Goal: Task Accomplishment & Management: Use online tool/utility

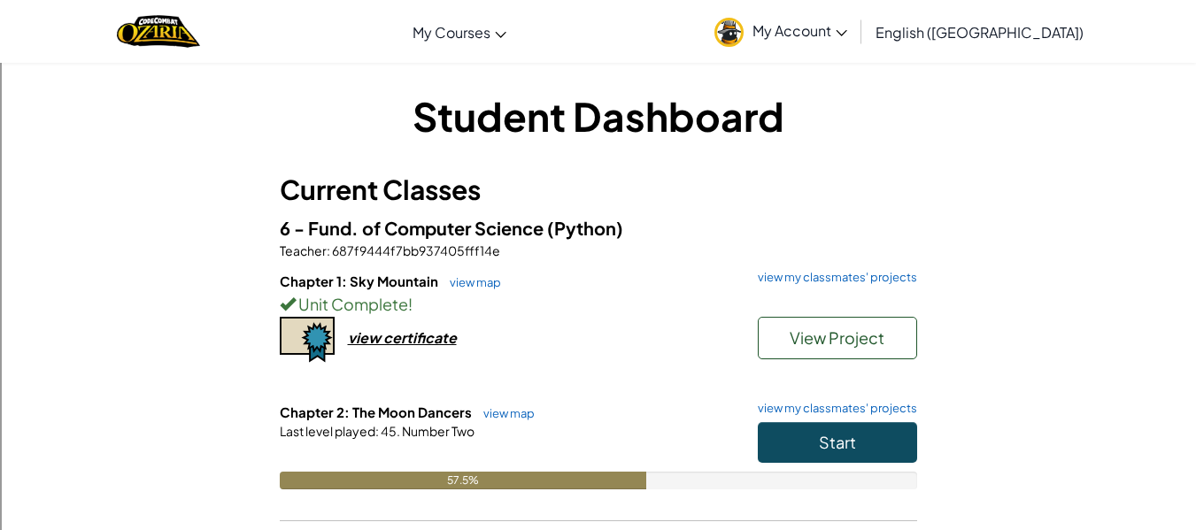
click at [536, 112] on h1 "Student Dashboard" at bounding box center [598, 116] width 637 height 55
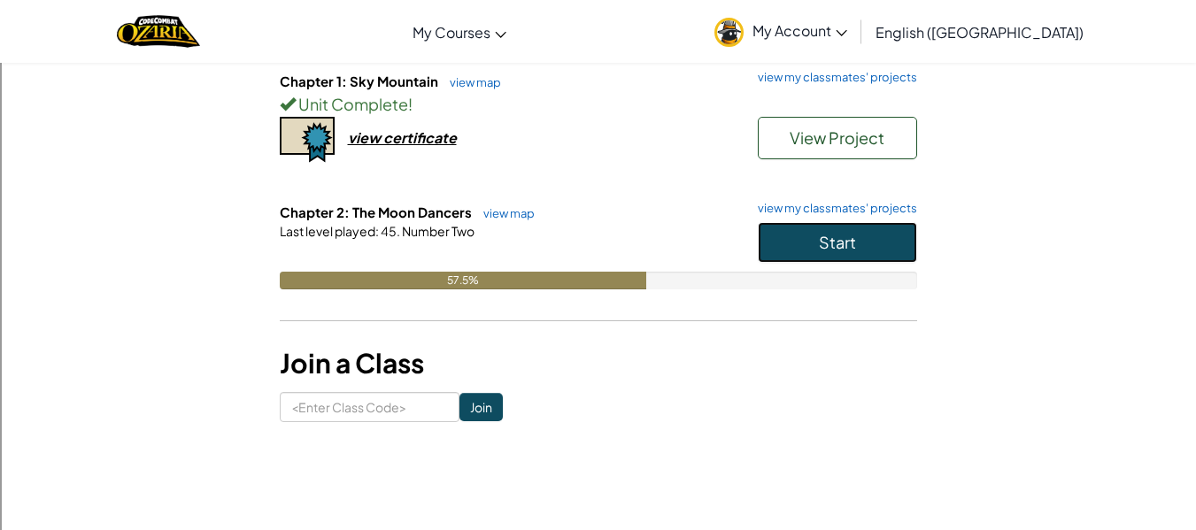
click at [880, 244] on button "Start" at bounding box center [837, 242] width 159 height 41
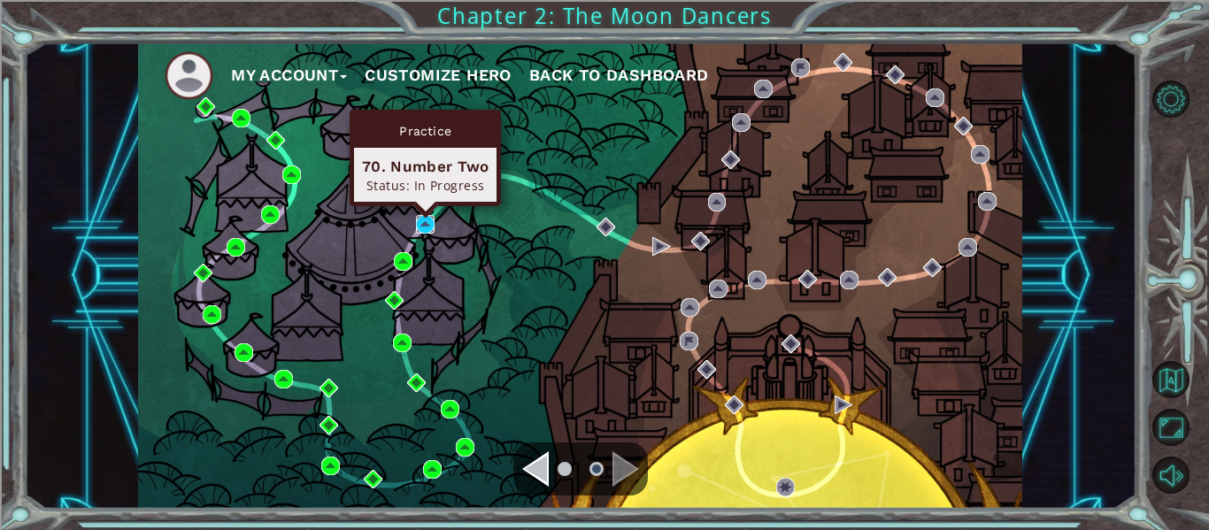
click at [428, 220] on img at bounding box center [425, 224] width 19 height 19
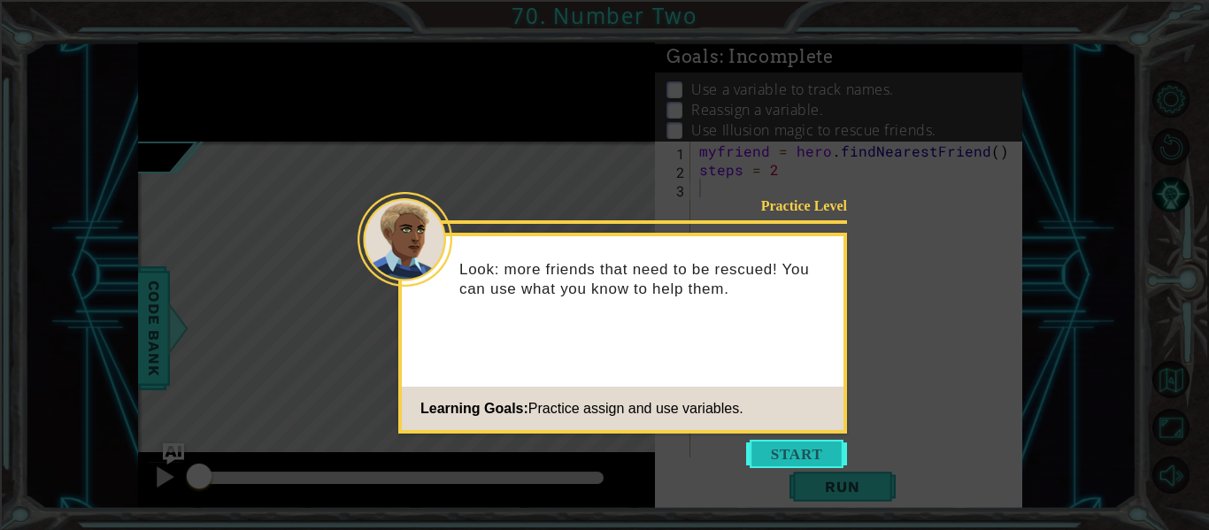
click at [784, 445] on button "Start" at bounding box center [796, 454] width 101 height 28
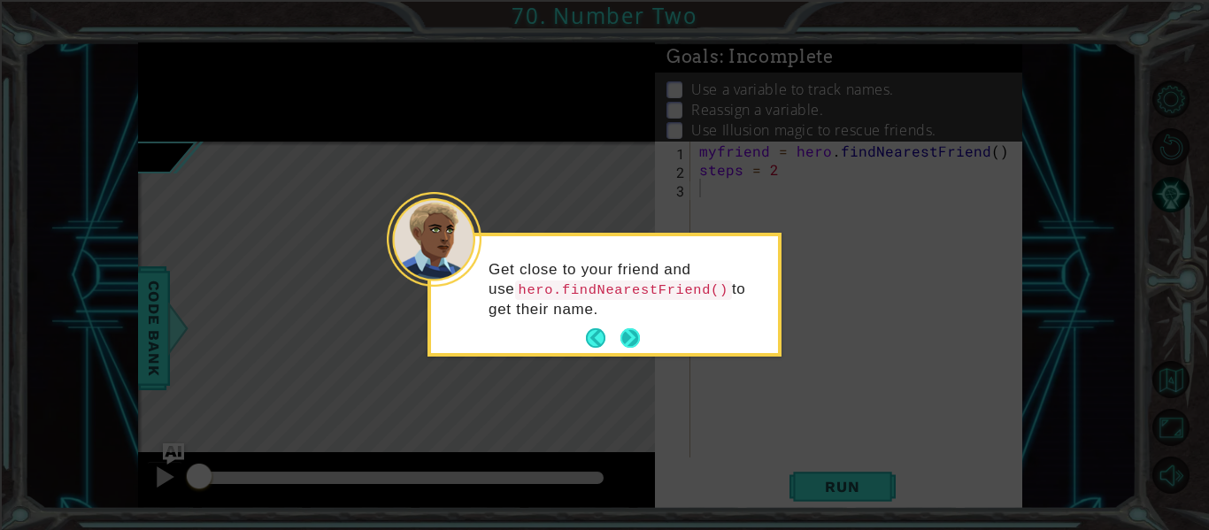
click at [626, 332] on button "Next" at bounding box center [629, 337] width 19 height 19
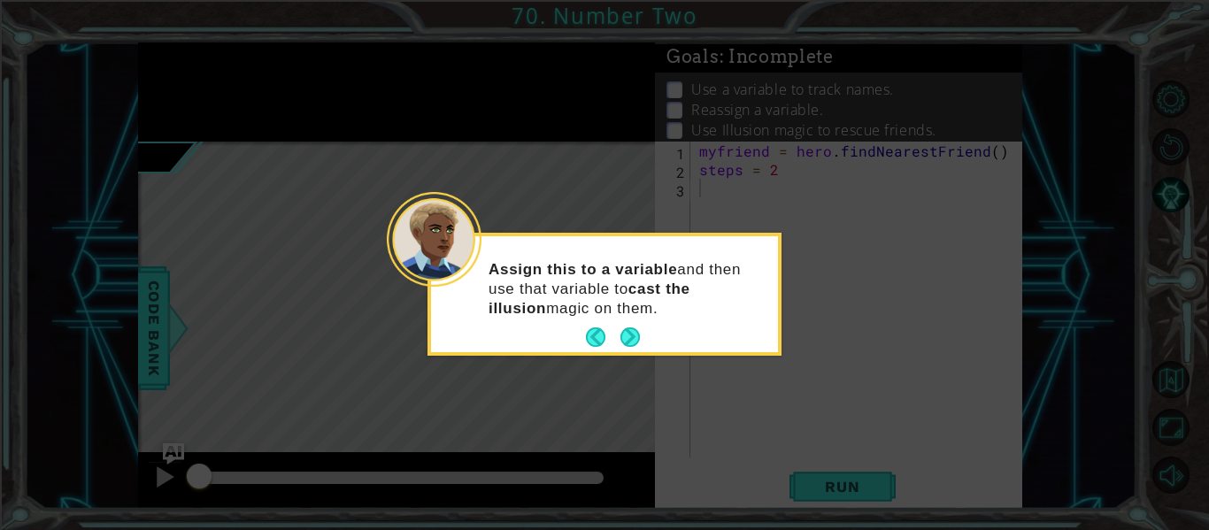
click at [626, 332] on button "Next" at bounding box center [629, 337] width 19 height 19
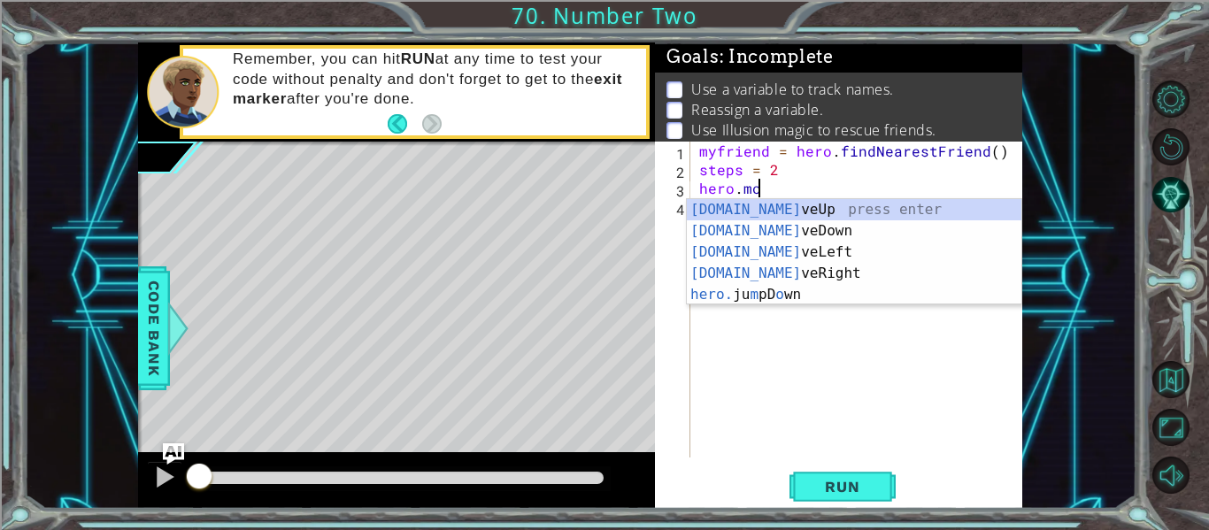
scroll to position [0, 4]
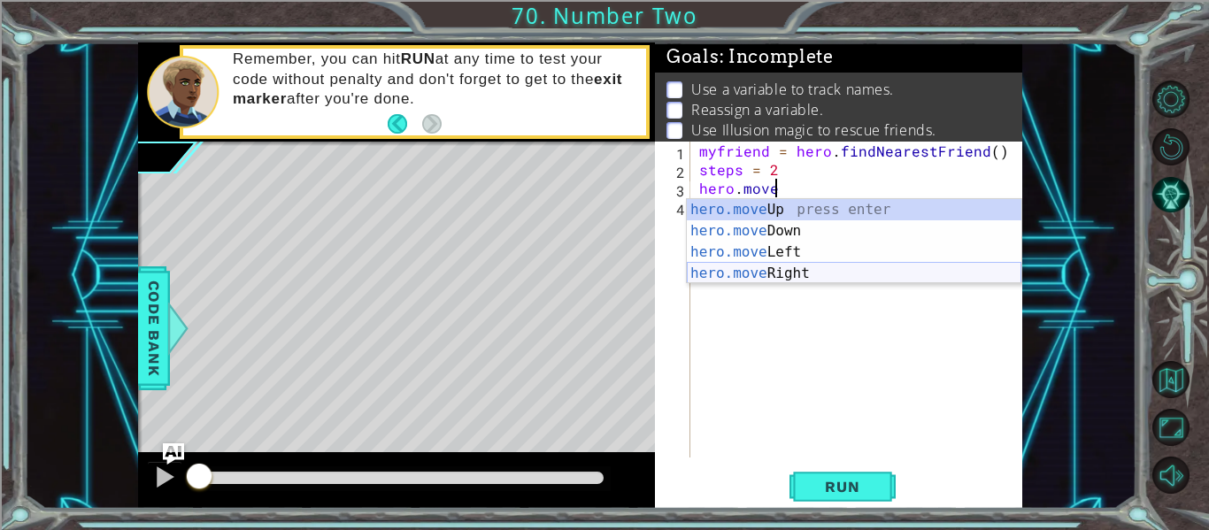
click at [794, 275] on div "hero.move Up press enter hero.move Down press enter hero.move Left press enter …" at bounding box center [854, 262] width 335 height 127
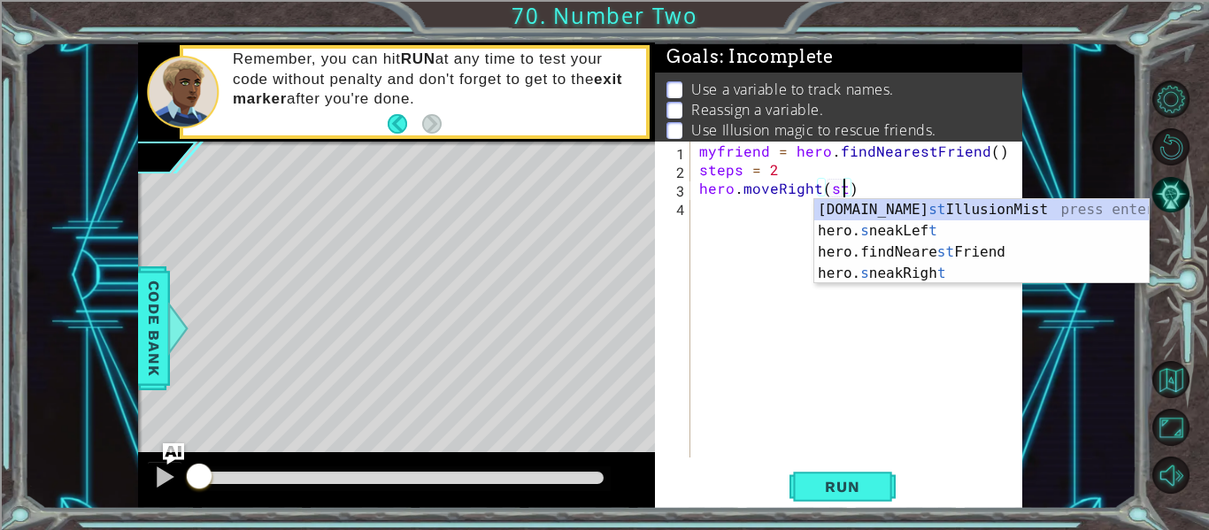
scroll to position [0, 9]
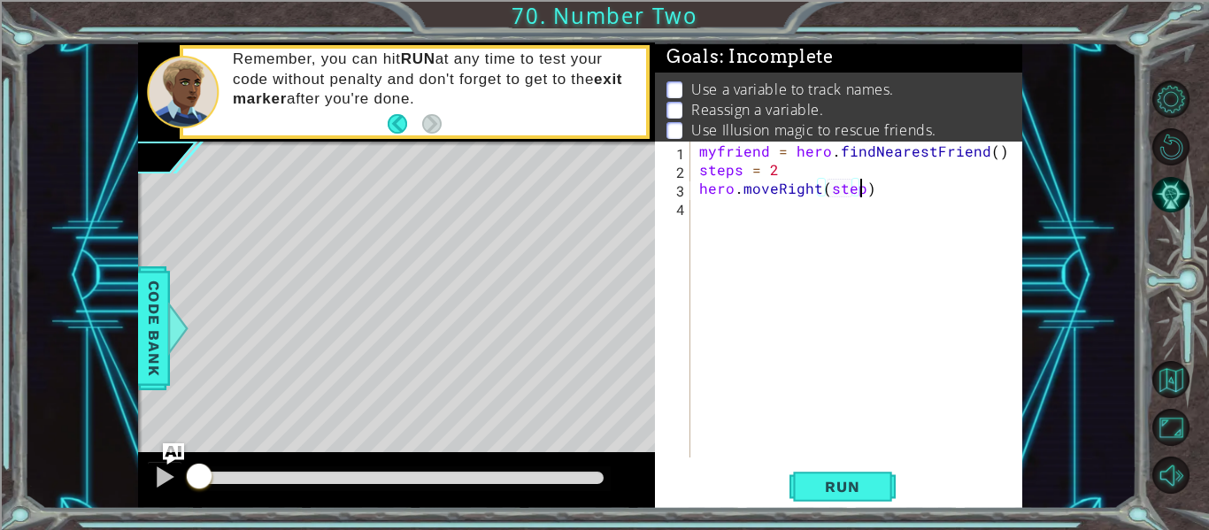
type textarea "hero.moveRight(steps)"
click at [817, 247] on div "myfriend = hero . findNearestFriend ( ) steps = 2 hero . moveRight ( steps )" at bounding box center [862, 318] width 332 height 353
click at [843, 492] on span "Run" at bounding box center [842, 487] width 70 height 18
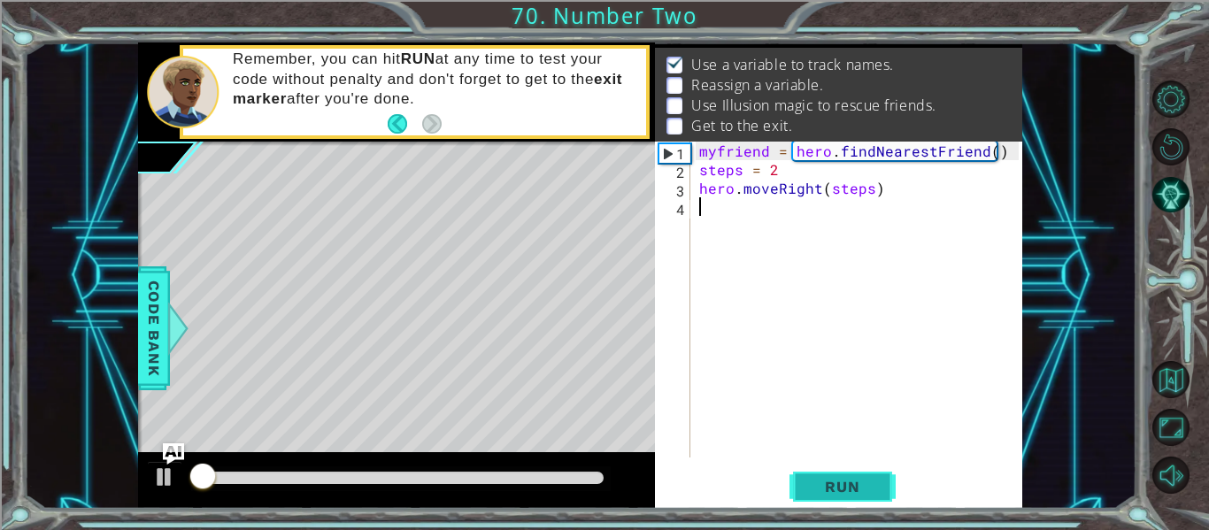
scroll to position [26, 0]
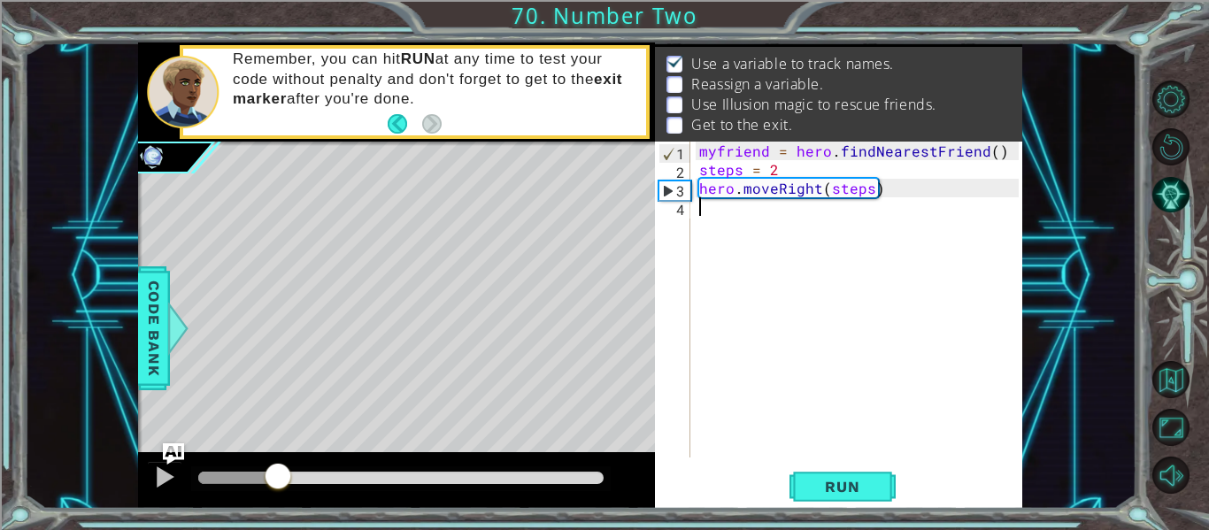
drag, startPoint x: 278, startPoint y: 484, endPoint x: 117, endPoint y: 532, distance: 168.0
click at [117, 529] on html "1 ההההההההההההההההההההההההההההההההההההההההההההההההההההההההההההההההההההההההההההה…" at bounding box center [604, 332] width 1209 height 665
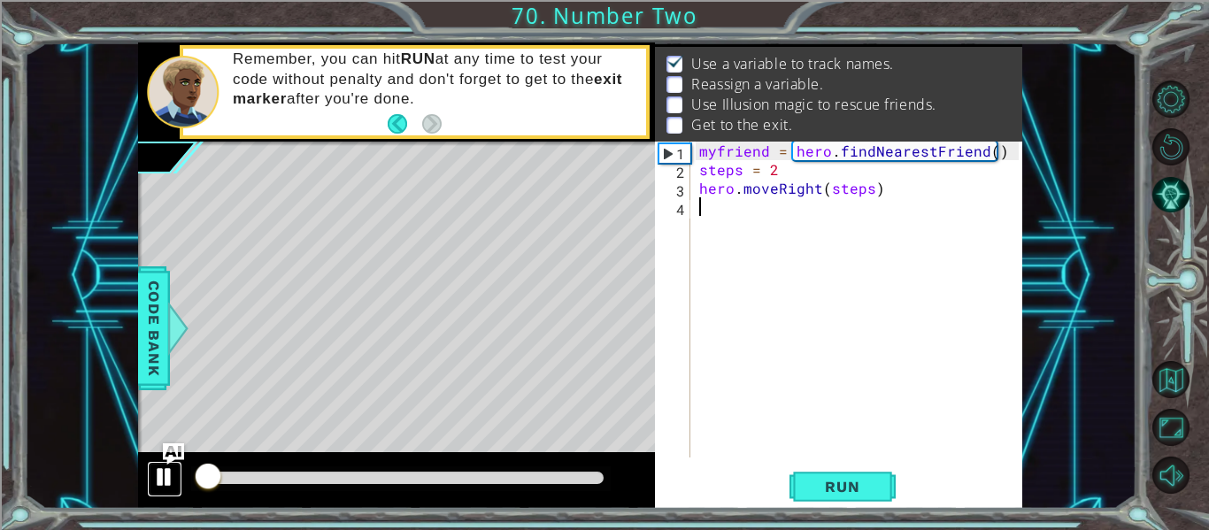
click at [158, 478] on div at bounding box center [164, 477] width 23 height 23
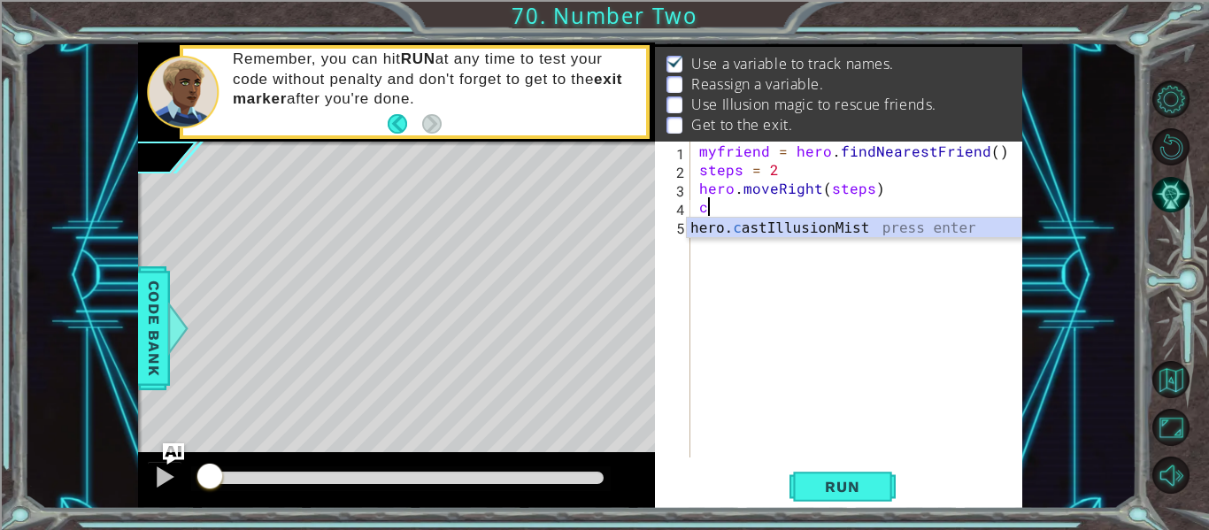
scroll to position [0, 1]
click at [755, 232] on div "hero. cast IllusionMist press enter" at bounding box center [854, 250] width 335 height 64
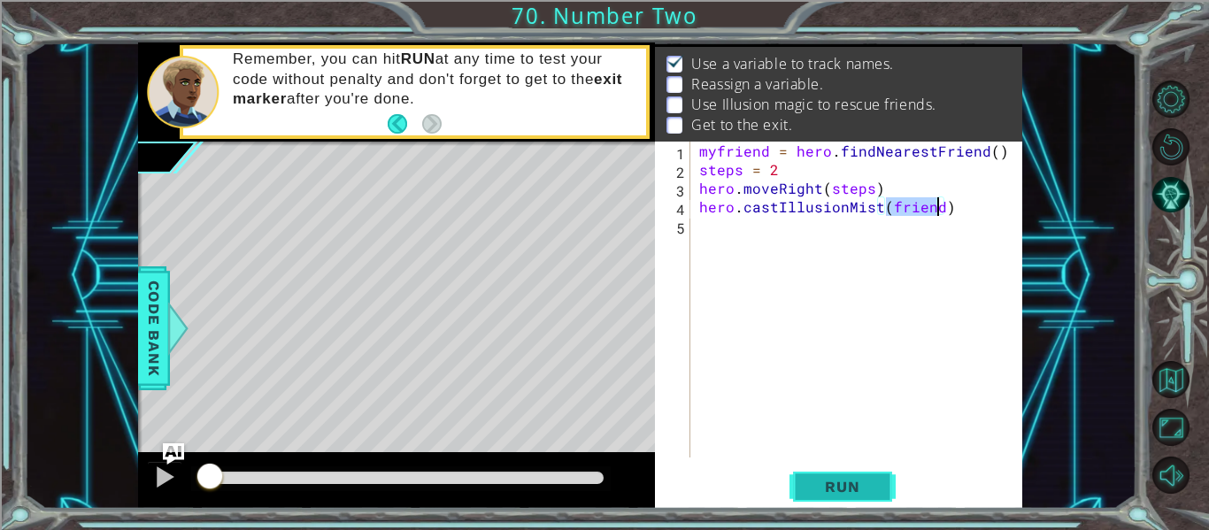
type textarea "hero.castIllusionMist(friend)"
click at [819, 481] on span "Run" at bounding box center [842, 487] width 70 height 18
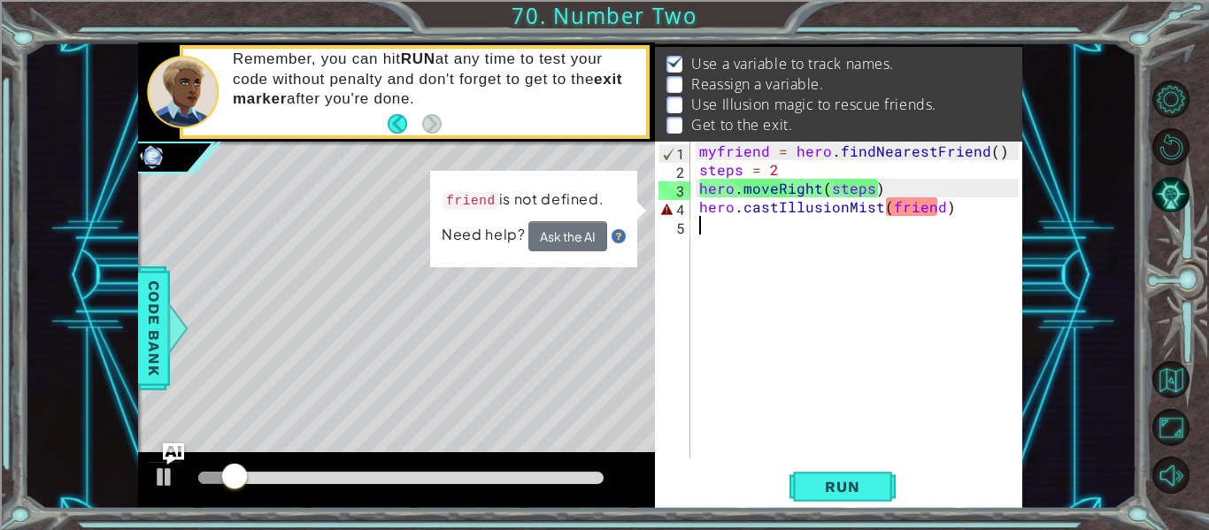
click at [894, 220] on div "myfriend = hero . findNearestFriend ( ) steps = 2 hero . moveRight ( steps ) he…" at bounding box center [862, 318] width 332 height 353
click at [893, 219] on div "myfriend = hero . findNearestFriend ( ) steps = 2 hero . moveRight ( steps ) he…" at bounding box center [862, 318] width 332 height 353
click at [889, 208] on div "myfriend = hero . findNearestFriend ( ) steps = 2 hero . moveRight ( steps ) he…" at bounding box center [862, 318] width 332 height 353
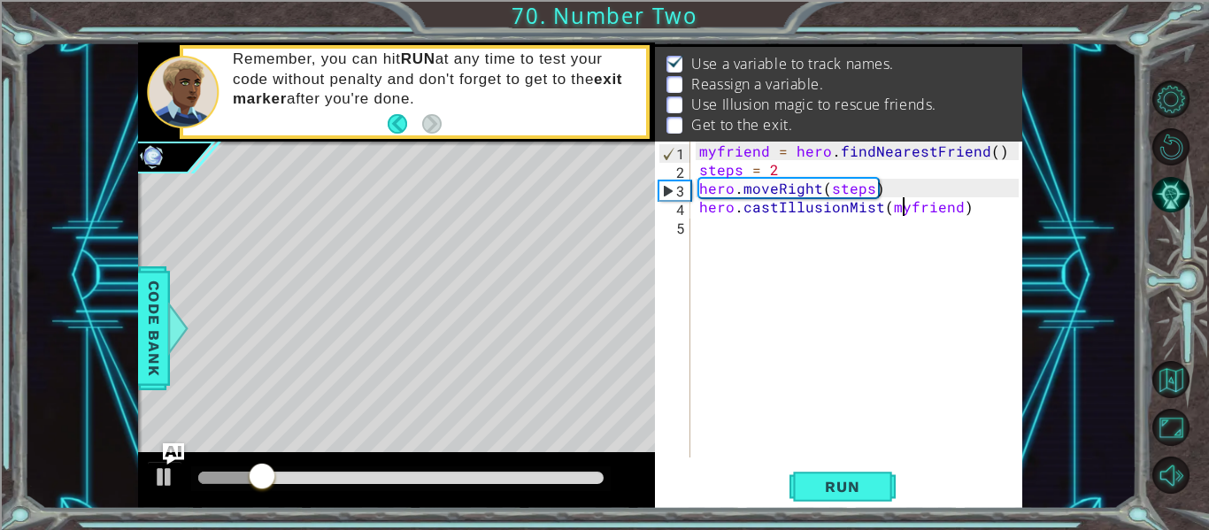
scroll to position [0, 13]
type textarea "hero.castIllusionMist(myfriend)"
click at [834, 489] on span "Run" at bounding box center [842, 487] width 70 height 18
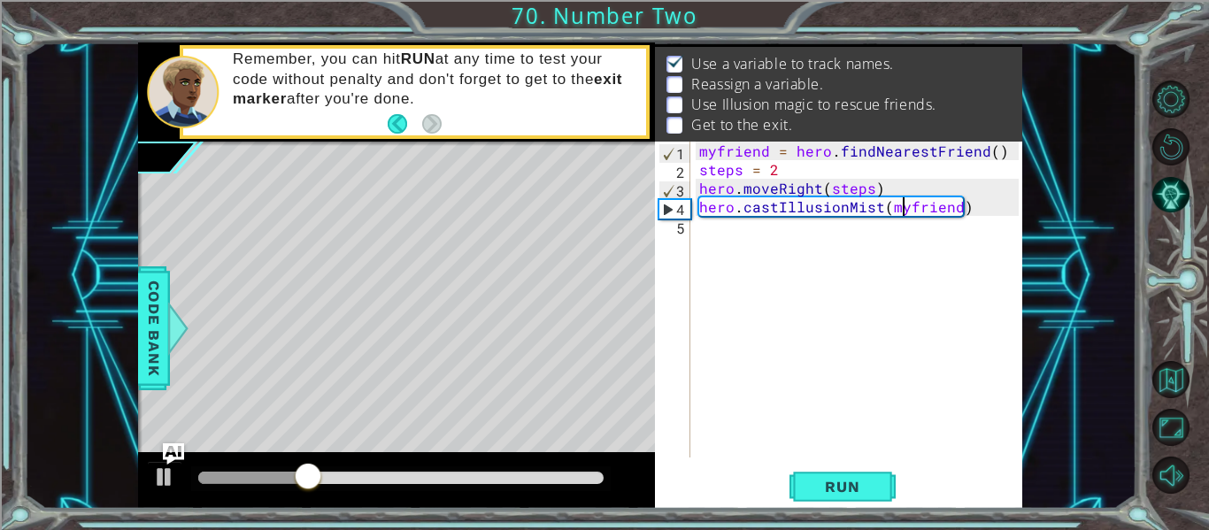
click at [767, 239] on div "myfriend = hero . findNearestFriend ( ) steps = 2 hero . moveRight ( steps ) he…" at bounding box center [862, 318] width 332 height 353
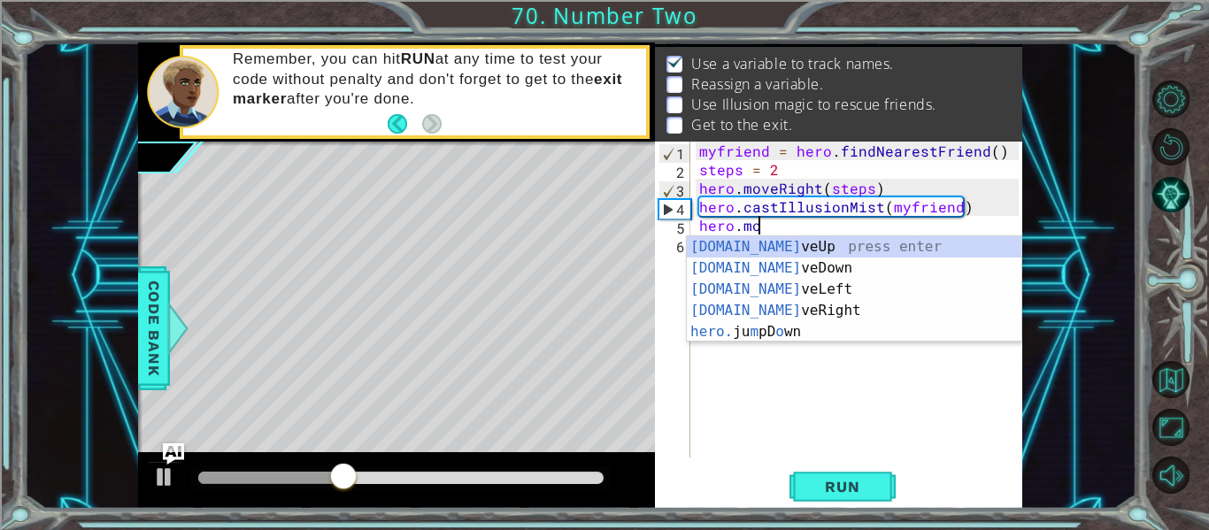
scroll to position [0, 4]
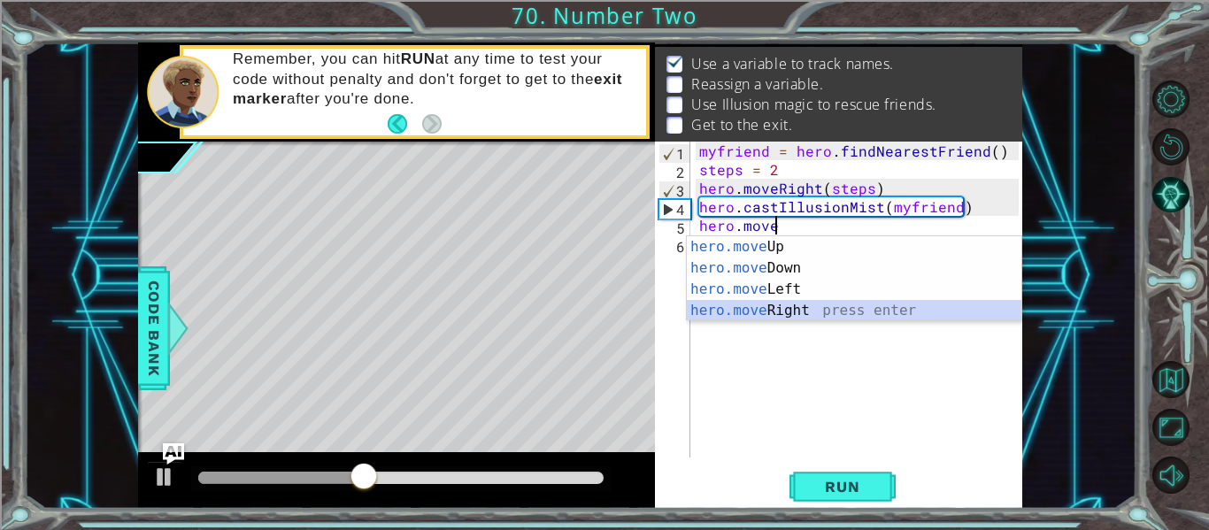
click at [794, 307] on div "hero.move Up press enter hero.move Down press enter hero.move Left press enter …" at bounding box center [854, 299] width 335 height 127
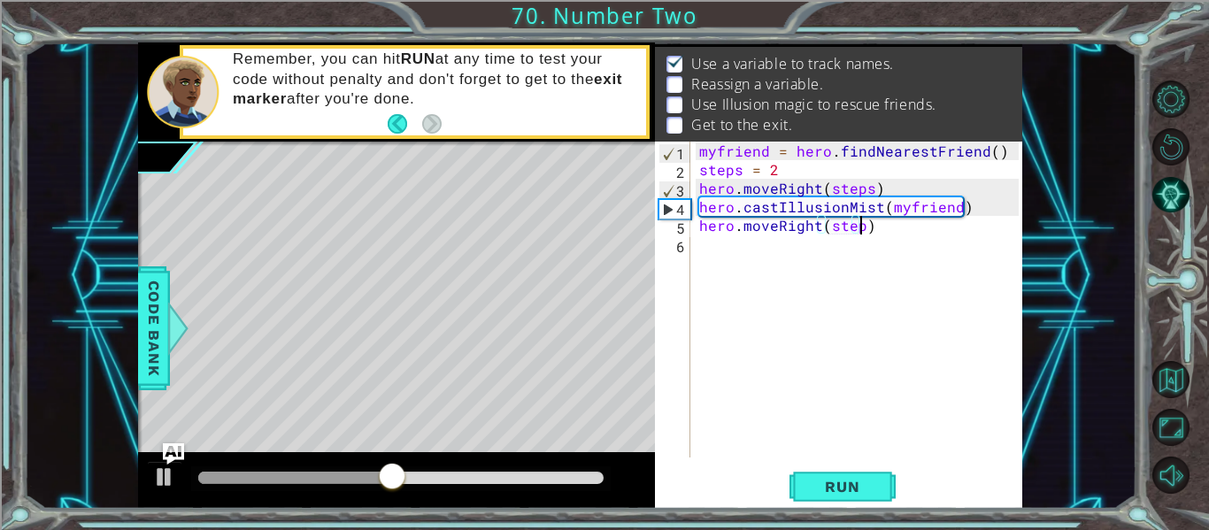
scroll to position [0, 11]
type textarea "hero.moveRight(steps)"
click at [804, 280] on div "myfriend = hero . findNearestFriend ( ) steps = 2 hero . moveRight ( steps ) he…" at bounding box center [862, 318] width 332 height 353
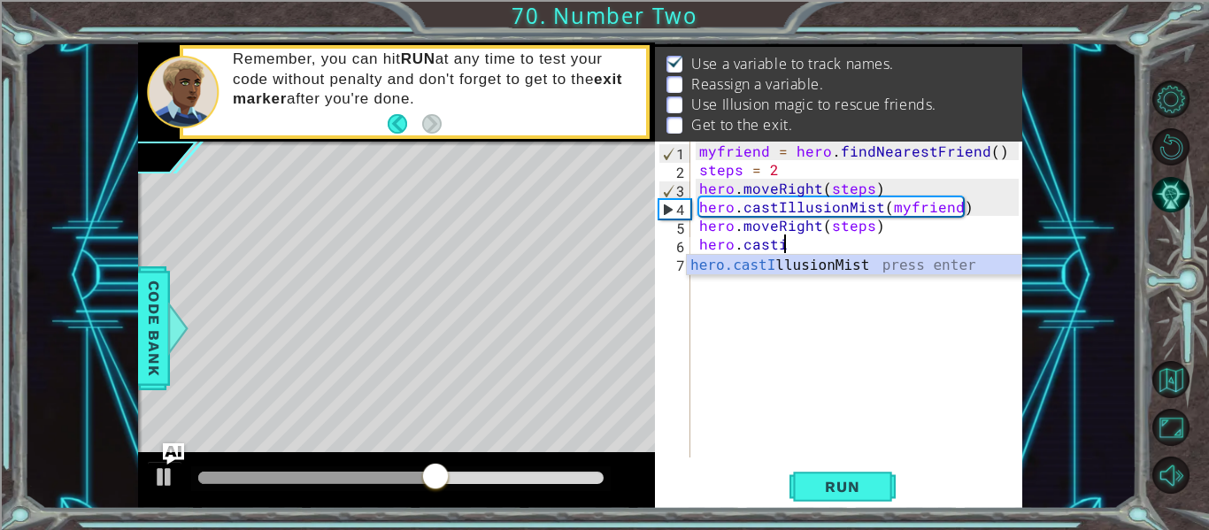
scroll to position [0, 4]
click at [829, 274] on div "hero.castI llusionMist press enter" at bounding box center [854, 287] width 335 height 64
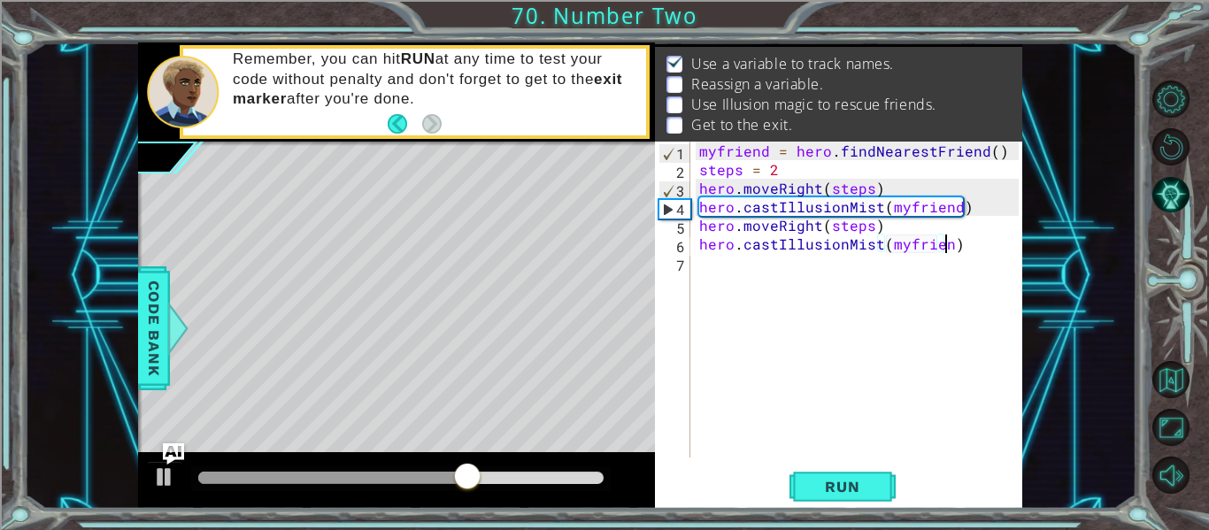
scroll to position [0, 16]
type textarea "hero.castIllusionMist(myfriend)"
click at [852, 484] on span "Run" at bounding box center [842, 487] width 70 height 18
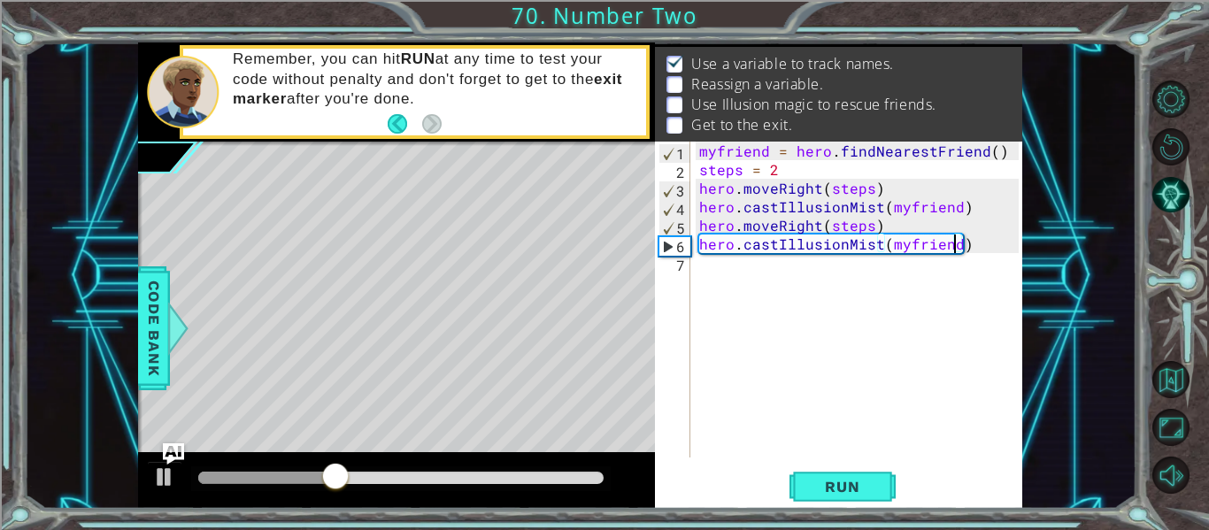
click at [983, 212] on div "myfriend = hero . findNearestFriend ( ) steps = 2 hero . moveRight ( steps ) he…" at bounding box center [862, 318] width 332 height 353
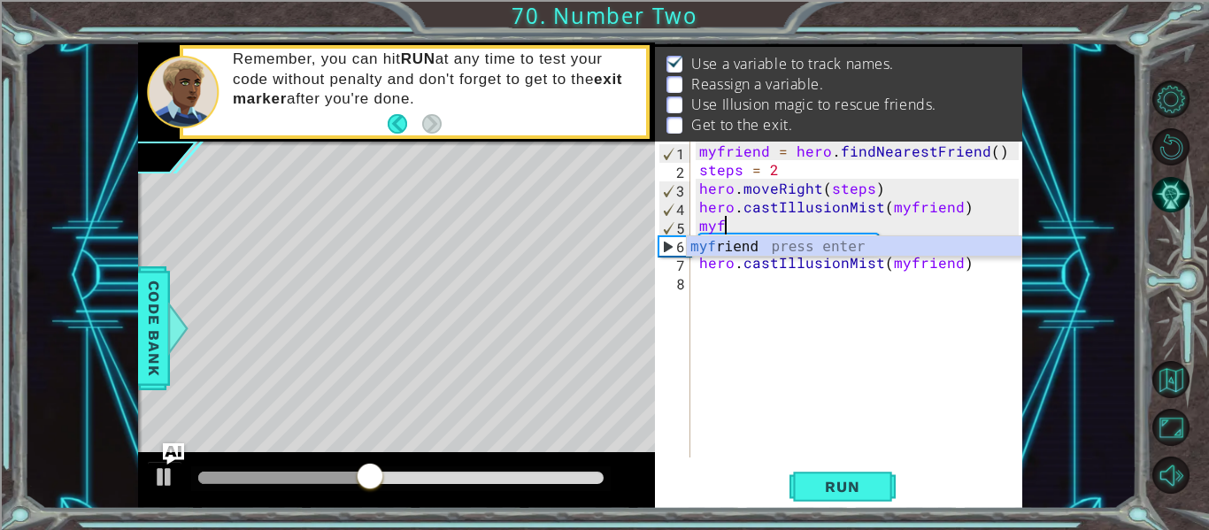
scroll to position [0, 1]
click at [941, 244] on div "myfr iend press enter" at bounding box center [854, 268] width 335 height 64
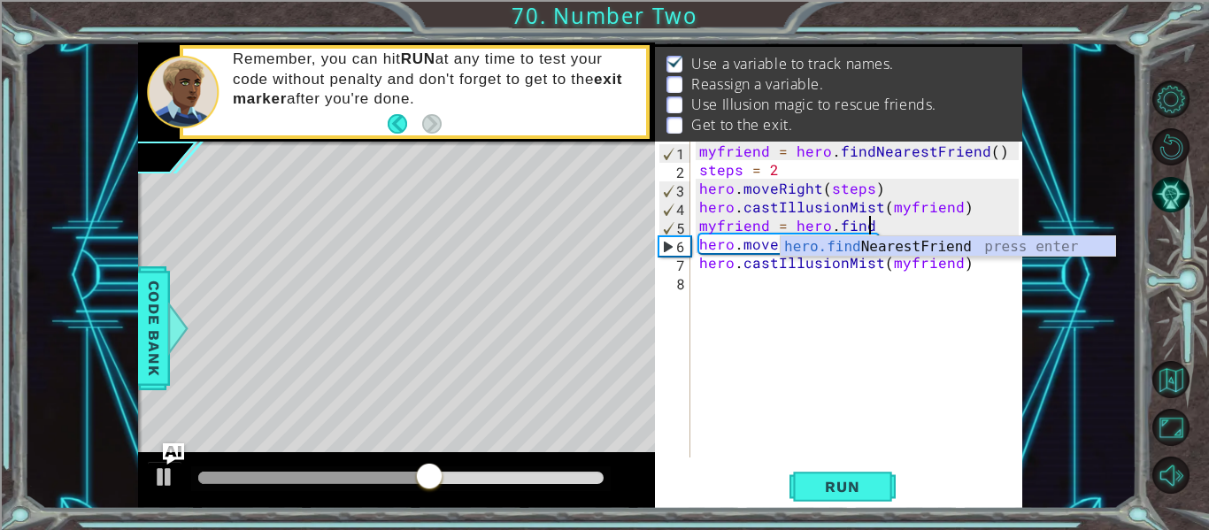
type textarea "myfriend = hero.findnea"
click at [888, 247] on div "hero.findNea restFriend press enter" at bounding box center [948, 268] width 335 height 64
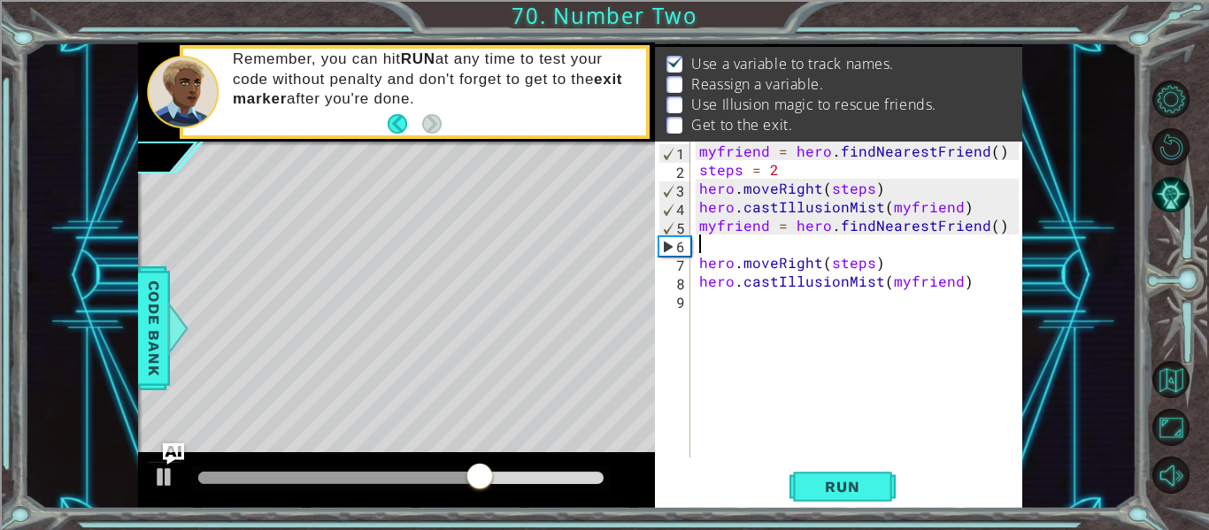
click at [822, 304] on div "myfriend = hero . findNearestFriend ( ) steps = 2 hero . moveRight ( steps ) he…" at bounding box center [862, 318] width 332 height 353
type textarea "hero"
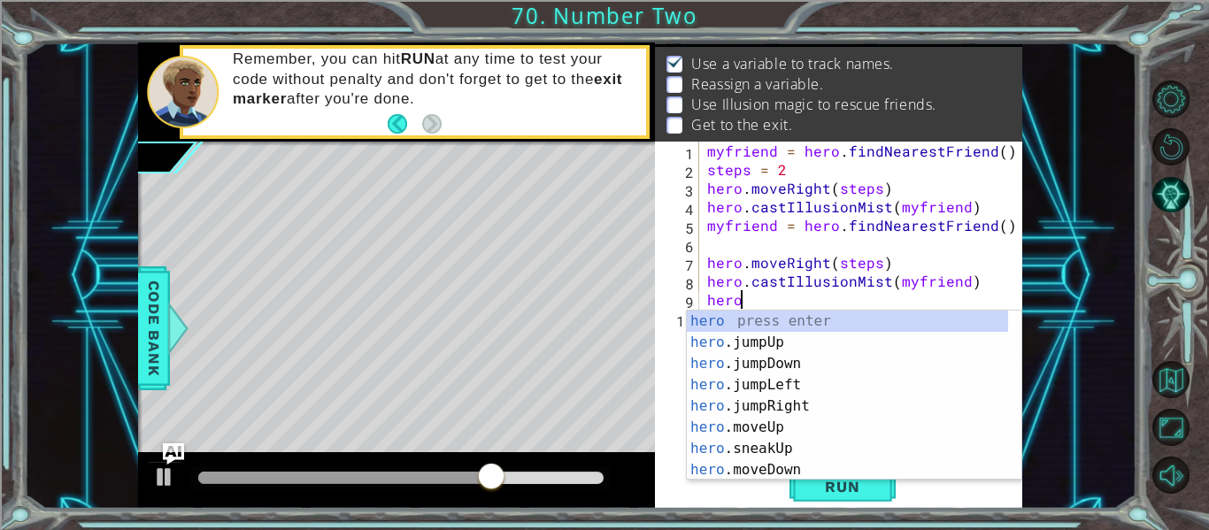
scroll to position [0, 1]
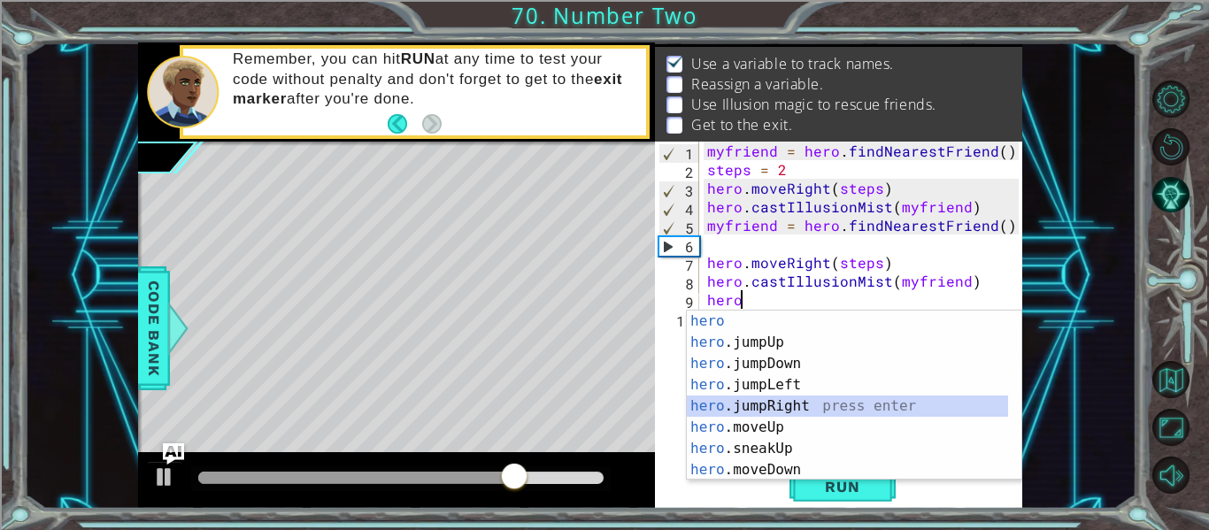
click at [825, 406] on div "hero press enter hero .jumpUp press enter hero .jumpDown press enter hero .jump…" at bounding box center [847, 417] width 321 height 212
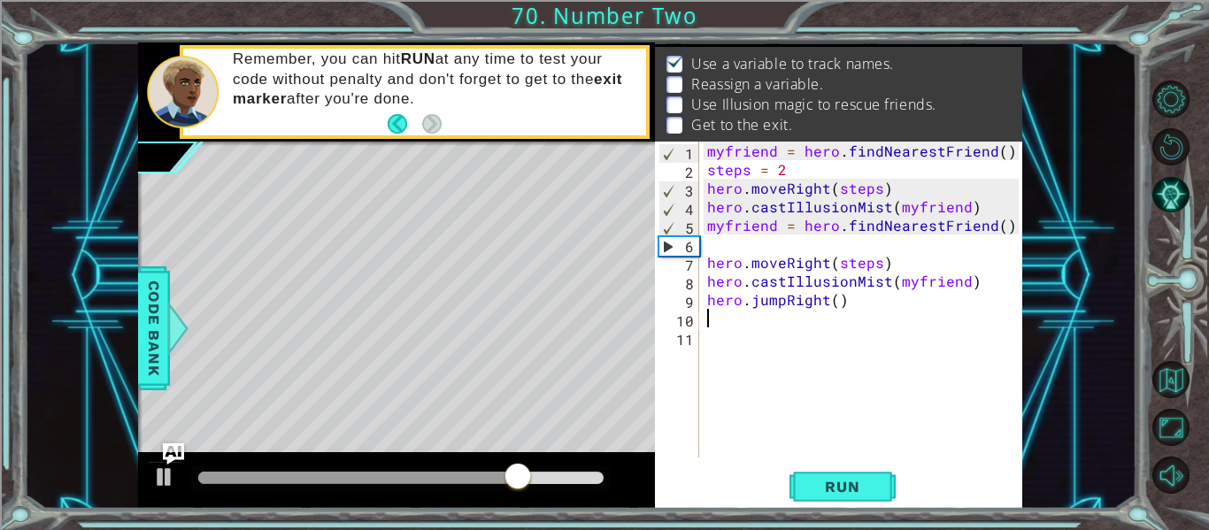
type textarea "s"
click at [830, 304] on div "myfriend = hero . findNearestFriend ( ) steps = 2 hero . moveRight ( steps ) he…" at bounding box center [866, 318] width 324 height 353
click at [836, 304] on div "myfriend = hero . findNearestFriend ( ) steps = 2 hero . moveRight ( steps ) he…" at bounding box center [866, 318] width 324 height 353
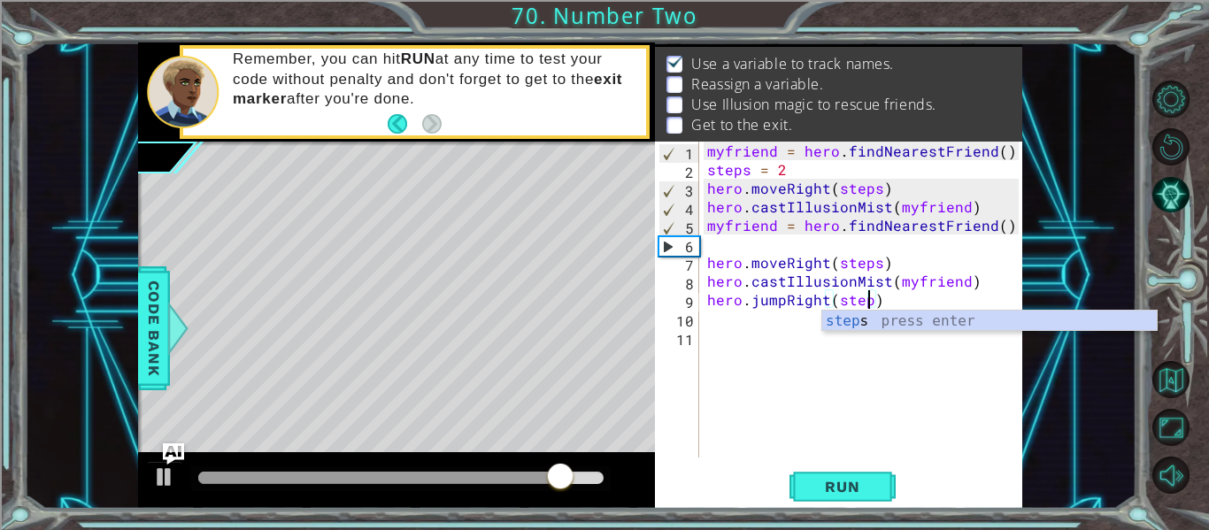
scroll to position [0, 11]
click at [840, 316] on div "steps press enter" at bounding box center [989, 343] width 335 height 64
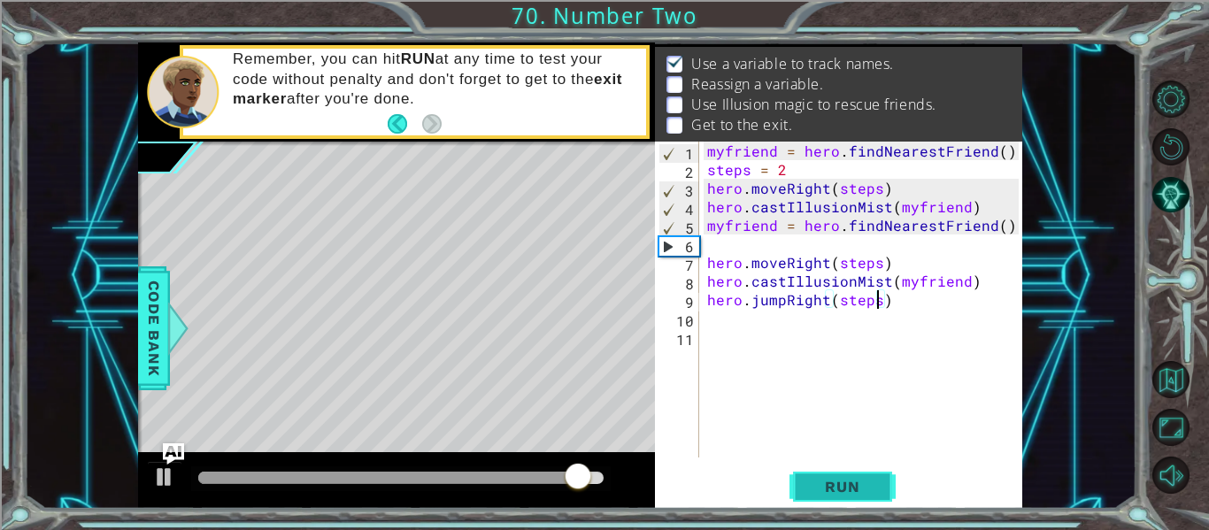
type textarea "hero.jumpRight(steps)"
click at [832, 480] on span "Run" at bounding box center [842, 487] width 70 height 18
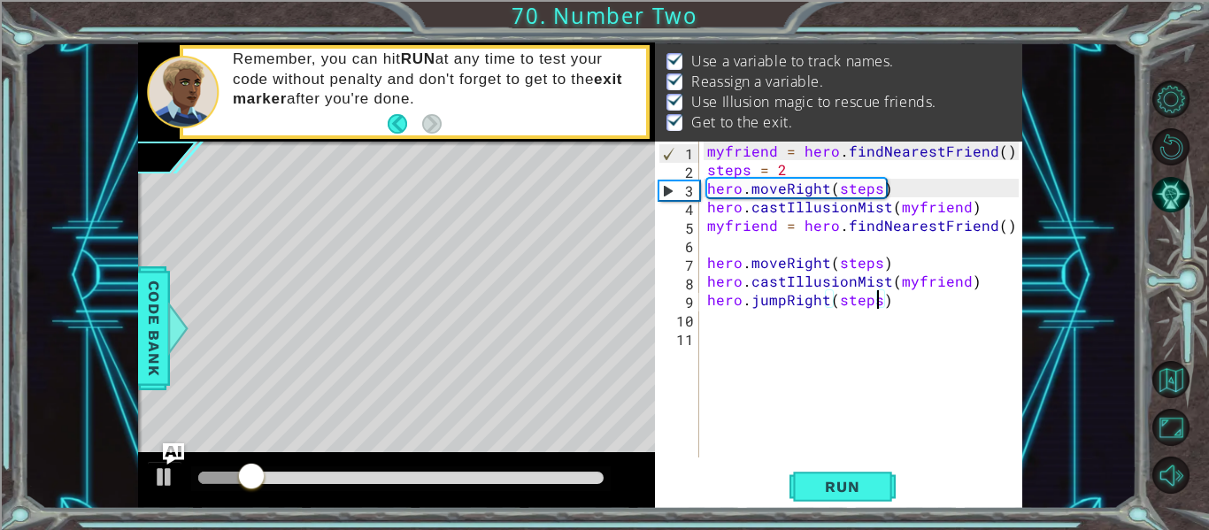
scroll to position [0, 0]
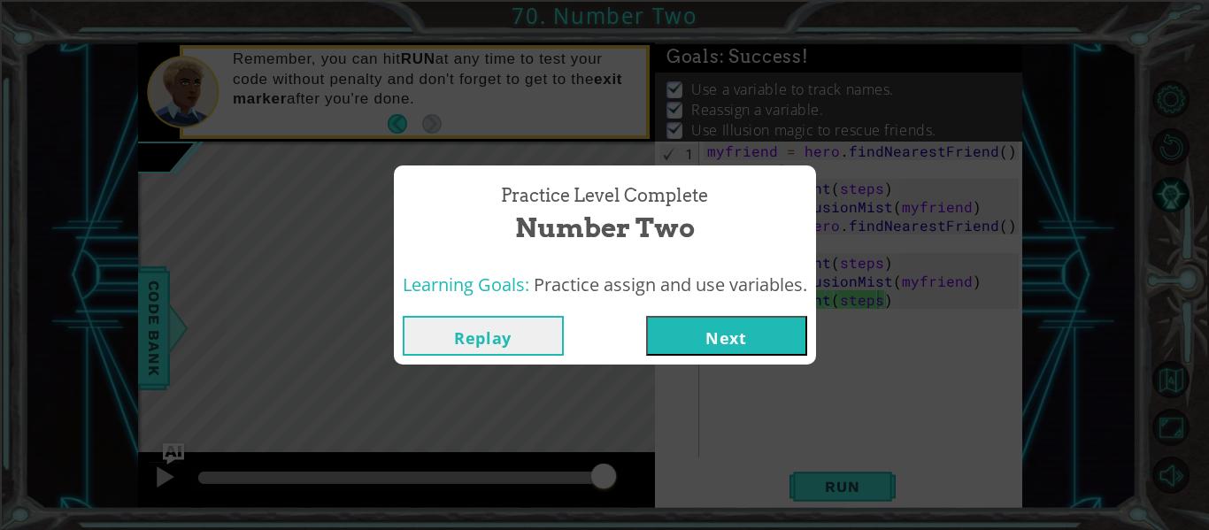
click at [752, 352] on button "Next" at bounding box center [726, 336] width 161 height 40
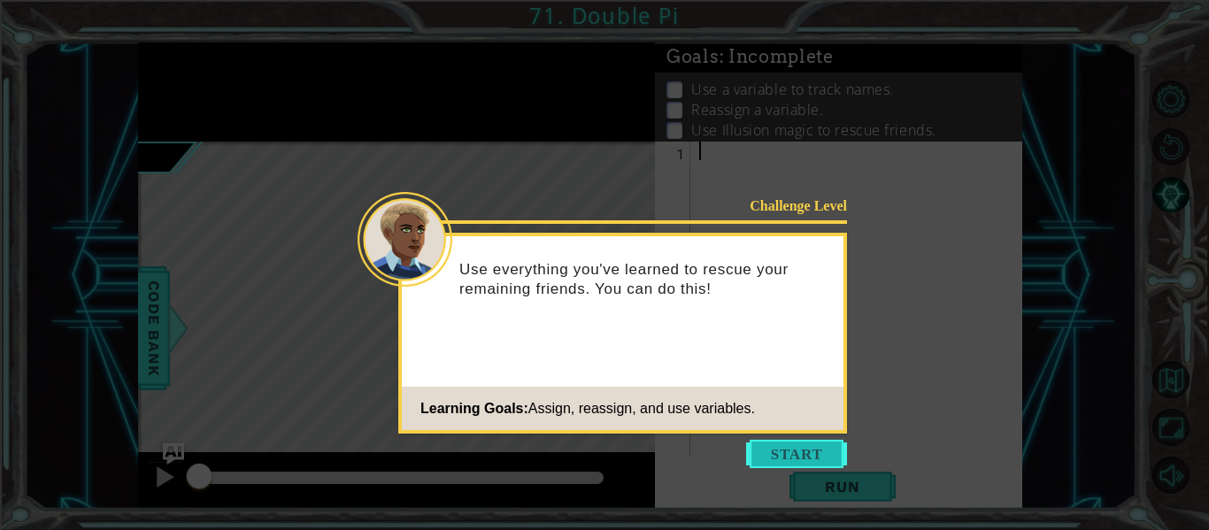
click at [793, 446] on button "Start" at bounding box center [796, 454] width 101 height 28
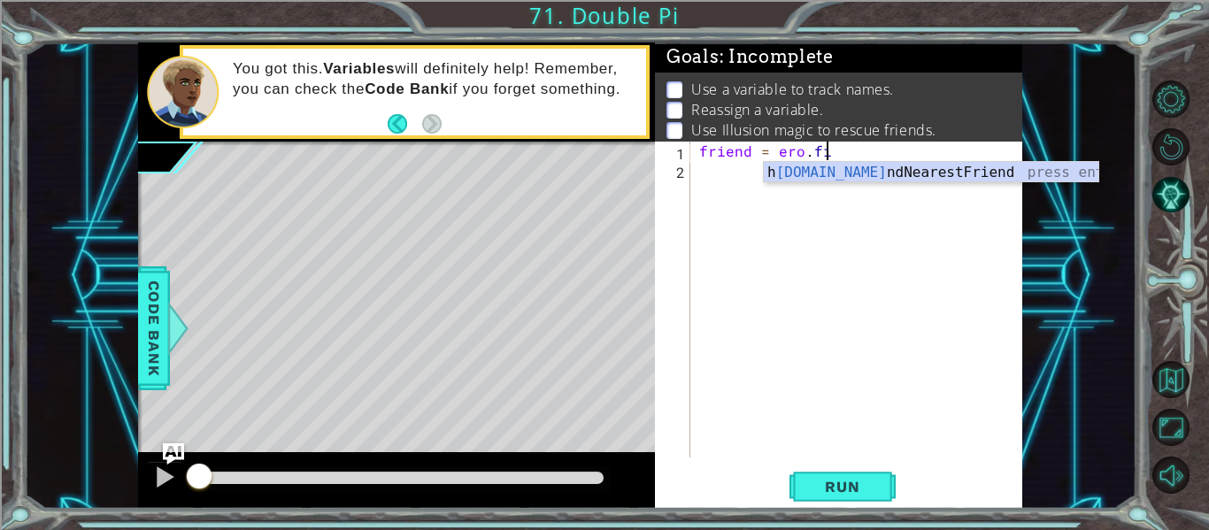
scroll to position [0, 8]
type textarea "friend = [PERSON_NAME].fin"
click at [814, 173] on div "h ero.fin dNearestFriend press enter" at bounding box center [931, 194] width 335 height 64
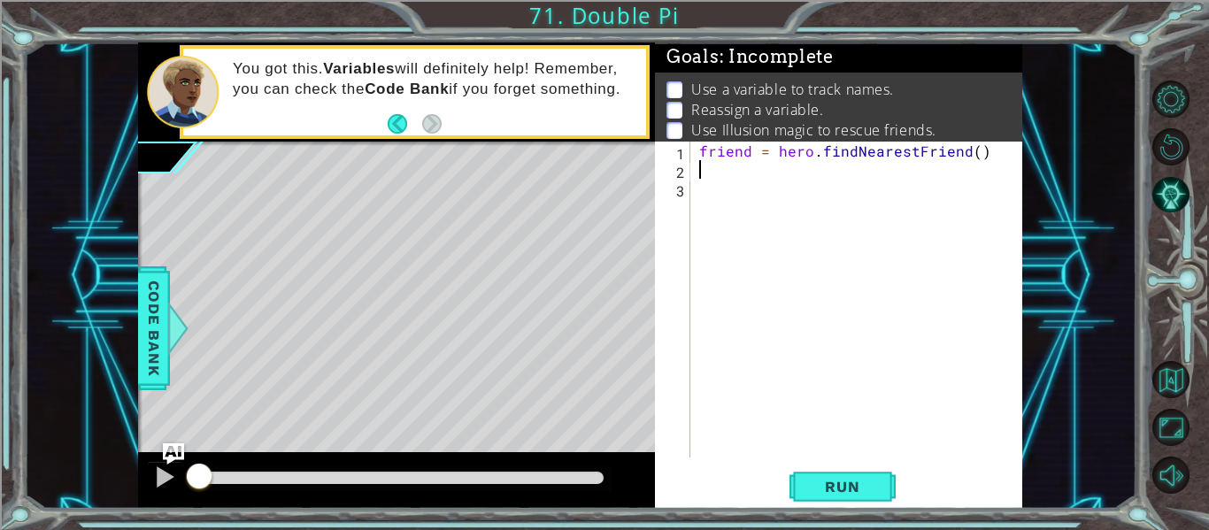
scroll to position [0, 0]
click at [785, 175] on div "friend = hero . findNearestFriend ( )" at bounding box center [862, 318] width 332 height 353
type textarea "steps = 2"
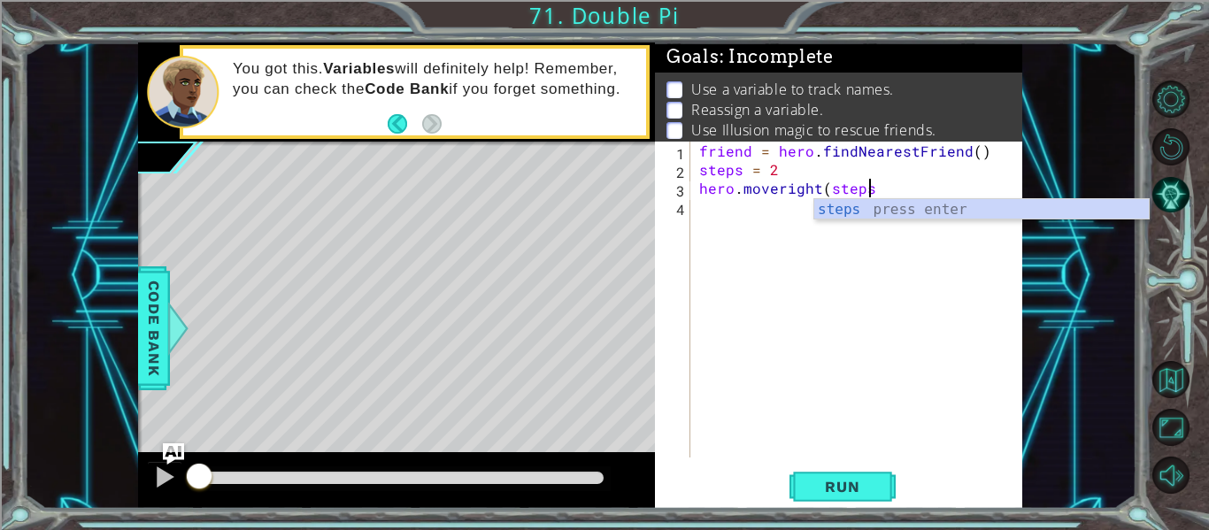
scroll to position [0, 11]
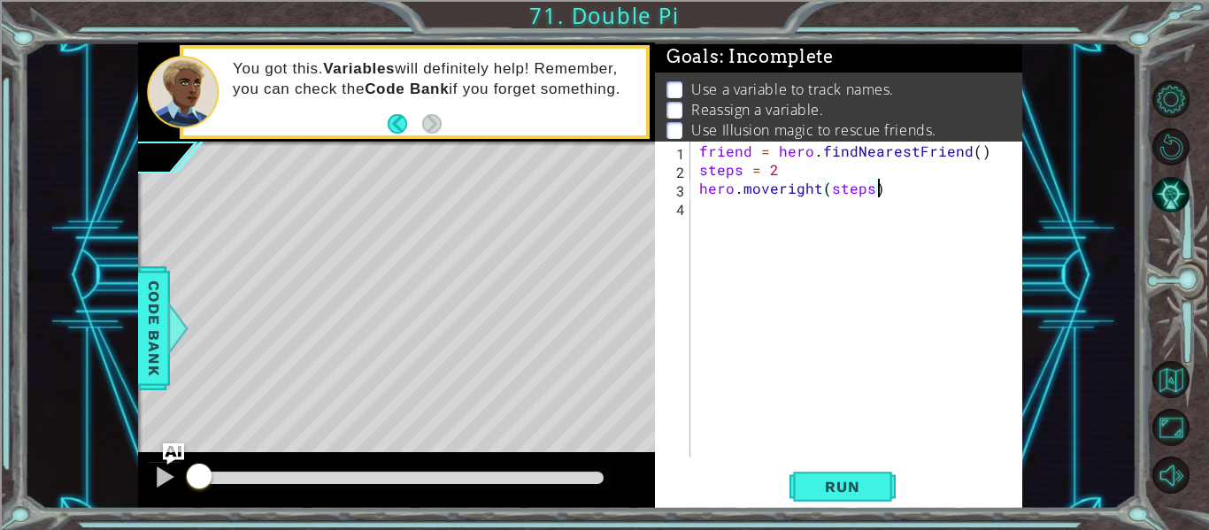
click at [819, 187] on div "friend = hero . findNearestFriend ( ) steps = 2 hero . moveright ( steps )" at bounding box center [862, 318] width 332 height 353
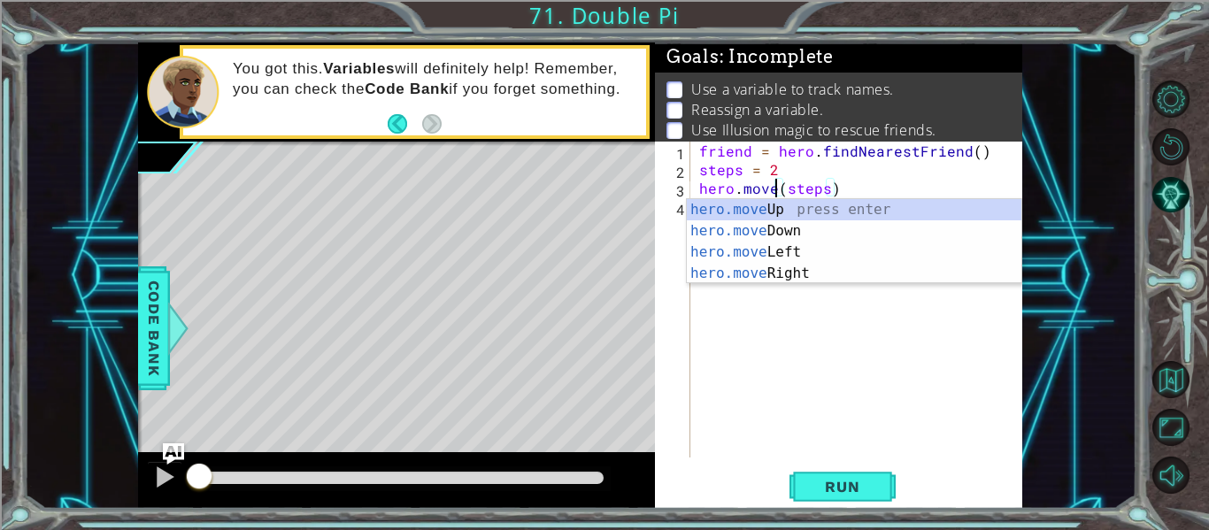
scroll to position [0, 6]
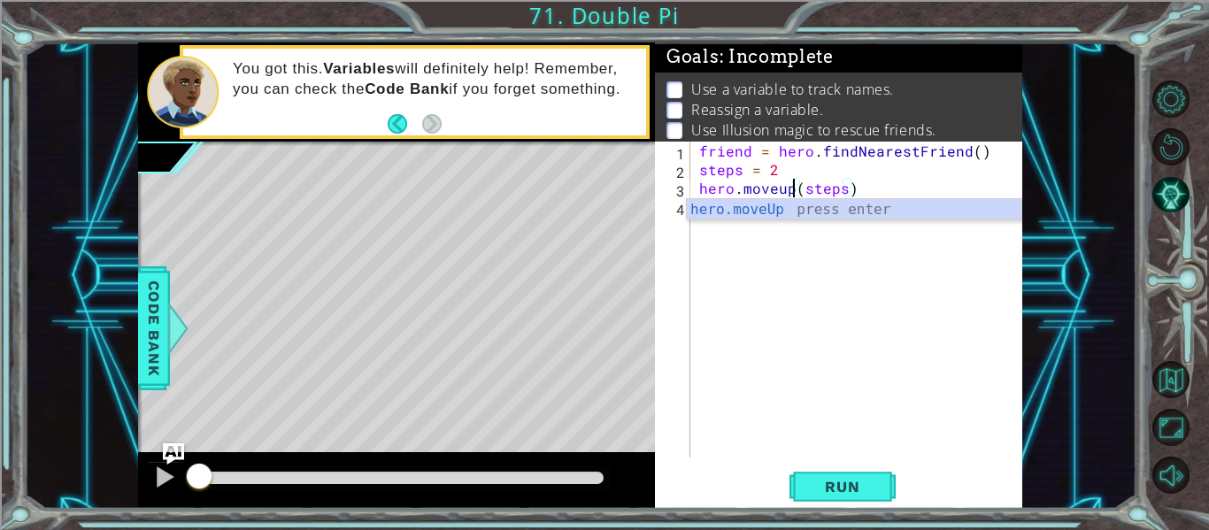
click at [801, 245] on div "friend = hero . findNearestFriend ( ) steps = 2 hero . moveup ( steps )" at bounding box center [862, 318] width 332 height 353
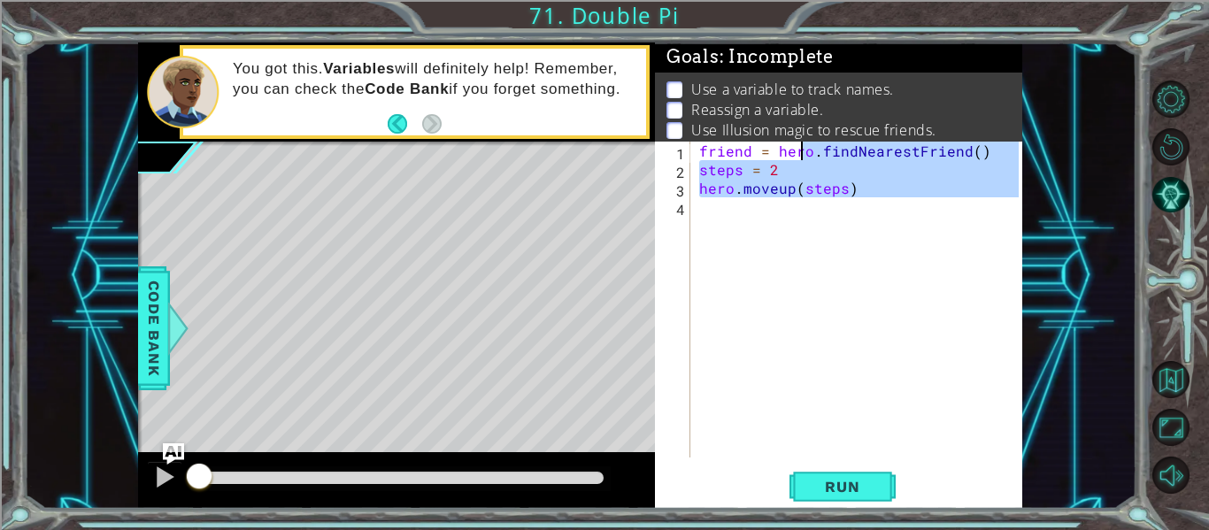
type textarea "friend = hero.findNearestFriend() steps = 2"
click at [778, 227] on div "friend = hero . findNearestFriend ( ) steps = 2 hero . moveup ( steps )" at bounding box center [857, 300] width 323 height 316
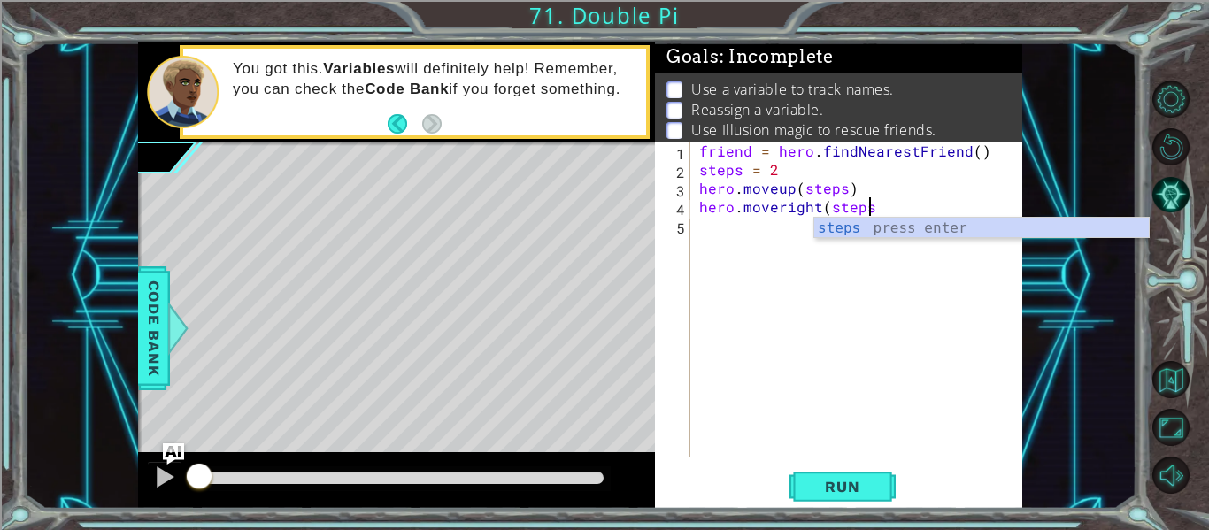
type textarea "hero.moveright(steps)"
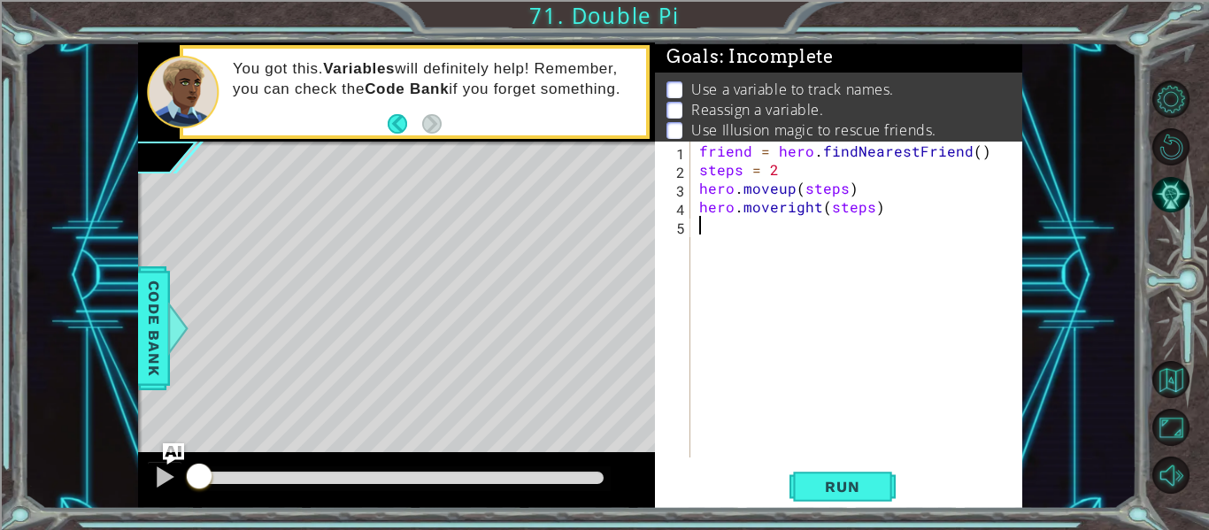
click at [736, 252] on div "friend = hero . findNearestFriend ( ) steps = 2 hero . moveup ( steps ) hero . …" at bounding box center [862, 318] width 332 height 353
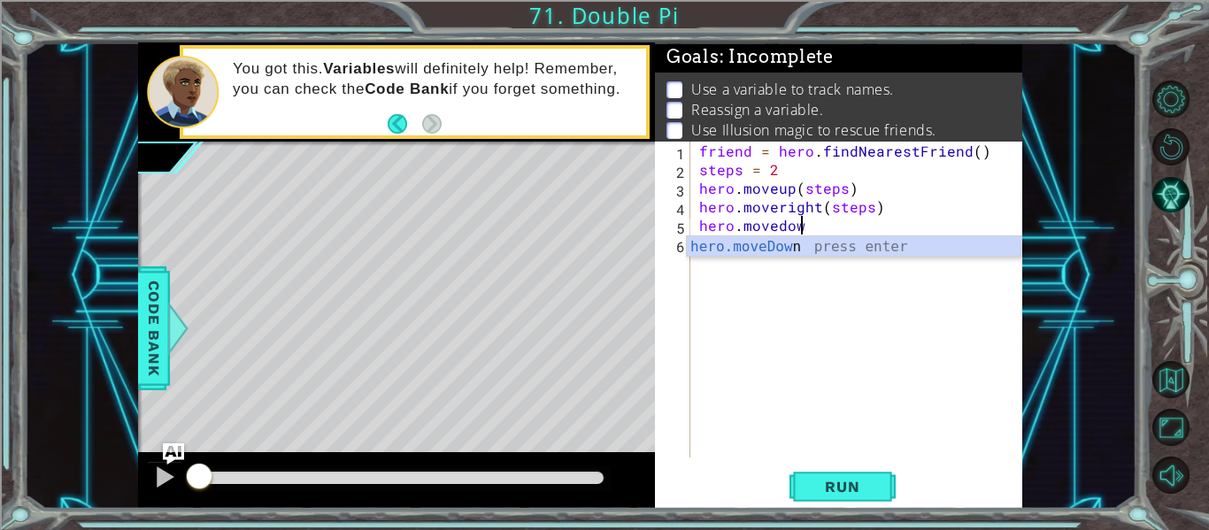
scroll to position [0, 6]
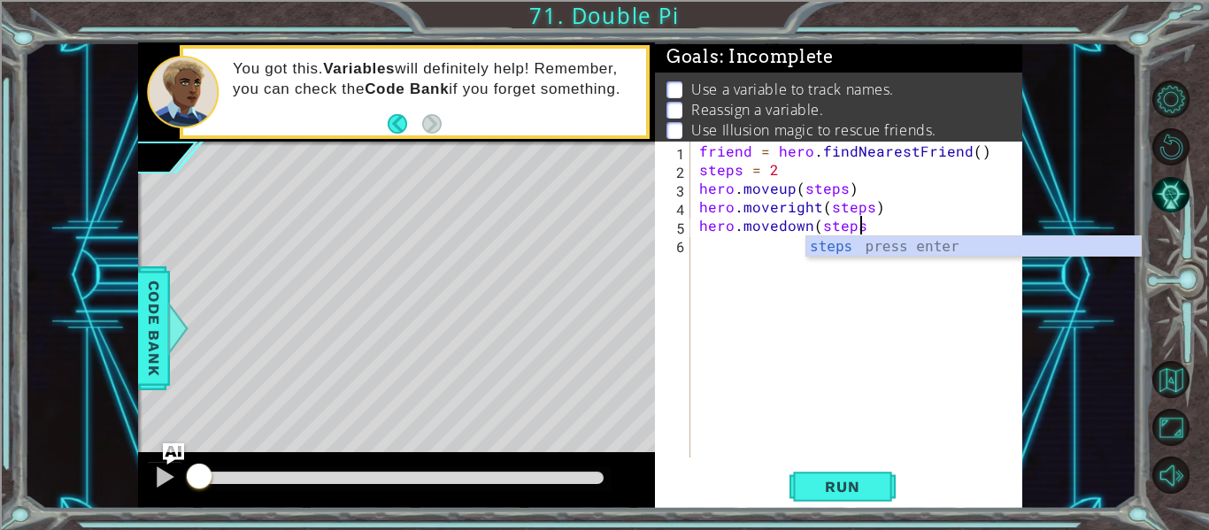
type textarea "hero.movedown(steps)"
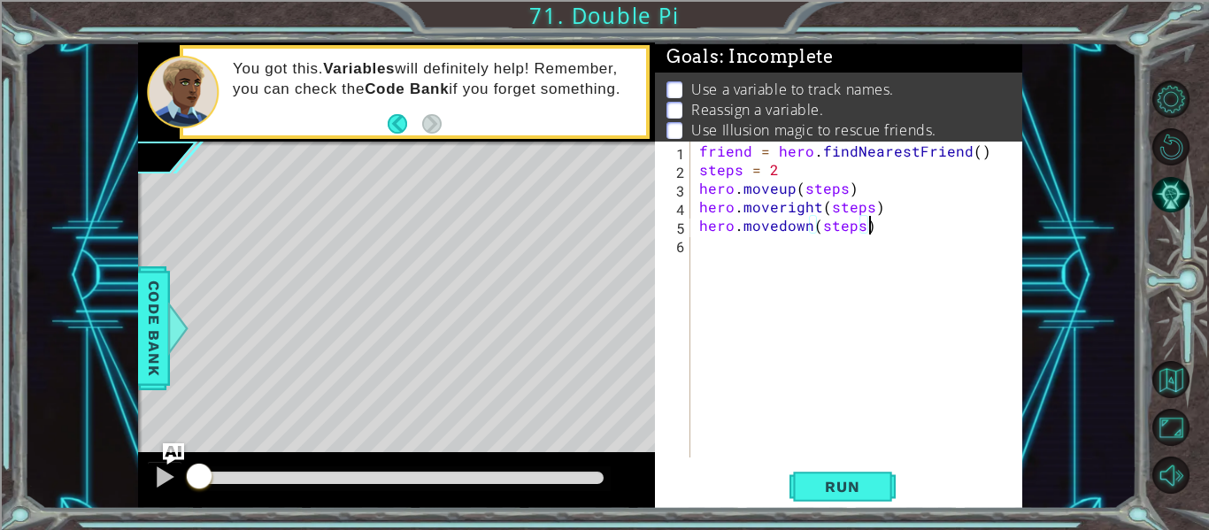
click at [740, 264] on div "friend = hero . findNearestFriend ( ) steps = 2 hero . moveup ( steps ) hero . …" at bounding box center [862, 318] width 332 height 353
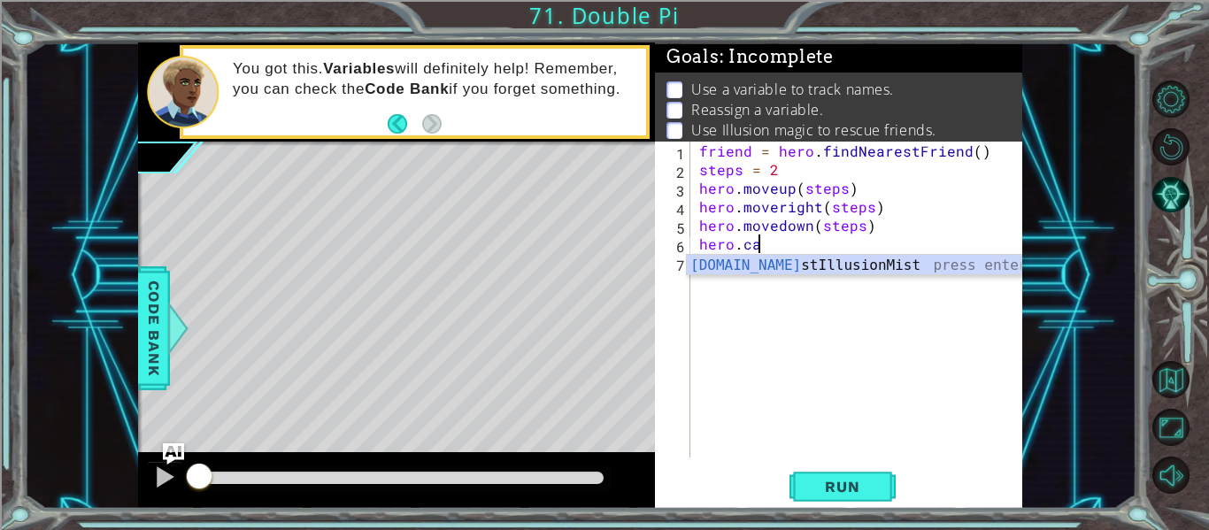
scroll to position [0, 4]
click at [742, 255] on div "hero.cast IllusionMist press enter" at bounding box center [854, 287] width 335 height 64
type textarea "hero.castIllusionMist(friend)"
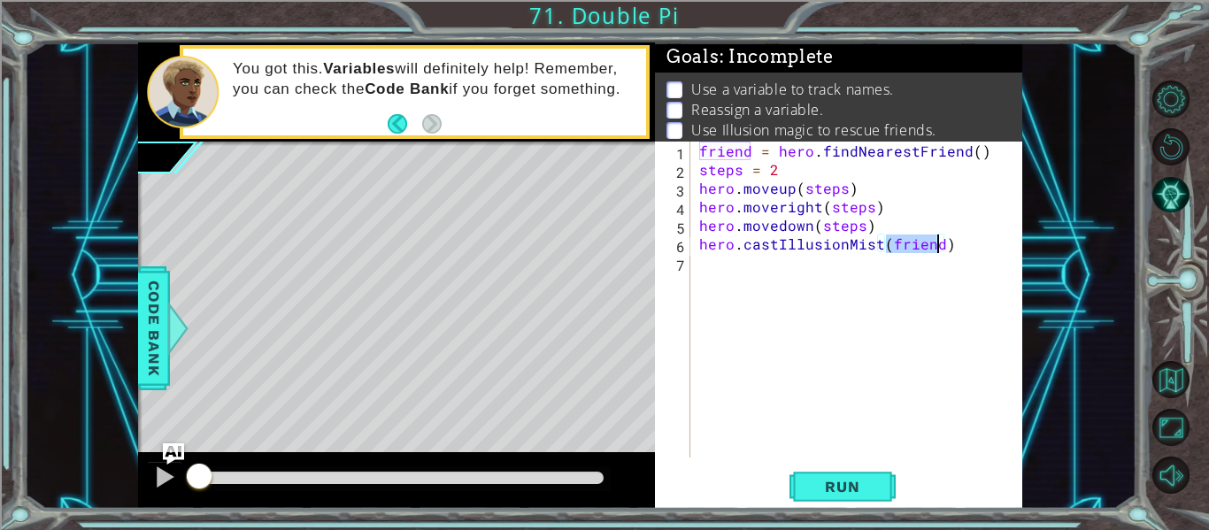
click at [846, 294] on div "friend = hero . findNearestFriend ( ) steps = 2 hero . moveup ( steps ) hero . …" at bounding box center [862, 318] width 332 height 353
click at [822, 478] on span "Run" at bounding box center [842, 487] width 70 height 18
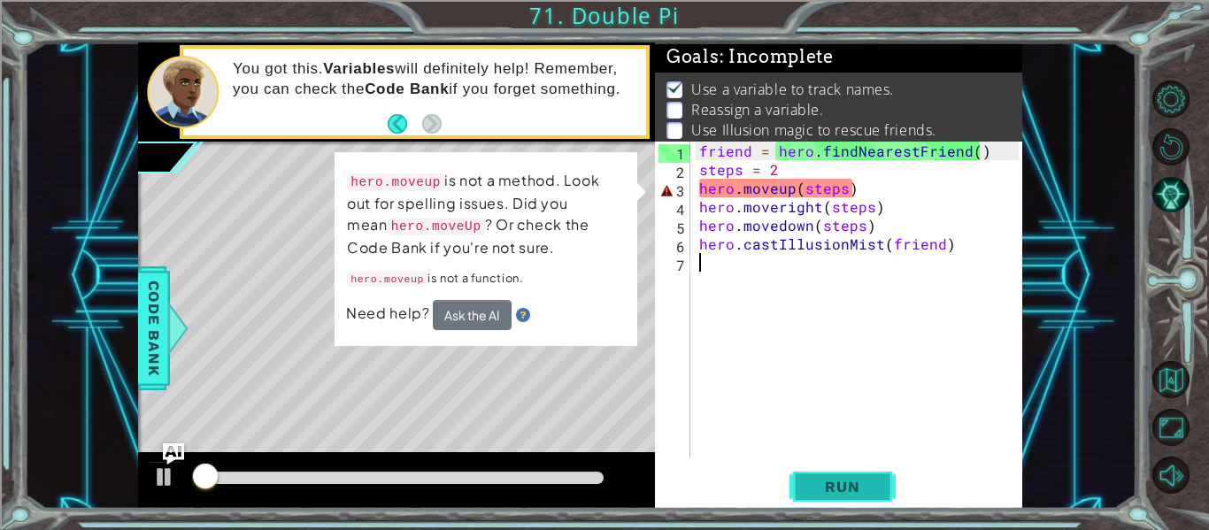
scroll to position [26, 0]
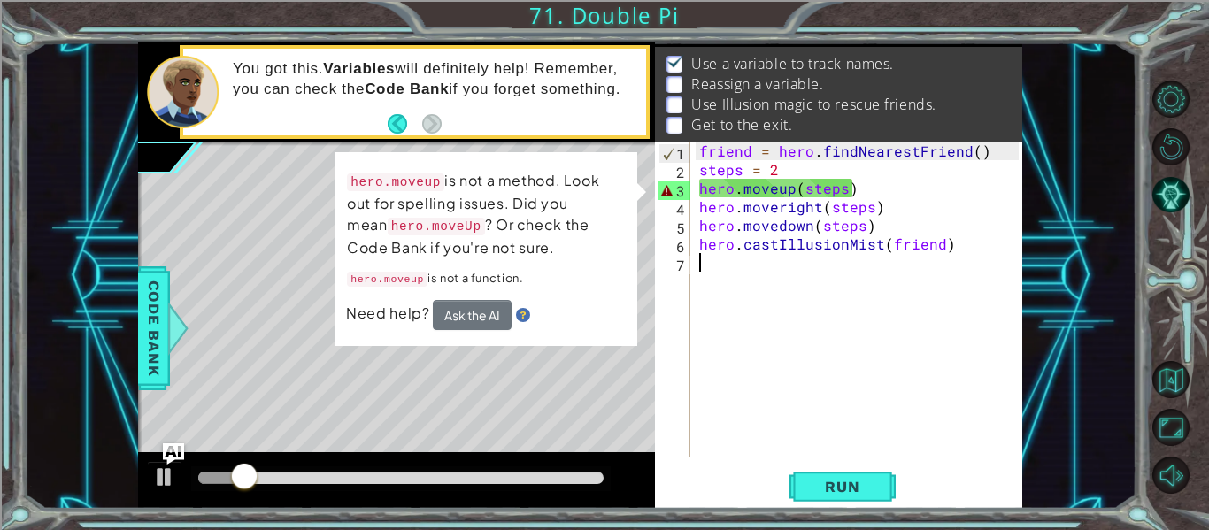
click at [777, 189] on div "friend = hero . findNearestFriend ( ) steps = 2 hero . moveup ( steps ) hero . …" at bounding box center [862, 318] width 332 height 353
type textarea "hero.moveup(steps)"
click at [783, 190] on div "friend = hero . findNearestFriend ( ) steps = 2 hero . moveup ( steps ) hero . …" at bounding box center [862, 318] width 332 height 353
drag, startPoint x: 872, startPoint y: 193, endPoint x: 513, endPoint y: 187, distance: 358.5
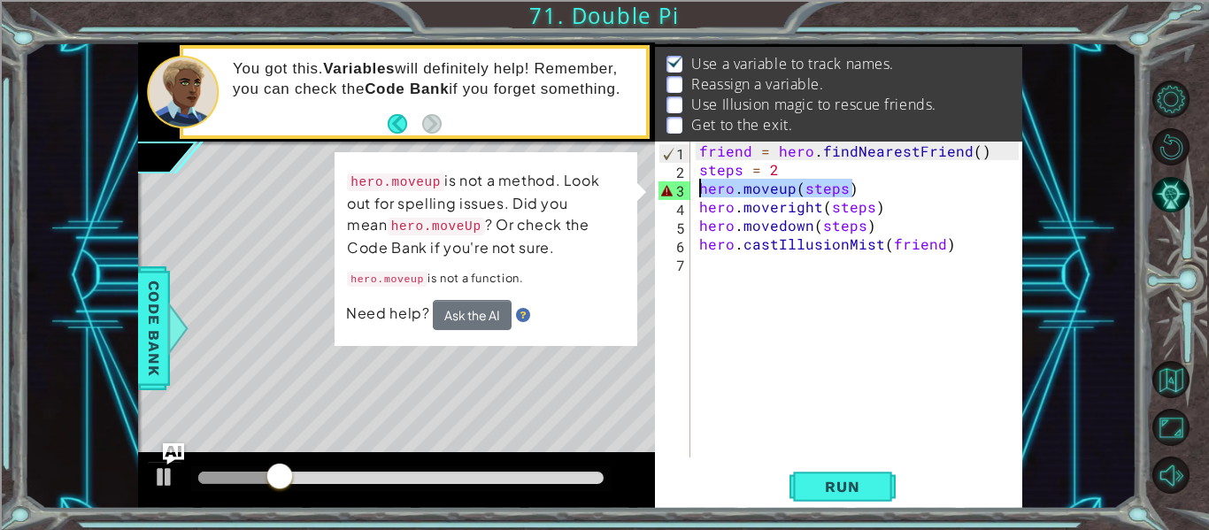
click at [513, 187] on div "1 ההההההההההההההההההההההההההההההההההההההההההההההההההההההההההההההההההההההההההההה…" at bounding box center [580, 275] width 884 height 466
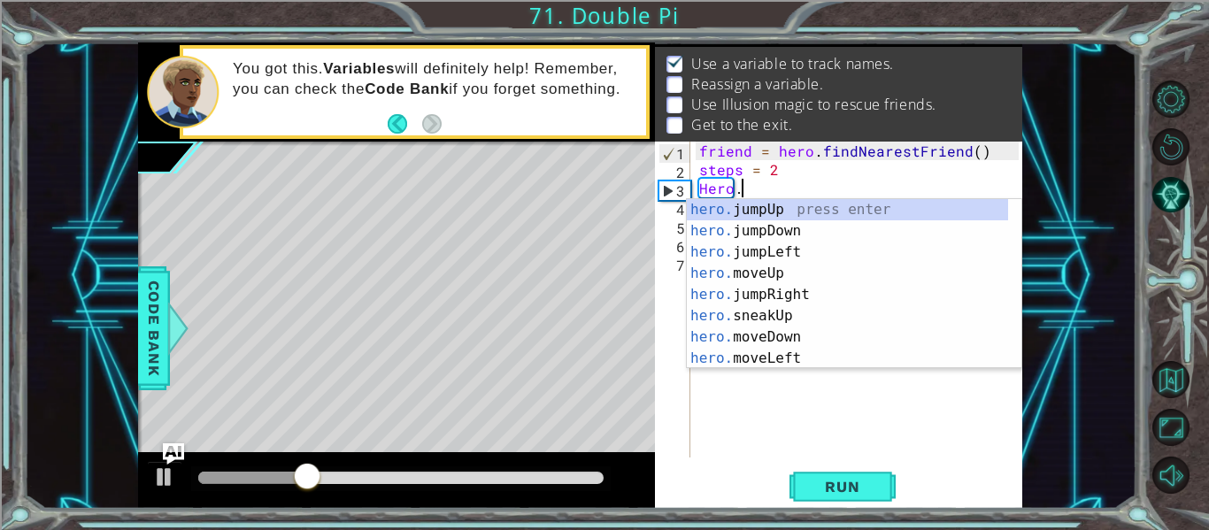
scroll to position [0, 2]
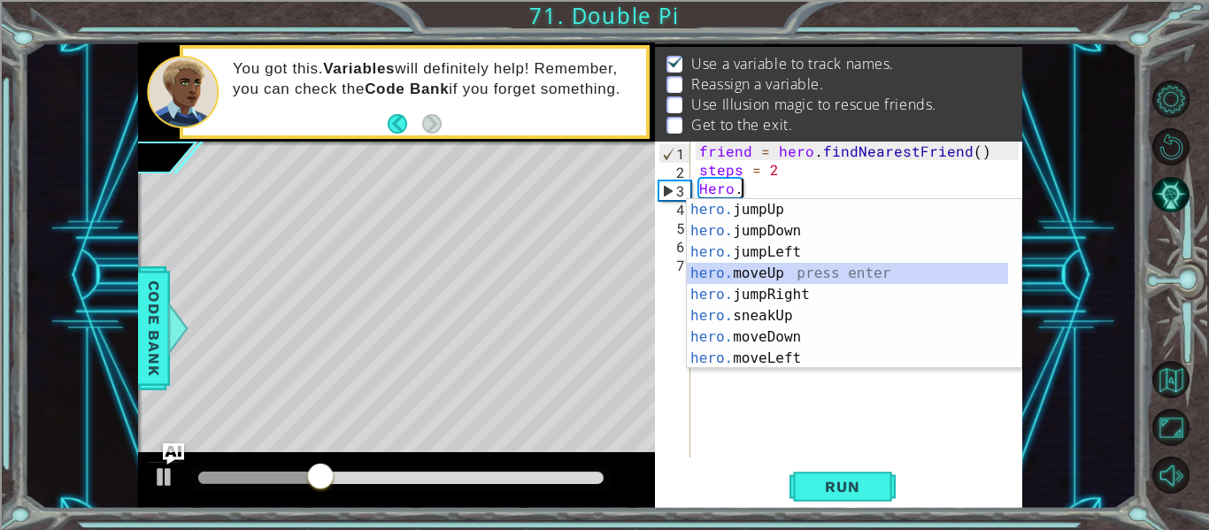
click at [709, 275] on div "hero. jumpUp press enter hero. jumpDown press enter hero. jumpLeft press enter …" at bounding box center [847, 305] width 321 height 212
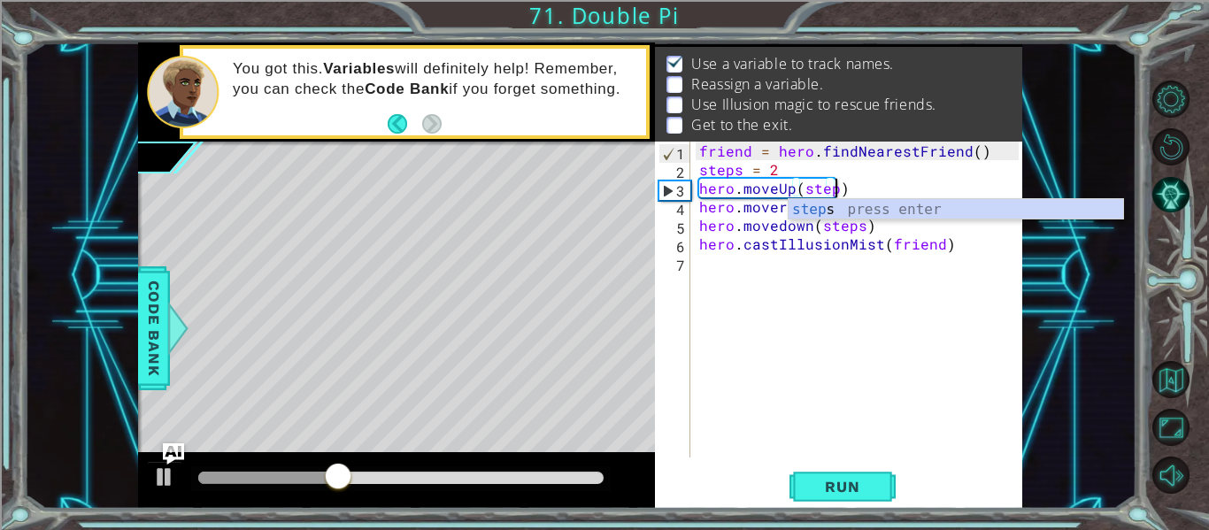
scroll to position [0, 9]
click at [846, 212] on div "steps press enter" at bounding box center [956, 231] width 335 height 64
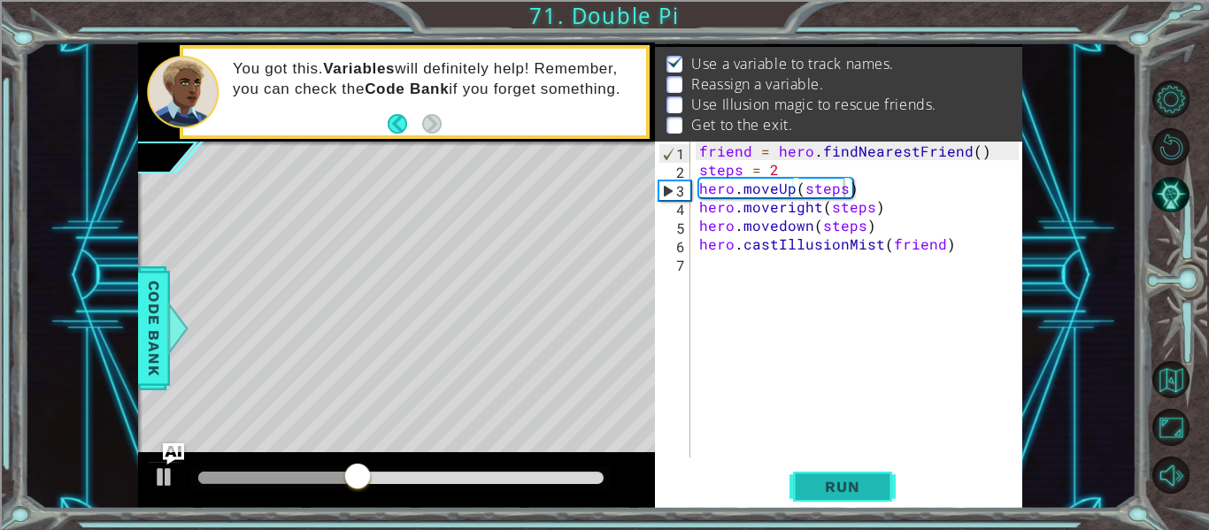
click at [816, 482] on span "Run" at bounding box center [842, 487] width 70 height 18
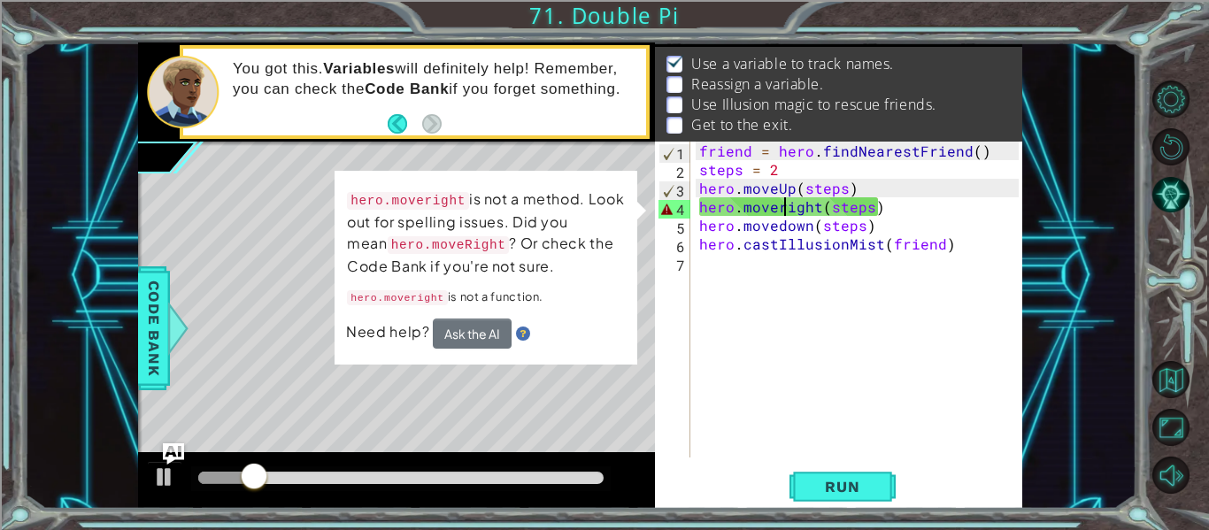
click at [782, 212] on div "friend = hero . findNearestFriend ( ) steps = 2 hero . moveUp ( steps ) hero . …" at bounding box center [862, 318] width 332 height 353
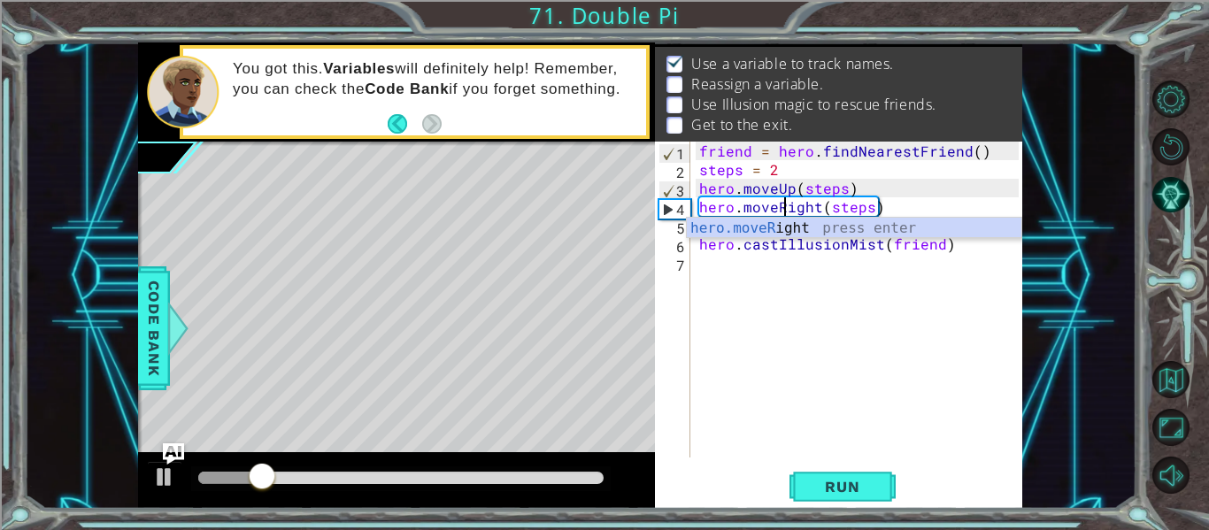
scroll to position [0, 6]
click at [767, 231] on div "hero.moveR ight press enter" at bounding box center [854, 250] width 335 height 64
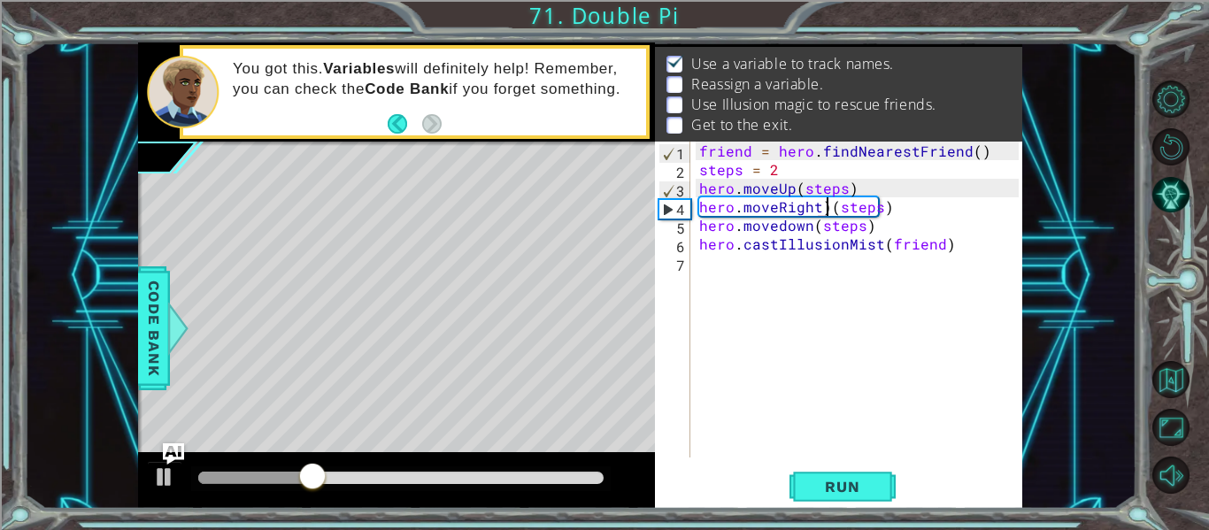
type textarea "hero.moveRight(steps)"
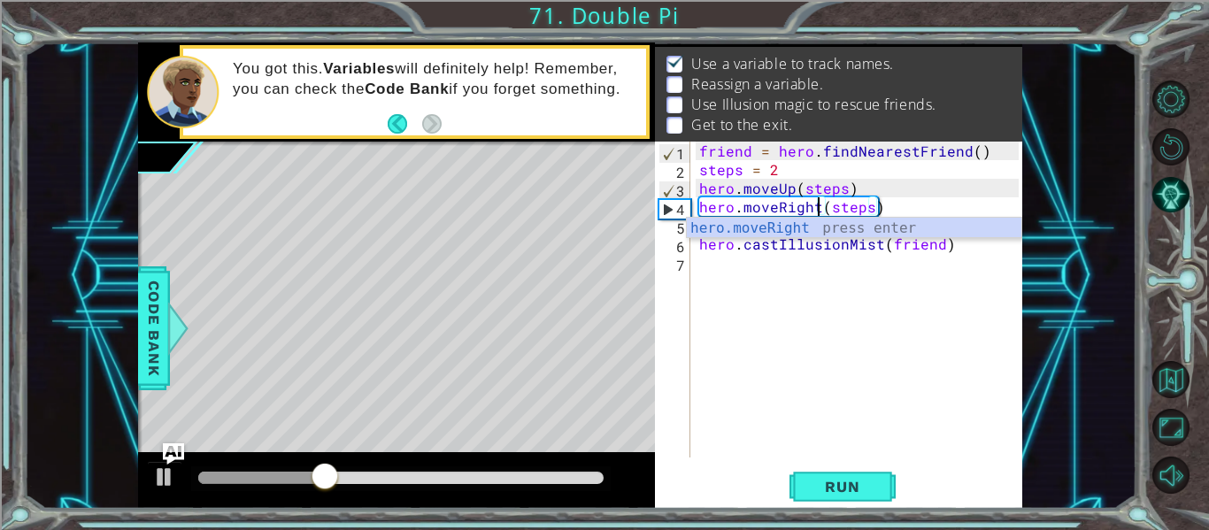
click at [790, 270] on div "friend = hero . findNearestFriend ( ) steps = 2 hero . moveUp ( steps ) hero . …" at bounding box center [862, 318] width 332 height 353
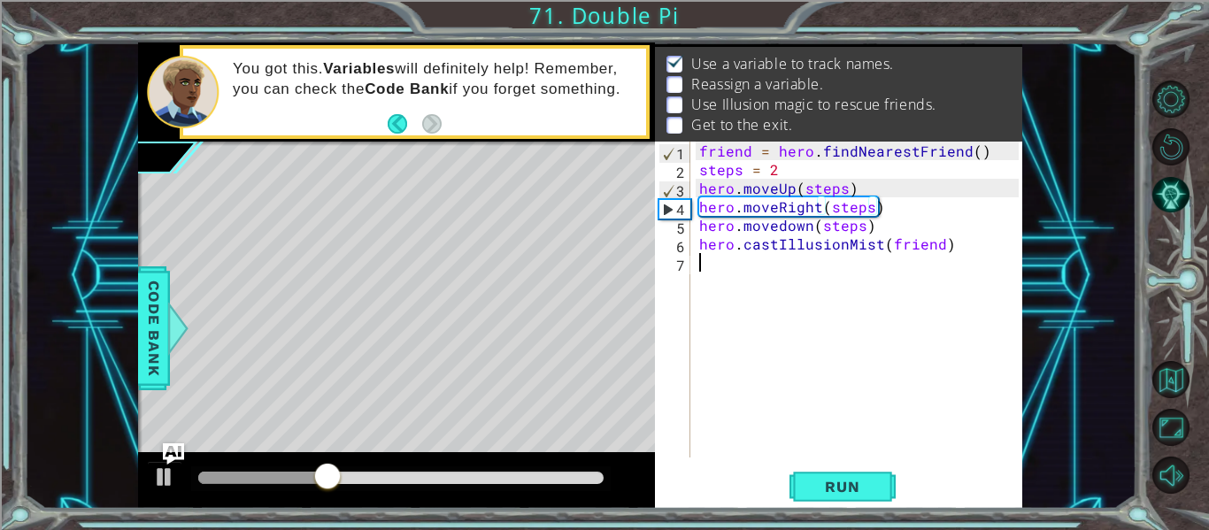
scroll to position [0, 0]
click at [779, 229] on div "friend = hero . findNearestFriend ( ) steps = 2 hero . moveUp ( steps ) hero . …" at bounding box center [862, 318] width 332 height 353
click at [782, 230] on div "friend = hero . findNearestFriend ( ) steps = 2 hero . moveUp ( steps ) hero . …" at bounding box center [862, 318] width 332 height 353
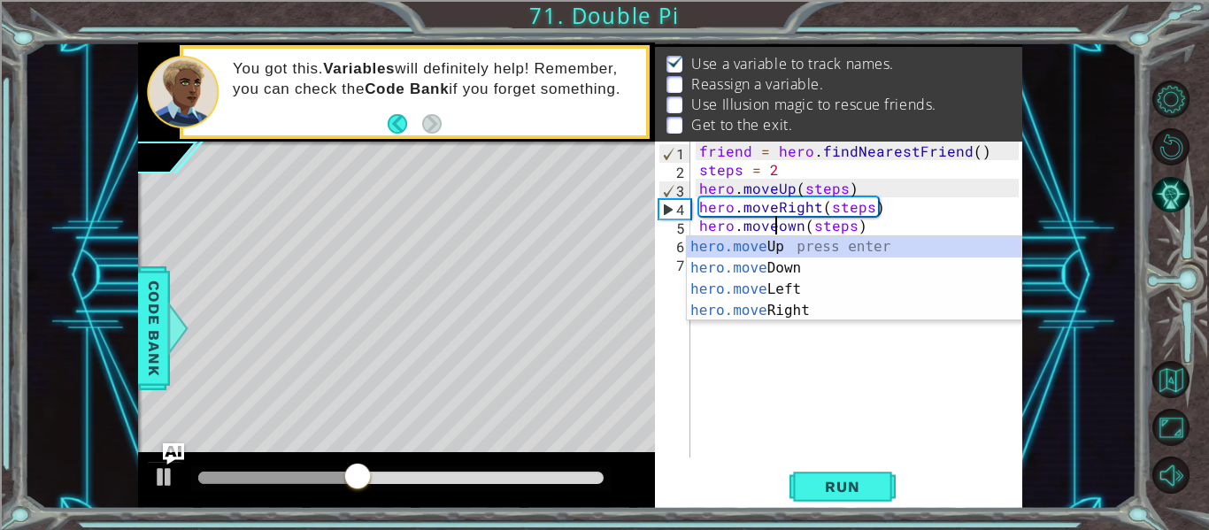
type textarea "hero.moveDown(steps)"
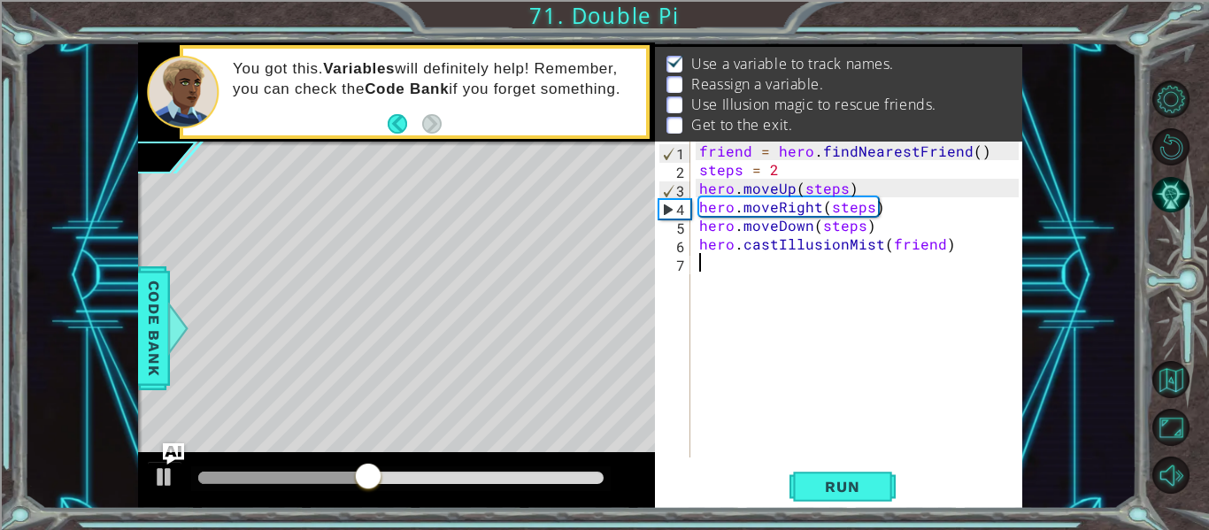
click at [757, 324] on div "friend = hero . findNearestFriend ( ) steps = 2 hero . moveUp ( steps ) hero . …" at bounding box center [862, 318] width 332 height 353
click at [821, 497] on button "Run" at bounding box center [843, 487] width 106 height 36
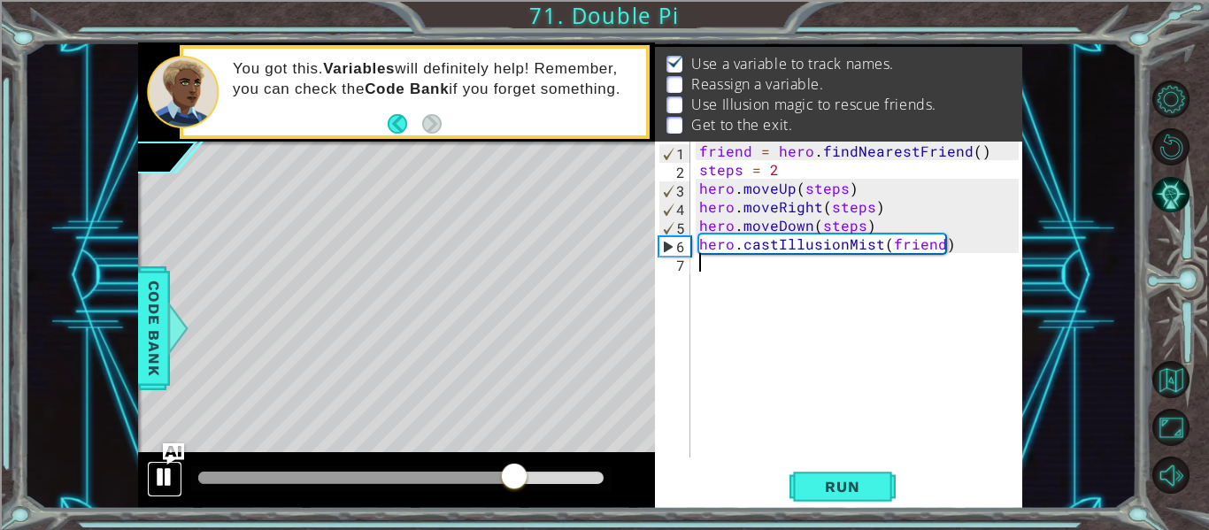
click at [169, 481] on div at bounding box center [164, 477] width 23 height 23
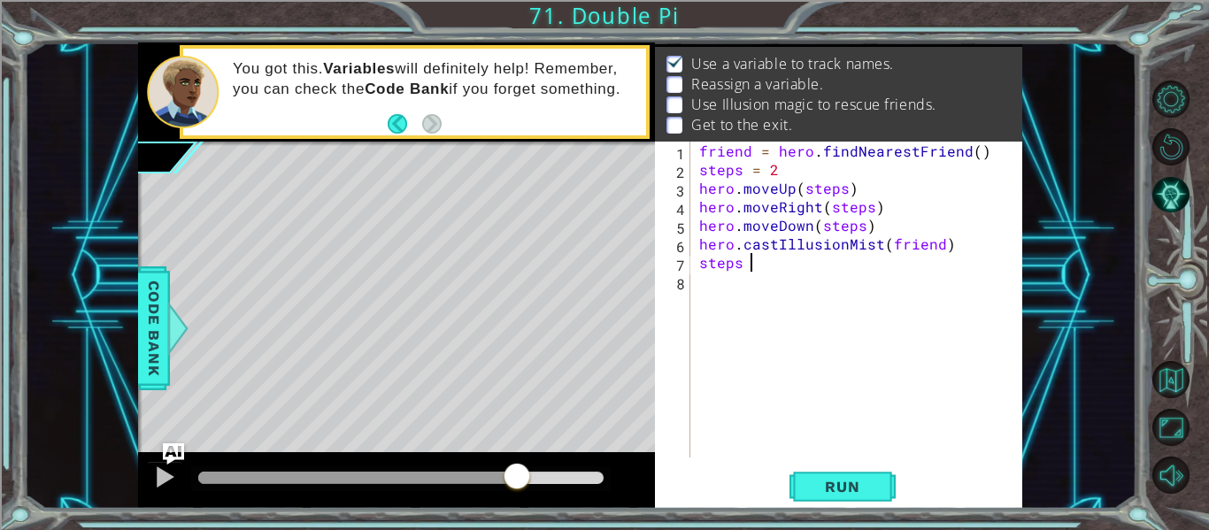
scroll to position [0, 3]
type textarea "steps = 3"
click at [806, 324] on div "friend = hero . findNearestFriend ( ) steps = 2 hero . moveUp ( steps ) hero . …" at bounding box center [862, 318] width 332 height 353
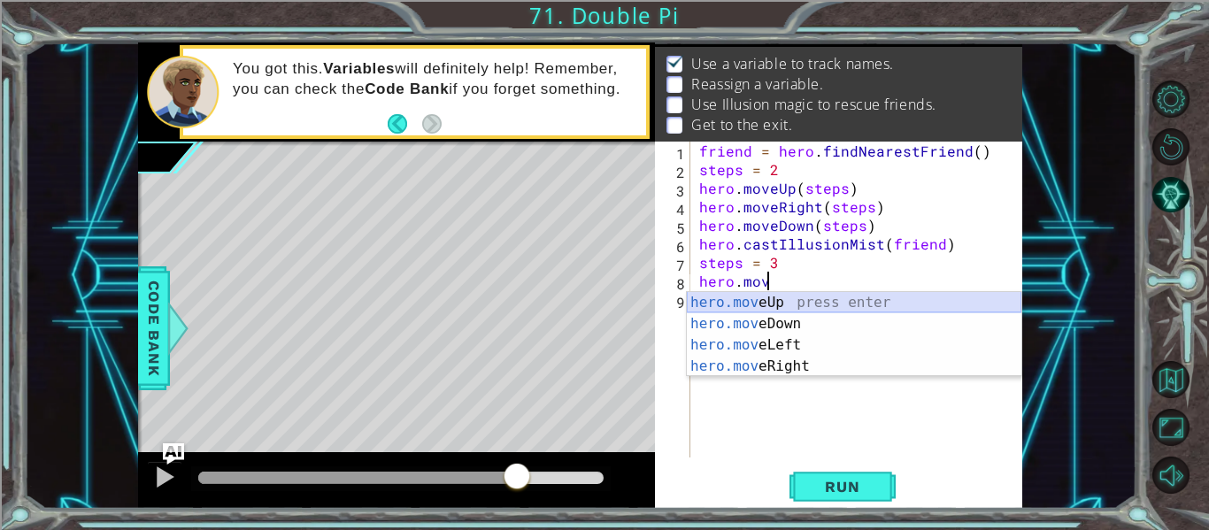
click at [784, 296] on div "hero.mov eUp press enter hero.mov eDown press enter hero.mov eLeft press enter …" at bounding box center [854, 355] width 335 height 127
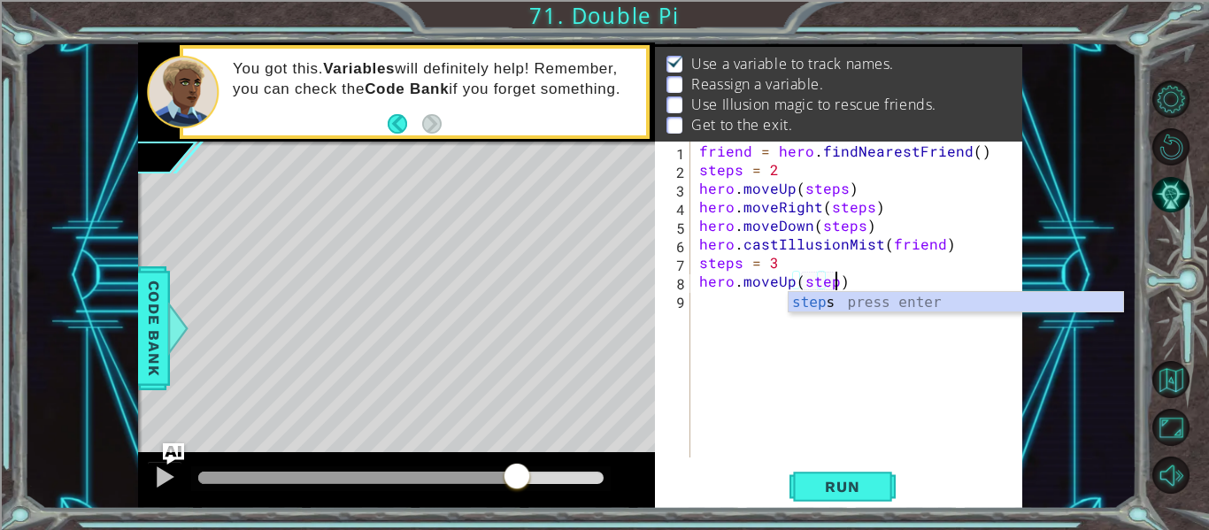
type textarea "hero.moveUp(steps)"
click at [784, 296] on div "friend = hero . findNearestFriend ( ) steps = 2 hero . moveUp ( steps ) hero . …" at bounding box center [862, 318] width 332 height 353
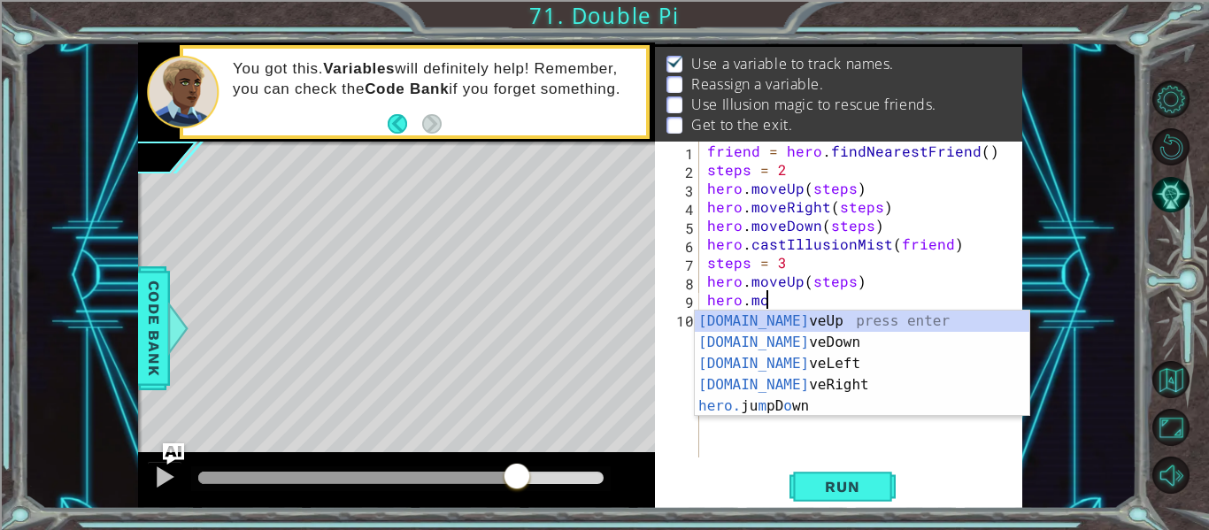
scroll to position [0, 4]
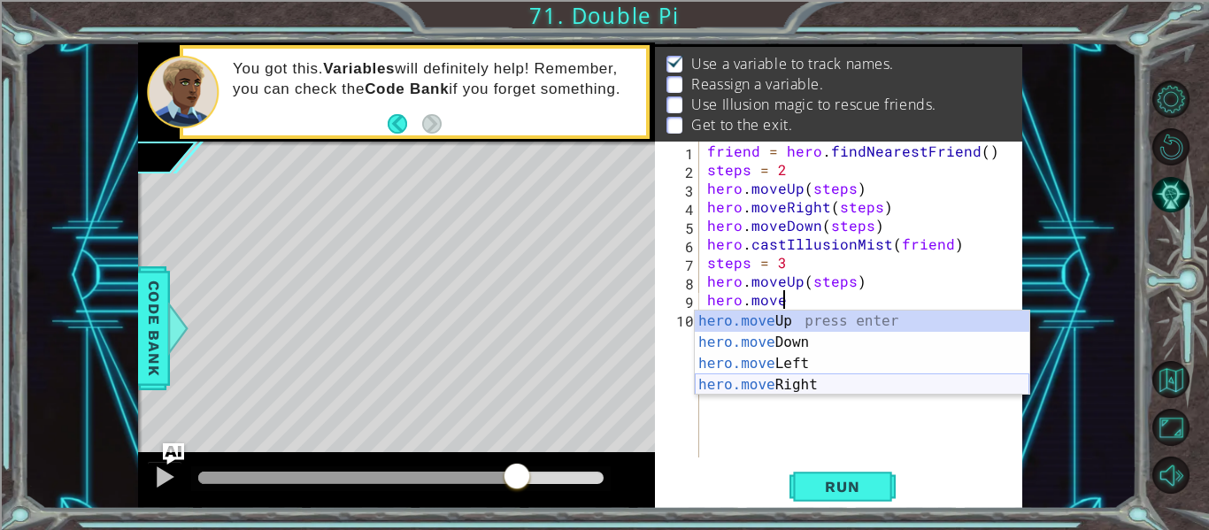
click at [768, 378] on div "hero.move Up press enter hero.move Down press enter hero.move Left press enter …" at bounding box center [862, 374] width 335 height 127
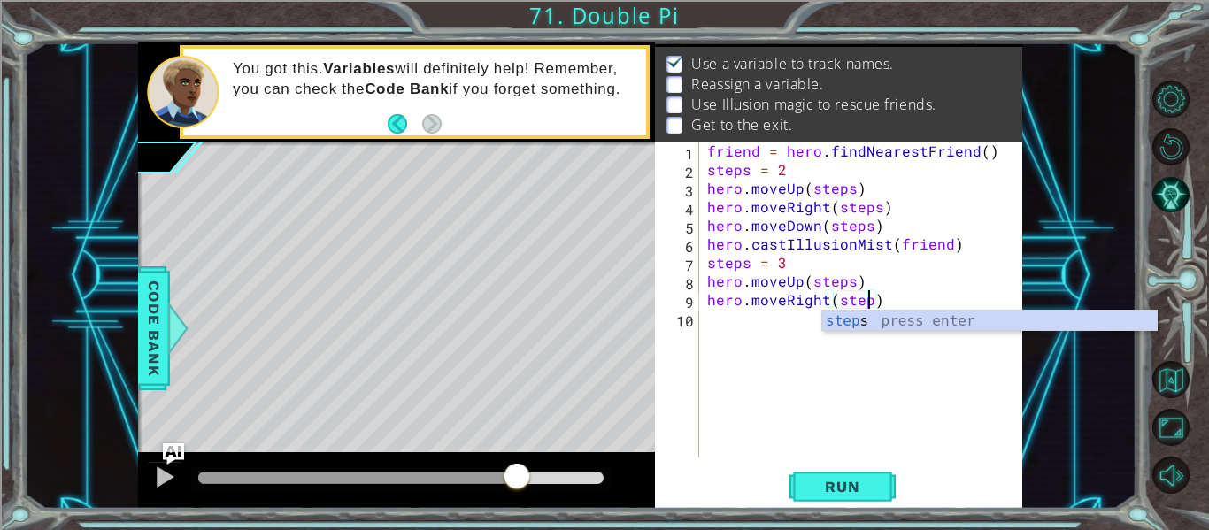
scroll to position [0, 11]
click at [888, 321] on div "steps press enter" at bounding box center [989, 343] width 335 height 64
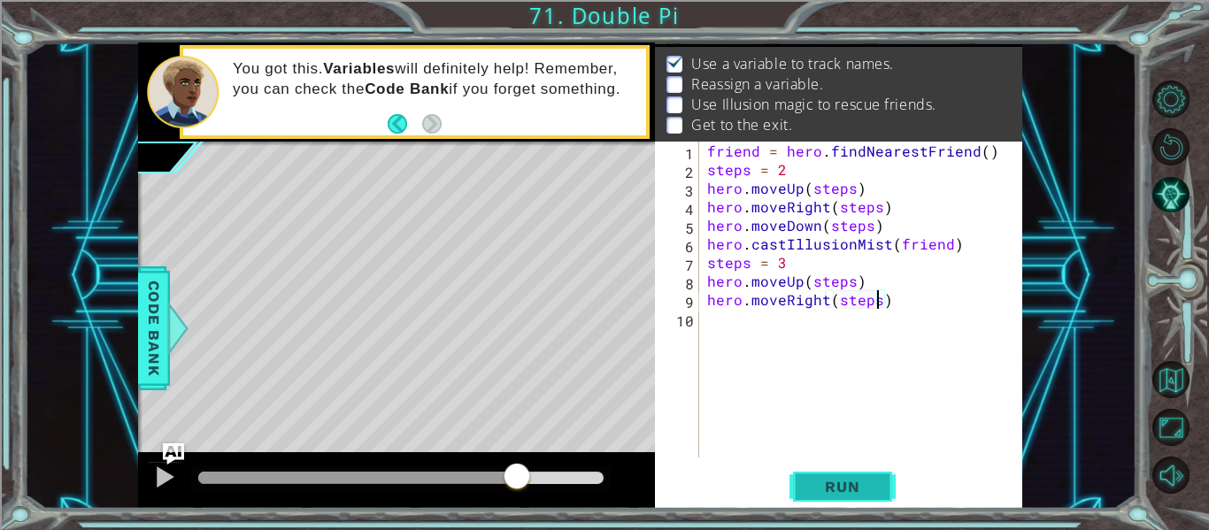
type textarea "hero.moveRight(steps)"
click at [854, 482] on span "Run" at bounding box center [842, 487] width 70 height 18
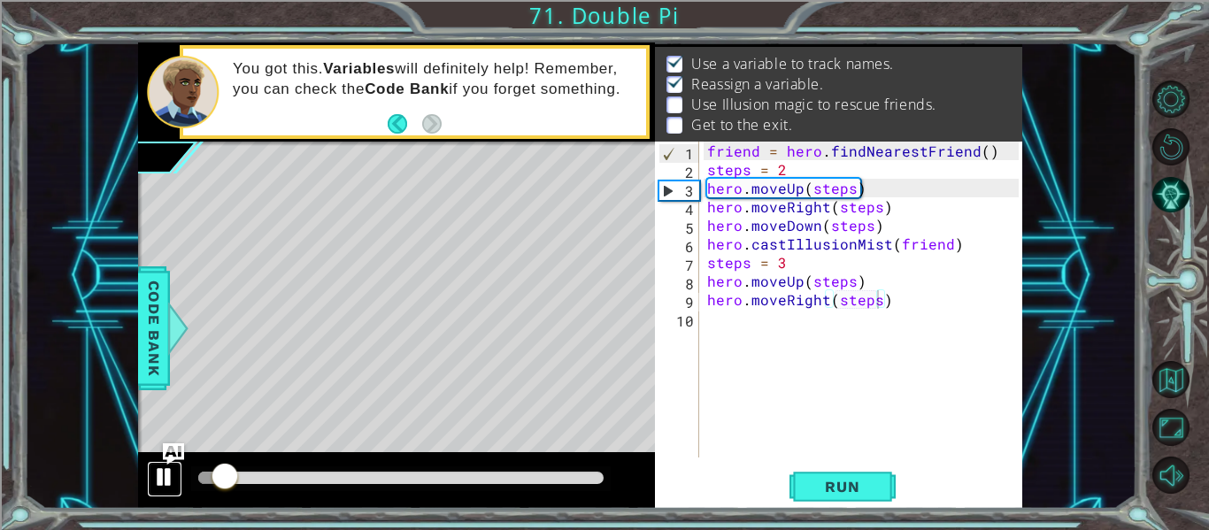
click at [165, 472] on div at bounding box center [164, 477] width 23 height 23
click at [763, 329] on div "friend = hero . findNearestFriend ( ) steps = 2 hero . moveUp ( steps ) hero . …" at bounding box center [866, 318] width 324 height 353
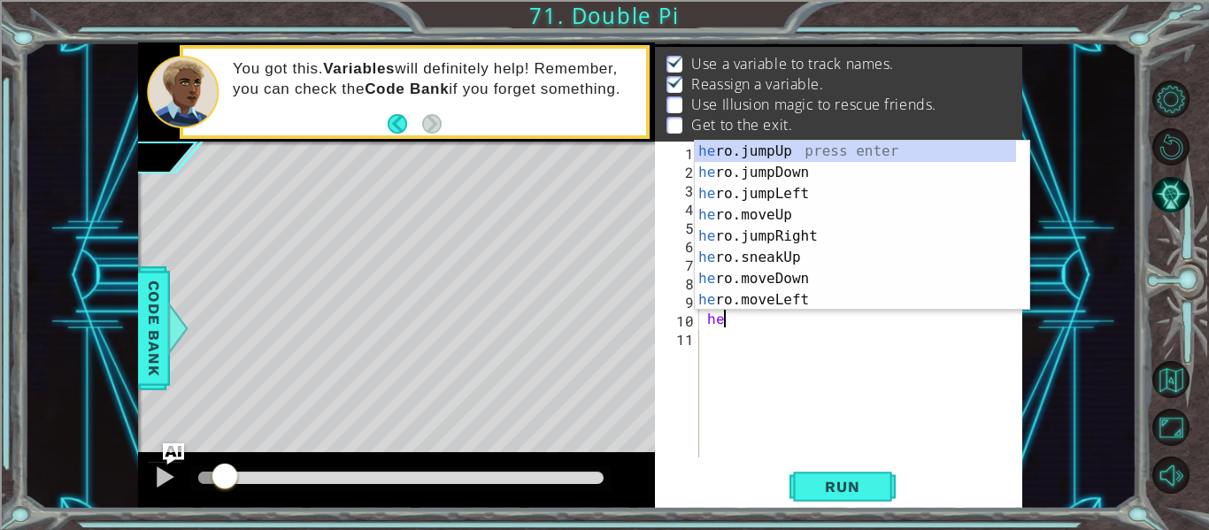
scroll to position [0, 1]
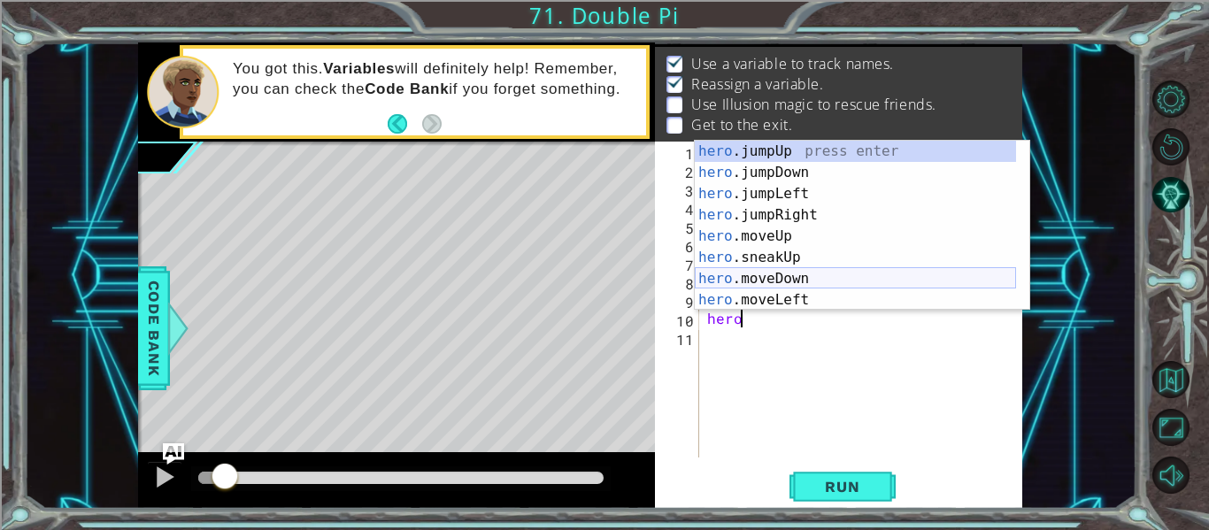
click at [789, 280] on div "hero .jumpUp press enter hero .jumpDown press enter hero .jumpLeft press enter …" at bounding box center [855, 247] width 321 height 212
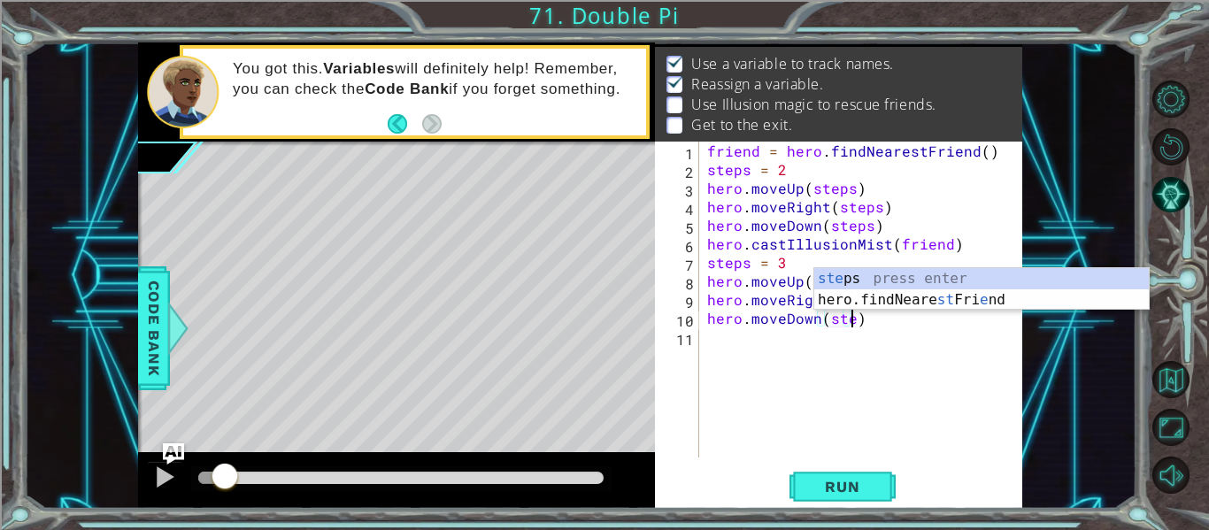
type textarea "hero.moveDown(steps)"
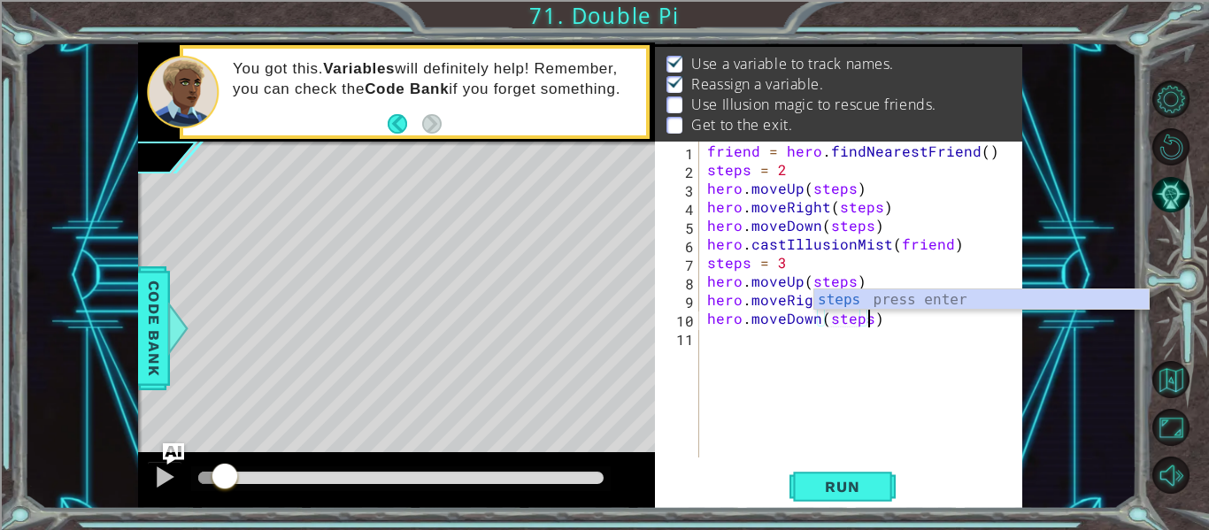
scroll to position [0, 10]
click at [958, 303] on div "steps press enter" at bounding box center [981, 321] width 335 height 64
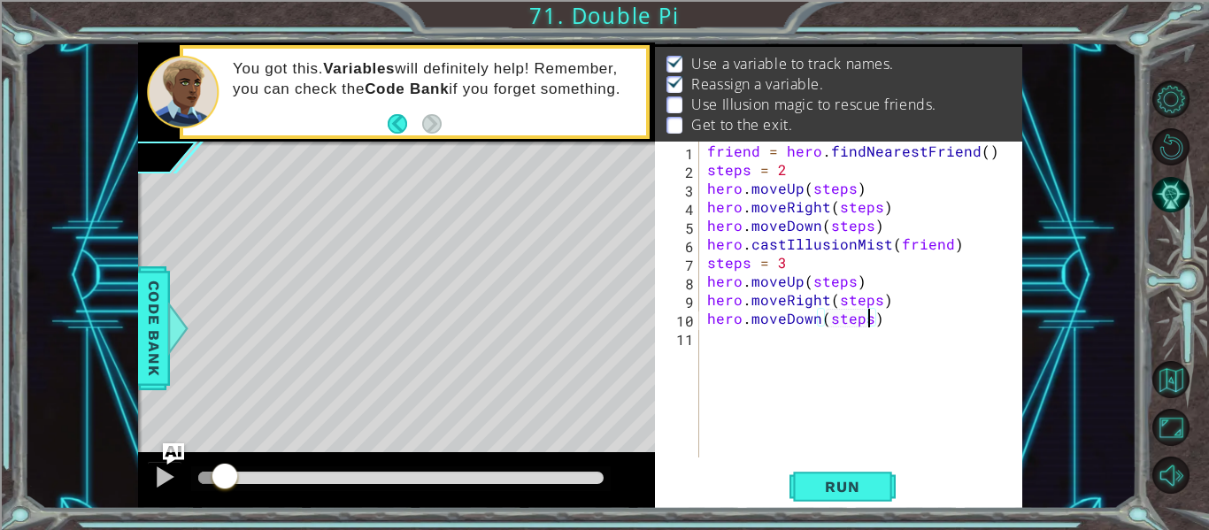
click at [875, 327] on div "friend = hero . findNearestFriend ( ) steps = 2 hero . moveUp ( steps ) hero . …" at bounding box center [866, 318] width 324 height 353
click at [859, 341] on div "friend = hero . findNearestFriend ( ) steps = 2 hero . moveUp ( steps ) hero . …" at bounding box center [866, 318] width 324 height 353
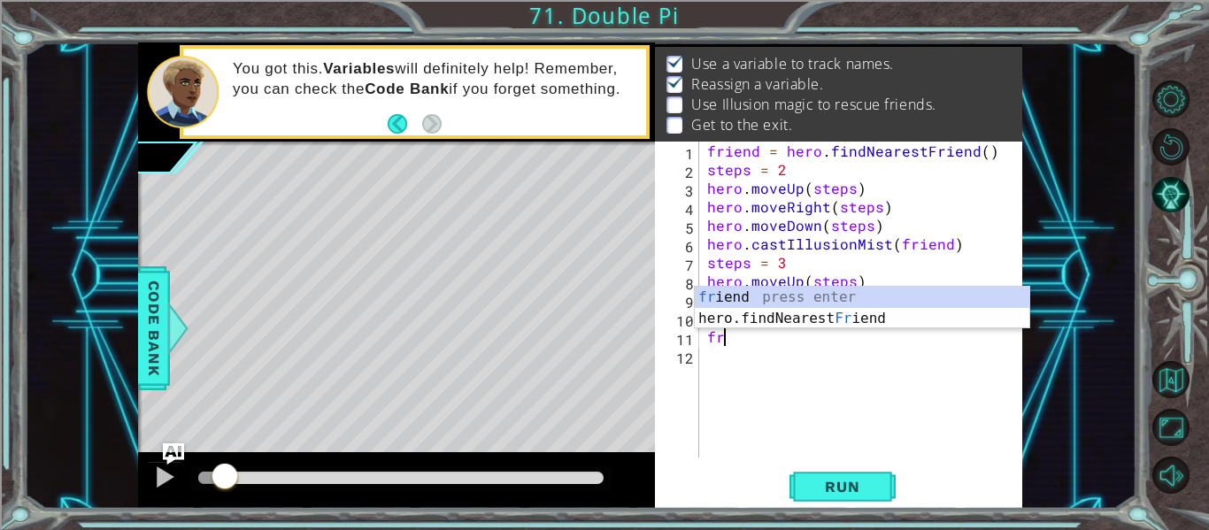
scroll to position [0, 0]
type textarea "f"
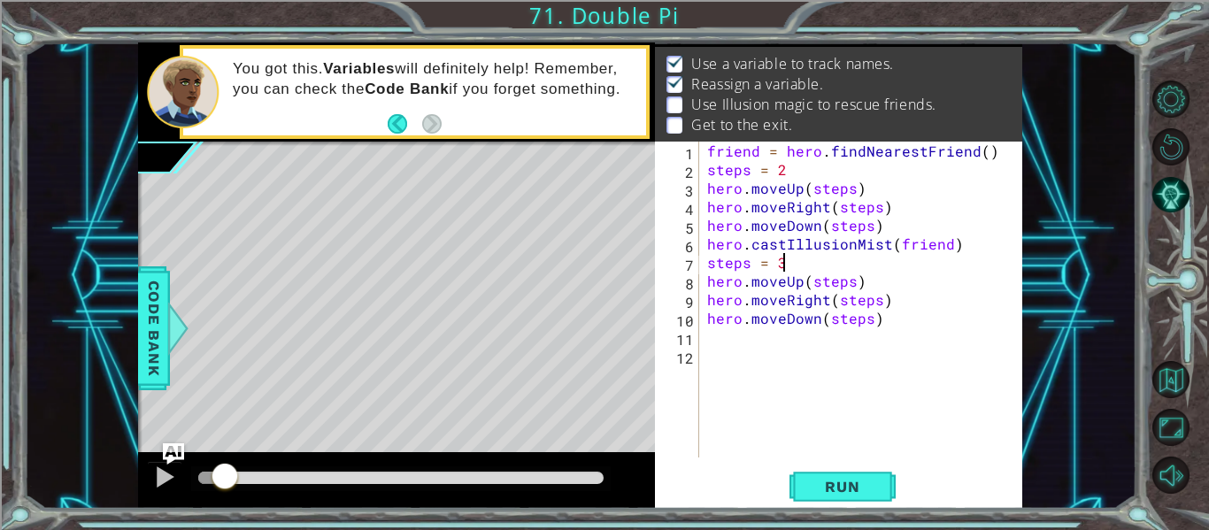
click at [877, 262] on div "friend = hero . findNearestFriend ( ) steps = 2 hero . moveUp ( steps ) hero . …" at bounding box center [866, 318] width 324 height 353
type textarea "steps = 3"
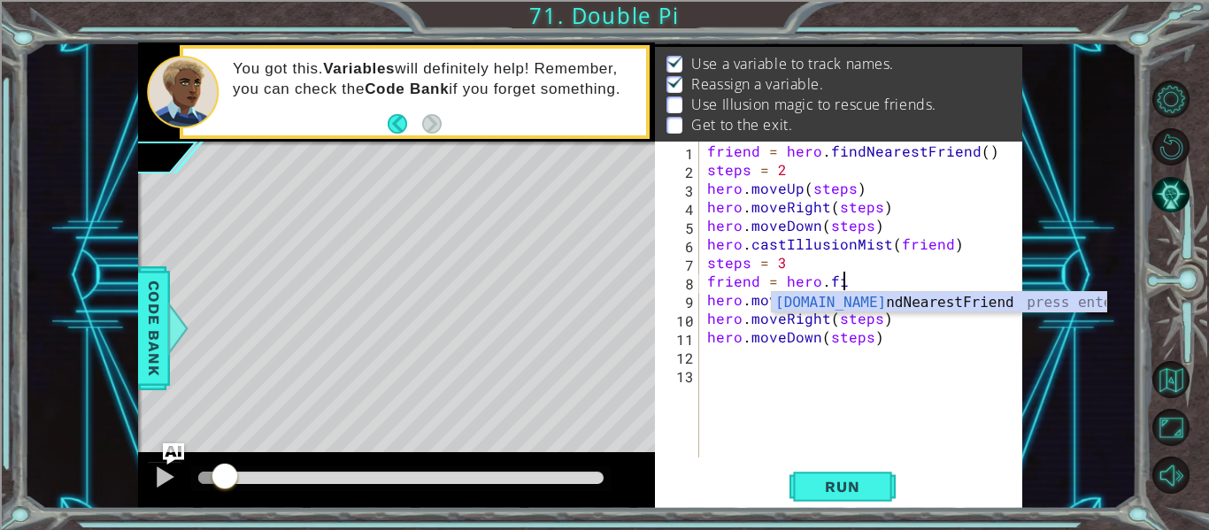
type textarea "friend = hero.find"
click at [885, 303] on div "hero.find NearestFriend press enter" at bounding box center [939, 324] width 335 height 64
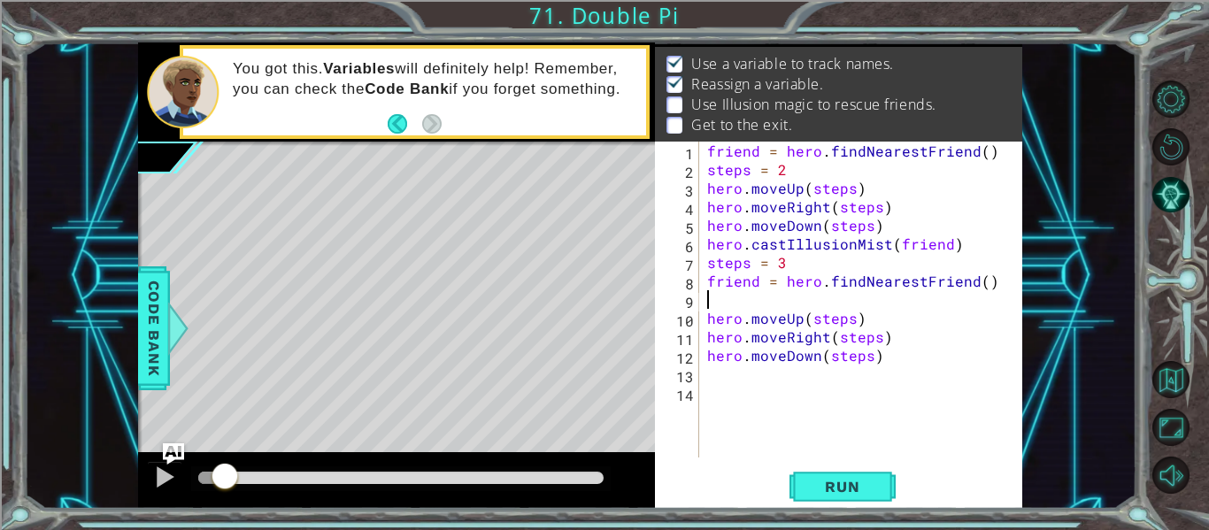
scroll to position [0, 0]
click at [786, 386] on div "friend = hero . findNearestFriend ( ) steps = 2 hero . moveUp ( steps ) hero . …" at bounding box center [866, 318] width 324 height 353
click at [803, 305] on div "friend = hero . findNearestFriend ( ) steps = 2 hero . moveUp ( steps ) hero . …" at bounding box center [866, 318] width 324 height 353
click at [968, 250] on div "friend = hero . findNearestFriend ( ) steps = 2 hero . moveUp ( steps ) hero . …" at bounding box center [866, 318] width 324 height 353
type textarea "hero.castIllusionMist(friend)"
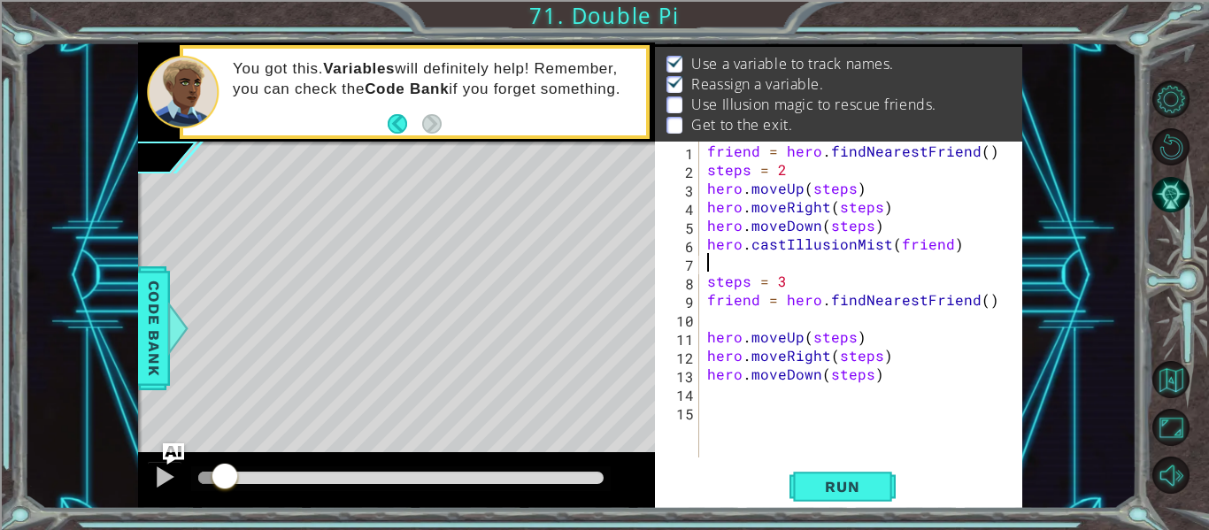
click at [765, 319] on div "friend = hero . findNearestFriend ( ) steps = 2 hero . moveUp ( steps ) hero . …" at bounding box center [866, 318] width 324 height 353
type textarea "friend = hero.findNearestFriend()"
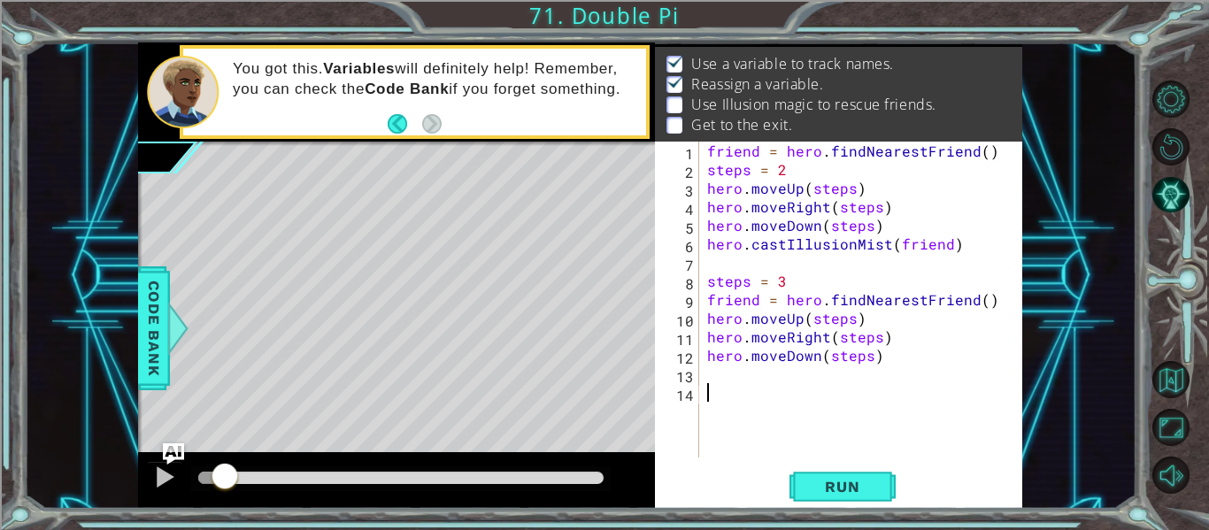
click at [775, 387] on div "friend = hero . findNearestFriend ( ) steps = 2 hero . moveUp ( steps ) hero . …" at bounding box center [866, 318] width 324 height 353
click at [736, 374] on div "friend = hero . findNearestFriend ( ) steps = 2 hero . moveUp ( steps ) hero . …" at bounding box center [866, 318] width 324 height 353
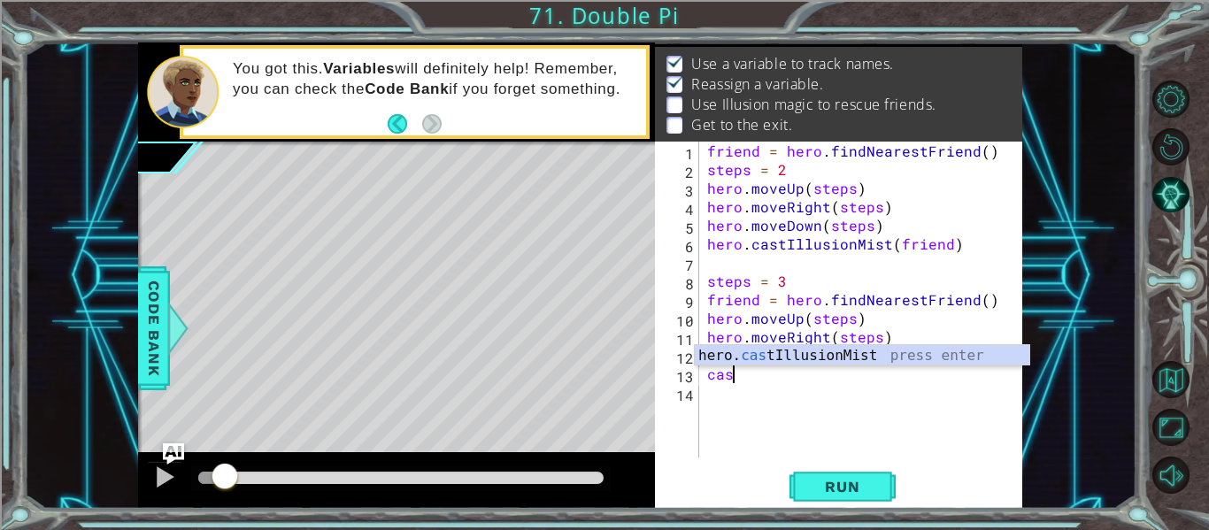
scroll to position [0, 1]
click at [723, 349] on div "hero. cast IllusionMist press enter" at bounding box center [862, 377] width 335 height 64
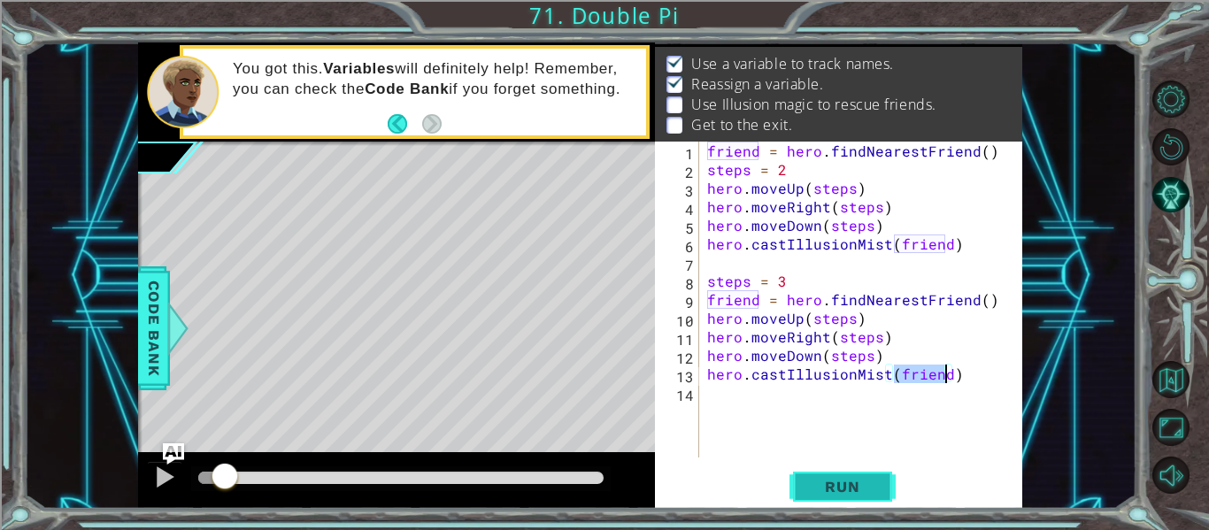
click at [853, 478] on span "Run" at bounding box center [842, 487] width 70 height 18
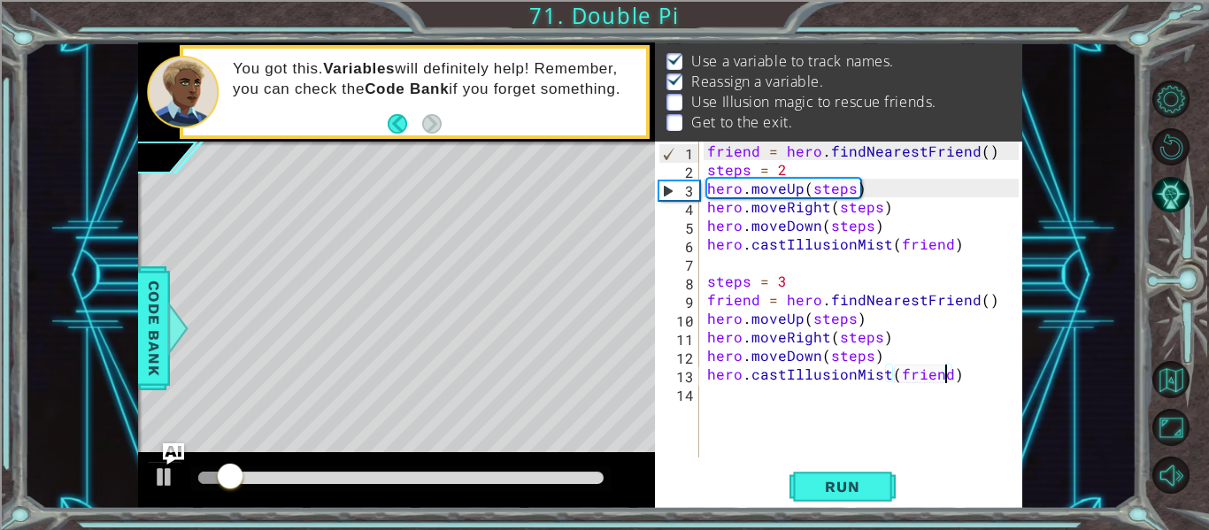
scroll to position [39, 0]
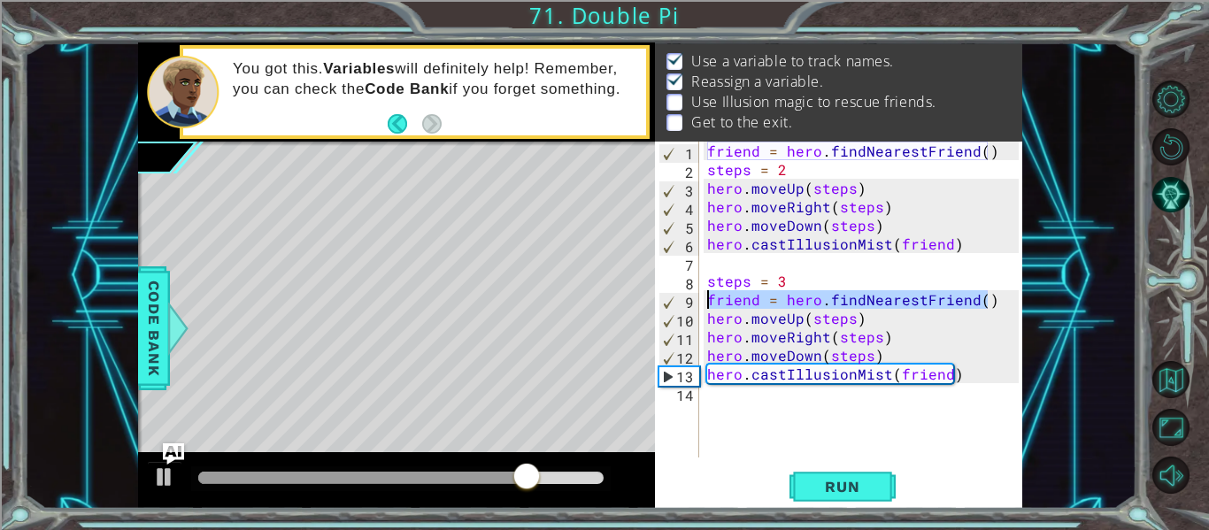
drag, startPoint x: 994, startPoint y: 301, endPoint x: 697, endPoint y: 305, distance: 297.4
click at [697, 305] on div "hero.castIllusionMist(friend) 1 2 3 4 5 6 7 8 9 10 11 12 13 14 friend = hero . …" at bounding box center [837, 300] width 364 height 316
type textarea "friend = hero.findNearestFriend()"
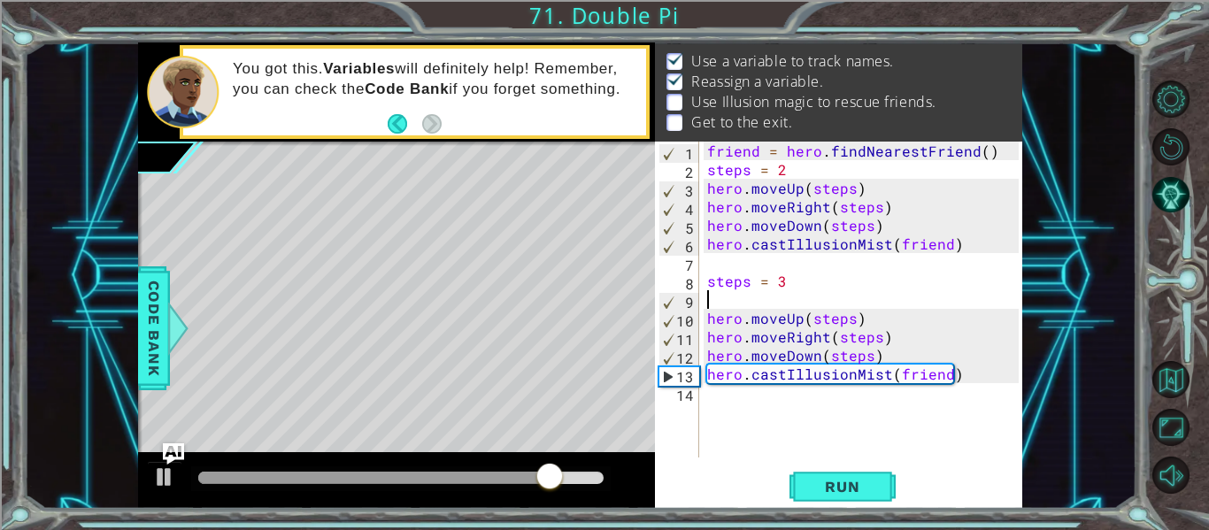
scroll to position [0, 0]
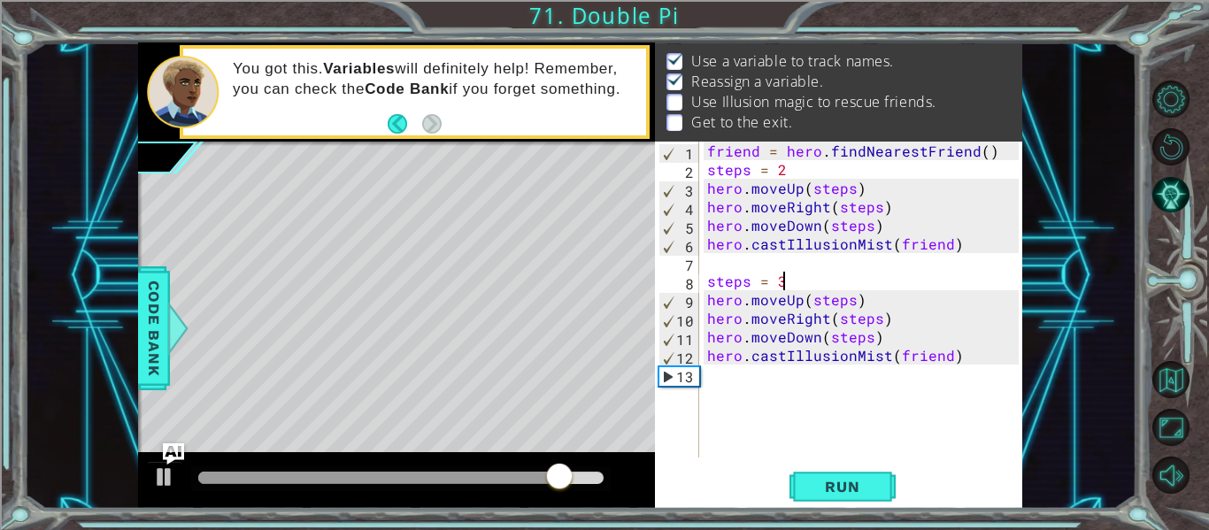
click at [903, 341] on div "friend = hero . findNearestFriend ( ) steps = 2 hero . moveUp ( steps ) hero . …" at bounding box center [866, 318] width 324 height 353
type textarea "hero.moveDown(steps)"
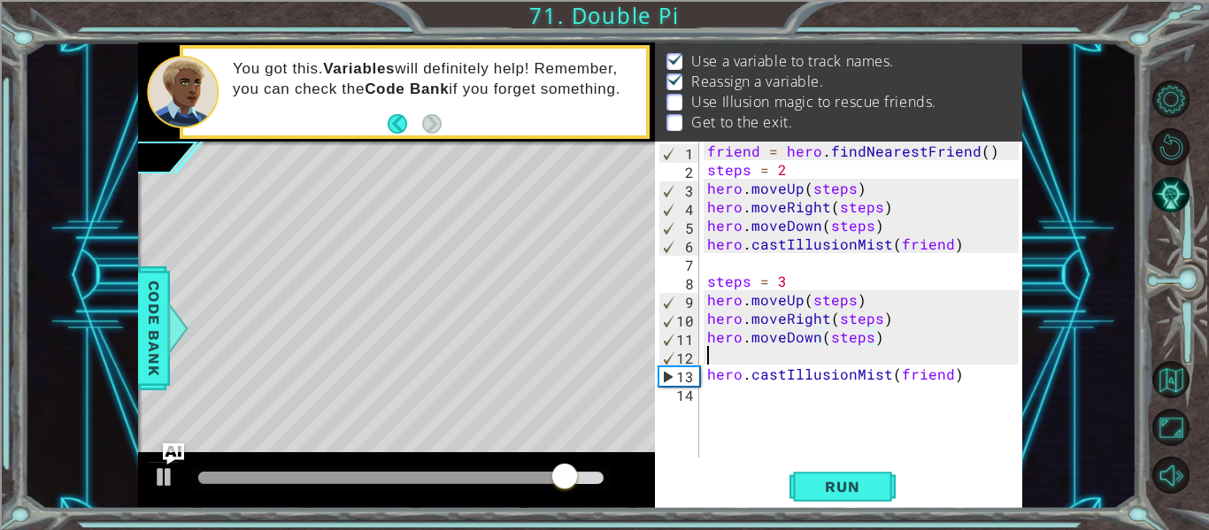
paste textarea "friend = hero.findNearestFriend()"
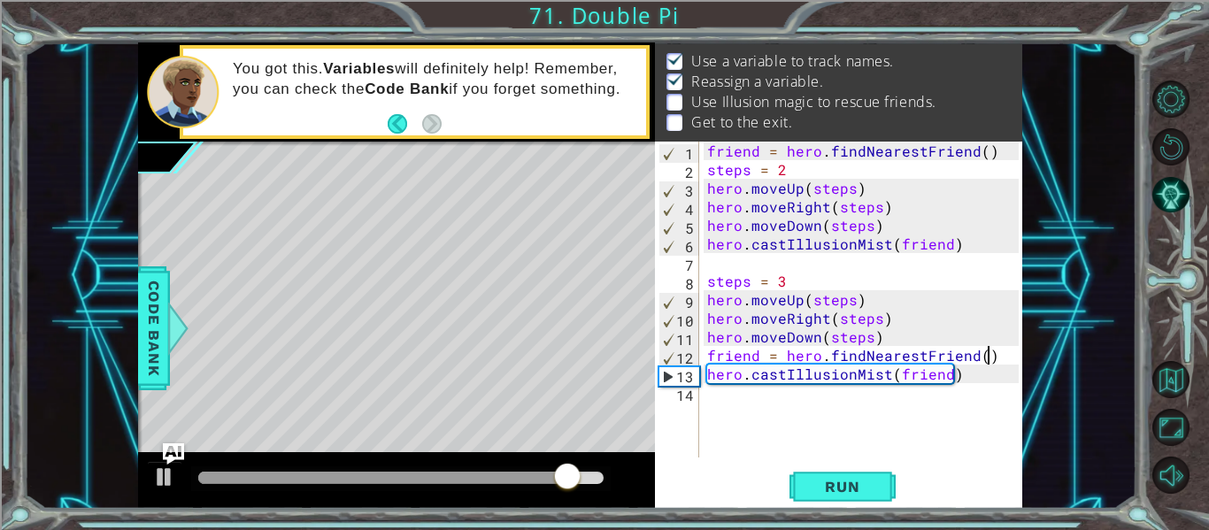
type textarea "friend = hero.findNearestFriend()"
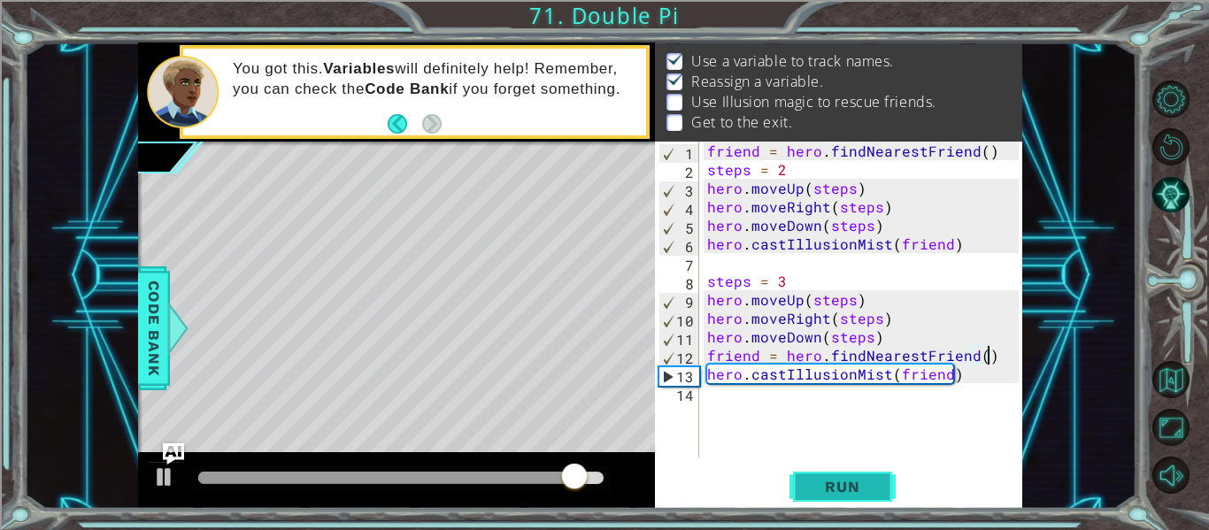
click at [875, 486] on span "Run" at bounding box center [842, 487] width 70 height 18
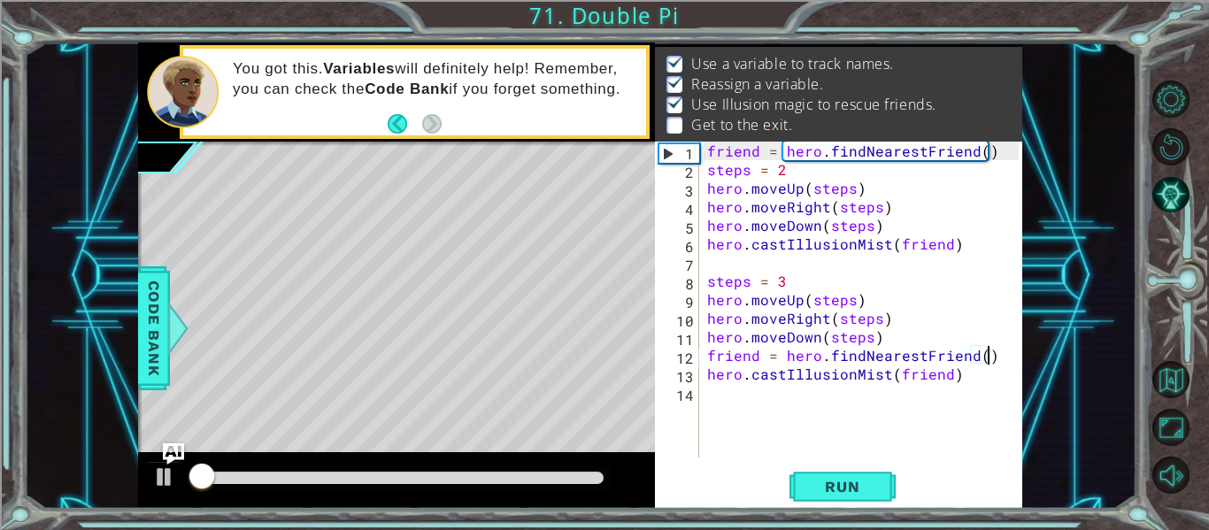
scroll to position [26, 0]
click at [749, 402] on div "friend = hero . findNearestFriend ( ) steps = 2 hero . moveUp ( steps ) hero . …" at bounding box center [866, 318] width 324 height 353
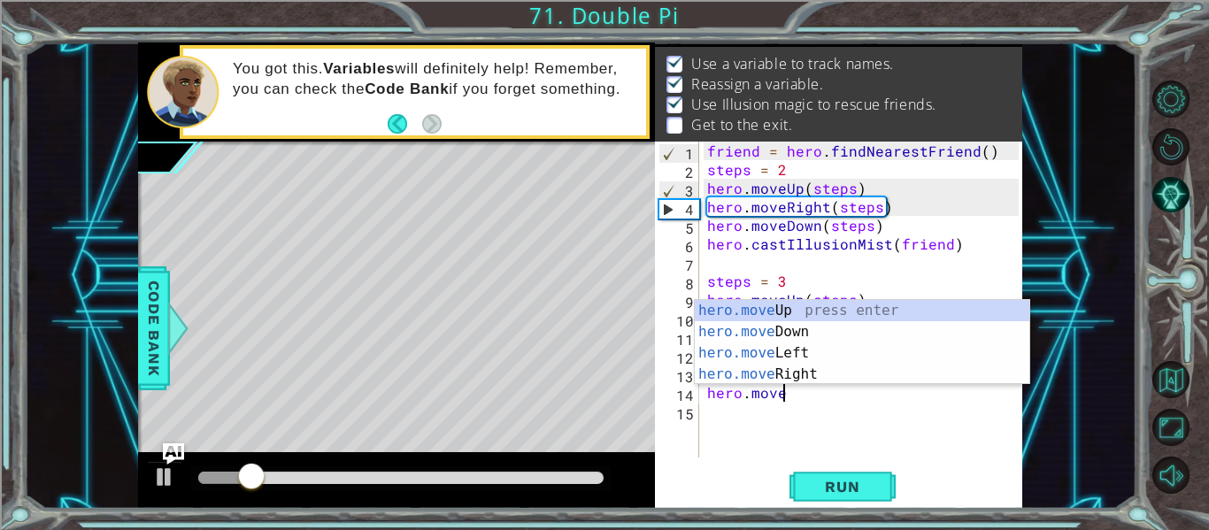
scroll to position [0, 4]
click at [806, 370] on div "hero.move Up press enter hero.move Down press enter hero.move Left press enter …" at bounding box center [862, 363] width 335 height 127
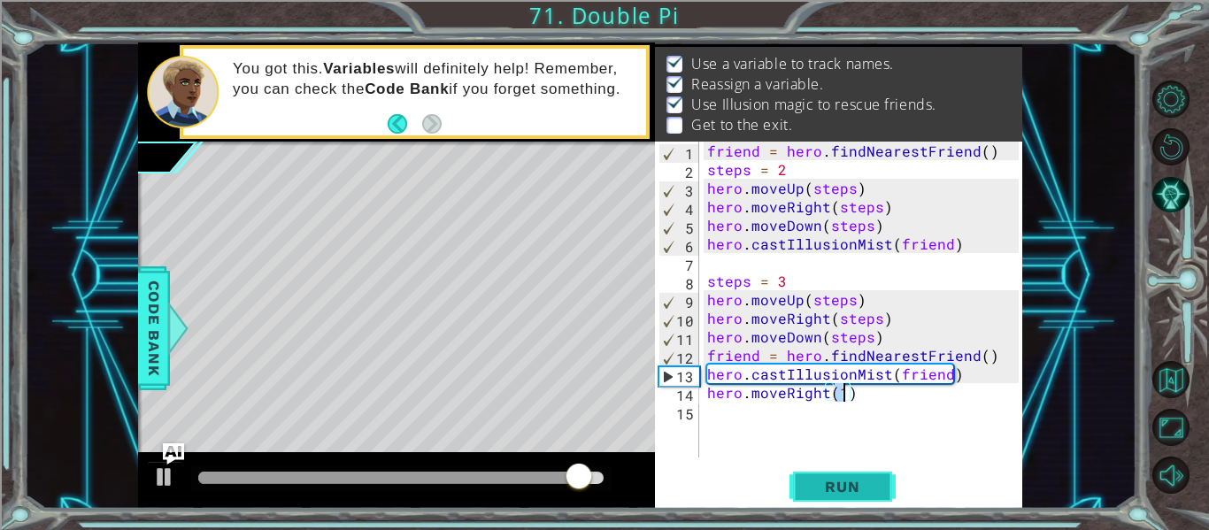
type textarea "hero.moveRight(1)"
click at [790, 479] on button "Run" at bounding box center [843, 487] width 106 height 36
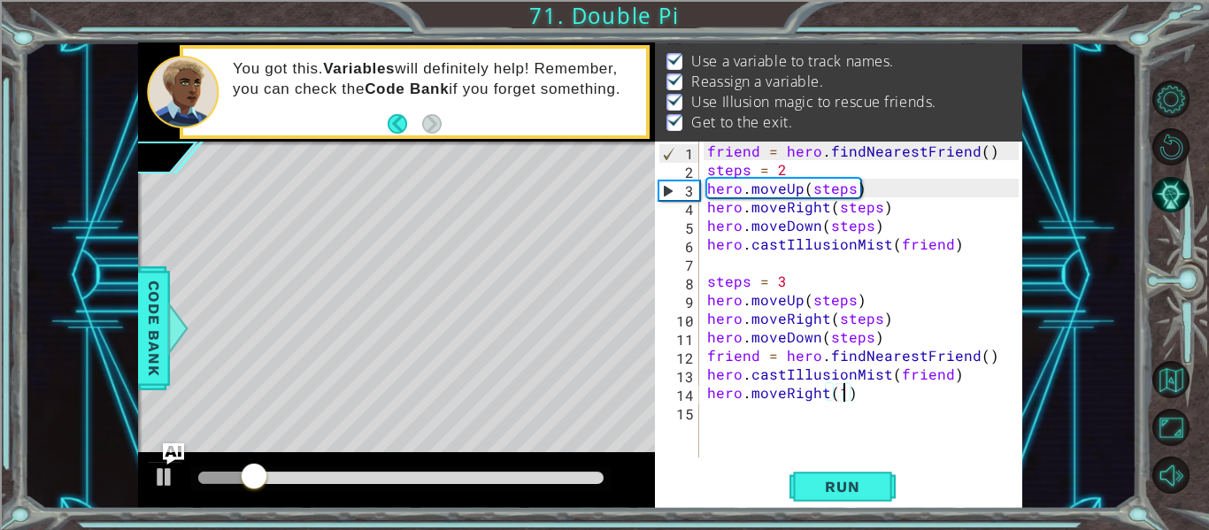
scroll to position [0, 0]
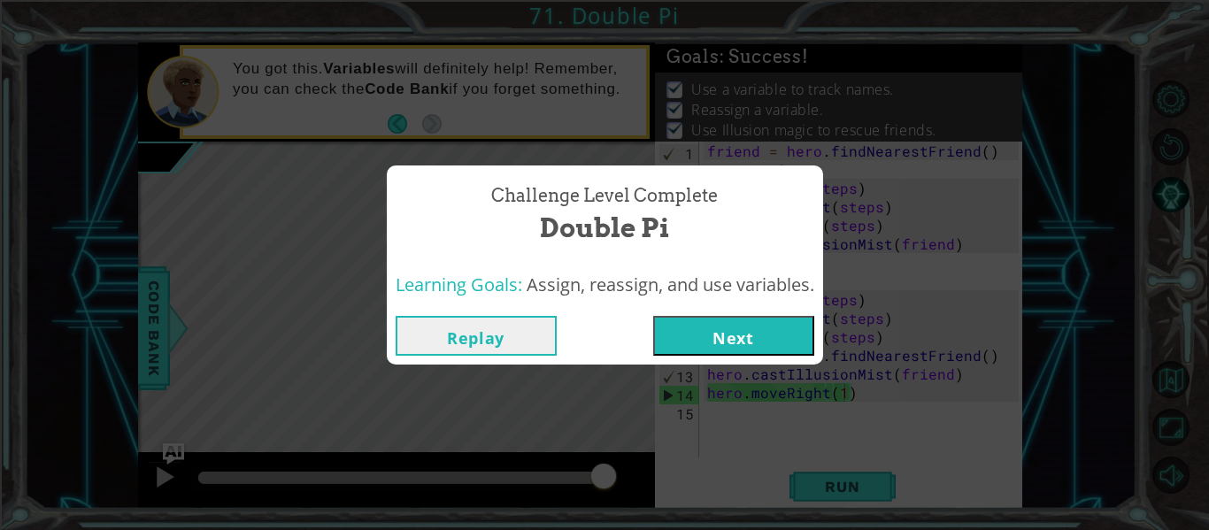
click at [756, 337] on button "Next" at bounding box center [733, 336] width 161 height 40
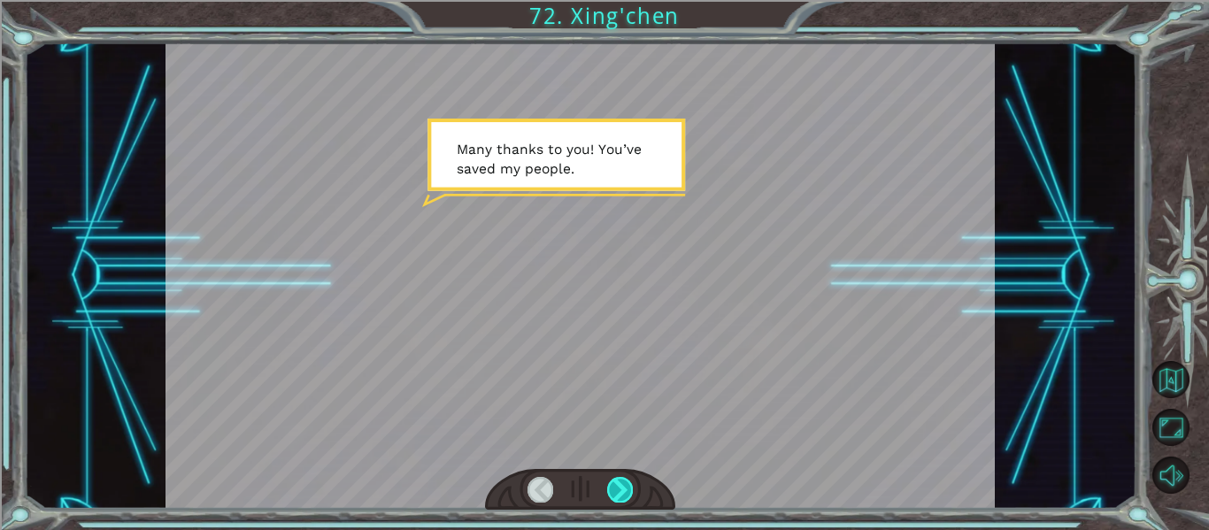
click at [611, 482] on div at bounding box center [620, 489] width 26 height 25
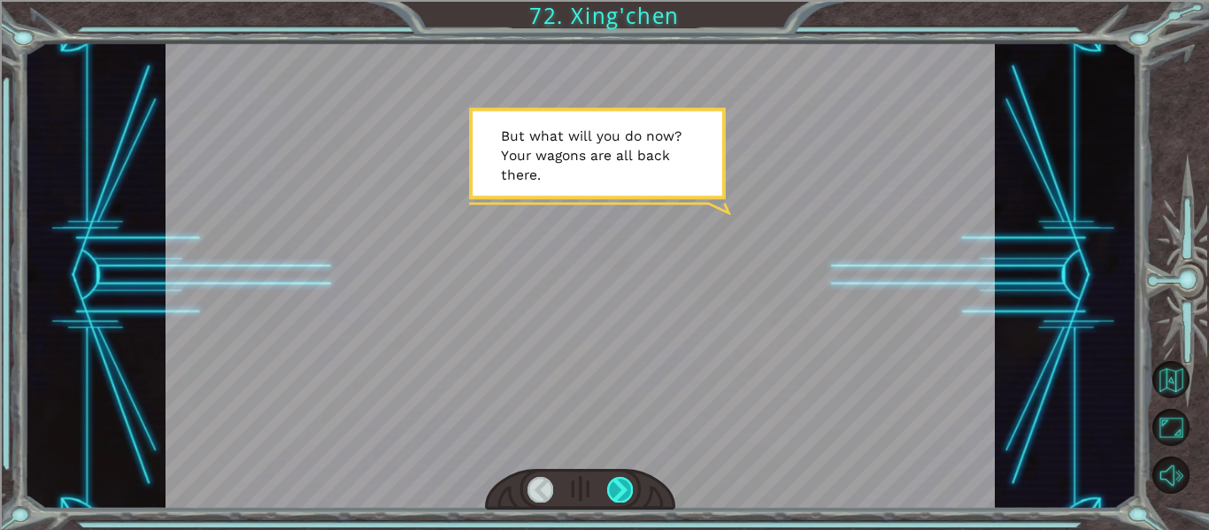
click at [611, 482] on div at bounding box center [620, 489] width 26 height 25
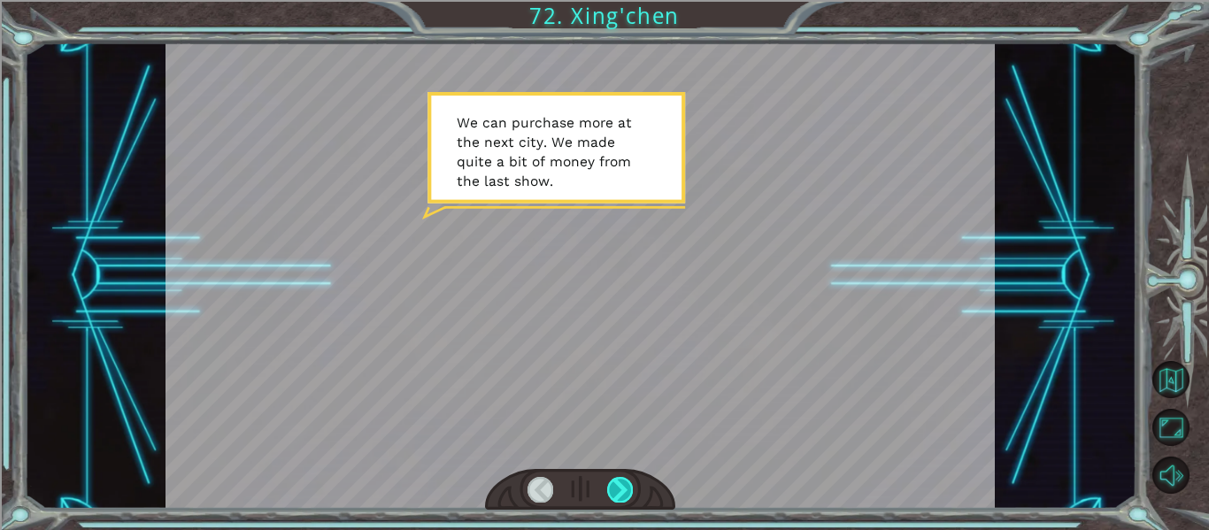
click at [611, 482] on div at bounding box center [620, 489] width 26 height 25
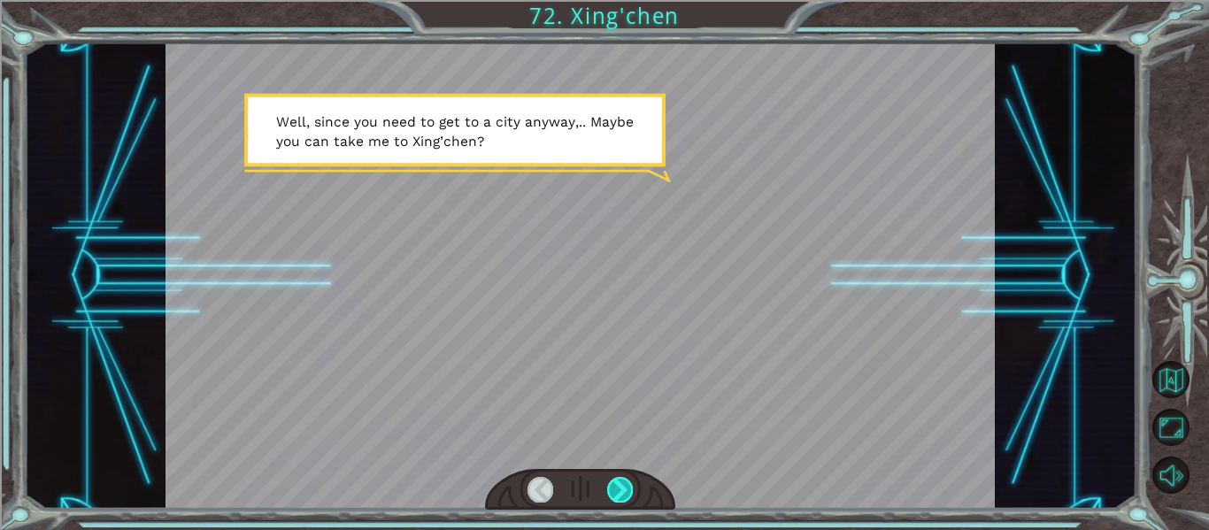
click at [611, 482] on div at bounding box center [620, 489] width 26 height 25
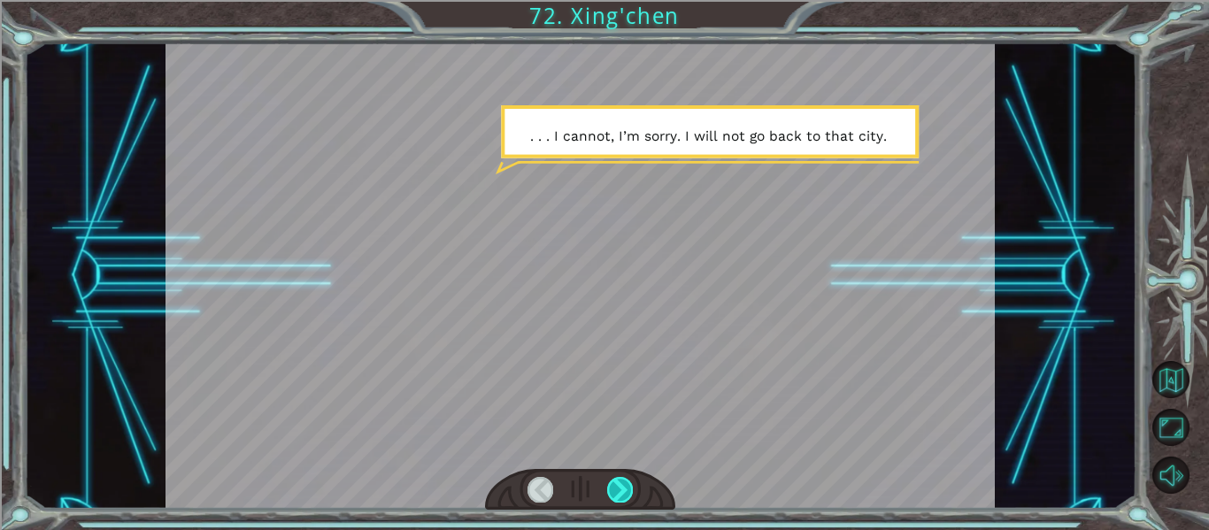
click at [611, 482] on div at bounding box center [620, 489] width 26 height 25
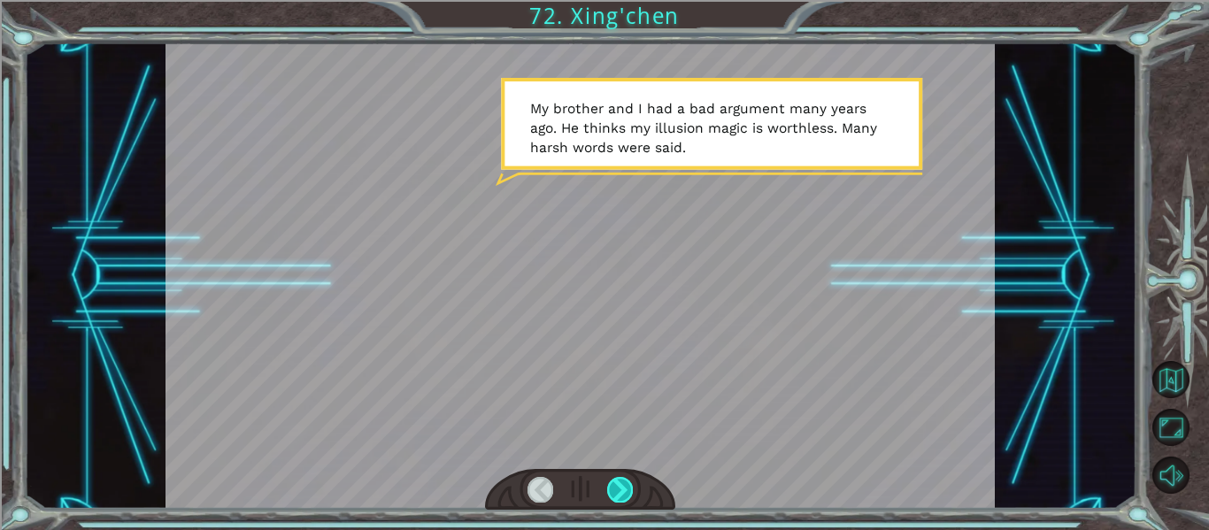
click at [608, 481] on div at bounding box center [620, 489] width 26 height 25
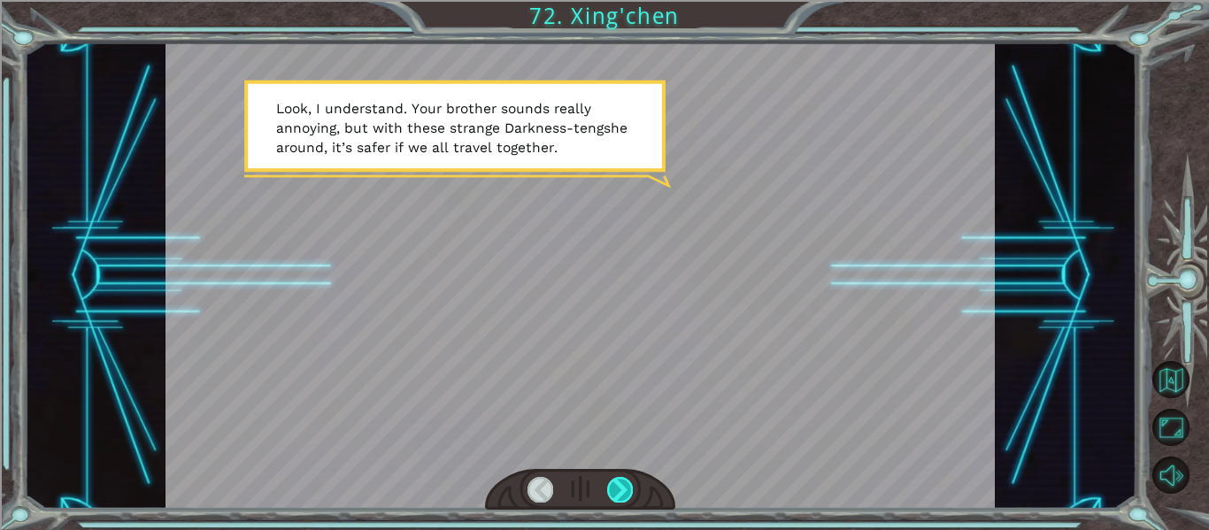
click at [620, 485] on div at bounding box center [620, 489] width 26 height 25
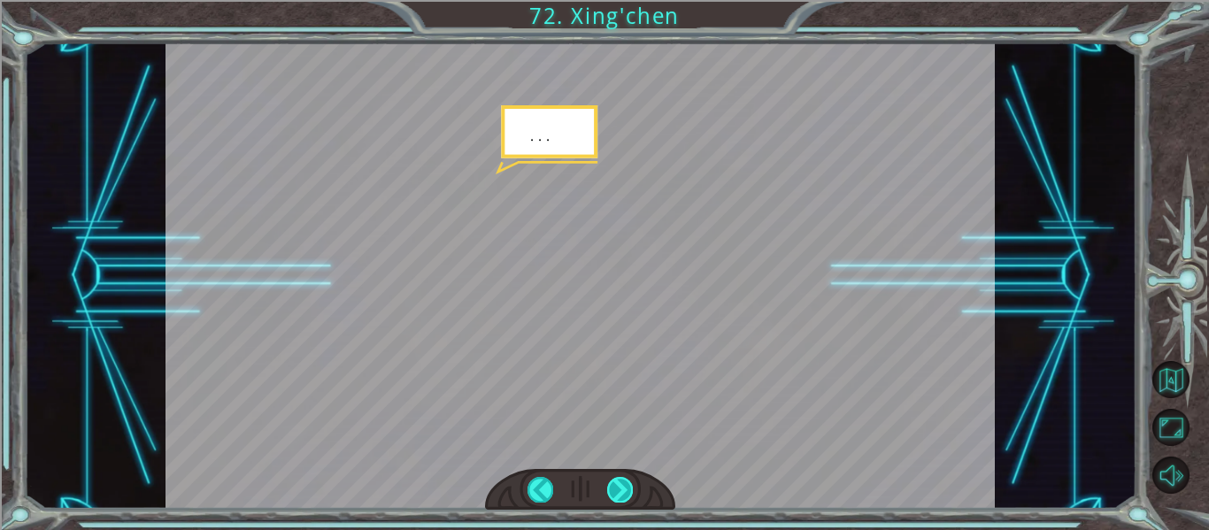
click at [613, 484] on div at bounding box center [620, 489] width 26 height 25
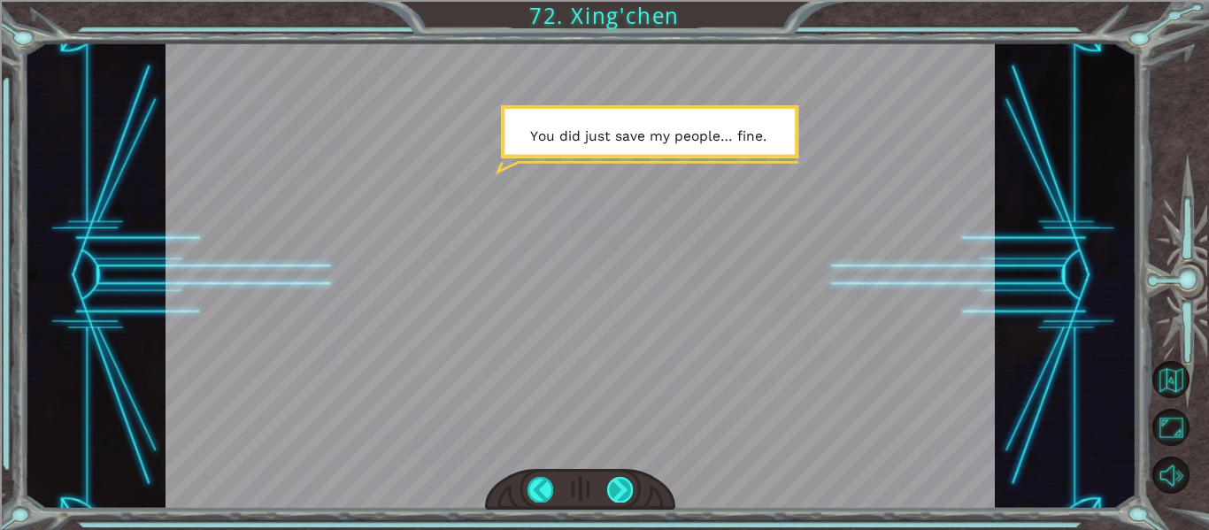
click at [613, 484] on div at bounding box center [620, 489] width 26 height 25
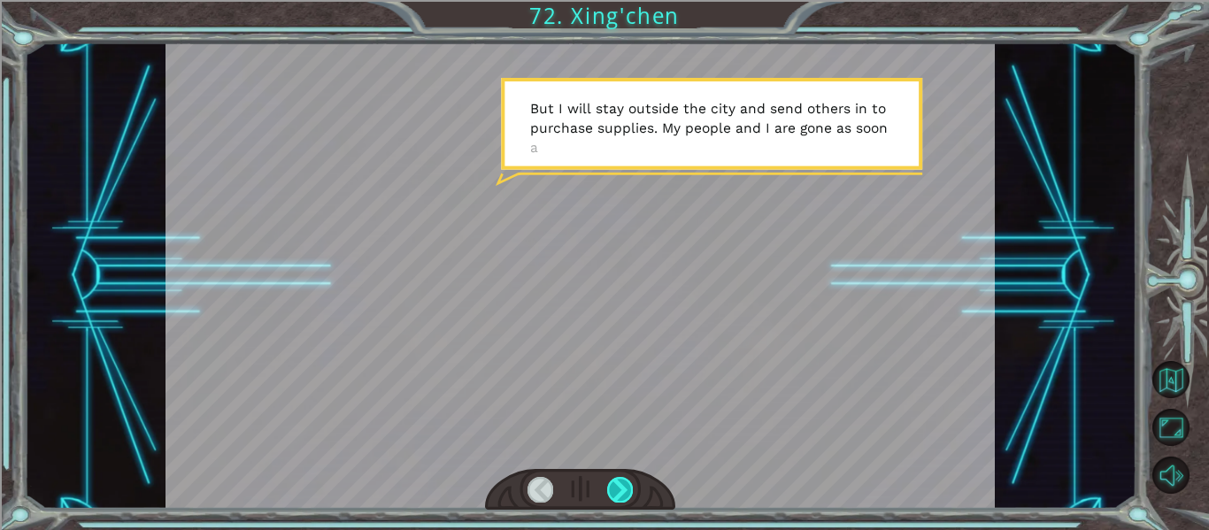
click at [618, 485] on div at bounding box center [620, 489] width 26 height 25
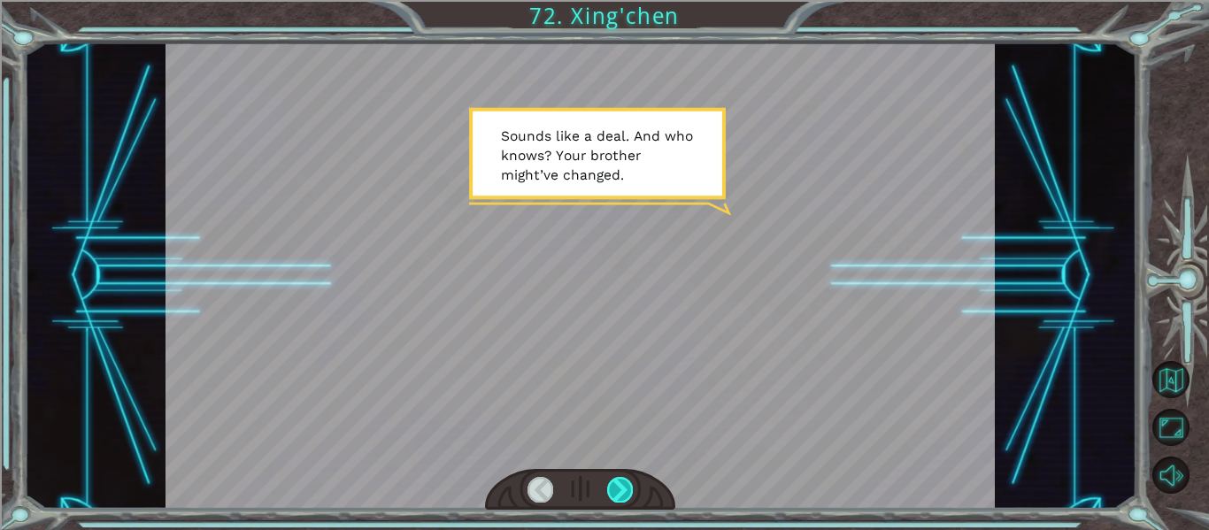
click at [619, 485] on div at bounding box center [620, 489] width 26 height 25
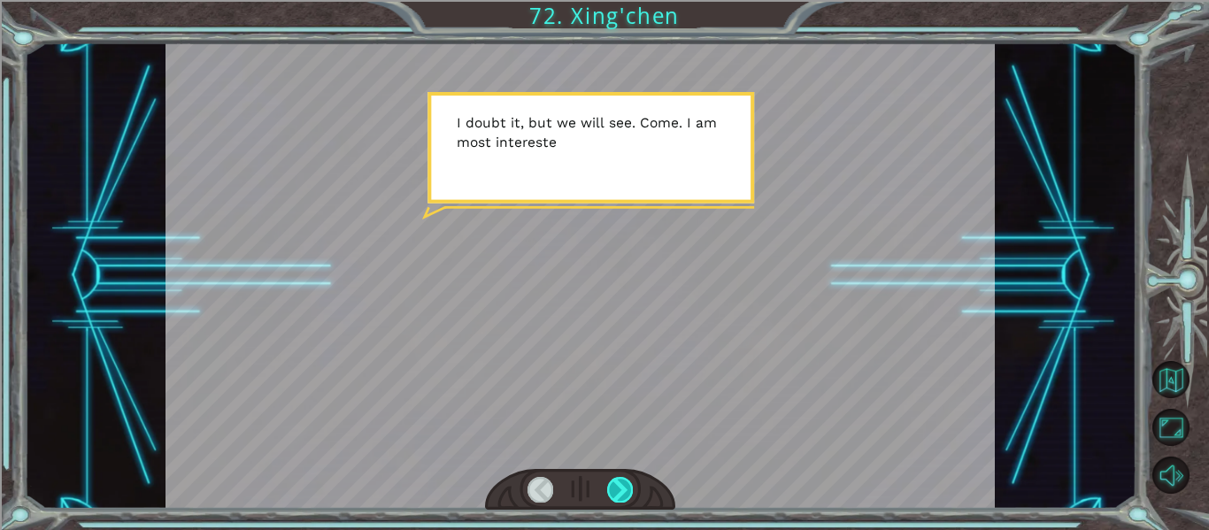
click at [615, 482] on div at bounding box center [620, 489] width 26 height 25
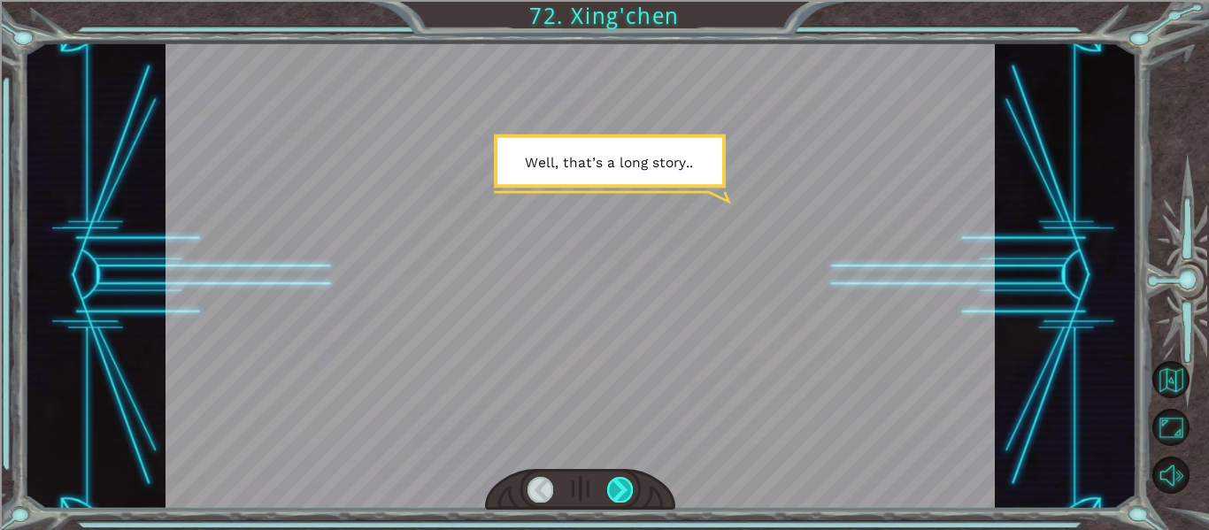
click at [615, 482] on div at bounding box center [620, 489] width 26 height 25
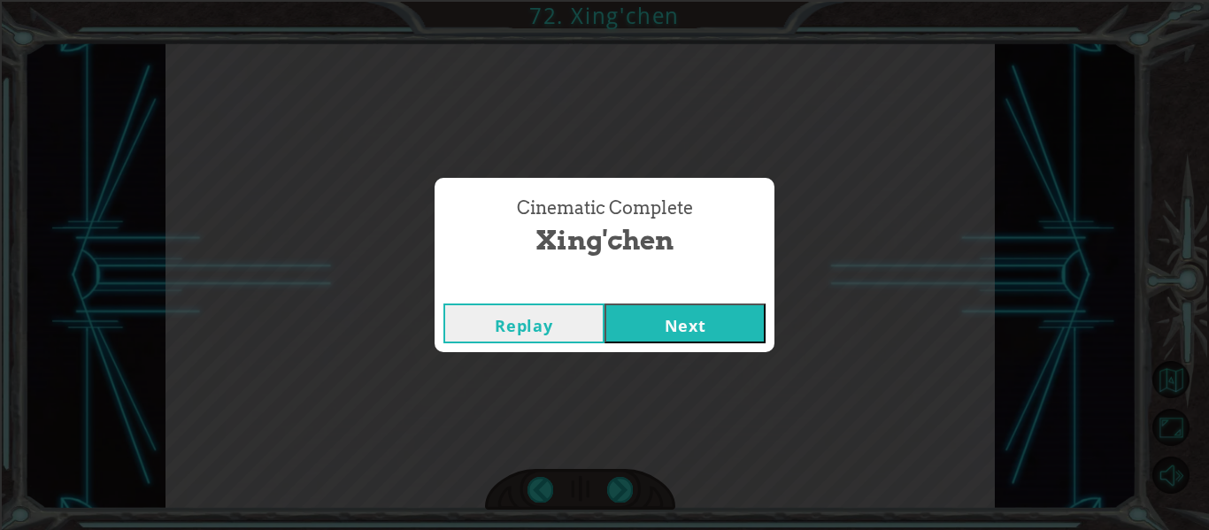
click at [696, 337] on button "Next" at bounding box center [685, 324] width 161 height 40
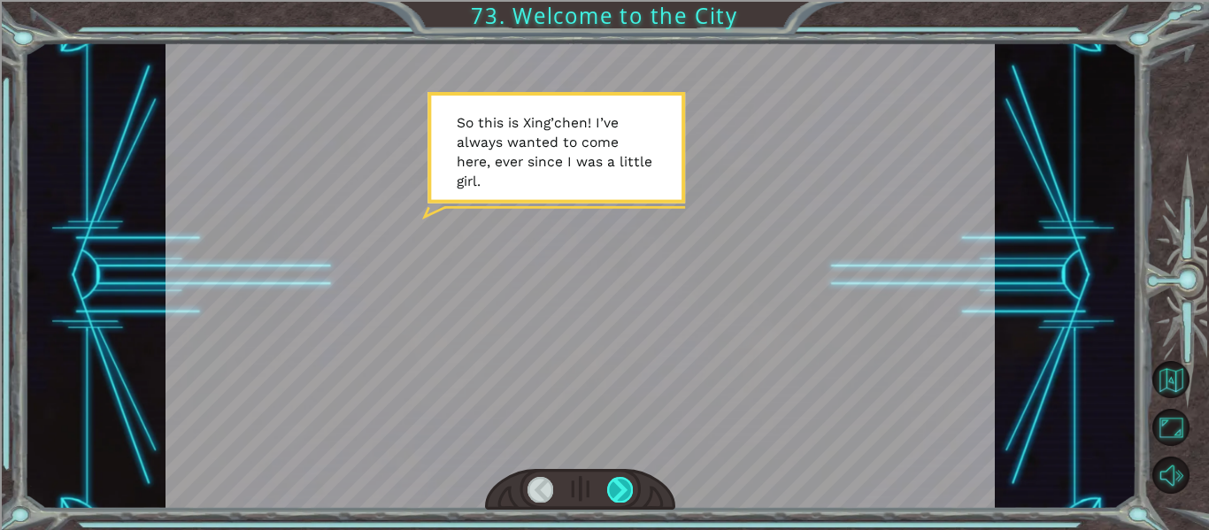
click at [624, 494] on div at bounding box center [620, 489] width 26 height 25
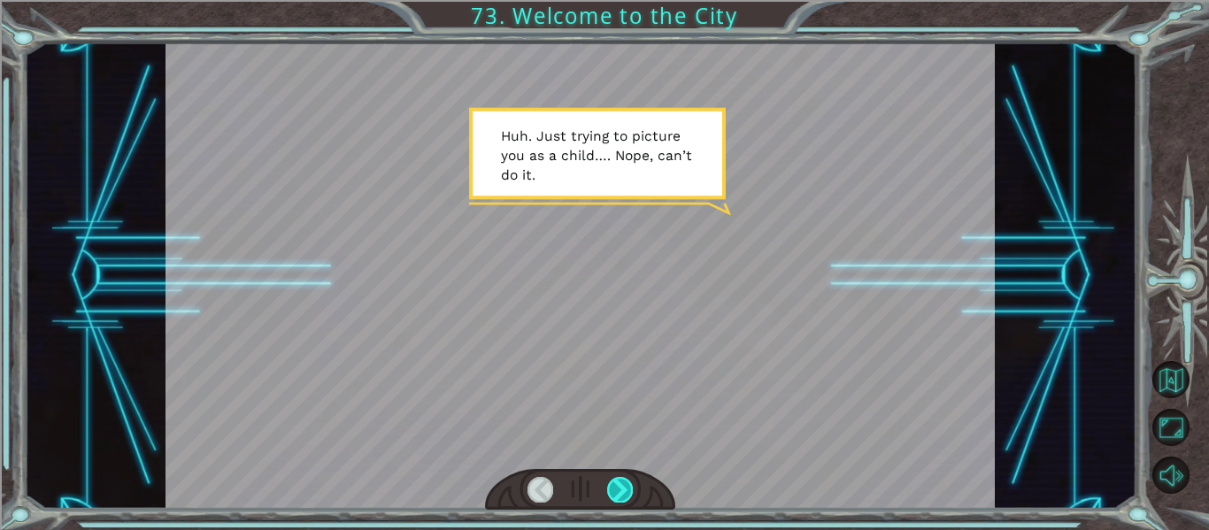
click at [624, 494] on div at bounding box center [620, 489] width 26 height 25
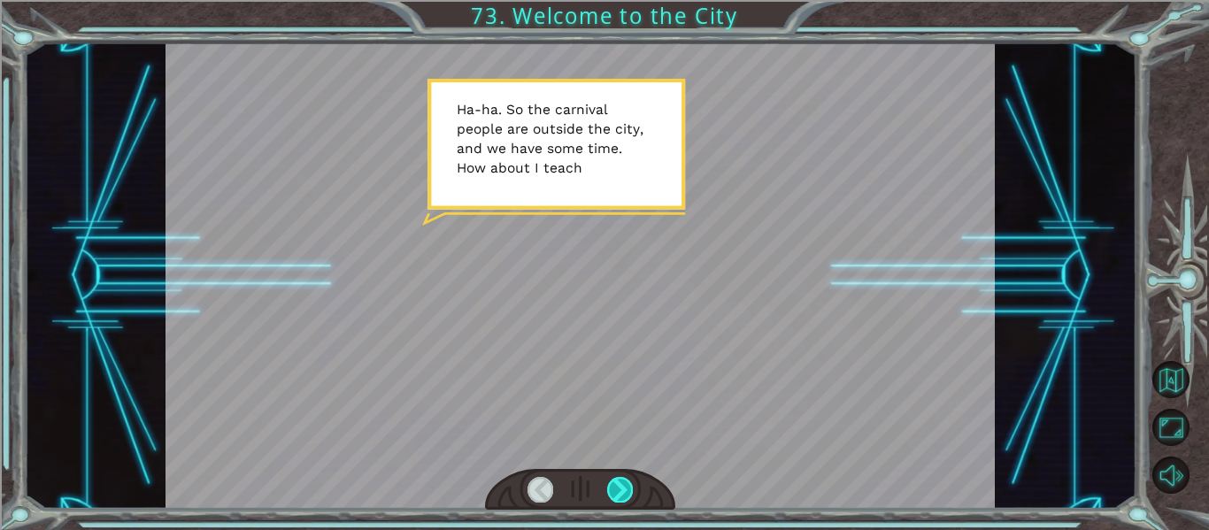
click at [624, 494] on div at bounding box center [620, 489] width 26 height 25
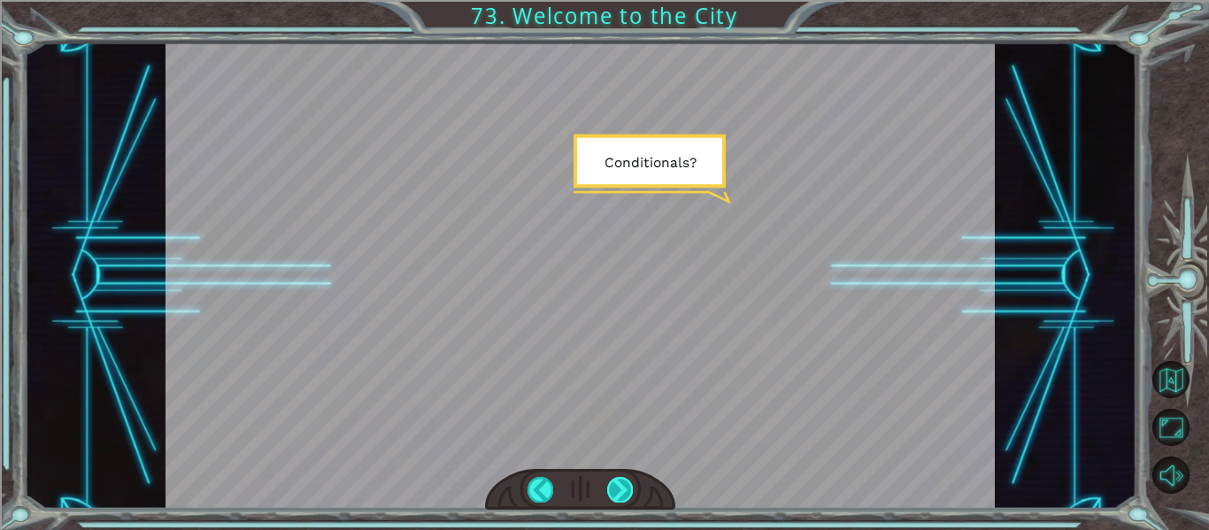
click at [624, 494] on div at bounding box center [620, 489] width 26 height 25
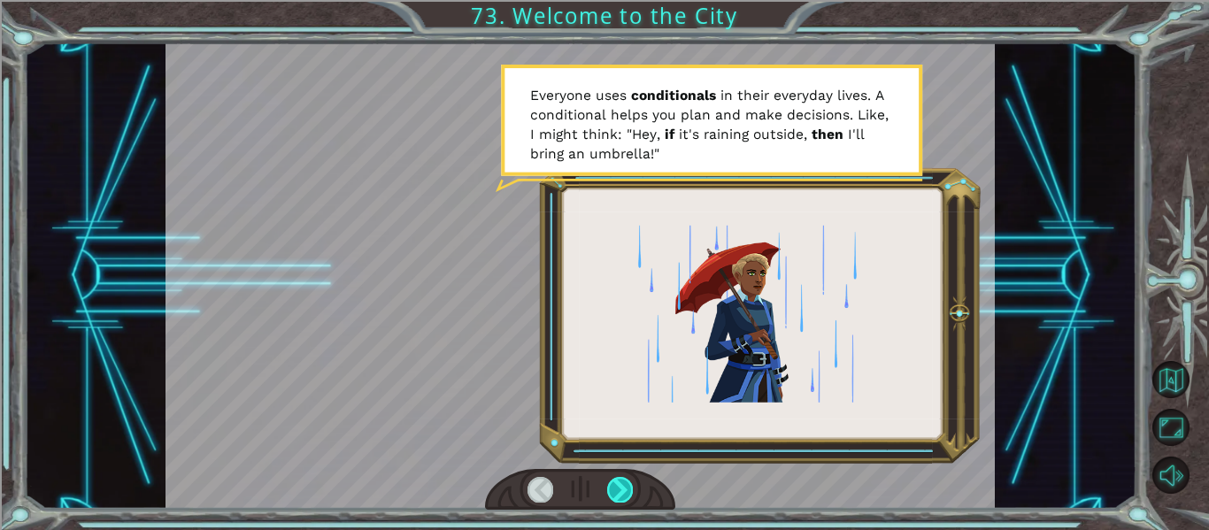
click at [612, 497] on div at bounding box center [620, 489] width 26 height 25
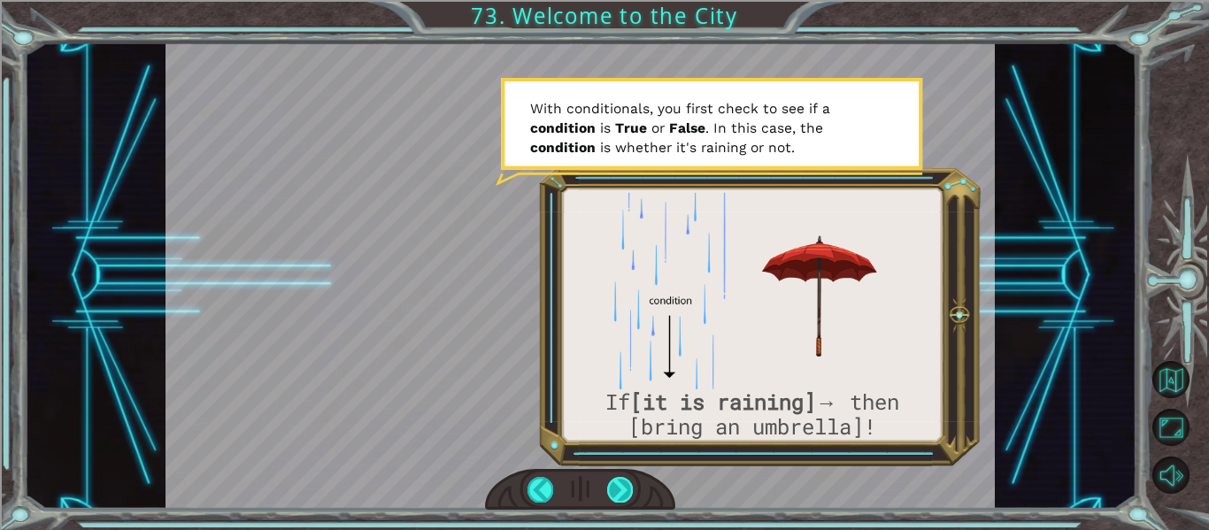
click at [607, 498] on div at bounding box center [620, 489] width 26 height 25
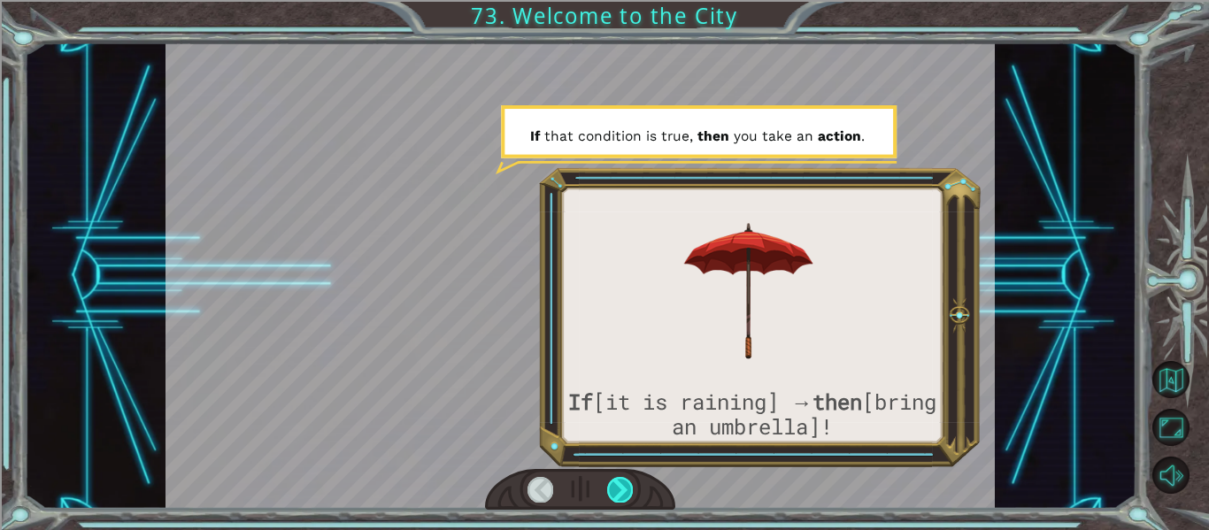
click at [607, 498] on div at bounding box center [620, 489] width 26 height 25
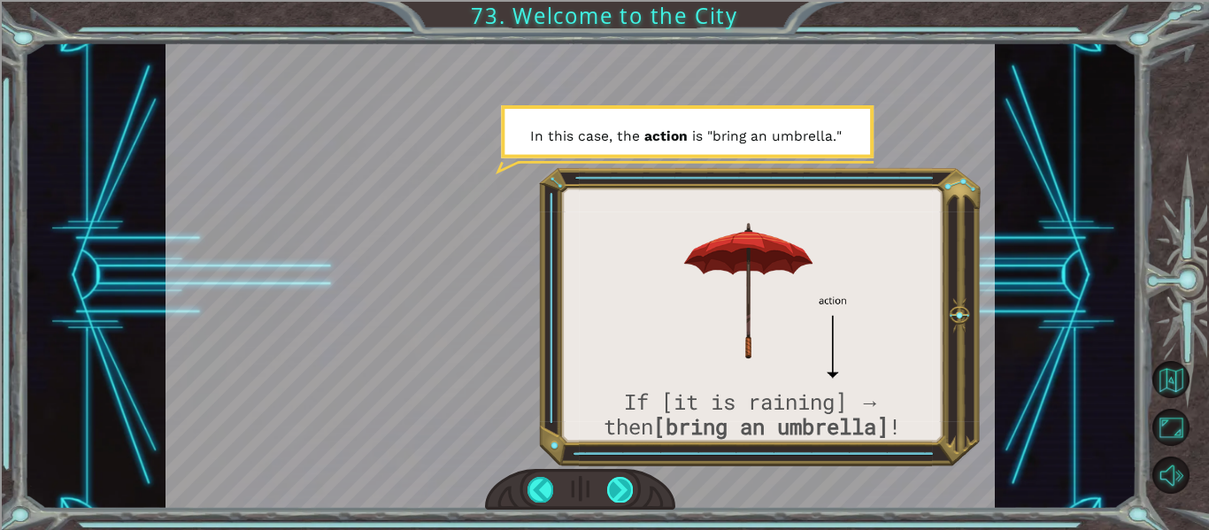
click at [607, 498] on div at bounding box center [620, 489] width 26 height 25
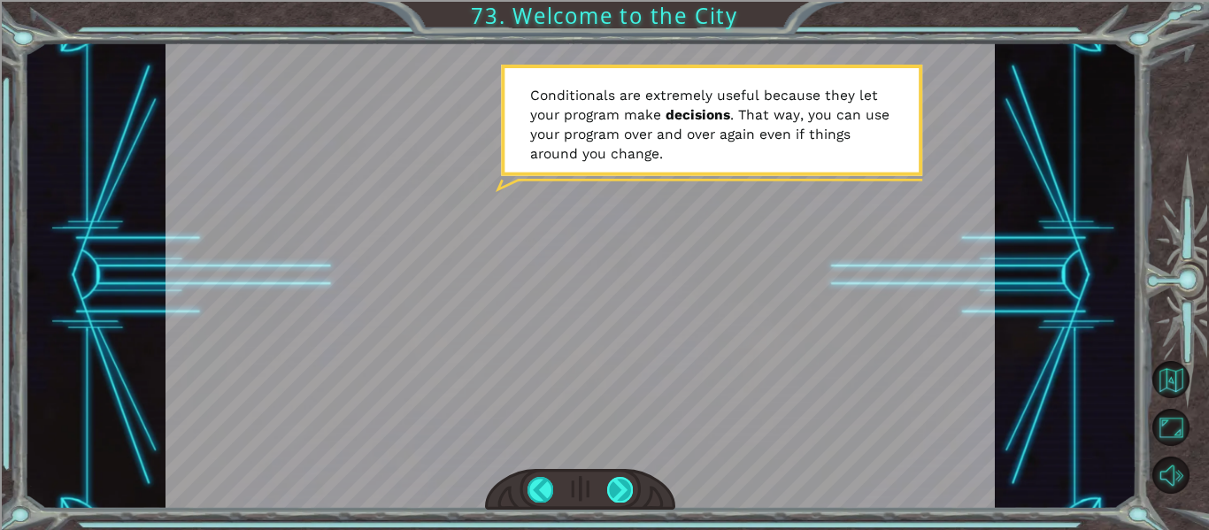
click at [607, 498] on div at bounding box center [620, 489] width 26 height 25
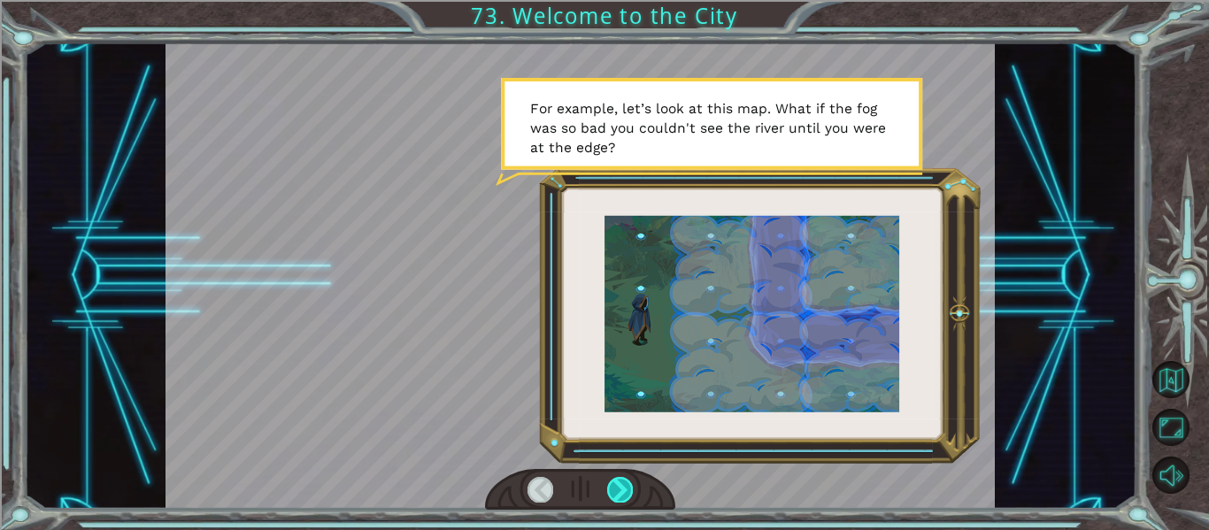
click at [607, 498] on div at bounding box center [620, 489] width 26 height 25
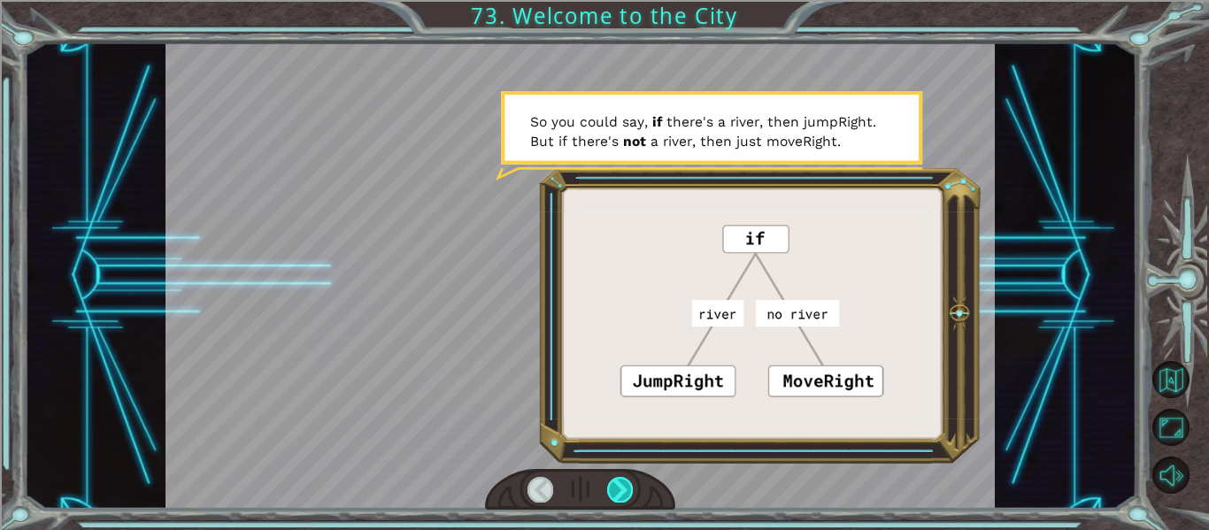
click at [607, 498] on div at bounding box center [620, 489] width 26 height 25
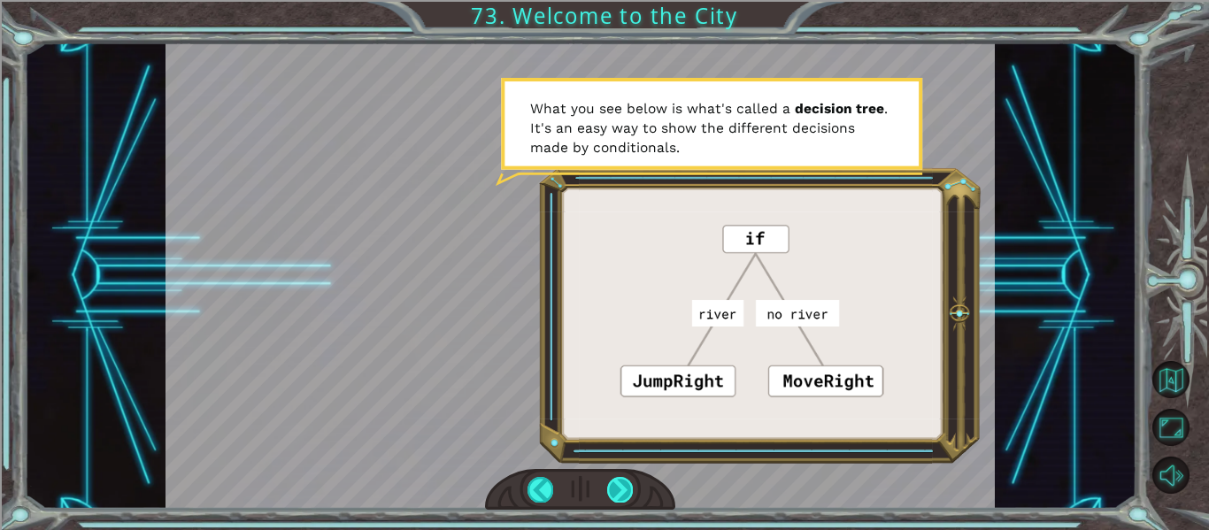
click at [607, 498] on div at bounding box center [620, 489] width 26 height 25
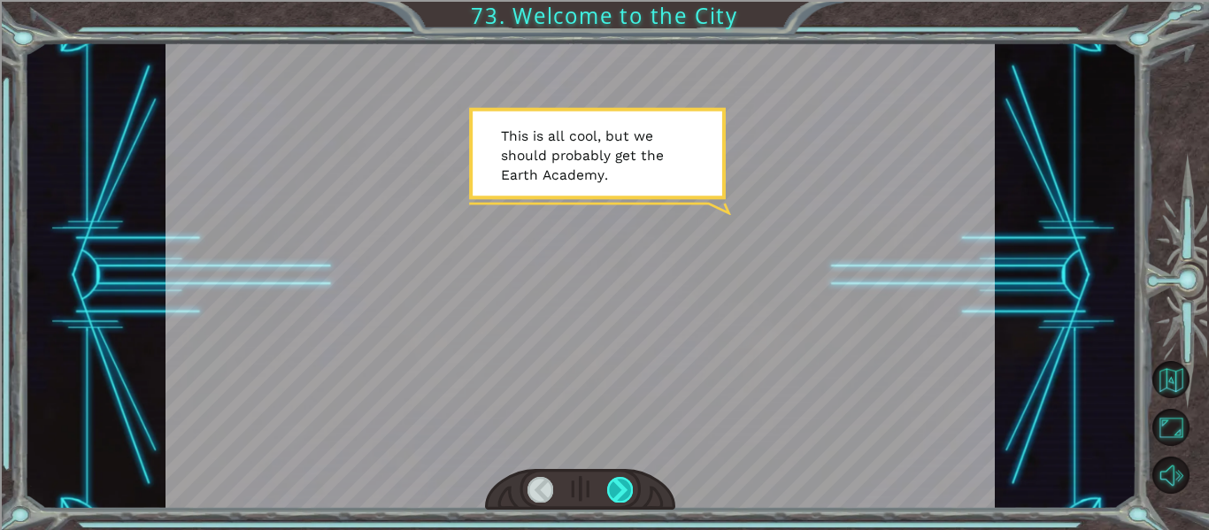
click at [607, 498] on div at bounding box center [620, 489] width 26 height 25
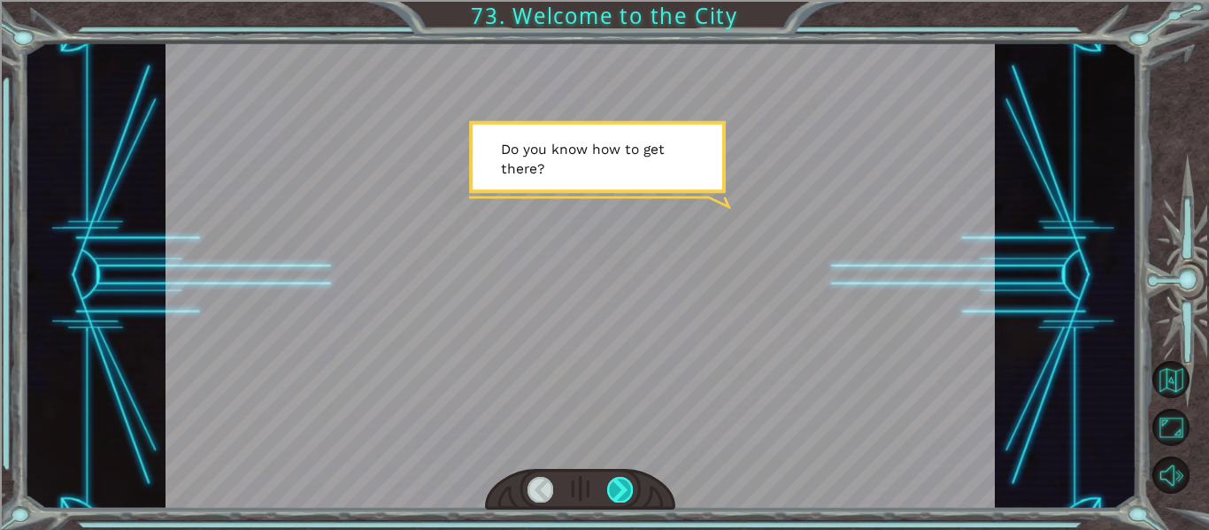
click at [607, 498] on div at bounding box center [620, 489] width 26 height 25
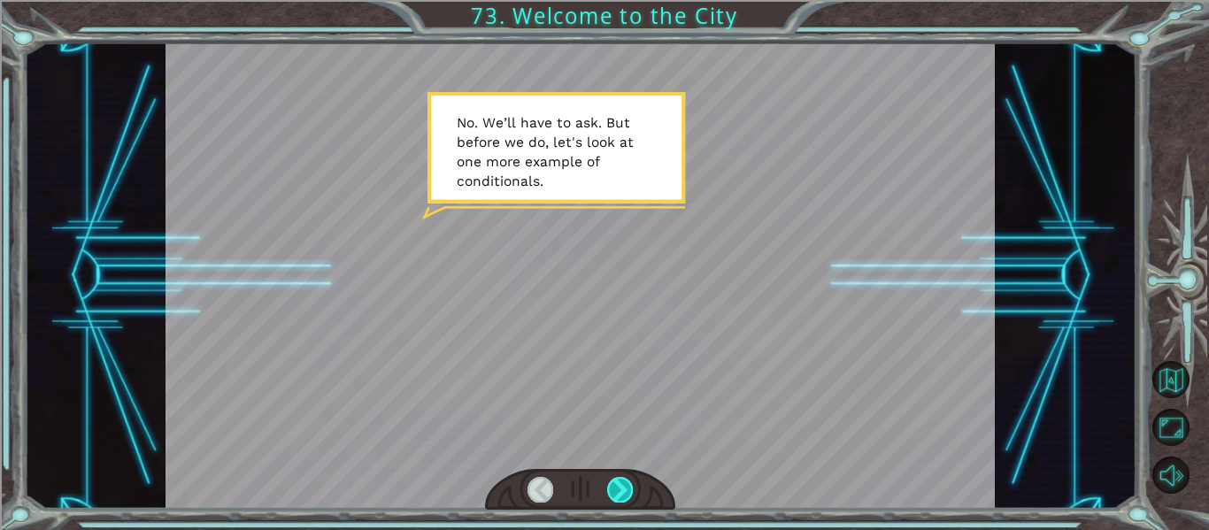
click at [607, 498] on div at bounding box center [620, 489] width 26 height 25
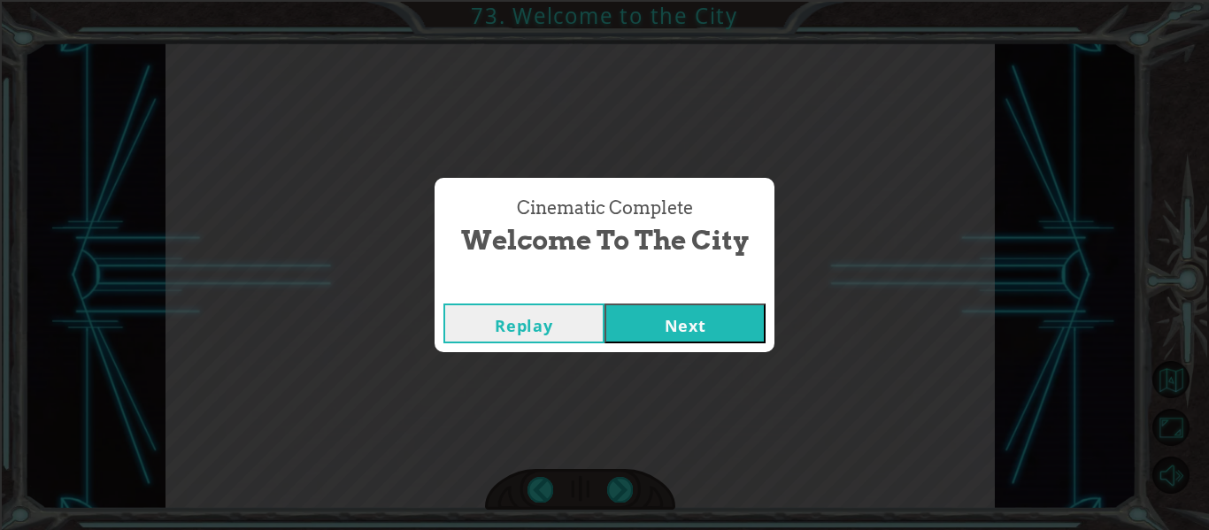
click at [680, 314] on button "Next" at bounding box center [685, 324] width 161 height 40
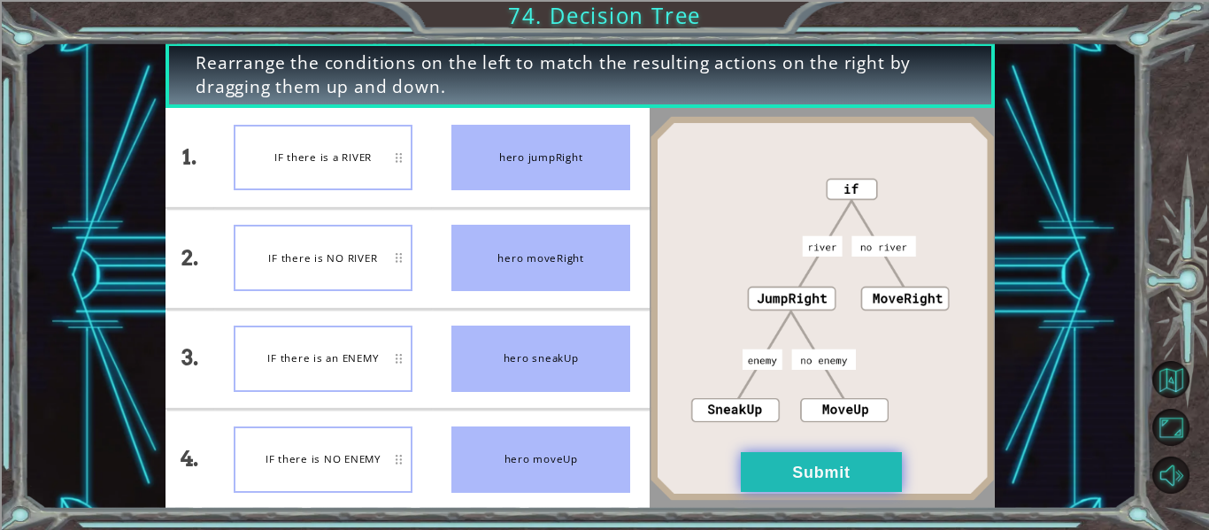
click at [881, 464] on button "Submit" at bounding box center [821, 472] width 161 height 40
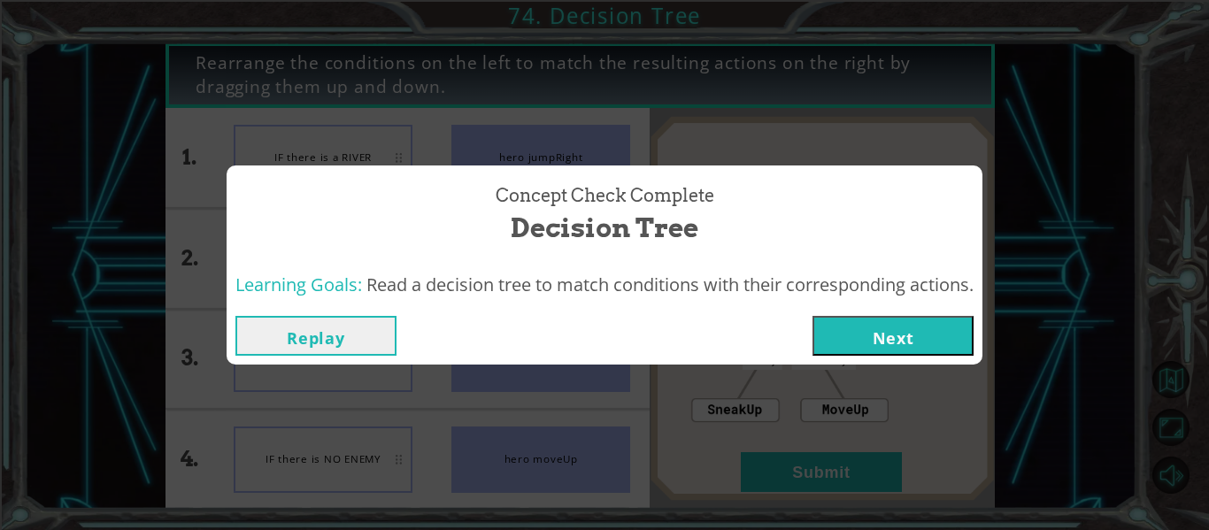
click at [868, 331] on button "Next" at bounding box center [893, 336] width 161 height 40
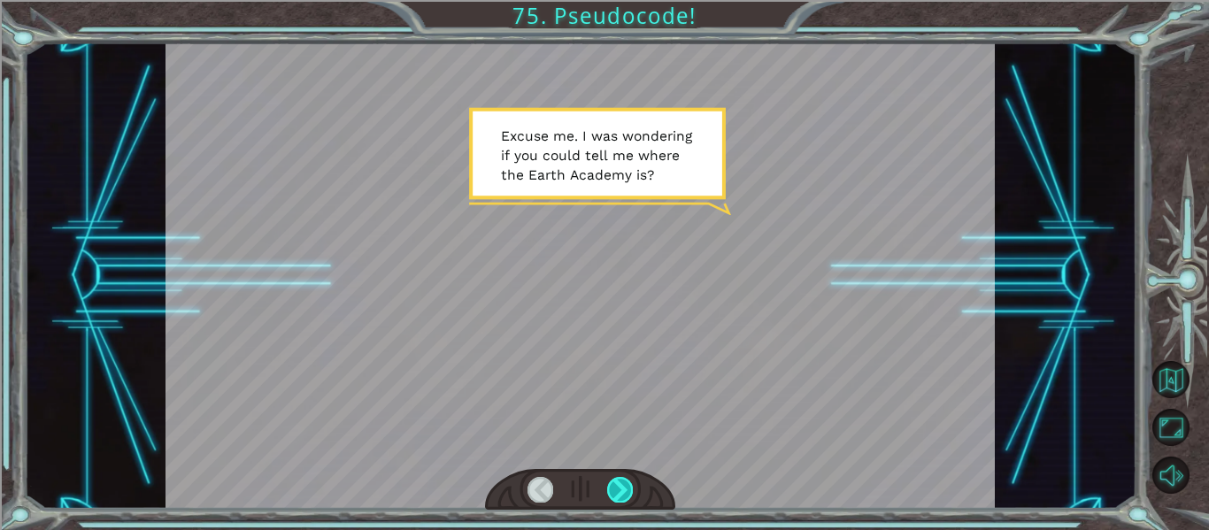
click at [621, 482] on div at bounding box center [620, 489] width 26 height 25
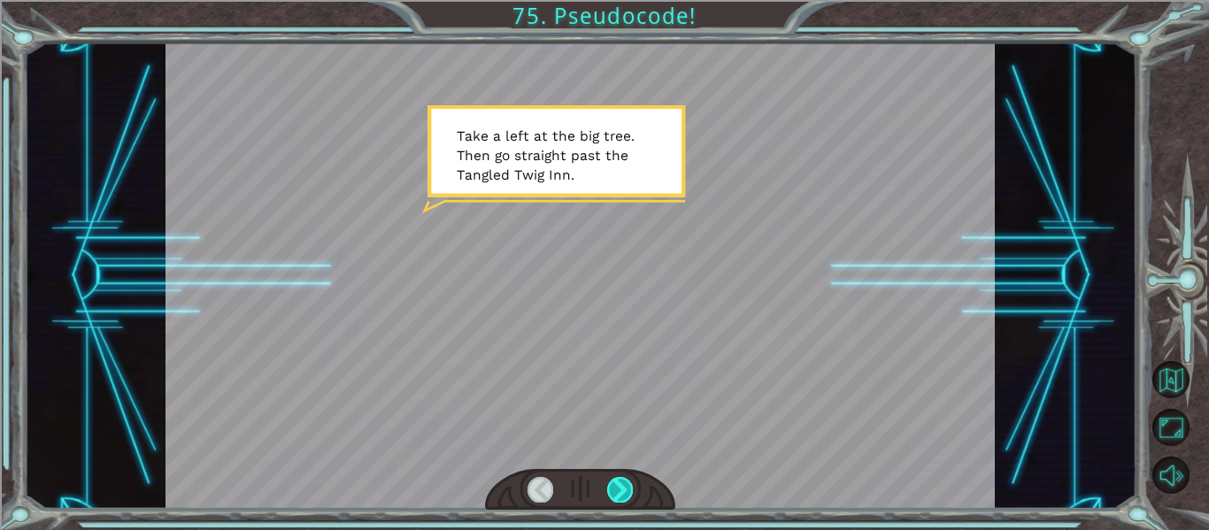
click at [617, 487] on div at bounding box center [620, 489] width 26 height 25
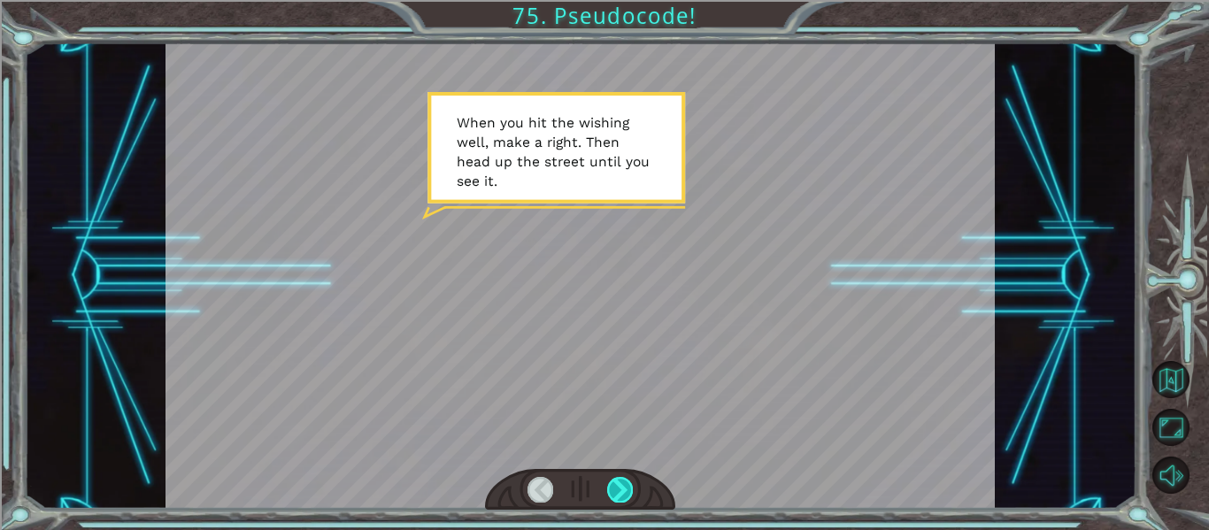
click at [622, 491] on div at bounding box center [620, 489] width 26 height 25
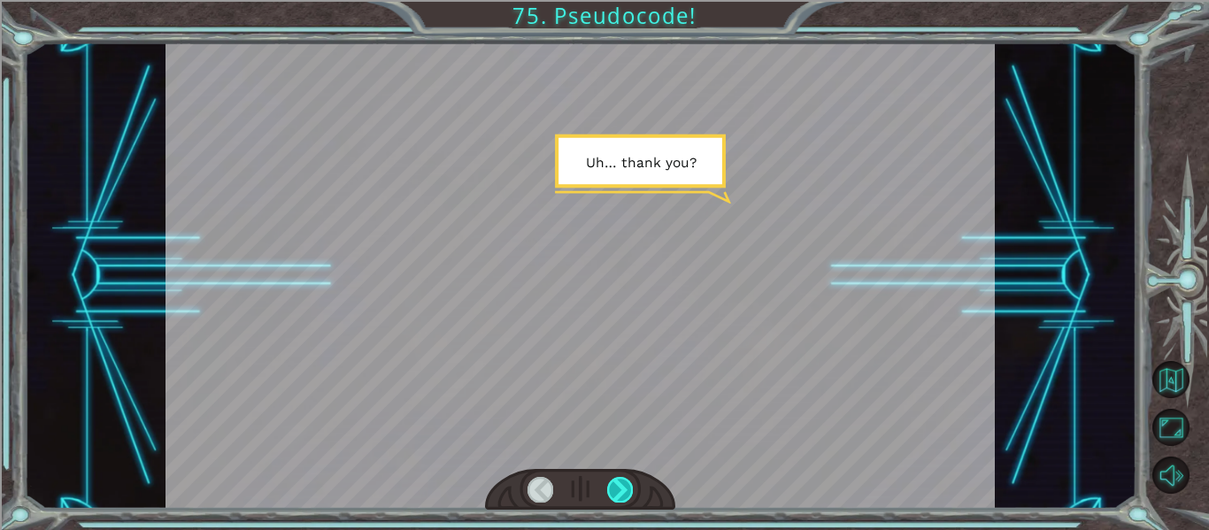
click at [622, 491] on div at bounding box center [620, 489] width 26 height 25
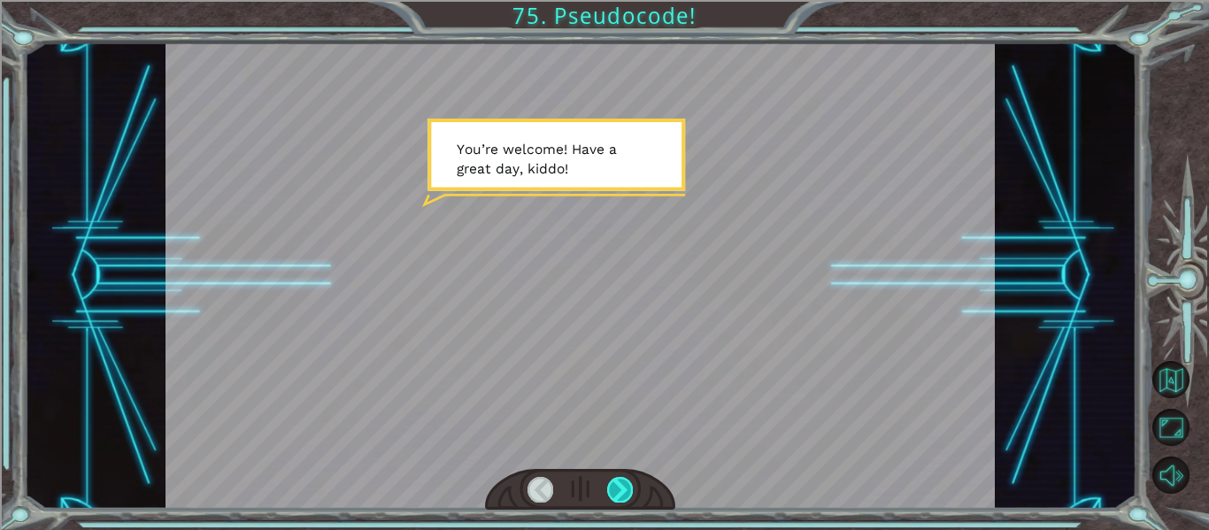
click at [622, 491] on div at bounding box center [620, 489] width 26 height 25
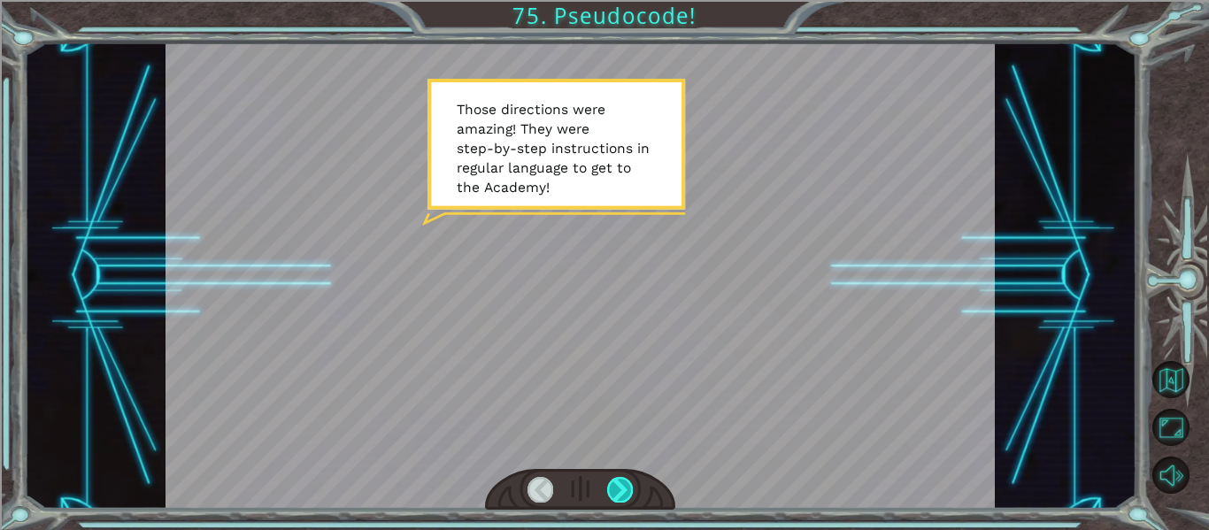
click at [622, 494] on div at bounding box center [620, 489] width 26 height 25
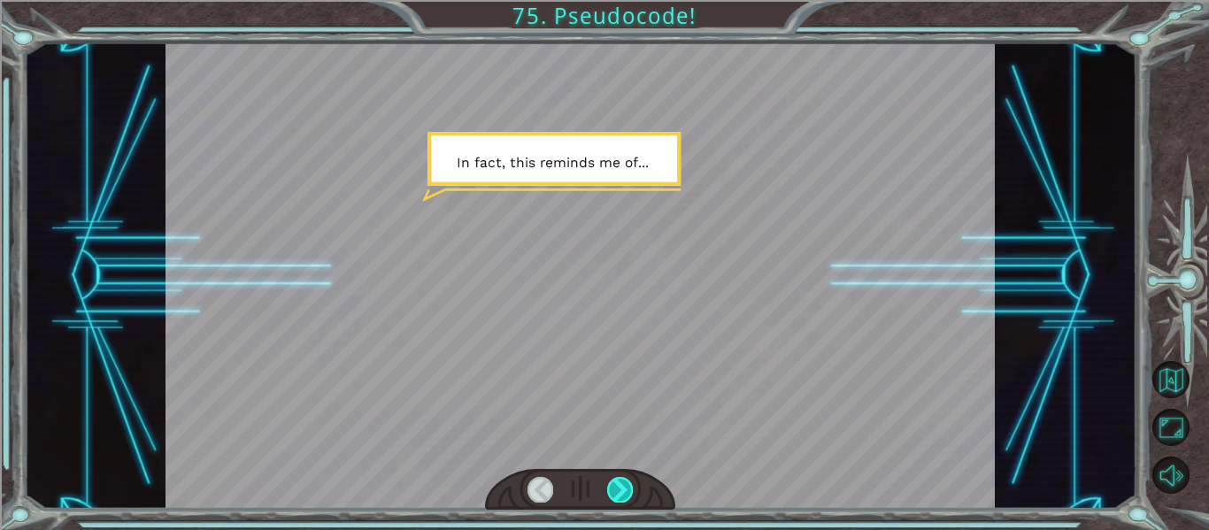
click at [622, 494] on div at bounding box center [620, 489] width 26 height 25
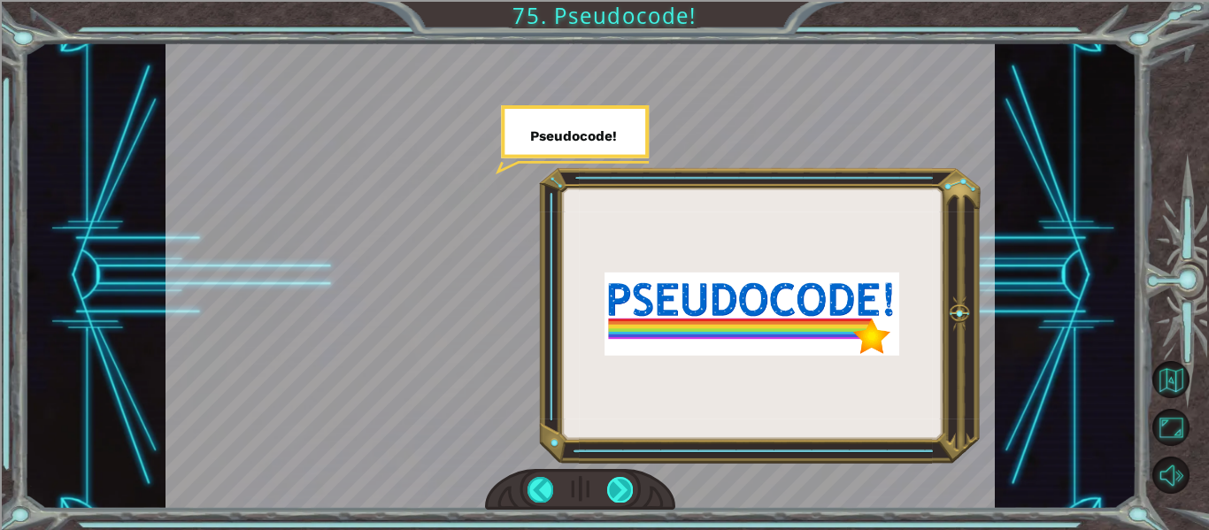
click at [622, 494] on div at bounding box center [620, 489] width 26 height 25
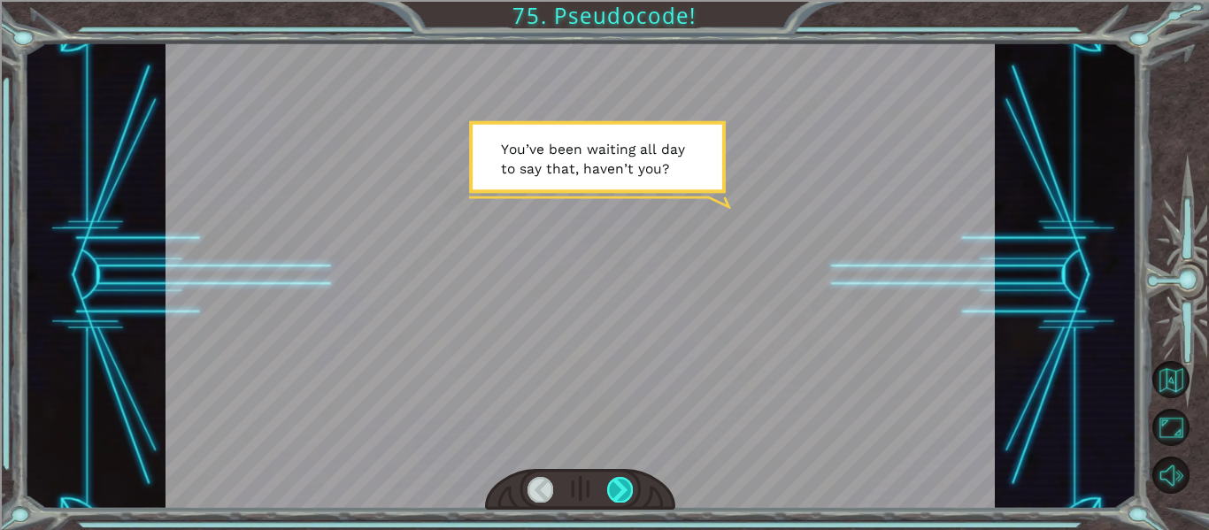
click at [622, 494] on div at bounding box center [620, 489] width 26 height 25
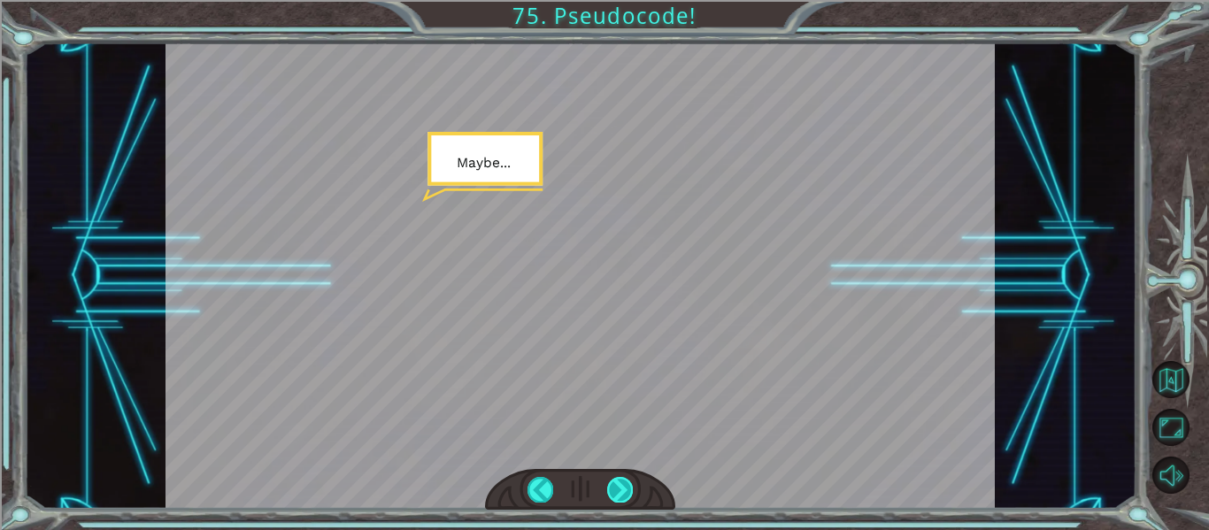
click at [622, 494] on div at bounding box center [620, 489] width 26 height 25
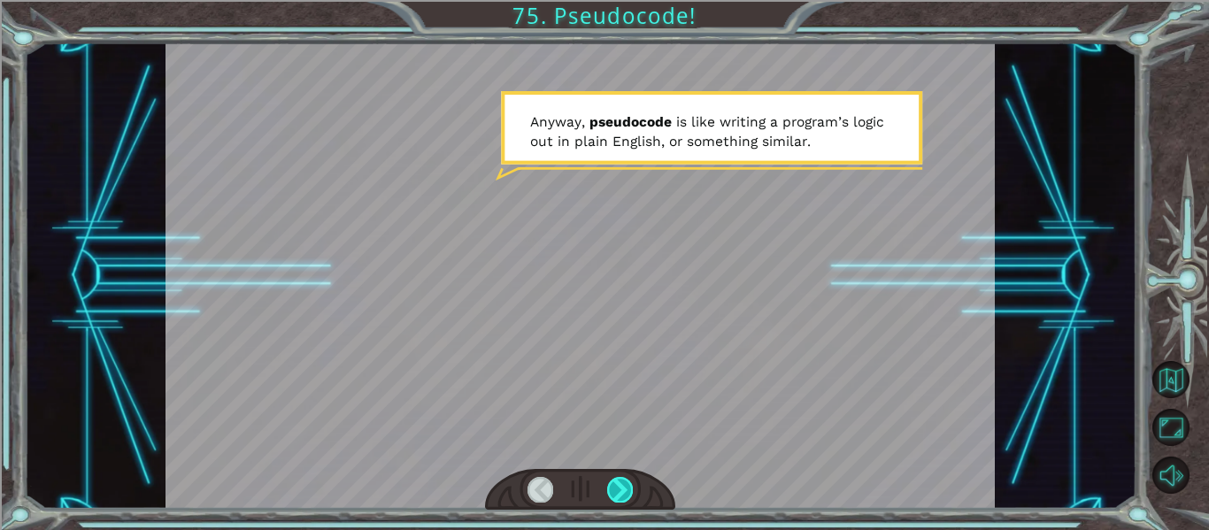
click at [622, 494] on div at bounding box center [620, 489] width 26 height 25
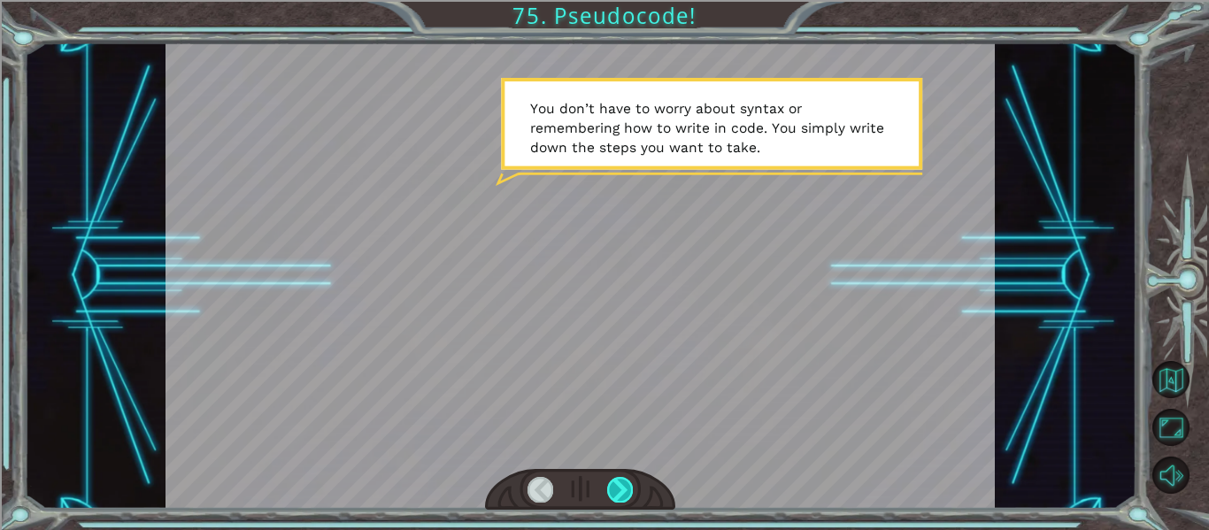
click at [608, 492] on div at bounding box center [620, 489] width 26 height 25
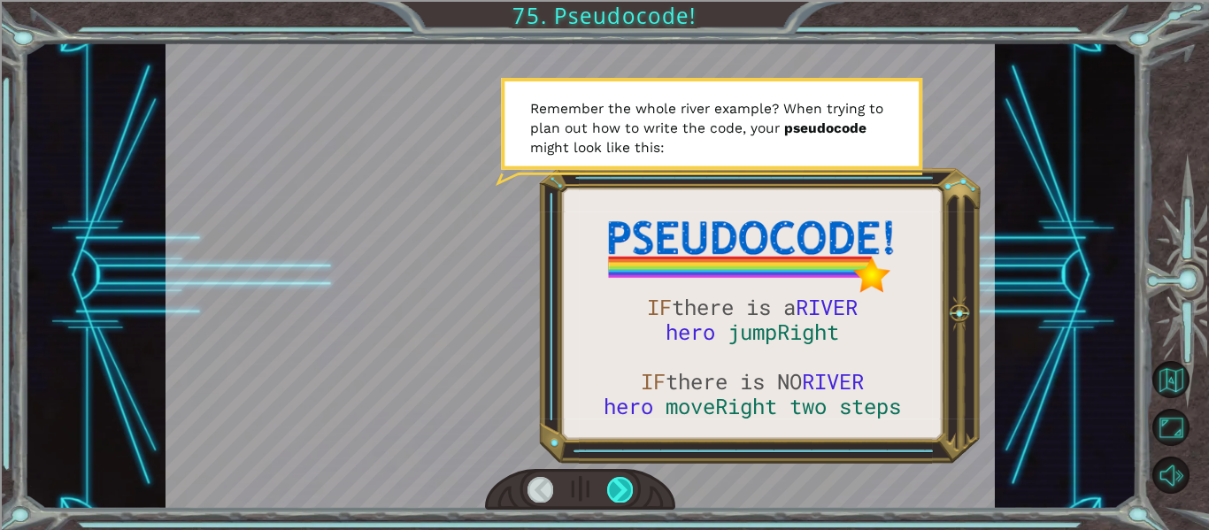
click at [611, 490] on div at bounding box center [620, 489] width 26 height 25
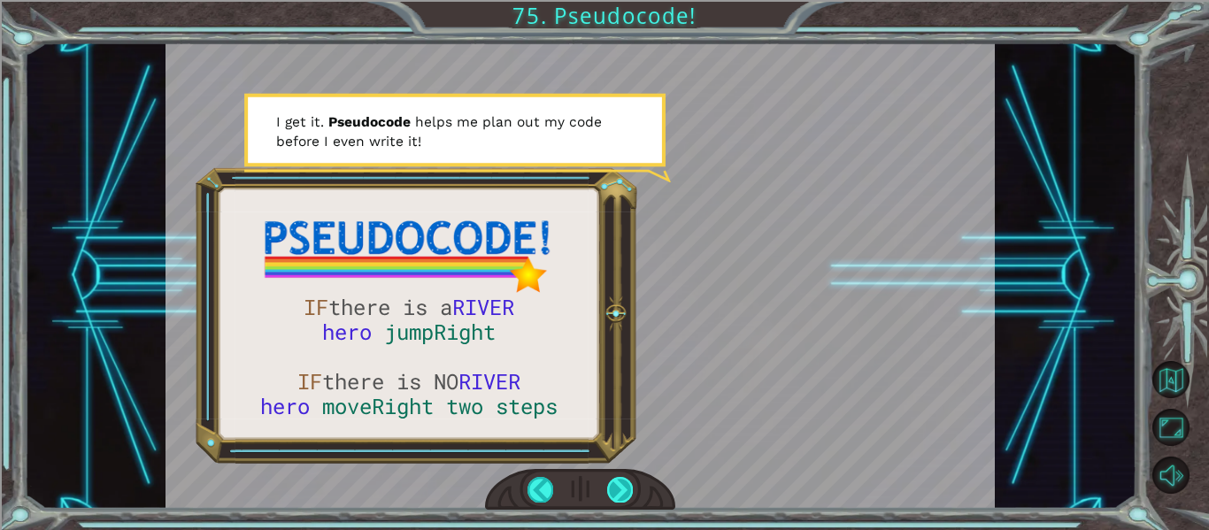
click at [612, 490] on div at bounding box center [620, 489] width 26 height 25
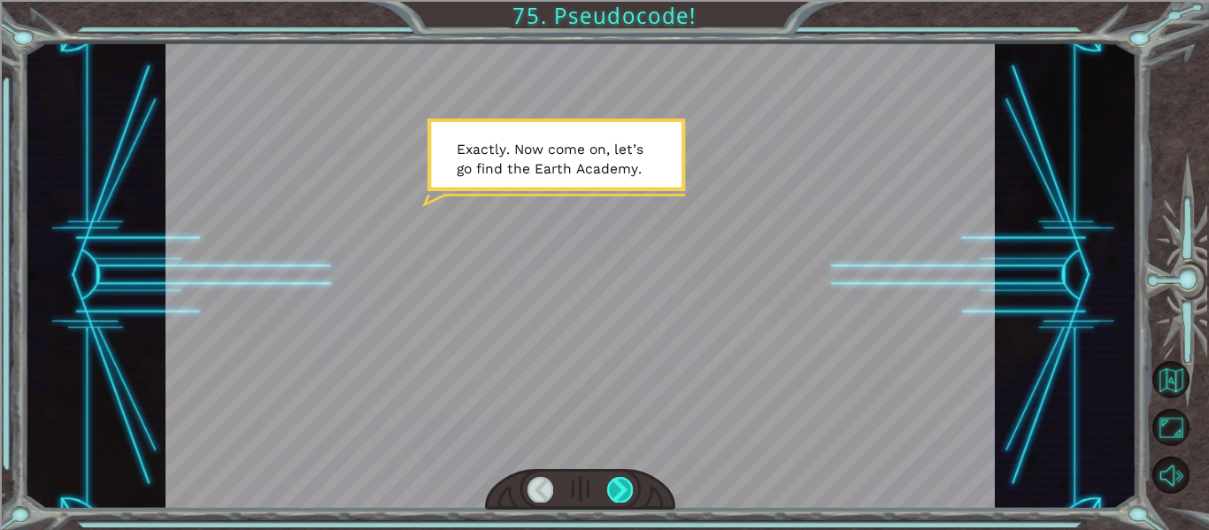
click at [615, 497] on div at bounding box center [620, 489] width 26 height 25
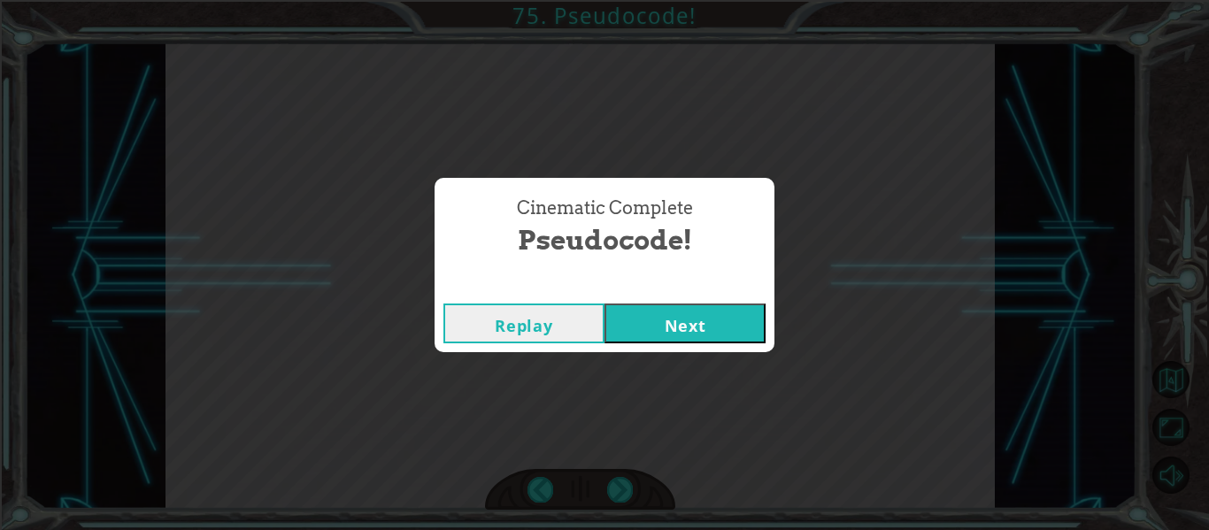
click at [716, 334] on button "Next" at bounding box center [685, 324] width 161 height 40
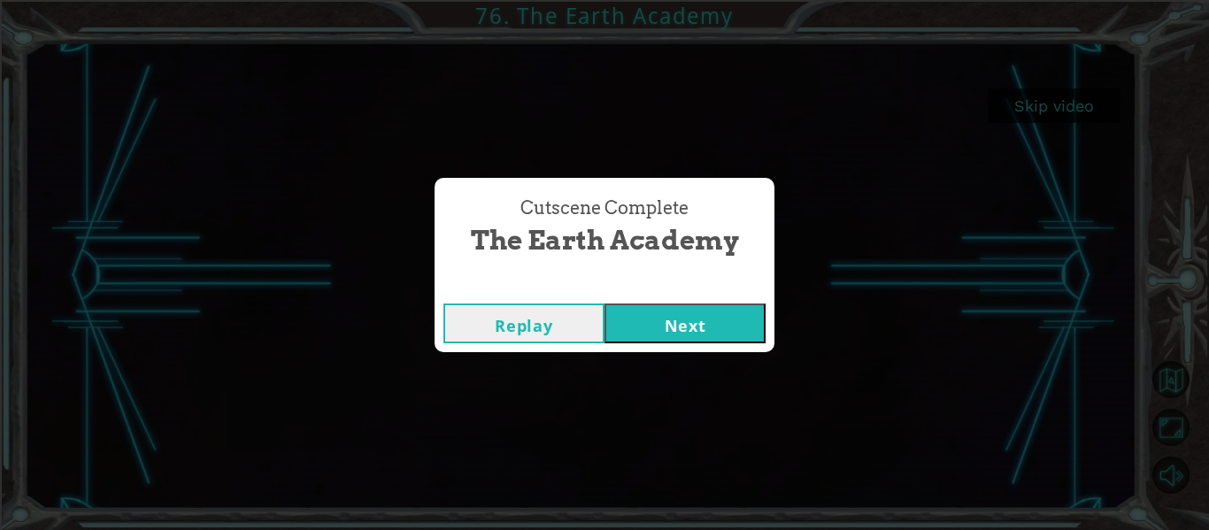
click at [711, 356] on div "Cutscene Complete The Earth Academy Replay Next" at bounding box center [604, 265] width 1209 height 530
click at [705, 343] on button "Next" at bounding box center [685, 324] width 161 height 40
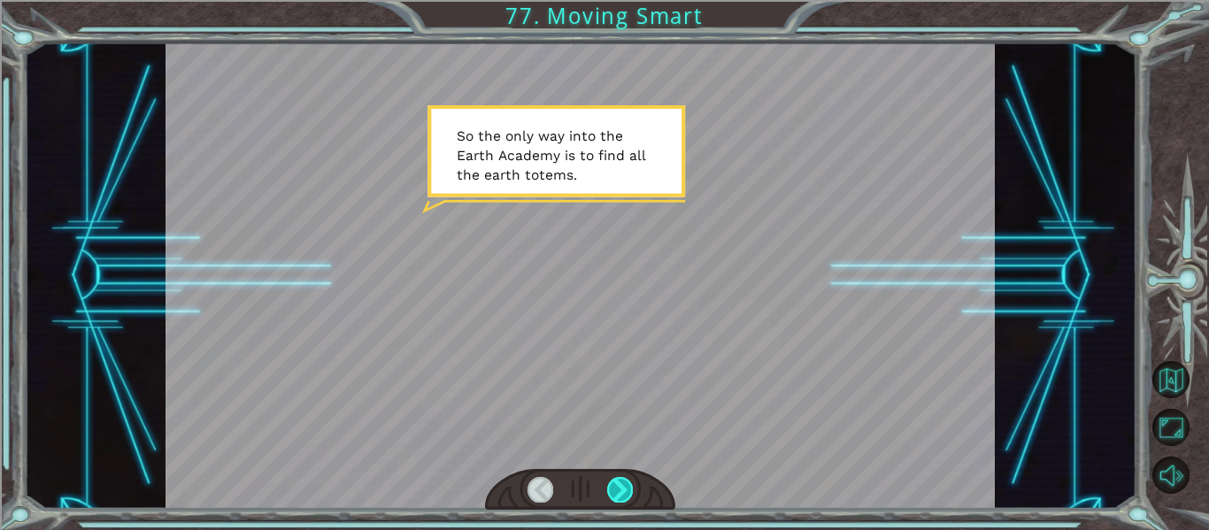
click at [610, 481] on div at bounding box center [620, 489] width 26 height 25
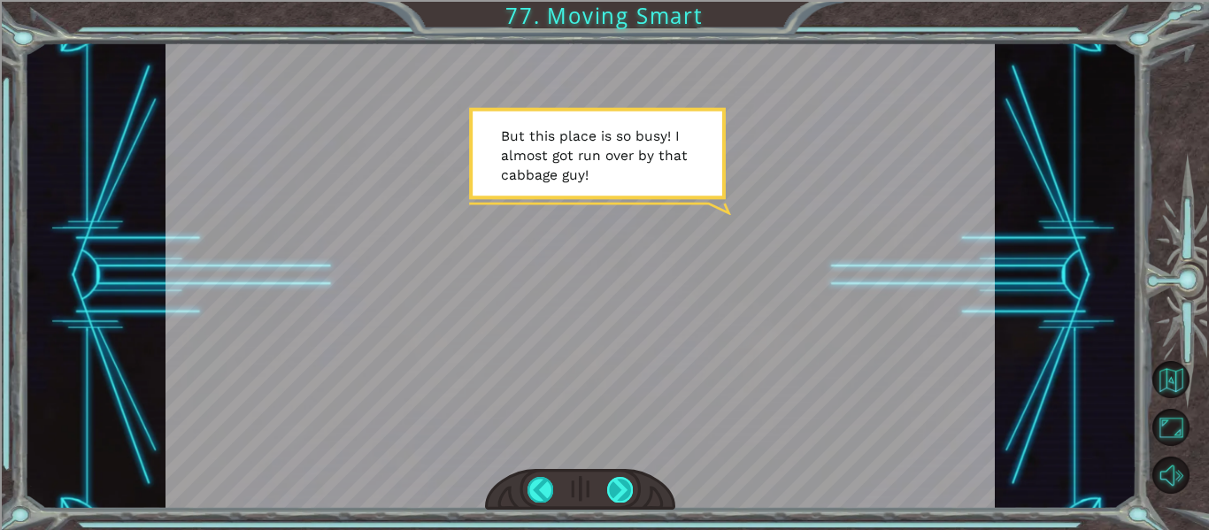
click at [609, 480] on div at bounding box center [620, 489] width 26 height 25
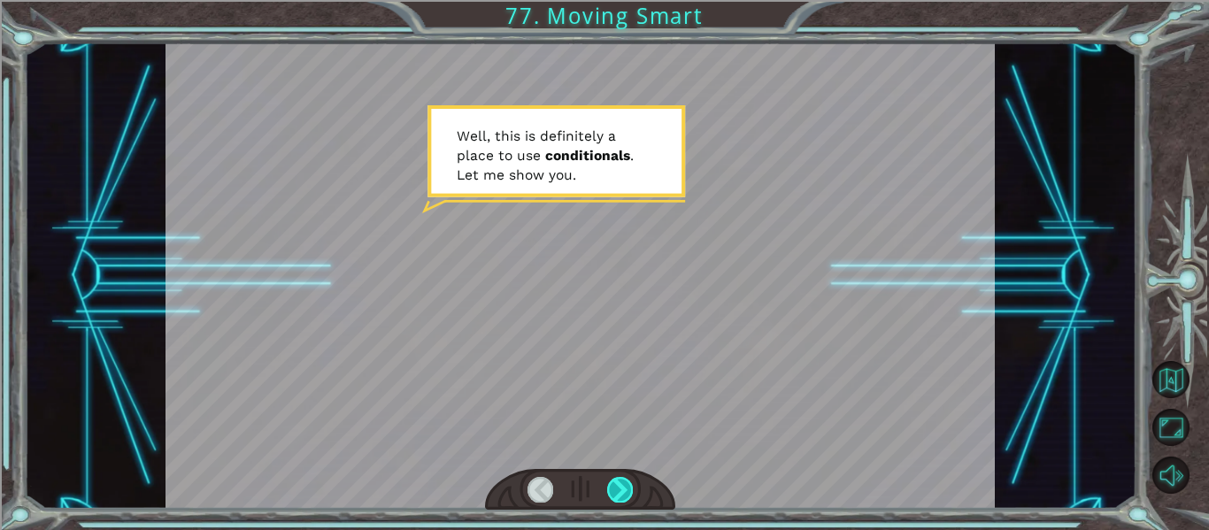
click at [613, 487] on div at bounding box center [620, 489] width 26 height 25
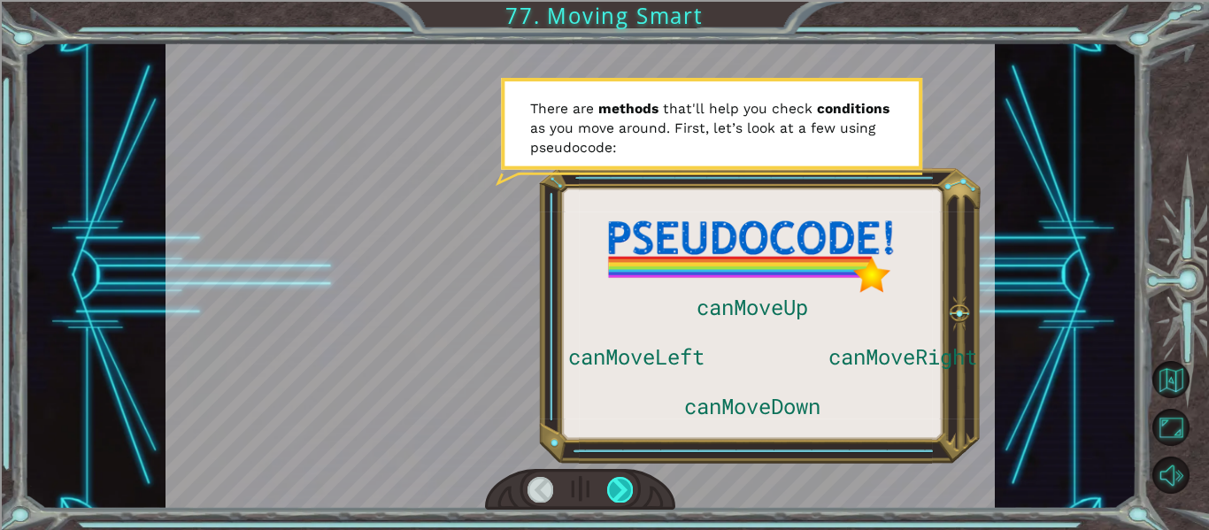
click at [611, 491] on div at bounding box center [620, 489] width 26 height 25
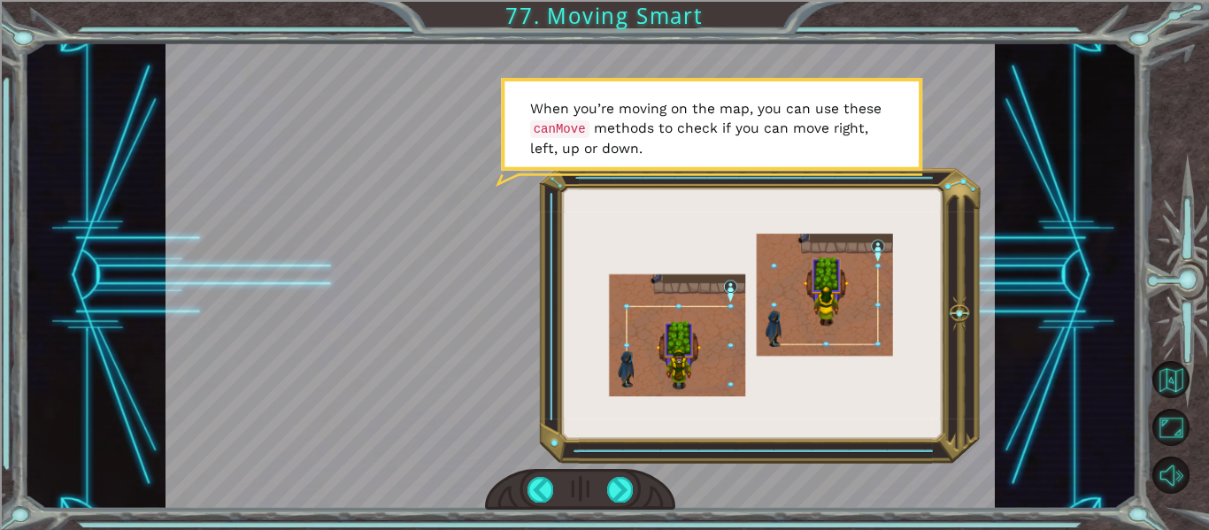
click at [606, 499] on div at bounding box center [580, 490] width 191 height 42
click at [620, 501] on div at bounding box center [620, 489] width 26 height 25
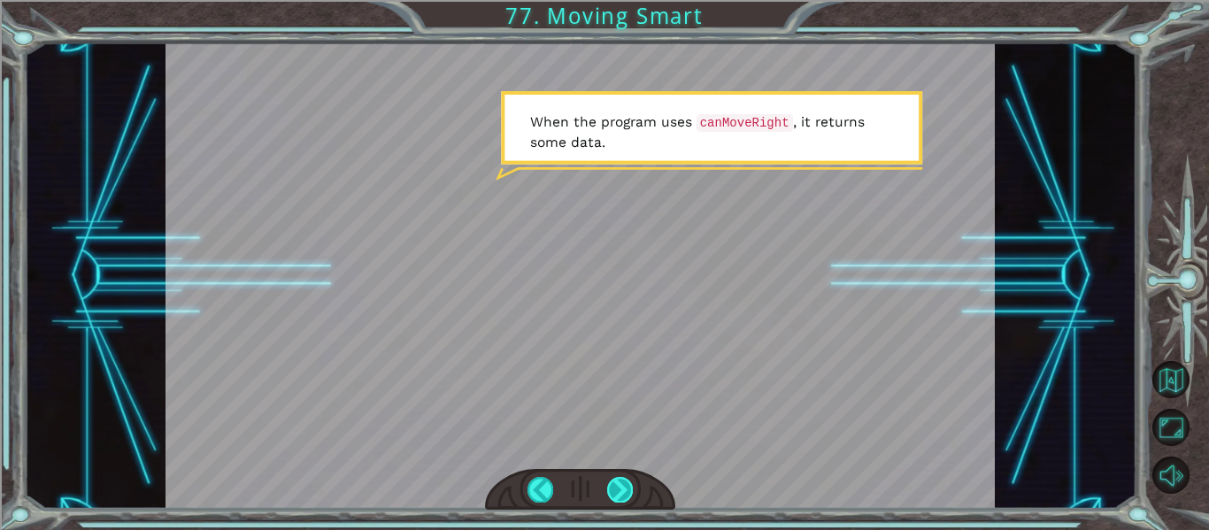
click at [620, 501] on div at bounding box center [620, 489] width 26 height 25
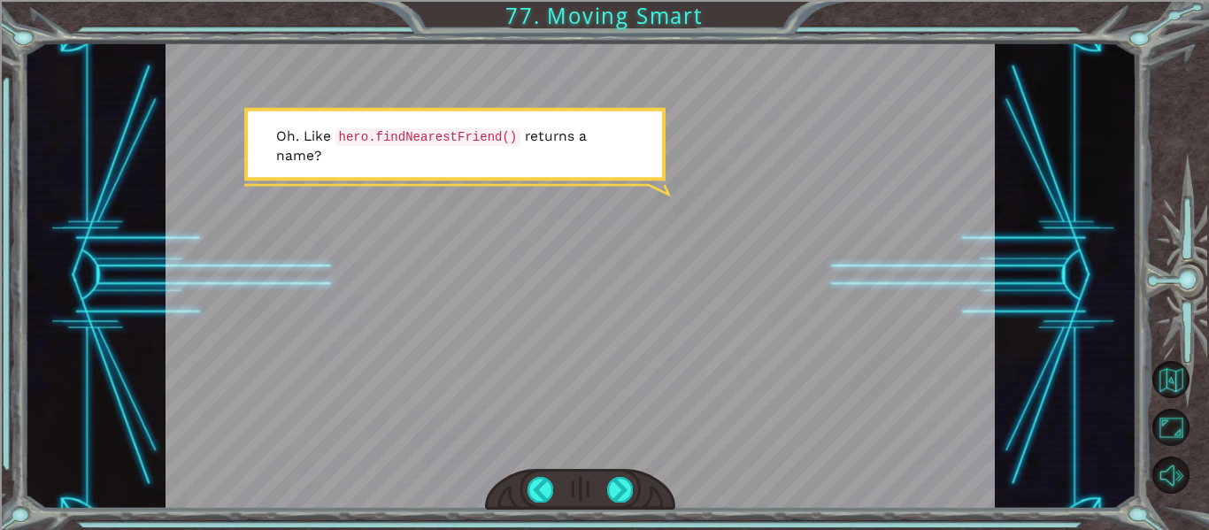
click at [605, 493] on div at bounding box center [580, 490] width 191 height 42
click at [628, 480] on div at bounding box center [620, 489] width 26 height 25
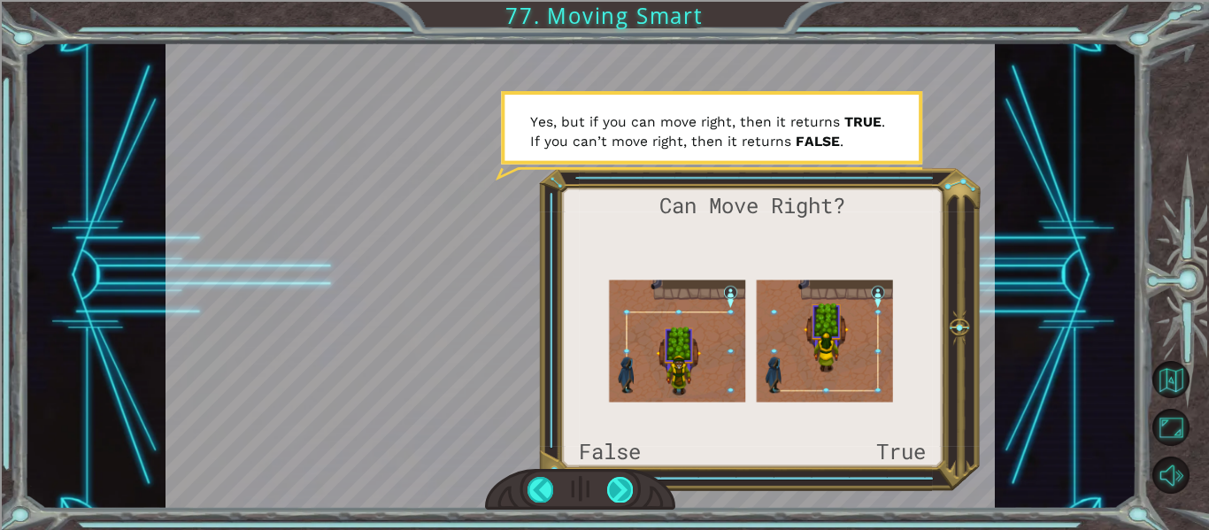
click at [611, 484] on div at bounding box center [620, 489] width 26 height 25
click at [628, 495] on div at bounding box center [620, 489] width 26 height 25
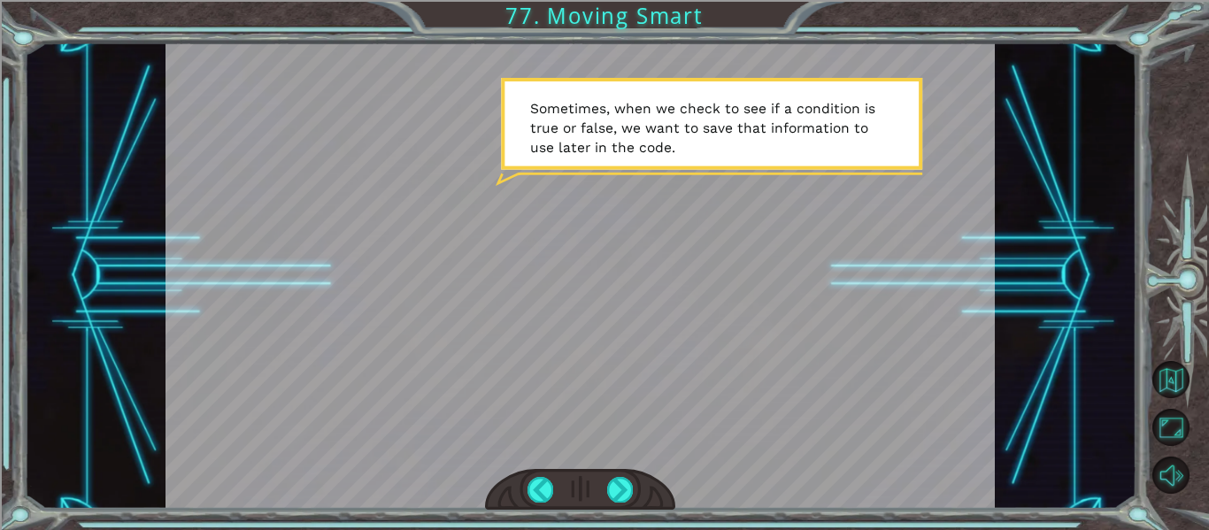
click at [635, 514] on div "Can Move Right? False True S o t h e o n l y w a y i n t o t h e E a r t h A c …" at bounding box center [604, 265] width 1209 height 530
click at [611, 492] on div at bounding box center [620, 489] width 26 height 25
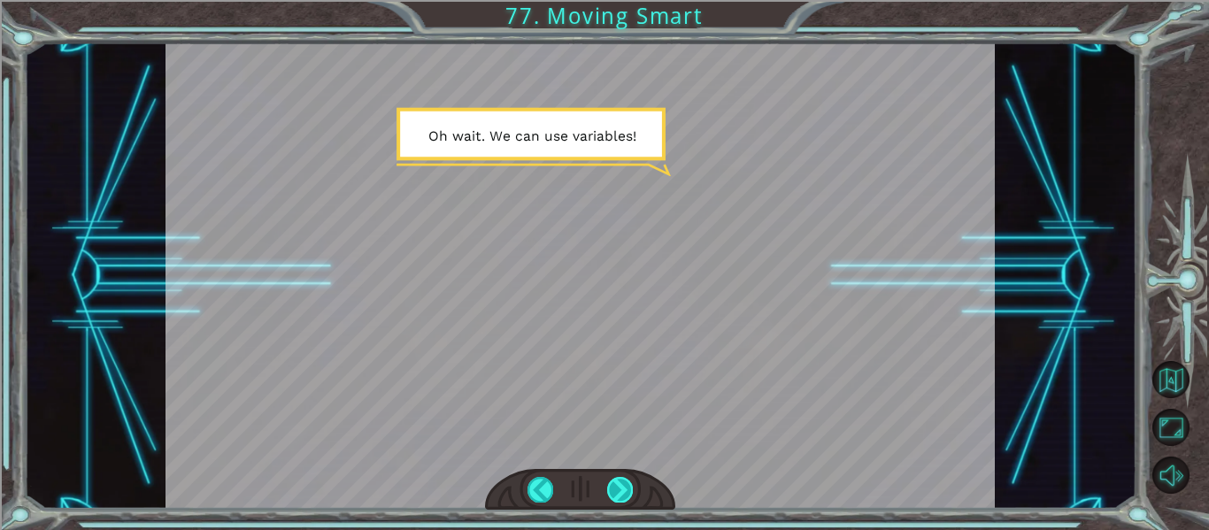
click at [611, 492] on div at bounding box center [620, 489] width 26 height 25
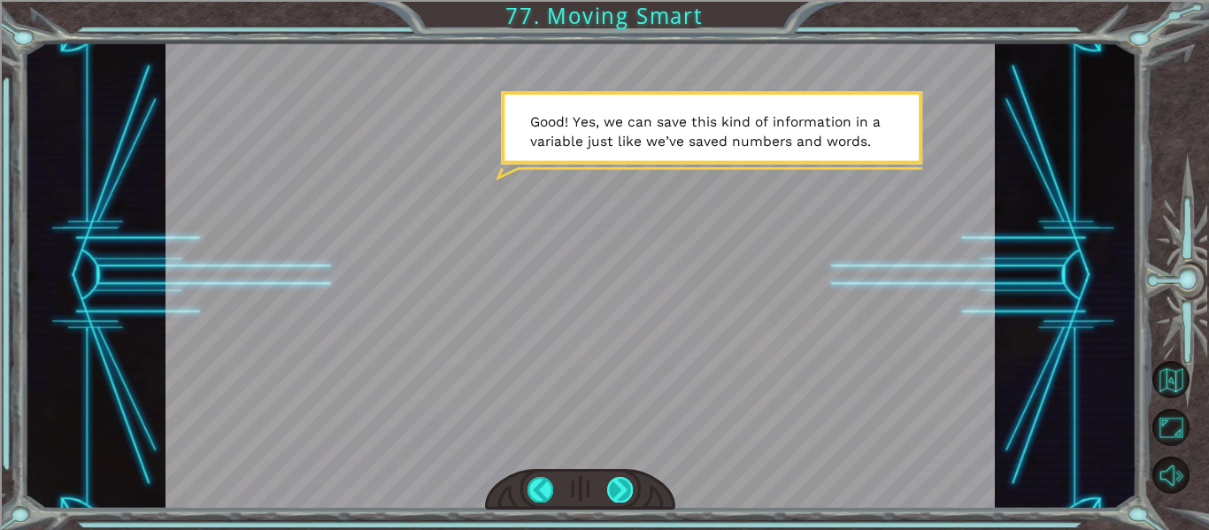
click at [628, 495] on div at bounding box center [620, 489] width 26 height 25
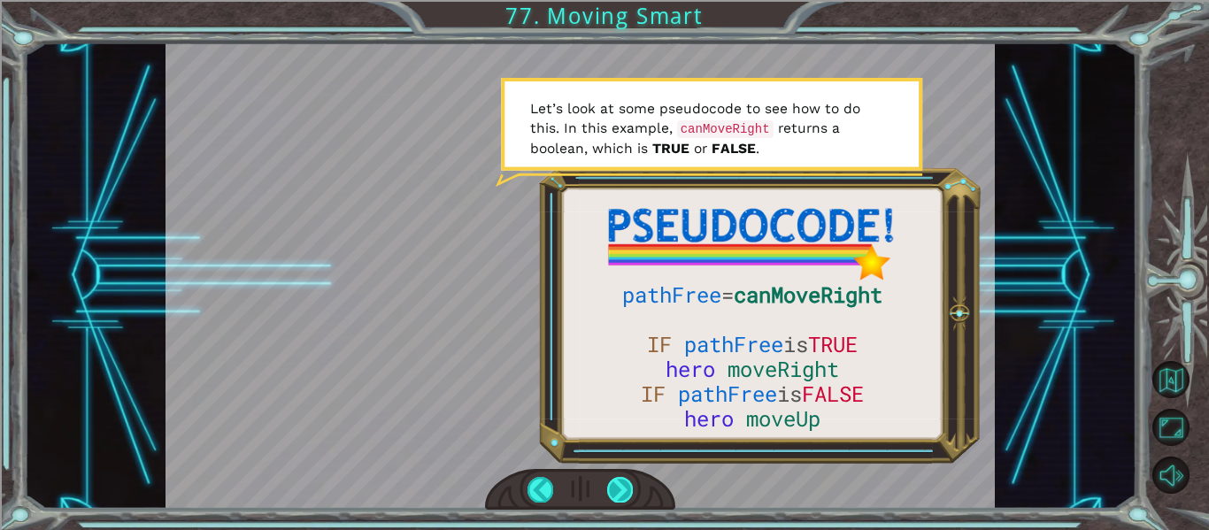
click at [615, 484] on div at bounding box center [620, 489] width 26 height 25
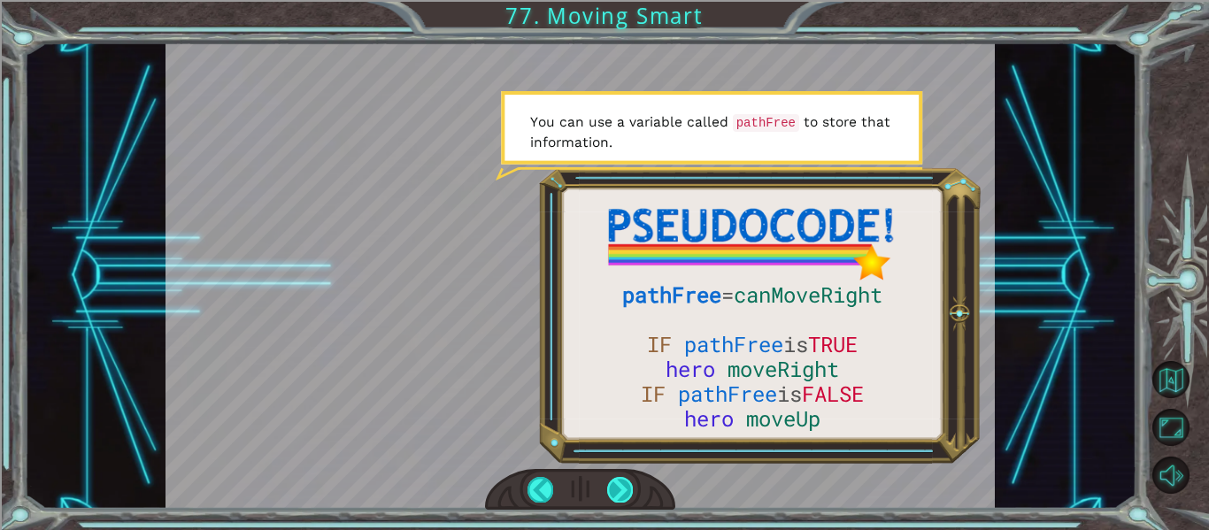
click at [617, 490] on div at bounding box center [620, 489] width 26 height 25
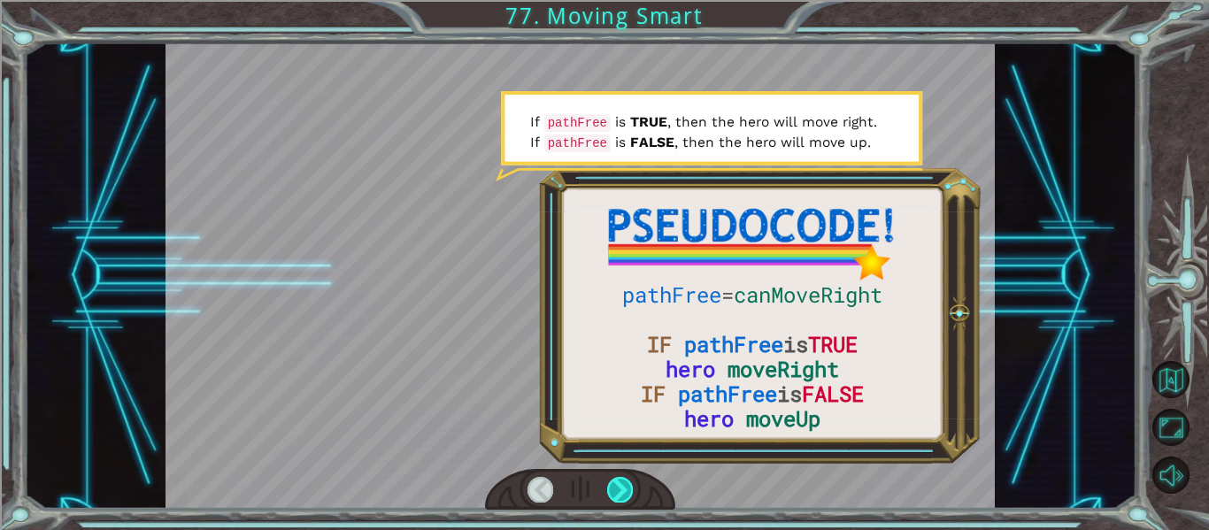
click at [612, 489] on div at bounding box center [620, 489] width 26 height 25
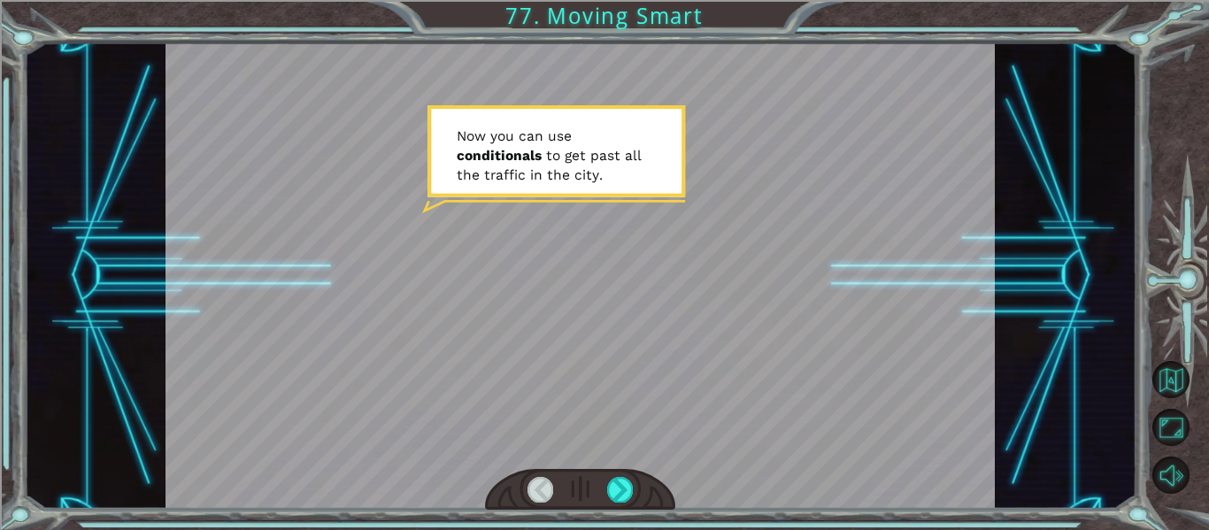
click at [601, 489] on div at bounding box center [580, 490] width 191 height 42
click at [615, 488] on div at bounding box center [620, 489] width 26 height 25
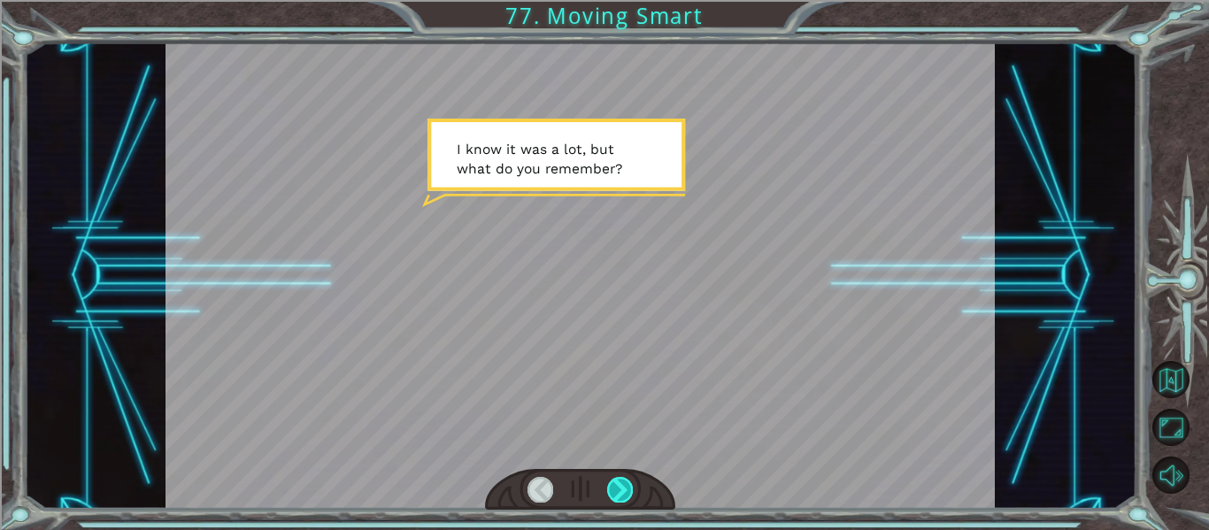
click at [613, 489] on div at bounding box center [620, 489] width 26 height 25
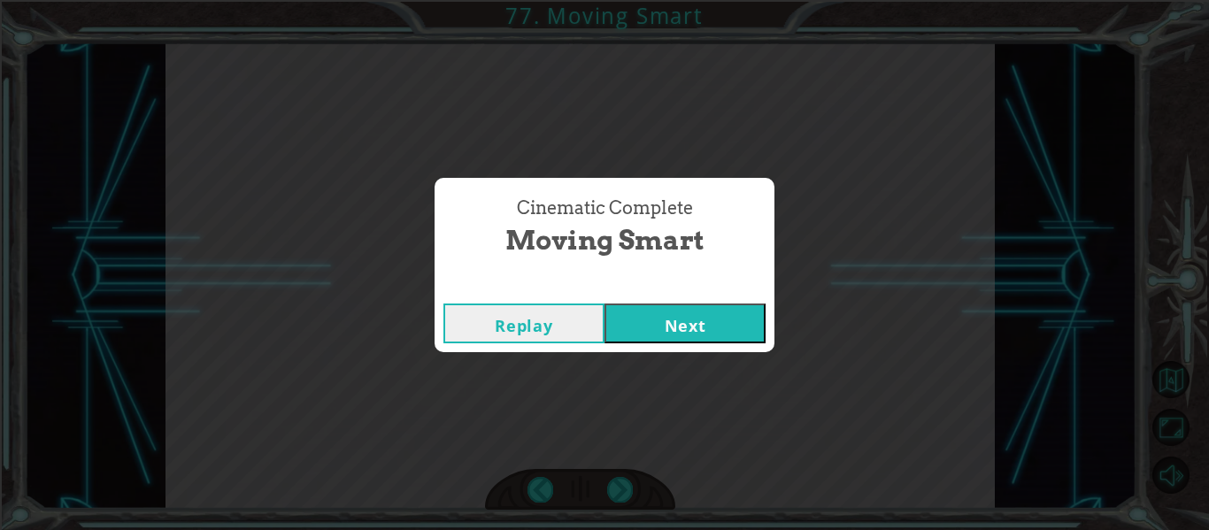
click at [659, 323] on button "Next" at bounding box center [685, 324] width 161 height 40
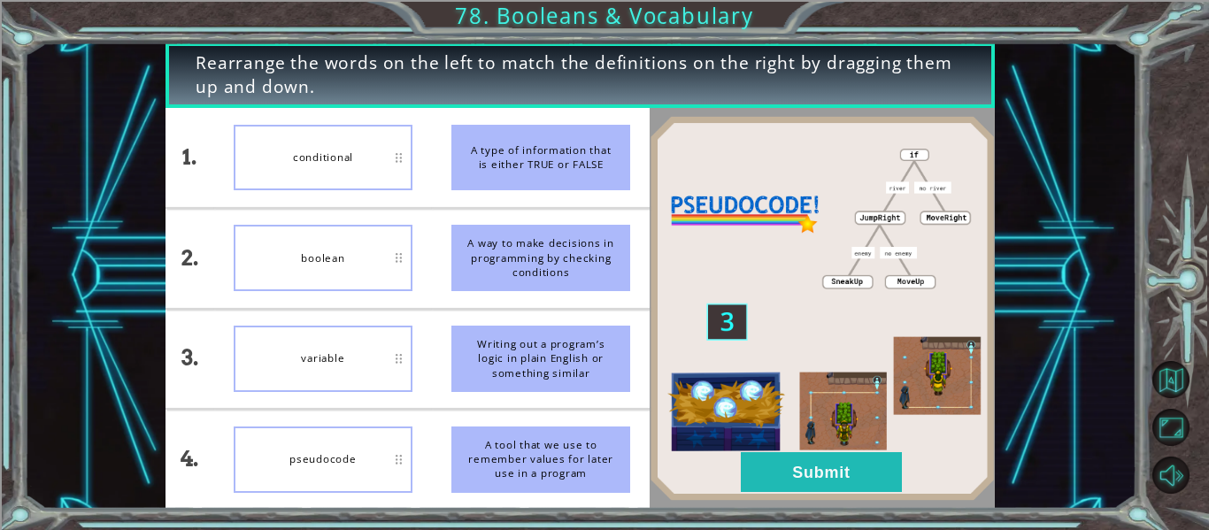
click at [348, 428] on div "pseudocode" at bounding box center [323, 460] width 179 height 66
click at [811, 483] on button "Submit" at bounding box center [821, 472] width 161 height 40
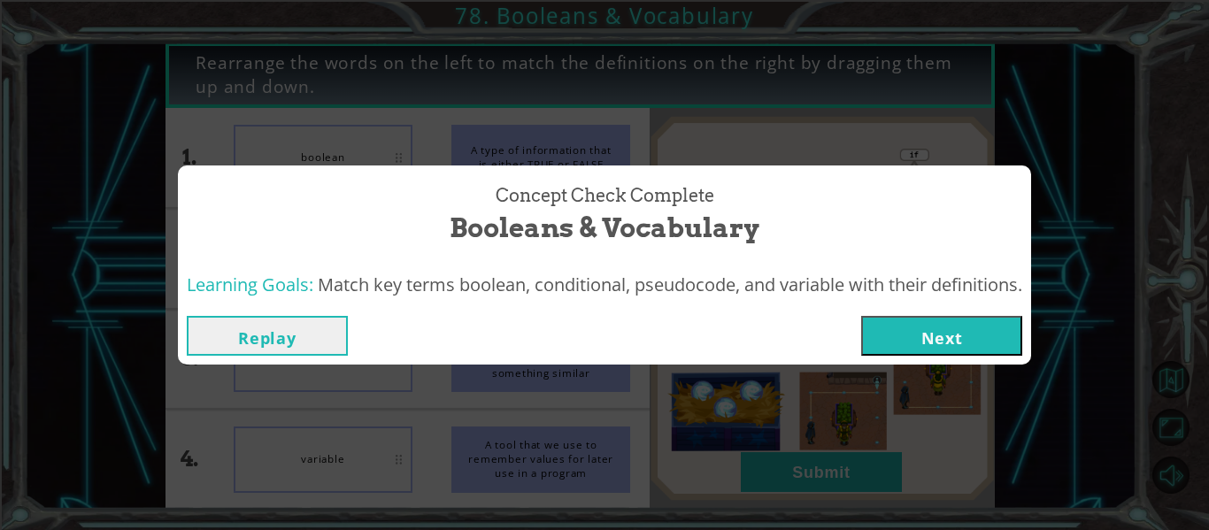
click at [929, 327] on button "Next" at bounding box center [941, 336] width 161 height 40
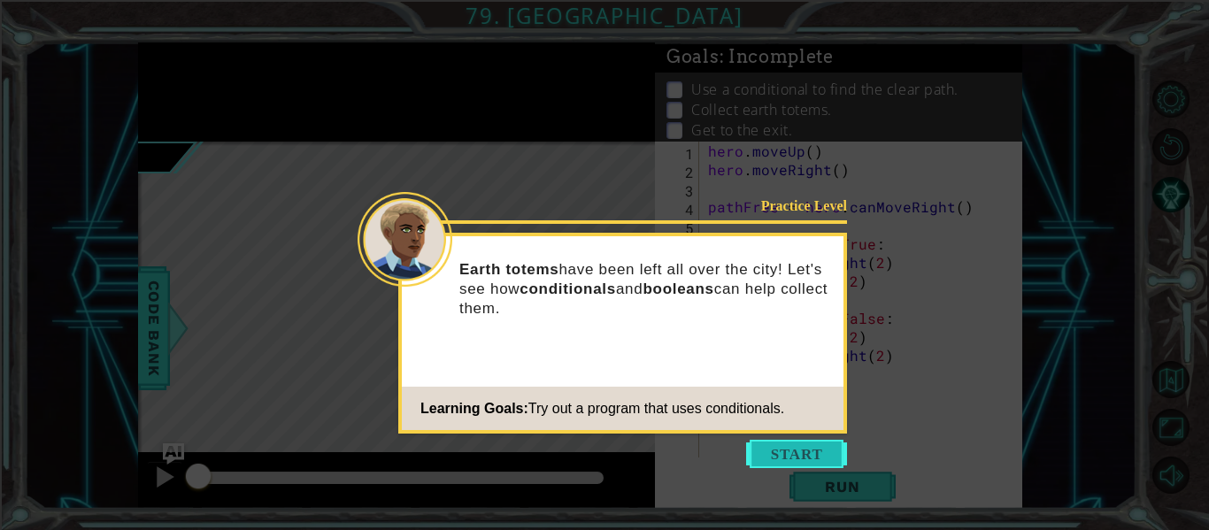
click at [790, 447] on button "Start" at bounding box center [796, 454] width 101 height 28
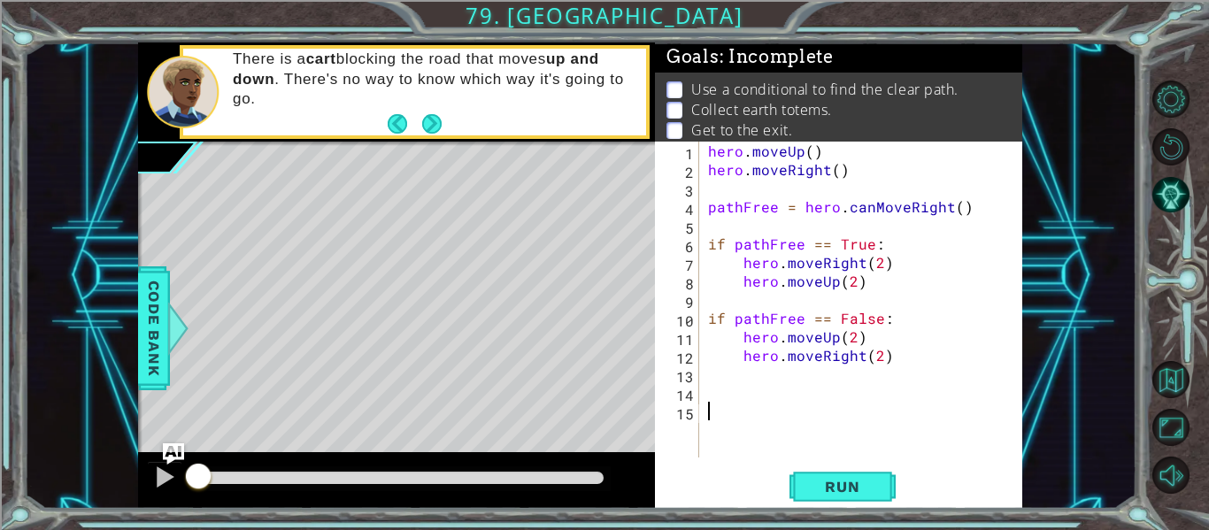
click at [426, 145] on div at bounding box center [396, 144] width 517 height 4
click at [429, 130] on button "Next" at bounding box center [431, 122] width 19 height 19
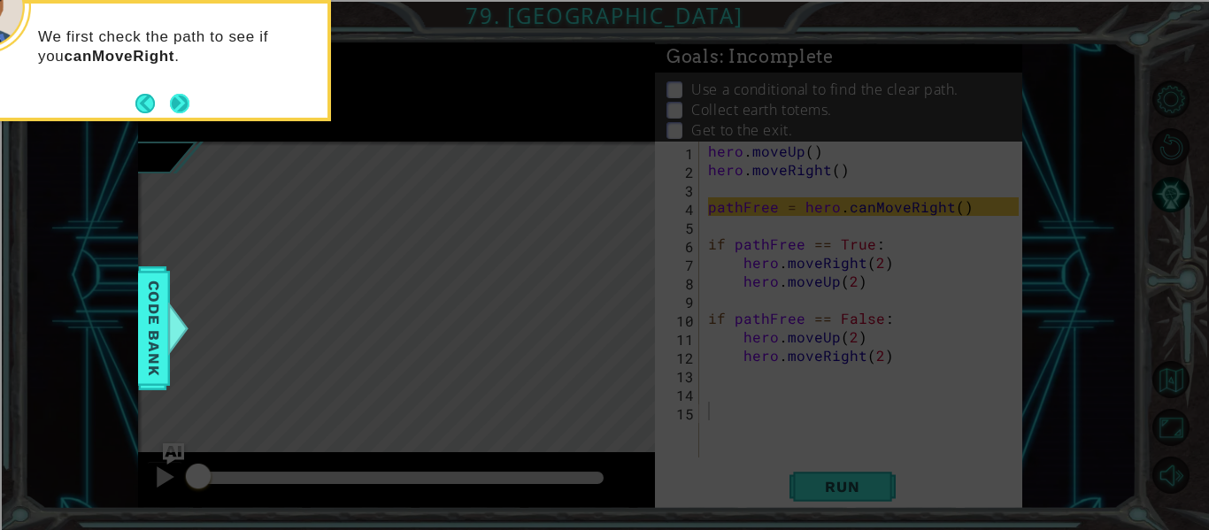
click at [173, 99] on button "Next" at bounding box center [180, 103] width 20 height 20
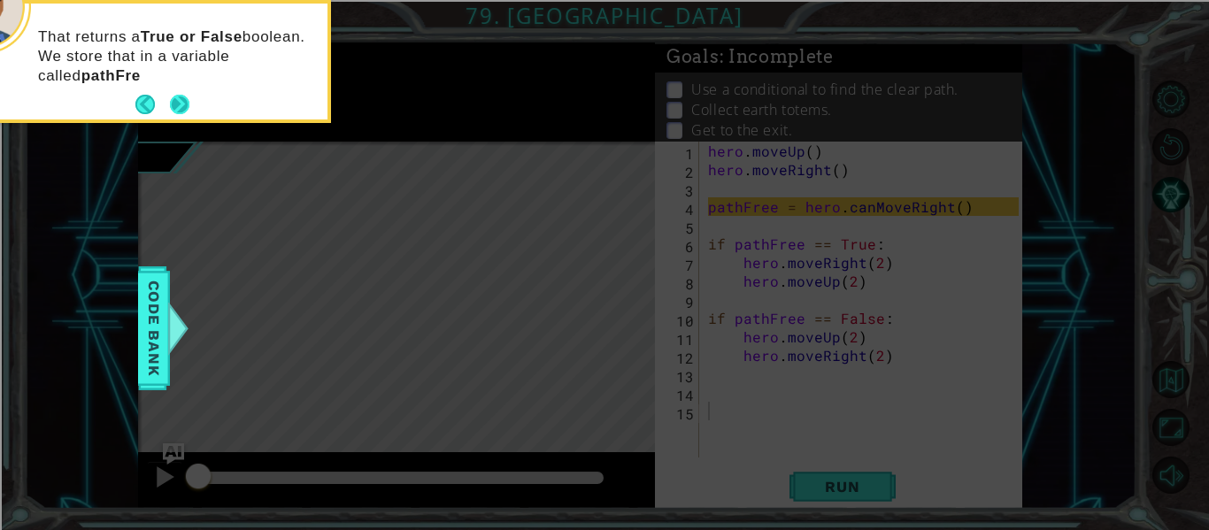
click at [173, 99] on button "Next" at bounding box center [180, 105] width 20 height 20
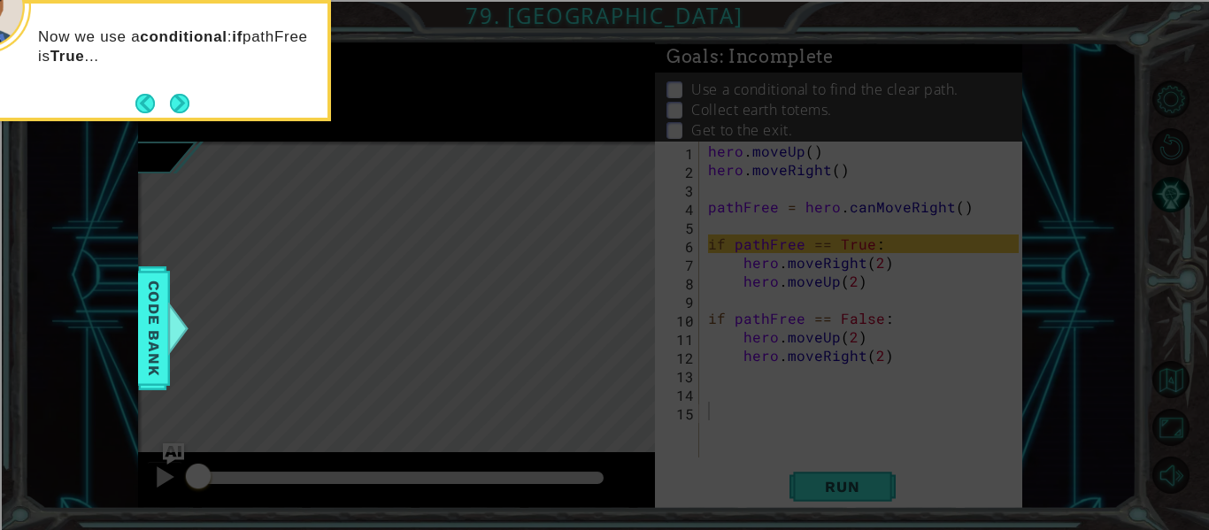
click at [173, 99] on button "Next" at bounding box center [179, 103] width 19 height 19
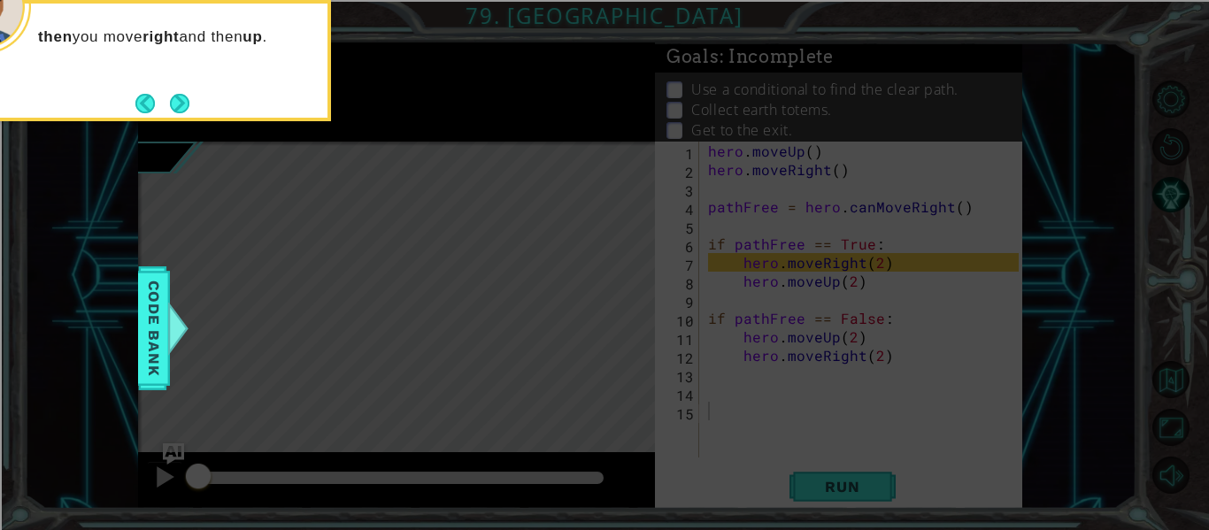
click at [173, 99] on button "Next" at bounding box center [180, 104] width 30 height 30
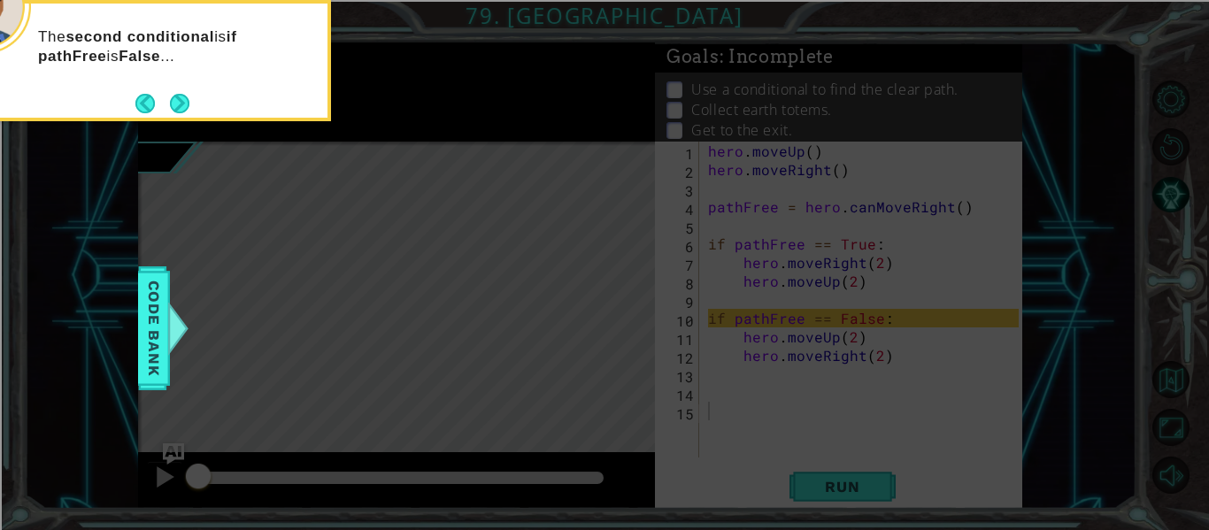
click at [173, 99] on button "Next" at bounding box center [179, 103] width 19 height 19
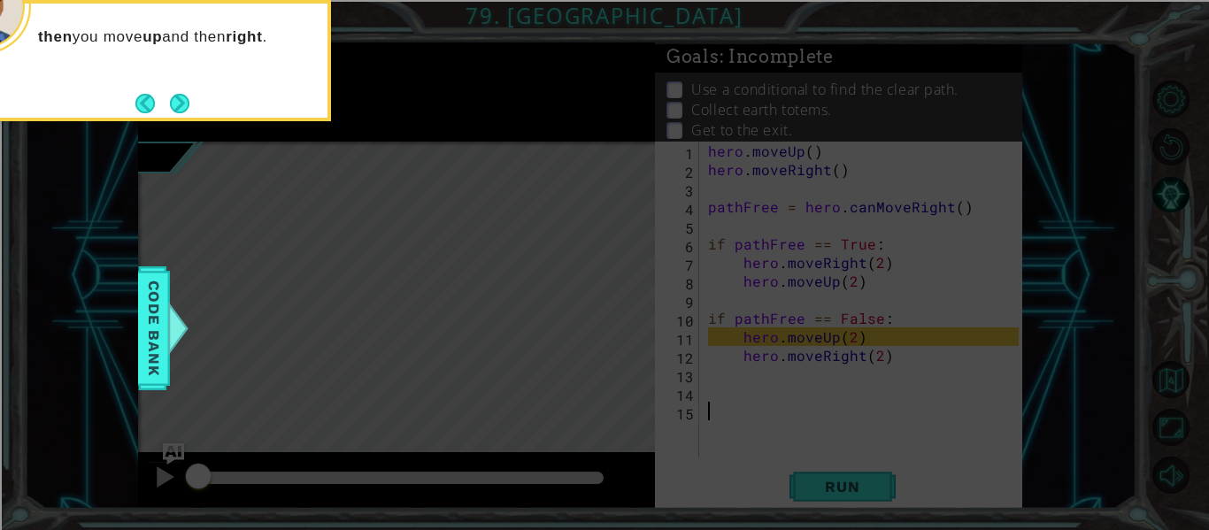
click at [173, 99] on button "Next" at bounding box center [179, 103] width 19 height 19
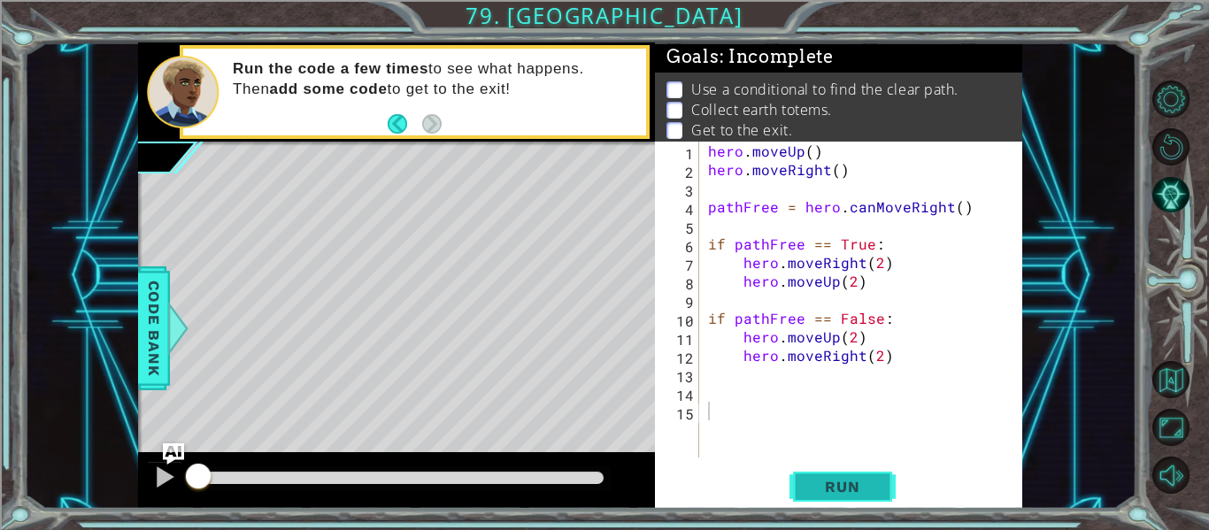
click at [819, 480] on span "Run" at bounding box center [842, 487] width 70 height 18
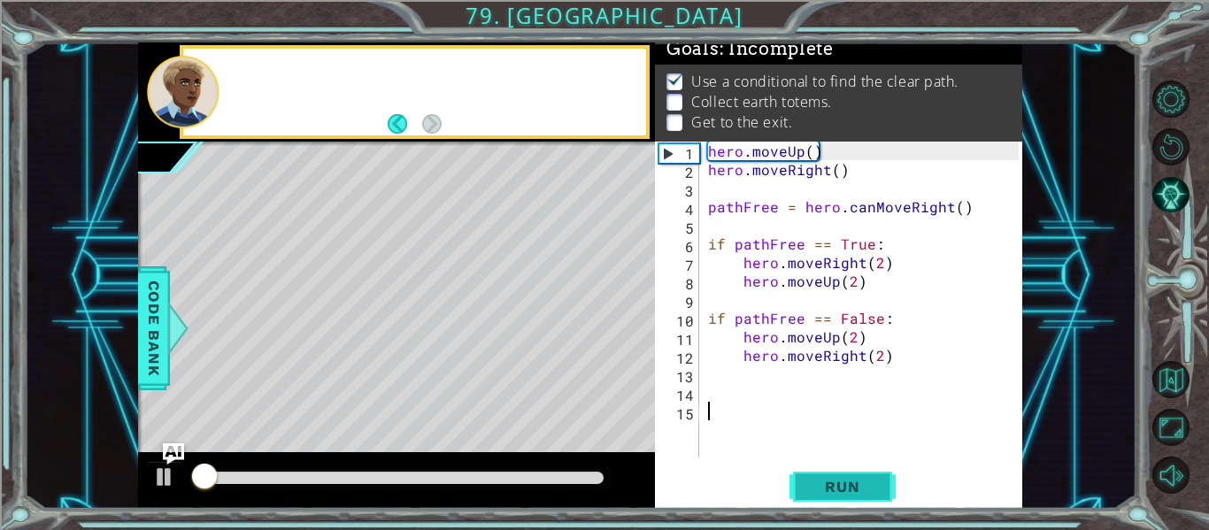
scroll to position [15, 0]
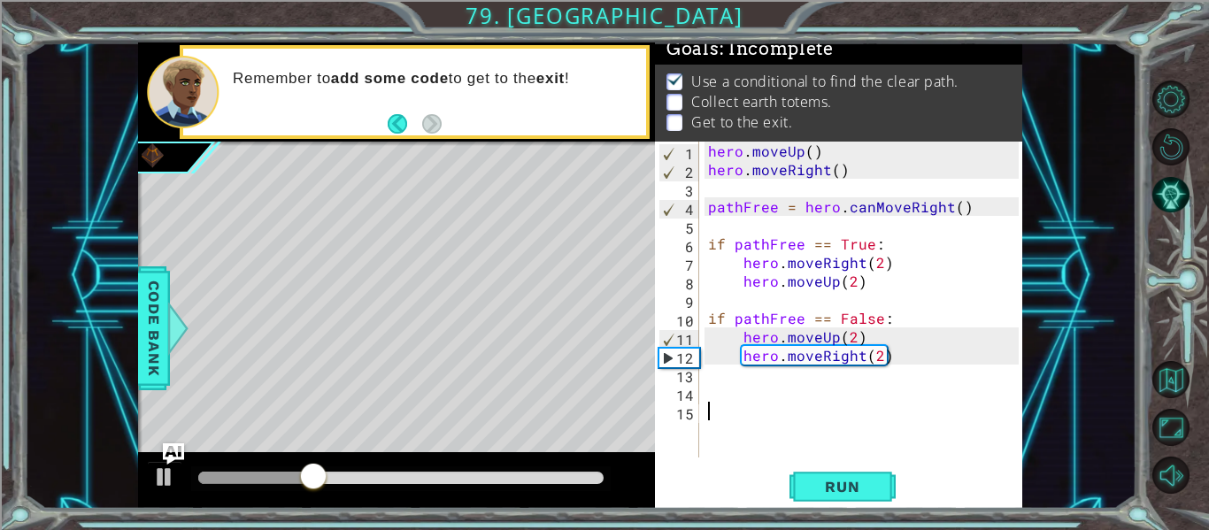
type textarea "her"
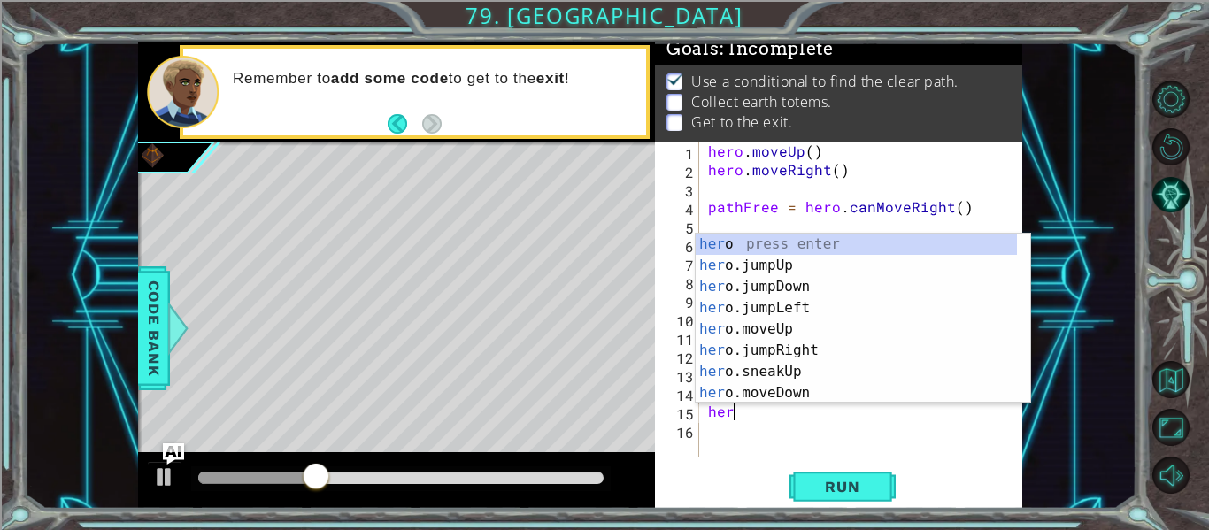
scroll to position [0, 1]
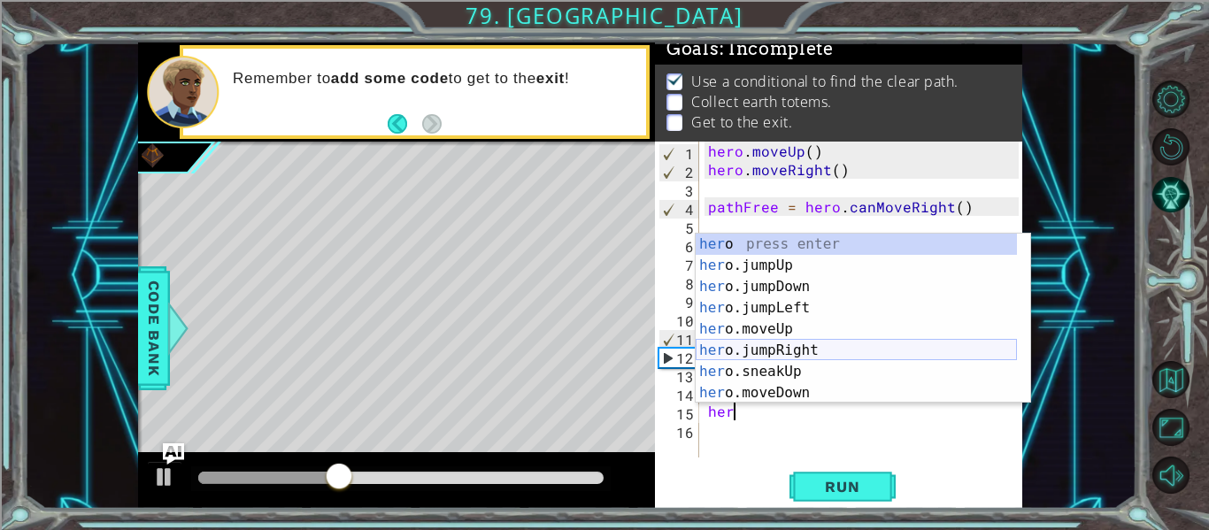
click at [791, 355] on div "her o press enter her o.jumpUp press enter her o.jumpDown press enter her o.jum…" at bounding box center [856, 340] width 321 height 212
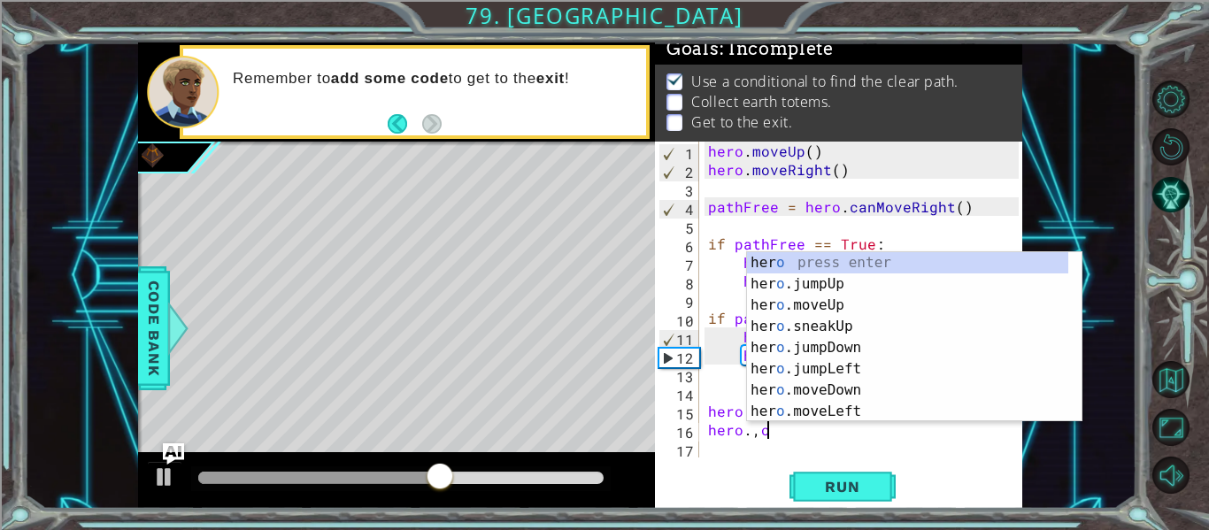
scroll to position [0, 4]
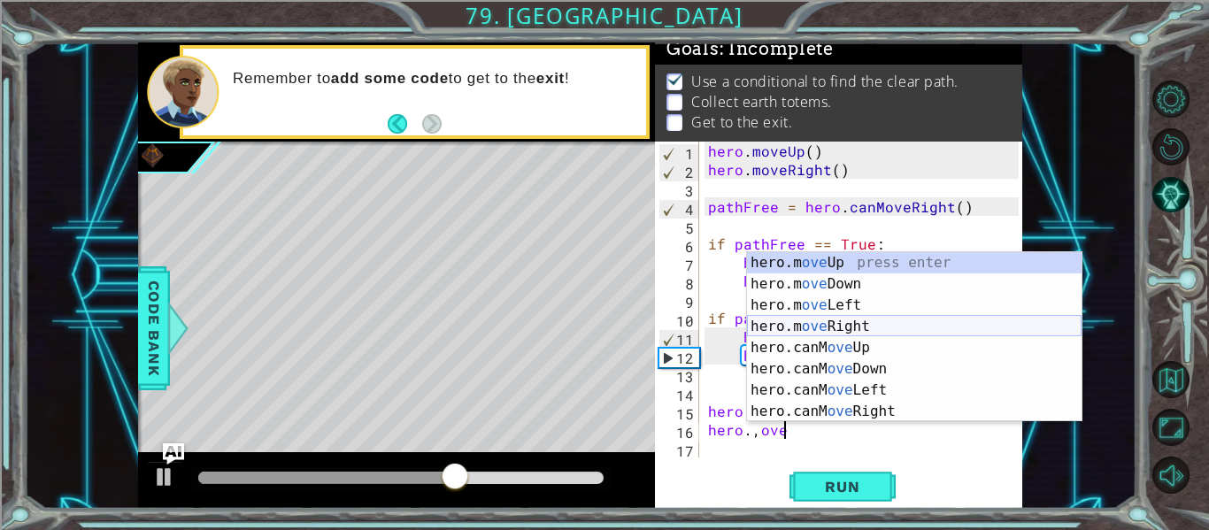
click at [823, 328] on div "hero.m ove Up press enter hero.m ove Down press enter hero.m ove Left press ent…" at bounding box center [914, 358] width 335 height 212
type textarea "hero.moveRight(1)"
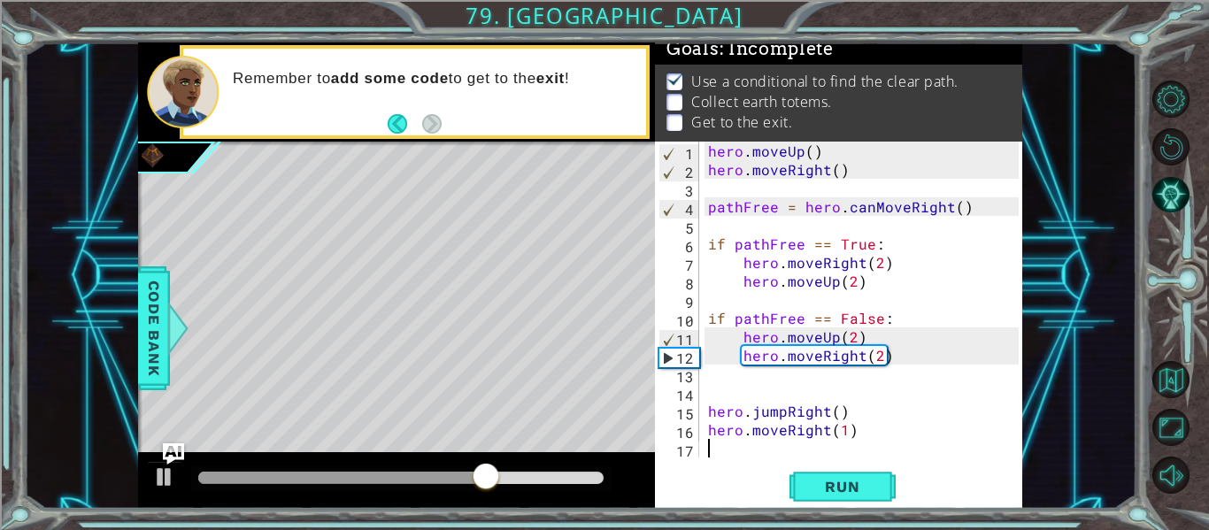
click at [771, 446] on div "hero . moveUp ( ) hero . moveRight ( ) pathFree = hero . canMoveRight ( ) if pa…" at bounding box center [866, 318] width 323 height 353
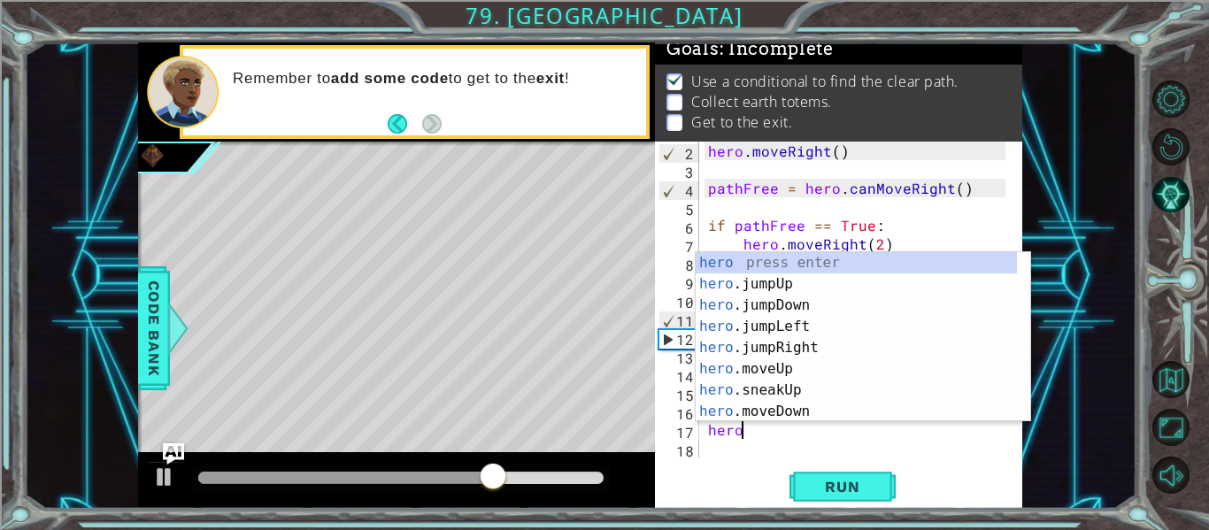
type textarea "hero"
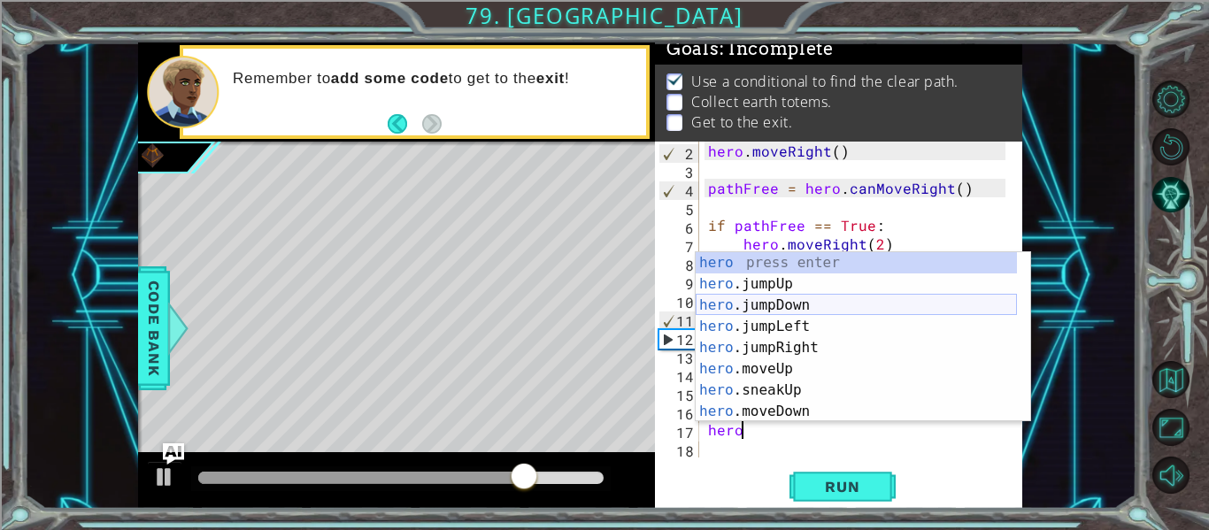
click at [815, 304] on div "hero press enter hero .jumpUp press enter hero .jumpDown press enter hero .jump…" at bounding box center [856, 358] width 321 height 212
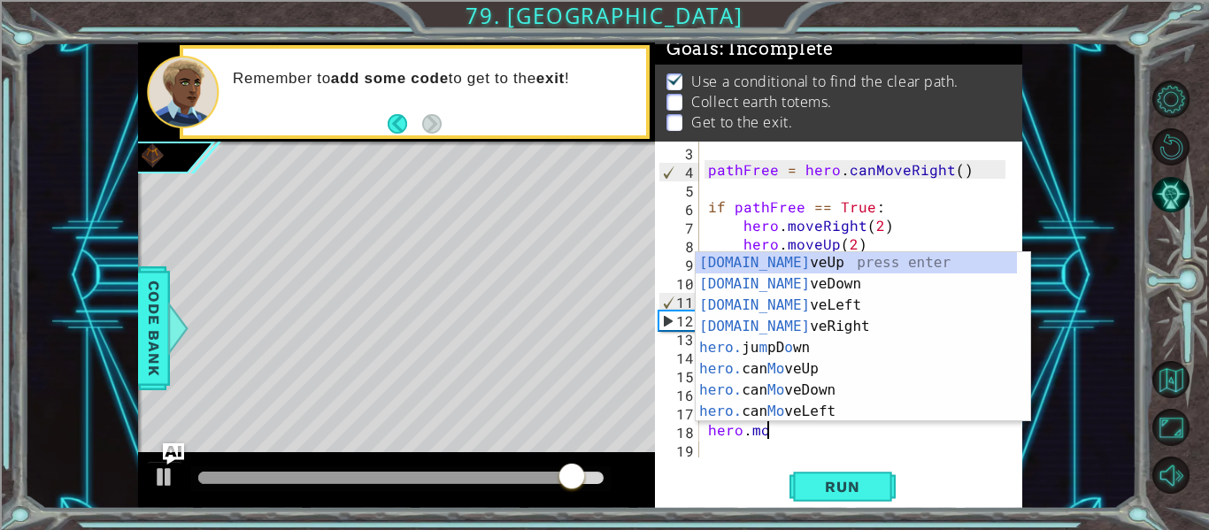
scroll to position [0, 4]
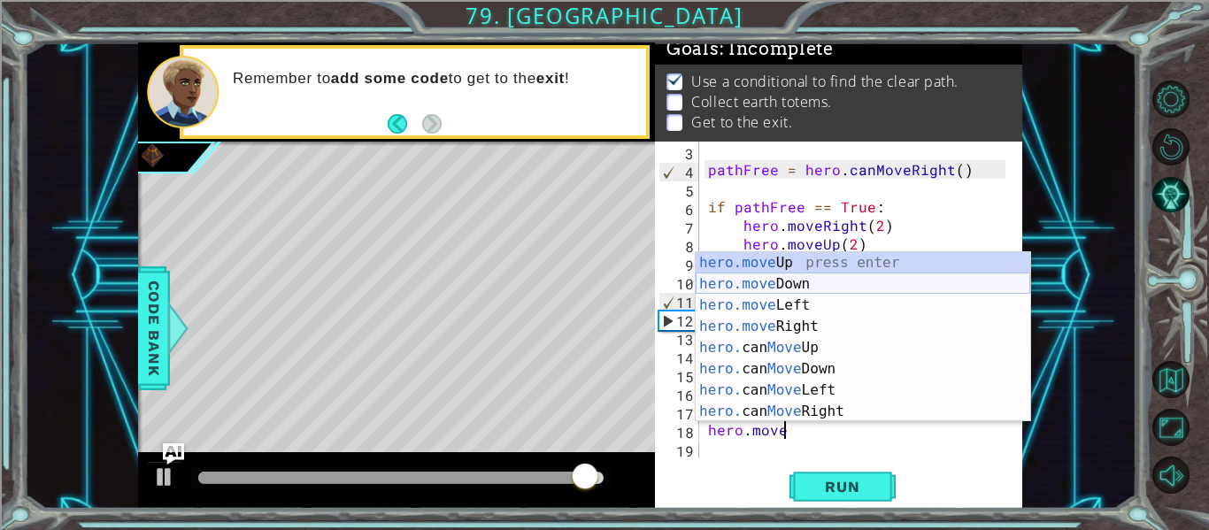
click at [765, 282] on div "hero.move Up press enter hero.move Down press enter hero.move Left press enter …" at bounding box center [863, 358] width 335 height 212
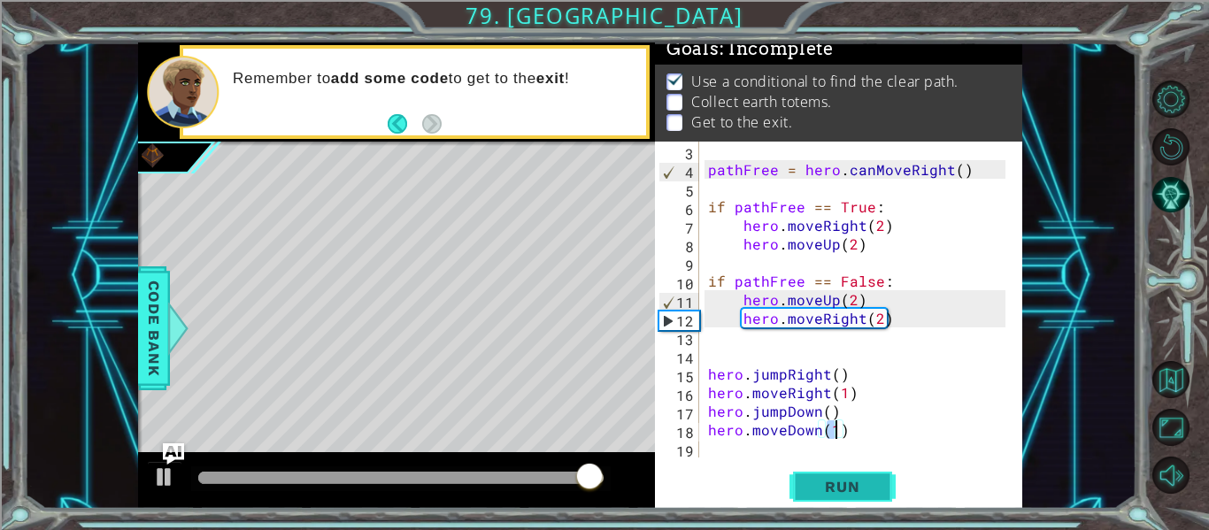
type textarea "hero.moveDown(1)"
click at [822, 485] on span "Run" at bounding box center [842, 487] width 70 height 18
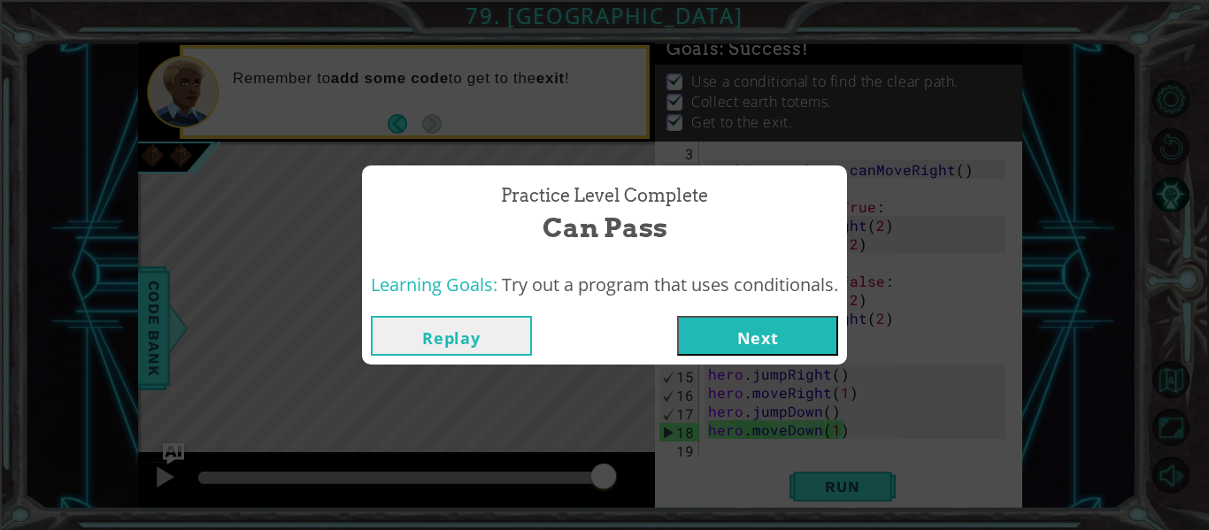
click at [762, 328] on button "Next" at bounding box center [757, 336] width 161 height 40
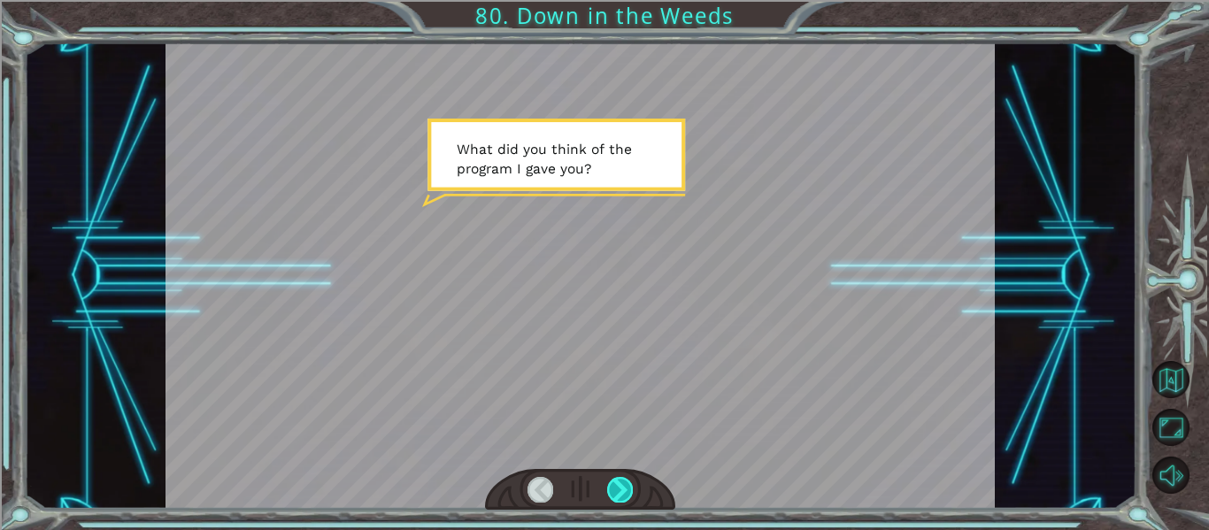
click at [626, 498] on div at bounding box center [620, 489] width 26 height 25
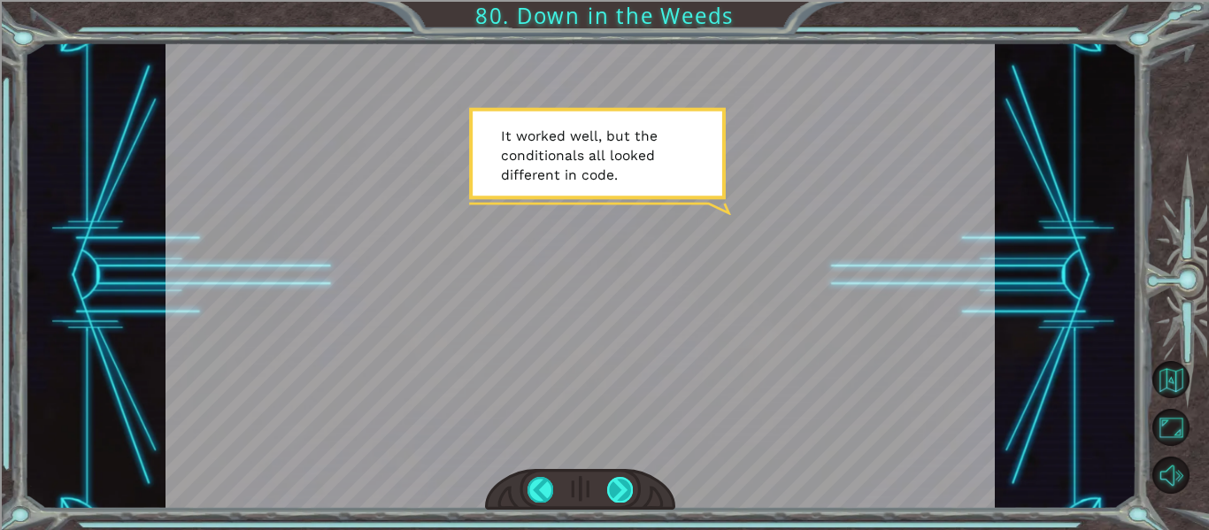
click at [623, 489] on div at bounding box center [620, 489] width 26 height 25
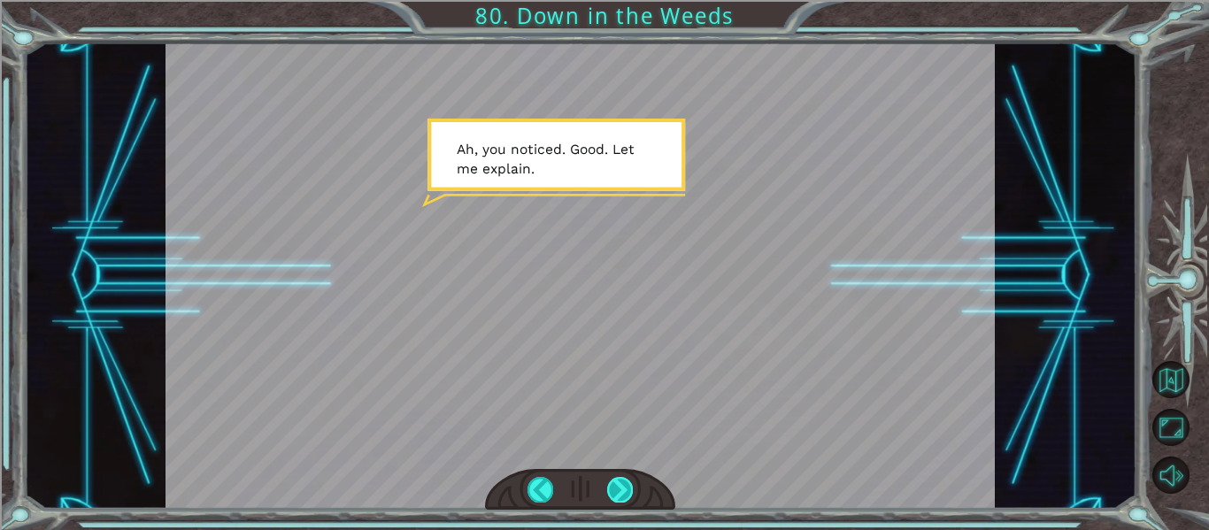
click at [628, 479] on div at bounding box center [620, 489] width 26 height 25
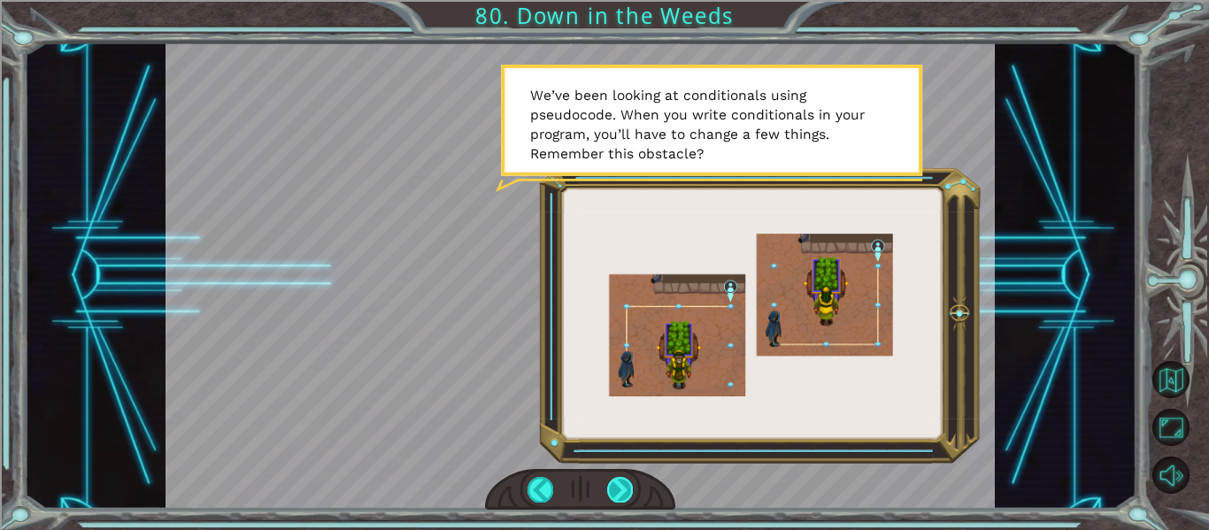
click at [613, 492] on div at bounding box center [620, 489] width 26 height 25
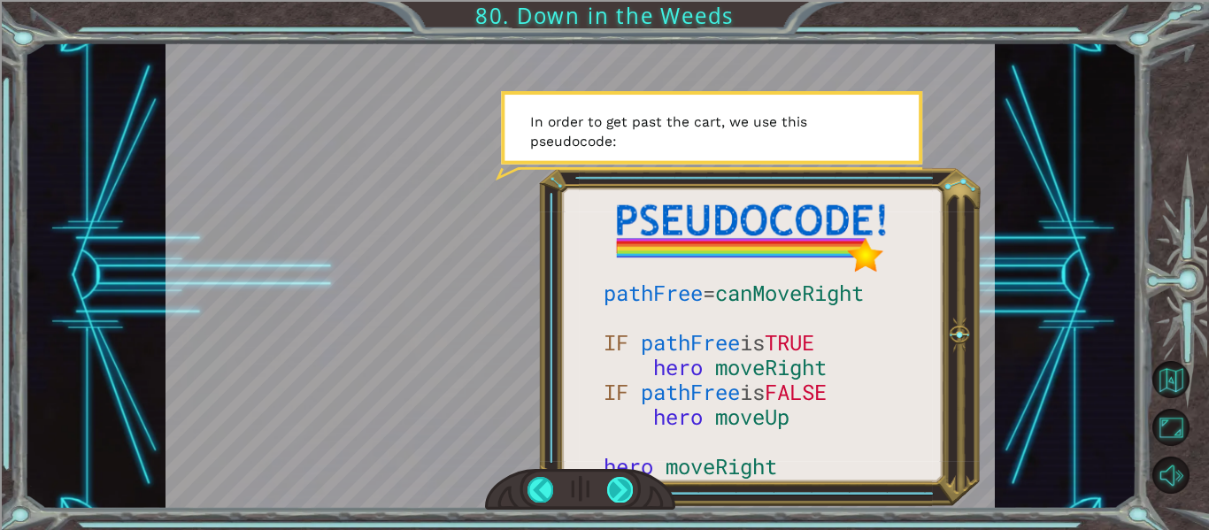
click at [613, 491] on div at bounding box center [620, 489] width 26 height 25
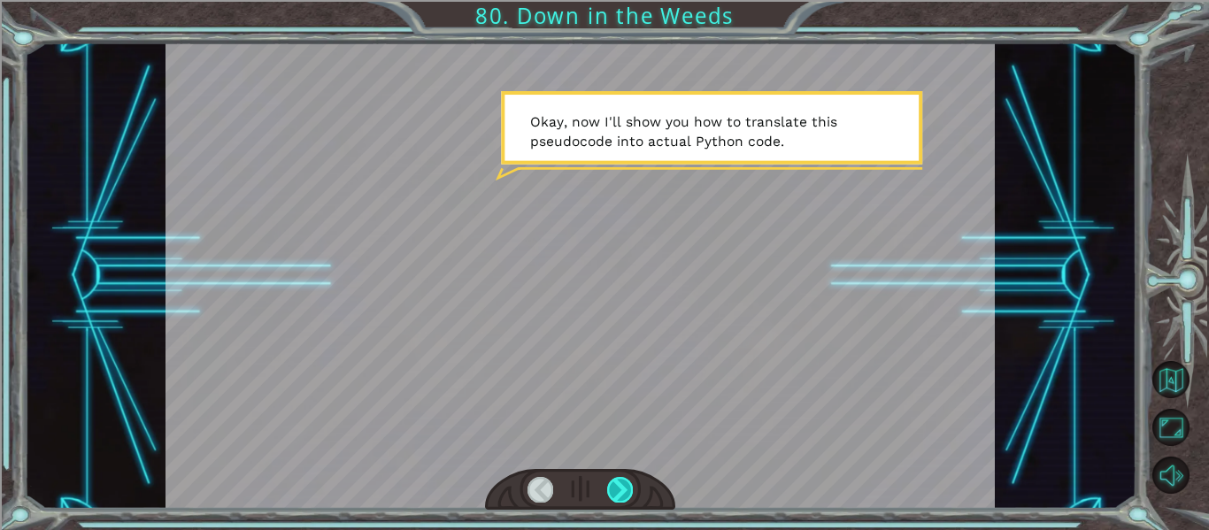
click at [614, 494] on div at bounding box center [620, 489] width 26 height 25
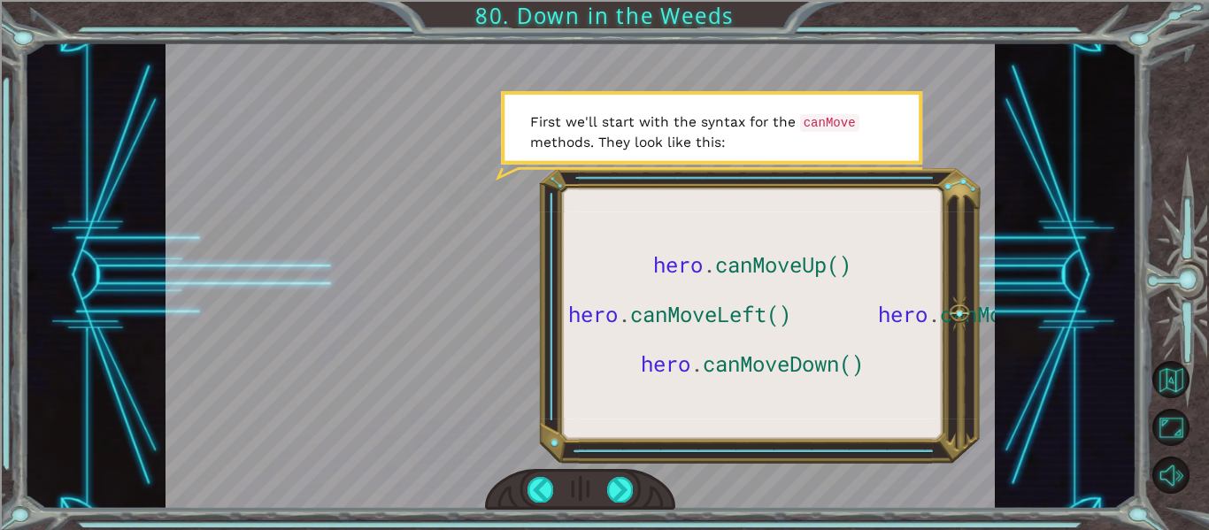
click at [618, 513] on div "hero . canMoveUp() hero . canMoveLeft() hero . canMoveRight() hero . canMoveDow…" at bounding box center [604, 265] width 1209 height 530
click at [613, 493] on div at bounding box center [620, 489] width 26 height 25
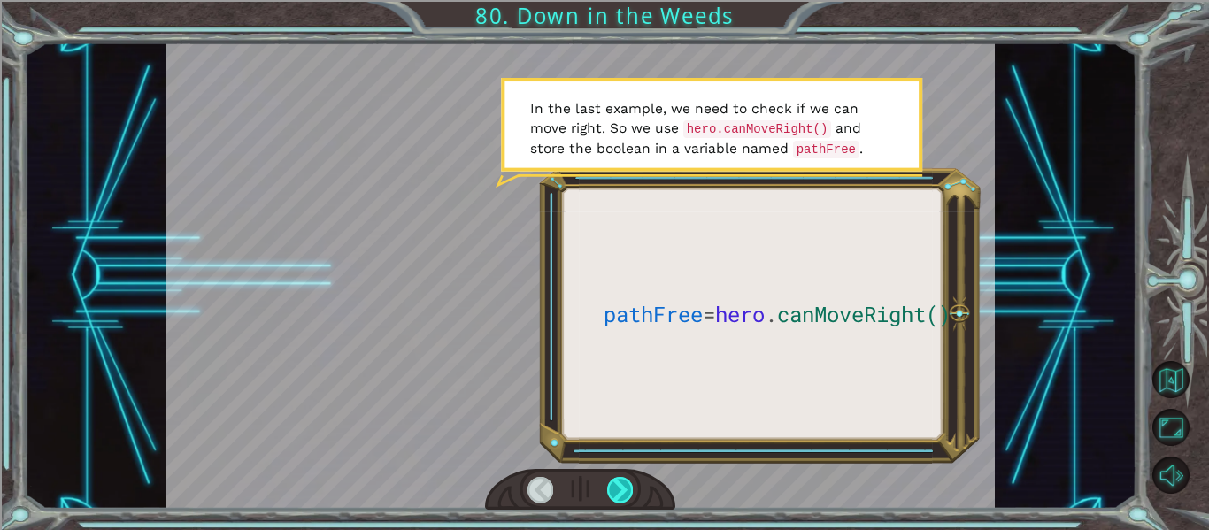
click at [613, 482] on div at bounding box center [620, 489] width 26 height 25
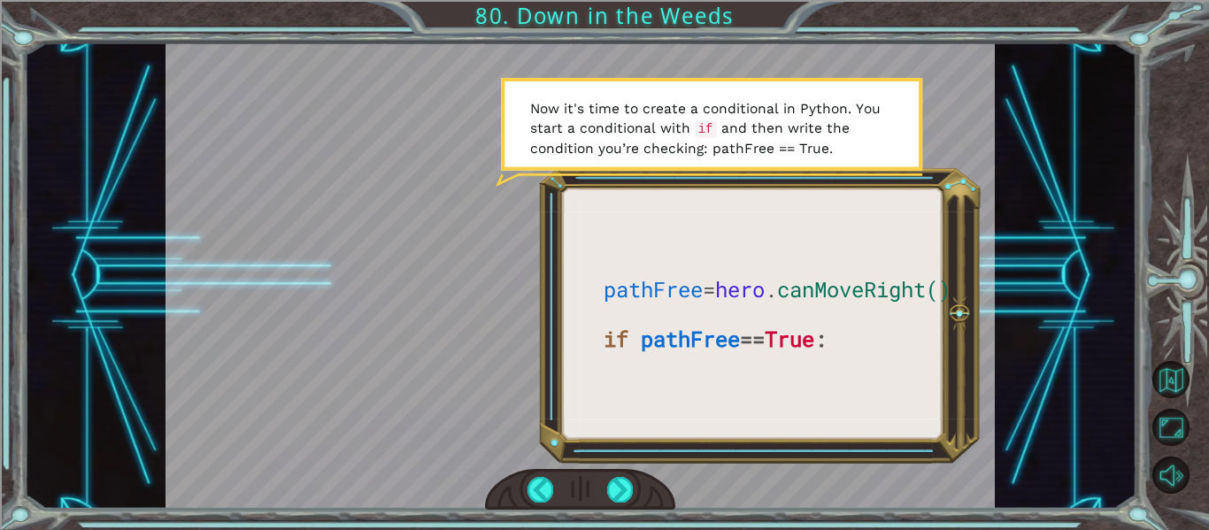
click at [605, 486] on div at bounding box center [580, 490] width 191 height 42
click at [616, 492] on div at bounding box center [620, 489] width 26 height 25
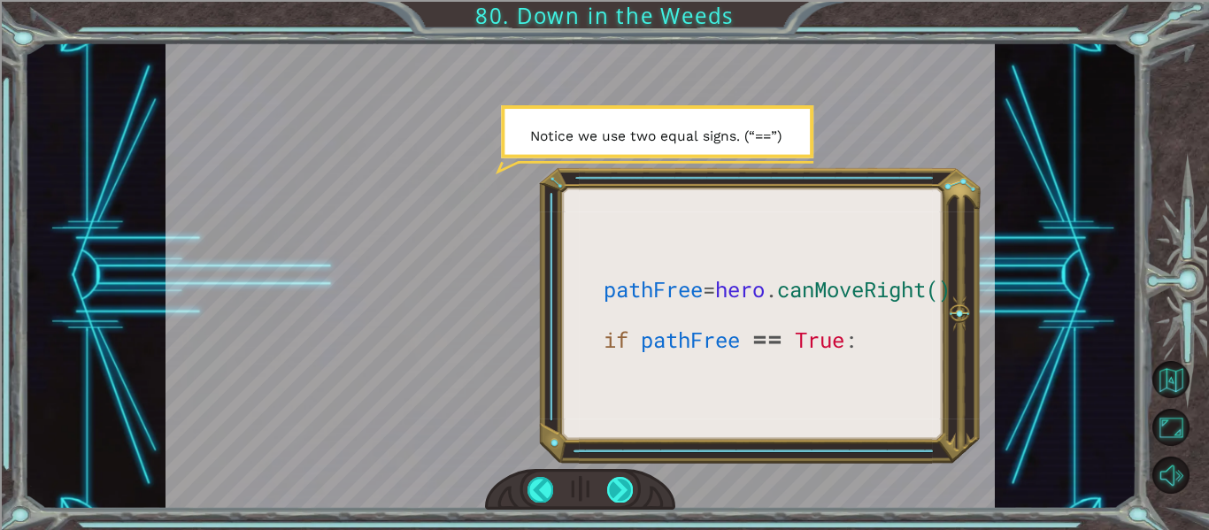
click at [618, 497] on div at bounding box center [620, 489] width 26 height 25
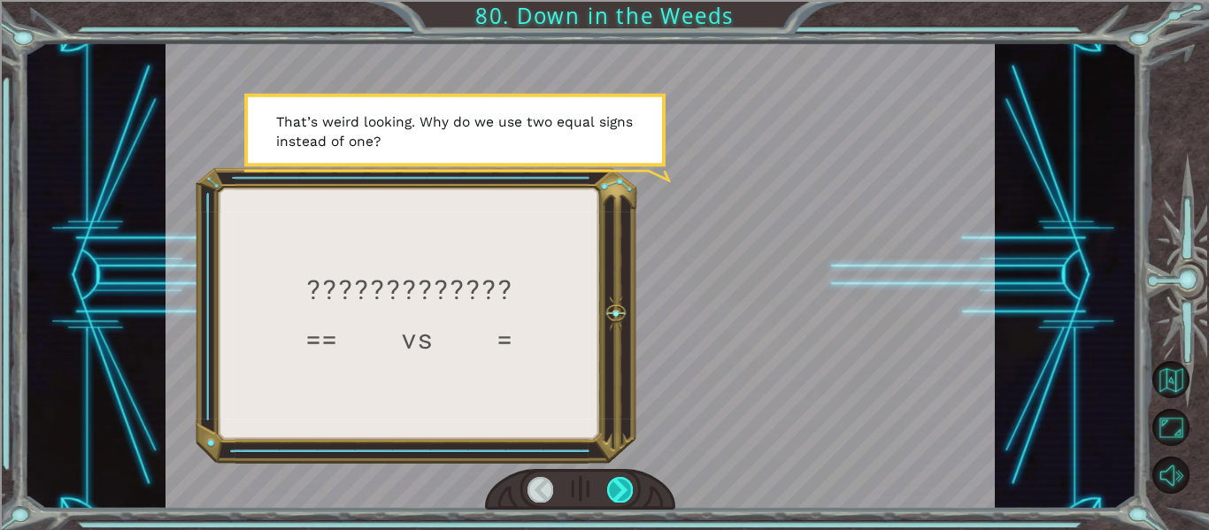
click at [618, 497] on div at bounding box center [620, 489] width 26 height 25
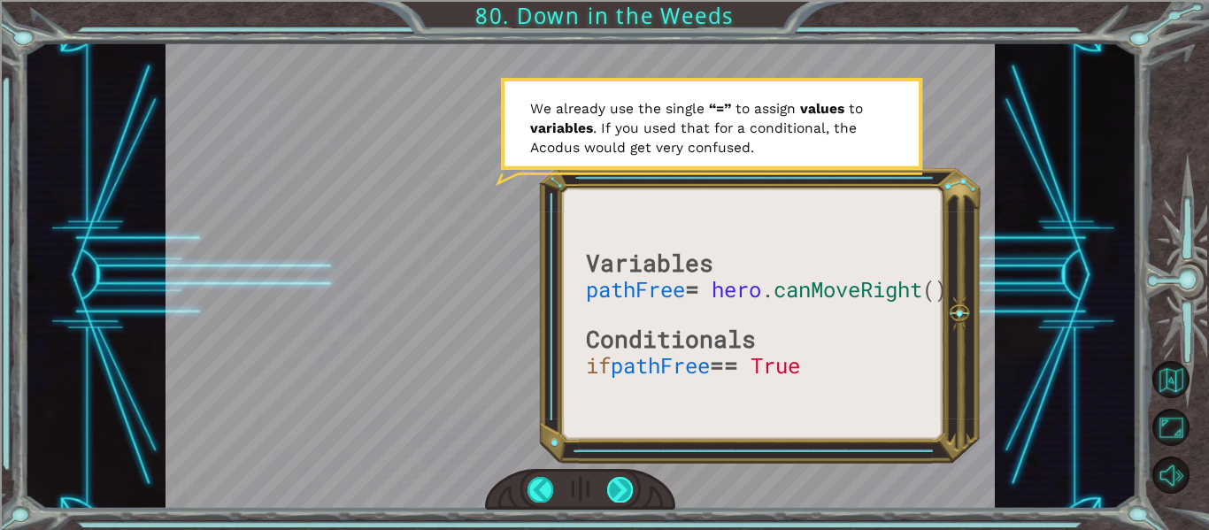
click at [616, 495] on div at bounding box center [620, 489] width 26 height 25
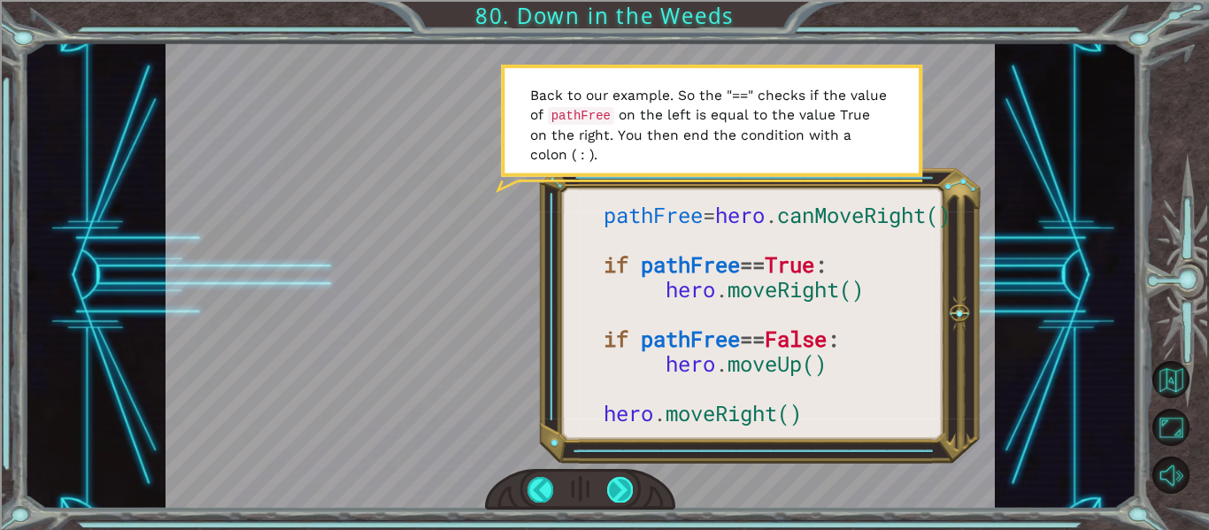
click at [617, 493] on div at bounding box center [620, 489] width 26 height 25
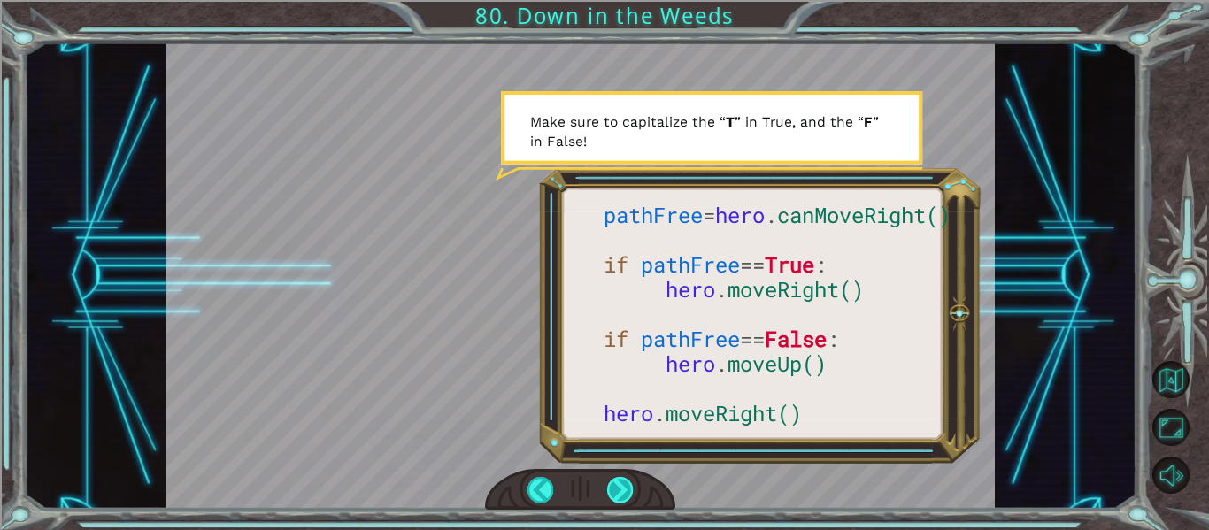
click at [617, 493] on div at bounding box center [620, 489] width 26 height 25
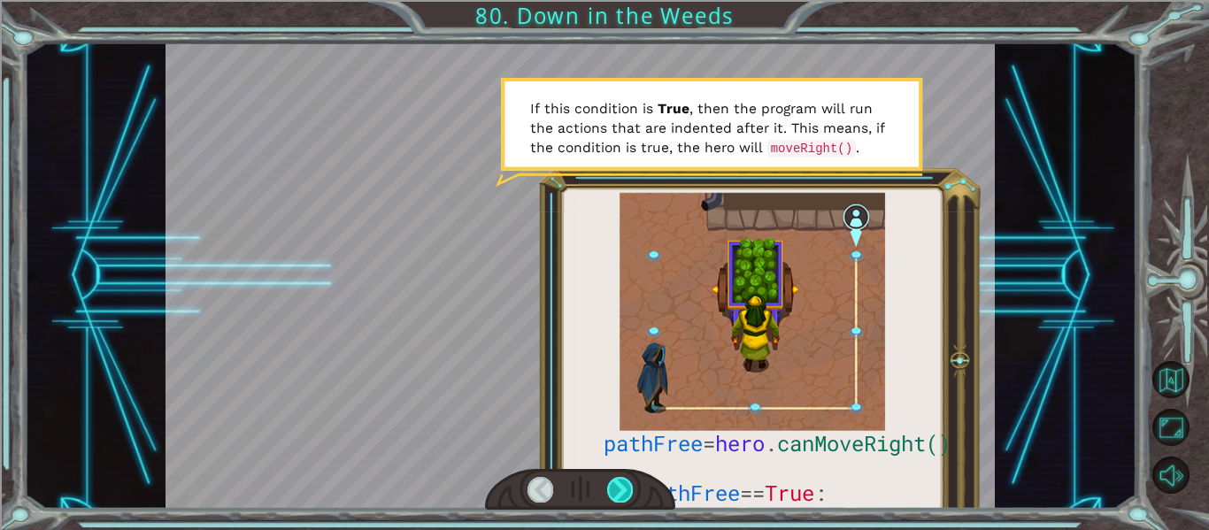
click at [628, 494] on div at bounding box center [620, 489] width 26 height 25
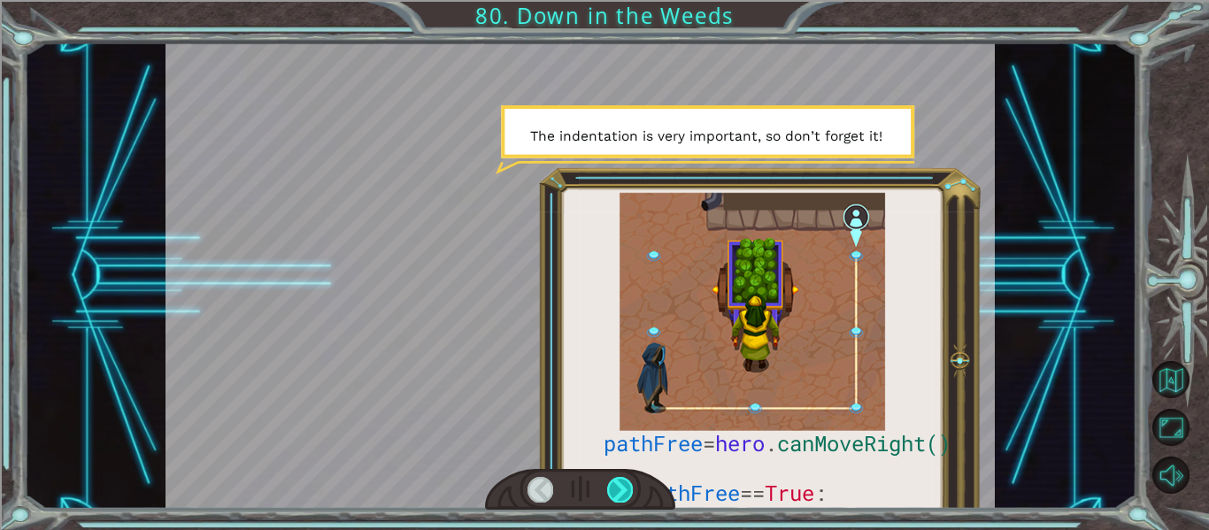
click at [628, 494] on div at bounding box center [620, 489] width 26 height 25
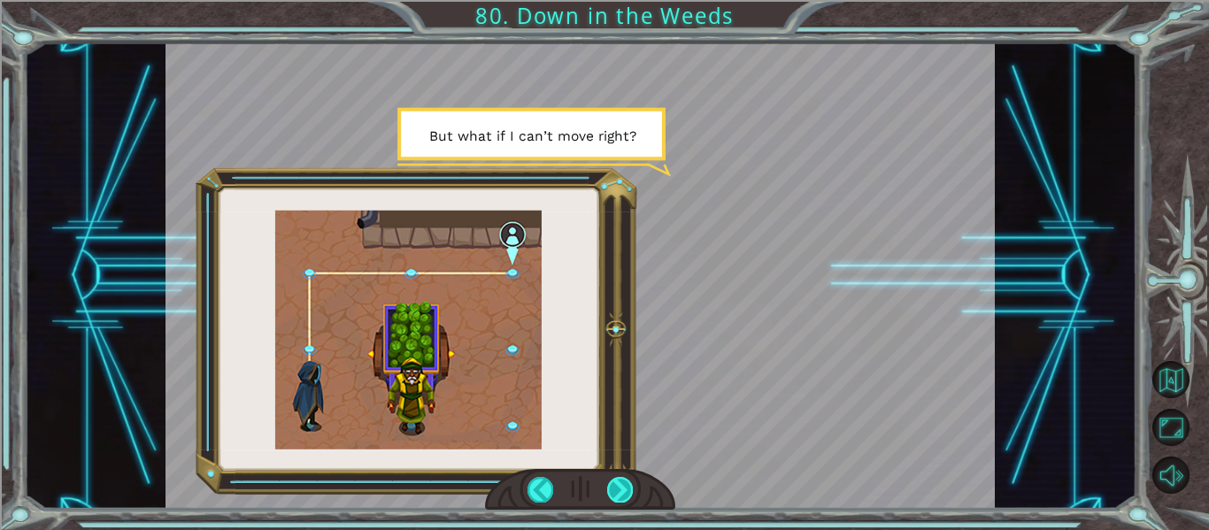
click at [628, 494] on div at bounding box center [620, 489] width 26 height 25
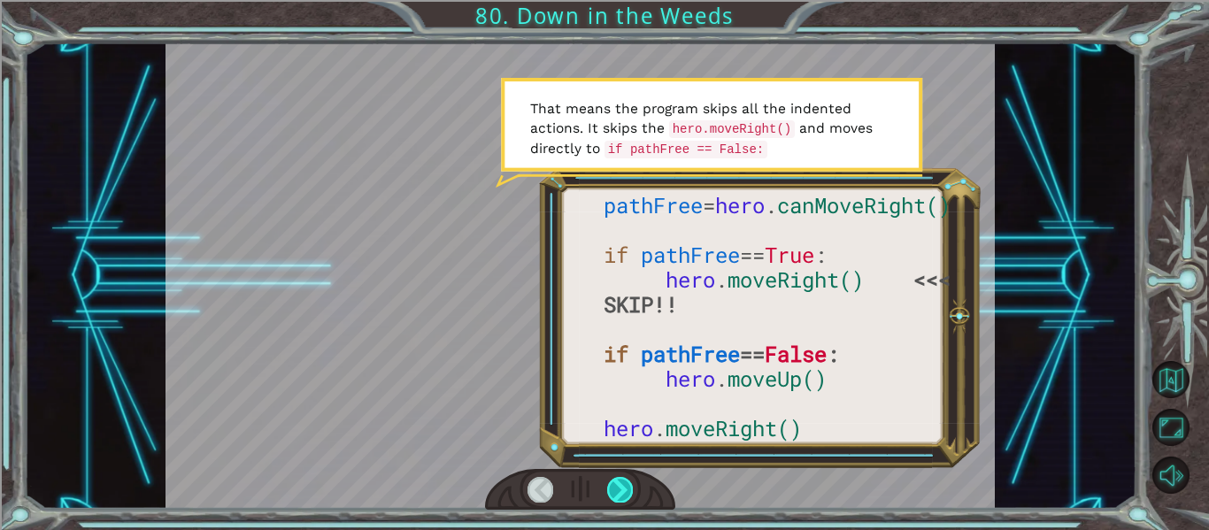
click at [615, 482] on div at bounding box center [620, 489] width 26 height 25
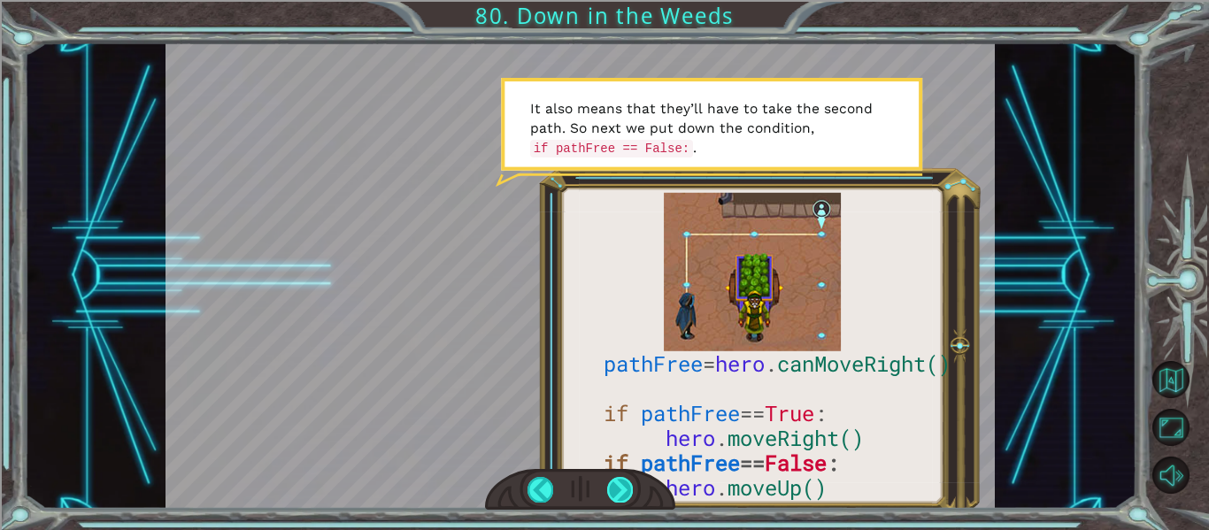
click at [612, 485] on div at bounding box center [620, 489] width 26 height 25
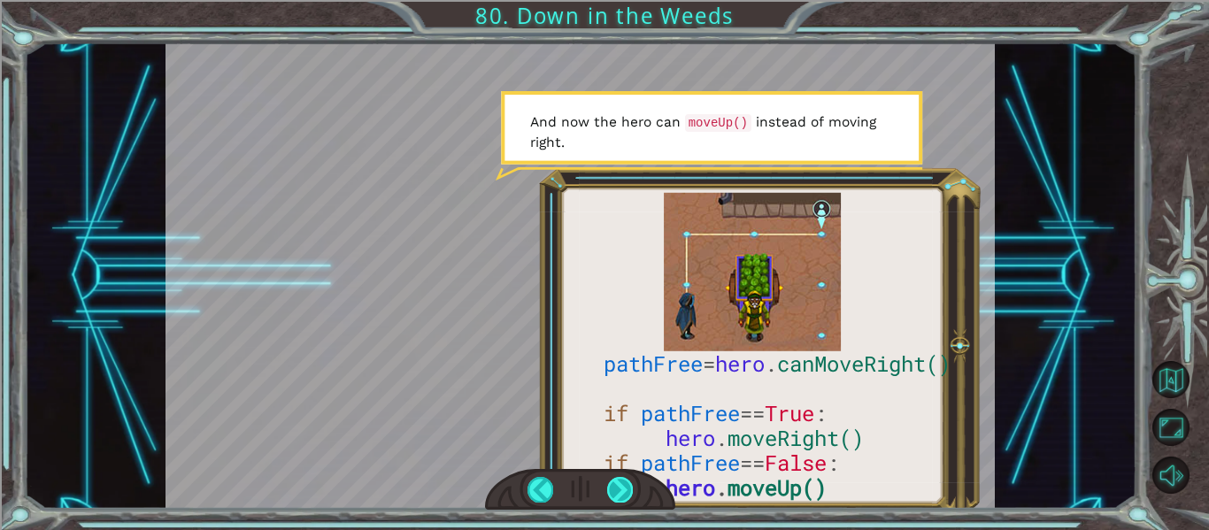
click at [620, 490] on div at bounding box center [620, 489] width 26 height 25
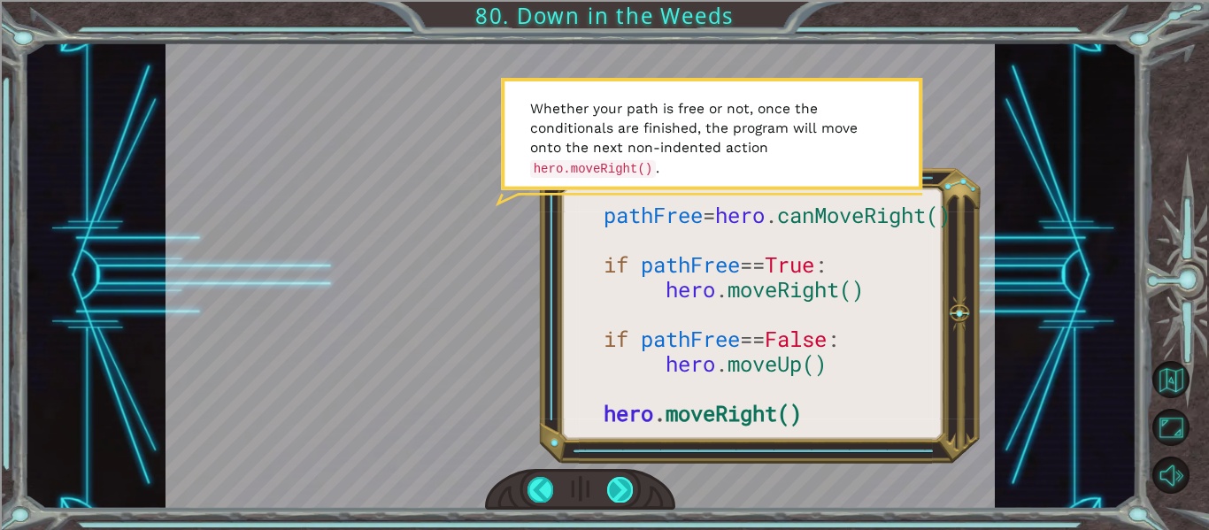
click at [629, 484] on div at bounding box center [620, 489] width 26 height 25
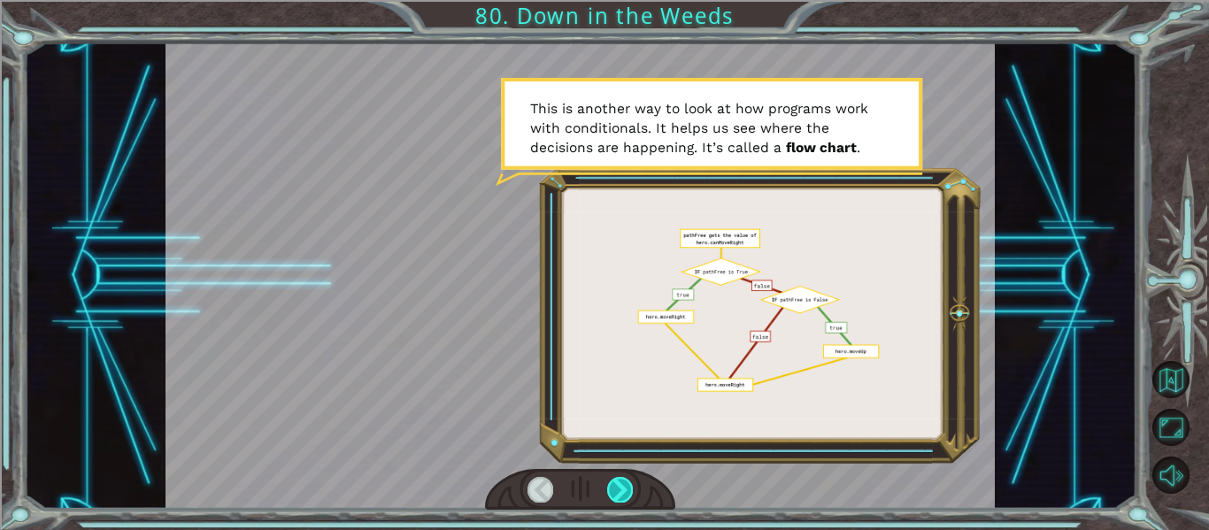
click at [629, 484] on div at bounding box center [620, 489] width 26 height 25
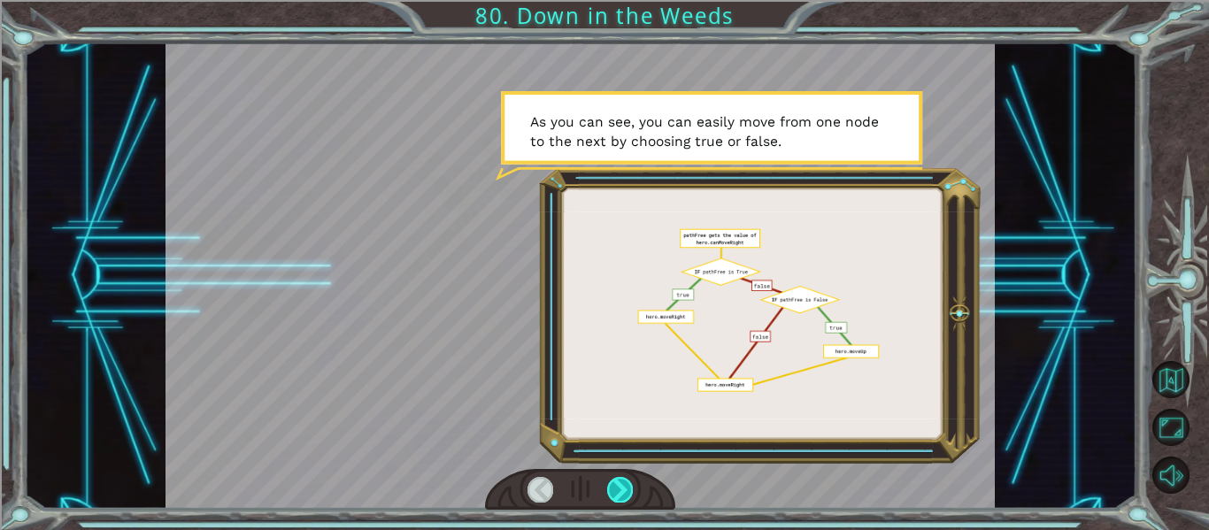
click at [629, 484] on div at bounding box center [620, 489] width 26 height 25
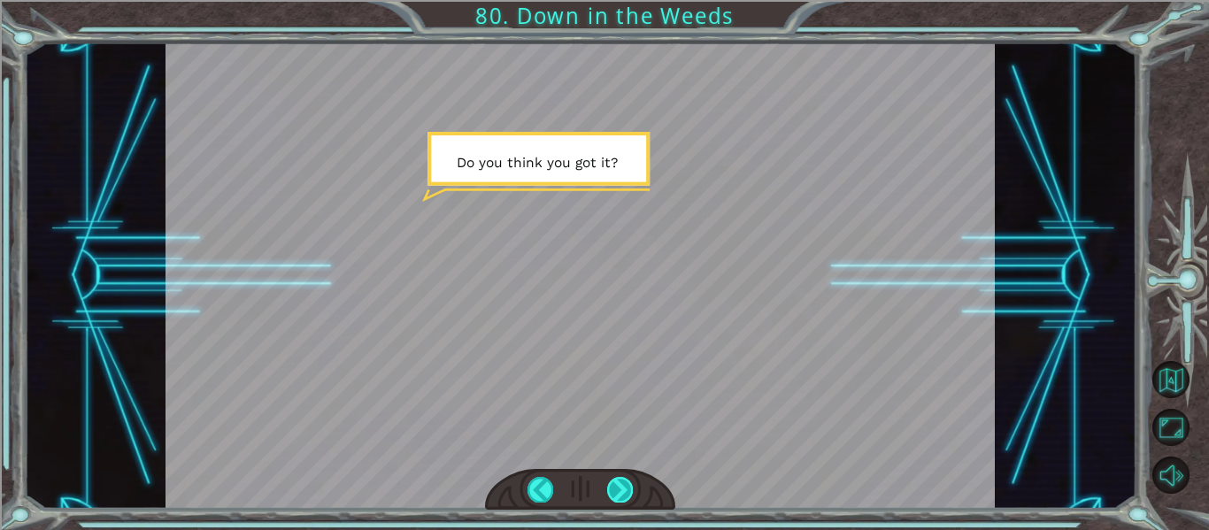
click at [629, 484] on div at bounding box center [620, 489] width 26 height 25
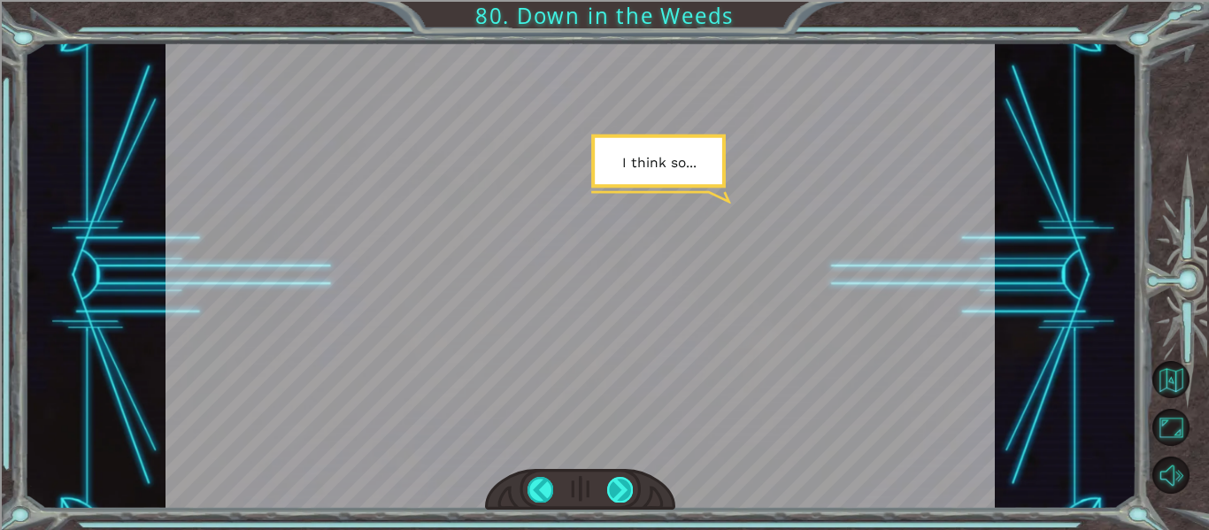
click at [629, 484] on div at bounding box center [620, 489] width 26 height 25
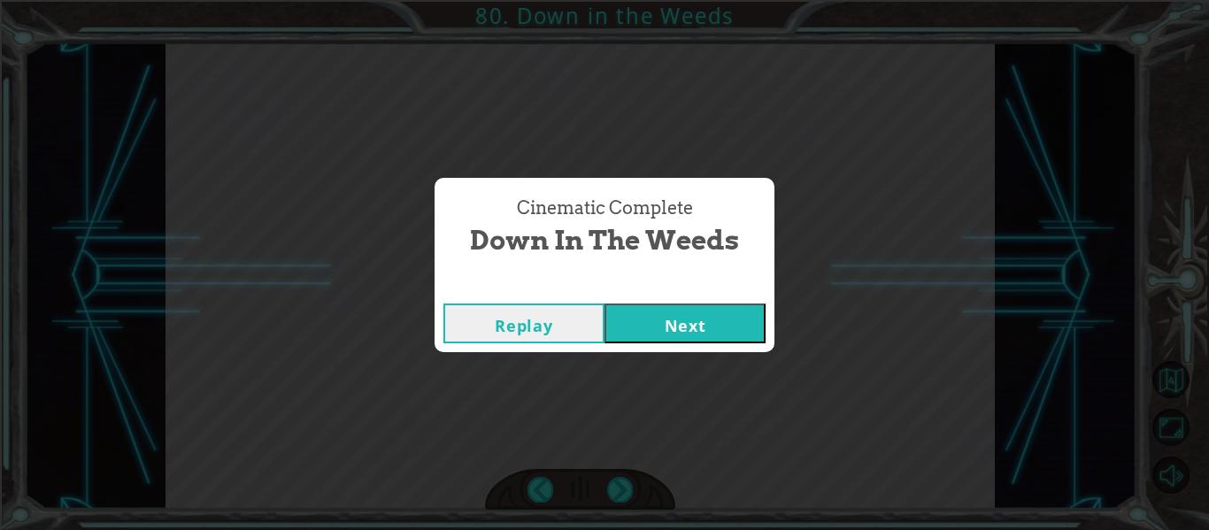
click at [653, 347] on div "Replay Next" at bounding box center [605, 324] width 340 height 58
click at [653, 343] on button "Next" at bounding box center [685, 324] width 161 height 40
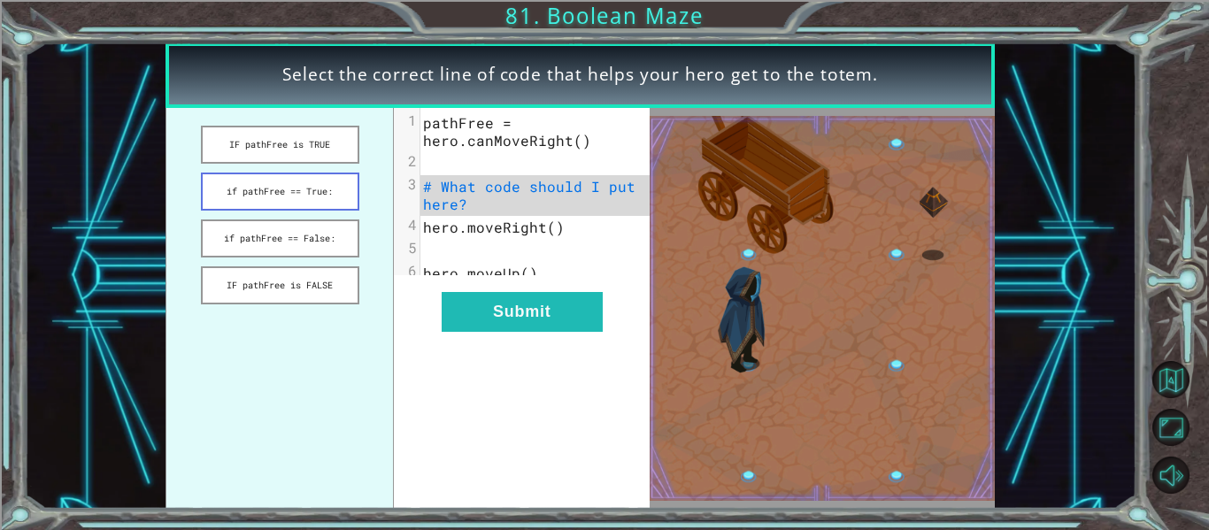
click at [304, 195] on button "if pathFree == True:" at bounding box center [280, 192] width 158 height 38
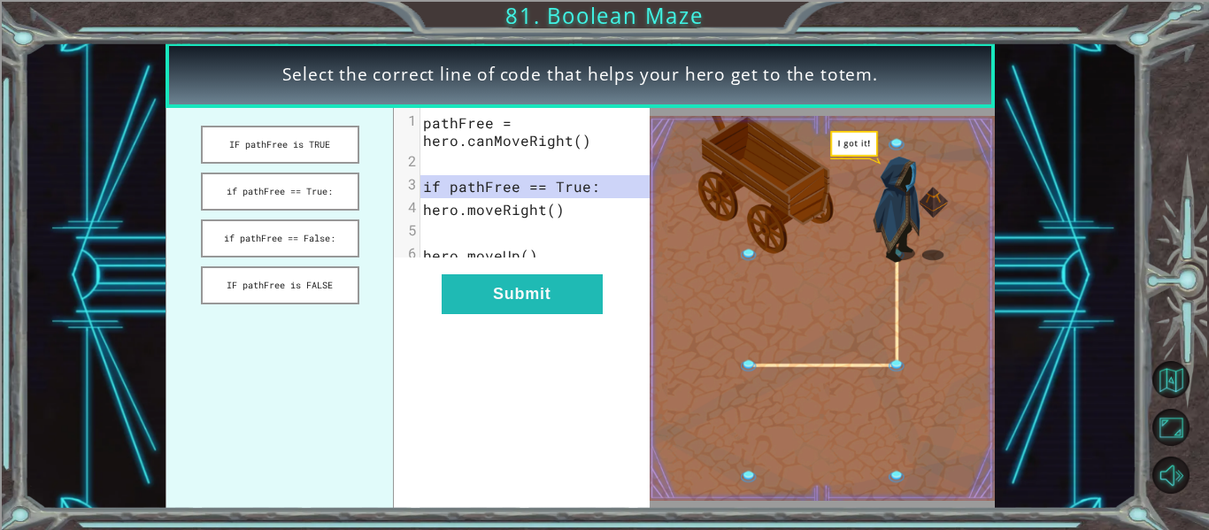
drag, startPoint x: 511, startPoint y: 297, endPoint x: 454, endPoint y: 415, distance: 130.6
click at [454, 415] on div "xxxxxxxxxx 6 1 pathFree = hero.canMoveRight() 2 ​ 3 if pathFree == True: 4 hero…" at bounding box center [522, 308] width 256 height 401
click at [518, 314] on button "Submit" at bounding box center [522, 294] width 161 height 40
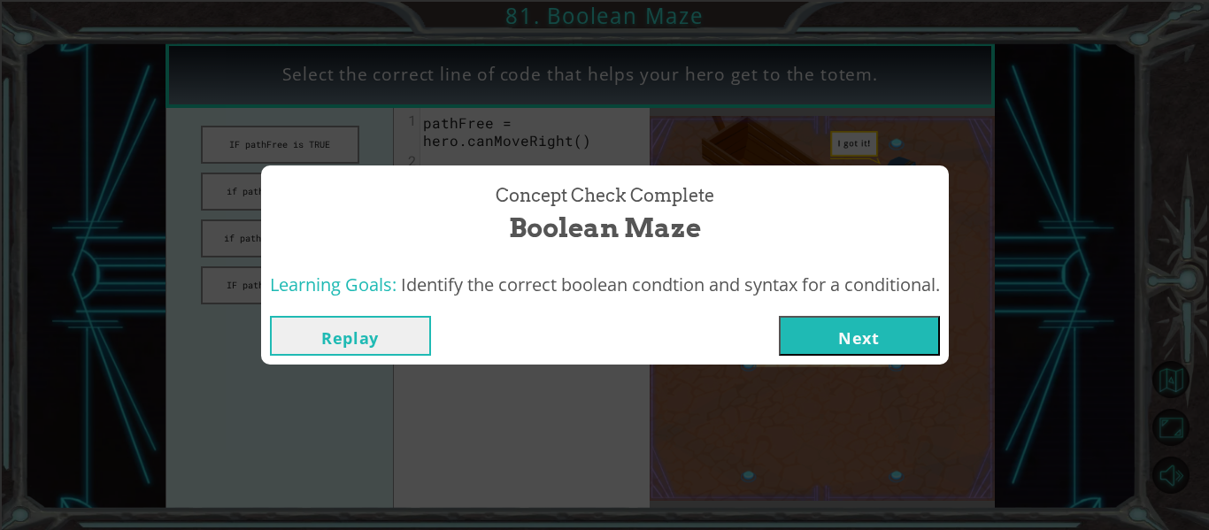
click at [828, 321] on button "Next" at bounding box center [859, 336] width 161 height 40
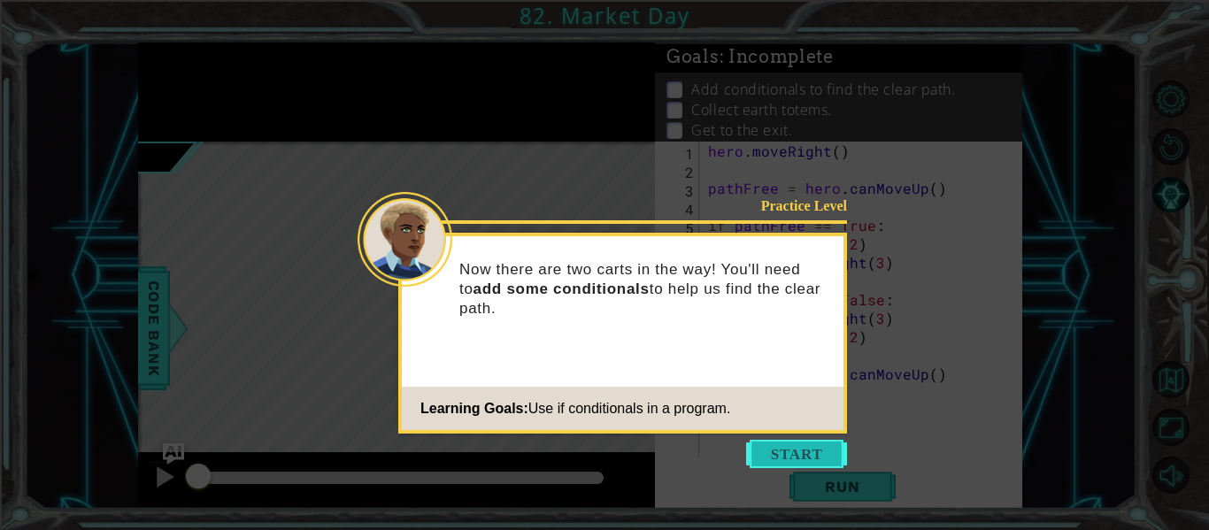
click at [786, 452] on button "Start" at bounding box center [796, 454] width 101 height 28
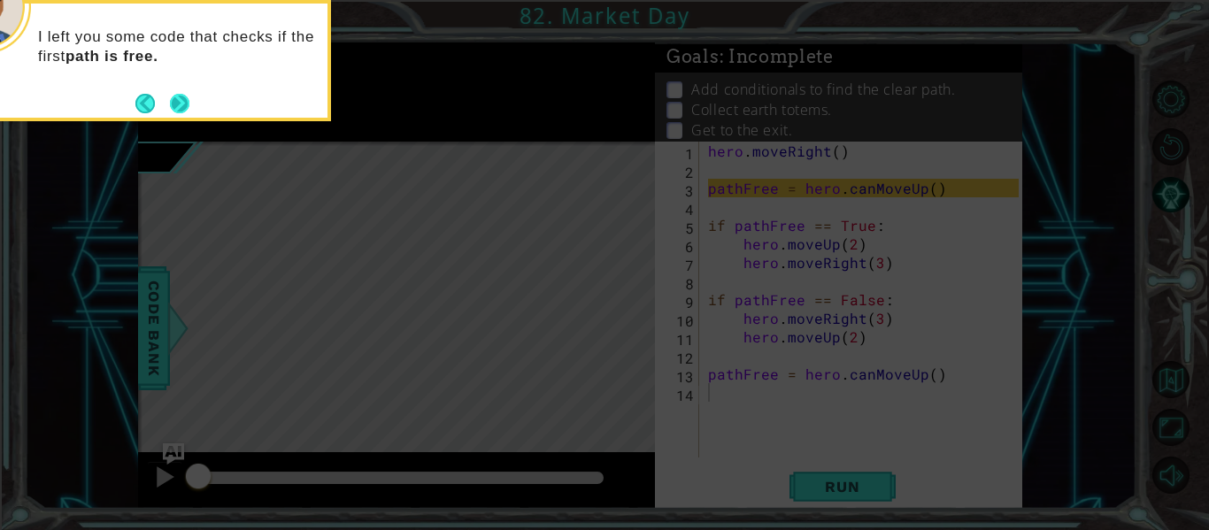
click at [170, 112] on button "Next" at bounding box center [179, 103] width 19 height 19
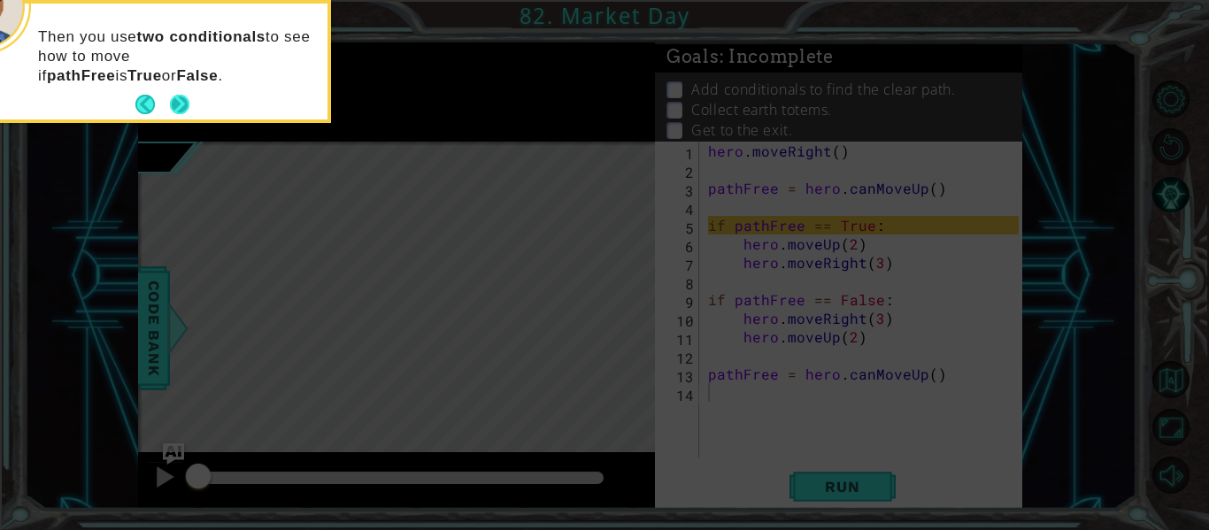
click at [181, 100] on button "Next" at bounding box center [179, 104] width 19 height 19
click at [183, 102] on button "Next" at bounding box center [179, 104] width 19 height 19
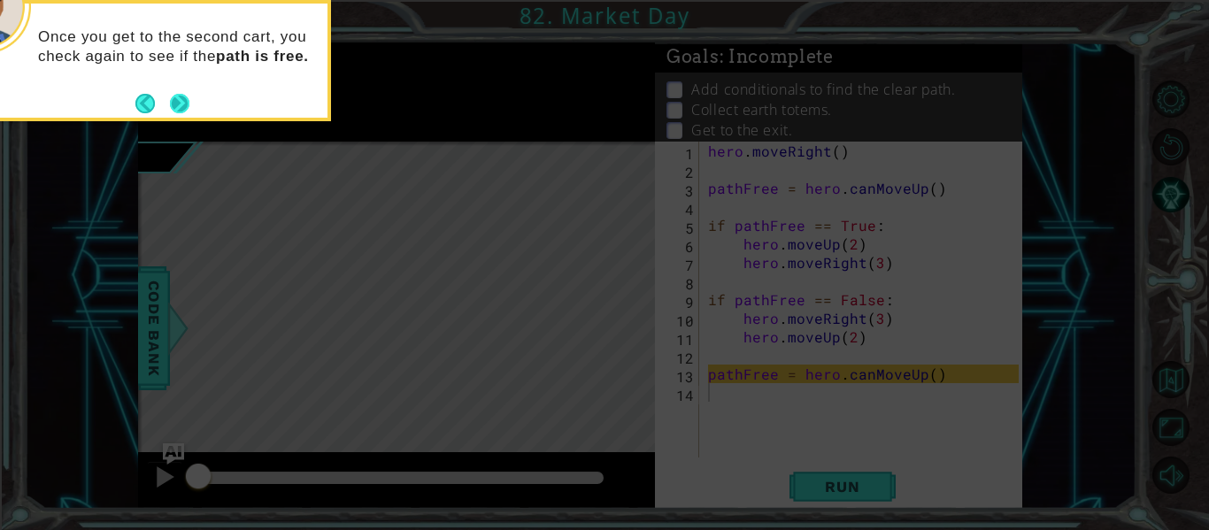
click at [182, 100] on button "Next" at bounding box center [179, 103] width 19 height 19
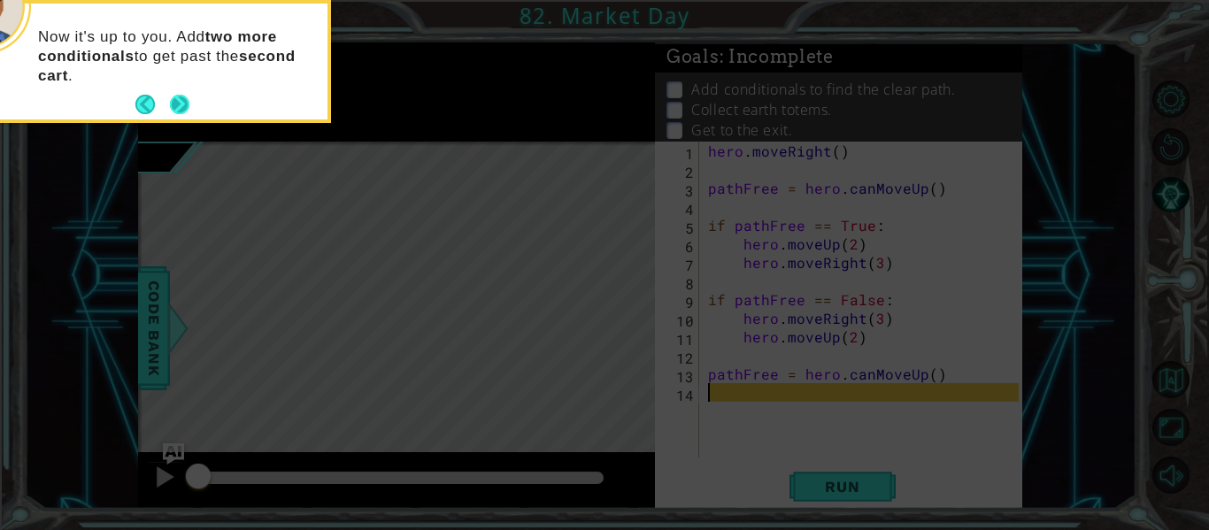
click at [170, 112] on button "Next" at bounding box center [179, 104] width 19 height 19
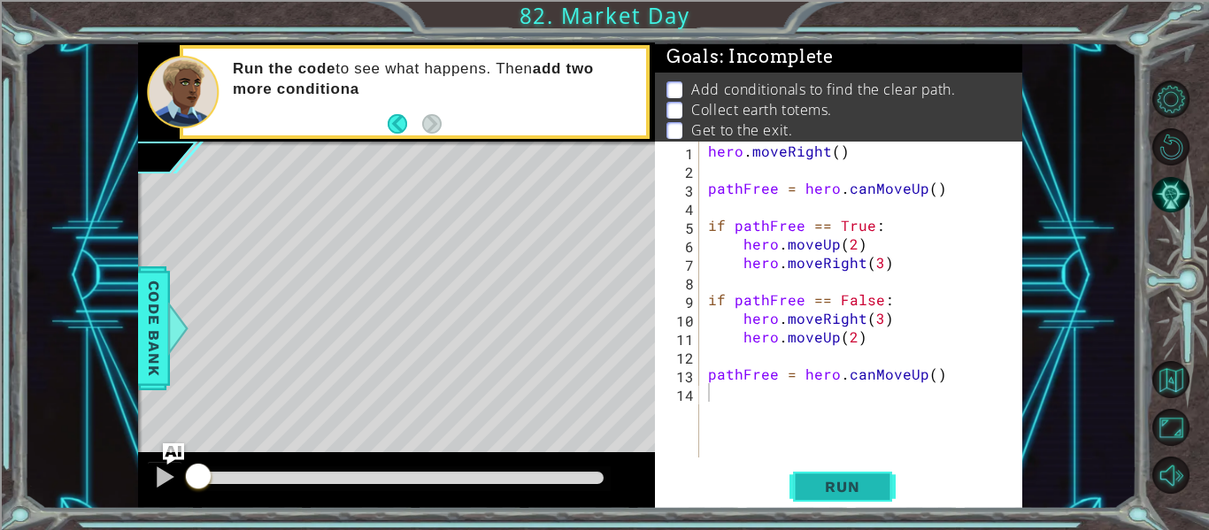
click at [825, 476] on button "Run" at bounding box center [843, 487] width 106 height 36
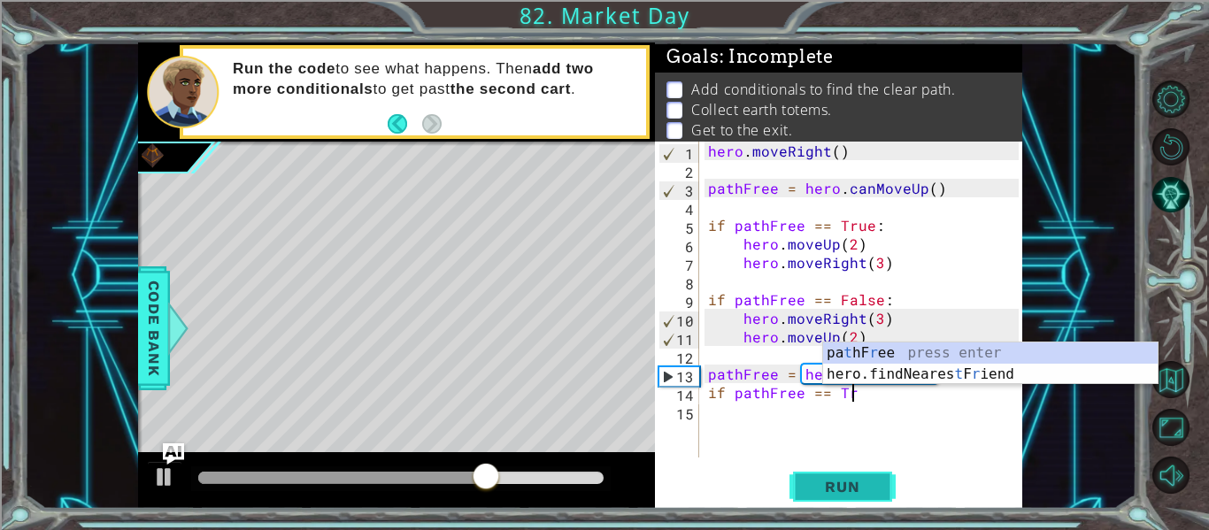
scroll to position [0, 9]
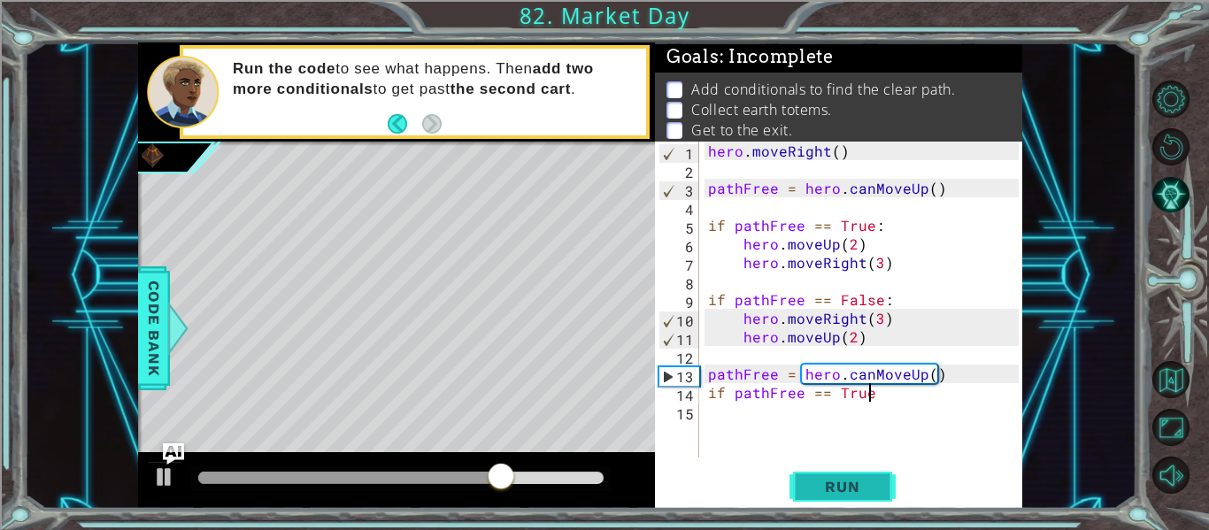
type textarea "if pathFree == True:"
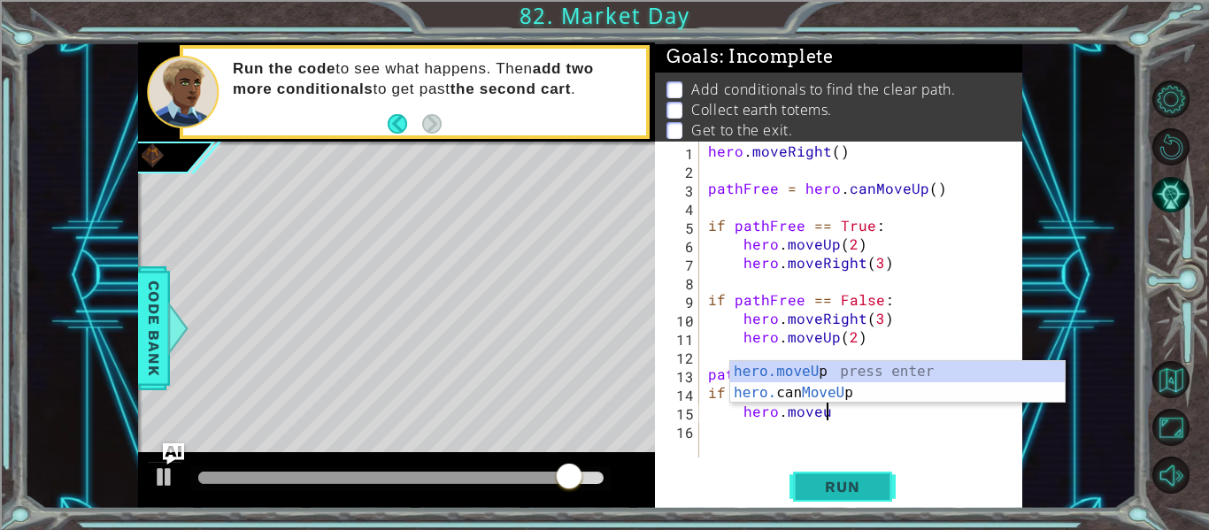
scroll to position [0, 7]
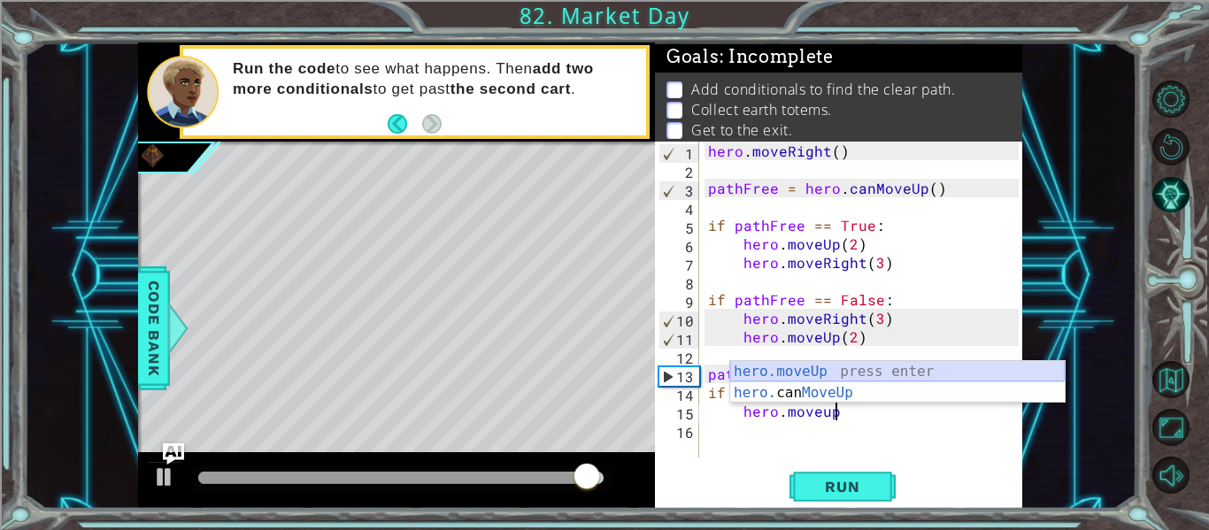
click at [864, 372] on div "hero.moveUp press enter hero. can MoveUp press enter" at bounding box center [897, 403] width 335 height 85
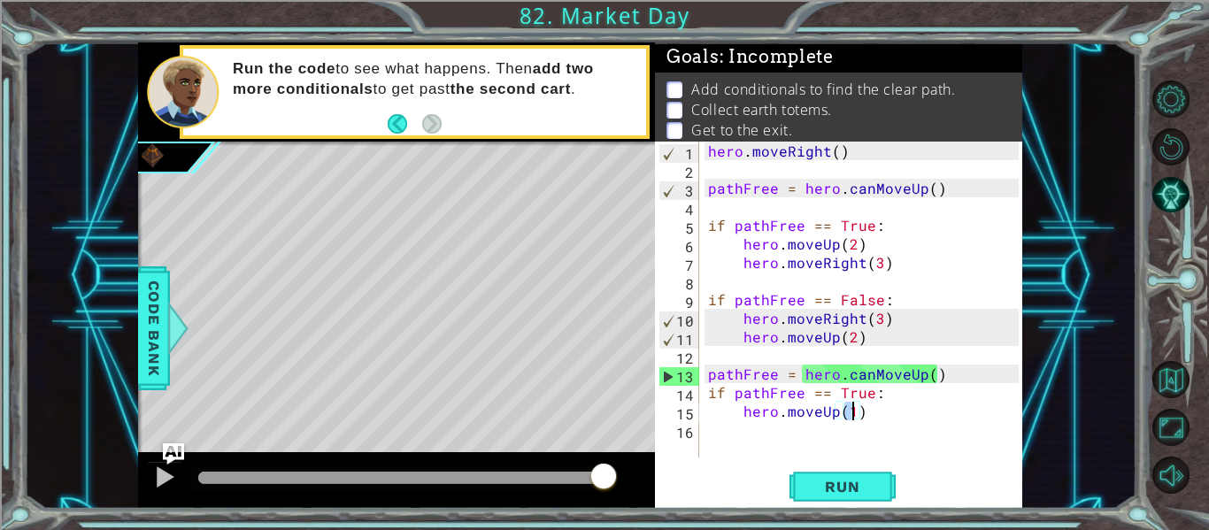
type textarea "hero.moveUp(2)"
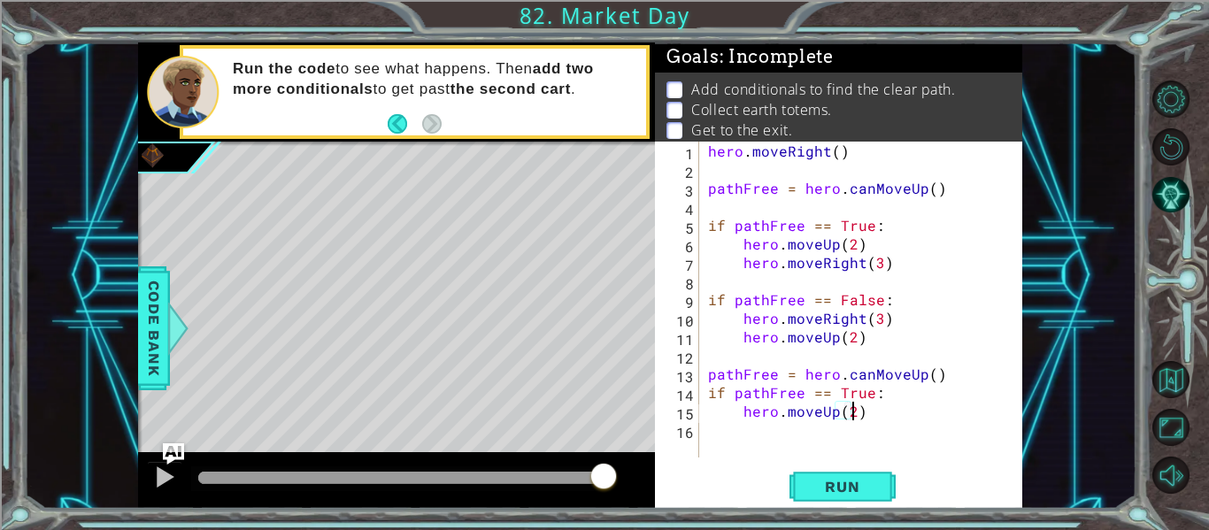
scroll to position [0, 9]
click at [875, 410] on div "hero . moveRight ( ) pathFree = hero . canMoveUp ( ) if pathFree == True : hero…" at bounding box center [866, 318] width 323 height 353
click at [856, 428] on div "hero . moveRight ( ) pathFree = hero . canMoveUp ( ) if pathFree == True : hero…" at bounding box center [866, 318] width 323 height 353
click at [875, 411] on div "hero . moveRight ( ) pathFree = hero . canMoveUp ( ) if pathFree == True : hero…" at bounding box center [866, 318] width 323 height 353
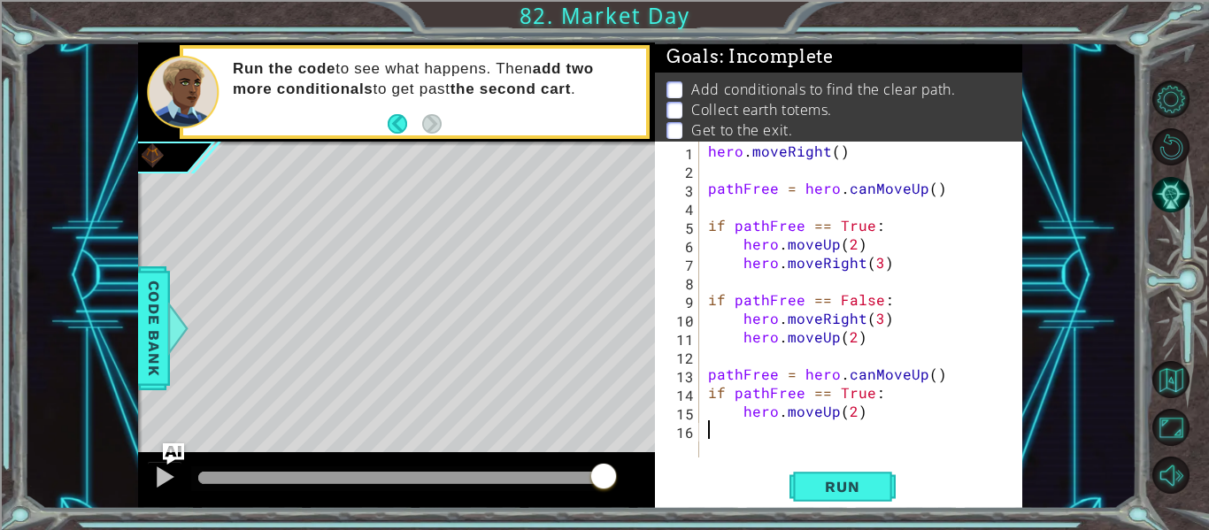
type textarea "hero.moveUp(2)"
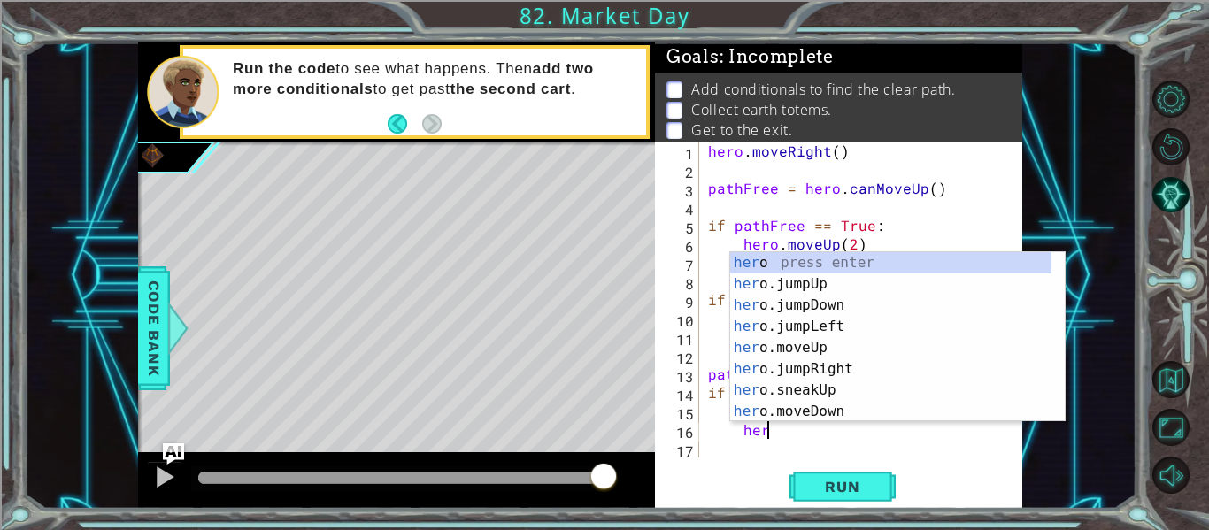
scroll to position [0, 4]
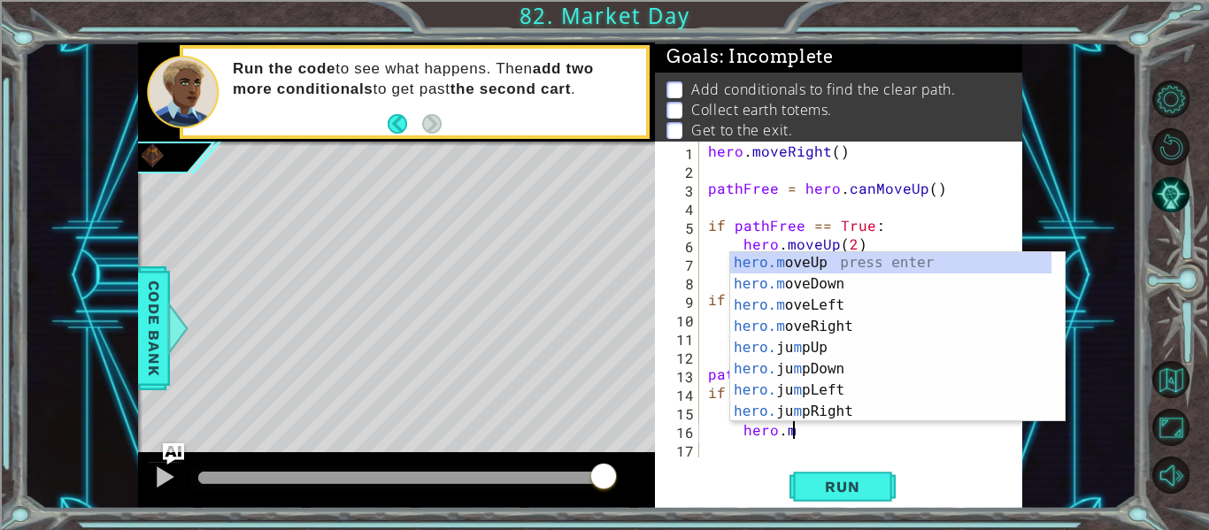
type textarea "hero.move"
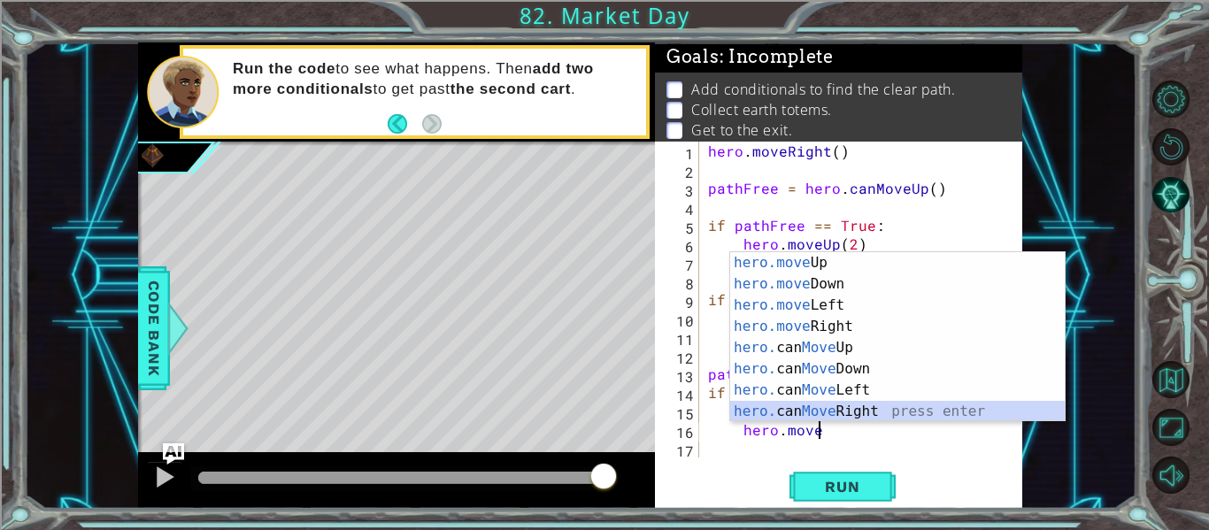
drag, startPoint x: 875, startPoint y: 411, endPoint x: 853, endPoint y: 411, distance: 21.2
click at [853, 411] on div "hero.move Up press enter hero.move Down press enter hero.move Left press enter …" at bounding box center [897, 358] width 335 height 212
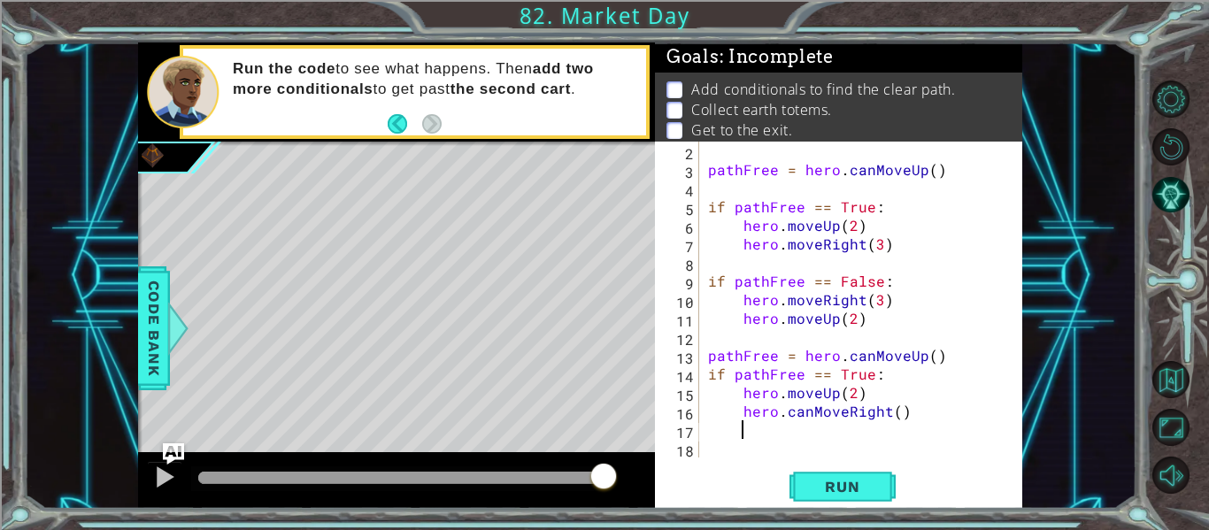
scroll to position [19, 0]
click at [890, 416] on div "pathFree = hero . canMoveUp ( ) if pathFree == True : hero . moveUp ( 2 ) hero …" at bounding box center [860, 318] width 310 height 353
click at [901, 416] on div "pathFree = hero . canMoveUp ( ) if pathFree == True : hero . moveUp ( 2 ) hero …" at bounding box center [860, 318] width 310 height 353
click at [895, 415] on div "pathFree = hero . canMoveUp ( ) if pathFree == True : hero . moveUp ( 2 ) hero …" at bounding box center [860, 318] width 310 height 353
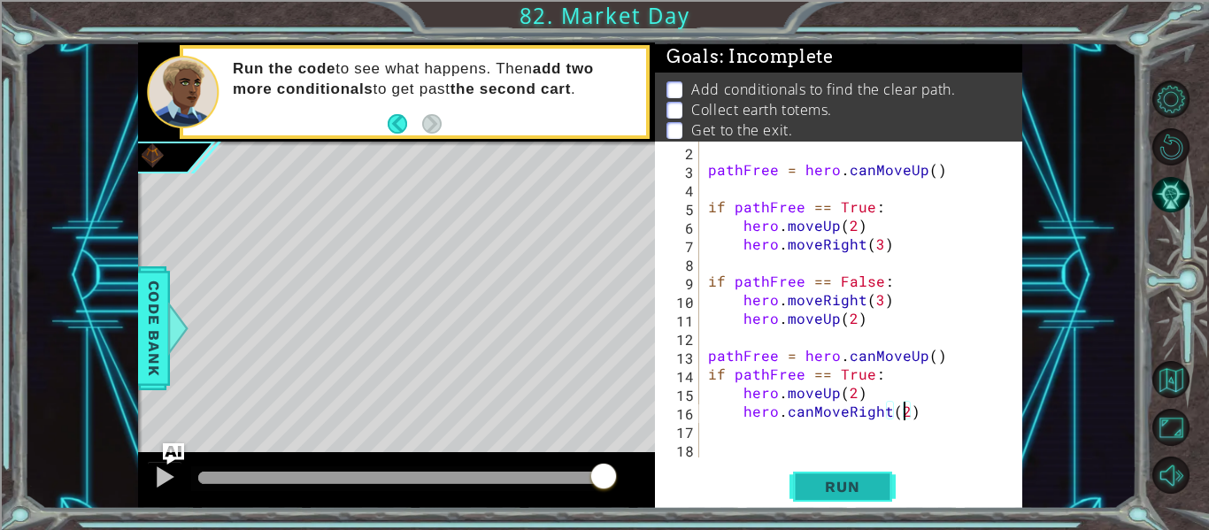
type textarea "hero.canMoveRight(2)"
click at [833, 485] on span "Run" at bounding box center [842, 487] width 70 height 18
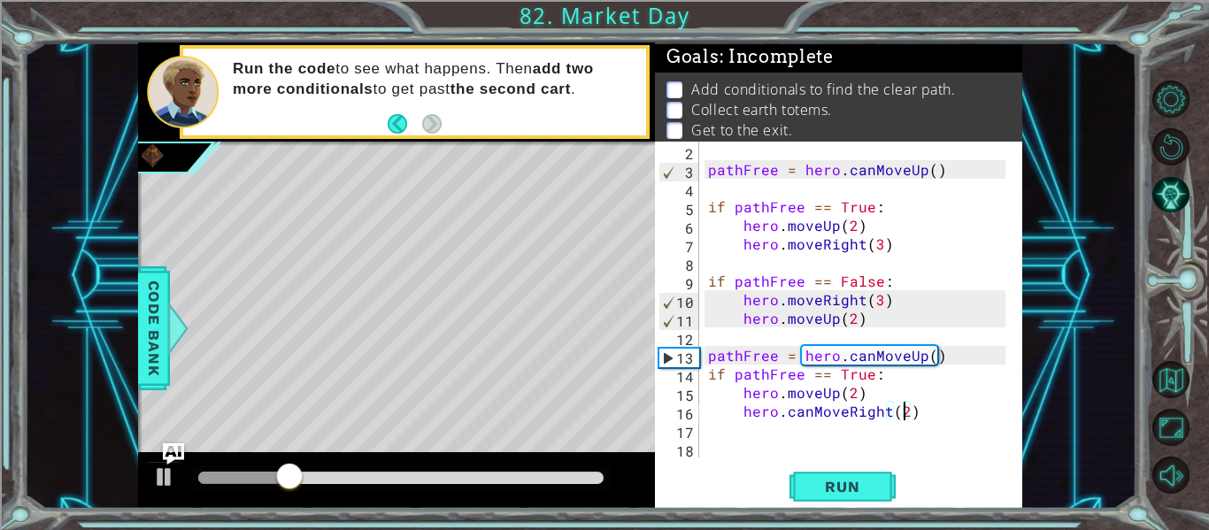
click at [791, 448] on div "pathFree = hero . canMoveUp ( ) if pathFree == True : hero . moveUp ( 2 ) hero …" at bounding box center [860, 318] width 310 height 353
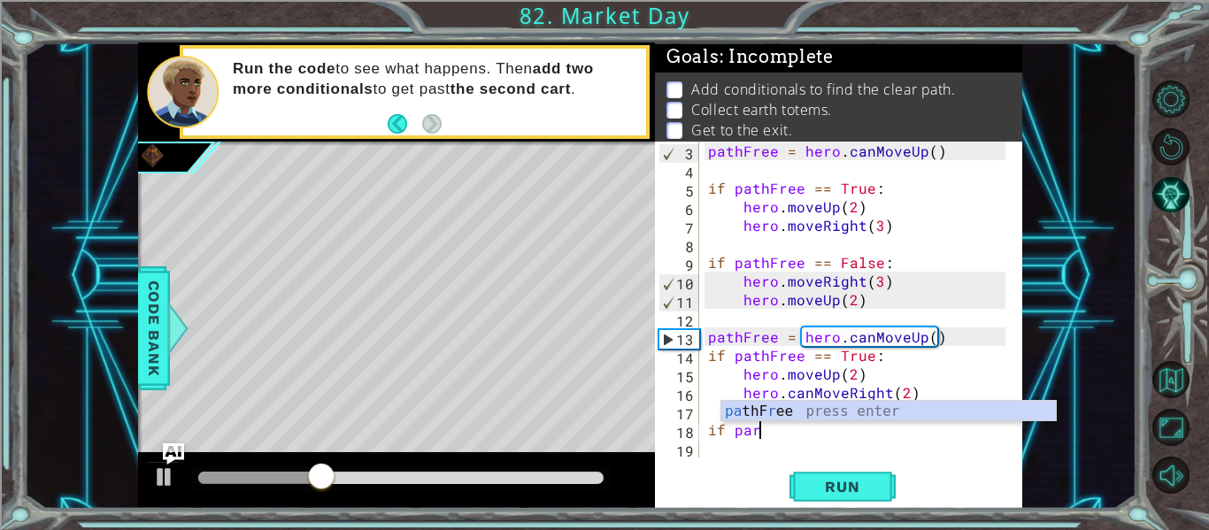
scroll to position [0, 2]
click at [808, 403] on div "pa thFree press enter" at bounding box center [888, 433] width 335 height 64
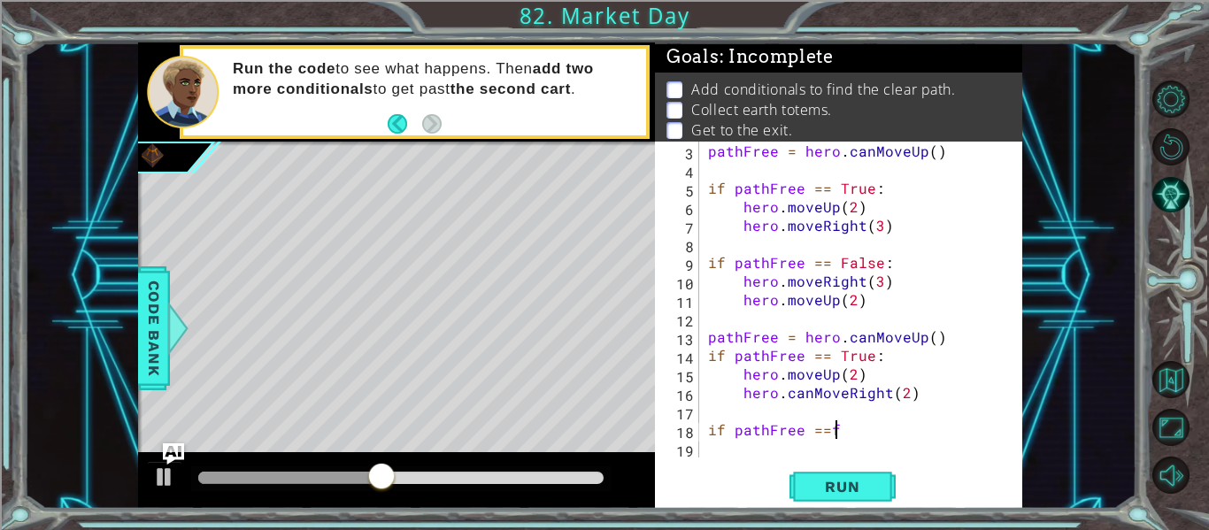
scroll to position [0, 6]
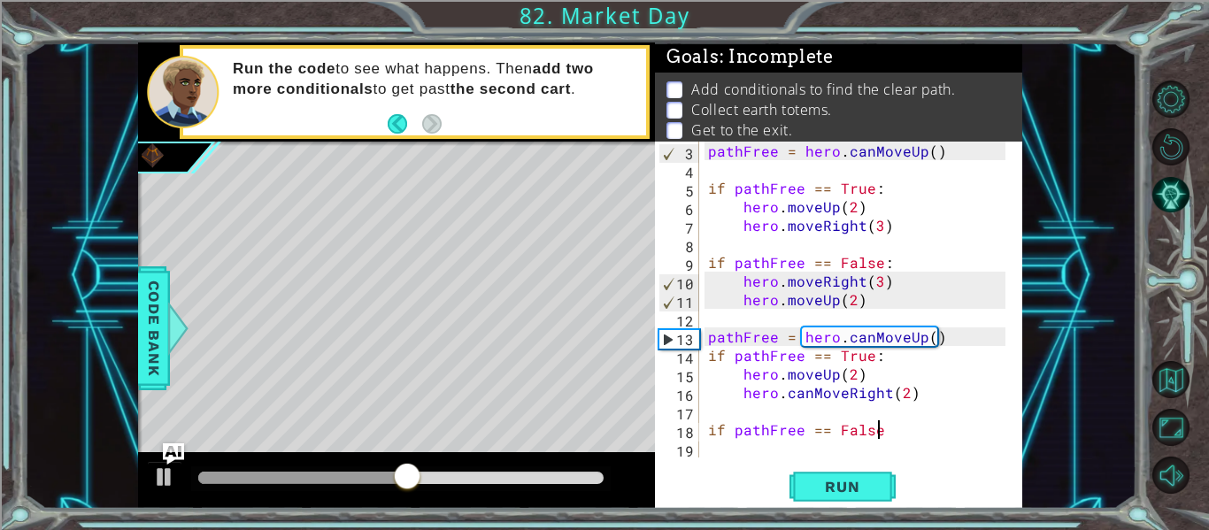
type textarea "if pathFree == False:"
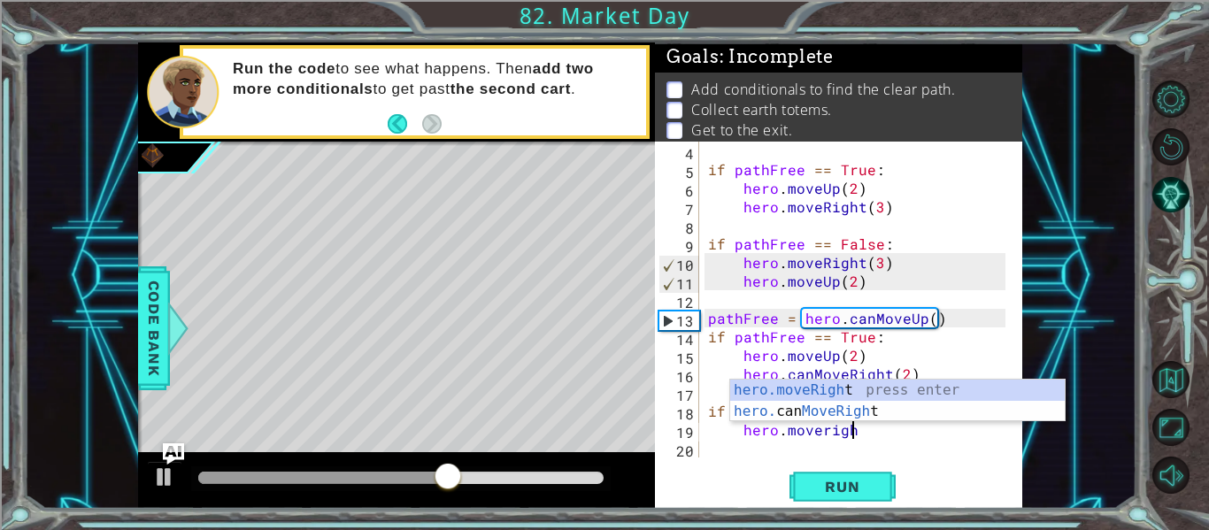
scroll to position [0, 9]
click at [843, 389] on div "hero.moveRight press enter hero. can MoveRight press enter" at bounding box center [897, 422] width 335 height 85
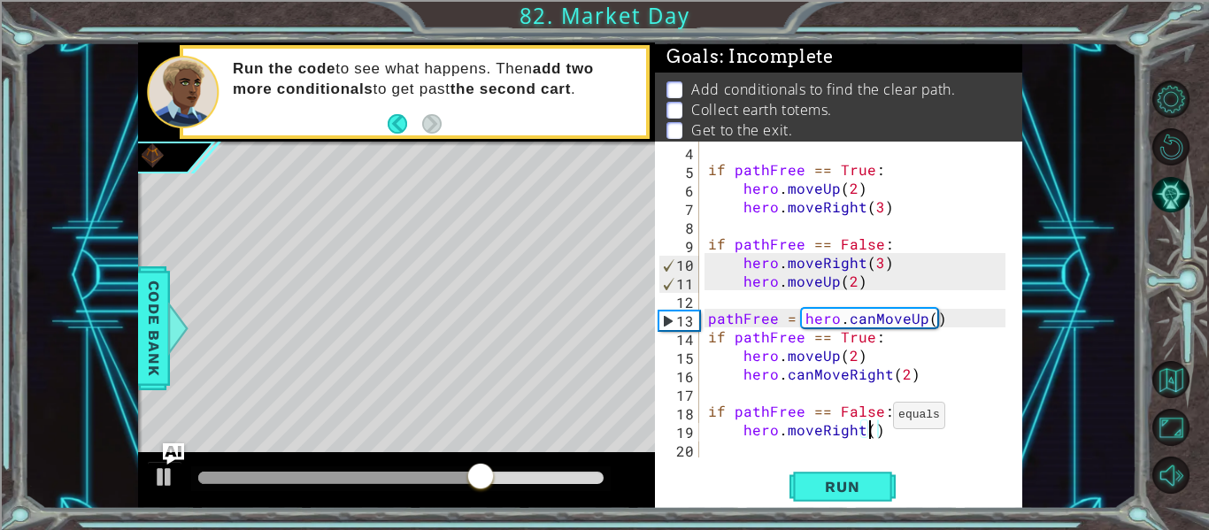
type textarea "hero.moveRight(2)"
click at [910, 431] on div "if pathFree == True : hero . moveUp ( 2 ) hero . moveRight ( 3 ) if pathFree ==…" at bounding box center [860, 318] width 310 height 353
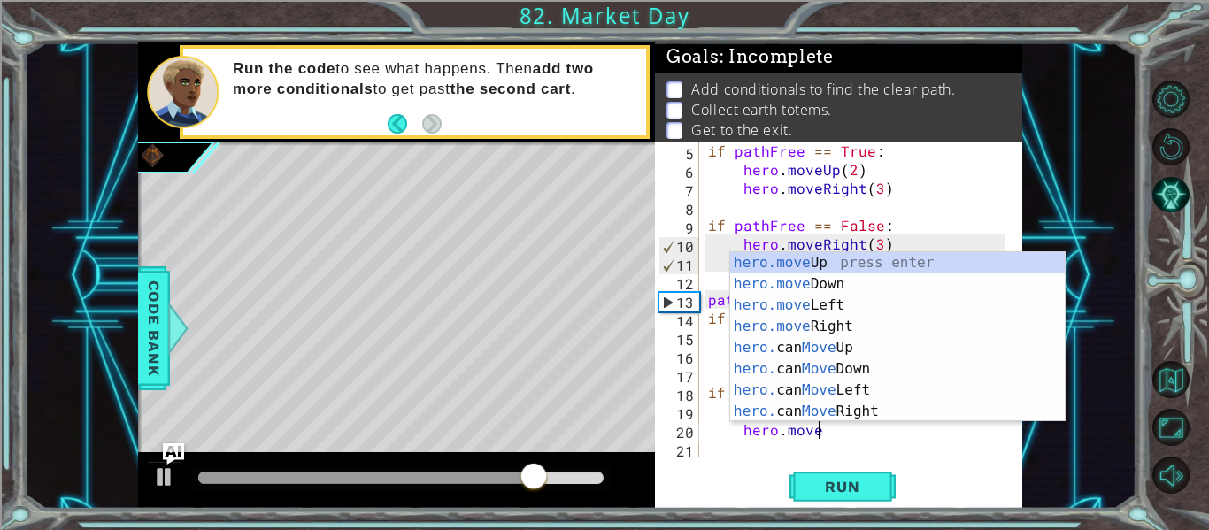
scroll to position [0, 6]
click at [862, 266] on div "hero.move Up press enter hero.move Down press enter hero.move Left press enter …" at bounding box center [897, 358] width 335 height 212
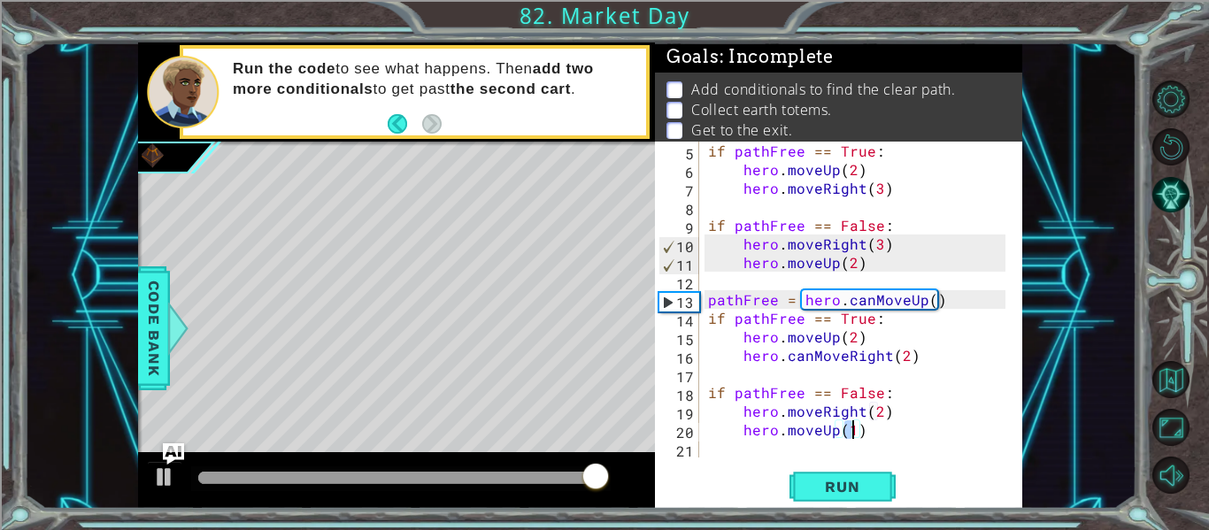
type textarea "hero.moveUp(2)"
click at [882, 437] on div "if pathFree == True : hero . moveUp ( 2 ) hero . moveRight ( 3 ) if pathFree ==…" at bounding box center [860, 318] width 310 height 353
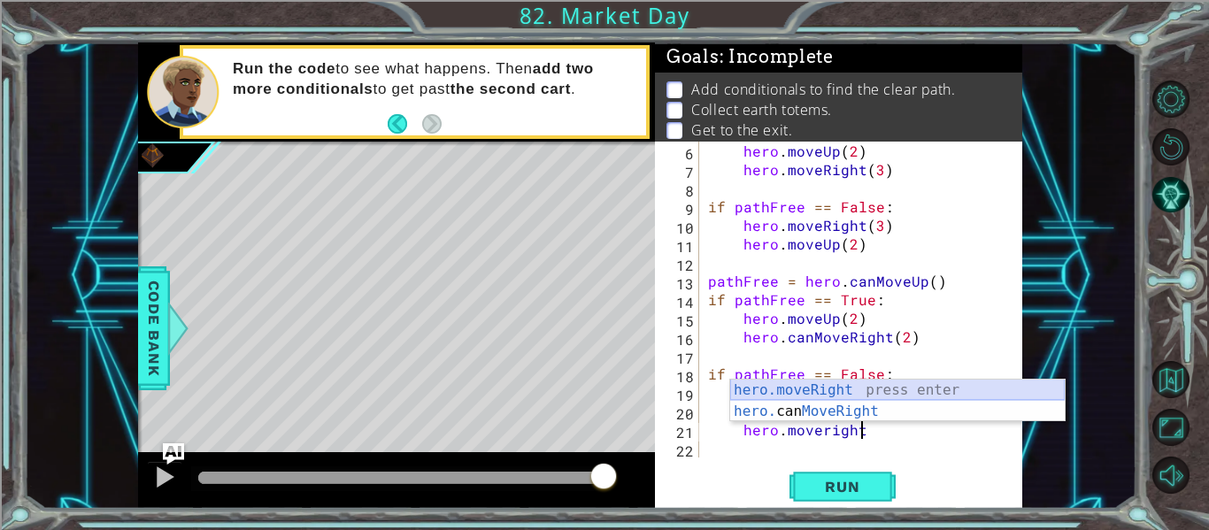
click at [879, 395] on div "hero.moveRight press enter hero. can MoveRight press enter" at bounding box center [897, 422] width 335 height 85
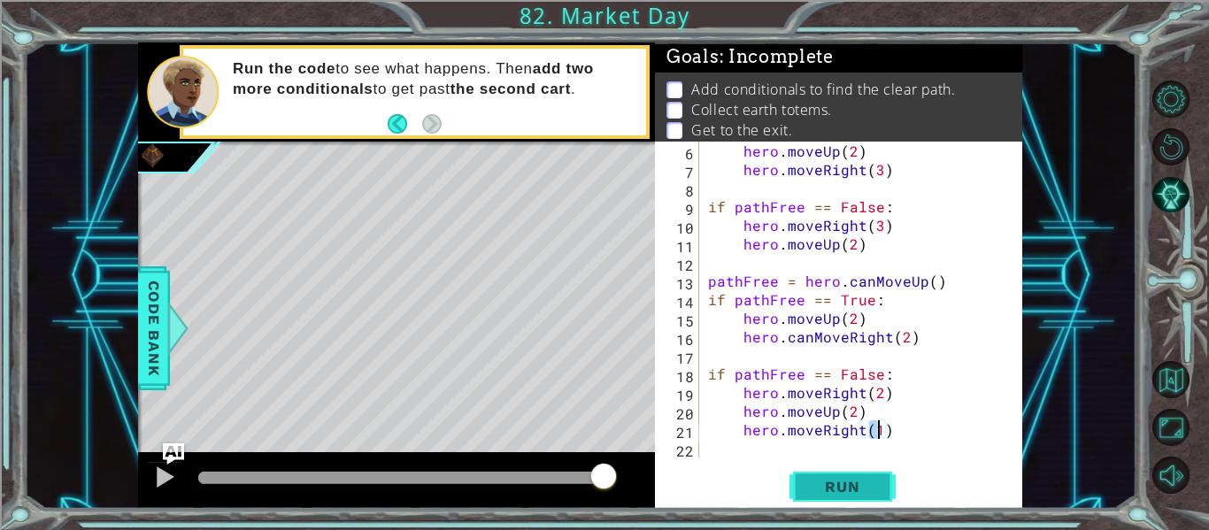
type textarea "hero.moveRight(1)"
click at [858, 486] on span "Run" at bounding box center [842, 487] width 70 height 18
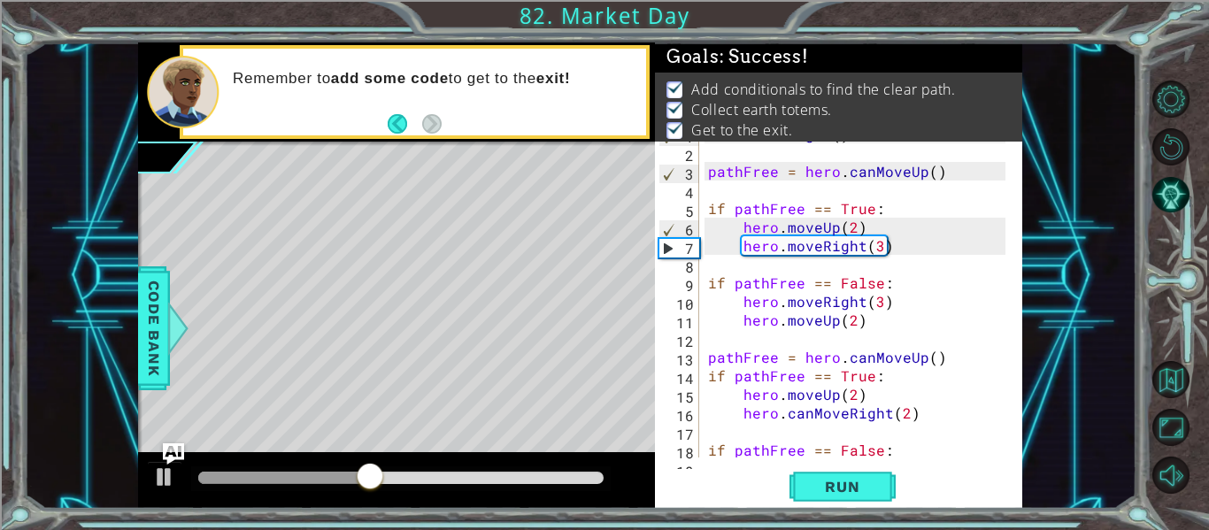
scroll to position [93, 0]
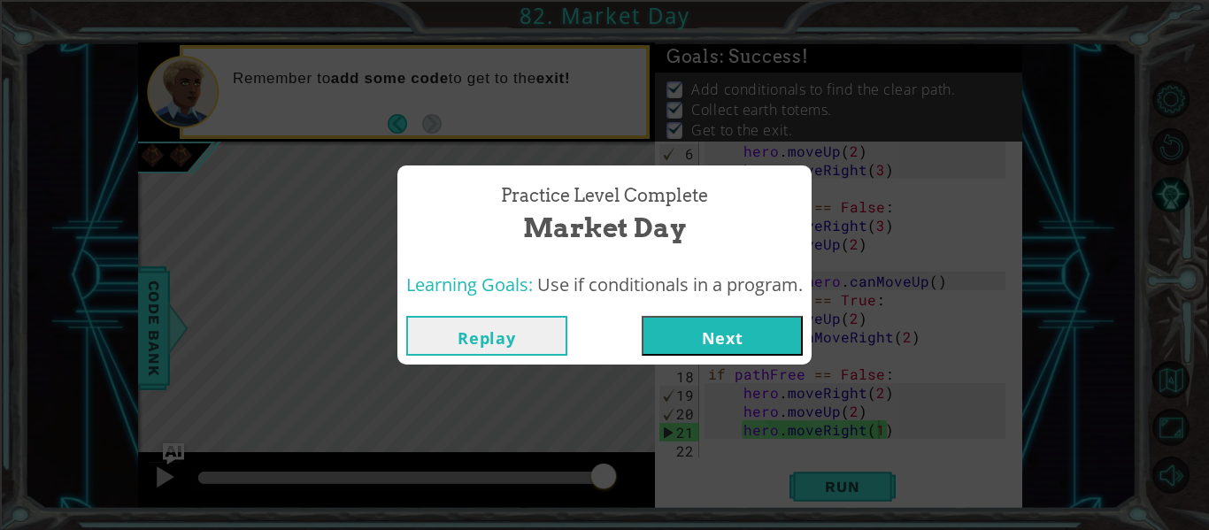
click at [743, 333] on button "Next" at bounding box center [722, 336] width 161 height 40
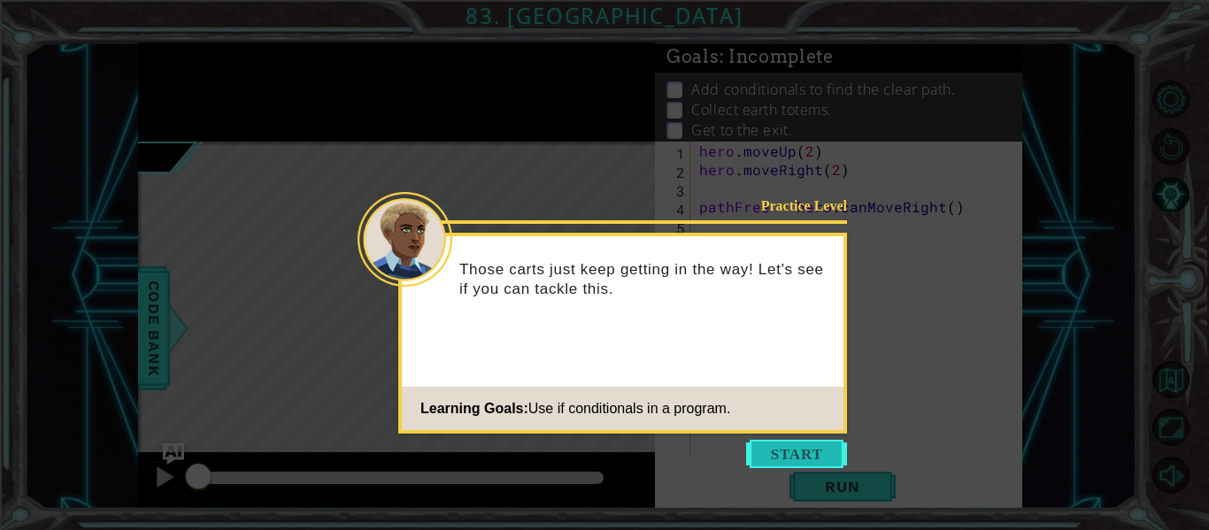
click at [805, 451] on button "Start" at bounding box center [796, 454] width 101 height 28
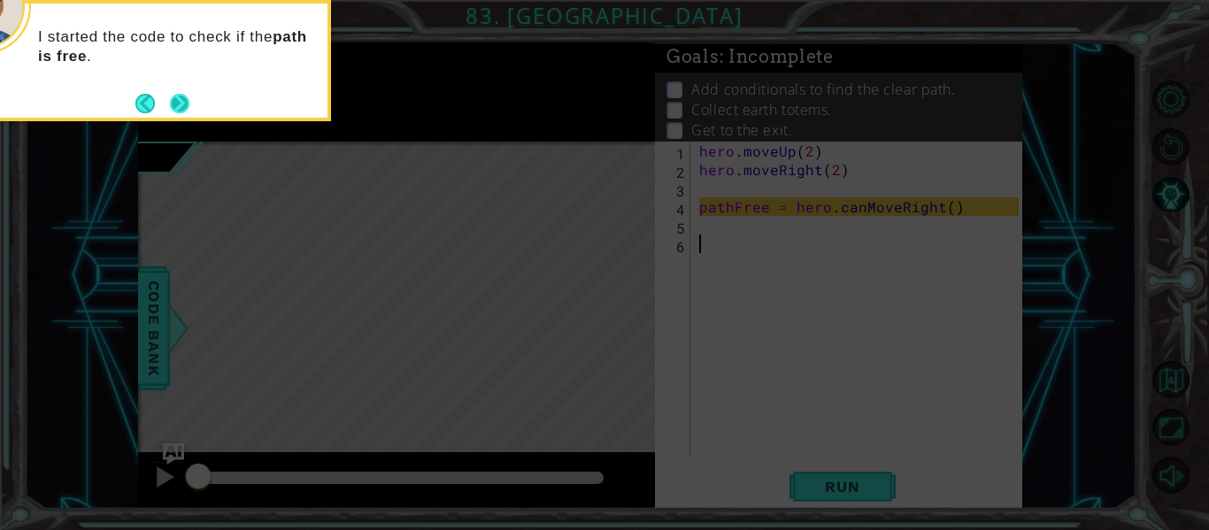
click at [181, 104] on button "Next" at bounding box center [179, 103] width 19 height 19
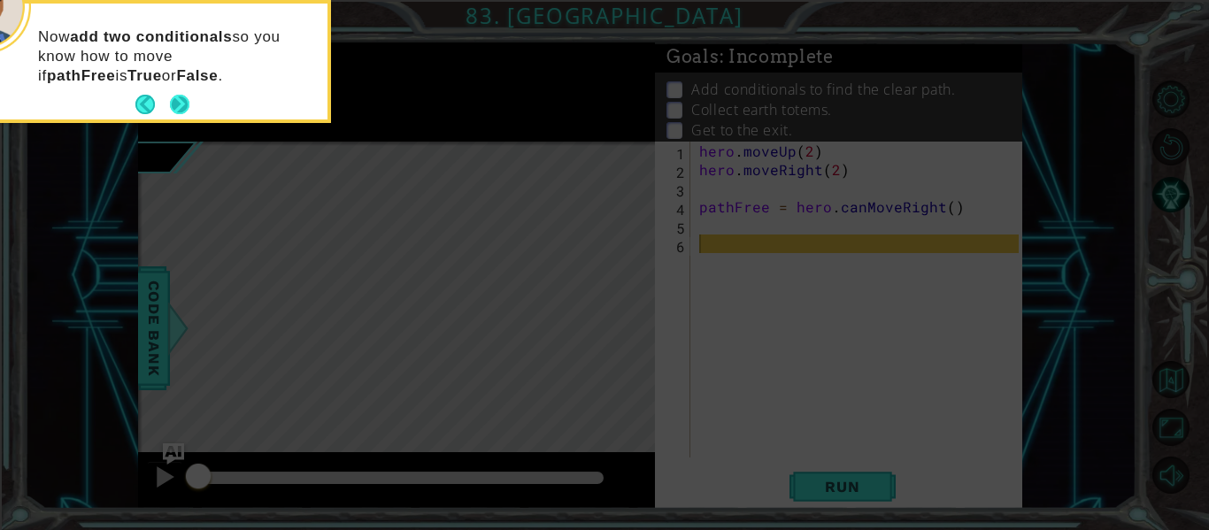
click at [186, 111] on button "Next" at bounding box center [179, 104] width 19 height 19
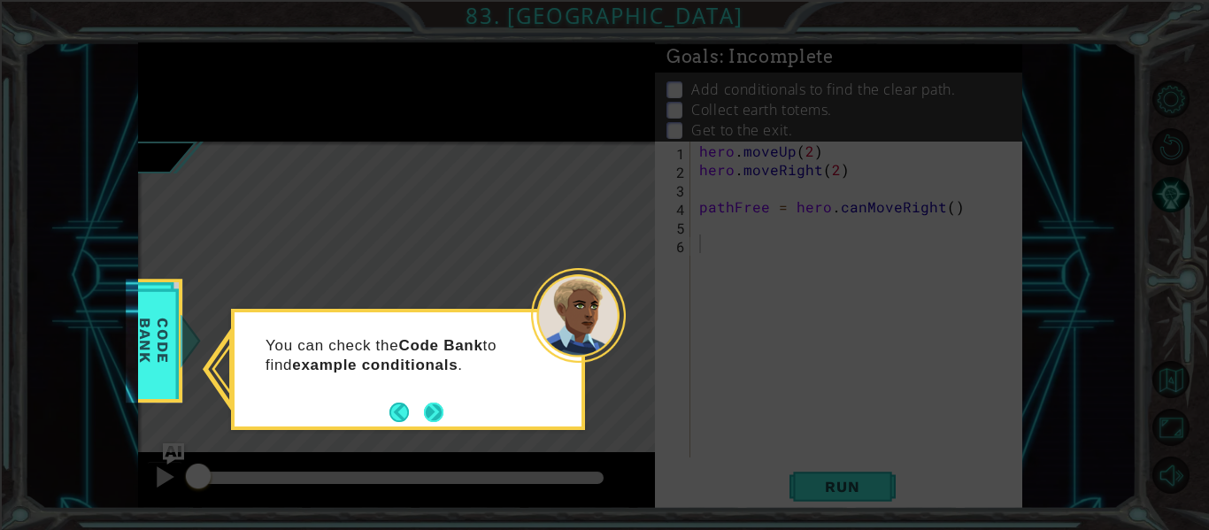
click at [433, 414] on button "Next" at bounding box center [433, 412] width 19 height 19
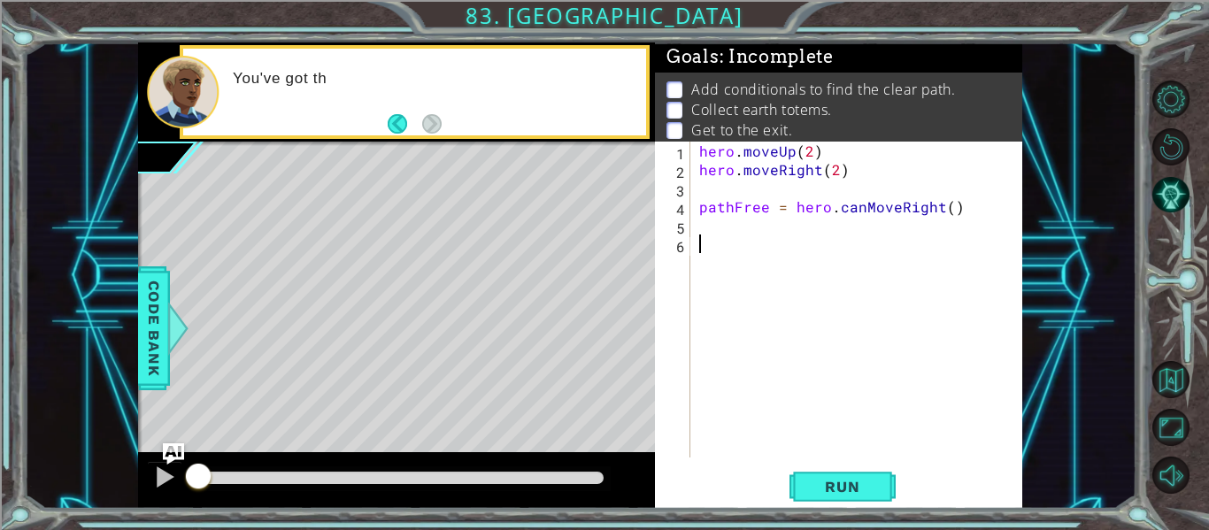
click at [768, 273] on div "hero . moveUp ( 2 ) hero . moveRight ( 2 ) pathFree = hero . canMoveRight ( )" at bounding box center [862, 318] width 332 height 353
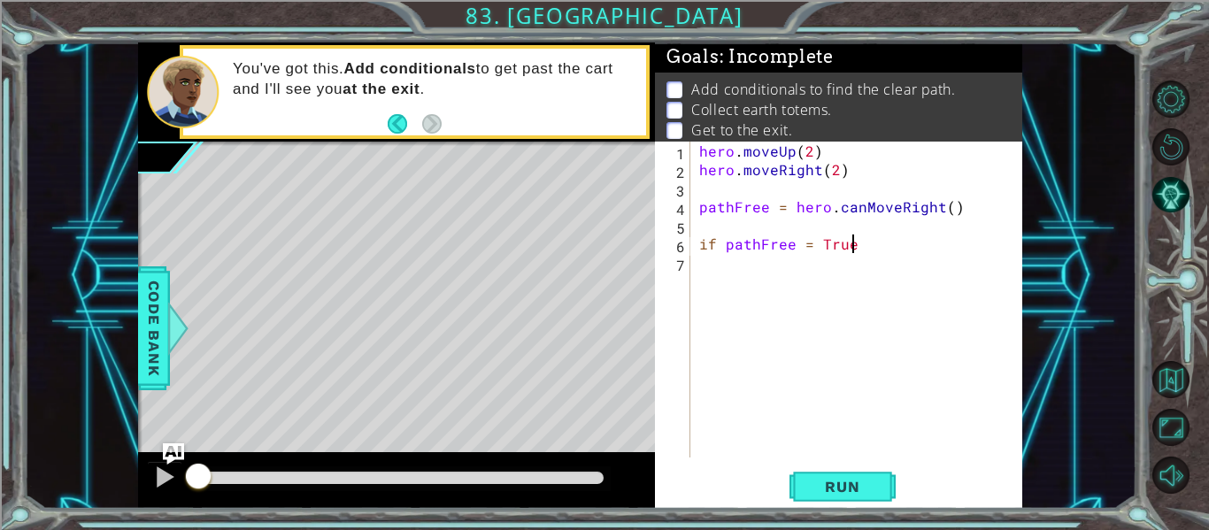
scroll to position [0, 9]
type textarea "if pathFree = True:"
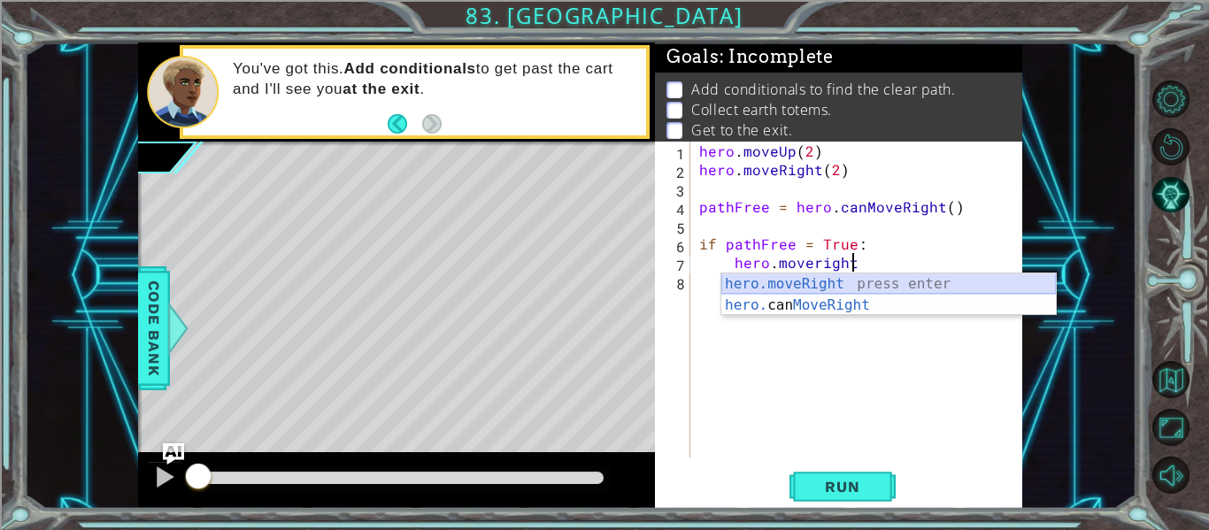
click at [850, 283] on div "hero.moveRight press enter hero. can MoveRight press enter" at bounding box center [888, 316] width 335 height 85
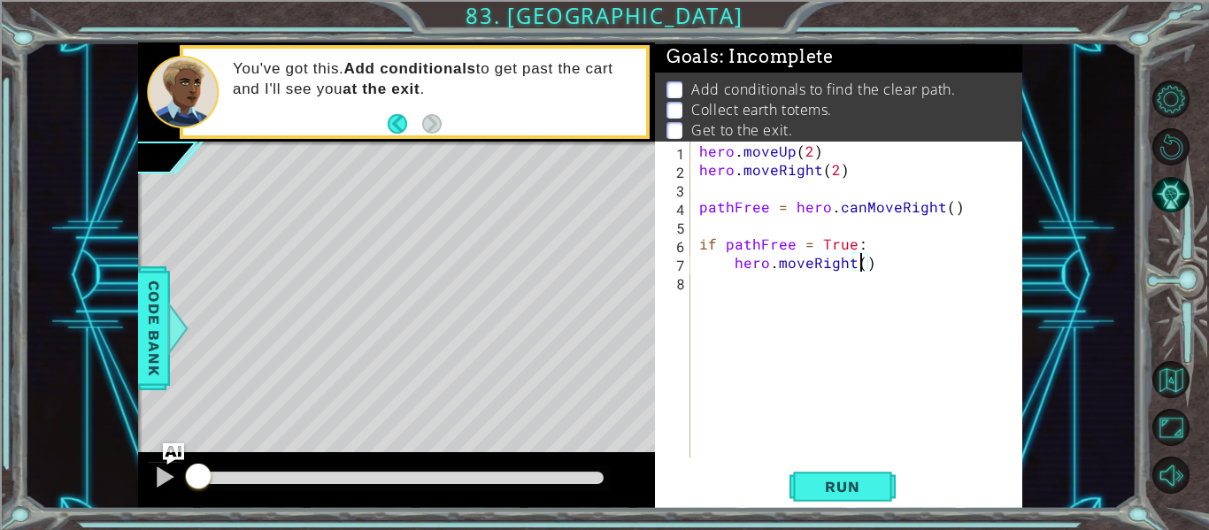
type textarea "hero.moveRight(2)"
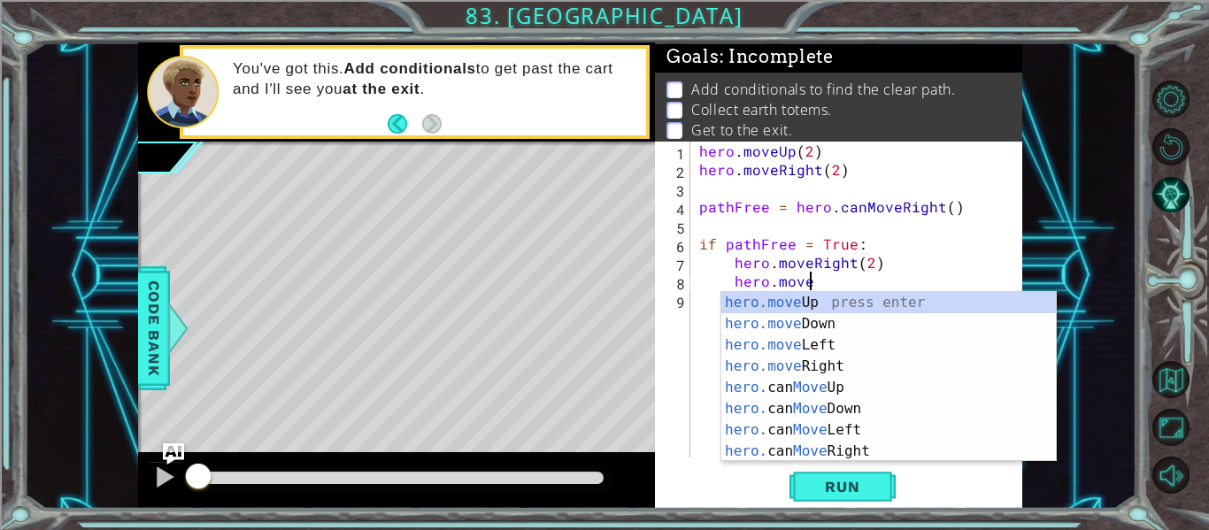
scroll to position [0, 6]
click at [841, 295] on div "hero.move Up press enter hero.move Down press enter hero.move Left press enter …" at bounding box center [888, 398] width 335 height 212
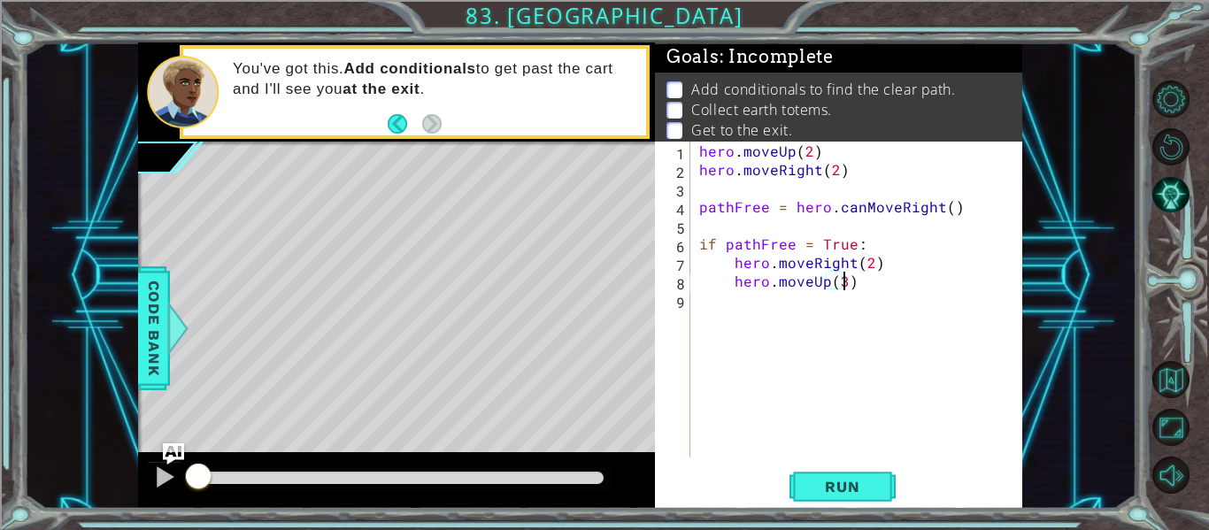
type textarea "hero.moveUp(3)"
click at [885, 302] on div "hero . moveUp ( 2 ) hero . moveRight ( 2 ) pathFree = hero . canMoveRight ( ) i…" at bounding box center [862, 318] width 332 height 353
click at [844, 287] on div "hero . moveUp ( 2 ) hero . moveRight ( 2 ) pathFree = hero . canMoveRight ( ) i…" at bounding box center [862, 318] width 332 height 353
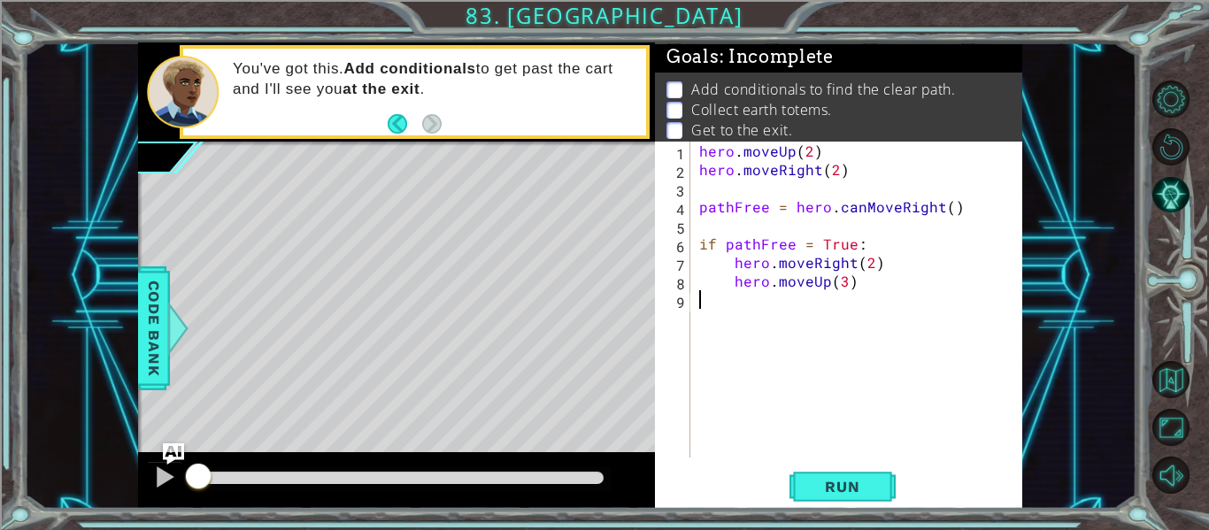
type textarea "hero.moveUp(3)"
click at [856, 287] on div "hero . moveUp ( 2 ) hero . moveRight ( 2 ) pathFree = hero . canMoveRight ( ) i…" at bounding box center [862, 318] width 332 height 353
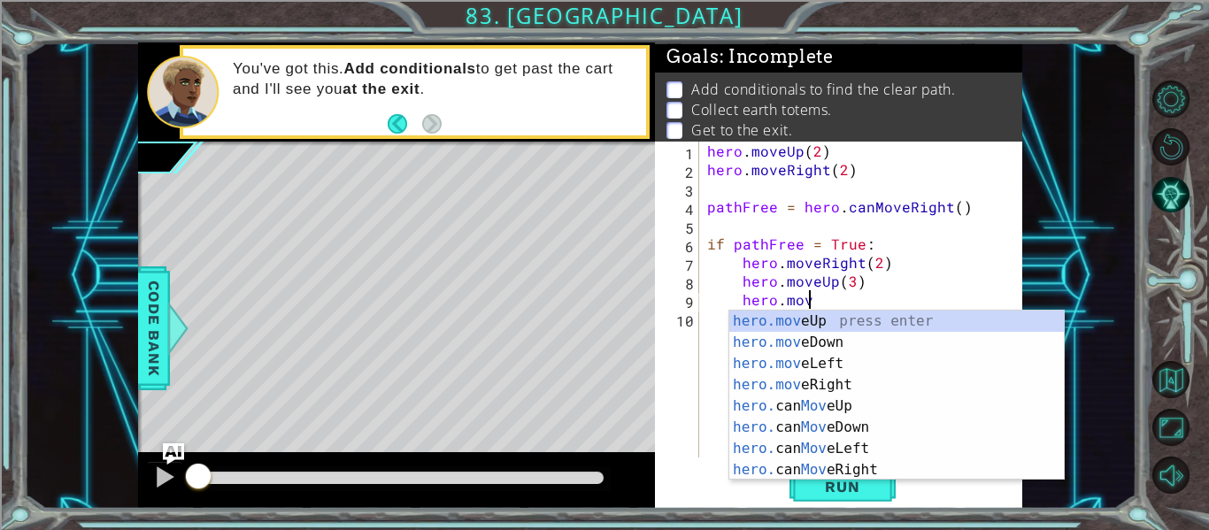
scroll to position [0, 6]
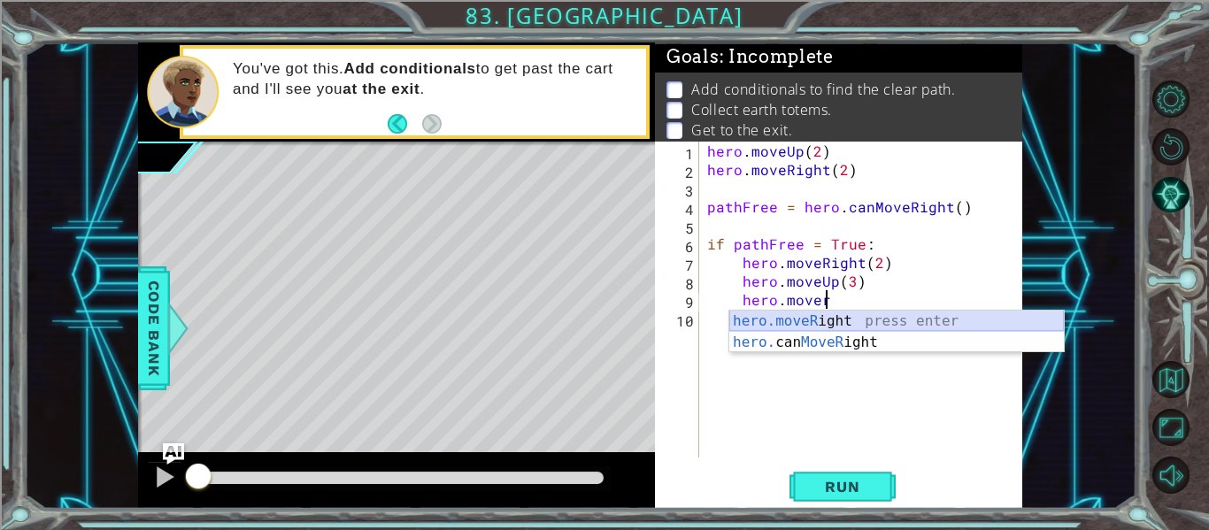
click at [837, 326] on div "hero.moveR ight press enter hero. can MoveR ight press enter" at bounding box center [896, 353] width 335 height 85
type textarea "hero.moveRight(1)"
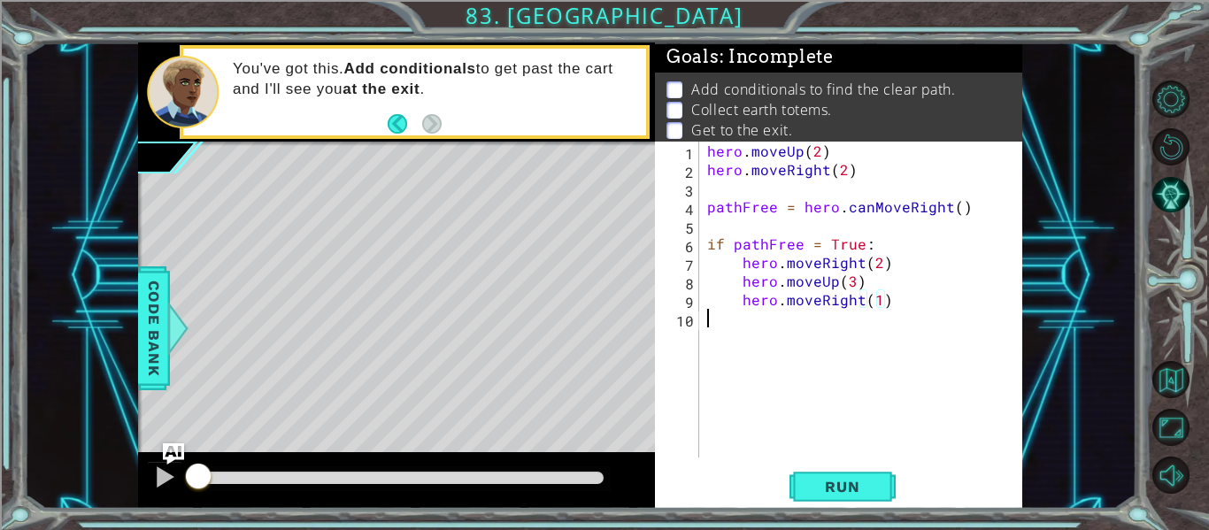
click at [797, 343] on div "hero . moveUp ( 2 ) hero . moveRight ( 2 ) pathFree = hero . canMoveRight ( ) i…" at bounding box center [866, 318] width 324 height 353
type textarea "i"
type textarea "if pathFree = False :"
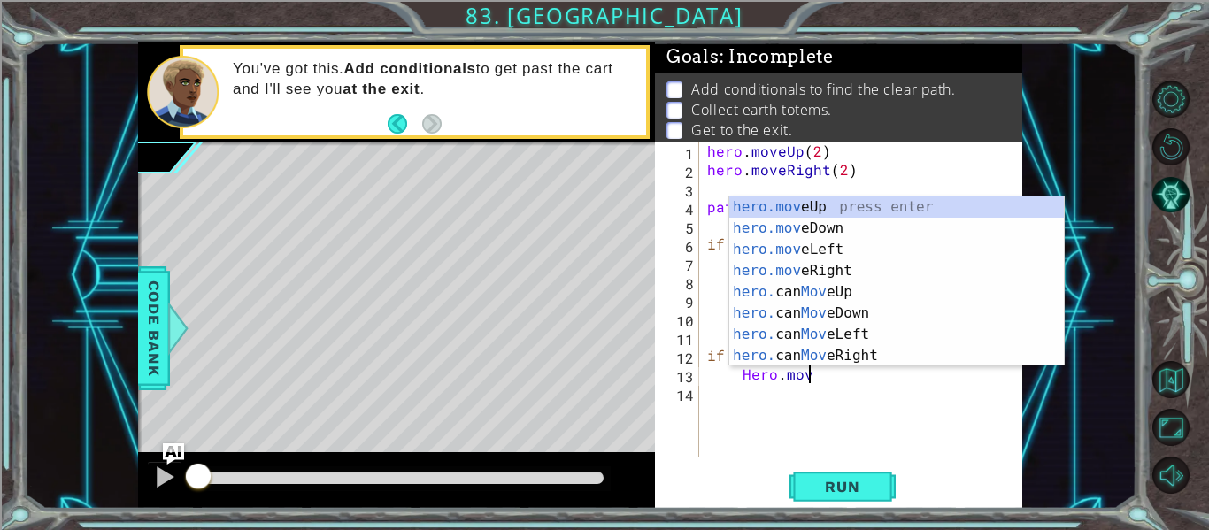
scroll to position [0, 6]
click at [870, 209] on div "hero.move Up press enter hero.move Down press enter hero.move Left press enter …" at bounding box center [896, 303] width 335 height 212
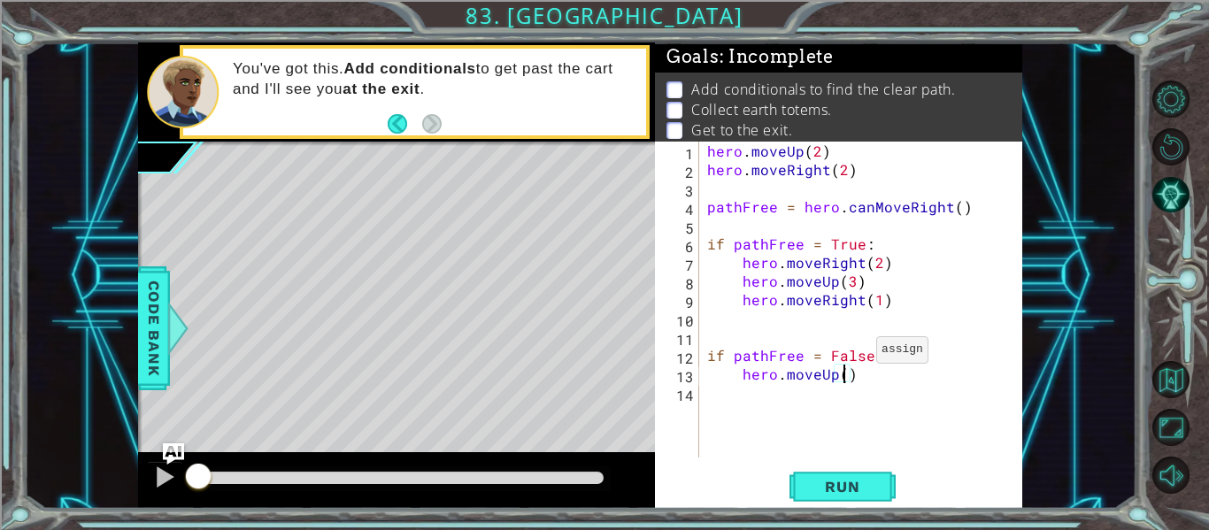
type textarea "hero.moveUp(2)"
click at [870, 377] on div "hero . moveUp ( 2 ) hero . moveRight ( 2 ) pathFree = hero . canMoveRight ( ) i…" at bounding box center [866, 318] width 324 height 353
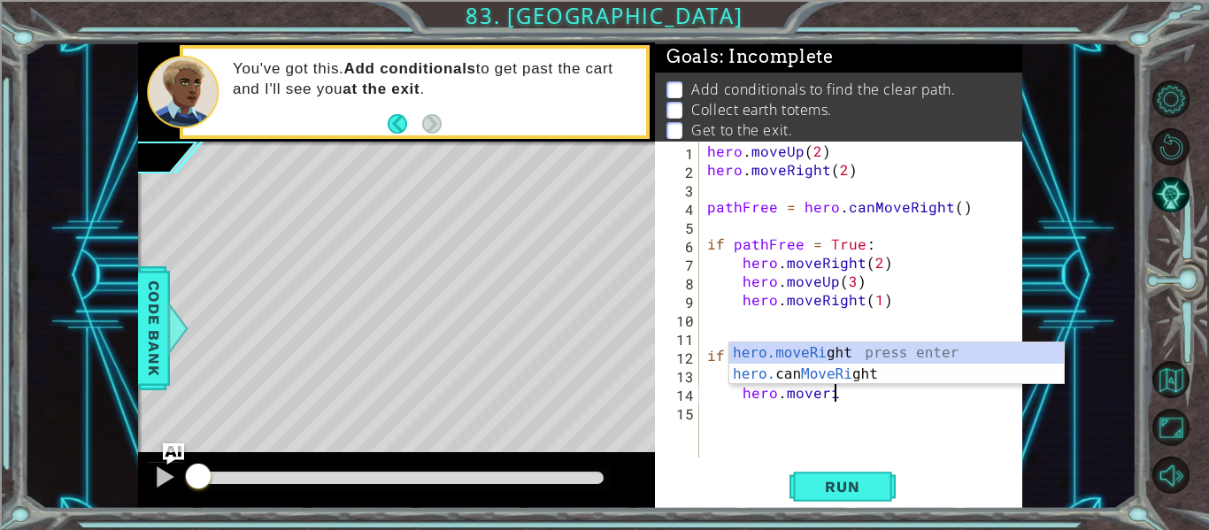
scroll to position [0, 8]
click at [861, 355] on div "hero.moveRig ht press enter hero. can MoveRig ht press enter" at bounding box center [896, 385] width 335 height 85
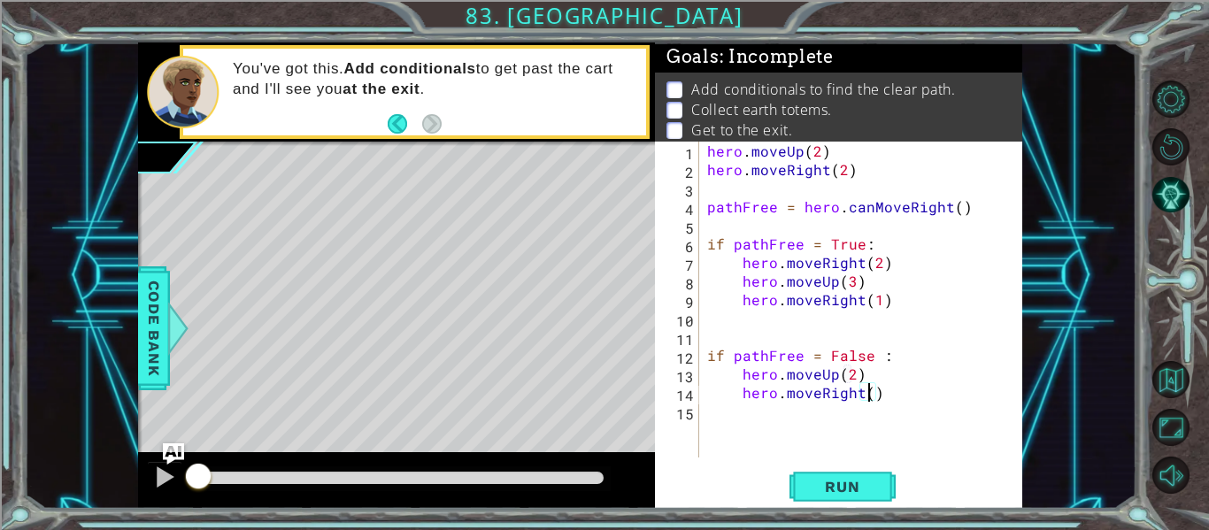
type textarea "hero.moveRight(2)"
click at [917, 411] on div "hero . moveUp ( 2 ) hero . moveRight ( 2 ) pathFree = hero . canMoveRight ( ) i…" at bounding box center [866, 318] width 324 height 353
click at [921, 403] on div "hero . moveUp ( 2 ) hero . moveRight ( 2 ) pathFree = hero . canMoveRight ( ) i…" at bounding box center [866, 318] width 324 height 353
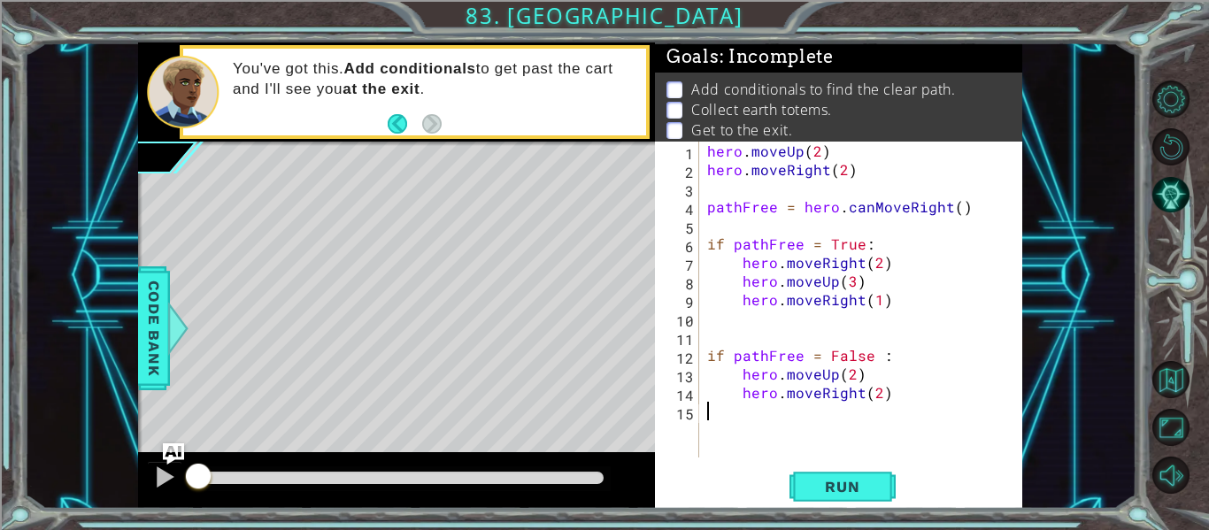
click at [915, 396] on div "hero . moveUp ( 2 ) hero . moveRight ( 2 ) pathFree = hero . canMoveRight ( ) i…" at bounding box center [866, 318] width 324 height 353
type textarea "hero.moveRight(2)"
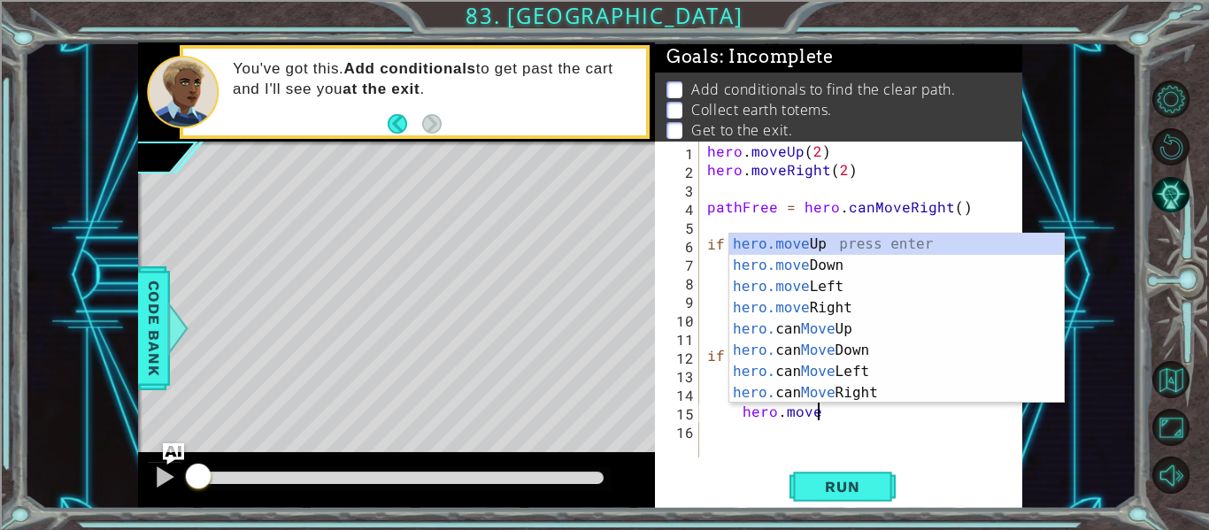
scroll to position [0, 6]
click at [895, 237] on div "hero.move Up press enter hero.move Down press enter hero.move Left press enter …" at bounding box center [896, 340] width 335 height 212
type textarea "hero.moveUp(1)"
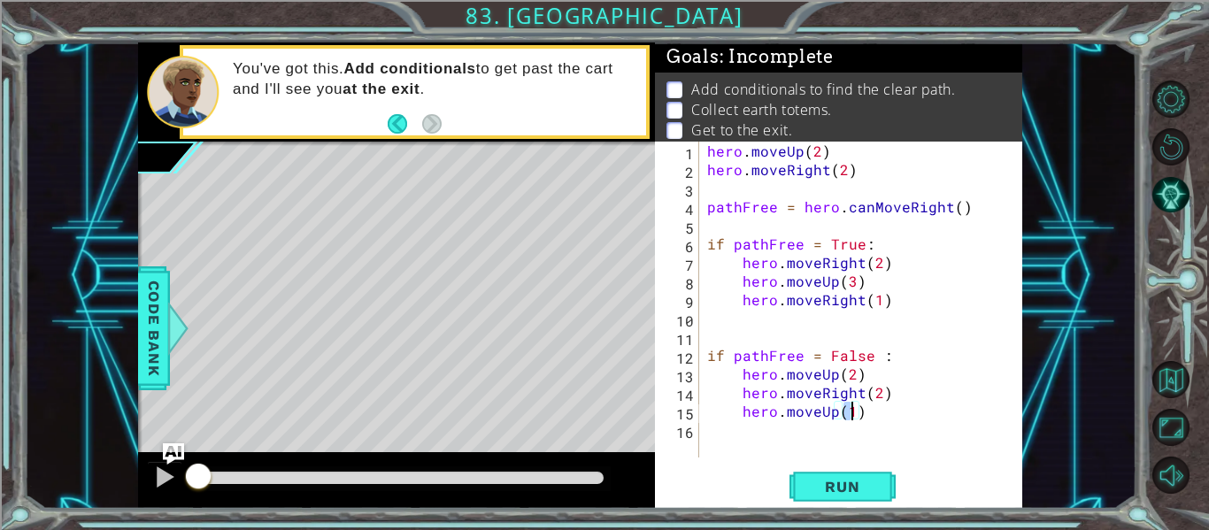
click at [778, 433] on div "hero . moveUp ( 2 ) hero . moveRight ( 2 ) pathFree = hero . canMoveRight ( ) i…" at bounding box center [866, 318] width 324 height 353
click at [878, 424] on div "hero . moveUp ( 2 ) hero . moveRight ( 2 ) pathFree = hero . canMoveRight ( ) i…" at bounding box center [866, 318] width 324 height 353
click at [877, 420] on div "hero . moveUp ( 2 ) hero . moveRight ( 2 ) pathFree = hero . canMoveRight ( ) i…" at bounding box center [866, 318] width 324 height 353
type textarea "hero.moveUp(1)"
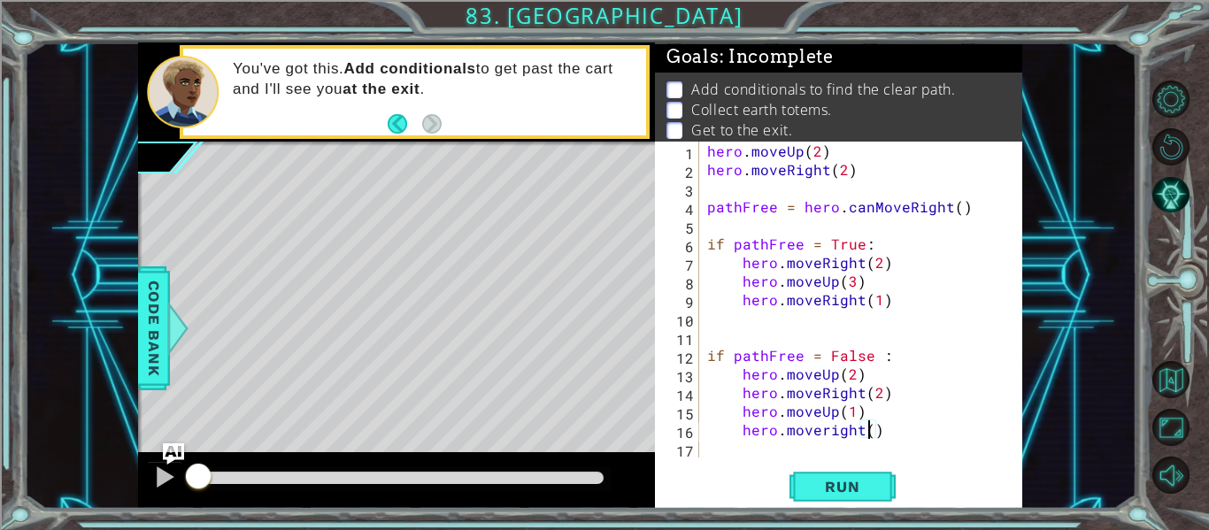
scroll to position [0, 11]
click at [822, 430] on div "hero . moveUp ( 2 ) hero . moveRight ( 2 ) pathFree = hero . canMoveRight ( ) i…" at bounding box center [866, 318] width 324 height 353
type textarea "hero.moveRight(1)"
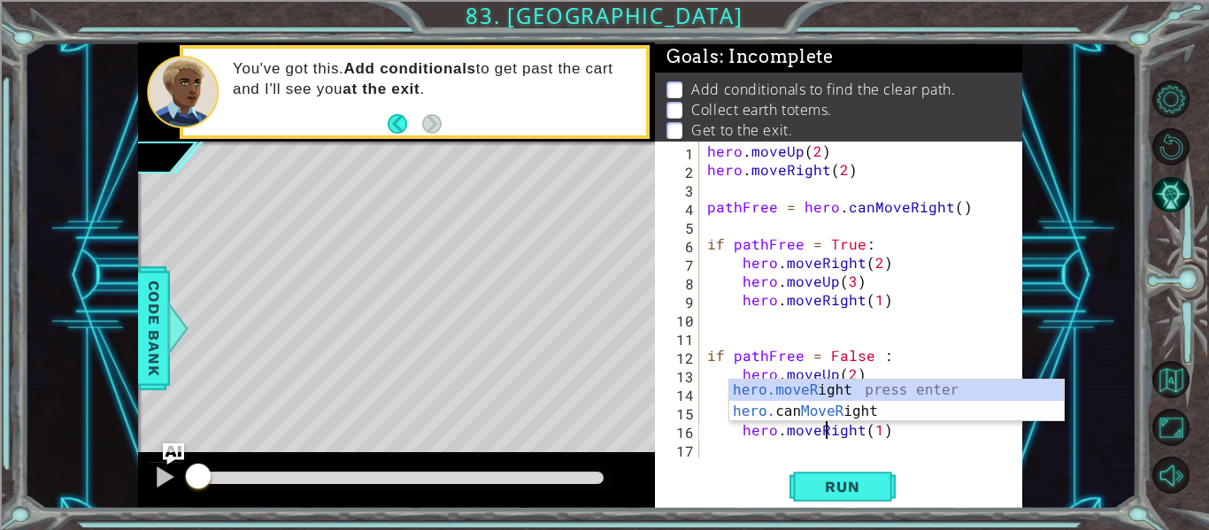
scroll to position [0, 8]
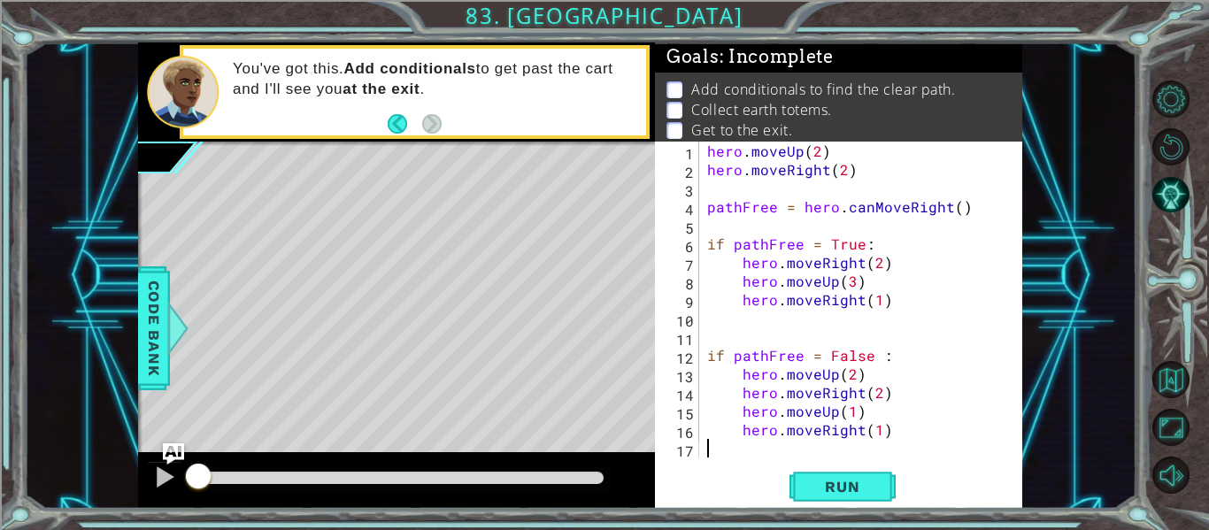
click at [821, 450] on div "hero . moveUp ( 2 ) hero . moveRight ( 2 ) pathFree = hero . canMoveRight ( ) i…" at bounding box center [866, 318] width 324 height 353
click at [836, 470] on button "Run" at bounding box center [843, 487] width 106 height 36
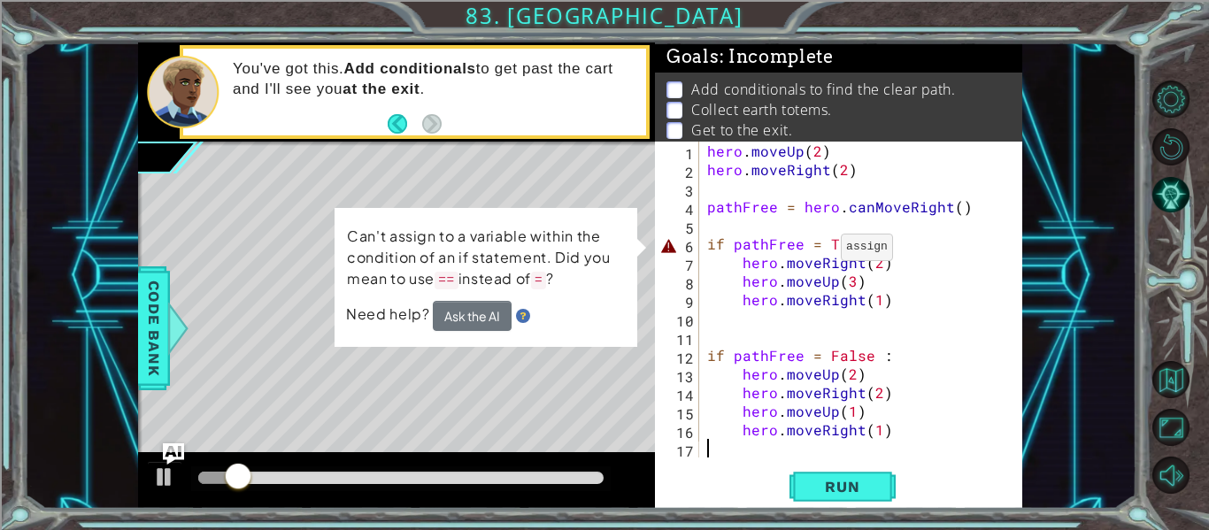
click at [820, 250] on div "hero . moveUp ( 2 ) hero . moveRight ( 2 ) pathFree = hero . canMoveRight ( ) i…" at bounding box center [866, 318] width 324 height 353
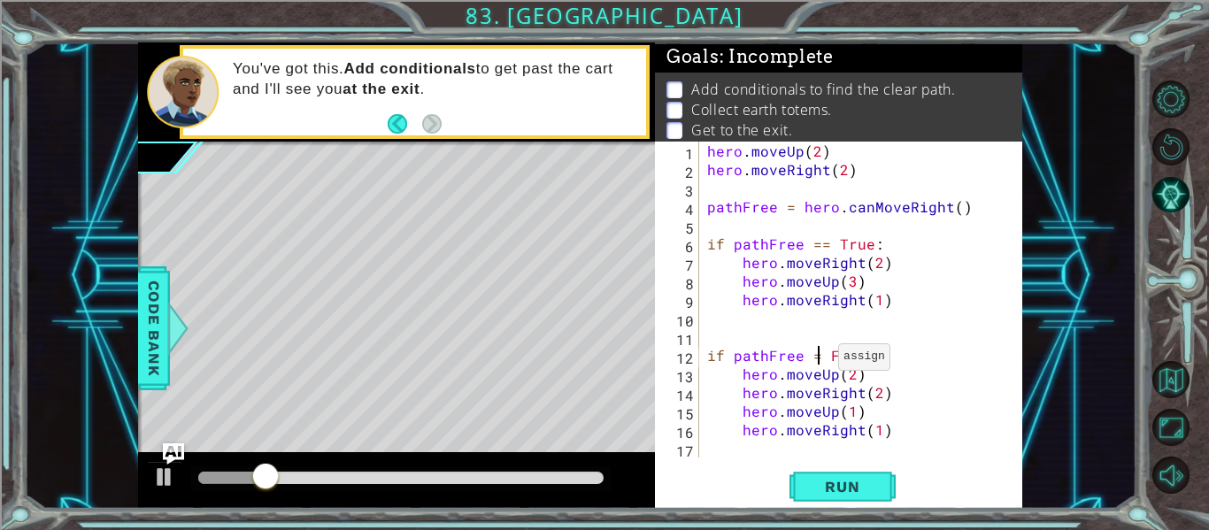
click at [816, 361] on div "hero . moveUp ( 2 ) hero . moveRight ( 2 ) pathFree = hero . canMoveRight ( ) i…" at bounding box center [866, 318] width 324 height 353
type textarea "if pathFree == False :"
click at [817, 495] on span "Run" at bounding box center [842, 487] width 70 height 18
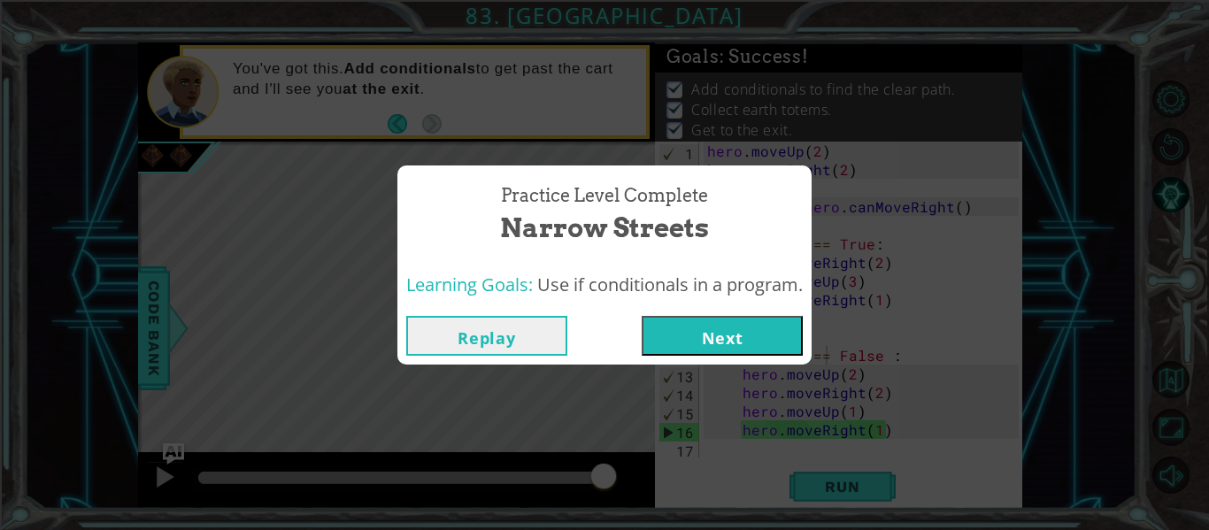
click at [695, 329] on button "Next" at bounding box center [722, 336] width 161 height 40
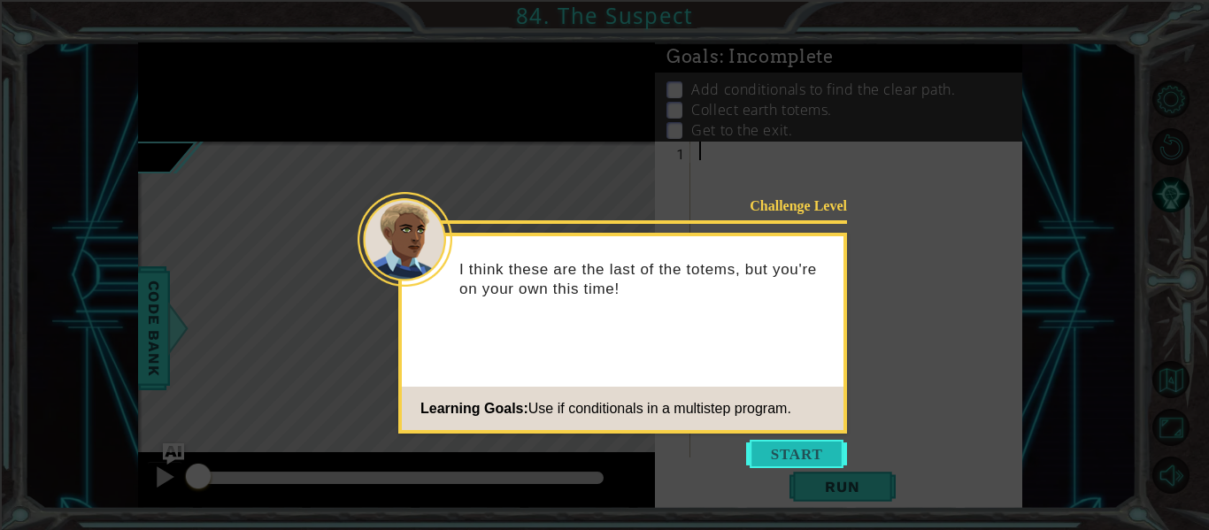
click at [818, 466] on button "Start" at bounding box center [796, 454] width 101 height 28
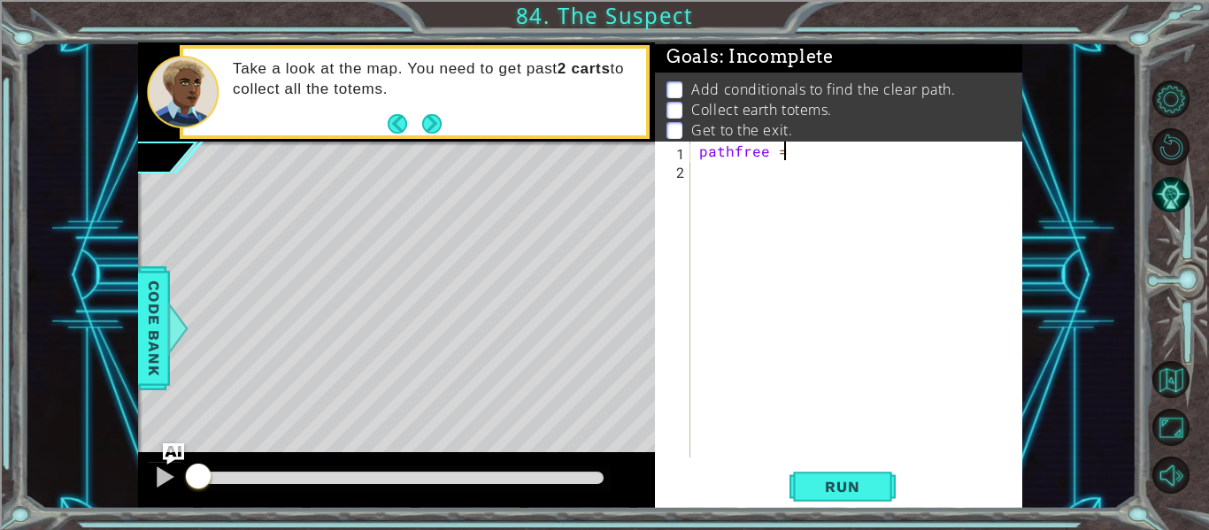
scroll to position [0, 4]
type textarea "pathfree ="
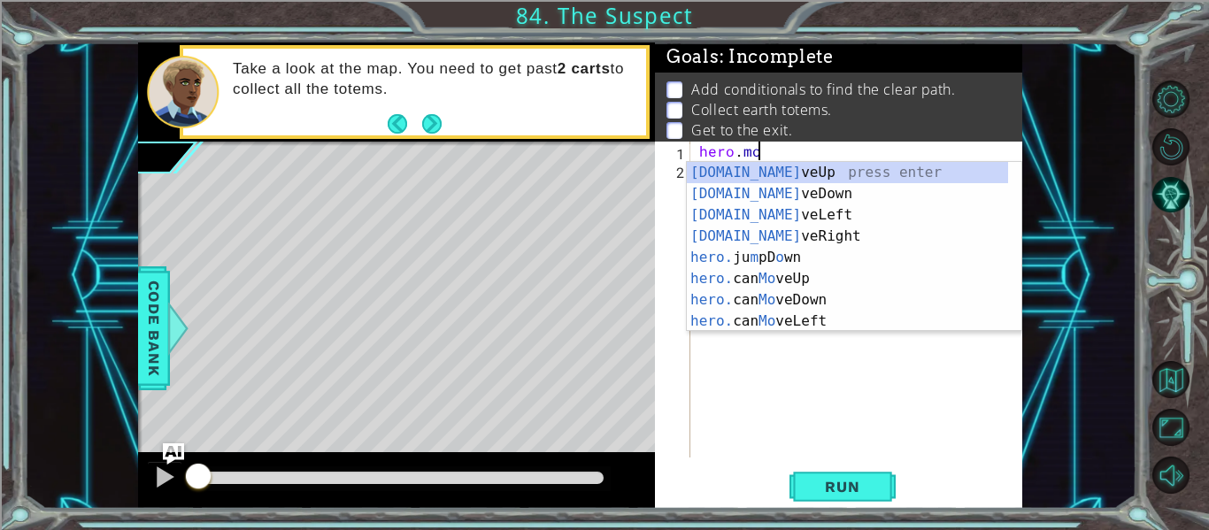
scroll to position [0, 4]
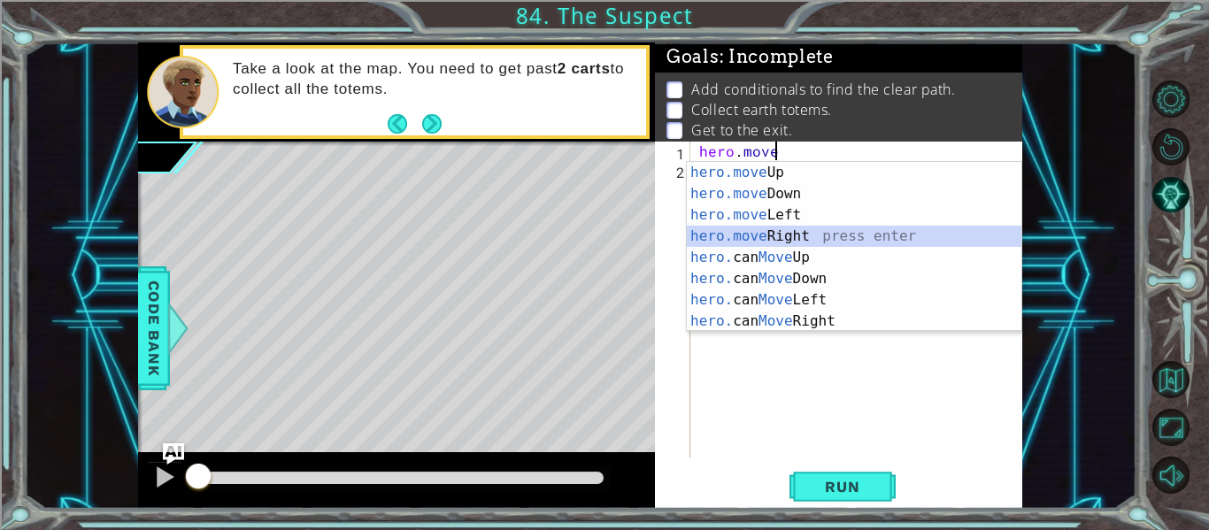
click at [816, 235] on div "hero.move Up press enter hero.move Down press enter hero.move Left press enter …" at bounding box center [854, 268] width 335 height 212
type textarea "hero.moveRight(1)"
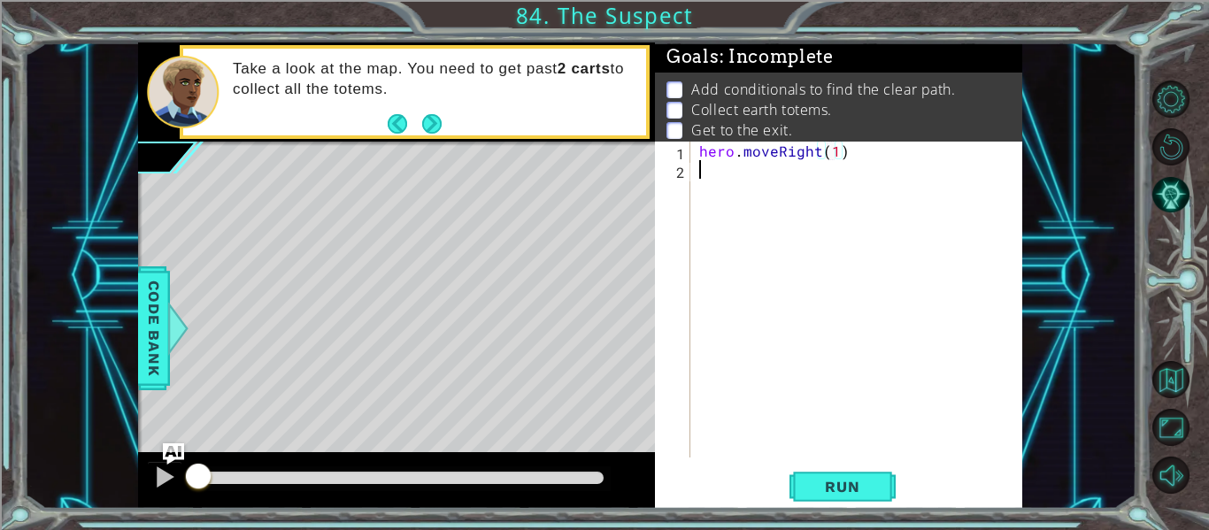
click at [905, 162] on div "hero . moveRight ( 1 )" at bounding box center [862, 318] width 332 height 353
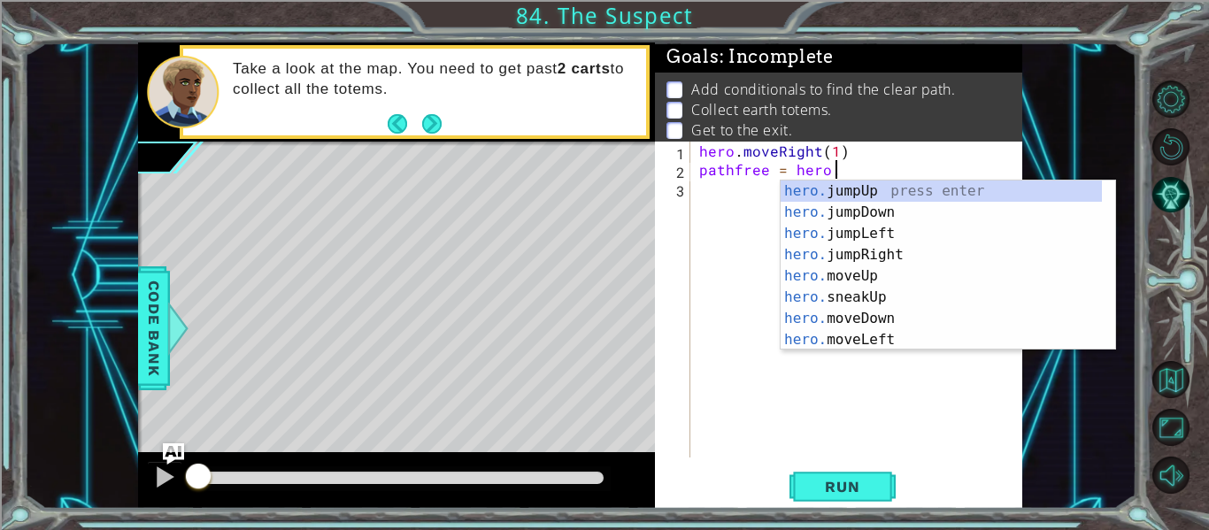
type textarea "pathfree = hero.can"
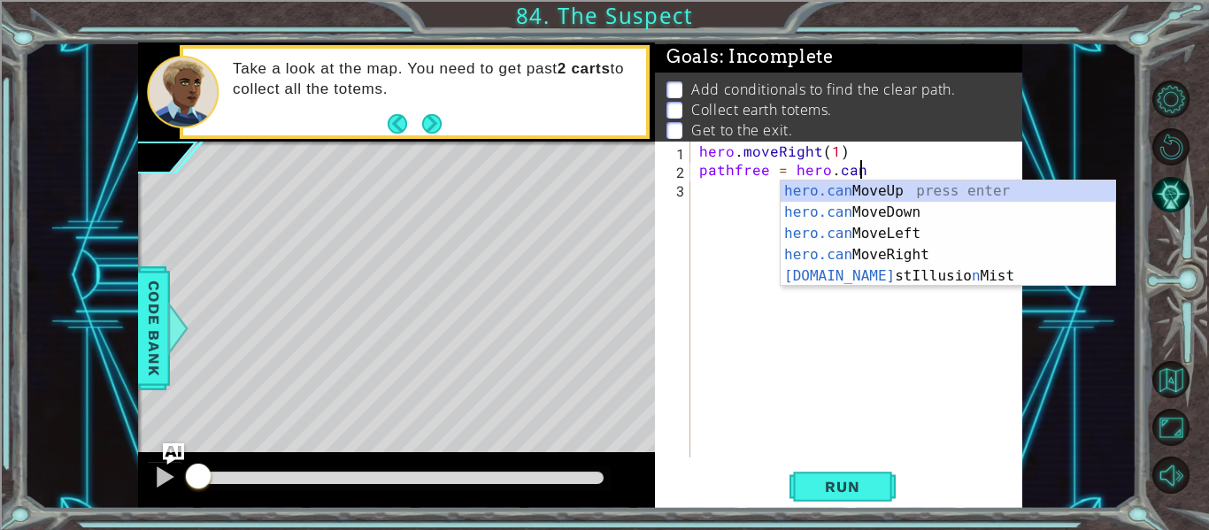
scroll to position [0, 9]
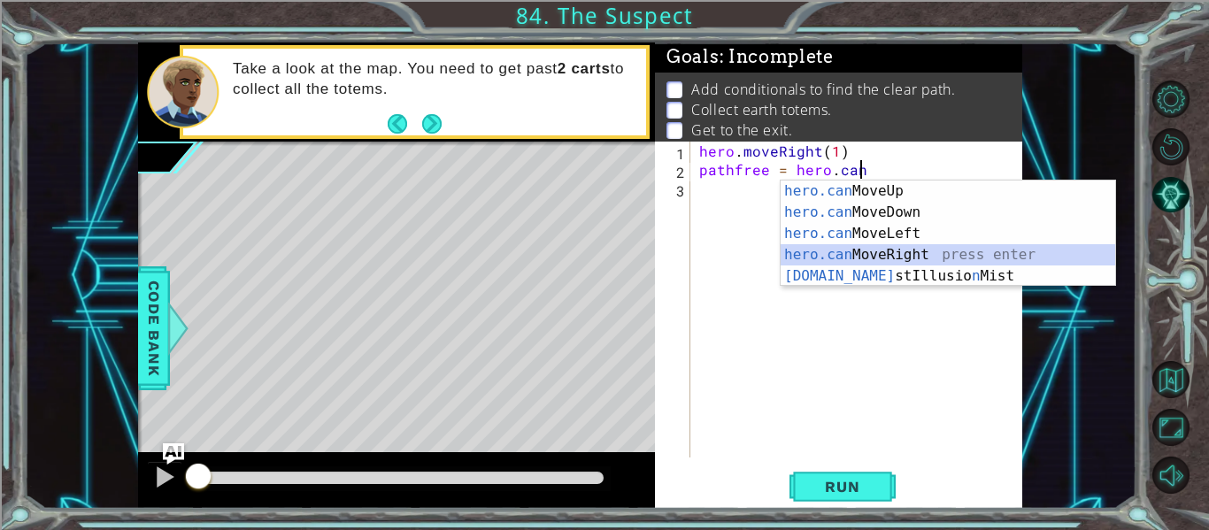
click at [931, 256] on div "hero.can MoveUp press enter hero.can MoveDown press enter hero.can MoveLeft pre…" at bounding box center [948, 255] width 335 height 149
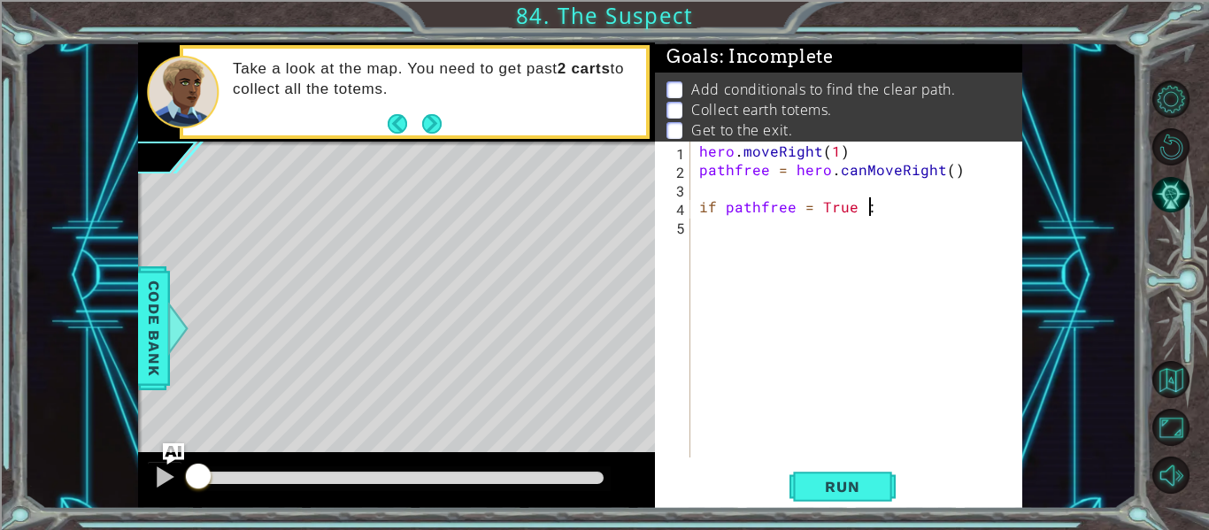
scroll to position [0, 10]
click at [812, 207] on div "hero . moveRight ( 1 ) pathfree = hero . canMoveRight ( ) if pathfree = True :" at bounding box center [862, 318] width 332 height 353
type textarea "if pathfree == True :"
click at [907, 212] on div "hero . moveRight ( 1 ) pathfree = hero . canMoveRight ( ) if pathfree == True :" at bounding box center [862, 318] width 332 height 353
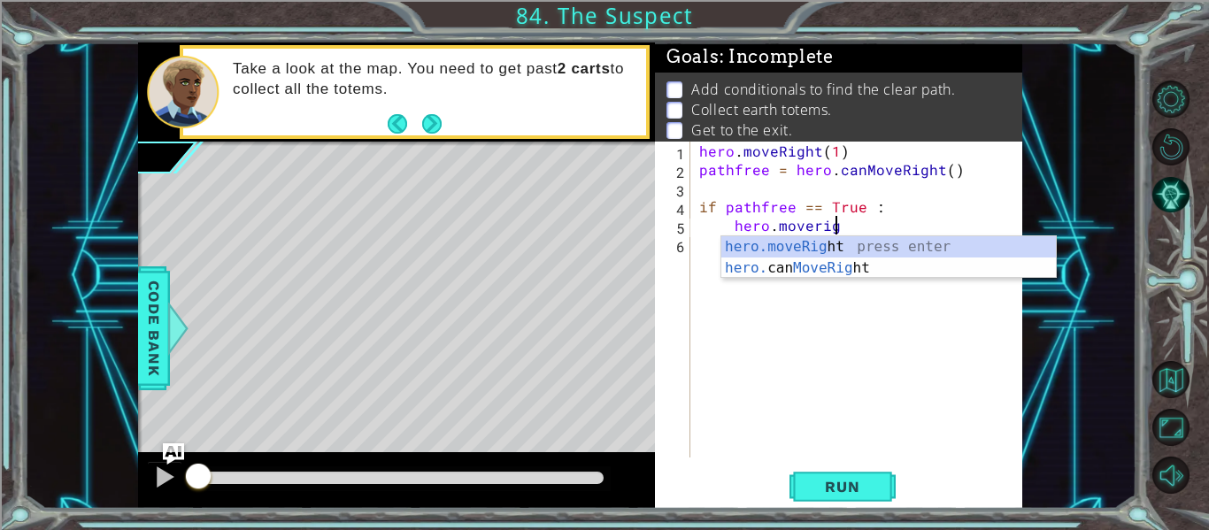
scroll to position [0, 9]
click at [874, 243] on div "hero.moveRight press enter hero. can MoveRight press enter" at bounding box center [888, 278] width 335 height 85
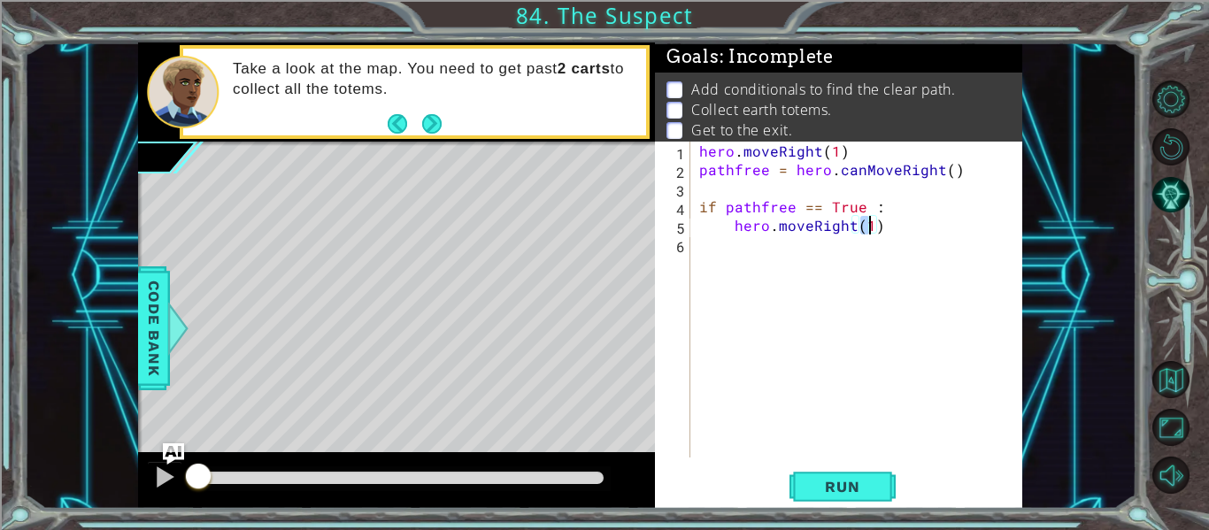
type textarea "hero.moveRight(3)"
click at [884, 232] on div "hero . moveRight ( 1 ) pathfree = hero . canMoveRight ( ) if pathfree == True :…" at bounding box center [862, 318] width 332 height 353
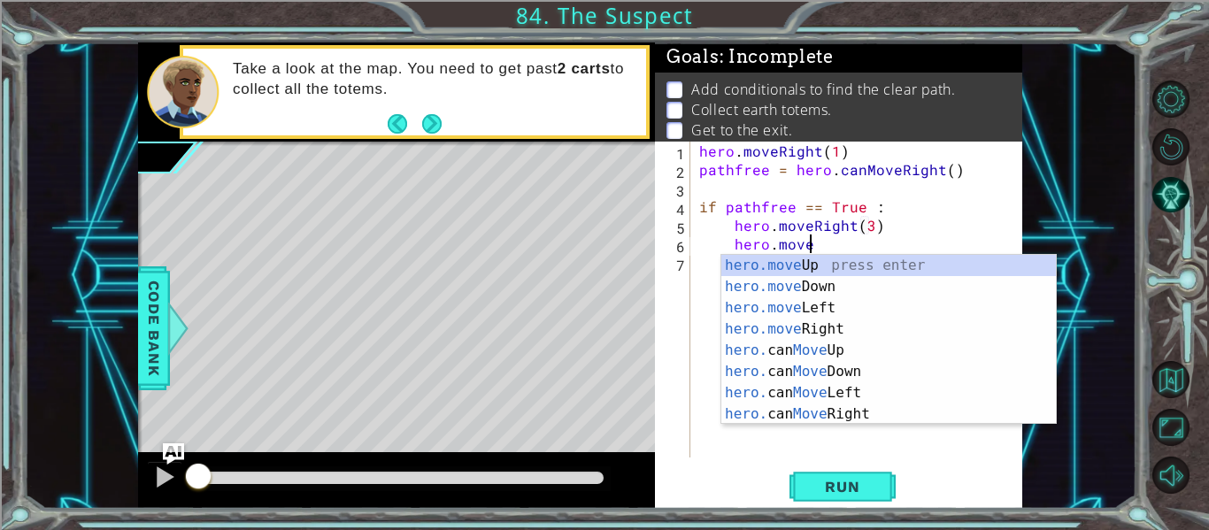
scroll to position [0, 6]
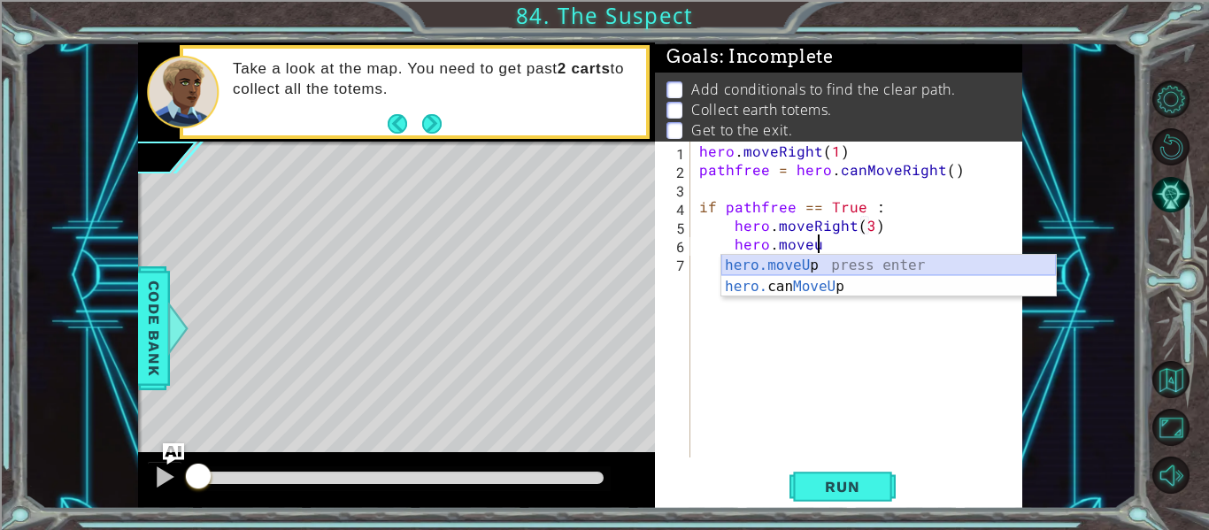
click at [864, 267] on div "hero.moveU p press enter hero. can MoveU p press enter" at bounding box center [888, 297] width 335 height 85
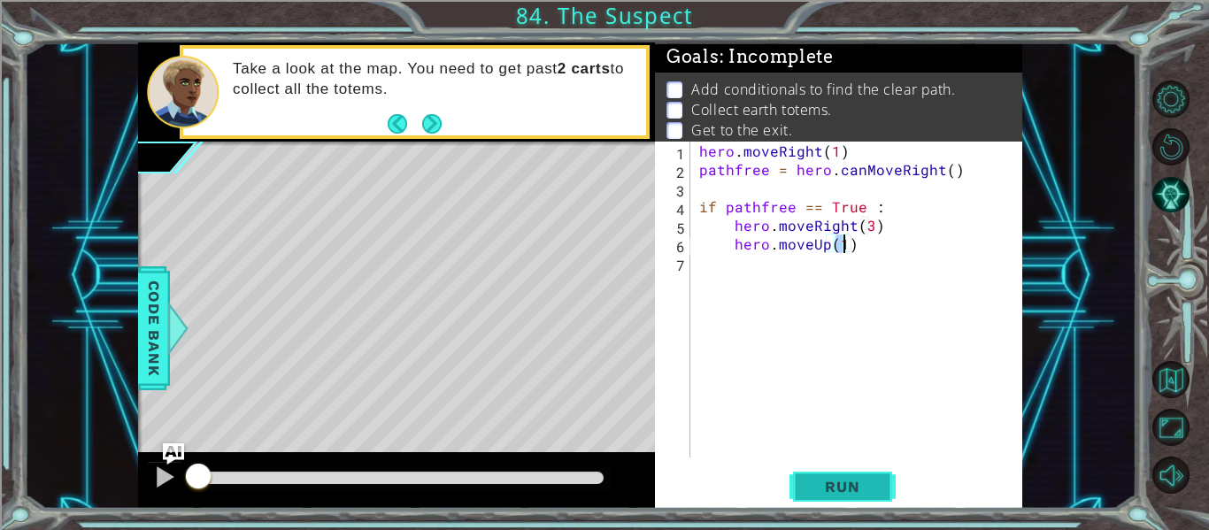
click at [828, 490] on span "Run" at bounding box center [842, 487] width 70 height 18
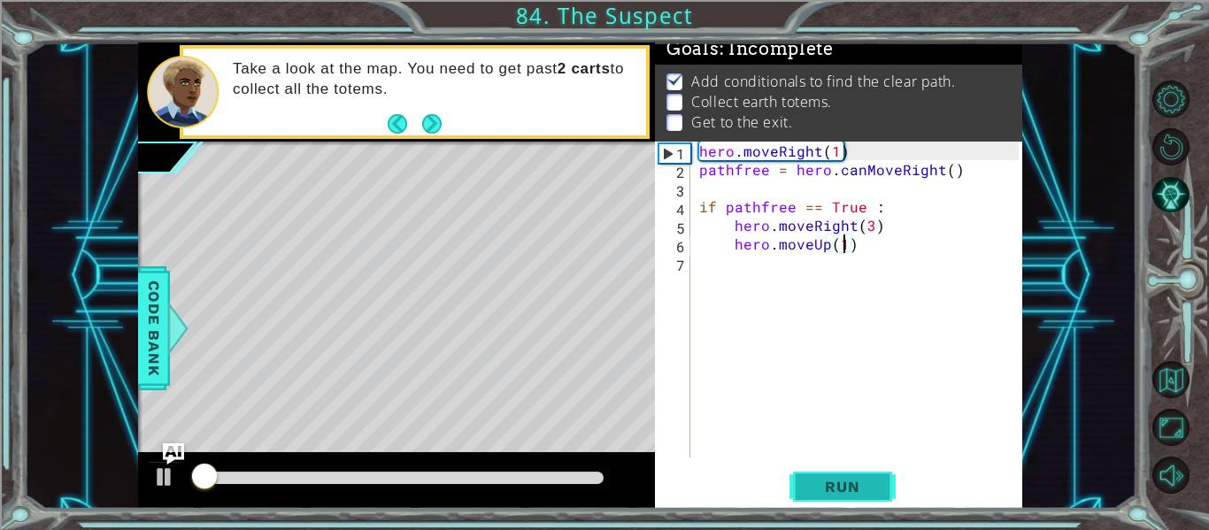
scroll to position [15, 0]
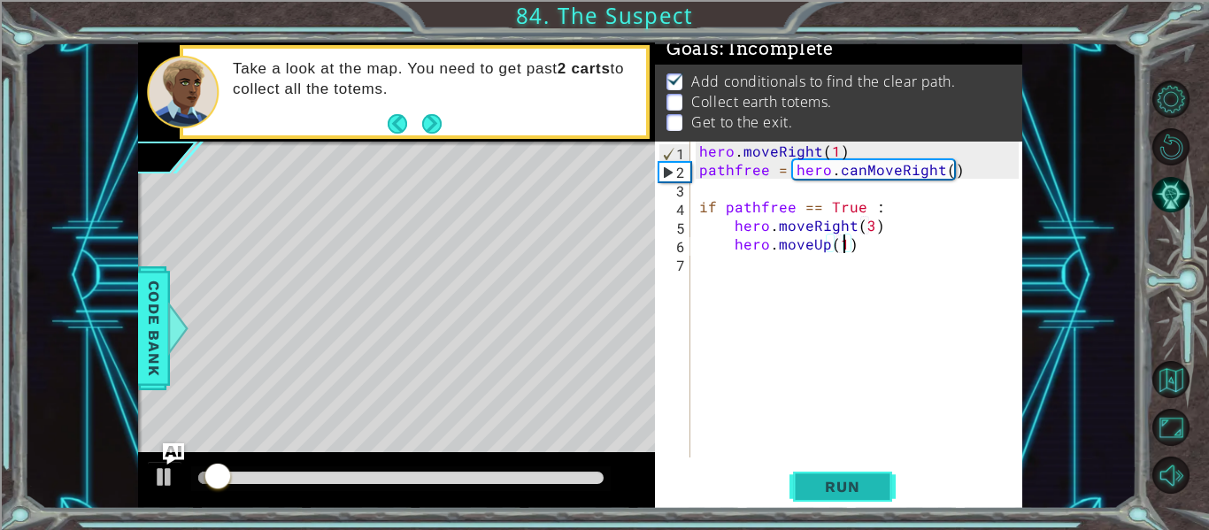
click at [845, 477] on button "Run" at bounding box center [843, 487] width 106 height 36
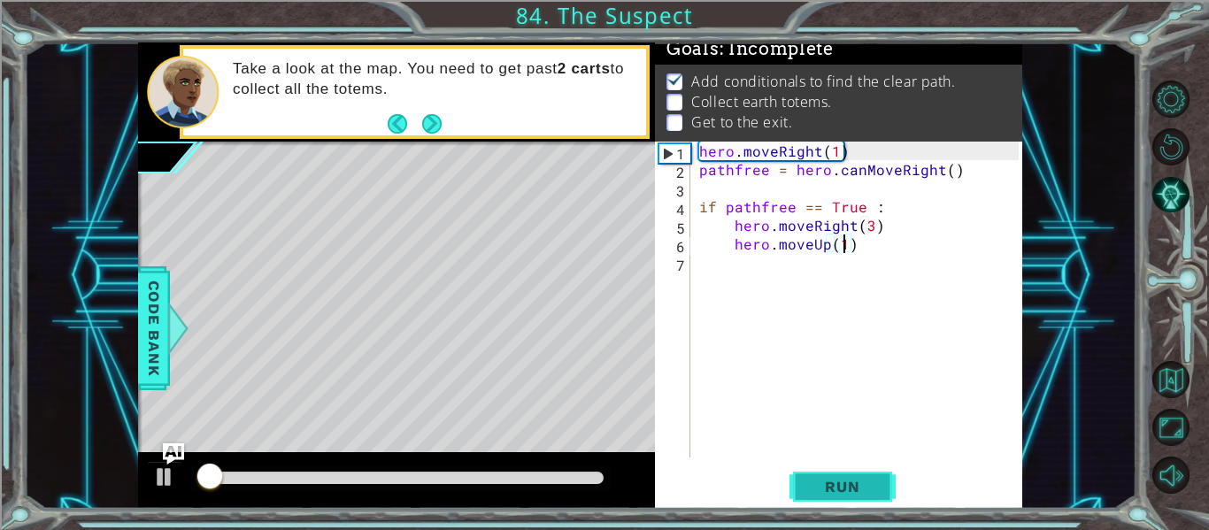
click at [845, 477] on button "Run" at bounding box center [843, 487] width 106 height 36
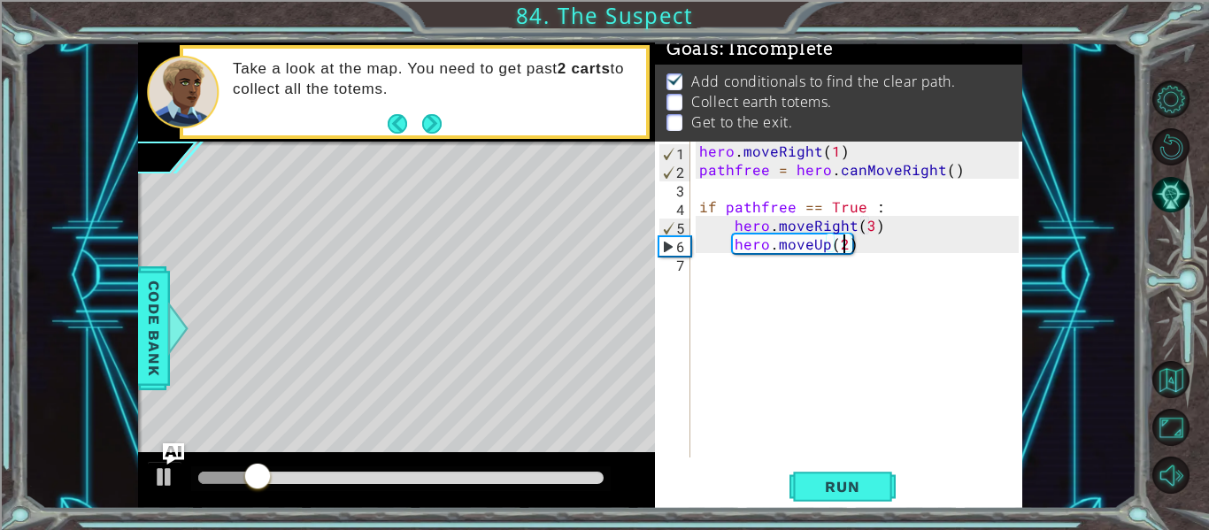
scroll to position [0, 9]
type textarea "hero.moveUp(2)"
click at [841, 475] on button "Run" at bounding box center [843, 487] width 106 height 36
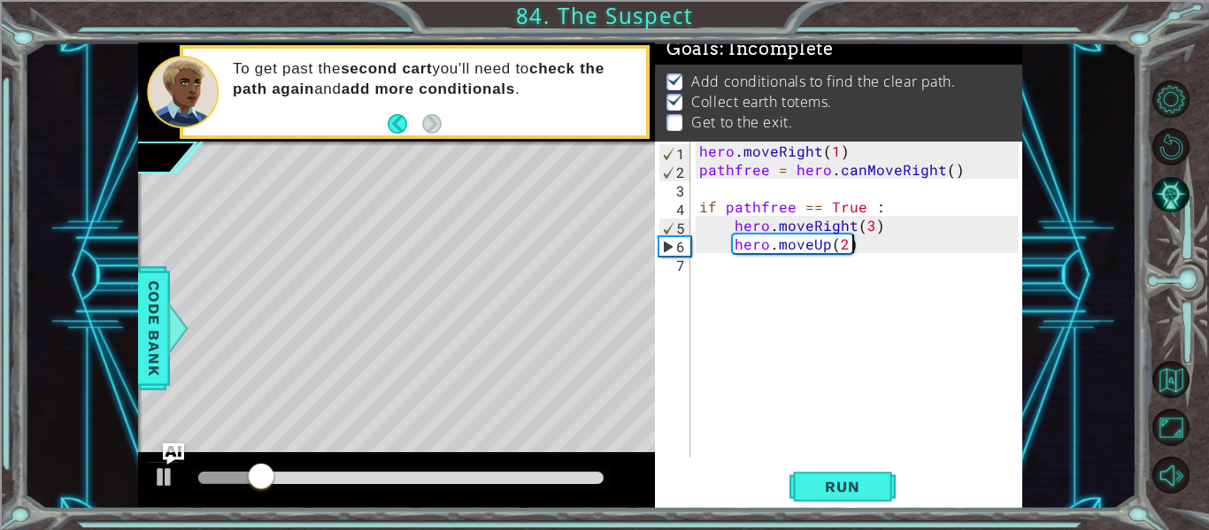
click at [899, 249] on div "hero . moveRight ( 1 ) pathfree = hero . canMoveRight ( ) if pathfree == True :…" at bounding box center [862, 318] width 332 height 353
click at [887, 247] on div "hero . moveRight ( 1 ) pathfree = hero . canMoveRight ( ) if pathfree == True :…" at bounding box center [862, 318] width 332 height 353
click at [876, 249] on div "hero . moveRight ( 1 ) pathfree = hero . canMoveRight ( ) if pathfree == True :…" at bounding box center [862, 318] width 332 height 353
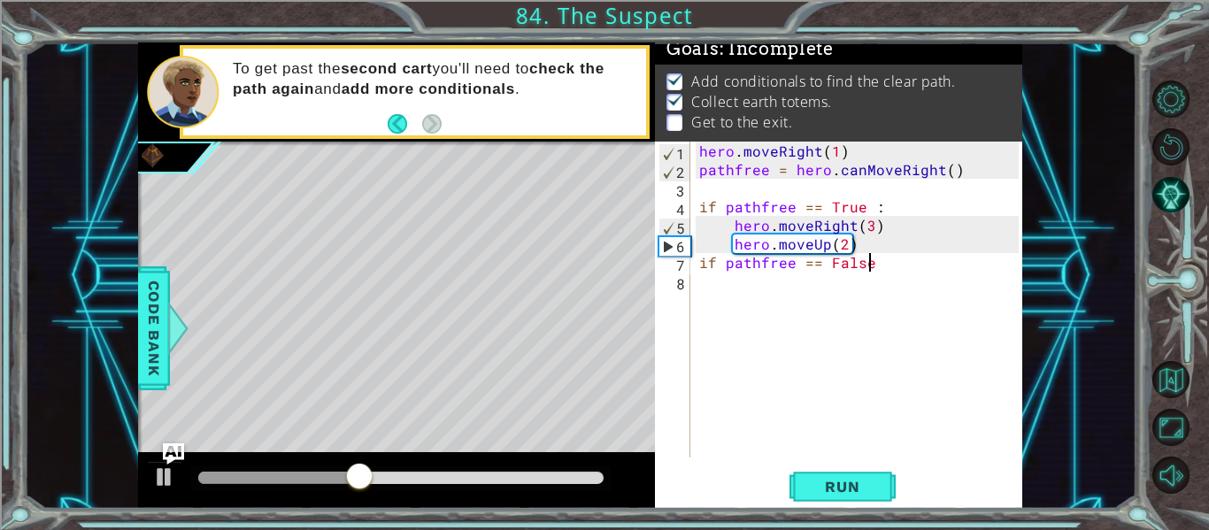
scroll to position [0, 10]
type textarea "if pathfree == False :"
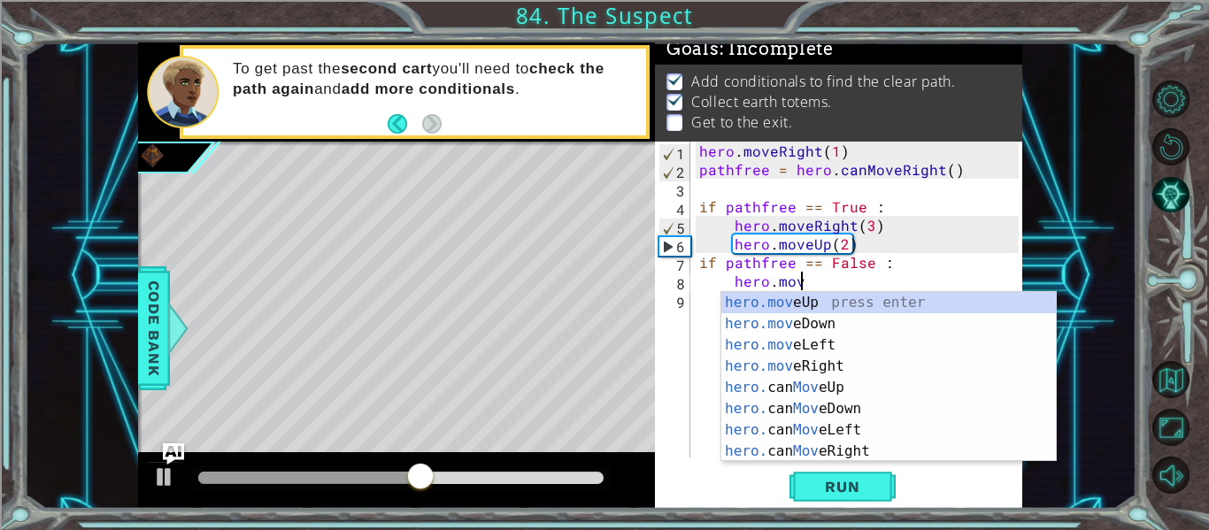
scroll to position [0, 6]
click at [758, 302] on div "hero.move Up press enter hero.move Down press enter hero.move Left press enter …" at bounding box center [888, 398] width 335 height 212
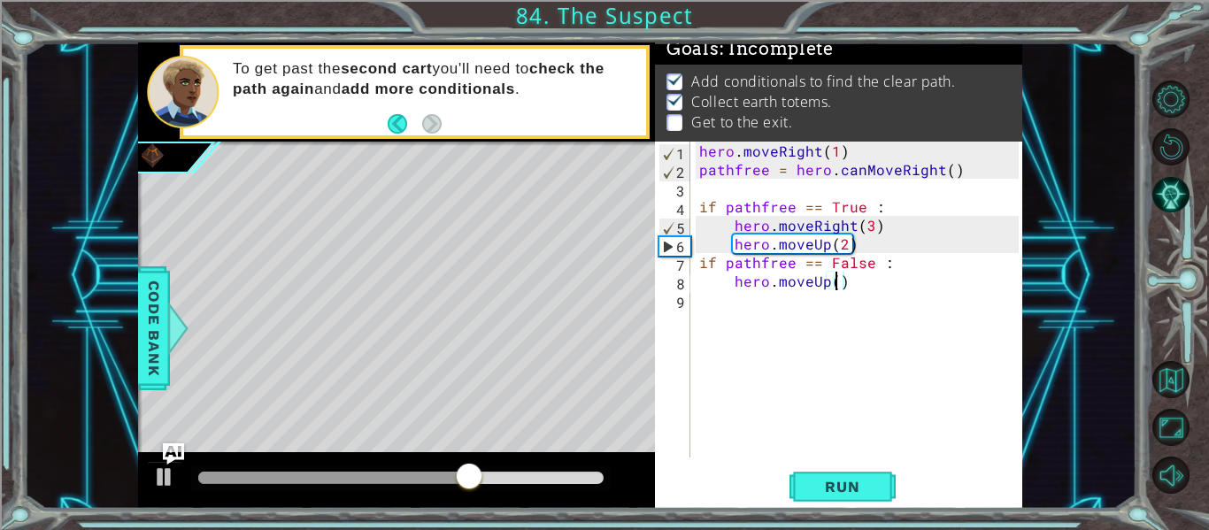
type textarea "hero.moveUp(2)"
click at [892, 286] on div "hero . moveRight ( 1 ) pathfree = hero . canMoveRight ( ) if pathfree == True :…" at bounding box center [862, 318] width 332 height 353
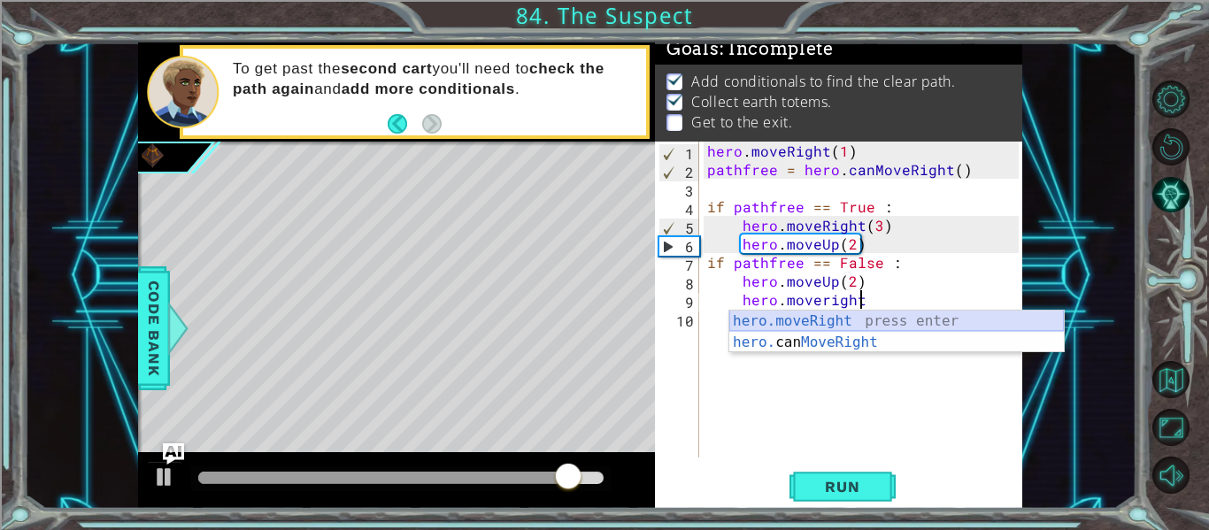
click at [856, 325] on div "hero.moveRight press enter hero. can MoveRight press enter" at bounding box center [896, 353] width 335 height 85
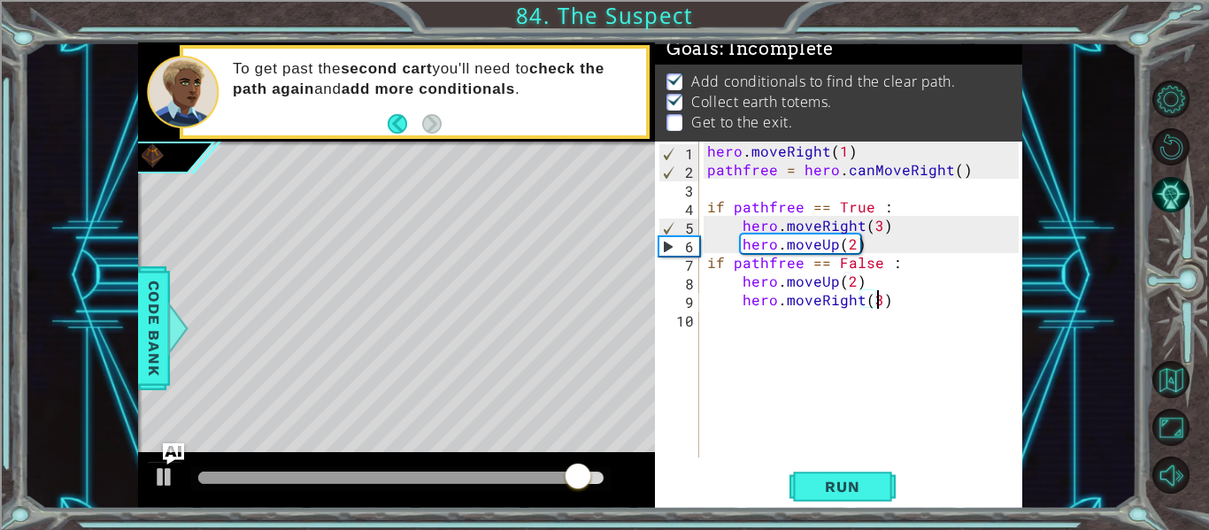
scroll to position [0, 11]
type textarea "hero.moveRight(3)"
click at [852, 483] on span "Run" at bounding box center [842, 487] width 70 height 18
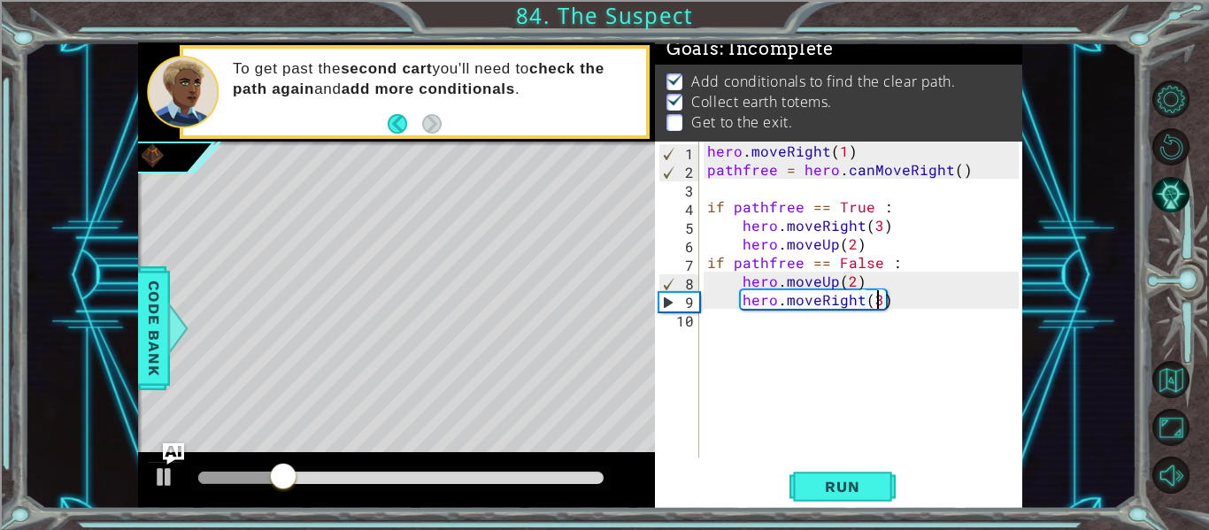
click at [936, 326] on div "hero . moveRight ( 1 ) pathfree = hero . canMoveRight ( ) if pathfree == True :…" at bounding box center [866, 318] width 324 height 353
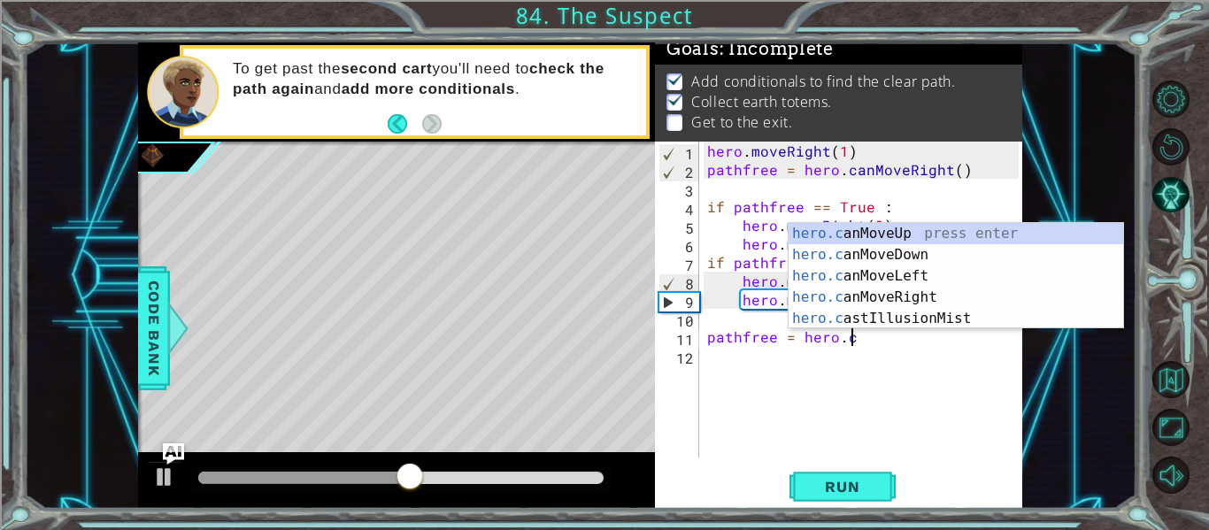
type textarea "pathfree = hero.can"
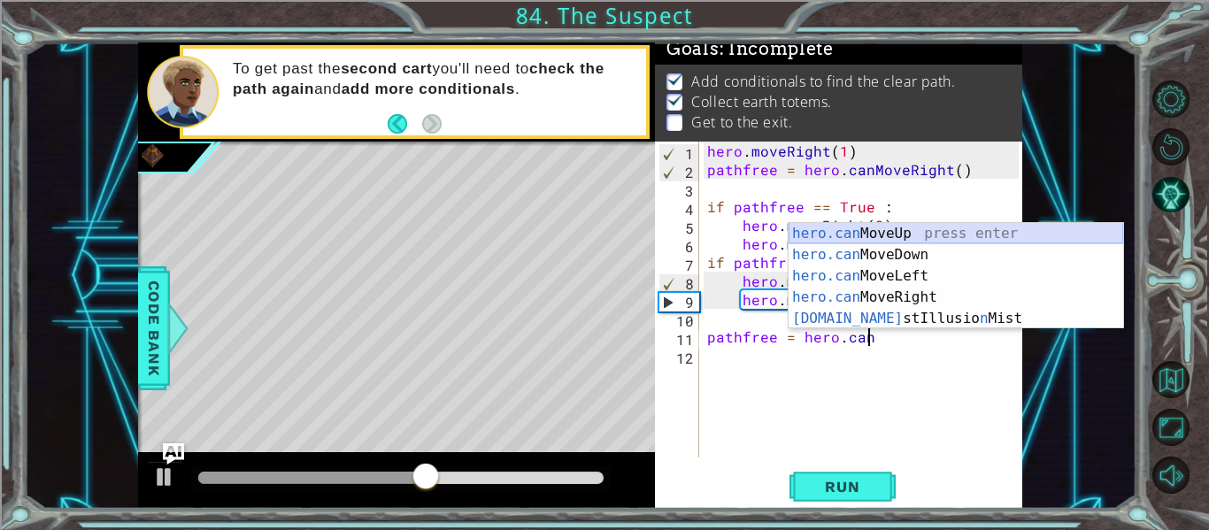
click at [897, 227] on div "hero.can MoveUp press enter hero.can MoveDown press enter hero.can MoveLeft pre…" at bounding box center [956, 297] width 335 height 149
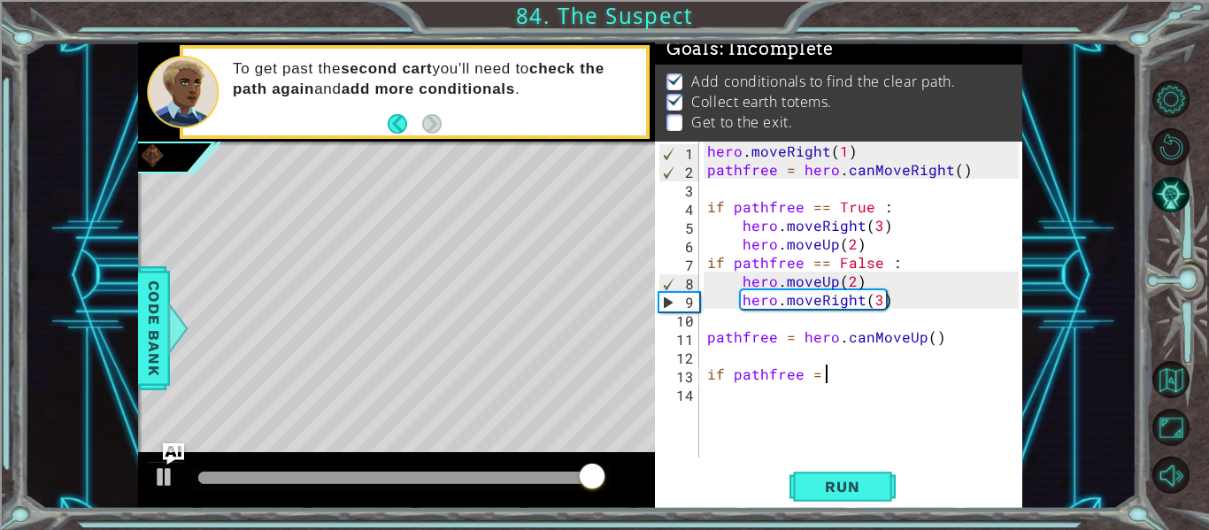
scroll to position [0, 6]
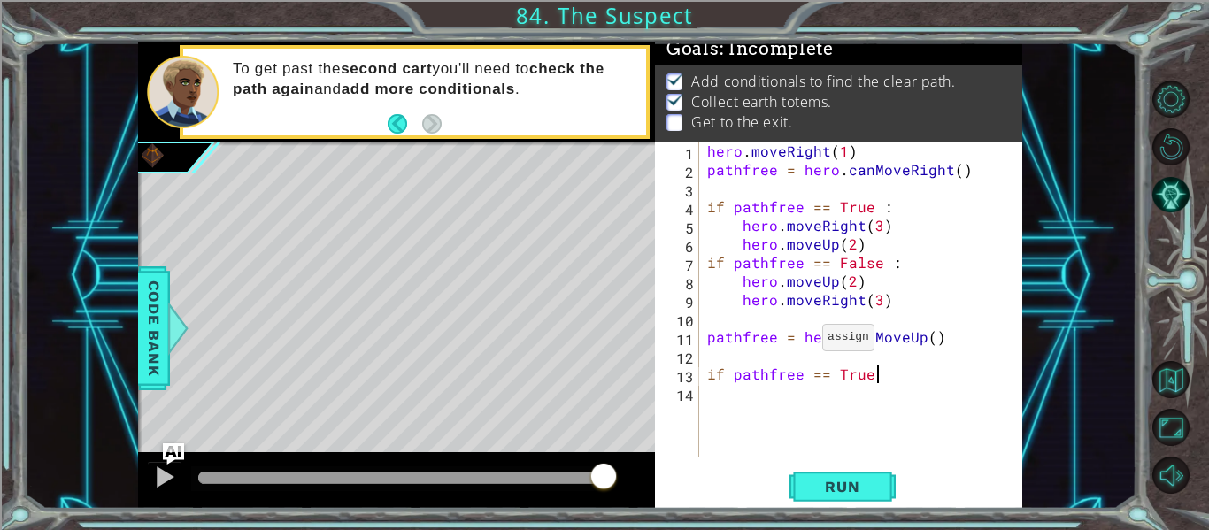
type textarea "if pathfree == True :"
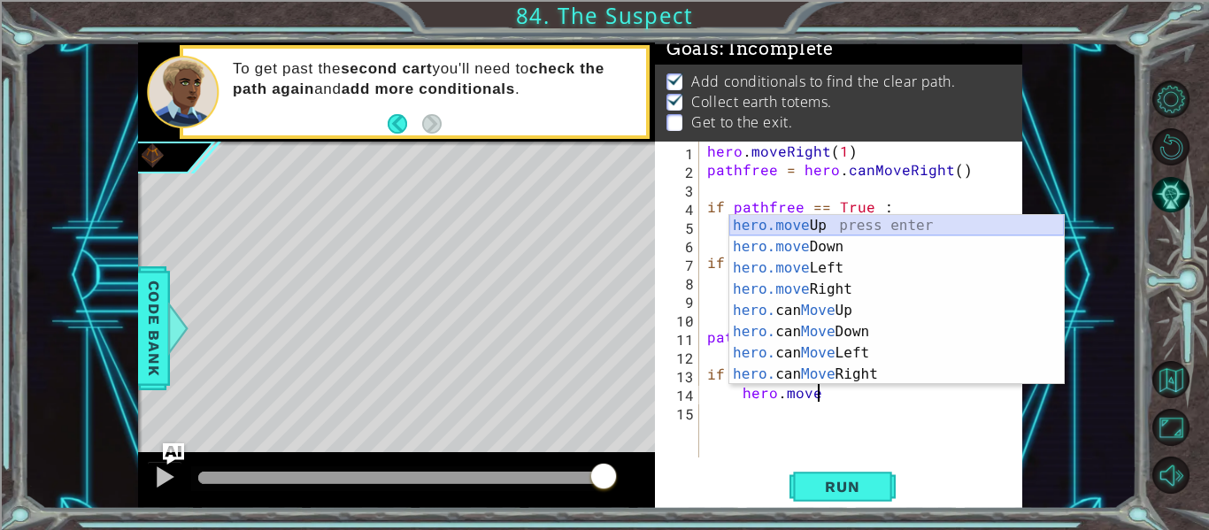
click at [807, 227] on div "hero.move Up press enter hero.move Down press enter hero.move Left press enter …" at bounding box center [896, 321] width 335 height 212
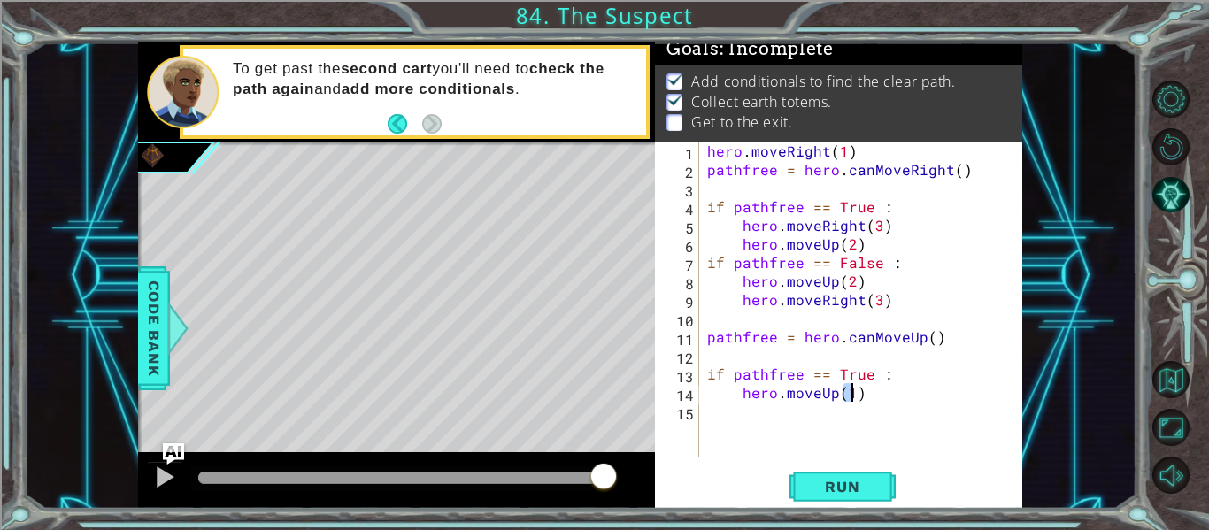
type textarea "hero.moveUp(2)"
click at [878, 401] on div "hero . moveRight ( 1 ) pathfree = hero . canMoveRight ( ) if pathfree == True :…" at bounding box center [866, 318] width 324 height 353
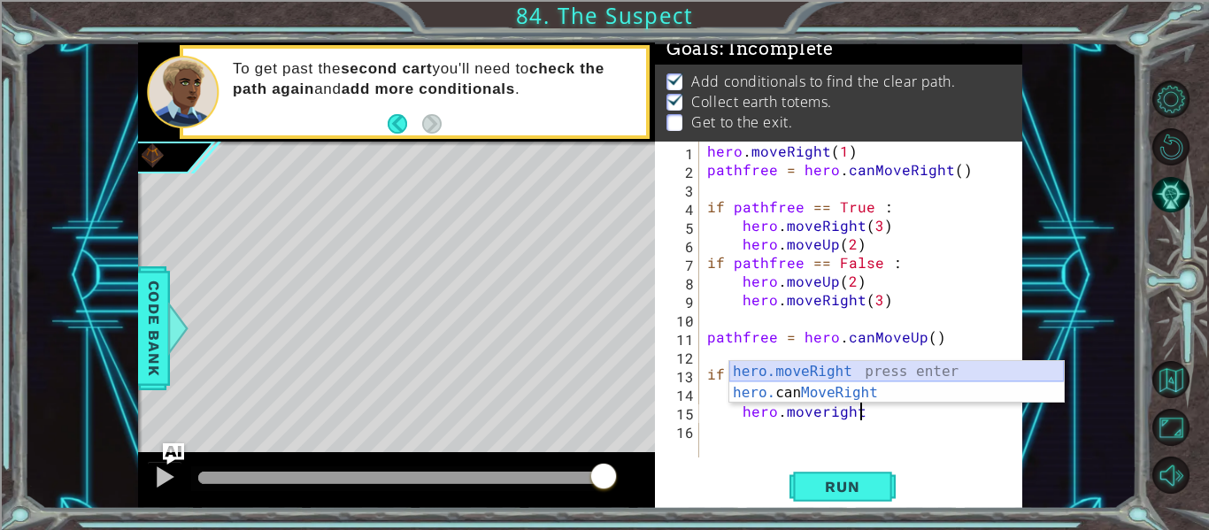
click at [883, 372] on div "hero.moveRight press enter hero. can MoveRight press enter" at bounding box center [896, 403] width 335 height 85
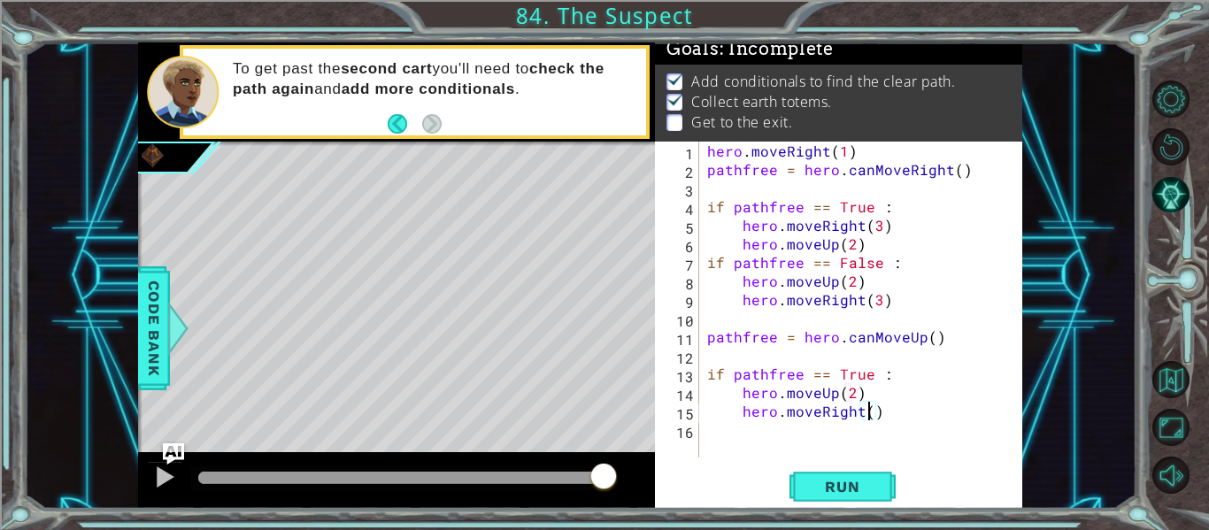
type textarea "hero.moveRight(3)"
click at [896, 410] on div "hero . moveRight ( 1 ) pathfree = hero . canMoveRight ( ) if pathfree == True :…" at bounding box center [866, 318] width 324 height 353
type textarea "hero.moveRight(3)"
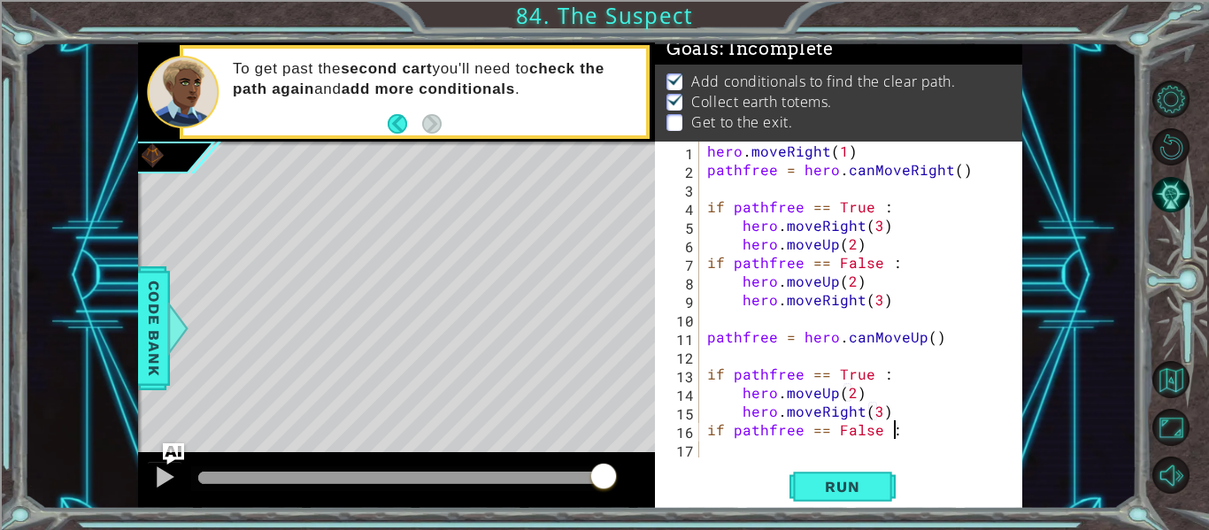
scroll to position [0, 11]
type textarea "if pathfree == False :"
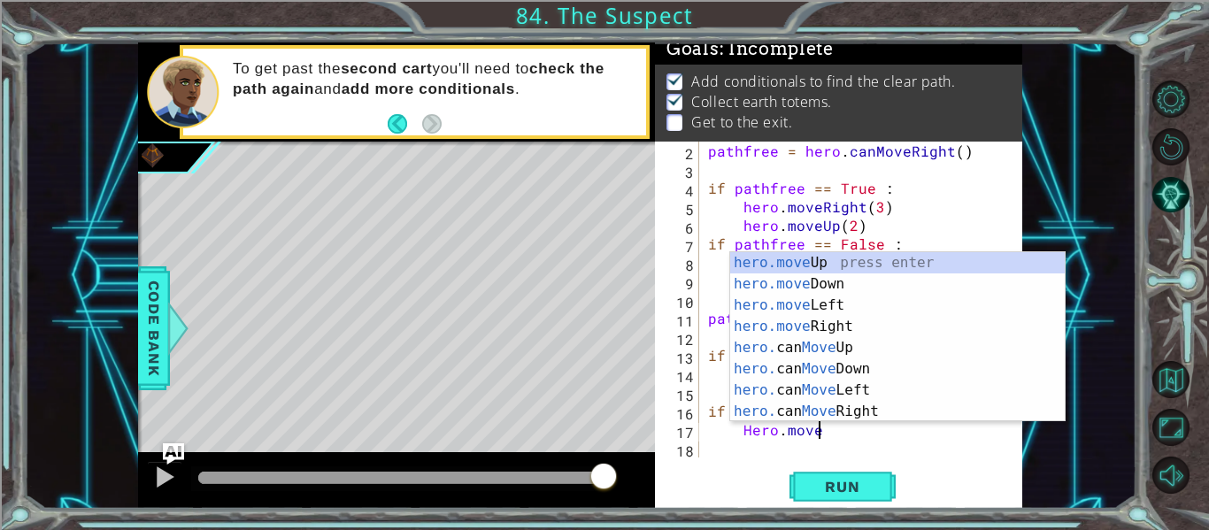
scroll to position [0, 6]
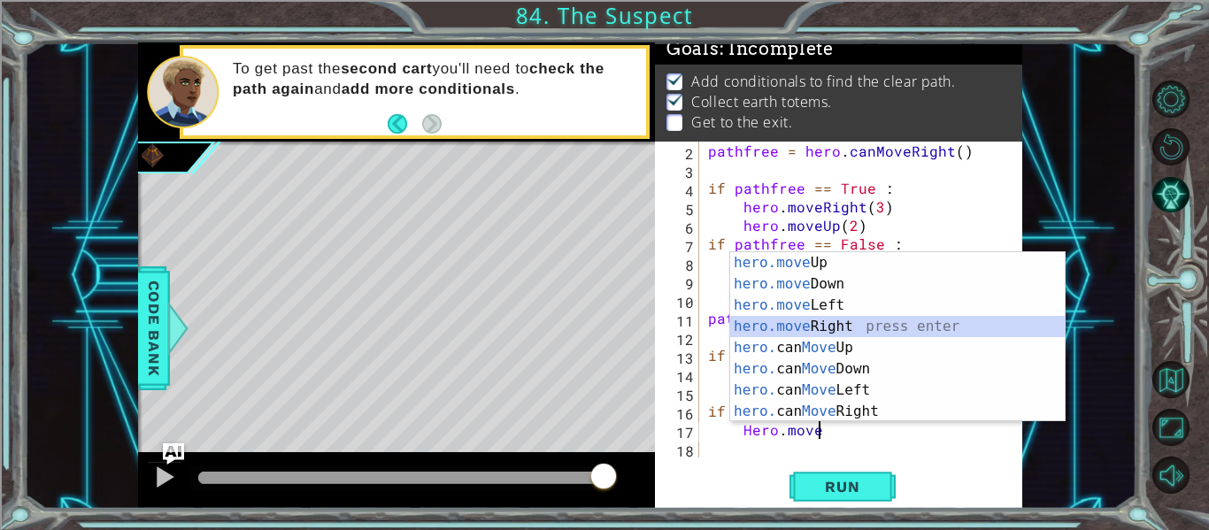
click at [832, 320] on div "hero.move Up press enter hero.move Down press enter hero.move Left press enter …" at bounding box center [897, 358] width 335 height 212
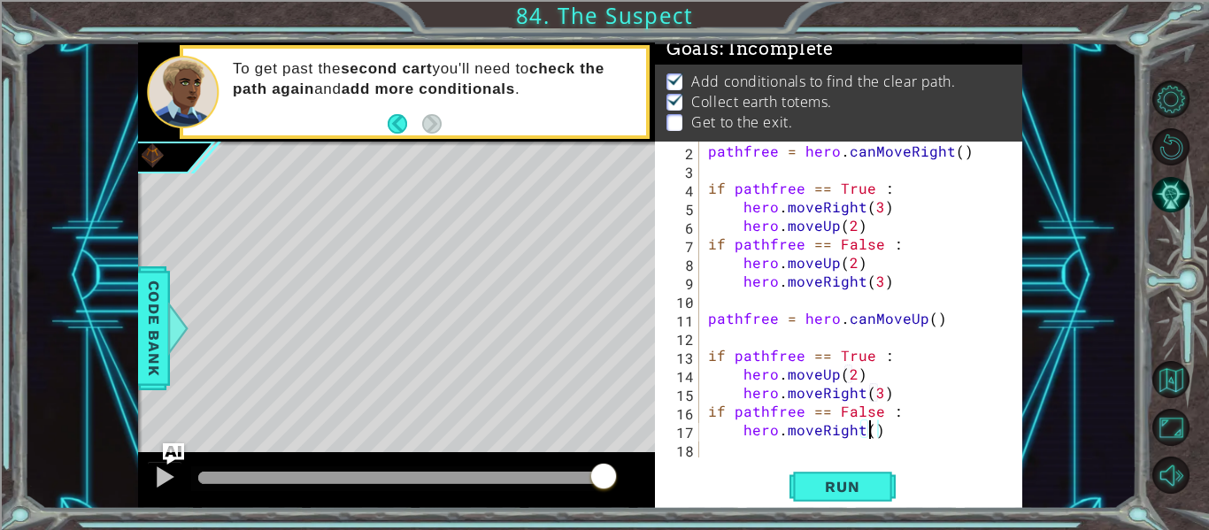
type textarea "hero.moveRight(2)"
click at [884, 430] on div "pathfree = hero . canMoveRight ( ) if pathfree == True : hero . moveRight ( 3 )…" at bounding box center [860, 318] width 310 height 353
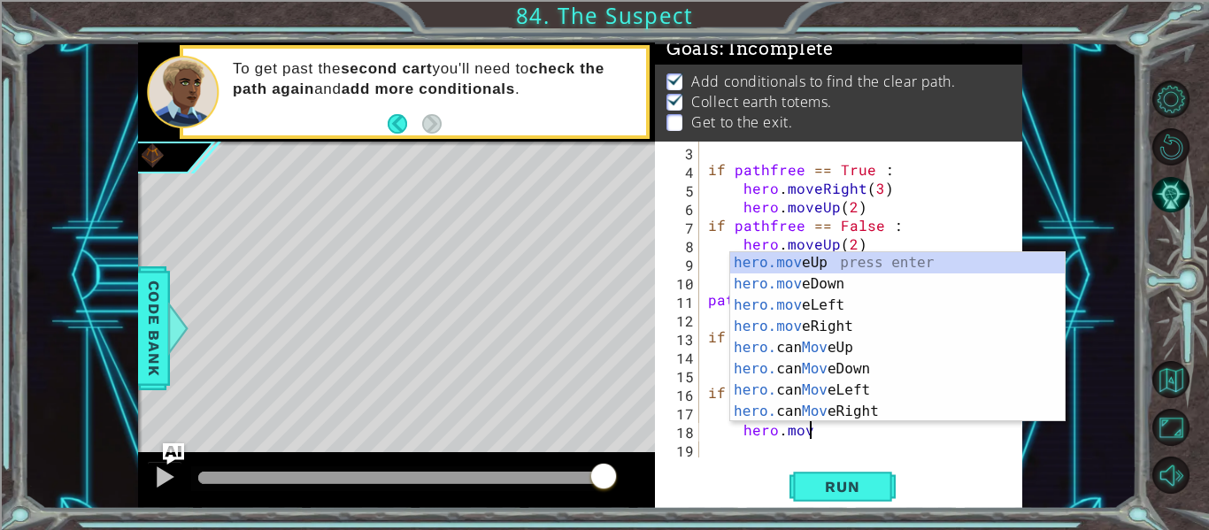
scroll to position [0, 6]
click at [1008, 258] on div "hero.move Up press enter hero.move Down press enter hero.move Left press enter …" at bounding box center [897, 358] width 335 height 212
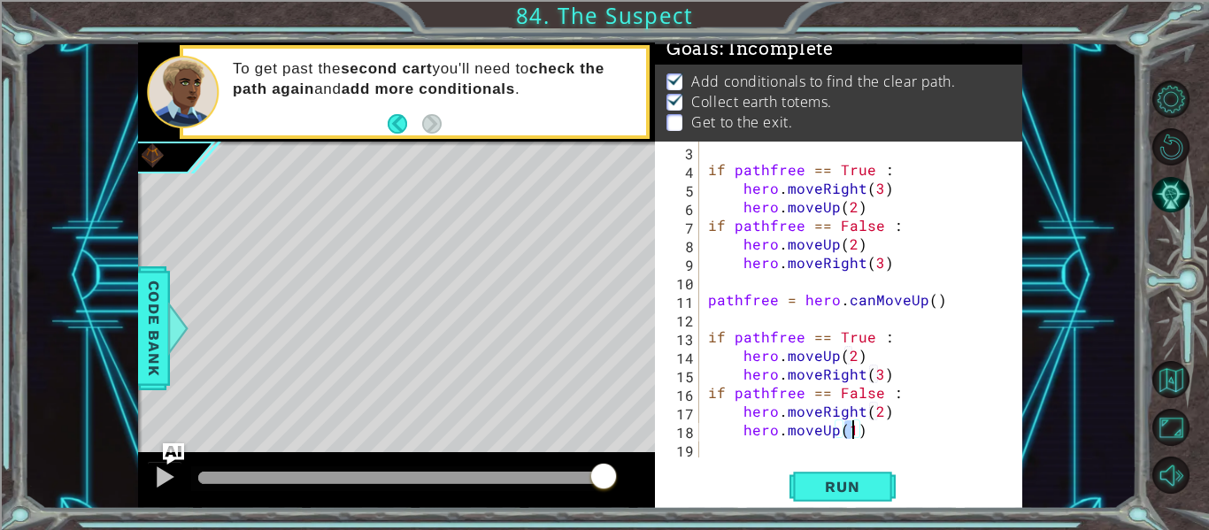
type textarea "hero.moveUp(2)"
click at [882, 437] on div "if pathfree == True : hero . moveRight ( 3 ) hero . moveUp ( 2 ) if pathfree ==…" at bounding box center [860, 318] width 310 height 353
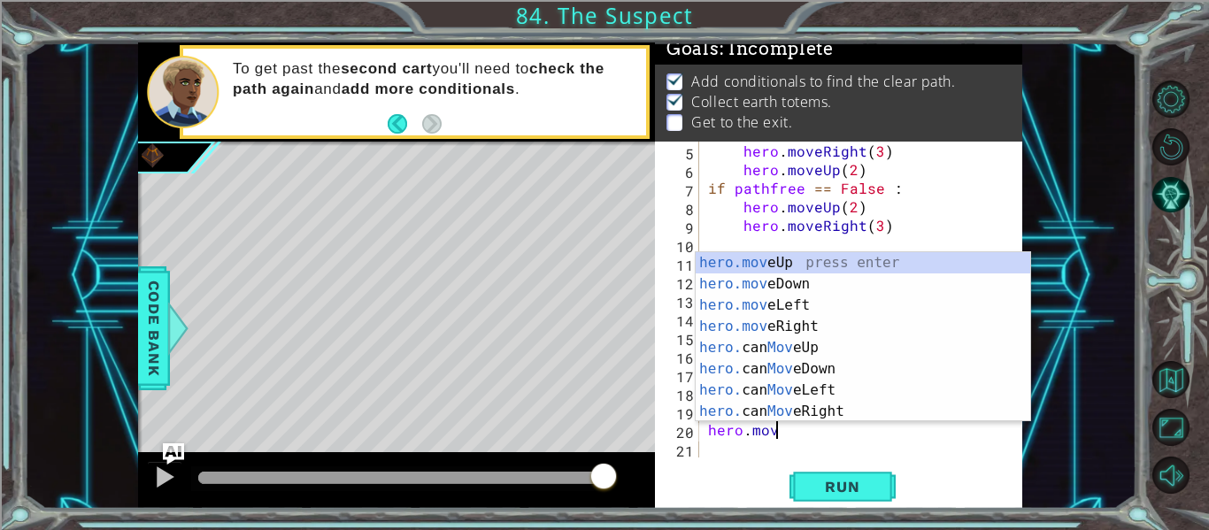
scroll to position [0, 4]
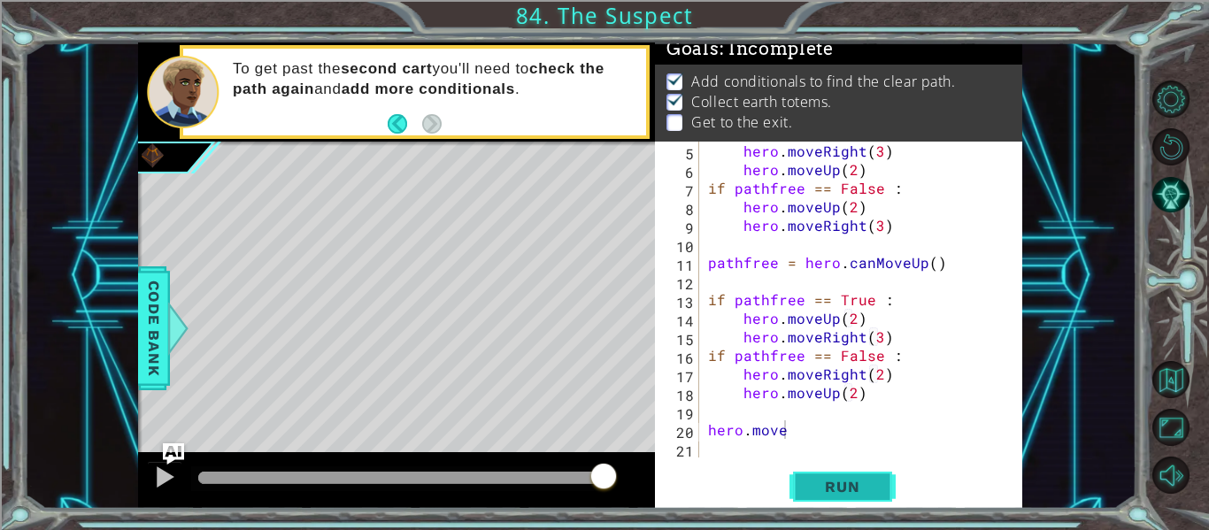
click at [837, 498] on button "Run" at bounding box center [843, 487] width 106 height 36
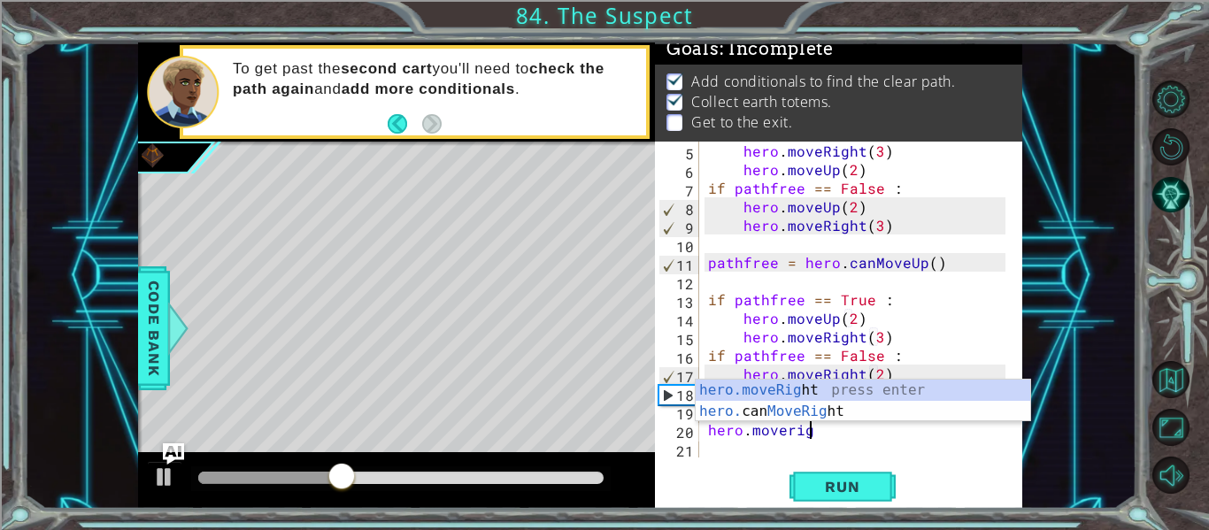
scroll to position [0, 6]
click at [857, 389] on div "hero.moveRight press enter hero. can MoveRight press enter" at bounding box center [863, 422] width 335 height 85
type textarea "hero.moveRight(1)"
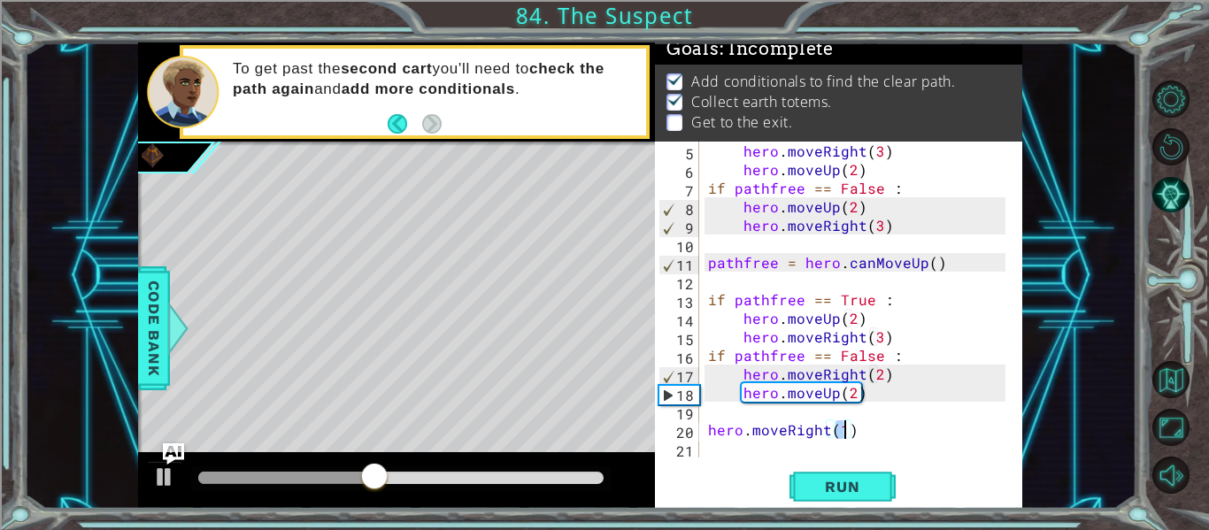
click at [833, 447] on div "hero . moveRight ( 3 ) hero . moveUp ( 2 ) if pathfree == False : hero . moveUp…" at bounding box center [860, 318] width 310 height 353
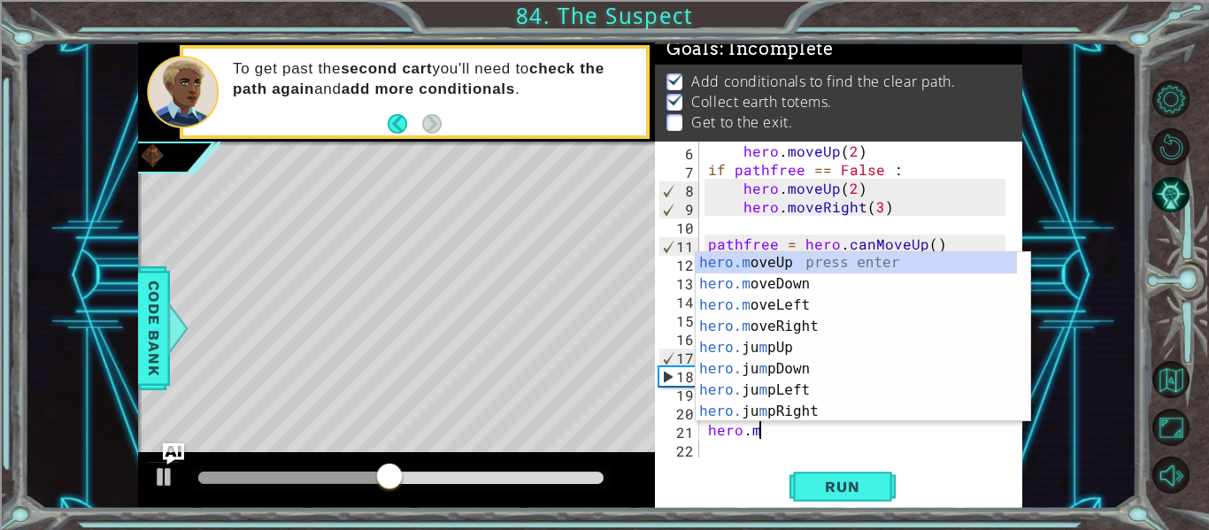
scroll to position [0, 4]
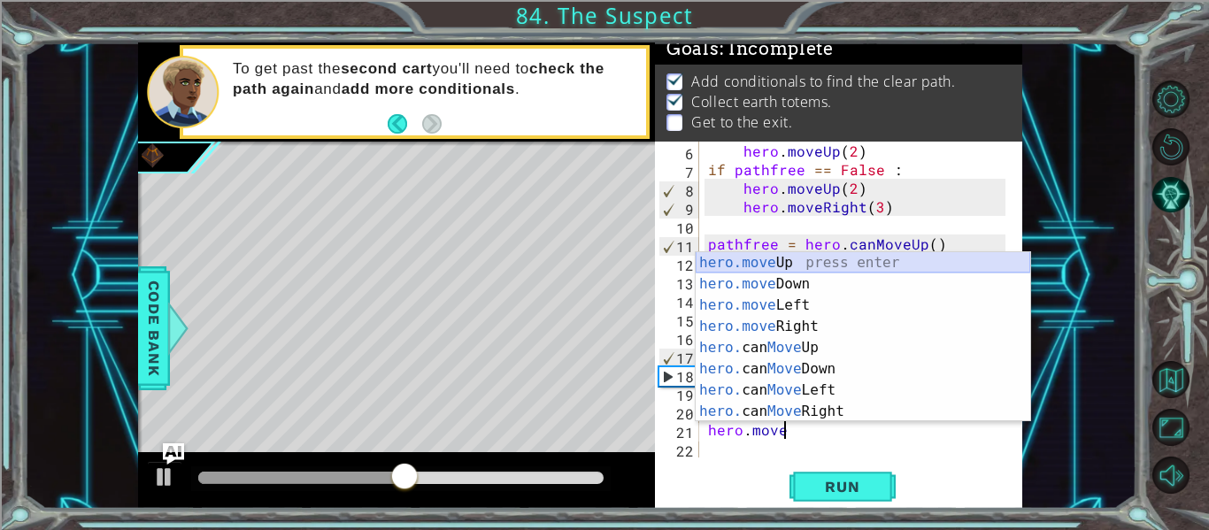
click at [829, 258] on div "hero.move Up press enter hero.move Down press enter hero.move Left press enter …" at bounding box center [863, 358] width 335 height 212
type textarea "hero.moveUp(1)"
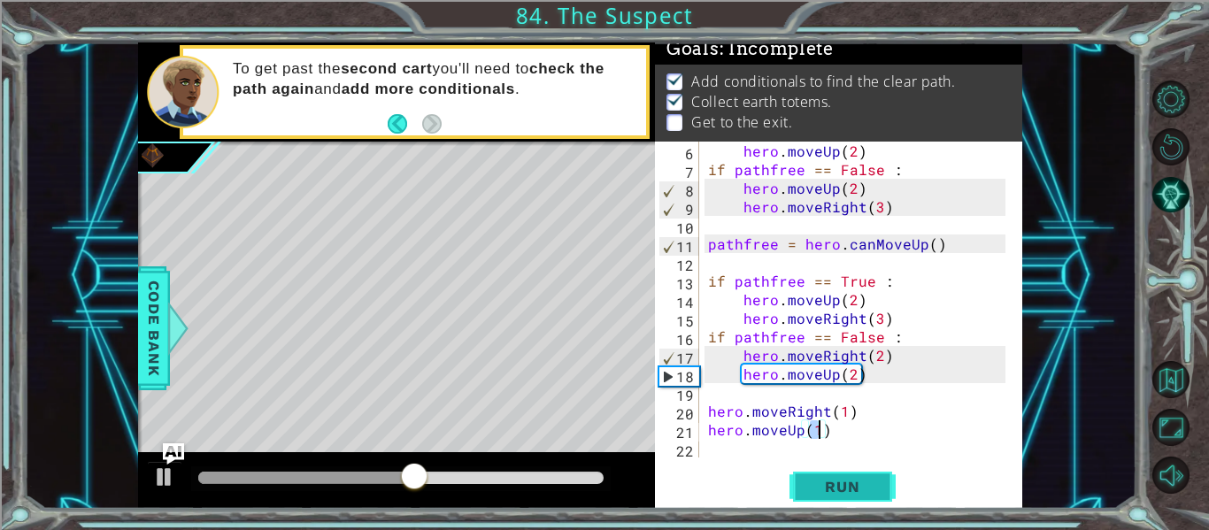
click at [827, 497] on button "Run" at bounding box center [843, 487] width 106 height 36
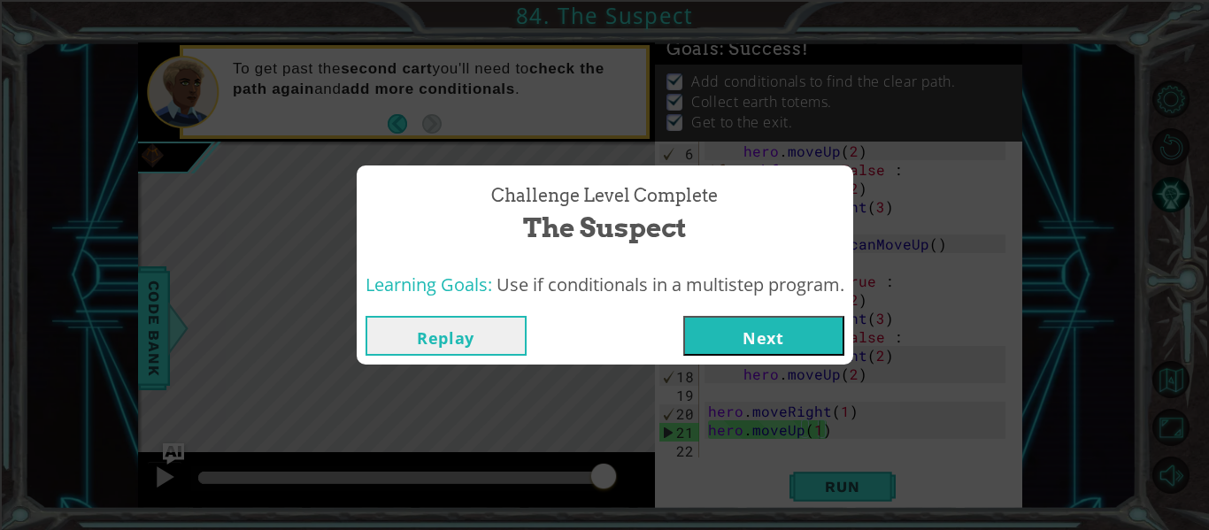
click at [732, 320] on button "Next" at bounding box center [763, 336] width 161 height 40
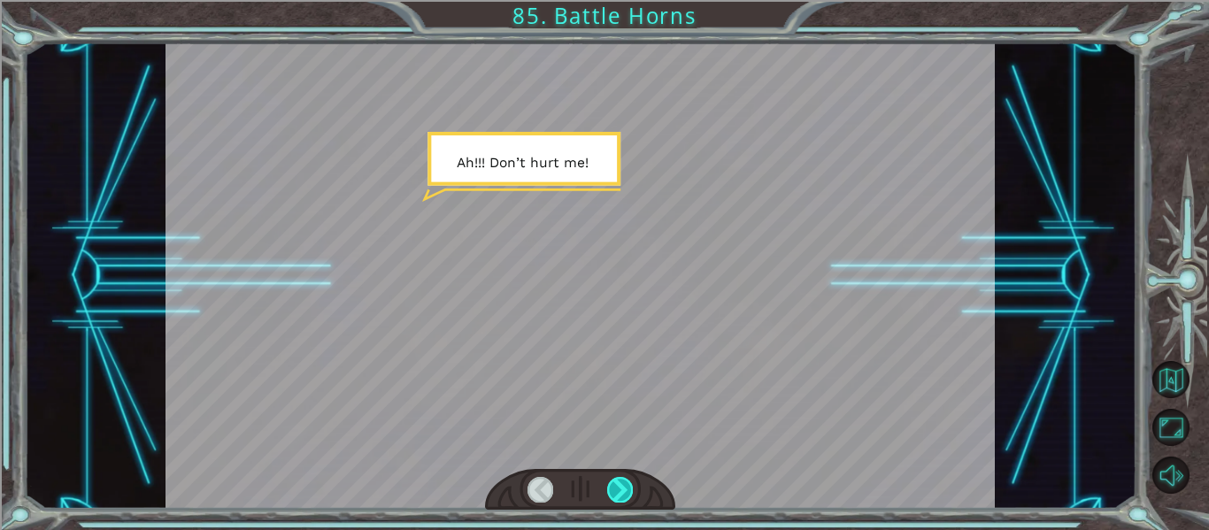
click at [617, 489] on div at bounding box center [620, 489] width 26 height 25
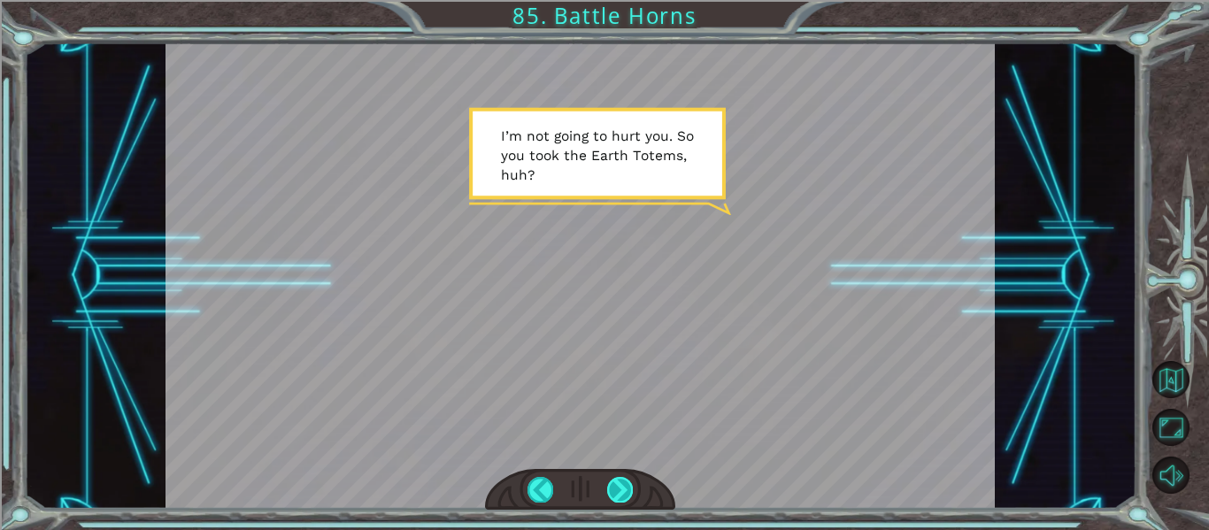
click at [617, 489] on div at bounding box center [620, 489] width 26 height 25
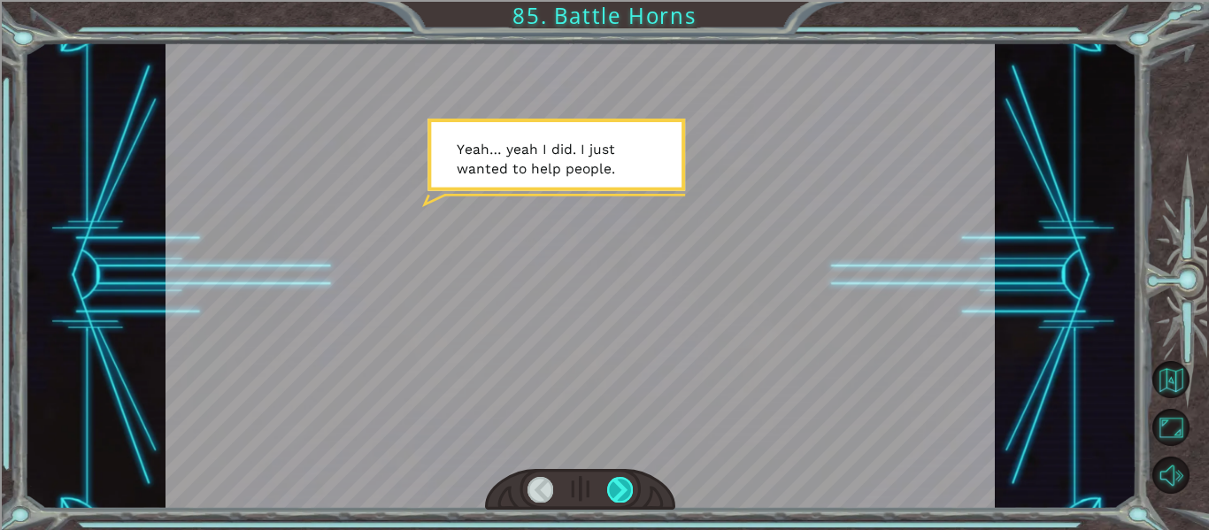
click at [617, 489] on div at bounding box center [620, 489] width 26 height 25
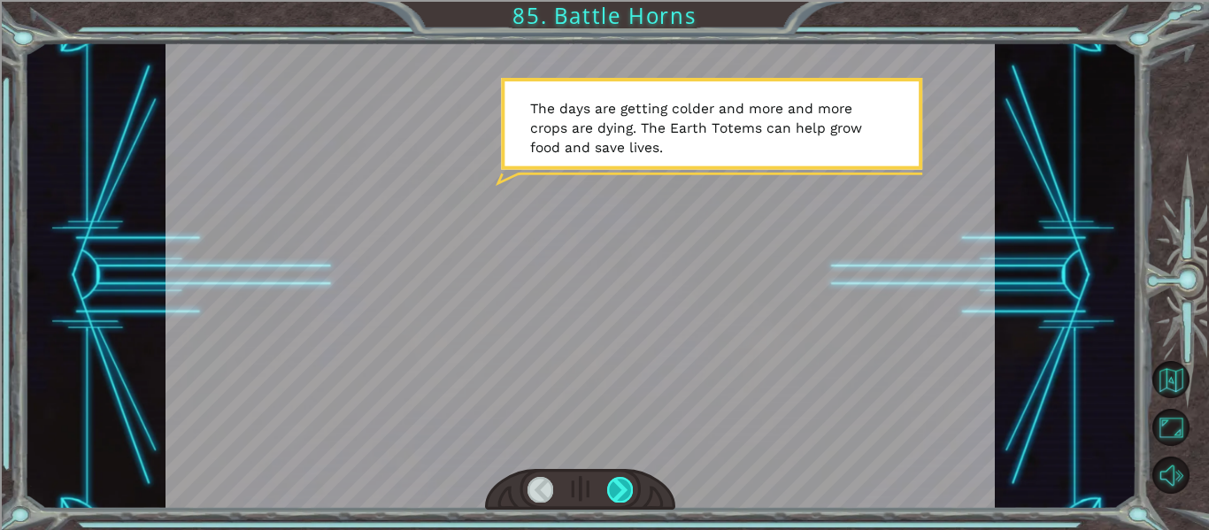
click at [620, 489] on div at bounding box center [620, 489] width 26 height 25
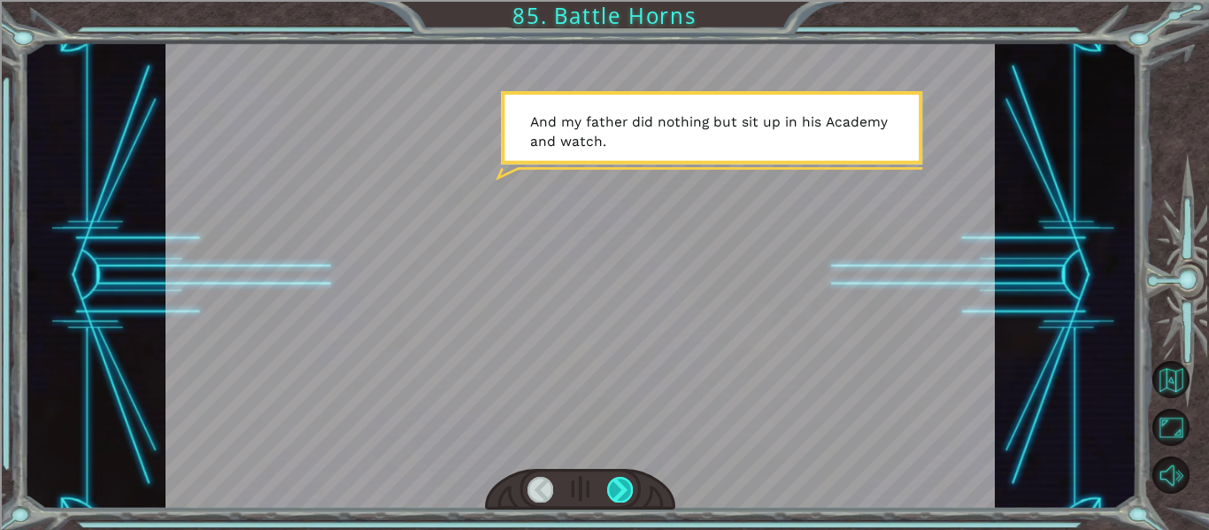
click at [611, 494] on div at bounding box center [620, 489] width 26 height 25
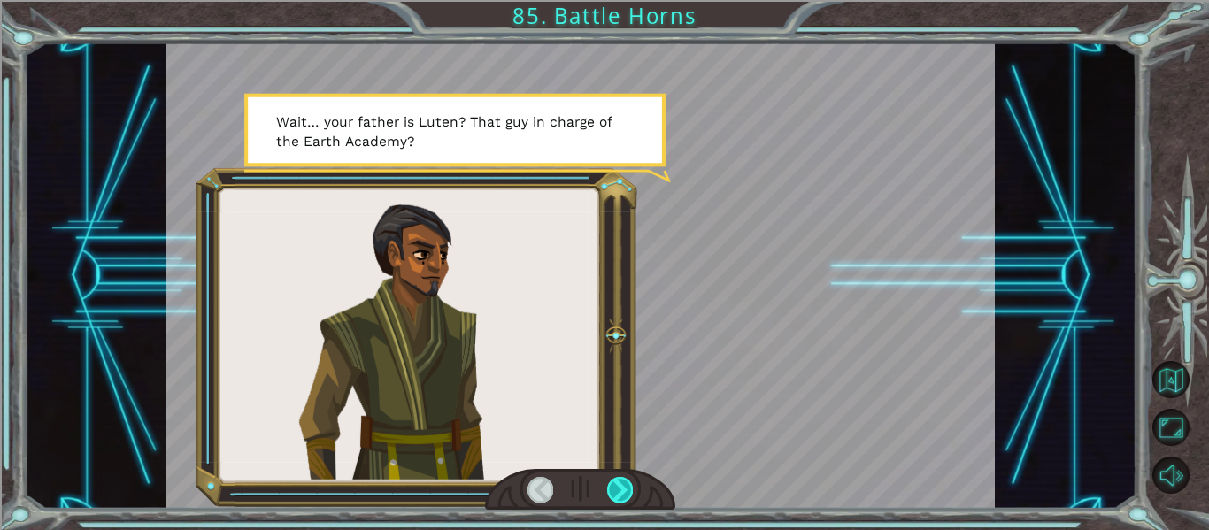
click at [612, 494] on div at bounding box center [620, 489] width 26 height 25
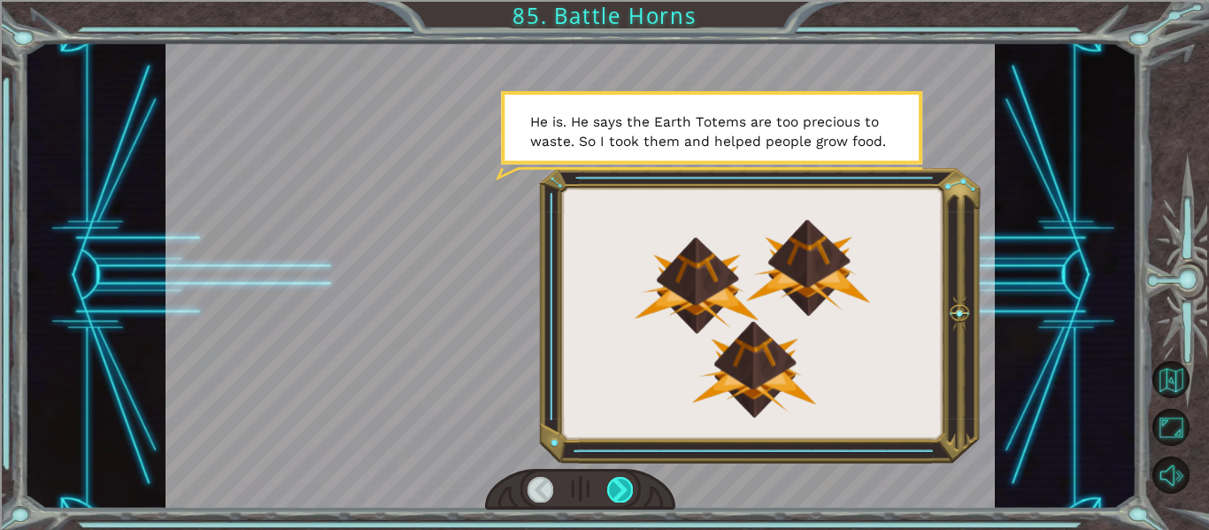
click at [613, 497] on div at bounding box center [620, 489] width 26 height 25
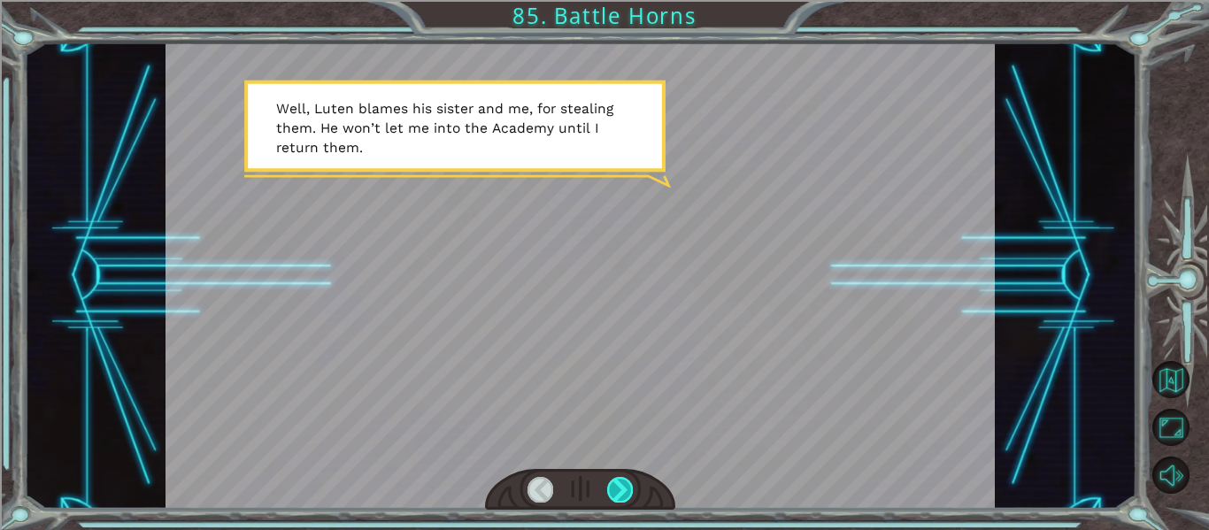
click at [613, 497] on div at bounding box center [620, 489] width 26 height 25
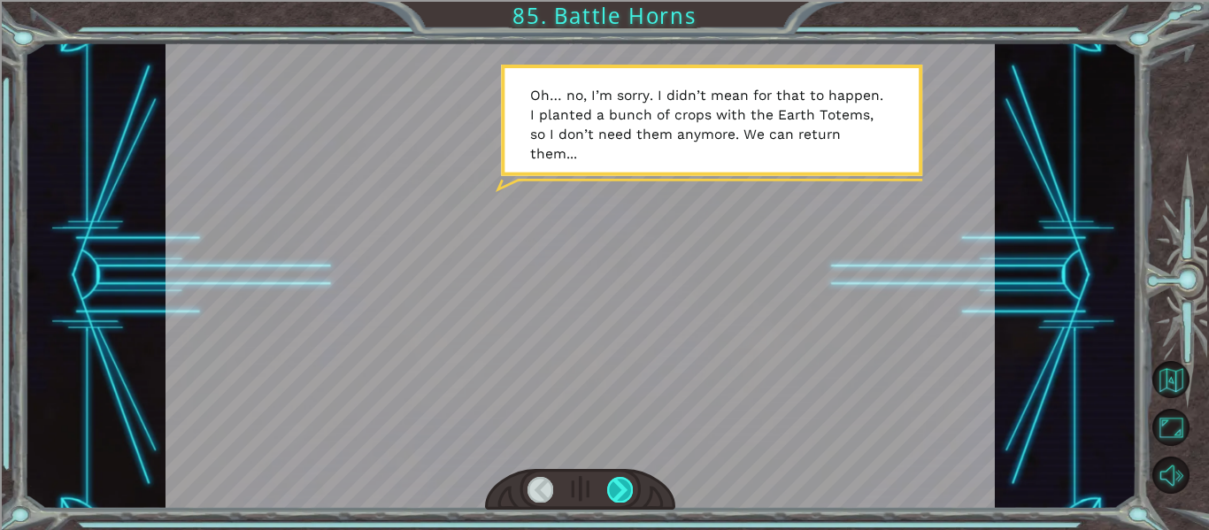
click at [618, 500] on div at bounding box center [620, 489] width 26 height 25
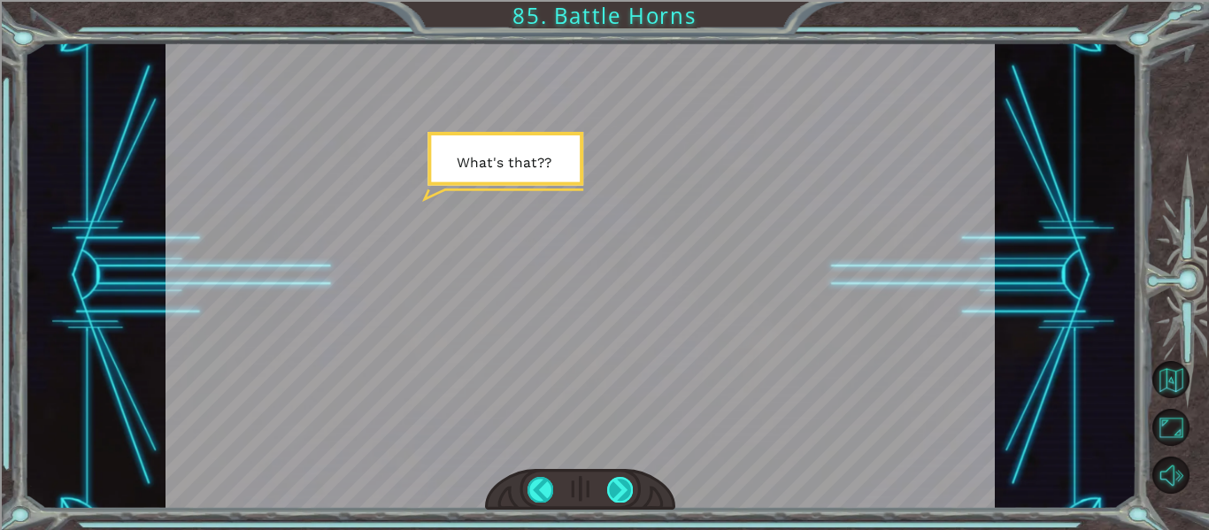
click at [618, 500] on div at bounding box center [620, 489] width 26 height 25
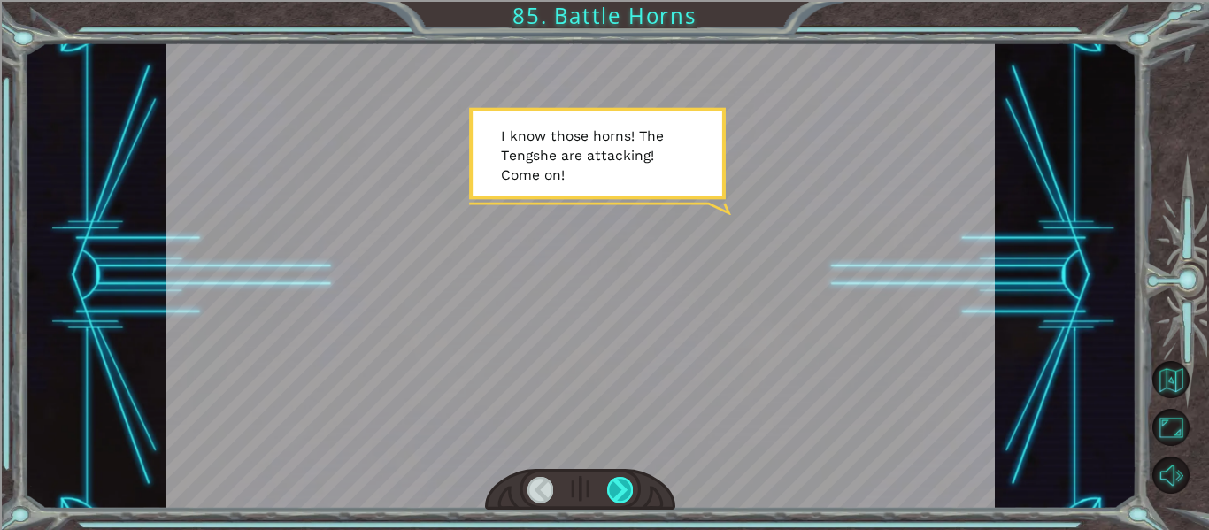
click at [619, 492] on div at bounding box center [620, 489] width 26 height 25
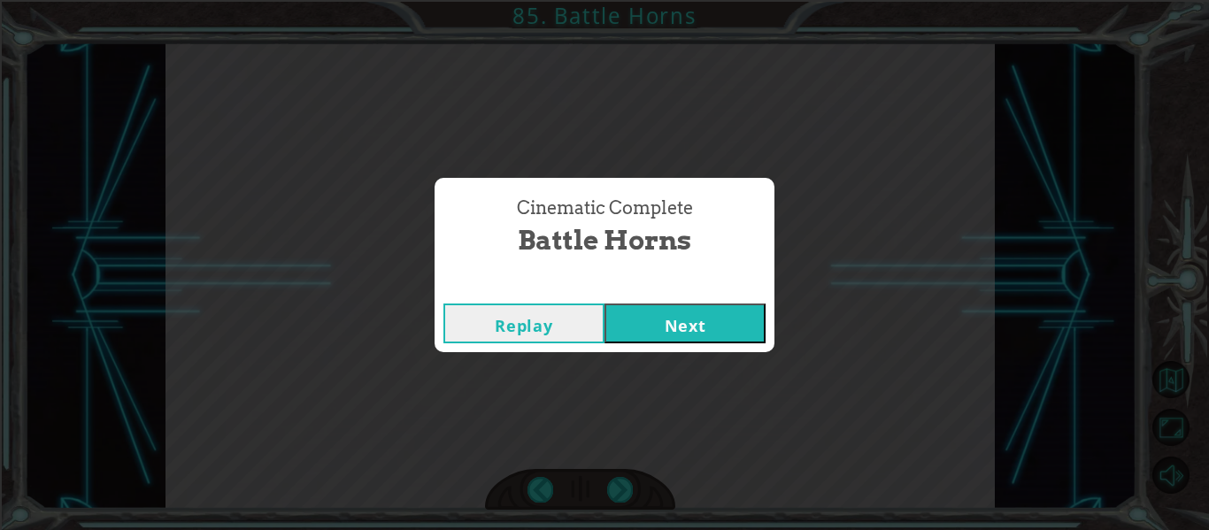
click at [690, 328] on button "Next" at bounding box center [685, 324] width 161 height 40
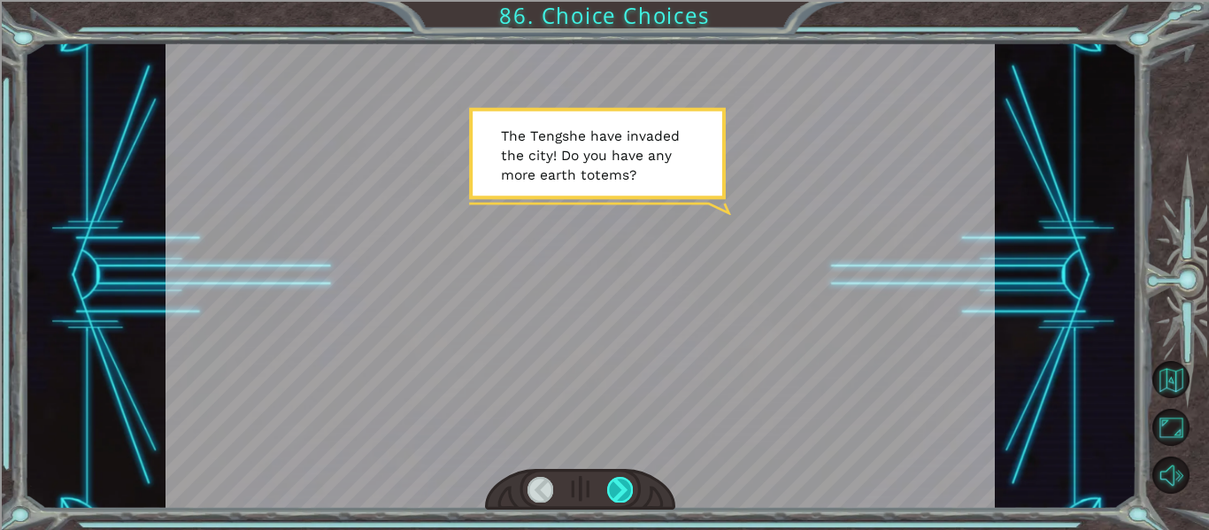
click at [609, 496] on div at bounding box center [620, 489] width 26 height 25
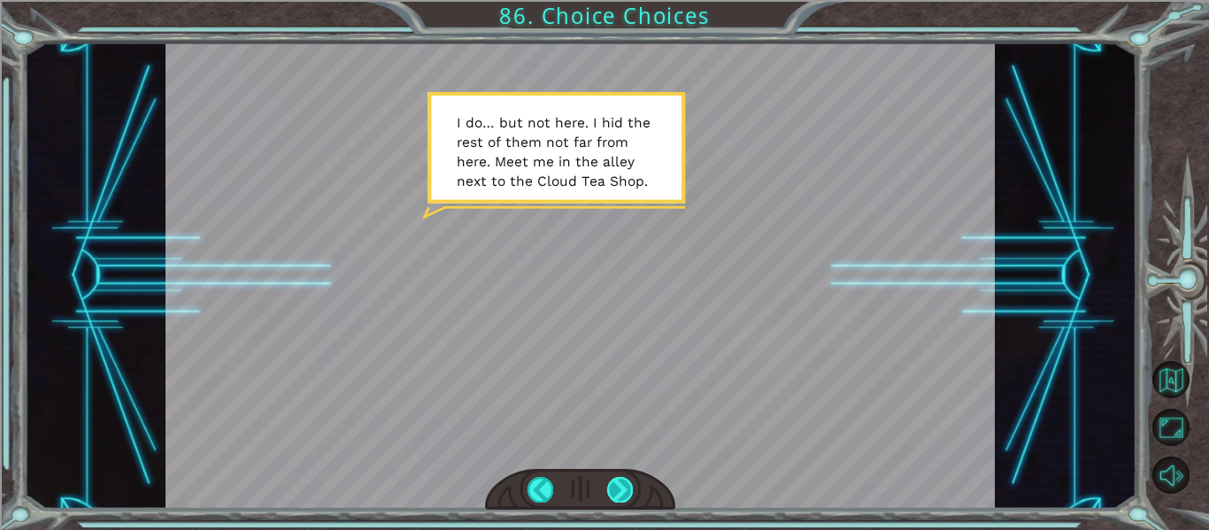
click at [627, 489] on div at bounding box center [620, 489] width 26 height 25
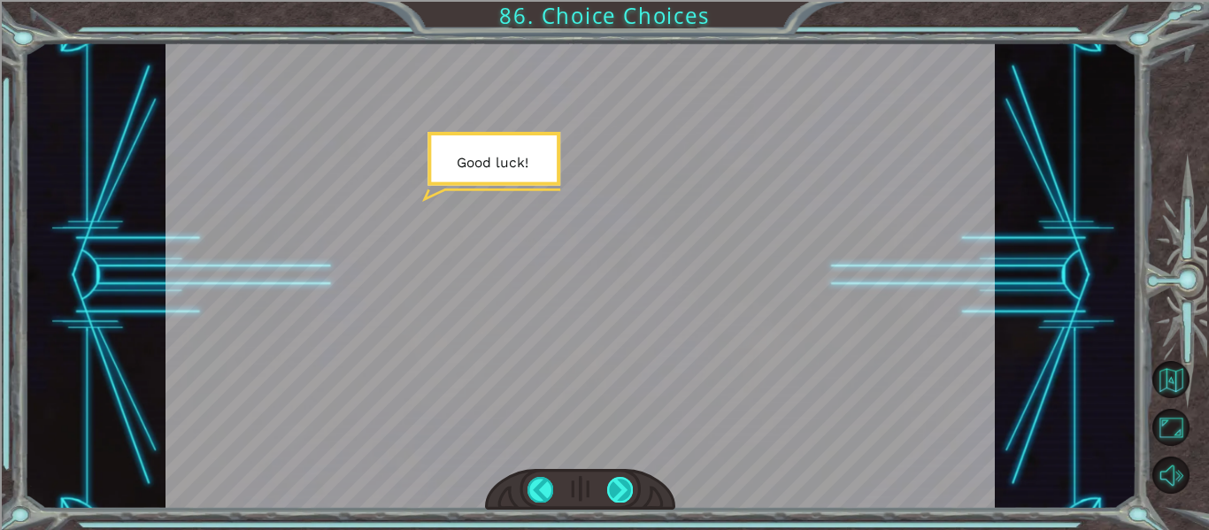
click at [627, 492] on div at bounding box center [620, 489] width 26 height 25
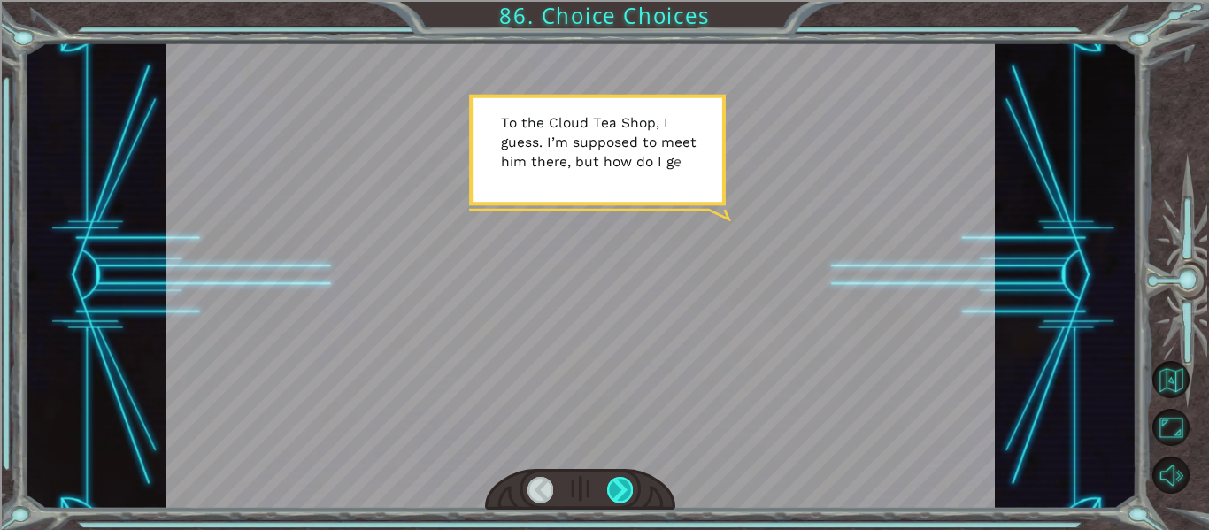
click at [627, 492] on div at bounding box center [620, 489] width 26 height 25
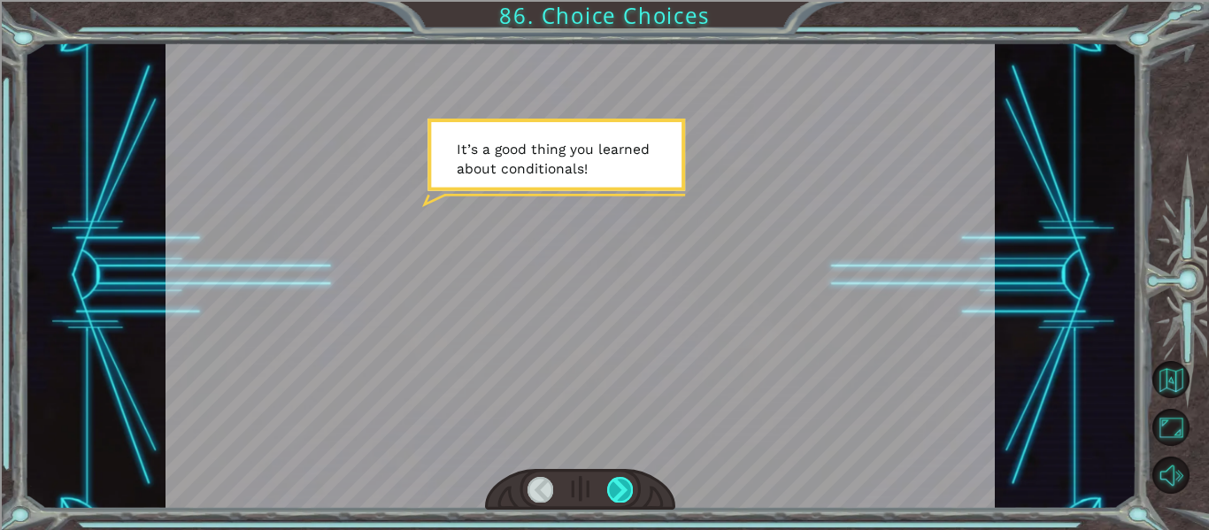
click at [627, 492] on div at bounding box center [620, 489] width 26 height 25
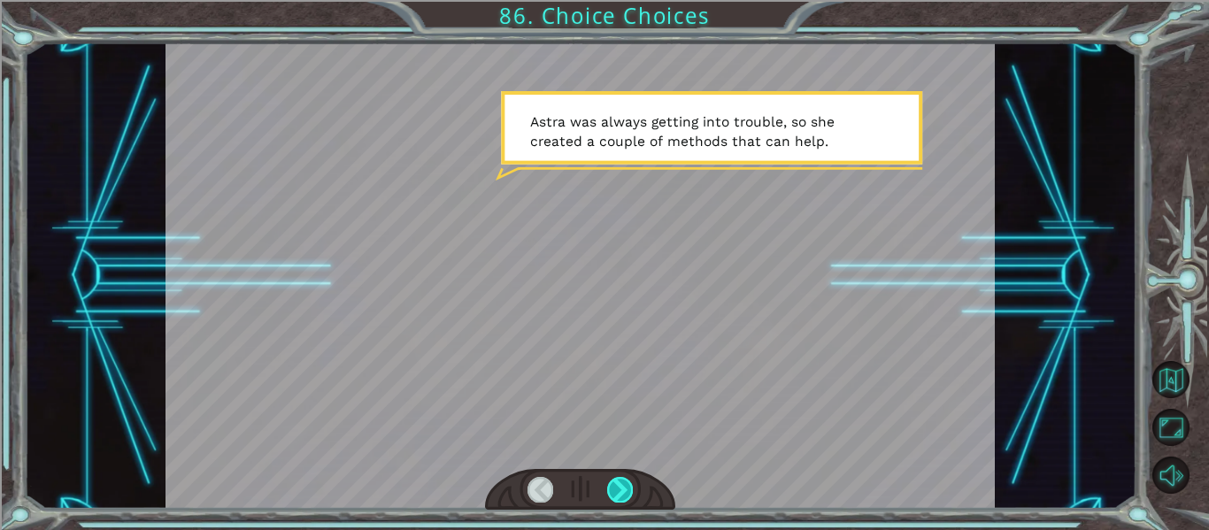
click at [627, 492] on div at bounding box center [620, 489] width 26 height 25
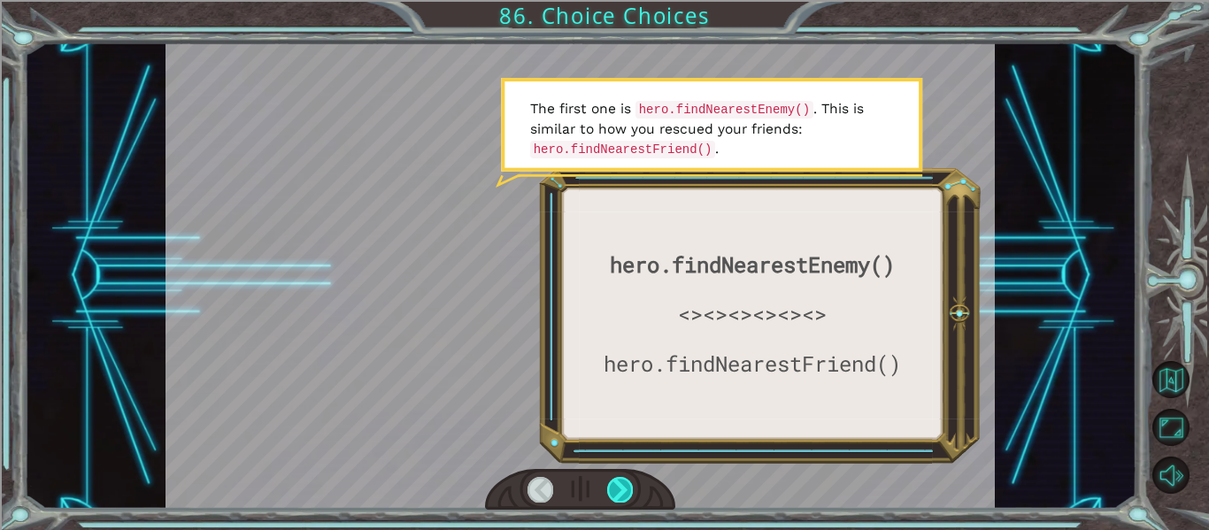
click at [627, 492] on div at bounding box center [620, 489] width 26 height 25
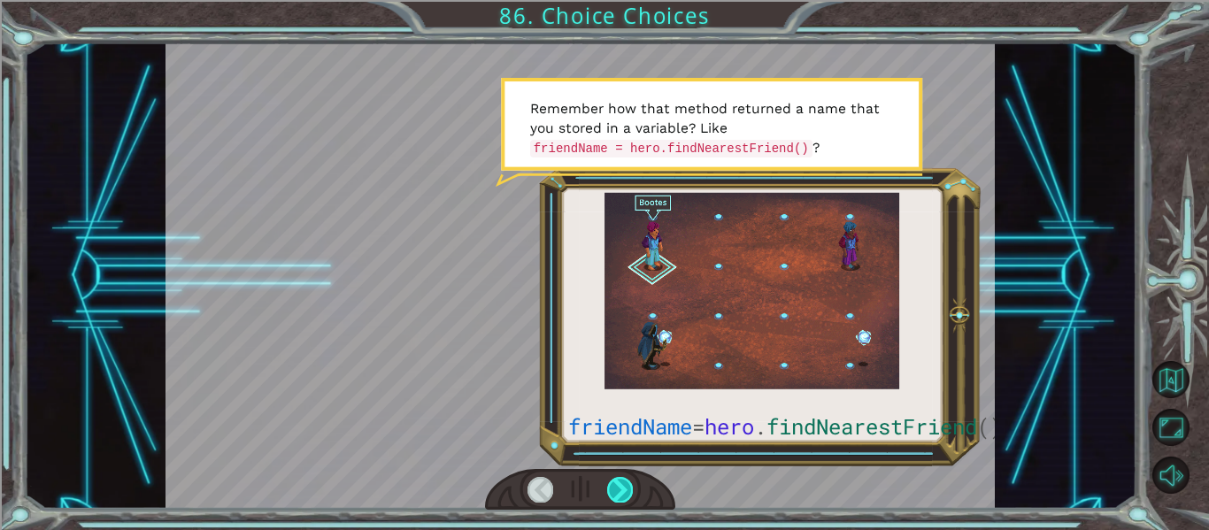
click at [620, 479] on div at bounding box center [620, 489] width 26 height 25
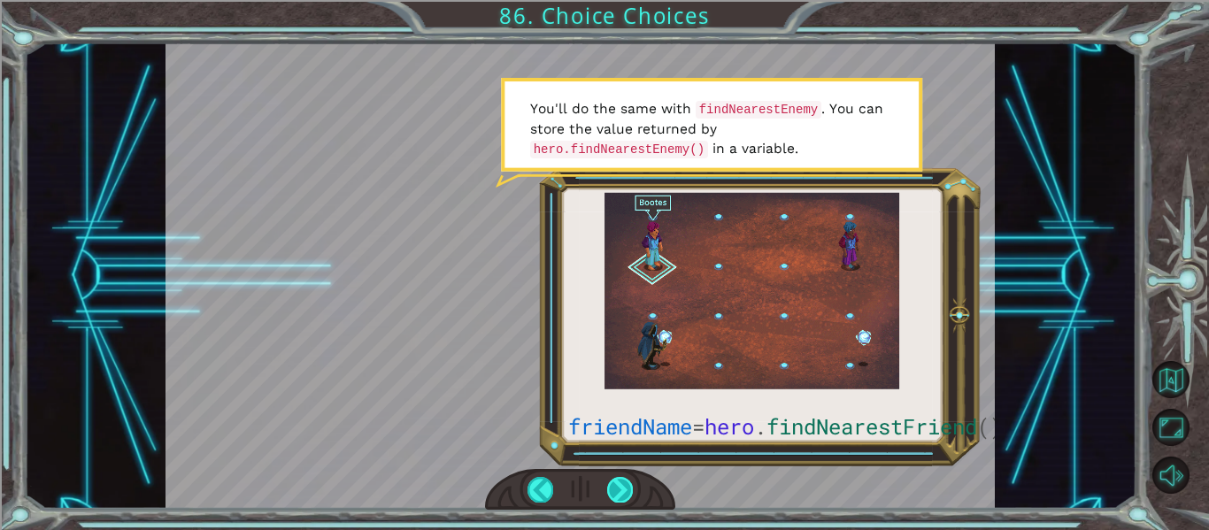
click at [613, 491] on div at bounding box center [620, 489] width 26 height 25
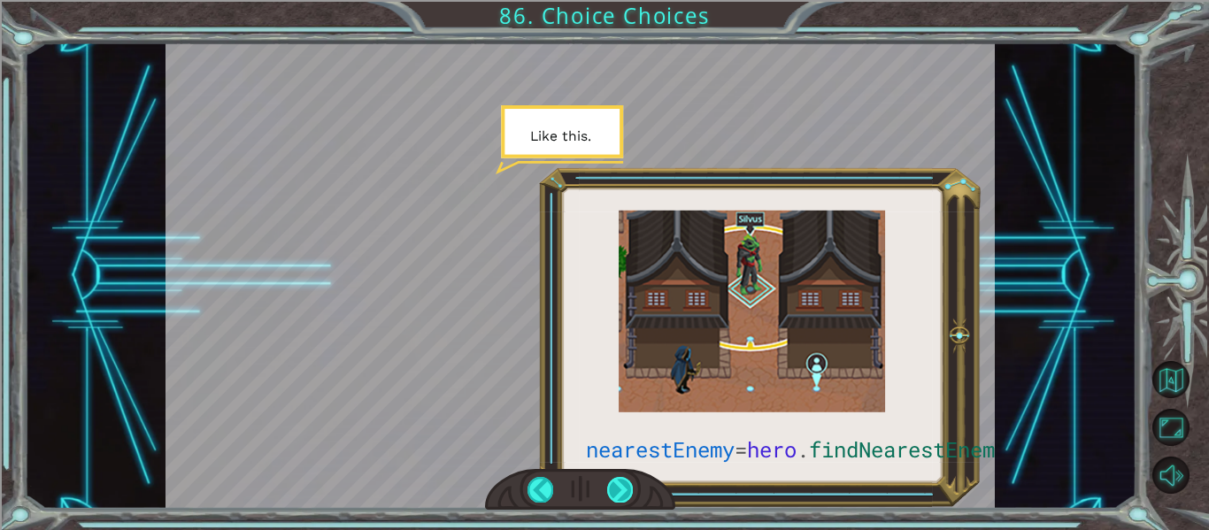
click at [619, 489] on div at bounding box center [620, 489] width 26 height 25
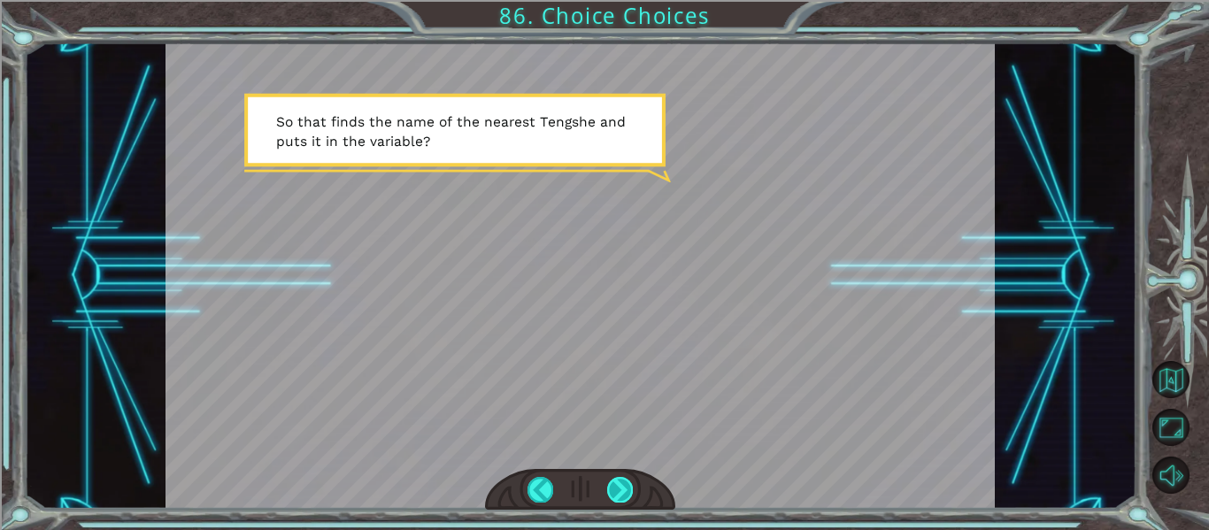
click at [618, 489] on div at bounding box center [620, 489] width 26 height 25
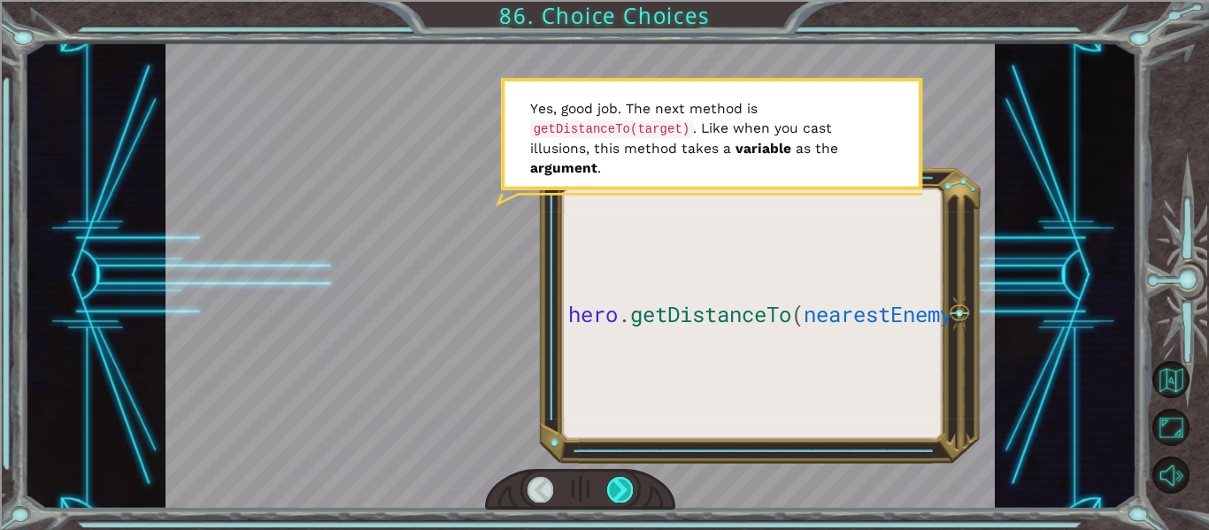
click at [618, 482] on div at bounding box center [620, 489] width 26 height 25
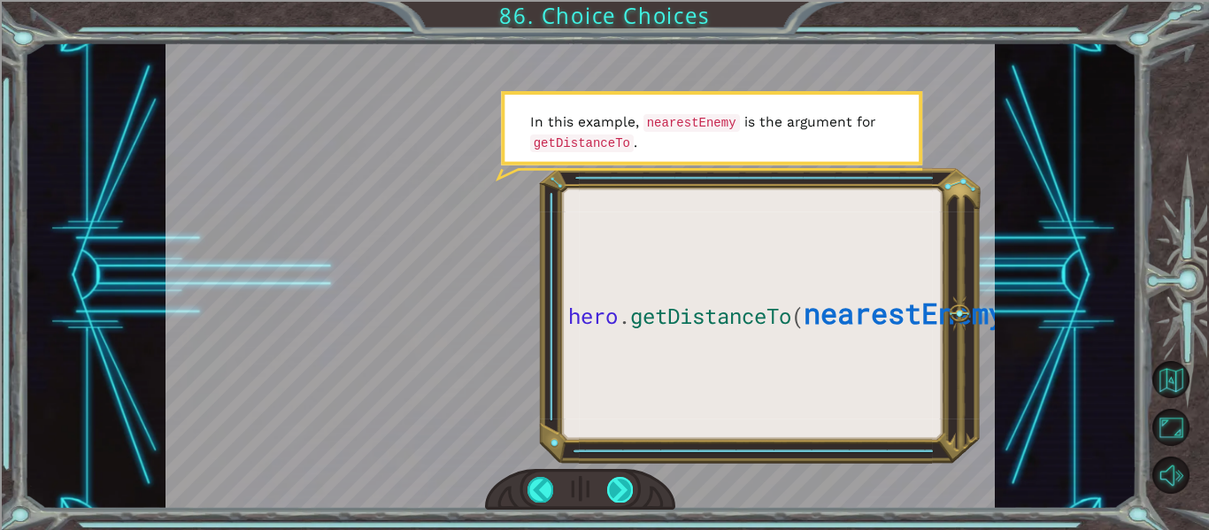
click at [619, 482] on div at bounding box center [620, 489] width 26 height 25
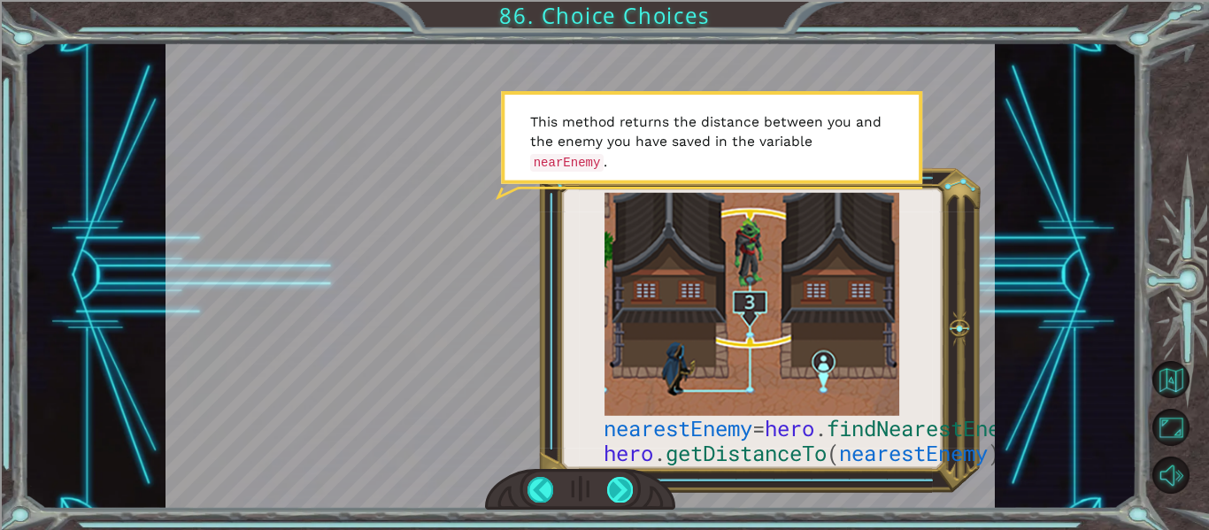
click at [623, 494] on div at bounding box center [620, 489] width 26 height 25
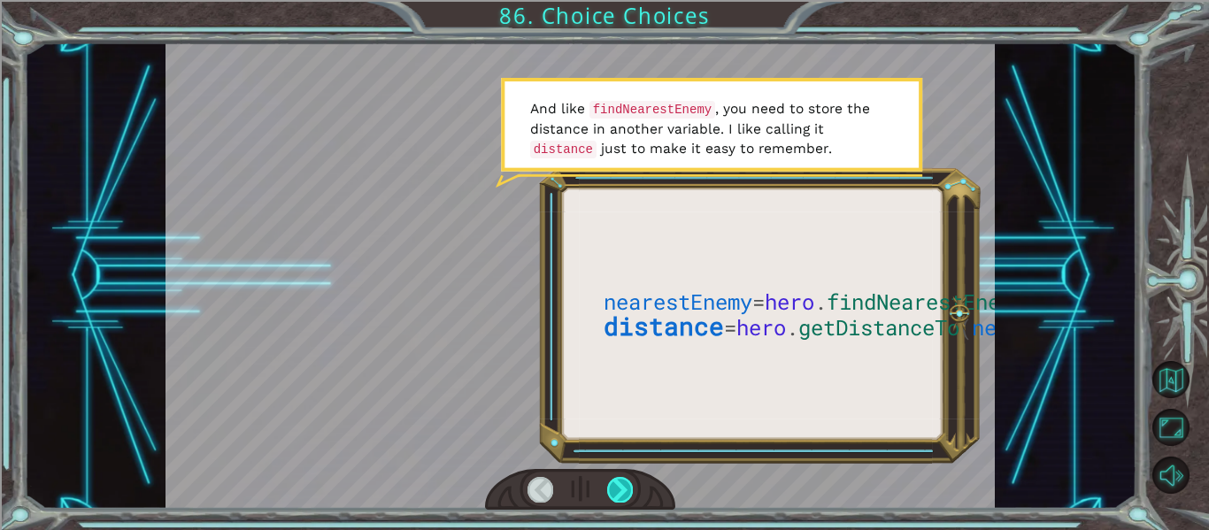
click at [623, 494] on div at bounding box center [620, 489] width 26 height 25
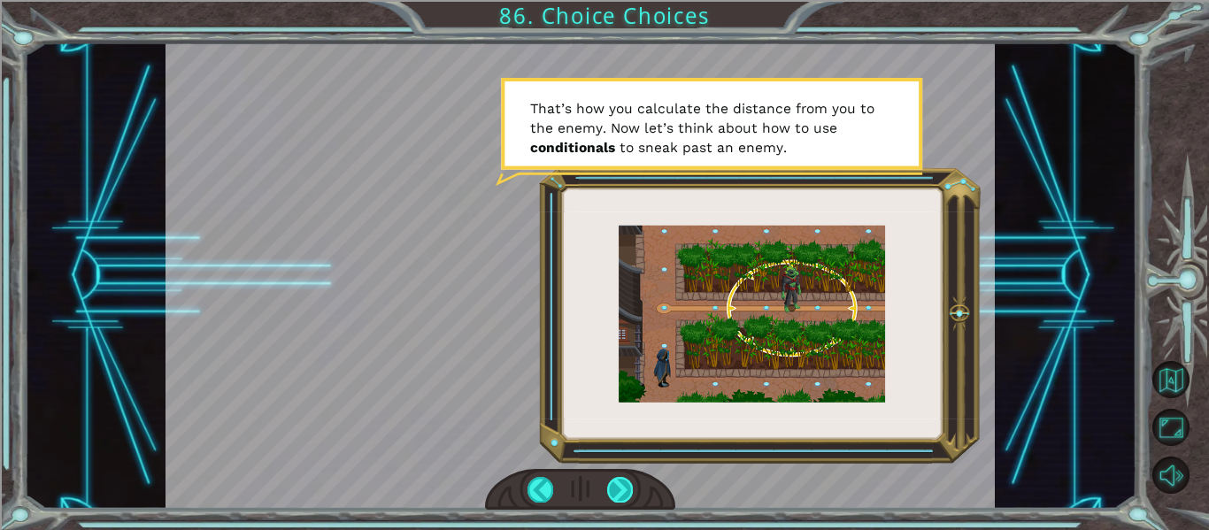
click at [628, 489] on div at bounding box center [620, 489] width 26 height 25
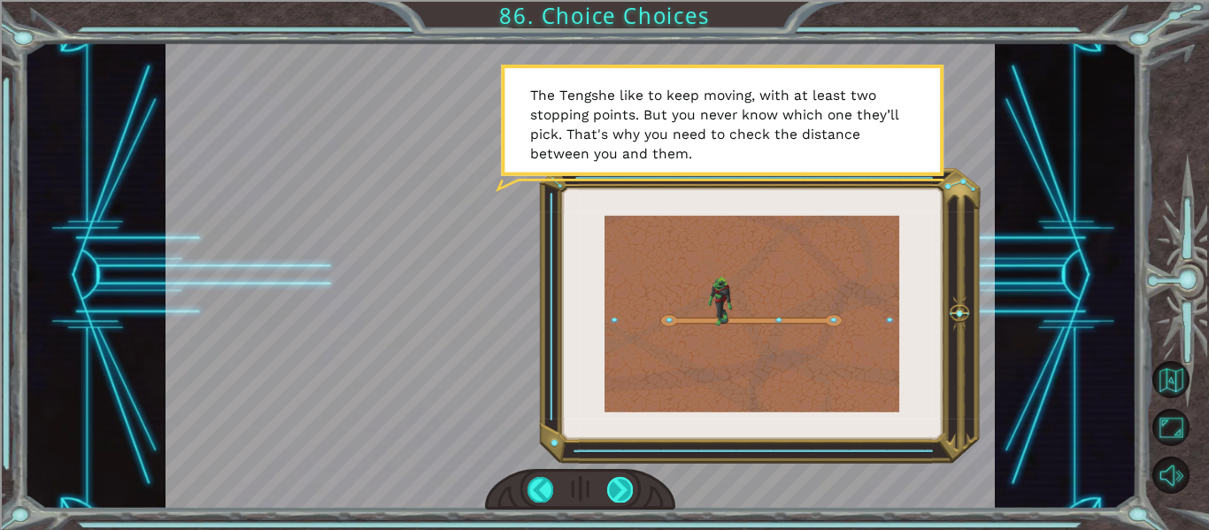
click at [630, 483] on div at bounding box center [620, 489] width 26 height 25
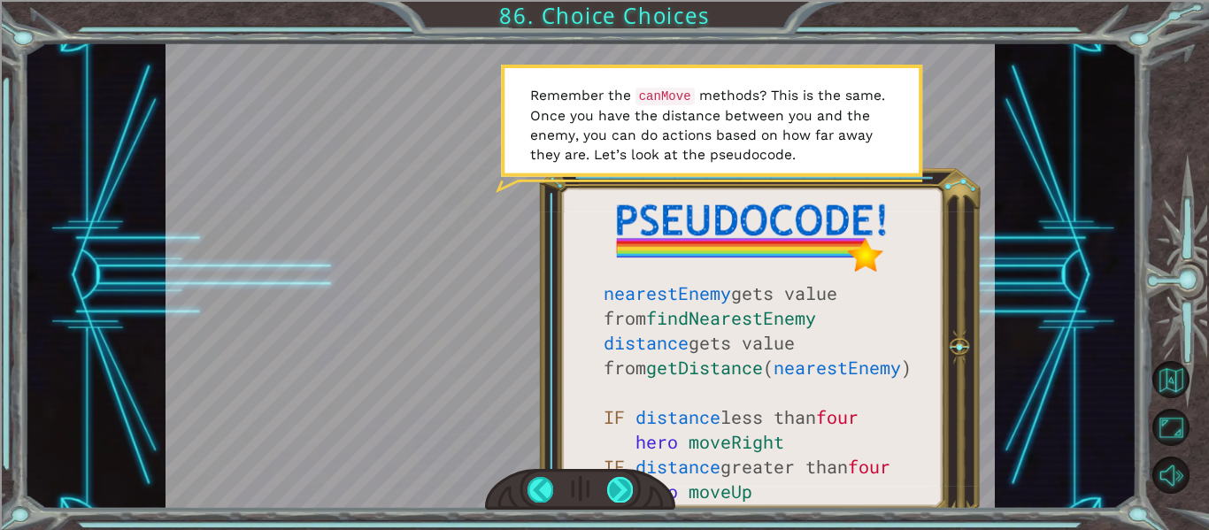
click at [617, 490] on div at bounding box center [620, 489] width 26 height 25
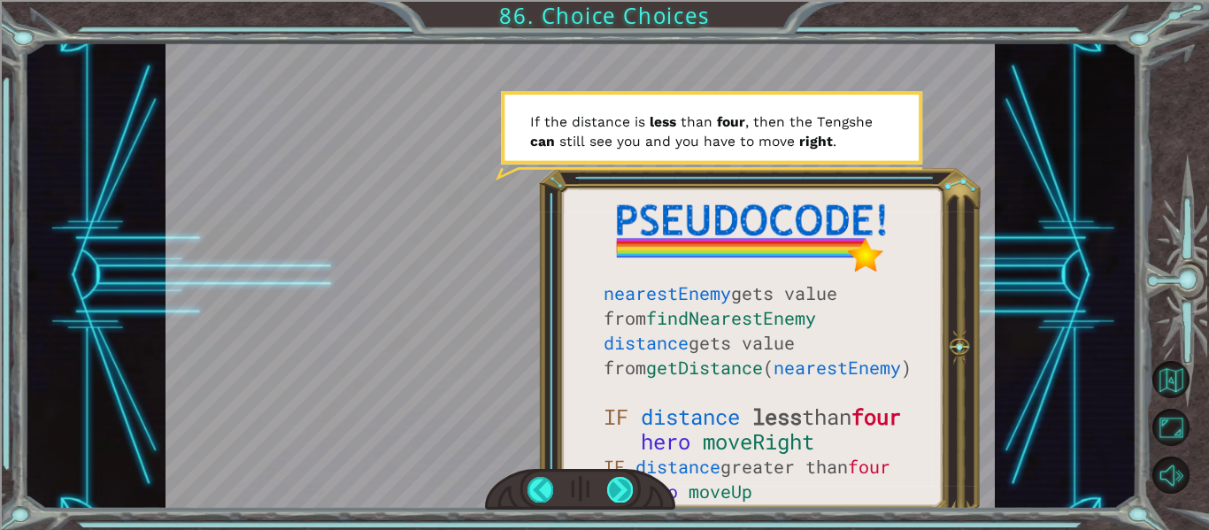
click at [617, 491] on div at bounding box center [620, 489] width 26 height 25
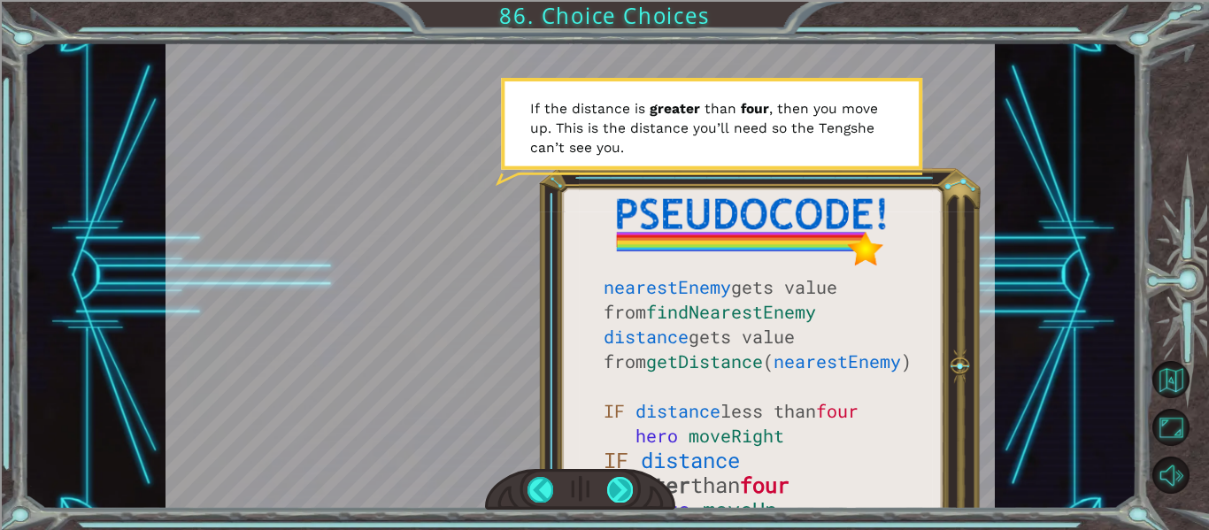
click at [618, 491] on div at bounding box center [620, 489] width 26 height 25
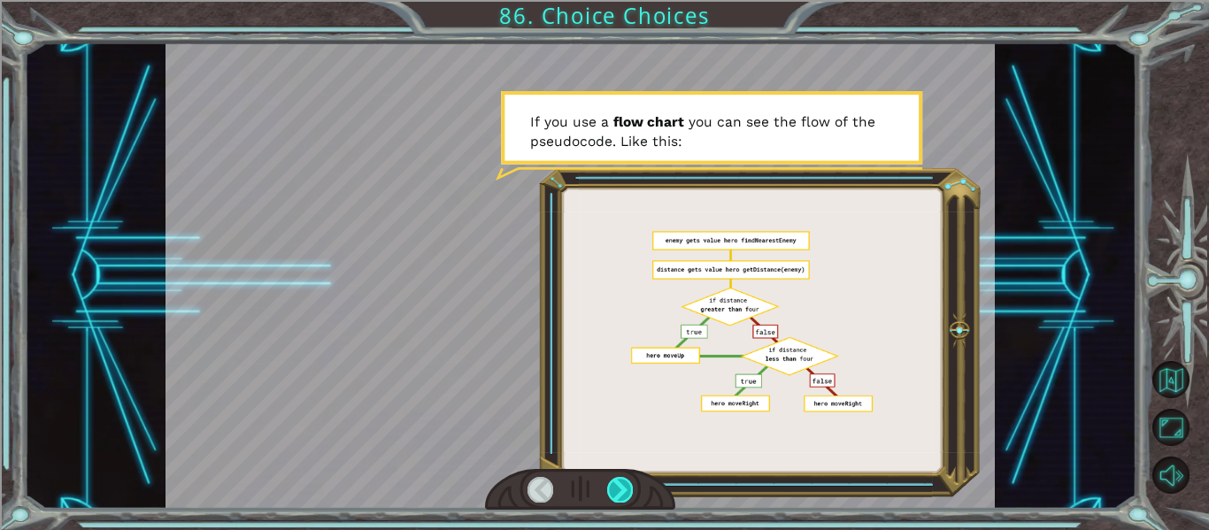
click at [620, 491] on div at bounding box center [620, 489] width 26 height 25
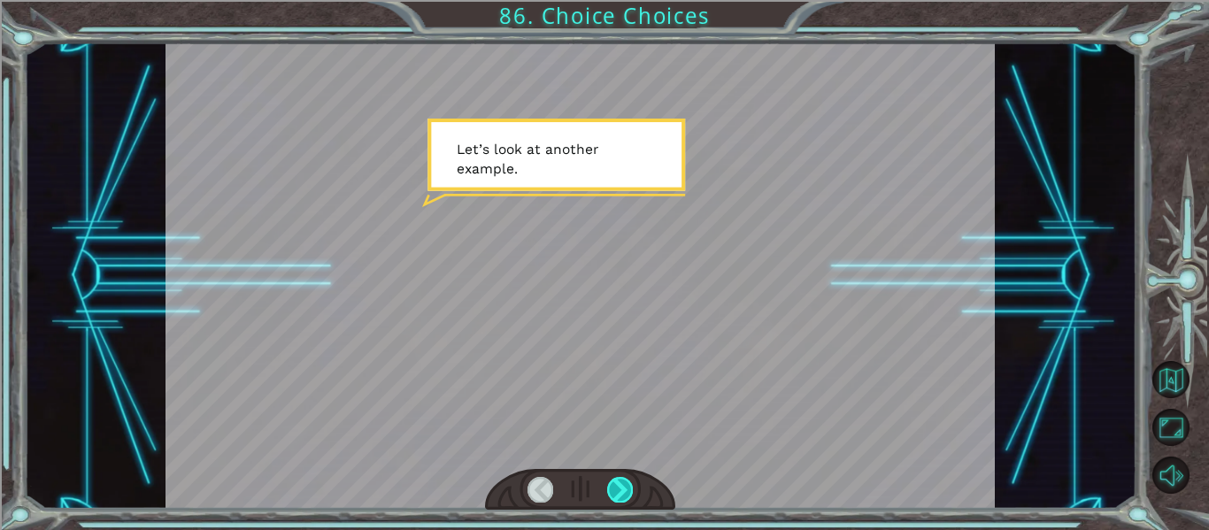
click at [620, 493] on div at bounding box center [620, 489] width 26 height 25
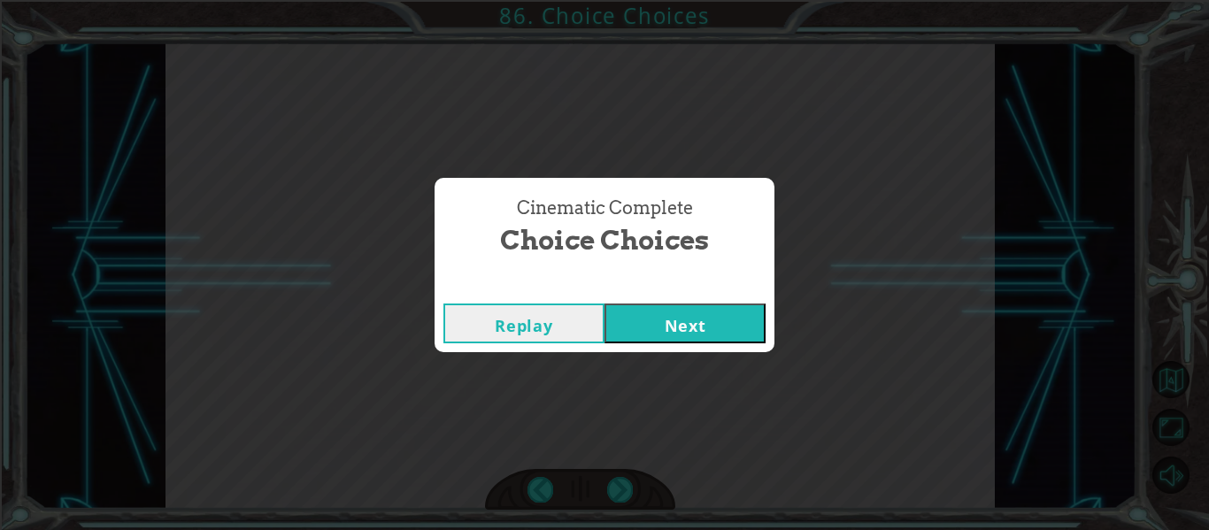
click at [683, 349] on div "Replay Next" at bounding box center [605, 324] width 340 height 58
click at [683, 340] on button "Next" at bounding box center [685, 324] width 161 height 40
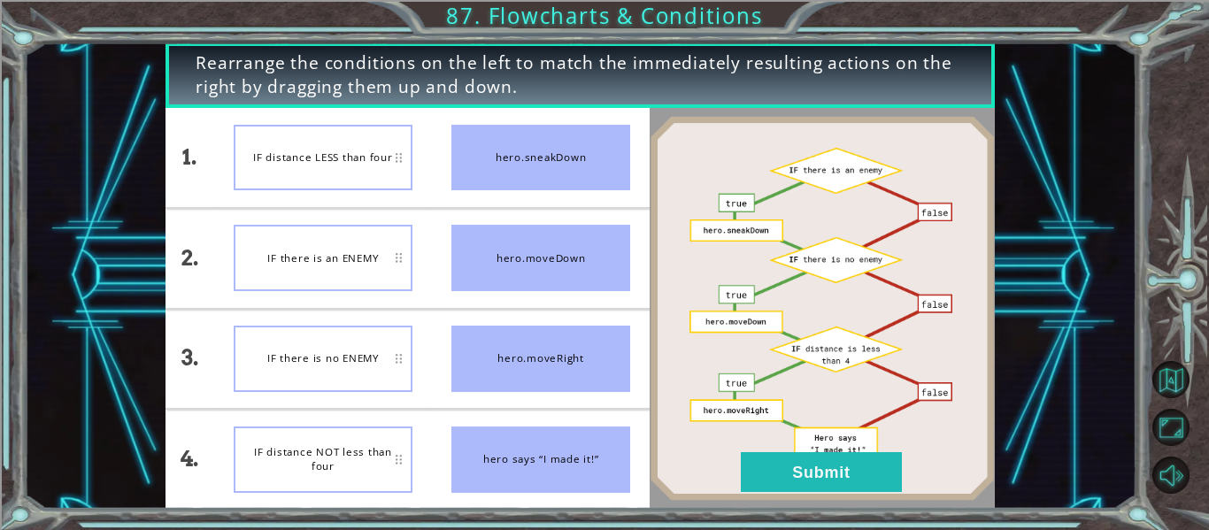
click at [351, 385] on div "IF there is no ENEMY" at bounding box center [323, 359] width 179 height 66
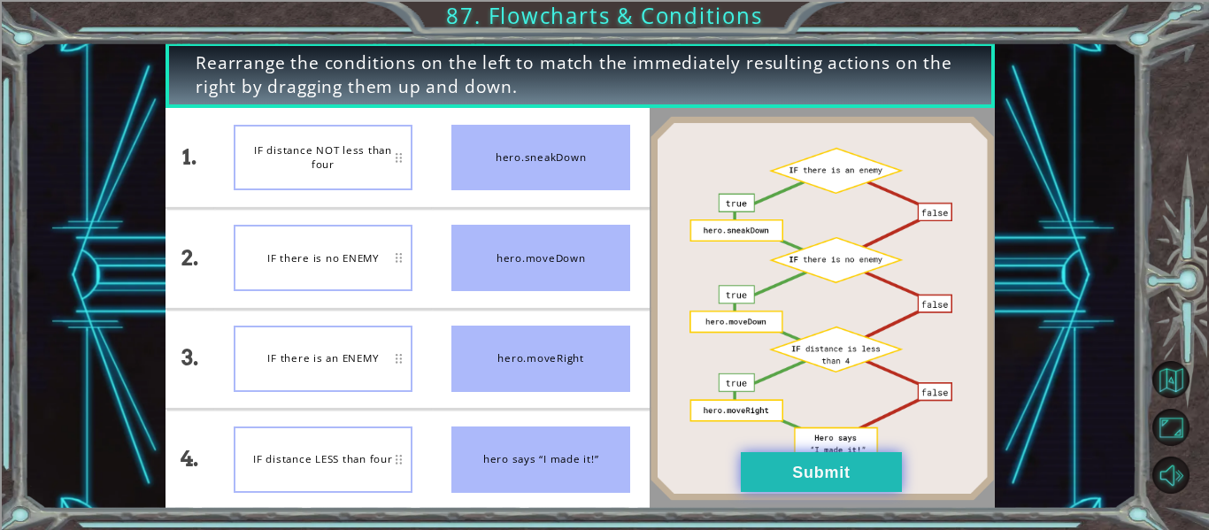
click at [780, 458] on button "Submit" at bounding box center [821, 472] width 161 height 40
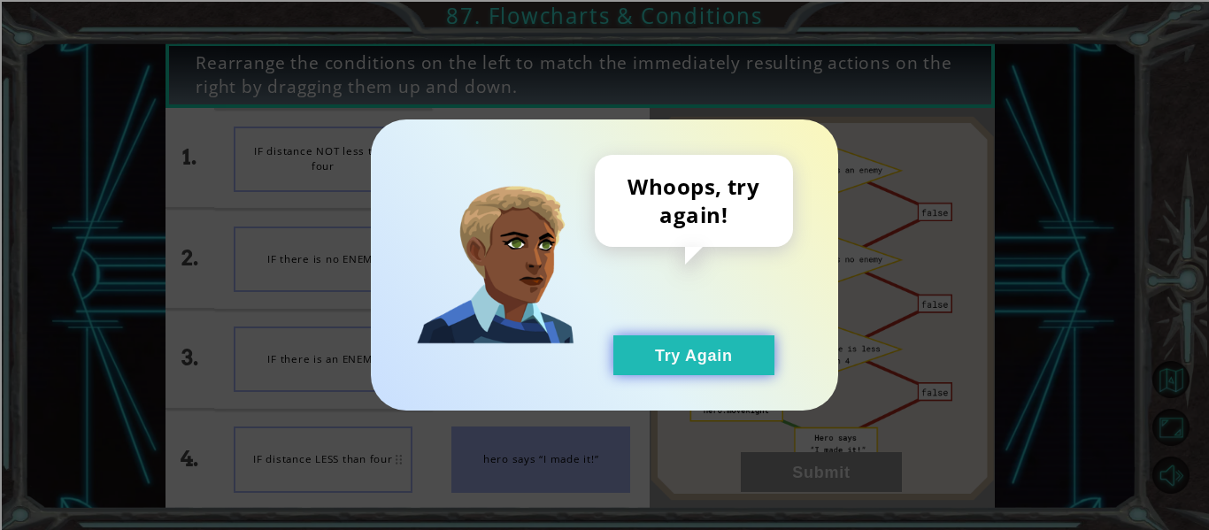
click at [700, 352] on button "Try Again" at bounding box center [693, 355] width 161 height 40
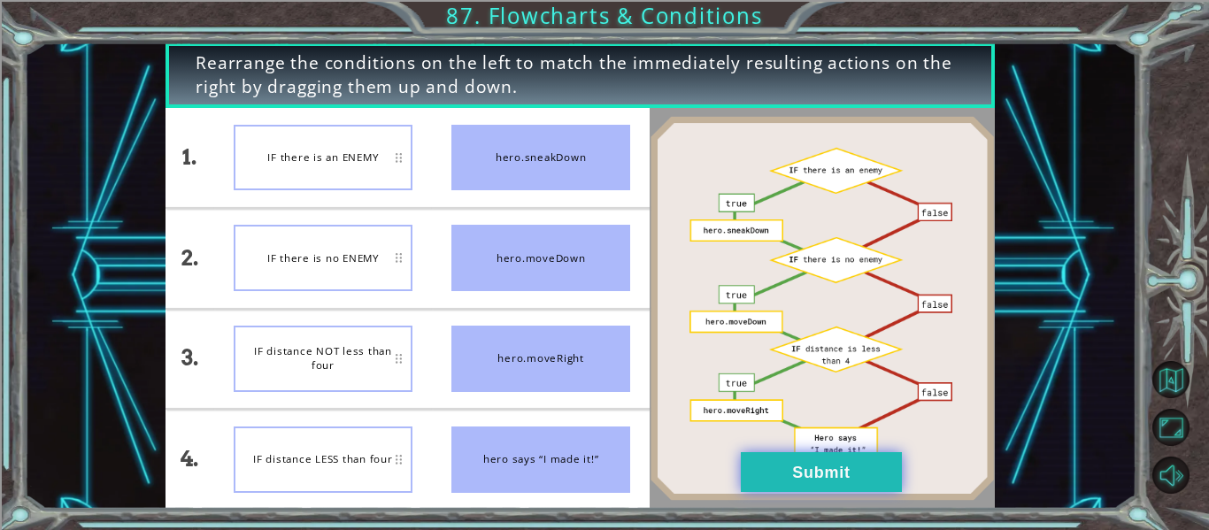
click at [782, 476] on button "Submit" at bounding box center [821, 472] width 161 height 40
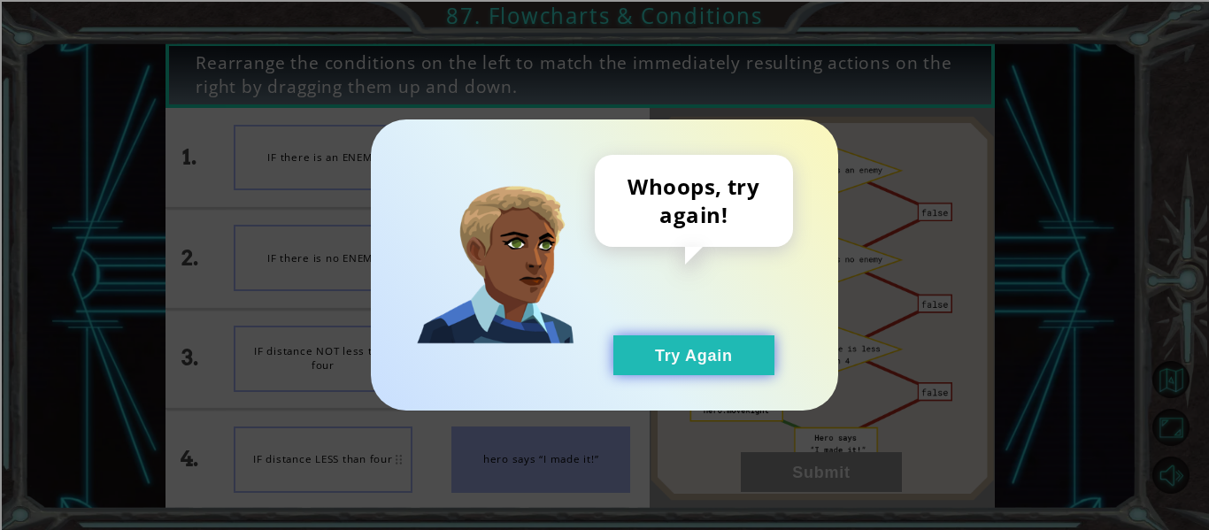
click at [687, 343] on button "Try Again" at bounding box center [693, 355] width 161 height 40
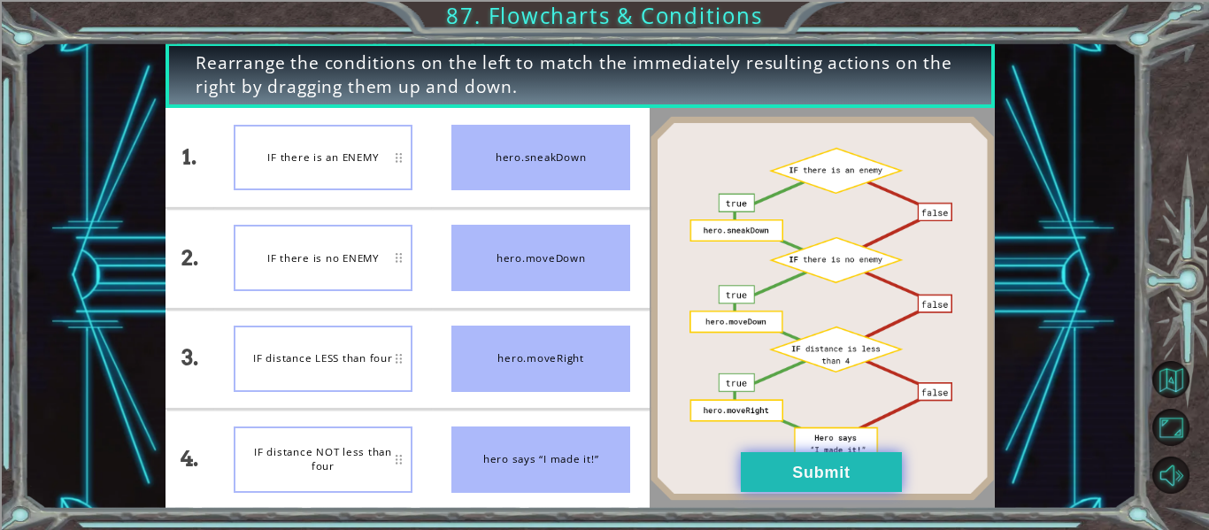
click at [784, 466] on button "Submit" at bounding box center [821, 472] width 161 height 40
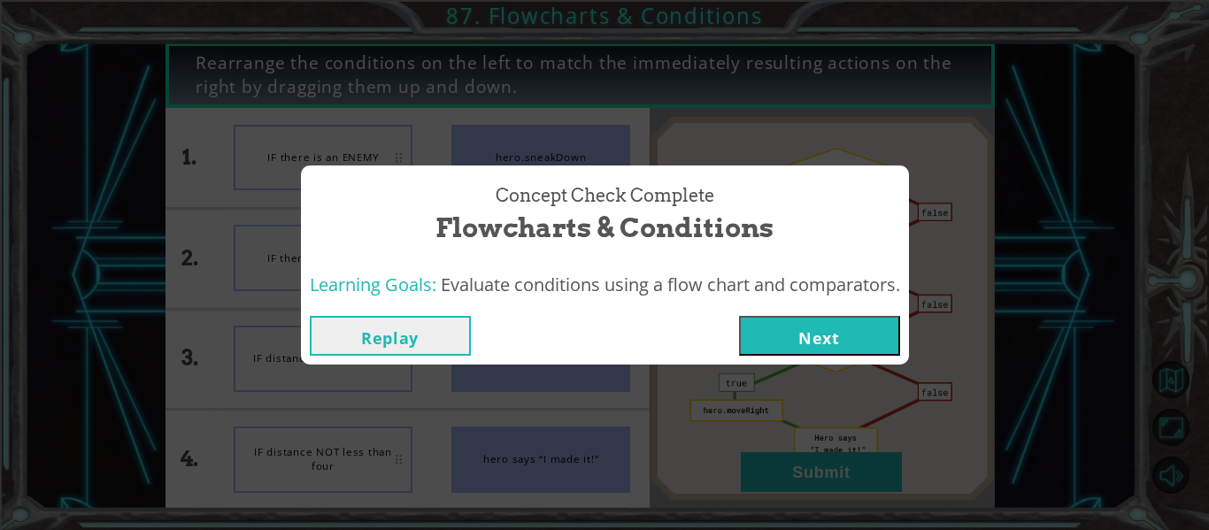
click at [817, 337] on button "Next" at bounding box center [819, 336] width 161 height 40
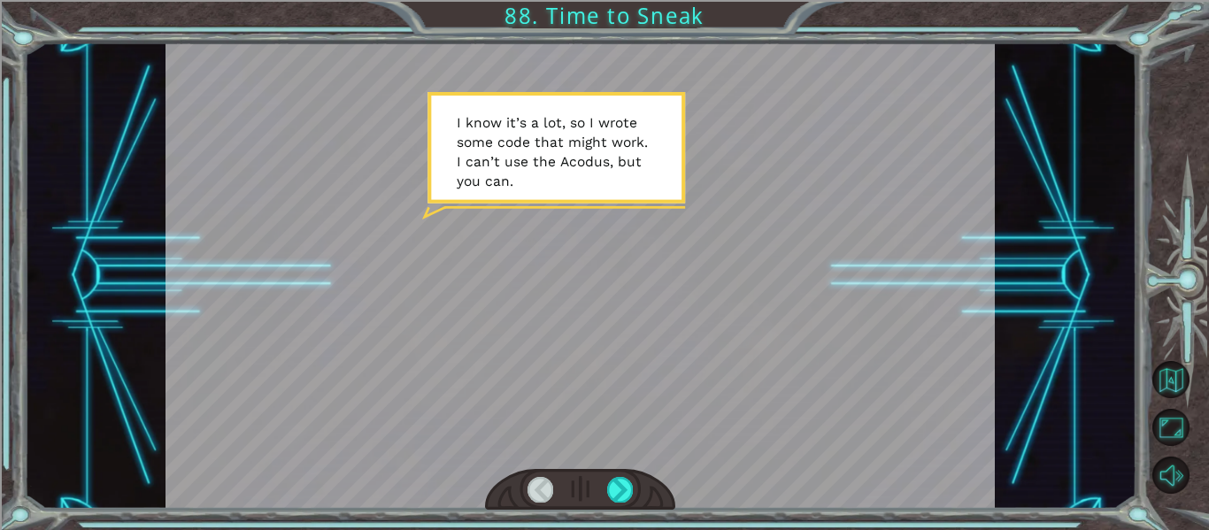
click at [605, 487] on div at bounding box center [580, 490] width 191 height 42
click at [620, 486] on div at bounding box center [620, 489] width 26 height 25
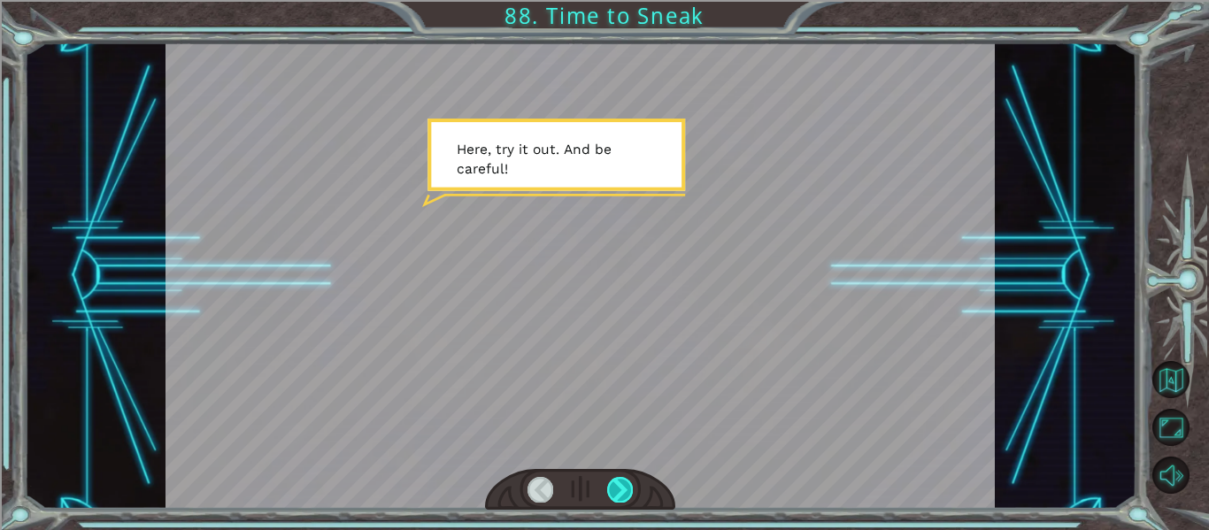
click at [613, 485] on div at bounding box center [620, 489] width 26 height 25
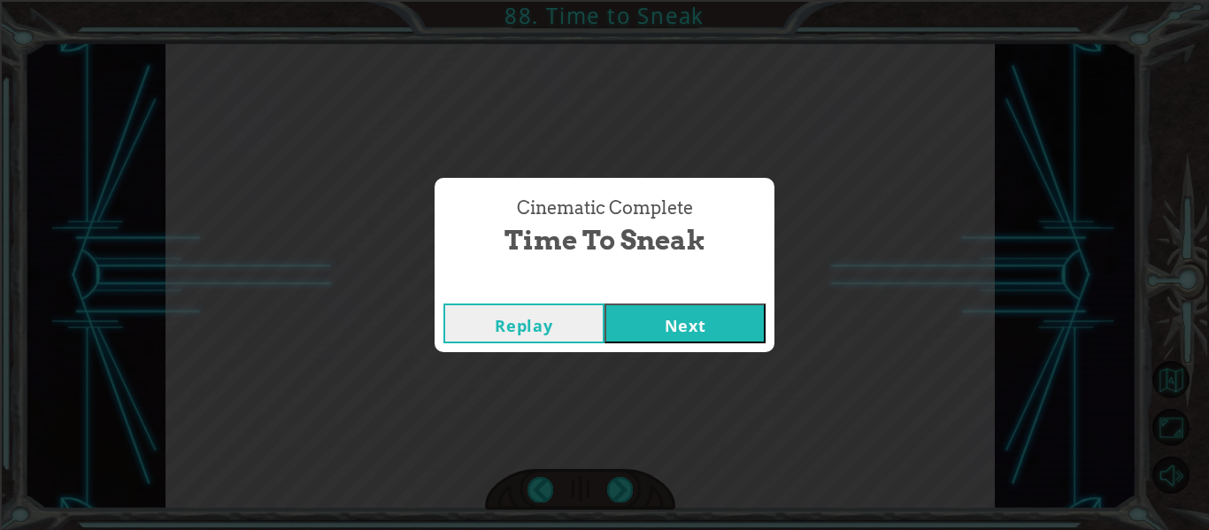
click at [652, 338] on button "Next" at bounding box center [685, 324] width 161 height 40
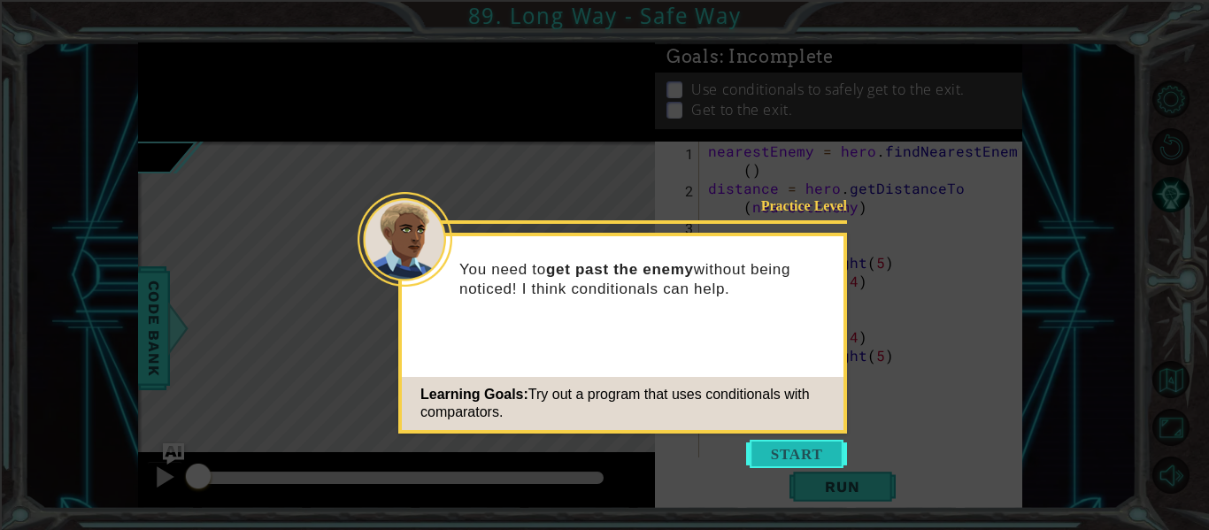
click at [797, 449] on button "Start" at bounding box center [796, 454] width 101 height 28
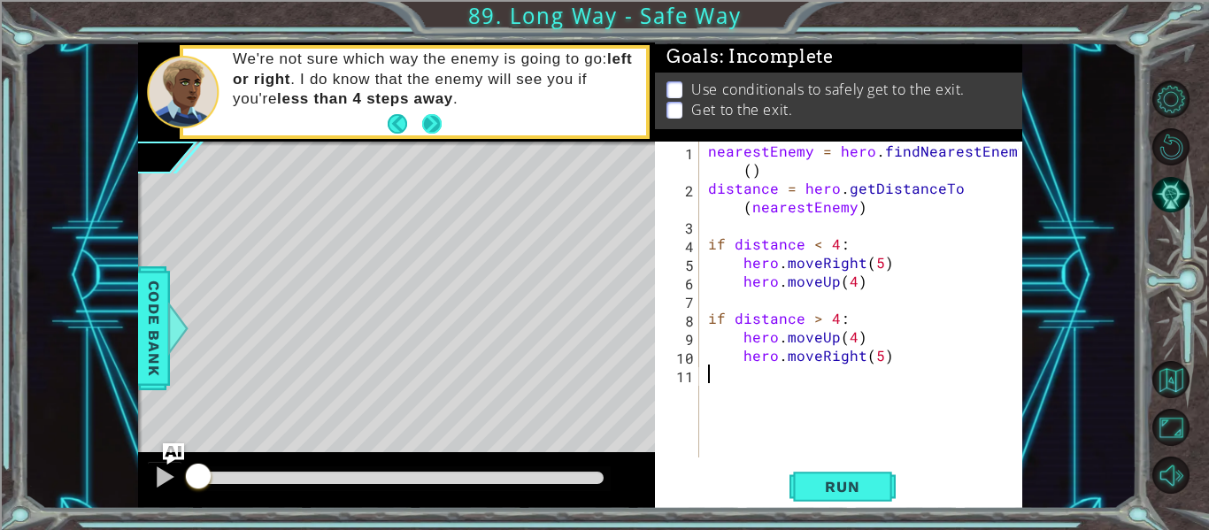
click at [432, 133] on button "Next" at bounding box center [431, 122] width 19 height 19
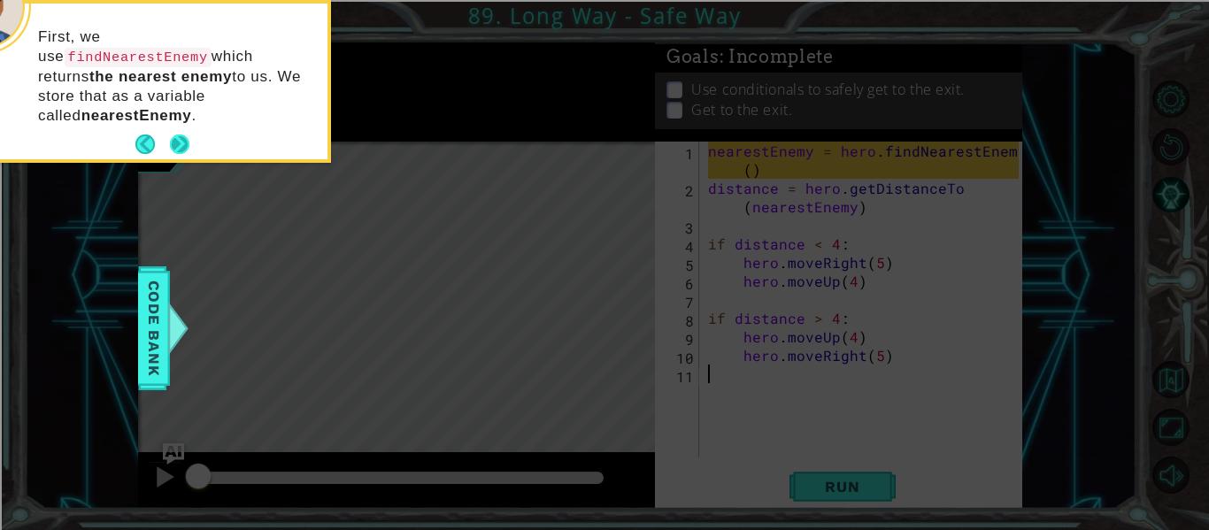
click at [184, 135] on button "Next" at bounding box center [179, 144] width 19 height 19
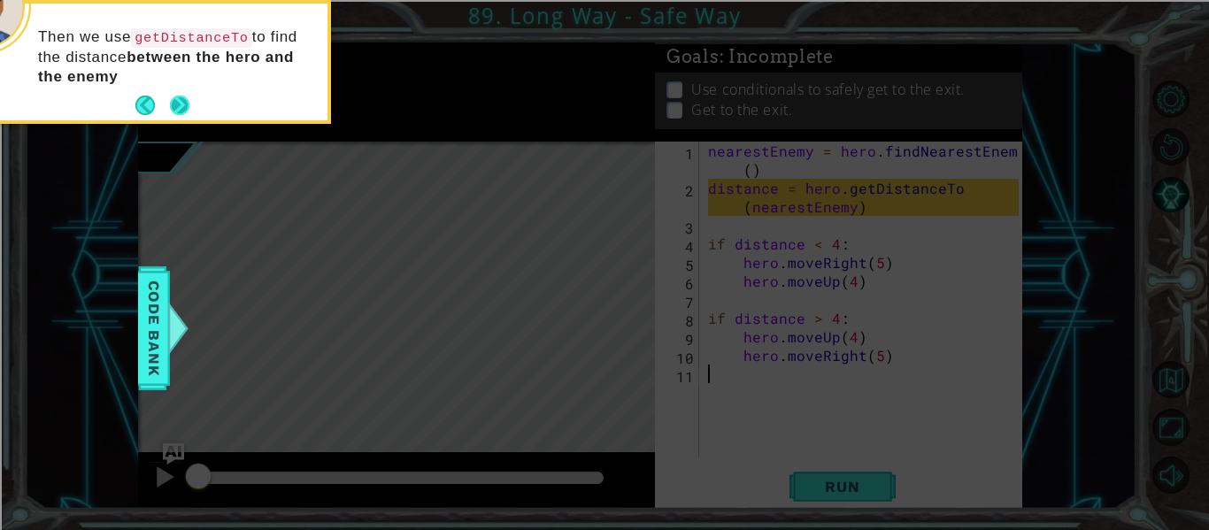
click at [185, 106] on div "Then we use getDistanceTo to find the distance between the hero and the enemy" at bounding box center [154, 62] width 347 height 117
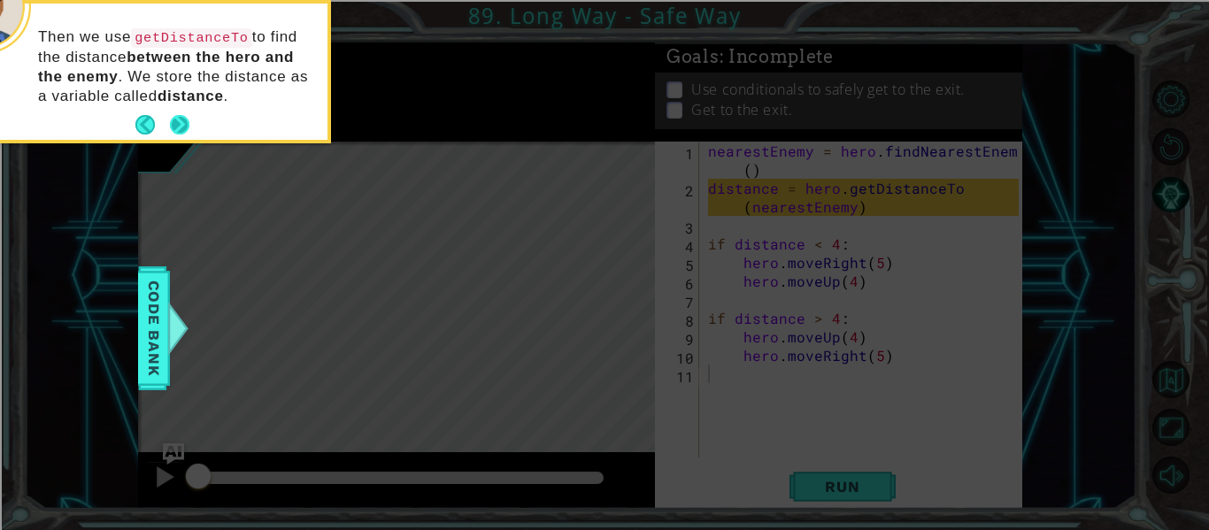
click at [174, 123] on button "Next" at bounding box center [179, 124] width 21 height 21
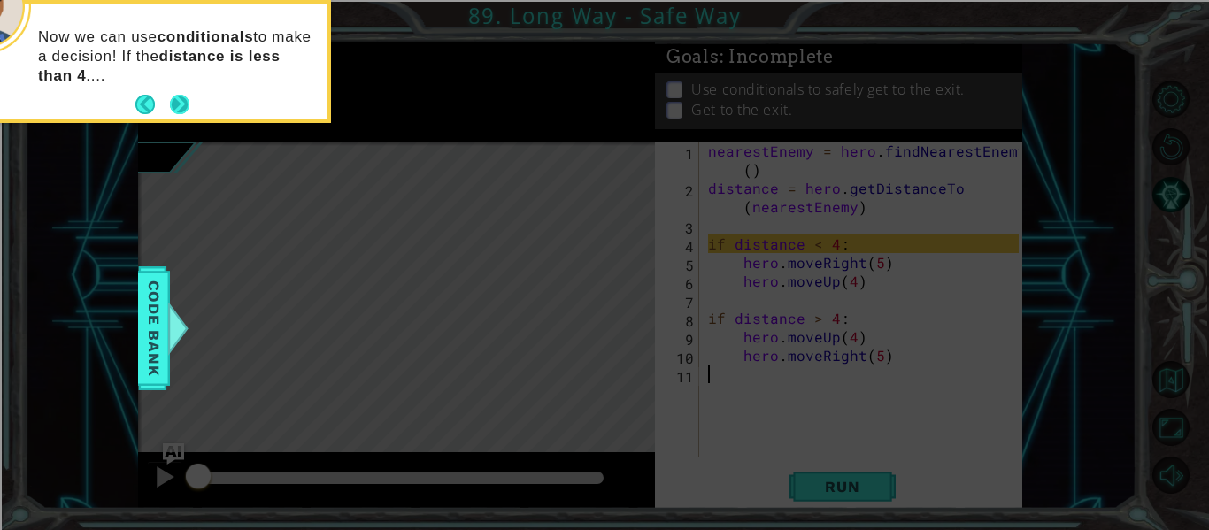
click at [170, 113] on button "Next" at bounding box center [179, 104] width 19 height 19
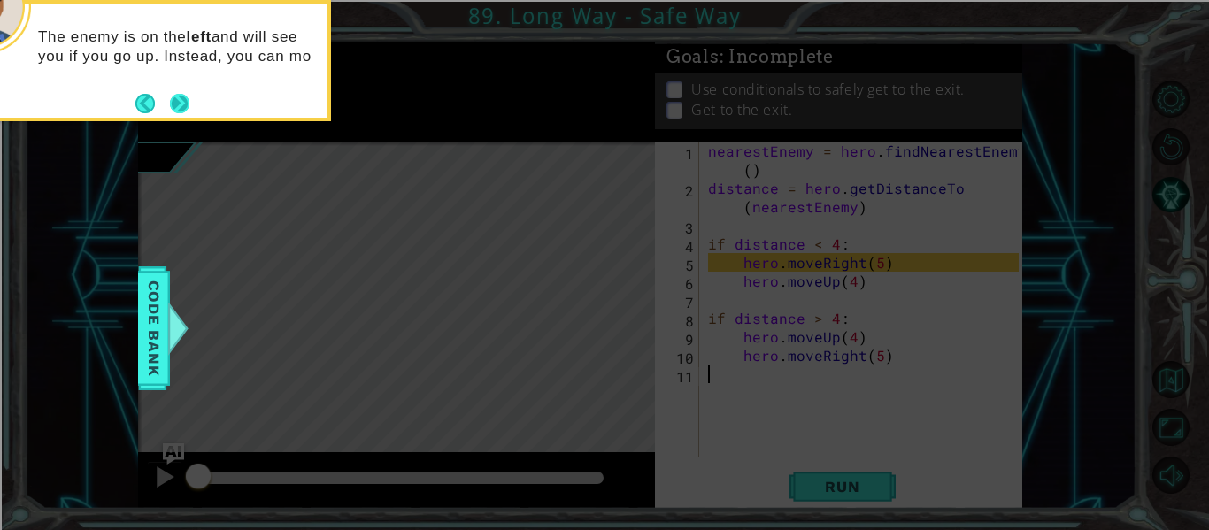
click at [173, 107] on button "Next" at bounding box center [179, 103] width 19 height 19
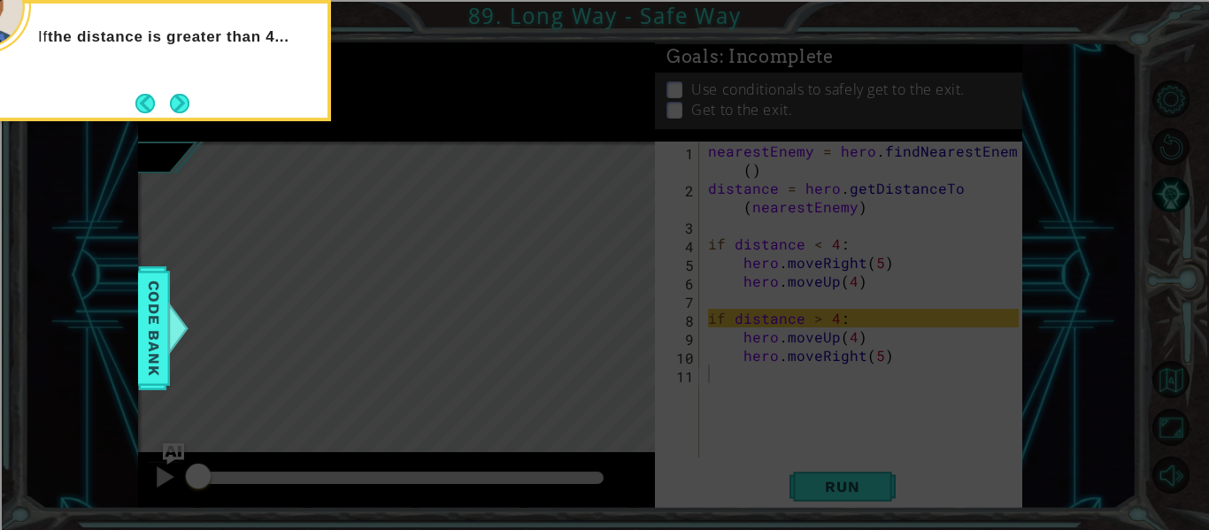
click at [173, 107] on button "Next" at bounding box center [179, 103] width 19 height 19
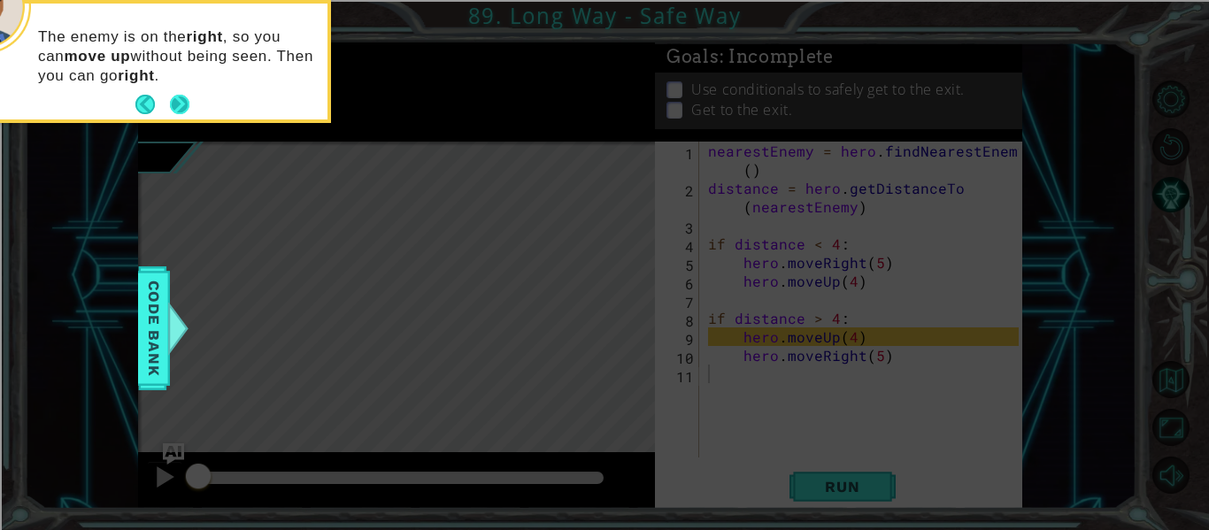
click at [181, 108] on button "Next" at bounding box center [180, 105] width 20 height 20
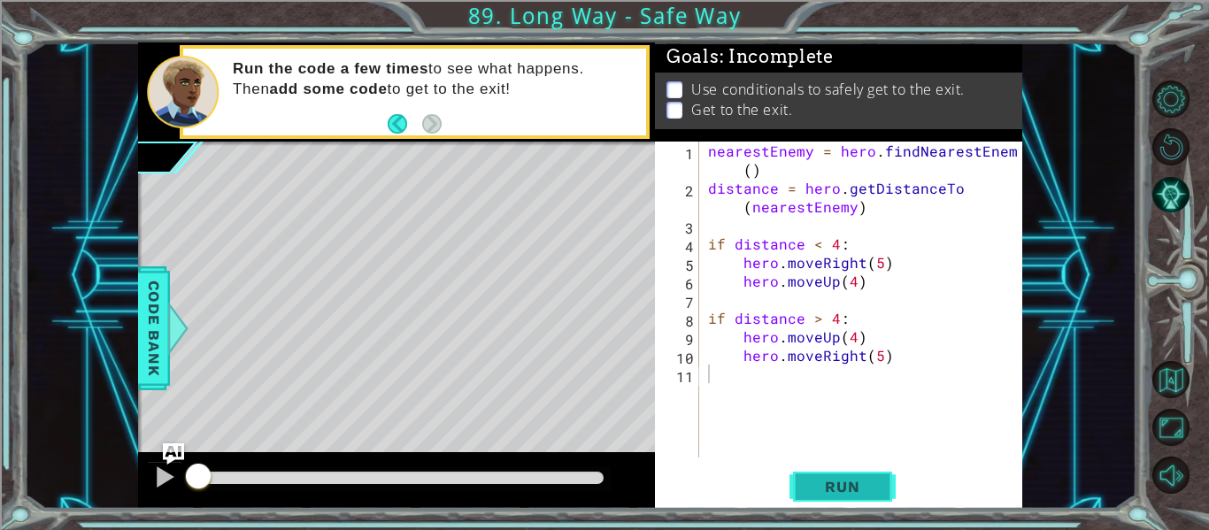
click at [847, 488] on span "Run" at bounding box center [842, 487] width 70 height 18
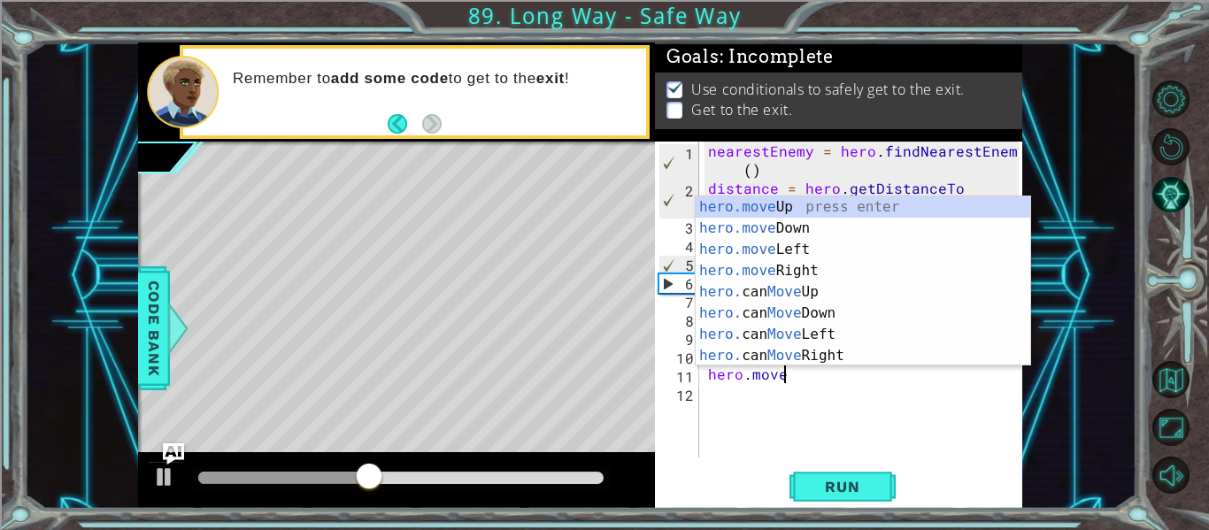
scroll to position [0, 4]
click at [839, 206] on div "hero.move Up press enter hero.move Down press enter hero.move Left press enter …" at bounding box center [863, 303] width 335 height 212
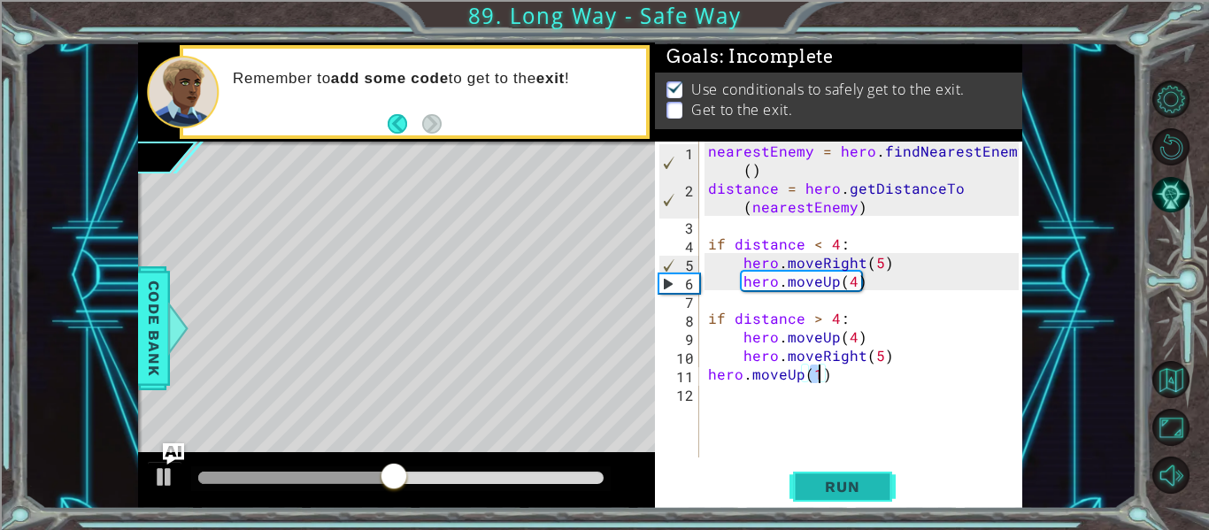
type textarea "hero.moveUp(1)"
click at [821, 483] on span "Run" at bounding box center [842, 487] width 70 height 18
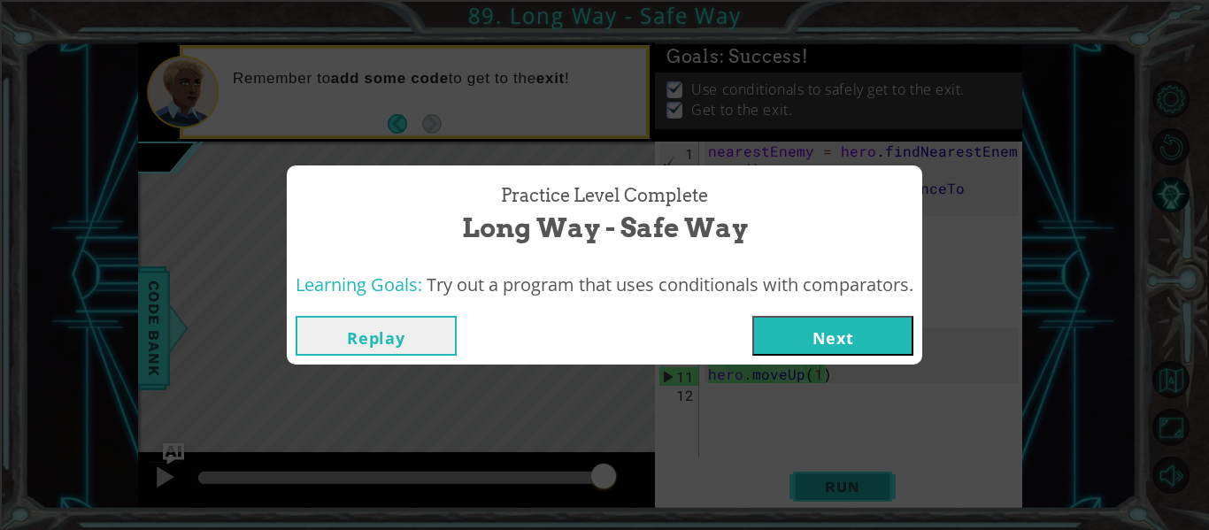
click at [821, 483] on div "Practice Level Complete Long Way - Safe Way Learning Goals: Try out a program t…" at bounding box center [604, 265] width 1209 height 530
click at [826, 331] on button "Next" at bounding box center [832, 336] width 161 height 40
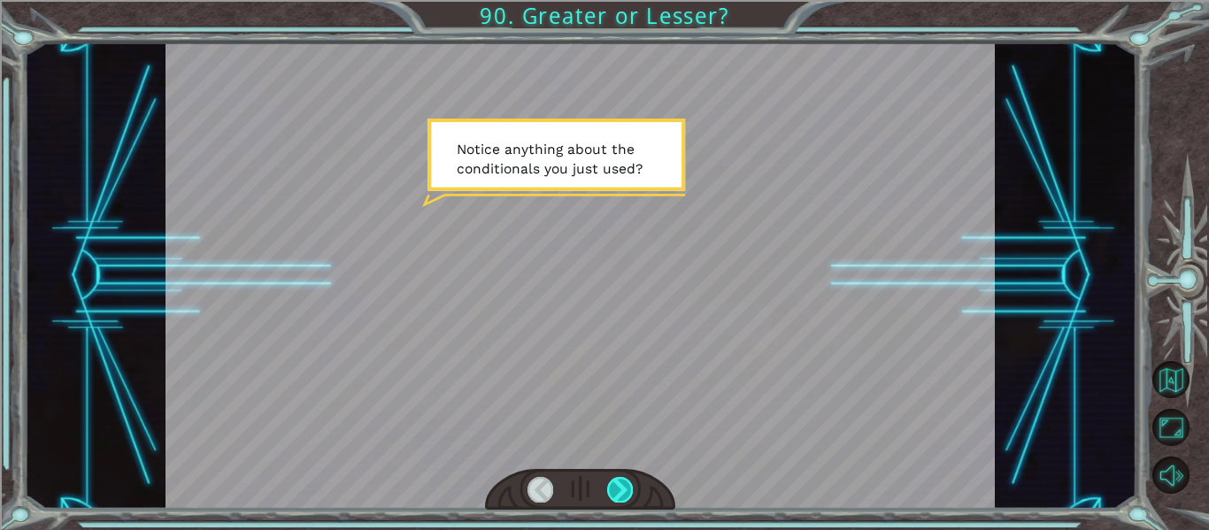
click at [632, 493] on div at bounding box center [620, 489] width 26 height 25
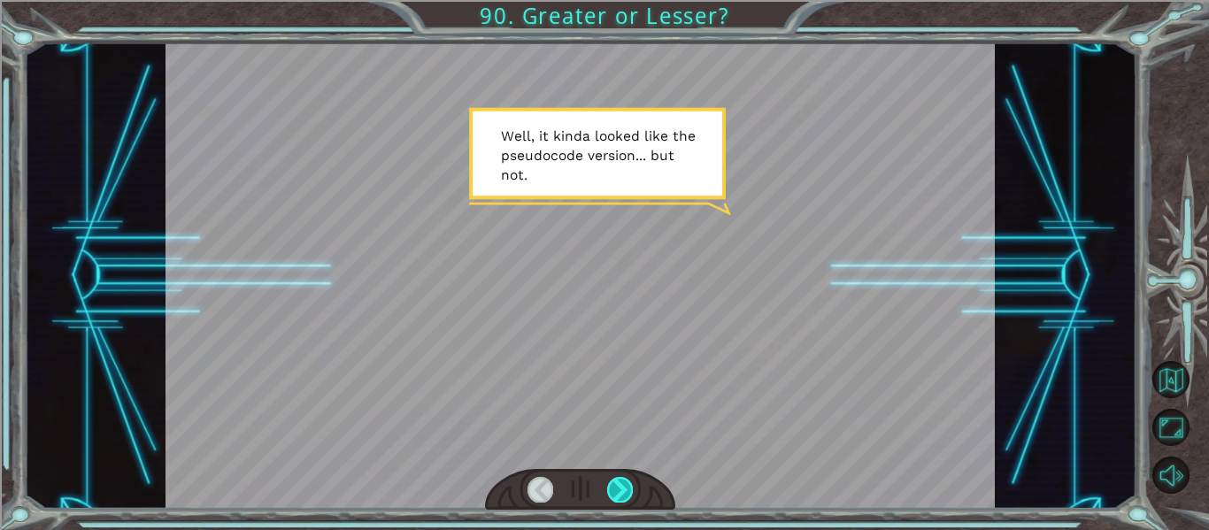
click at [632, 493] on div at bounding box center [620, 489] width 26 height 25
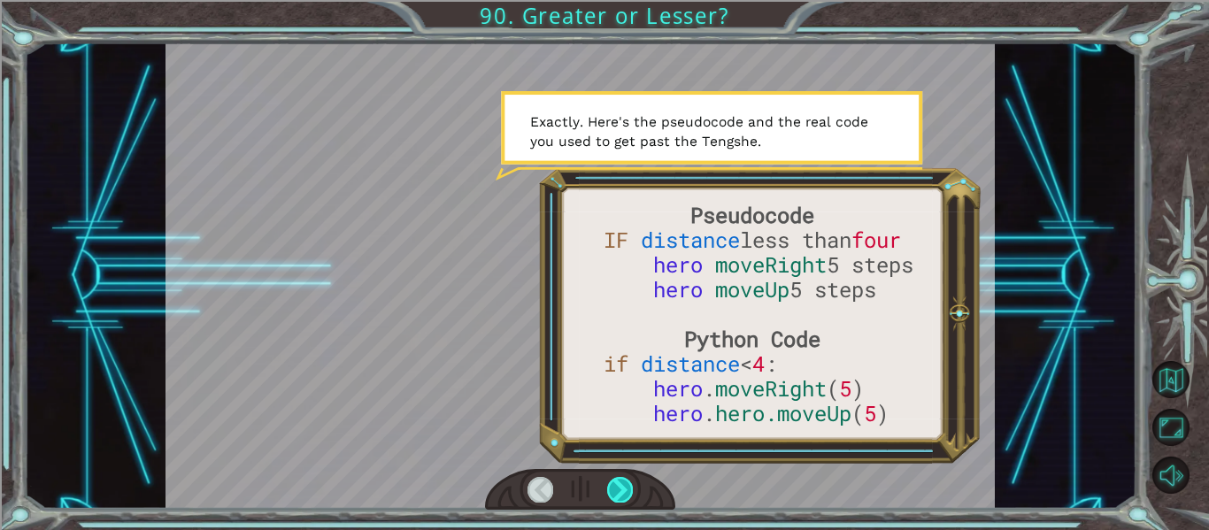
click at [632, 493] on div at bounding box center [620, 489] width 26 height 25
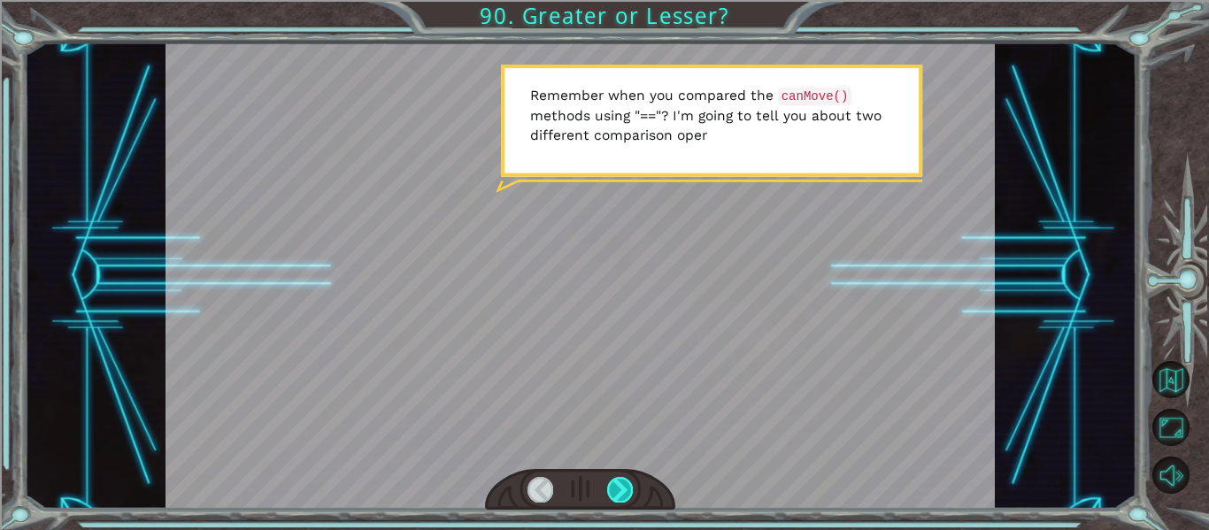
click at [632, 493] on div at bounding box center [620, 489] width 26 height 25
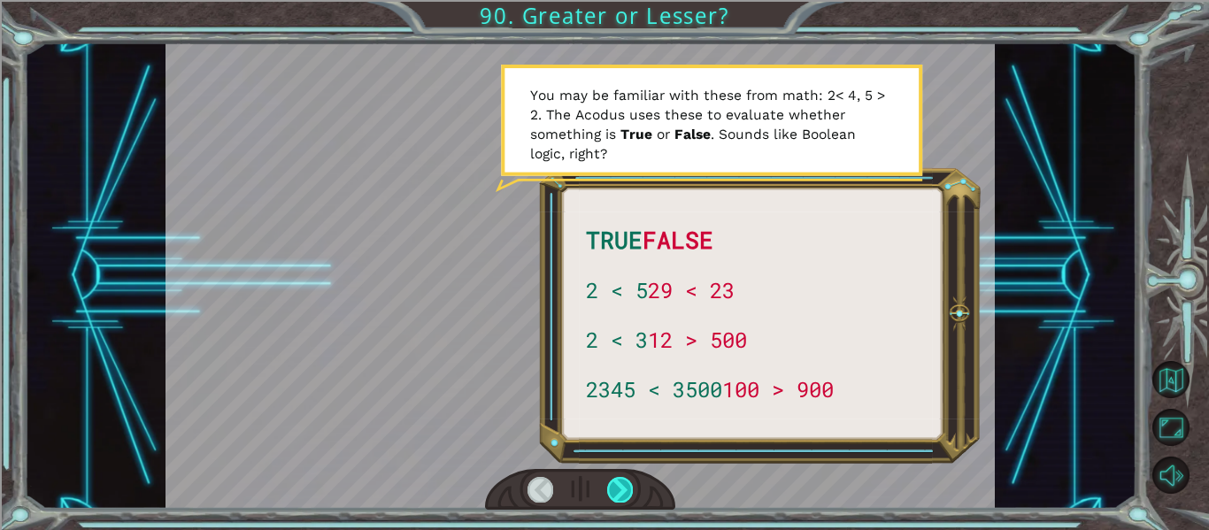
click at [628, 497] on div at bounding box center [620, 489] width 26 height 25
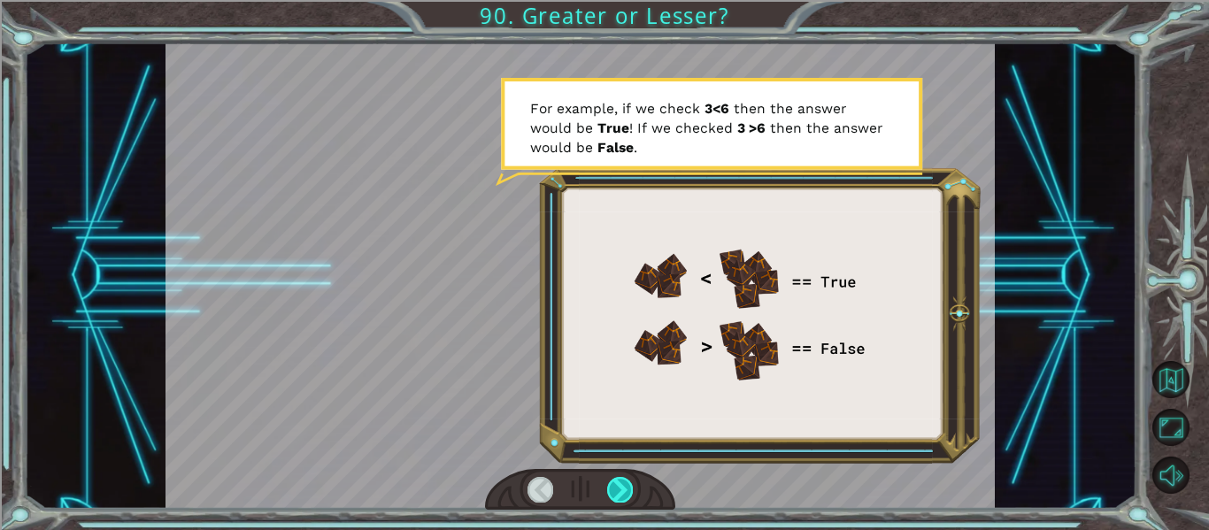
click at [628, 497] on div at bounding box center [620, 489] width 26 height 25
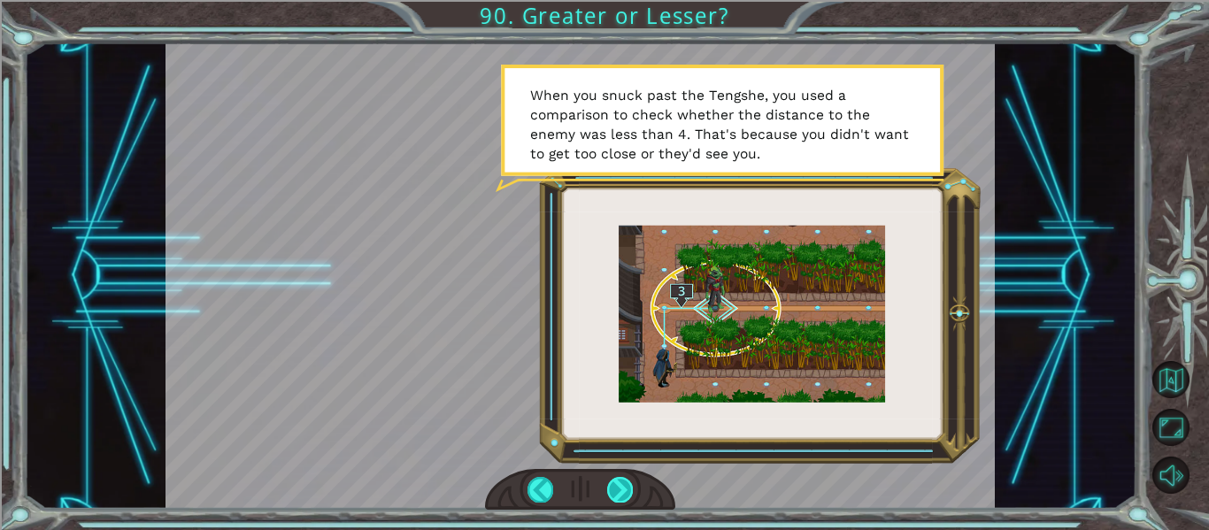
click at [614, 478] on div at bounding box center [620, 489] width 26 height 25
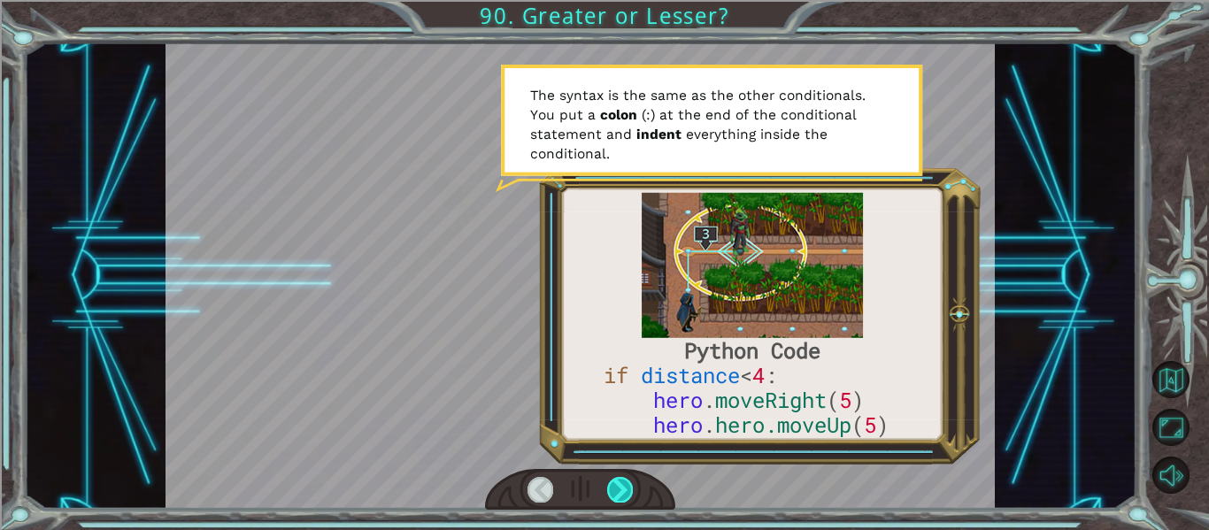
click at [618, 481] on div at bounding box center [620, 489] width 26 height 25
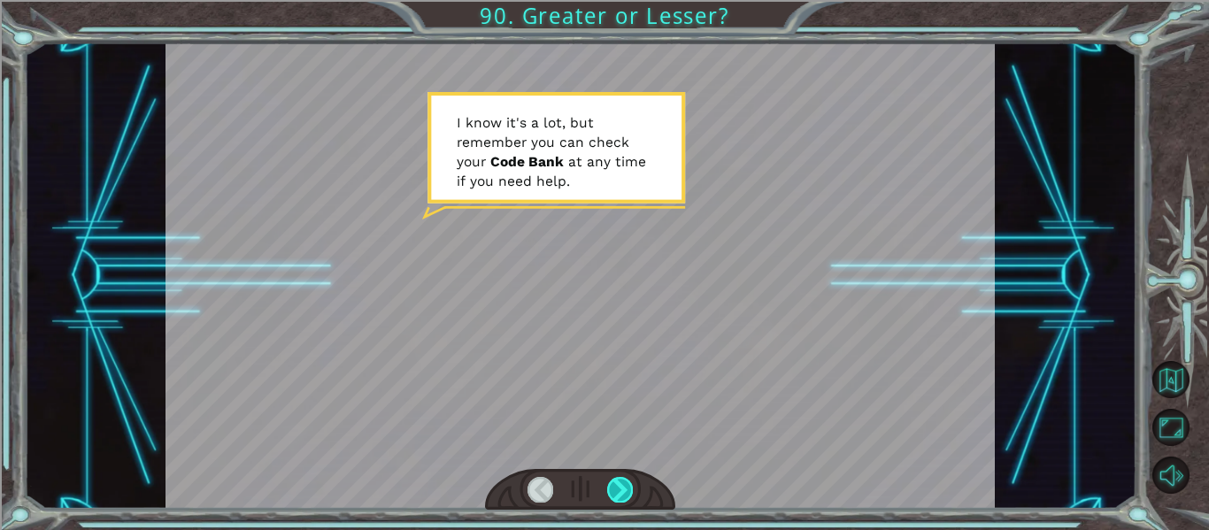
click at [618, 480] on div at bounding box center [620, 489] width 26 height 25
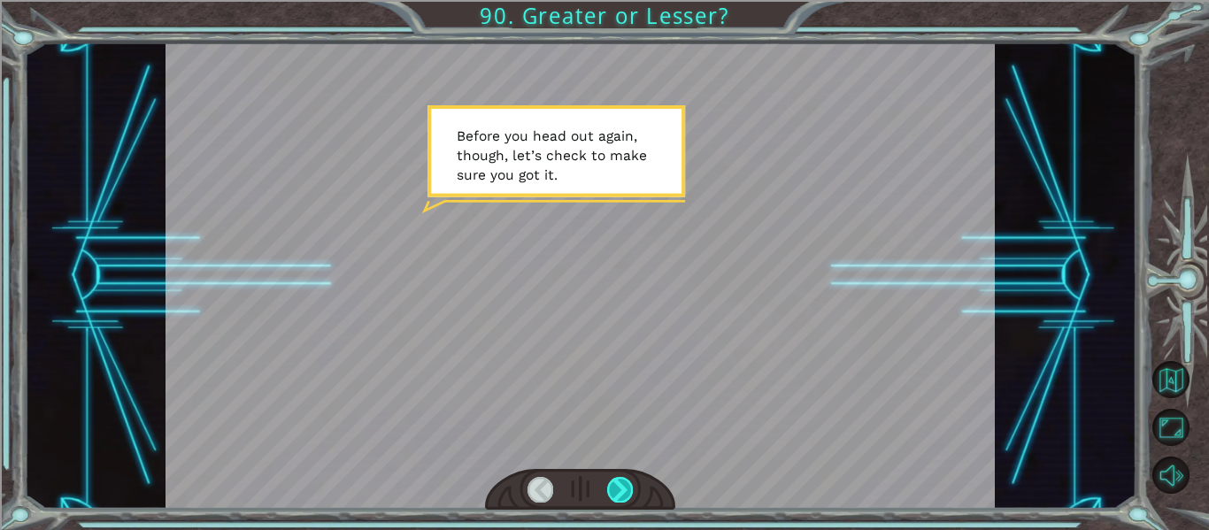
click at [618, 477] on div at bounding box center [620, 489] width 26 height 25
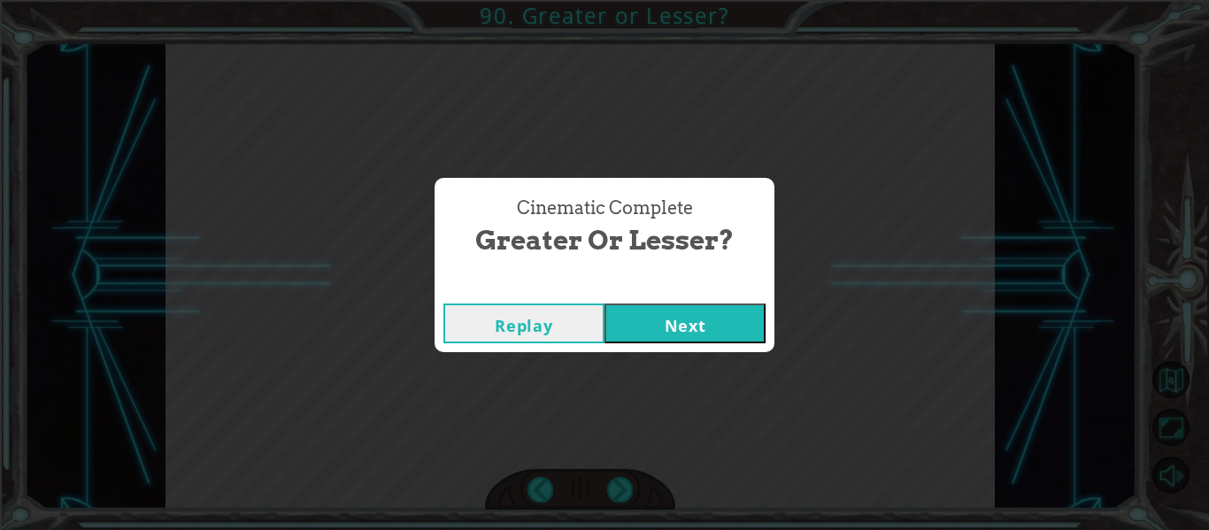
click at [670, 322] on button "Next" at bounding box center [685, 324] width 161 height 40
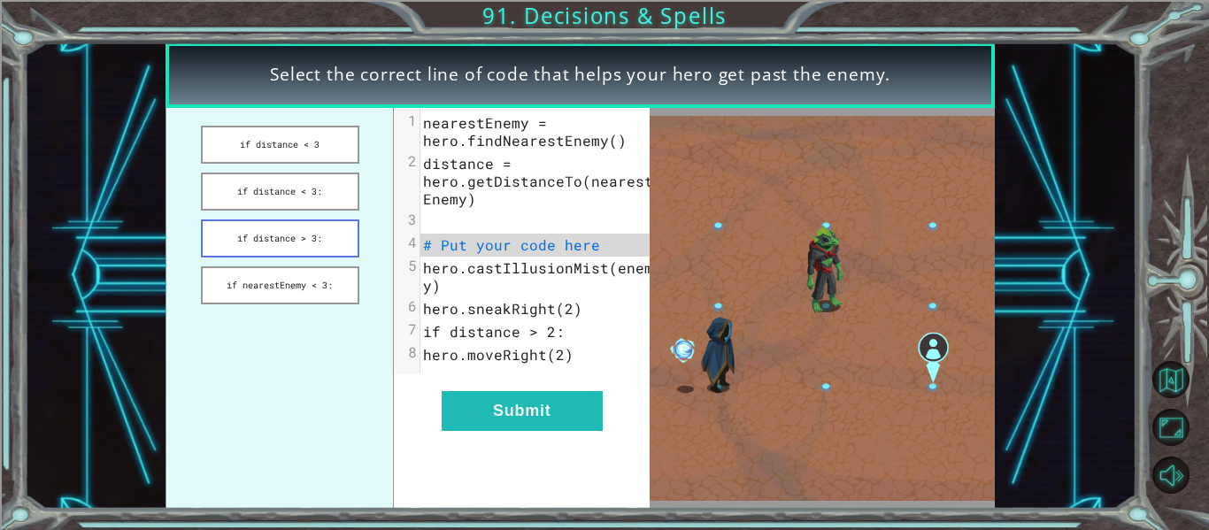
click at [355, 256] on button "if distance > 3:" at bounding box center [280, 239] width 158 height 38
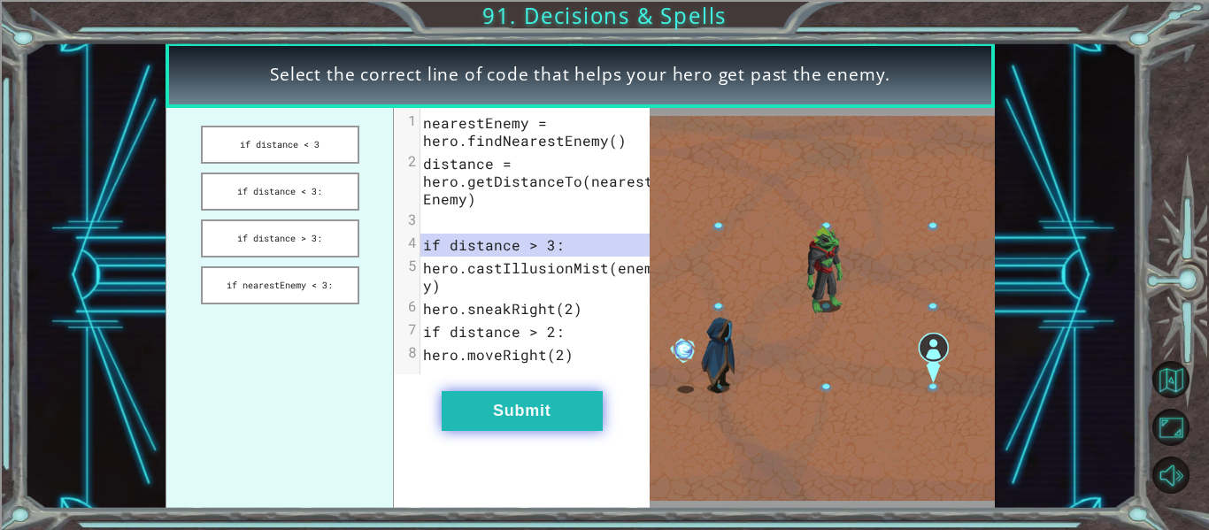
click at [517, 431] on button "Submit" at bounding box center [522, 411] width 161 height 40
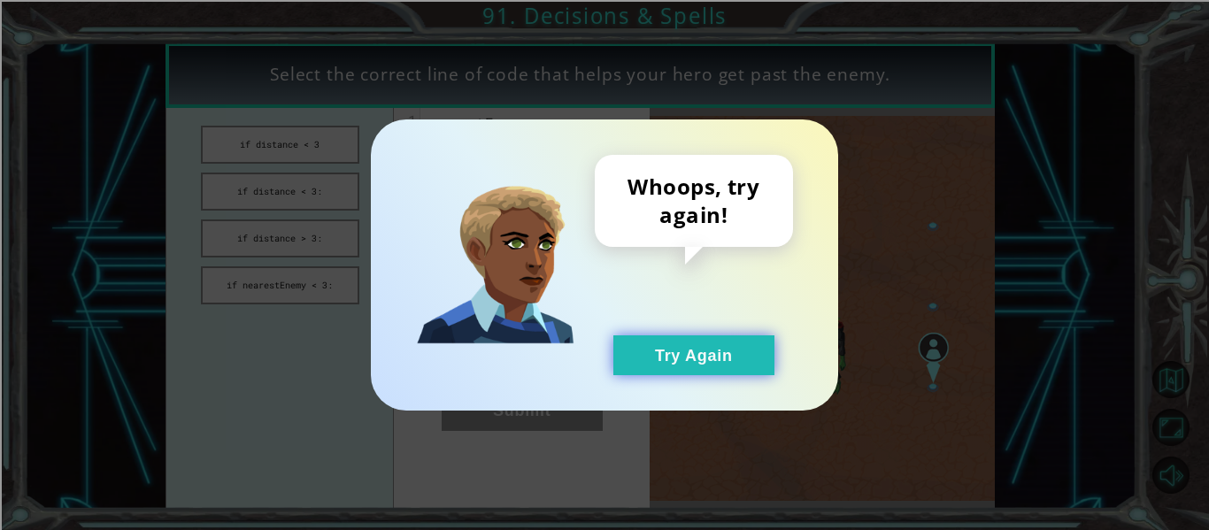
click at [690, 350] on button "Try Again" at bounding box center [693, 355] width 161 height 40
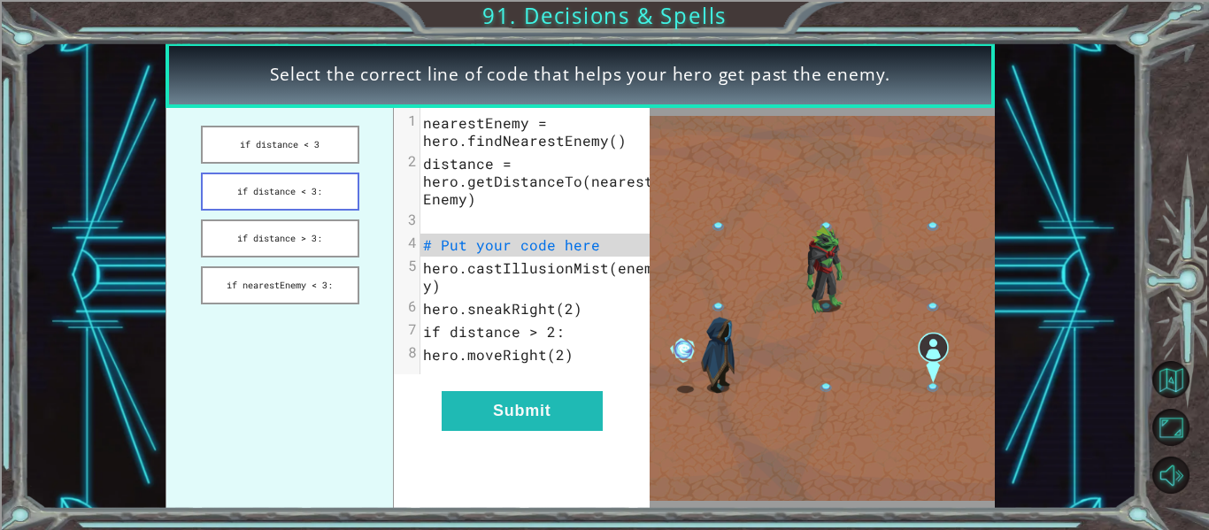
click at [304, 190] on button "if distance < 3:" at bounding box center [280, 192] width 158 height 38
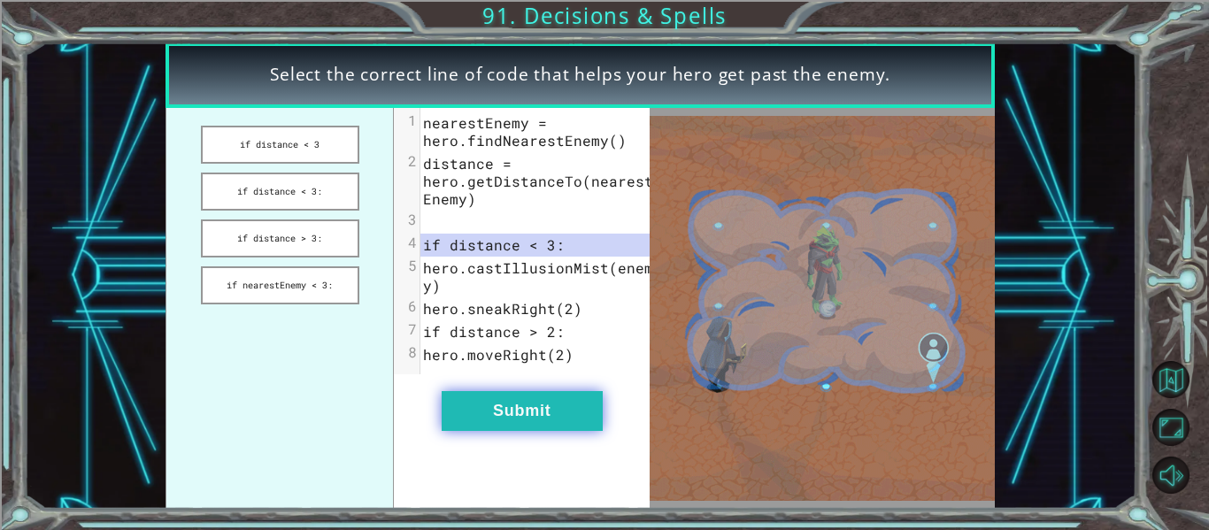
click at [505, 431] on button "Submit" at bounding box center [522, 411] width 161 height 40
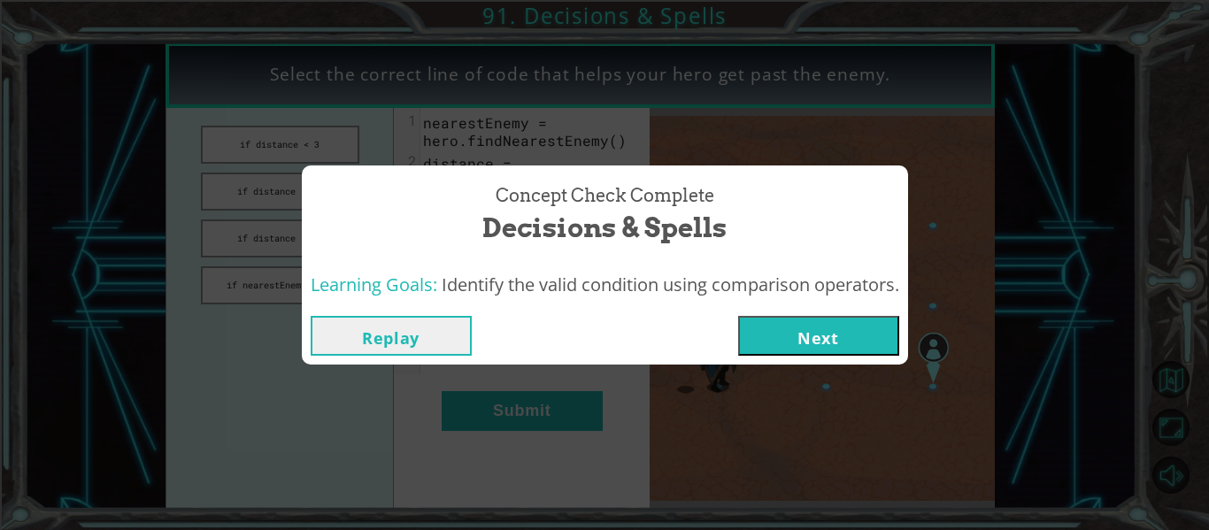
click at [762, 340] on button "Next" at bounding box center [818, 336] width 161 height 40
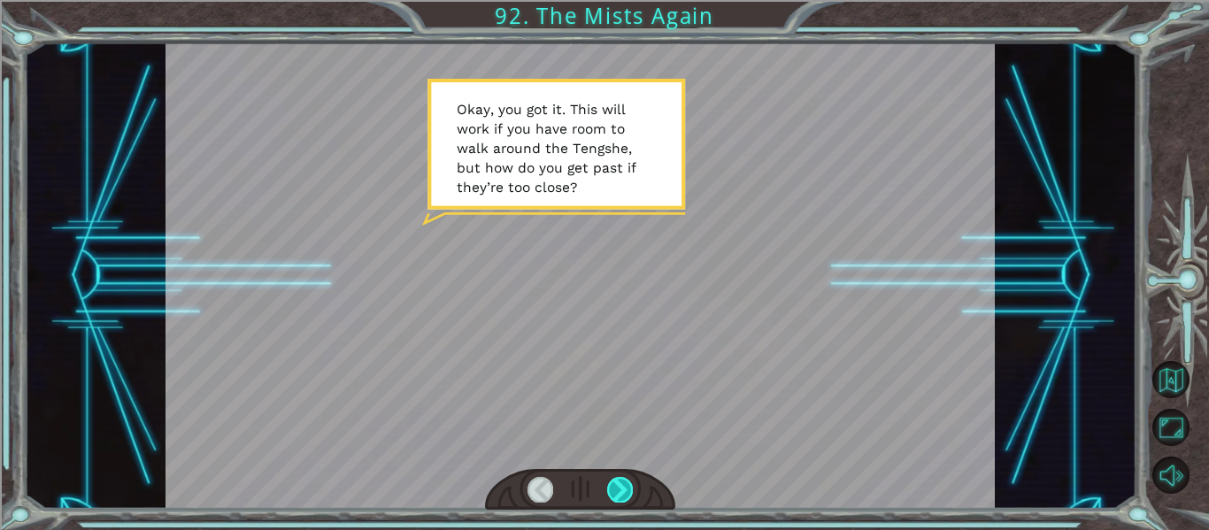
click at [620, 487] on div at bounding box center [620, 489] width 26 height 25
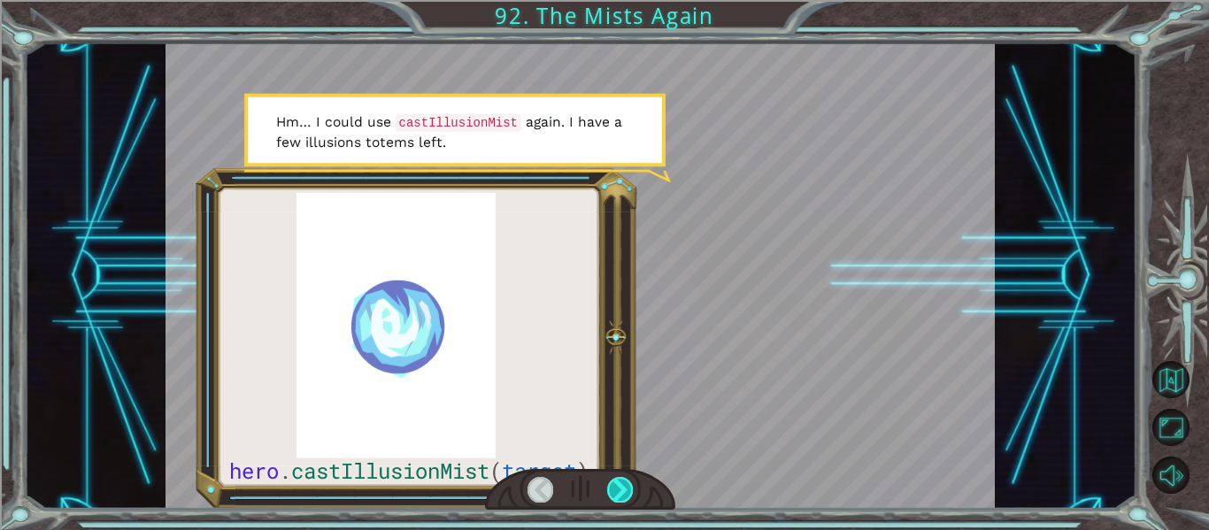
click at [620, 489] on div at bounding box center [620, 489] width 26 height 25
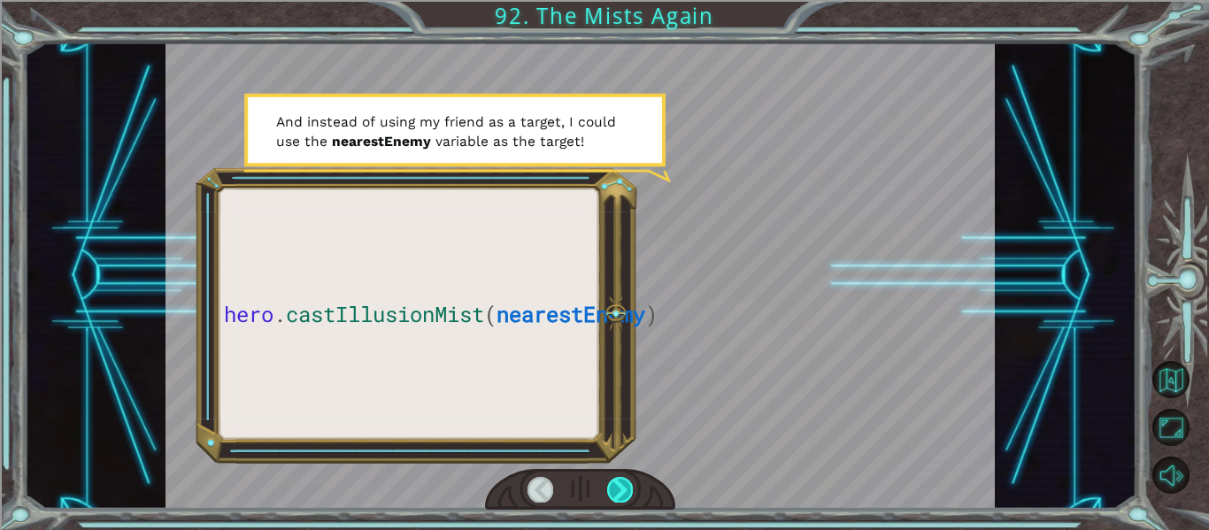
click at [620, 489] on div at bounding box center [620, 489] width 26 height 25
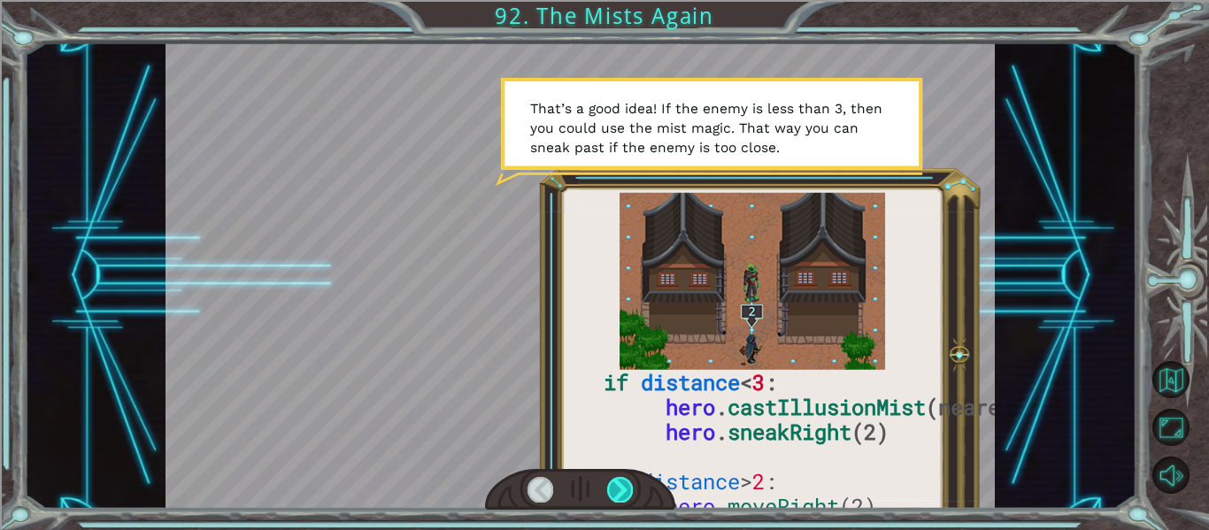
click at [622, 492] on div at bounding box center [620, 489] width 26 height 25
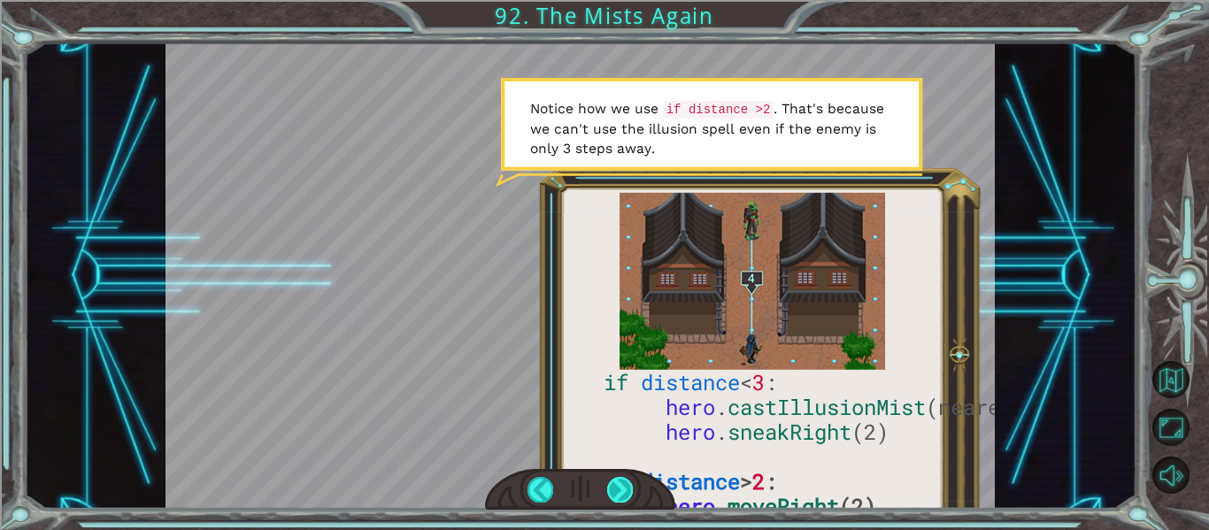
click at [621, 492] on div at bounding box center [620, 489] width 26 height 25
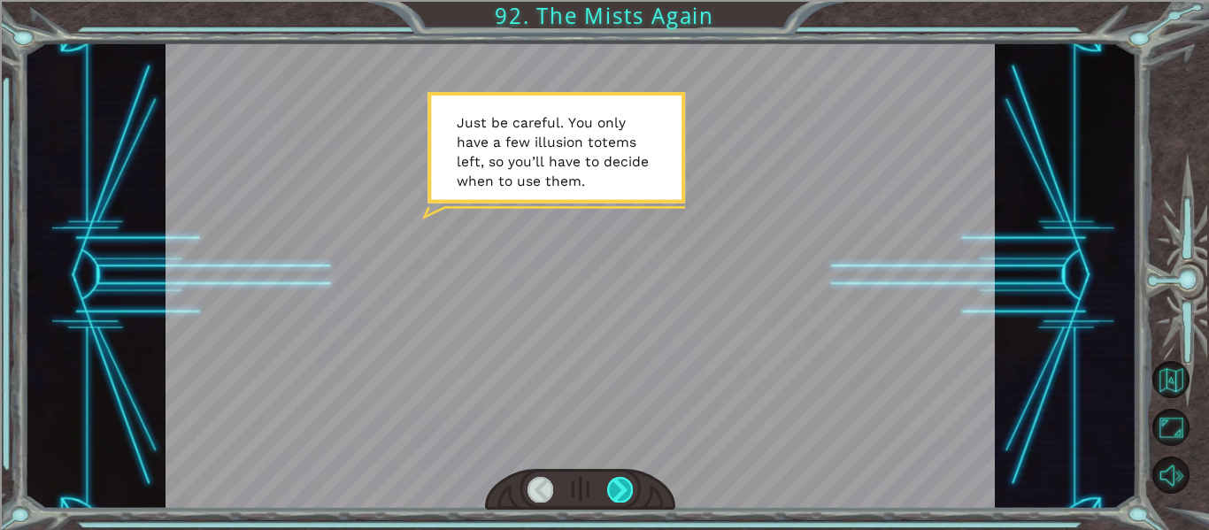
click at [621, 492] on div at bounding box center [620, 489] width 26 height 25
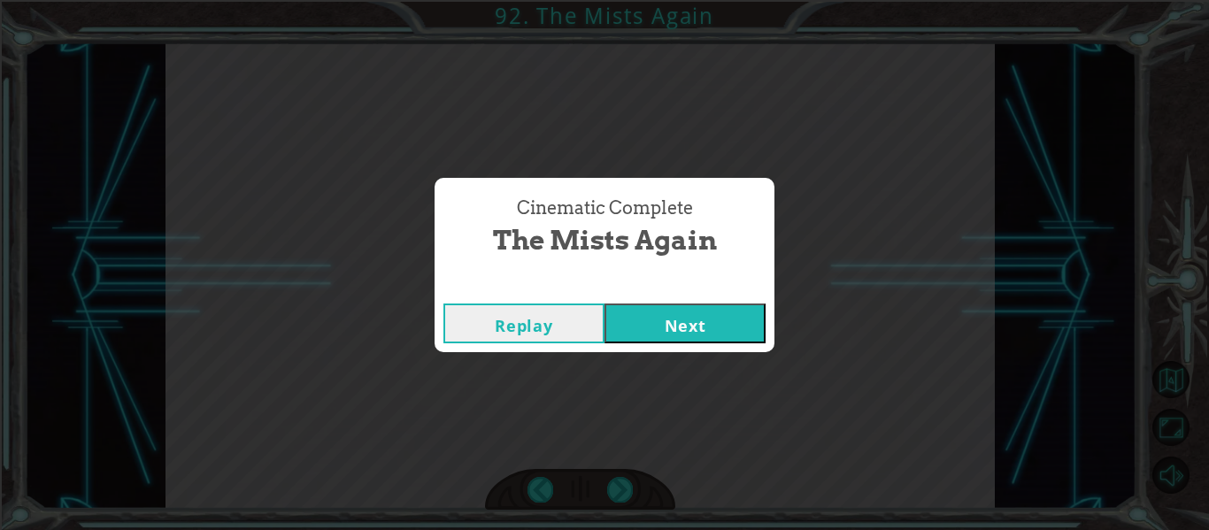
click at [674, 335] on button "Next" at bounding box center [685, 324] width 161 height 40
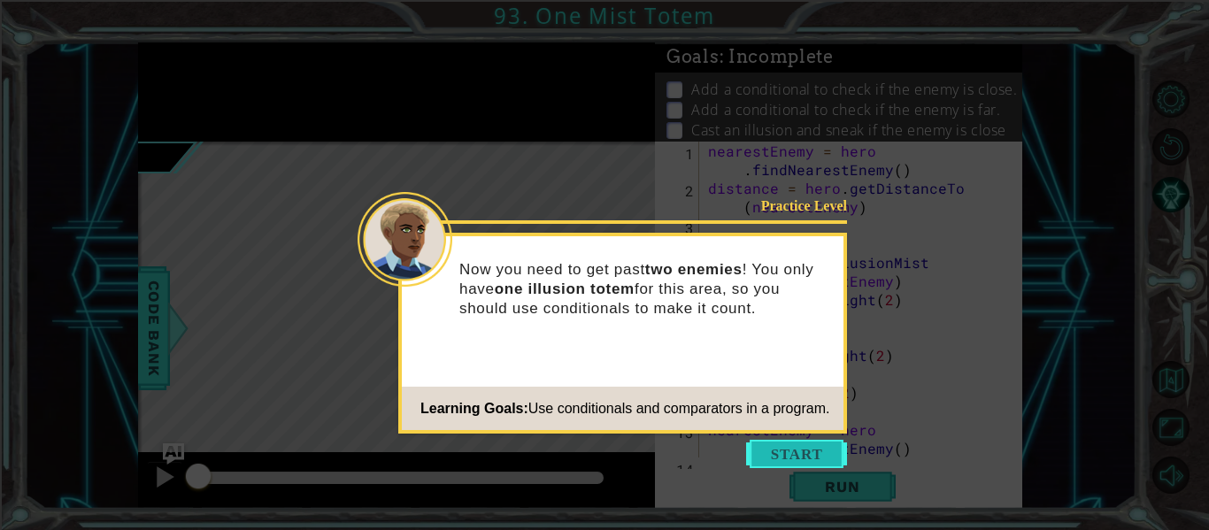
click at [803, 454] on button "Start" at bounding box center [796, 454] width 101 height 28
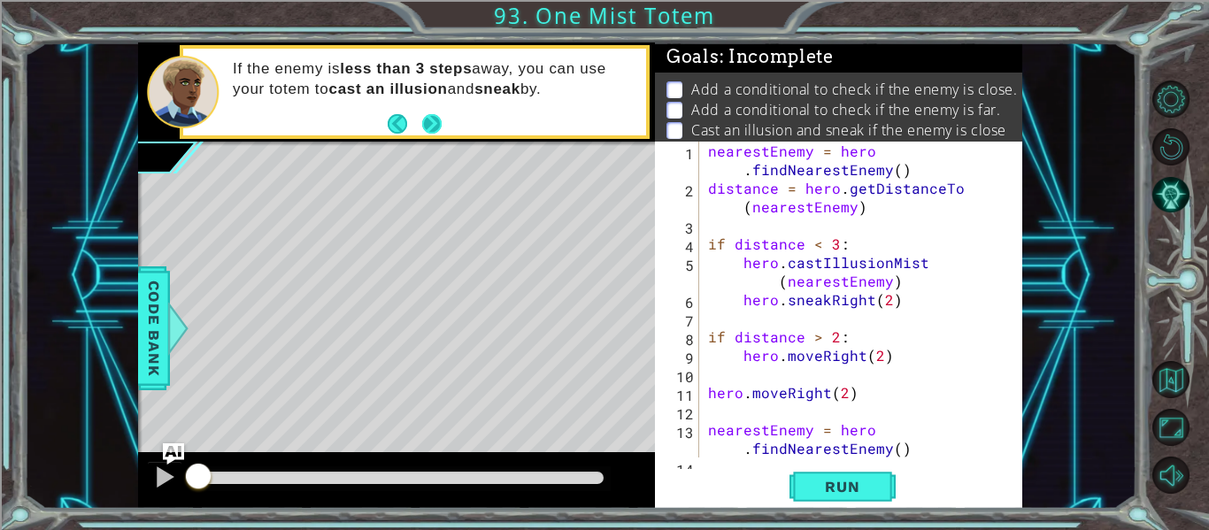
click at [435, 120] on button "Next" at bounding box center [431, 122] width 19 height 19
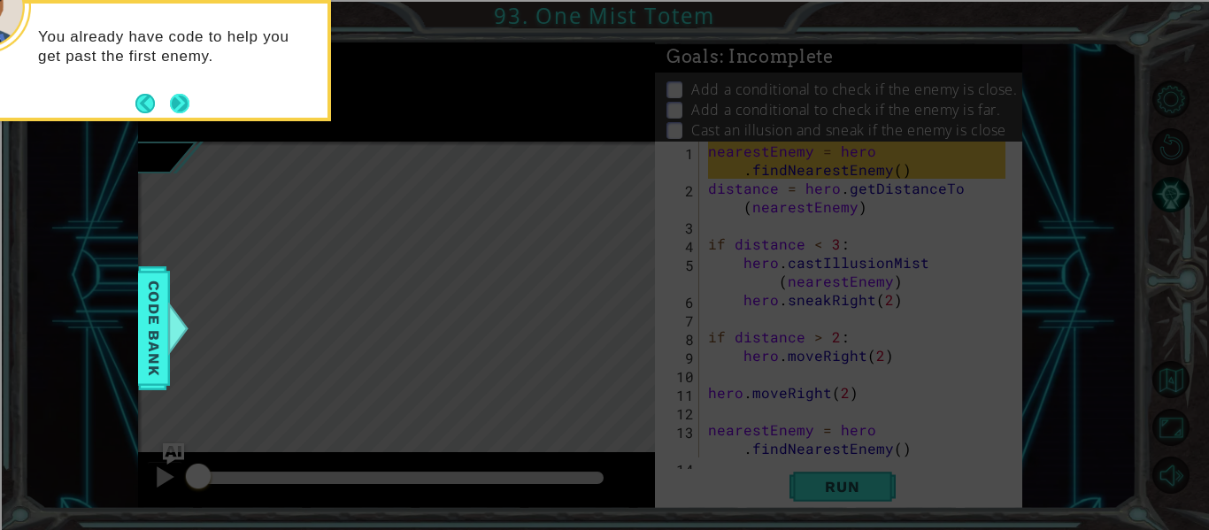
click at [170, 104] on button "Next" at bounding box center [179, 103] width 19 height 19
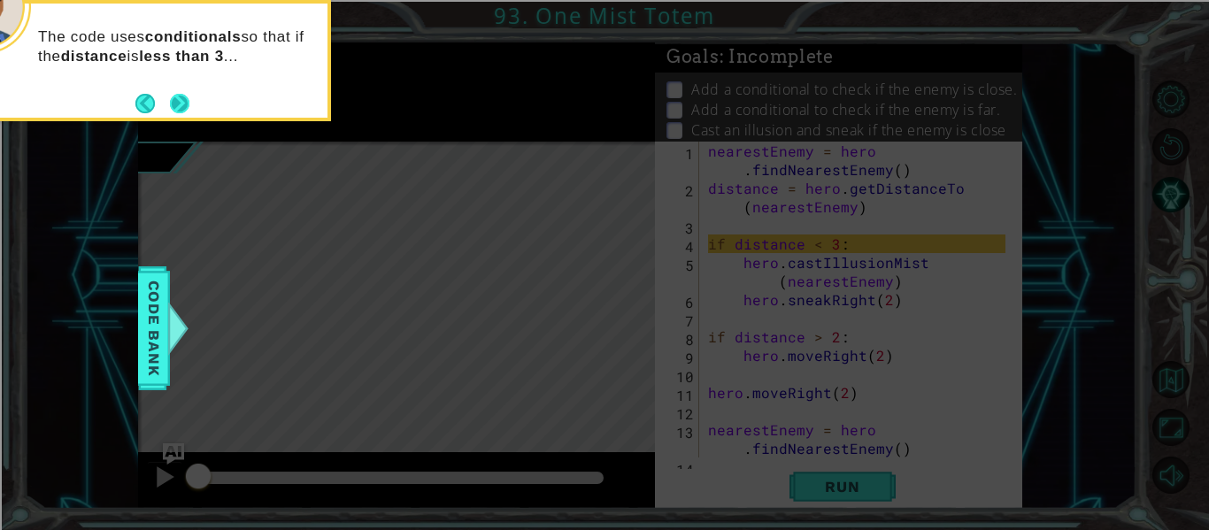
click at [175, 111] on button "Next" at bounding box center [179, 103] width 19 height 19
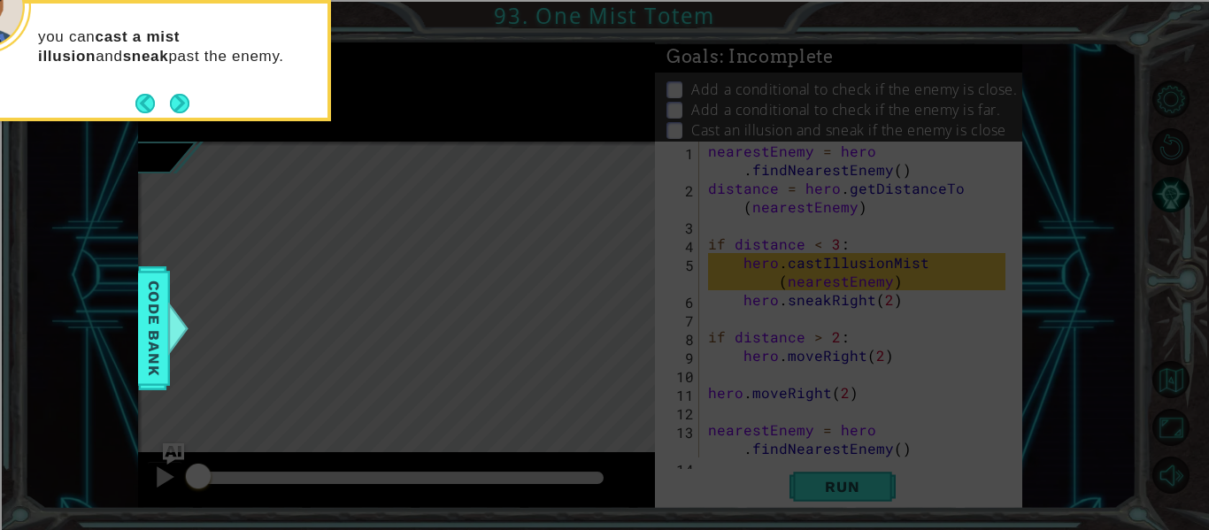
click at [175, 111] on button "Next" at bounding box center [179, 103] width 19 height 19
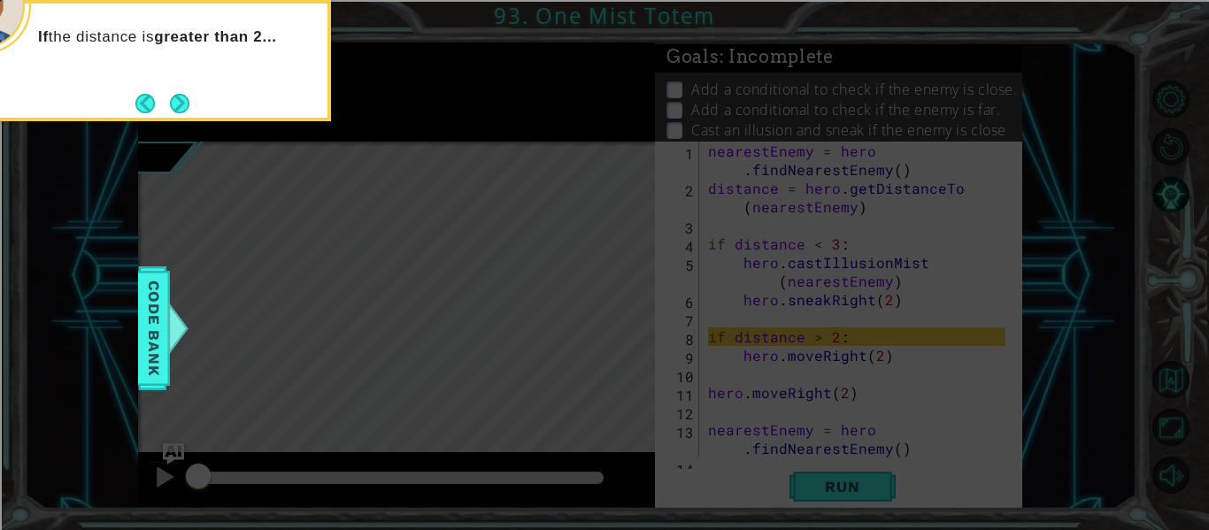
click at [175, 111] on button "Next" at bounding box center [179, 103] width 19 height 19
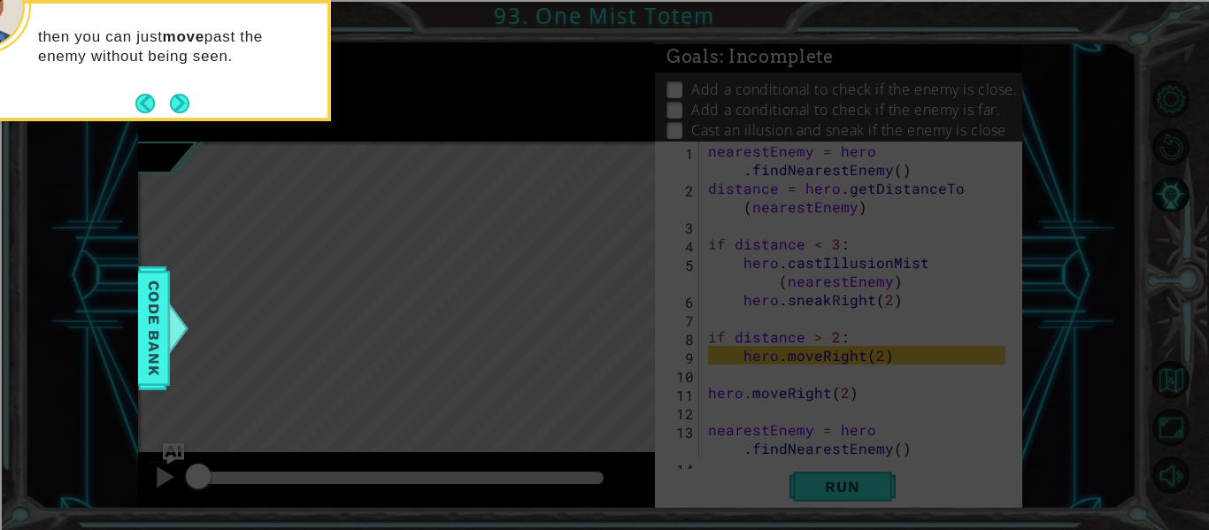
click at [175, 111] on button "Next" at bounding box center [180, 103] width 20 height 20
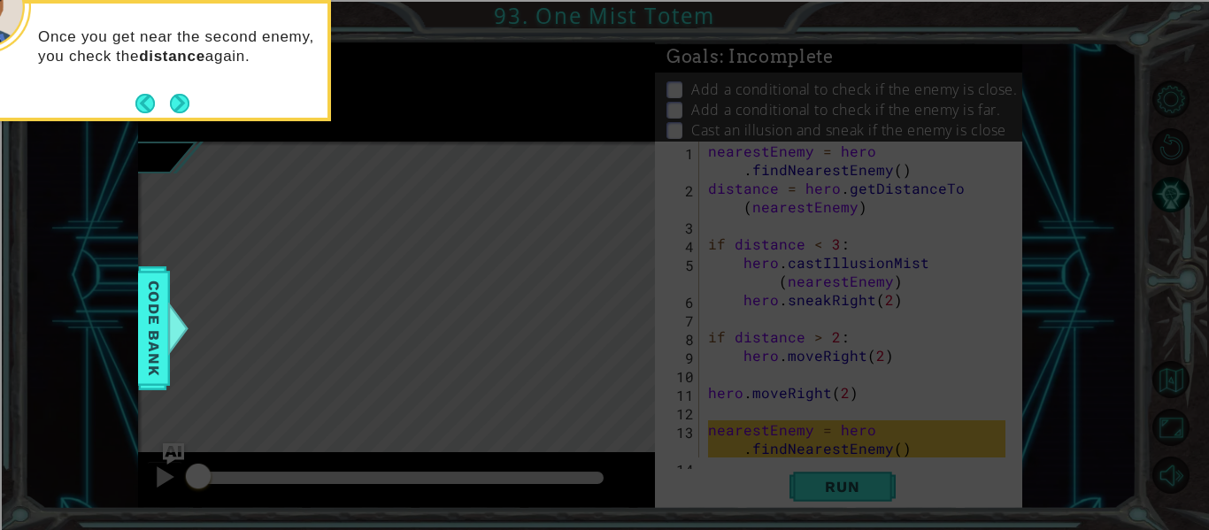
click at [175, 111] on button "Next" at bounding box center [179, 103] width 19 height 19
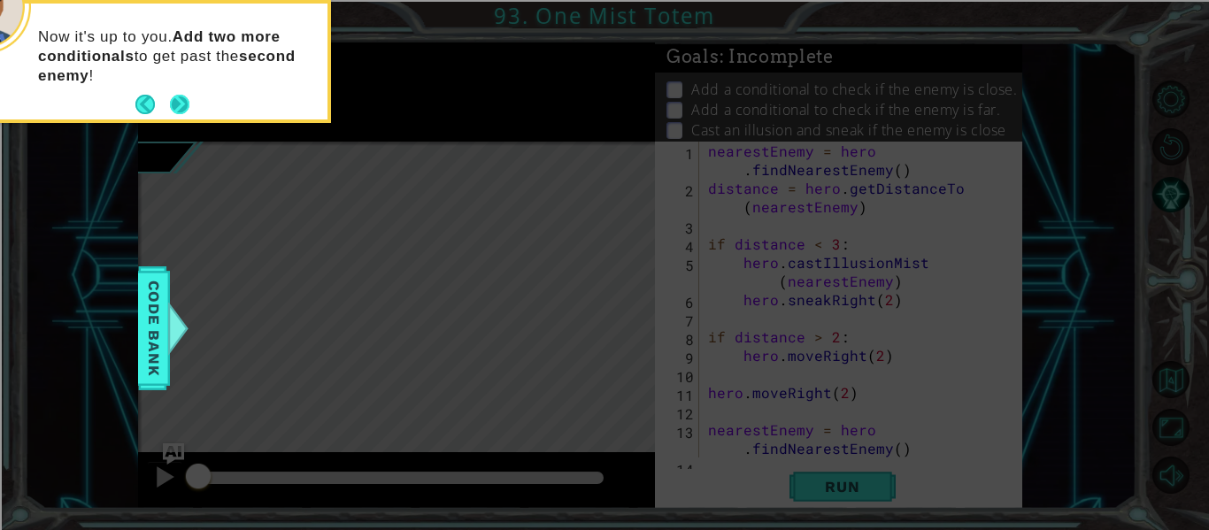
click at [174, 111] on button "Next" at bounding box center [180, 105] width 20 height 20
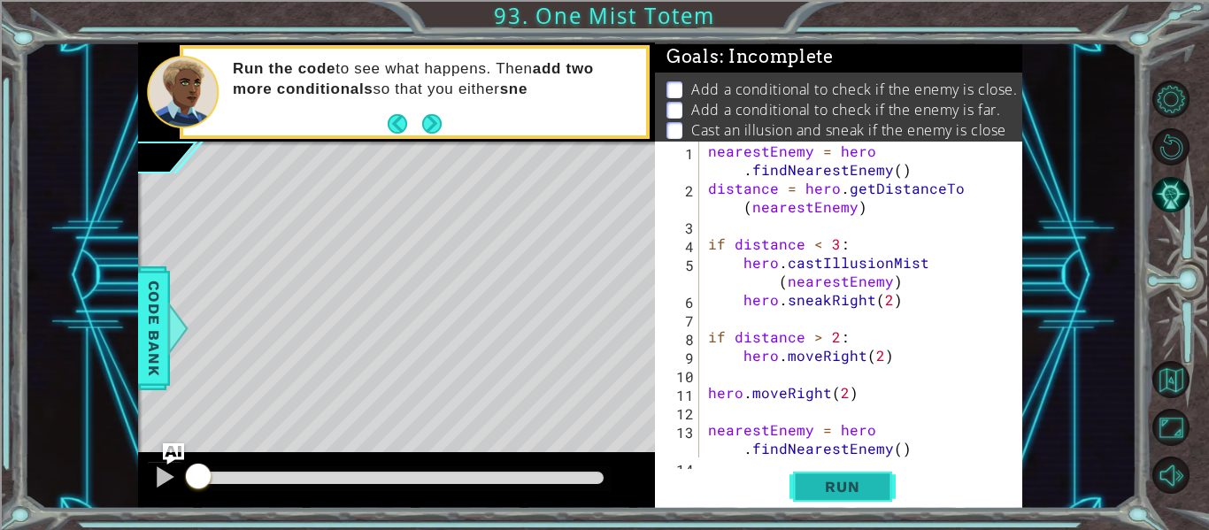
click at [859, 495] on span "Run" at bounding box center [842, 487] width 70 height 18
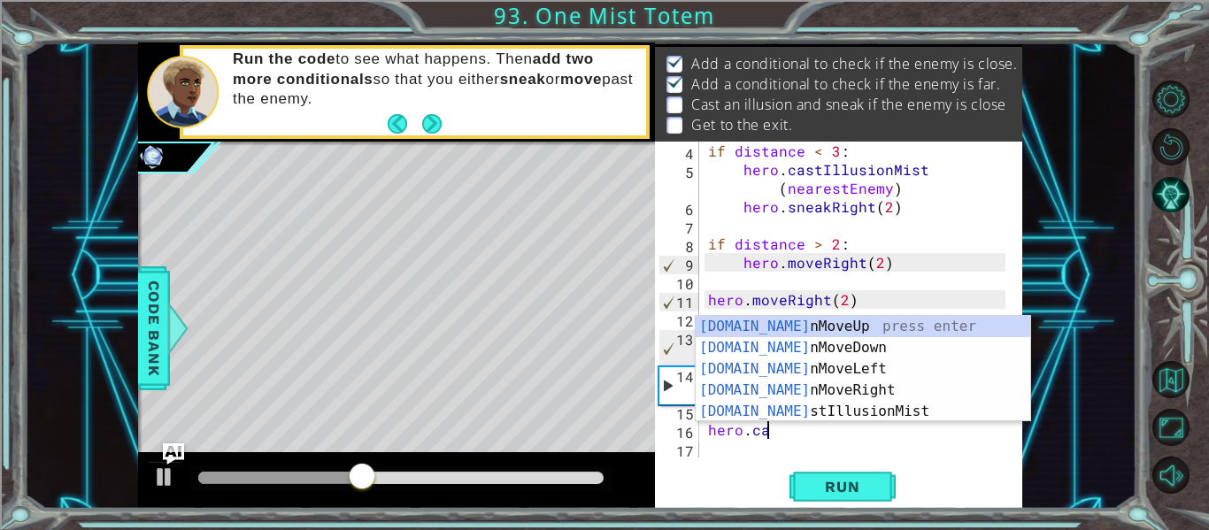
scroll to position [0, 4]
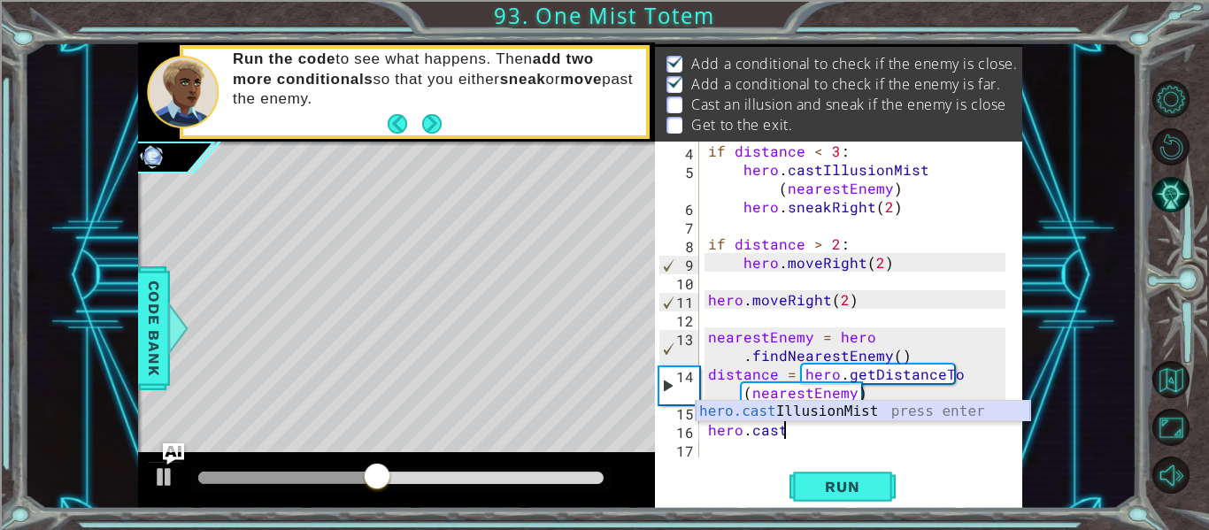
click at [817, 405] on div "hero.cast IllusionMist press enter" at bounding box center [863, 433] width 335 height 64
type textarea "hero.castIllusionMist(friend)"
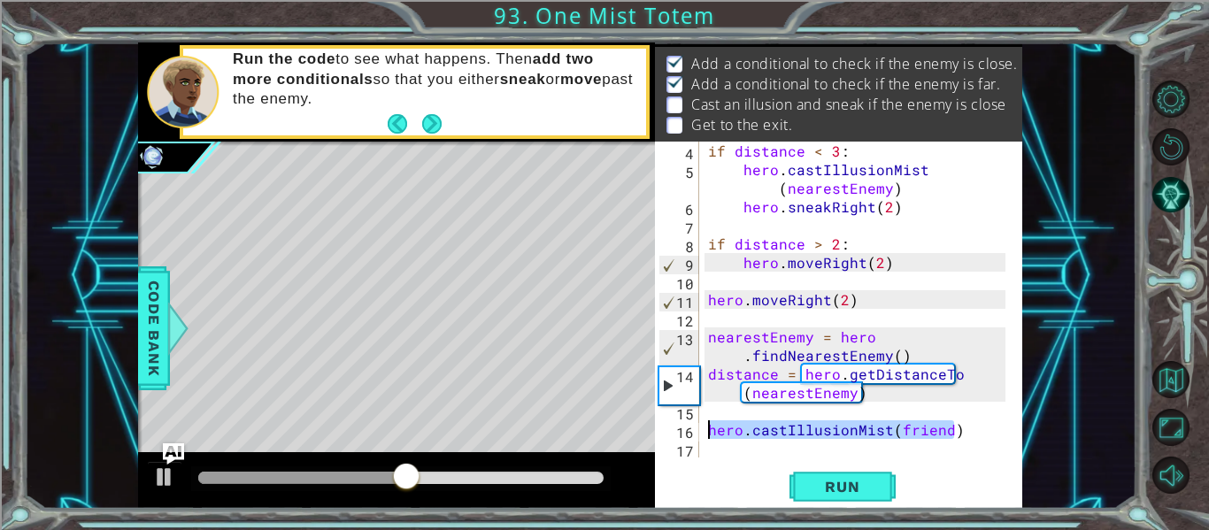
drag, startPoint x: 812, startPoint y: 438, endPoint x: 701, endPoint y: 434, distance: 110.7
click at [701, 434] on div "hero.castIllusionMist(friend) 4 5 6 7 8 9 10 11 12 13 14 15 16 17 if distance <…" at bounding box center [837, 300] width 364 height 316
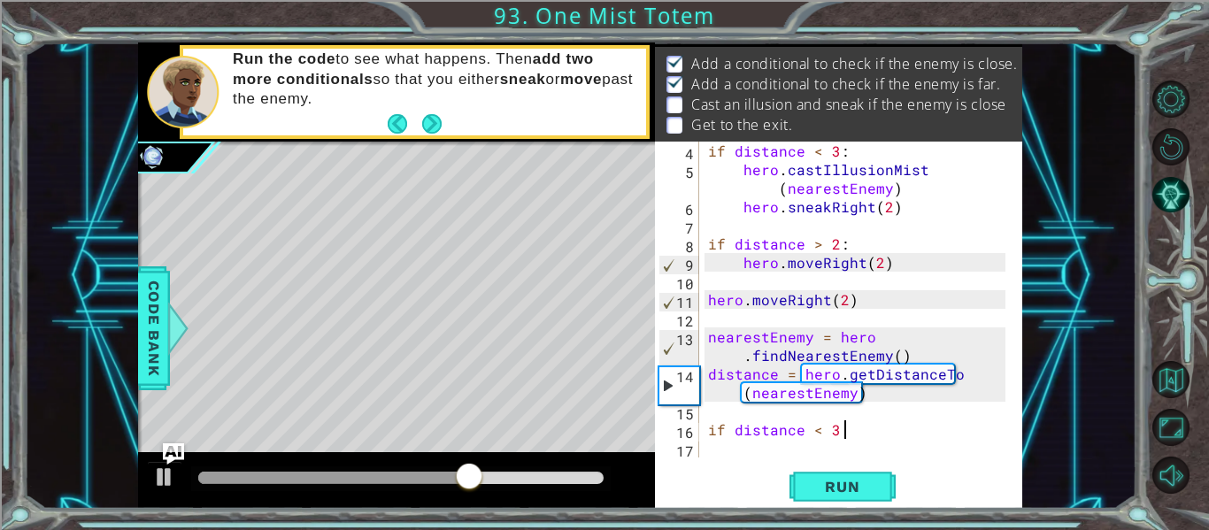
scroll to position [0, 7]
type textarea "if distance < 3:"
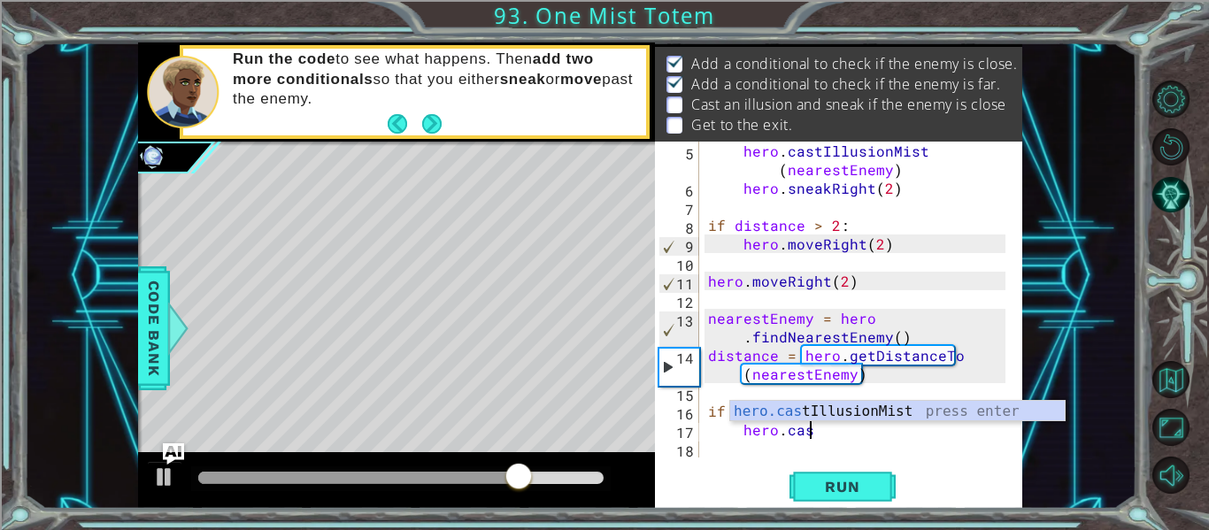
scroll to position [0, 6]
click at [881, 408] on div "hero.cast IllusionMist press enter" at bounding box center [897, 433] width 335 height 64
type textarea "hero.castIllusionMist(friend)"
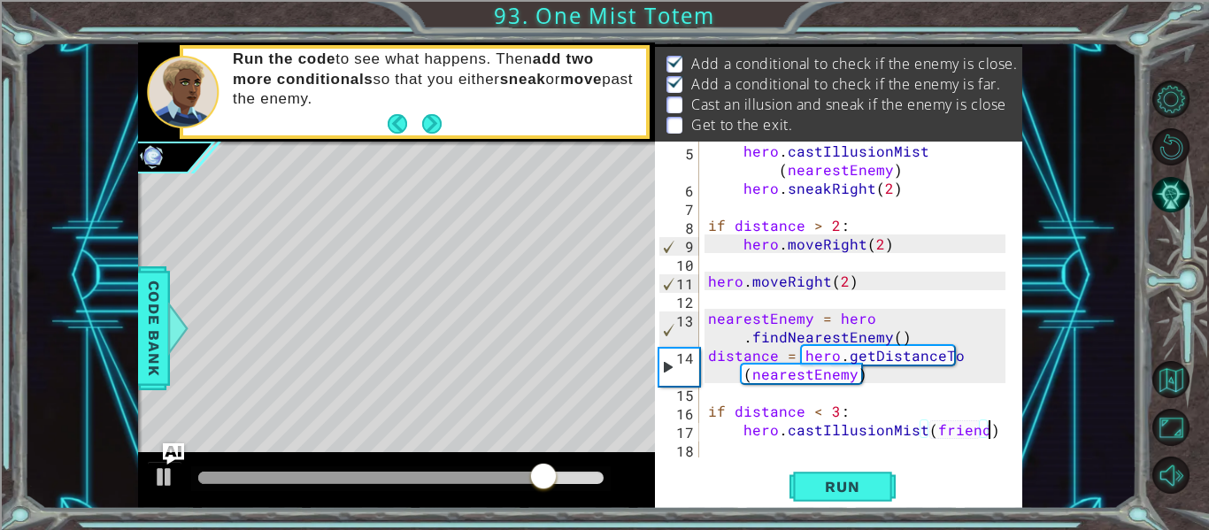
click at [993, 432] on div "hero . castIllusionMist ( nearestEnemy ) hero . sneakRight ( 2 ) if distance > …" at bounding box center [860, 328] width 310 height 372
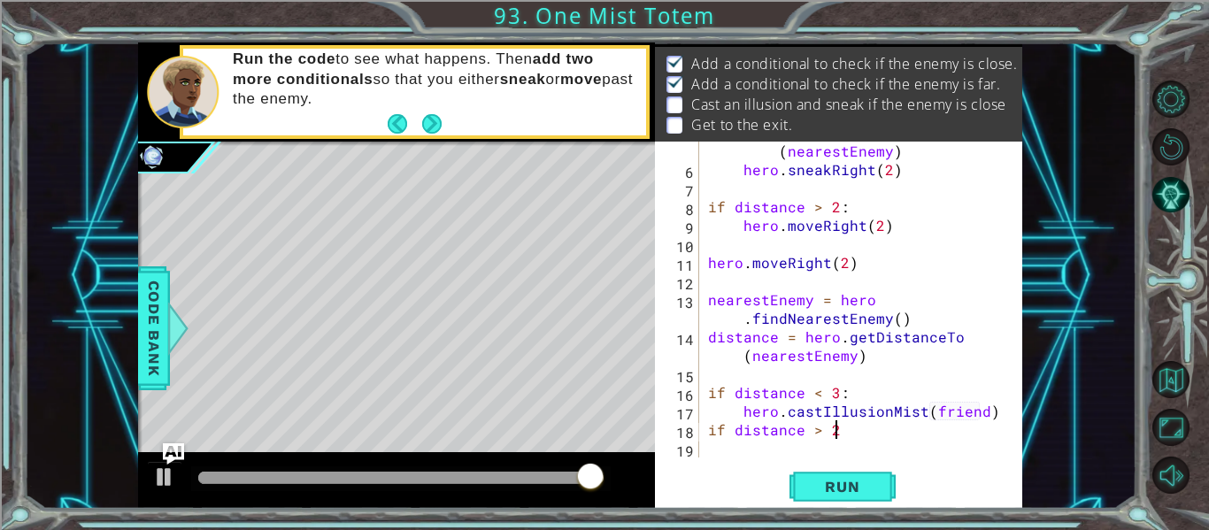
scroll to position [0, 7]
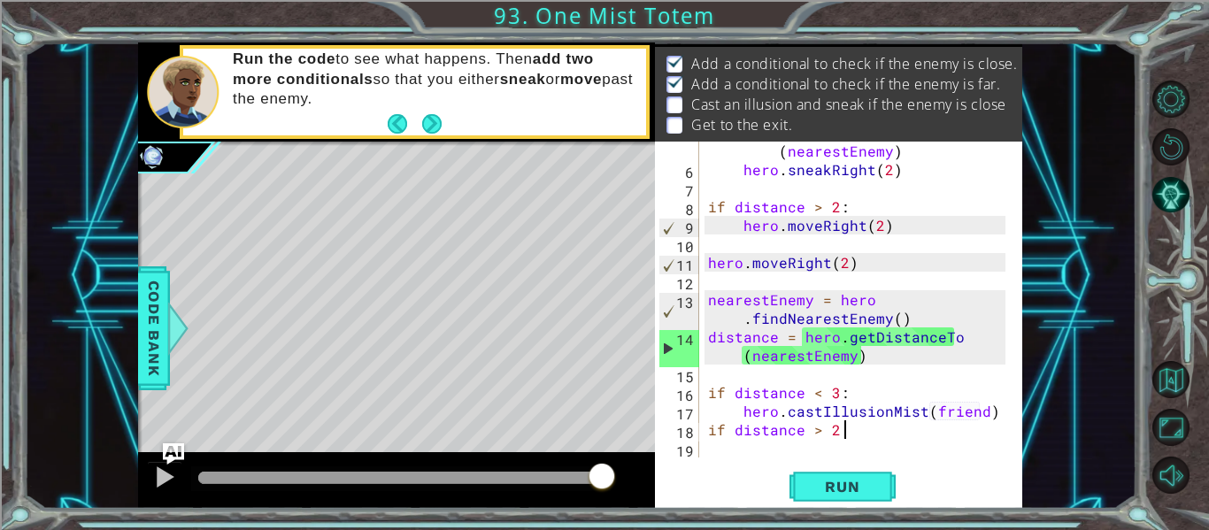
type textarea "if distance > 2 :"
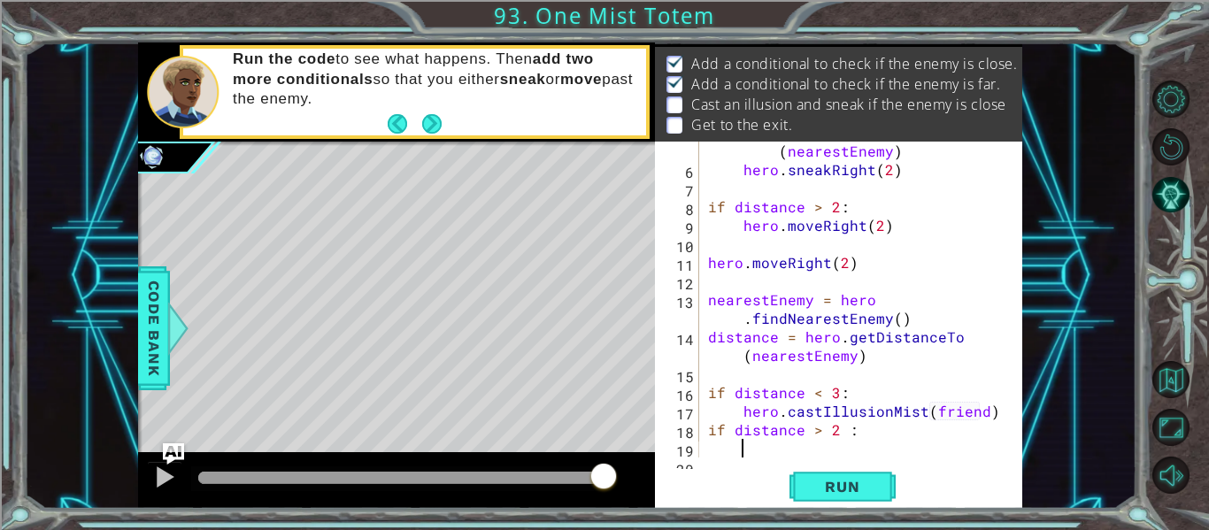
scroll to position [149, 0]
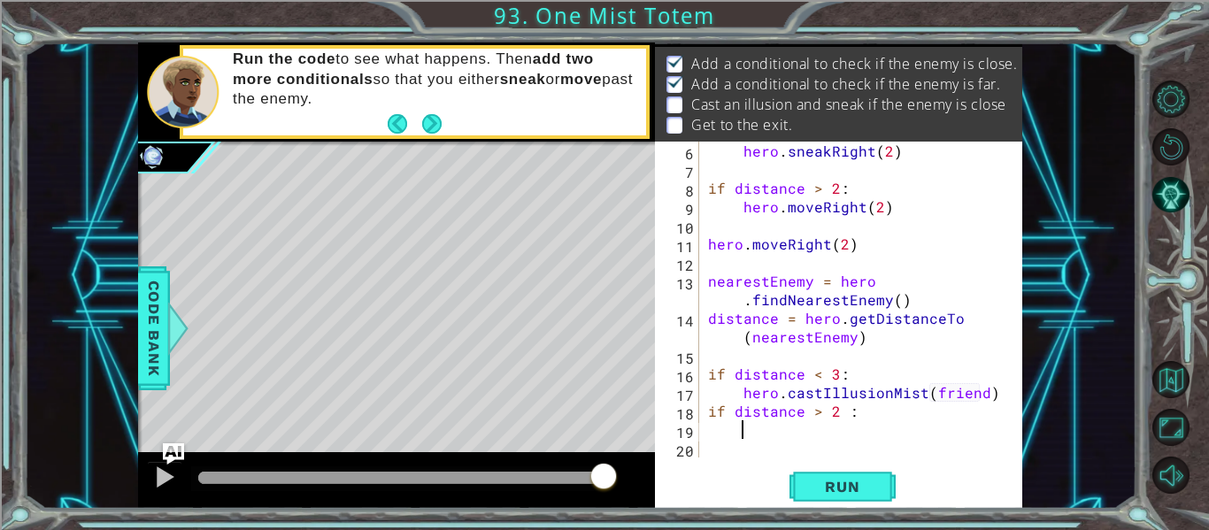
type textarea "j"
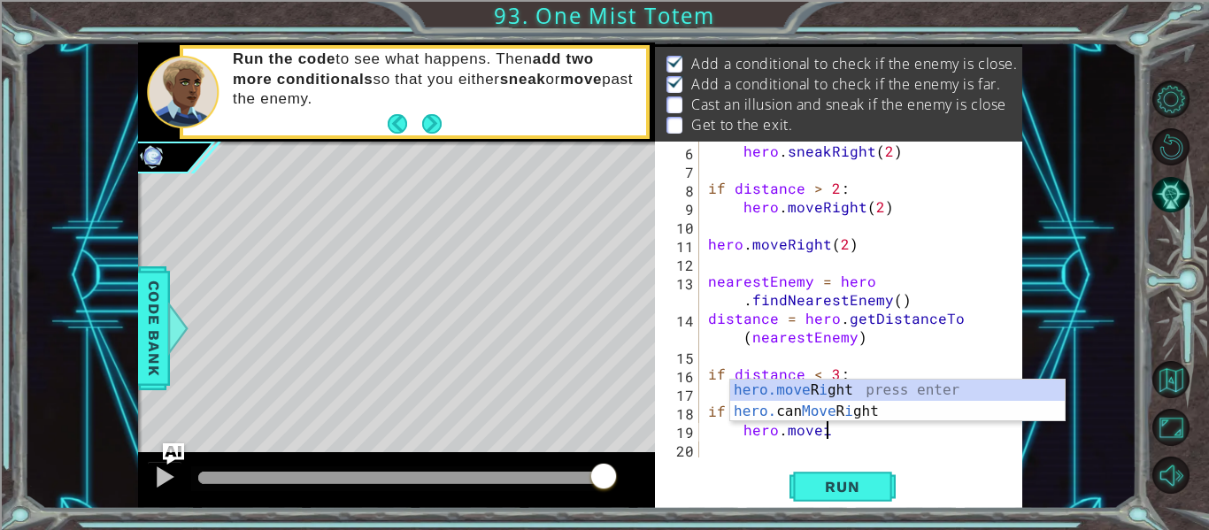
scroll to position [0, 6]
type textarea "hero.move"
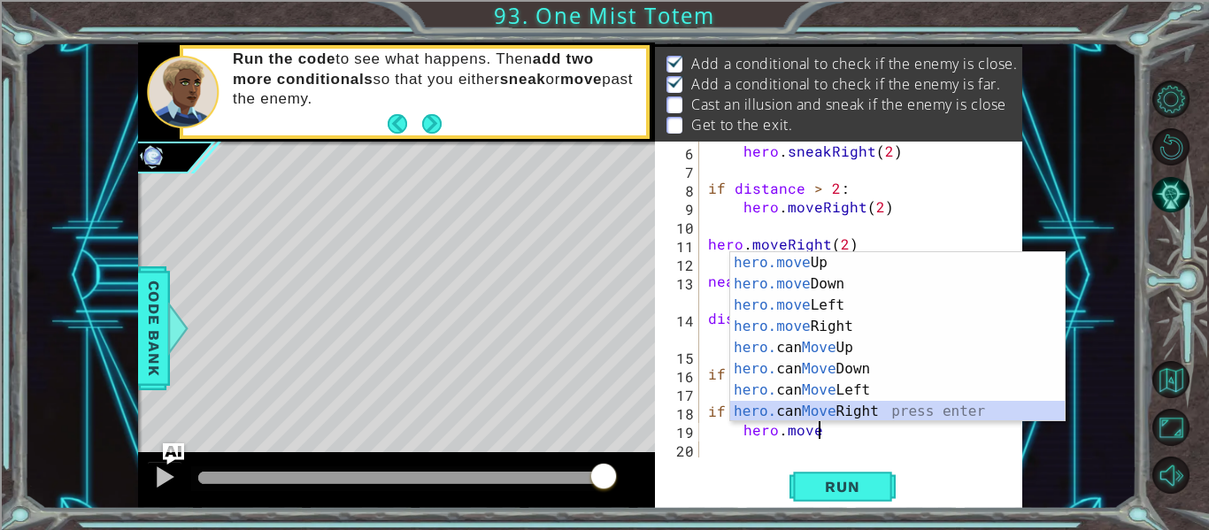
click at [913, 410] on div "hero.move Up press enter hero.move Down press enter hero.move Left press enter …" at bounding box center [897, 358] width 335 height 212
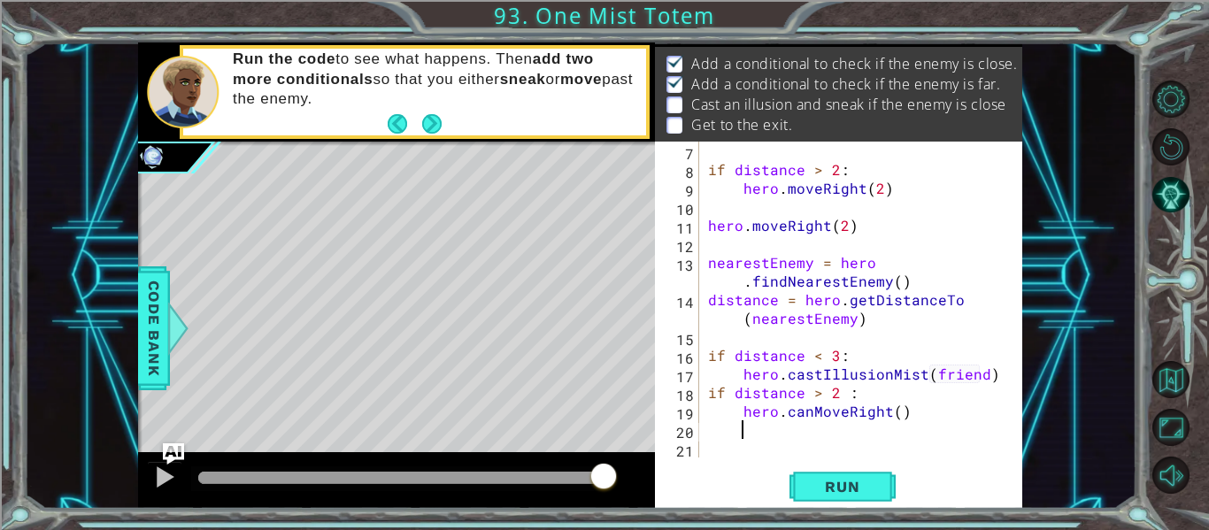
scroll to position [167, 0]
drag, startPoint x: 913, startPoint y: 415, endPoint x: 743, endPoint y: 415, distance: 170.8
click at [743, 415] on div "if distance > 2 : hero . moveRight ( 2 ) hero . moveRight ( 2 ) nearestEnemy = …" at bounding box center [860, 318] width 310 height 353
type textarea "hero.canMoveRight()"
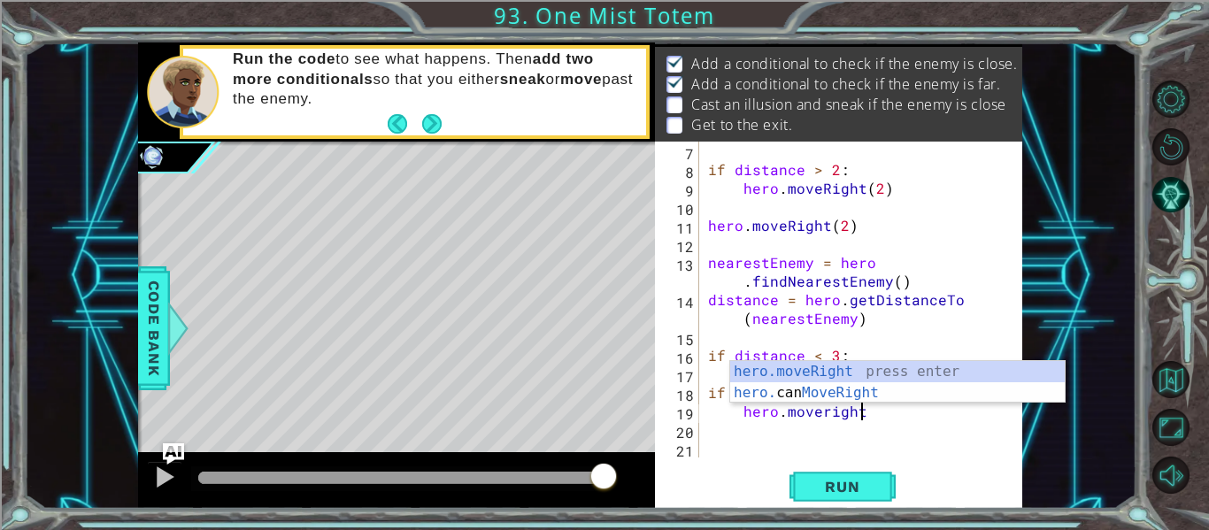
scroll to position [0, 9]
click at [759, 374] on div "hero.moveRight press enter hero. can MoveRight press enter" at bounding box center [897, 403] width 335 height 85
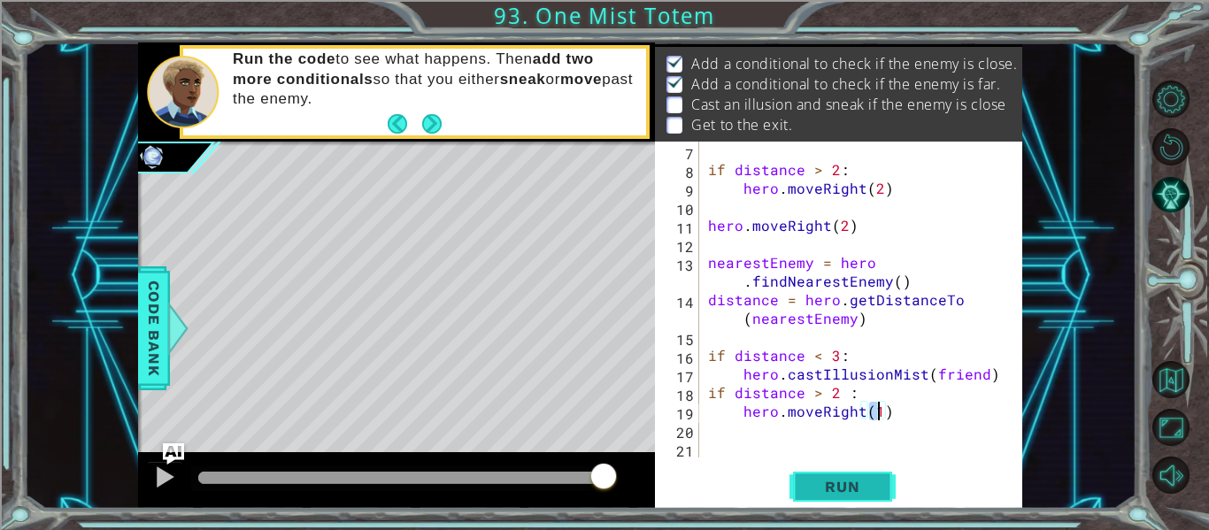
click at [847, 478] on span "Run" at bounding box center [842, 487] width 70 height 18
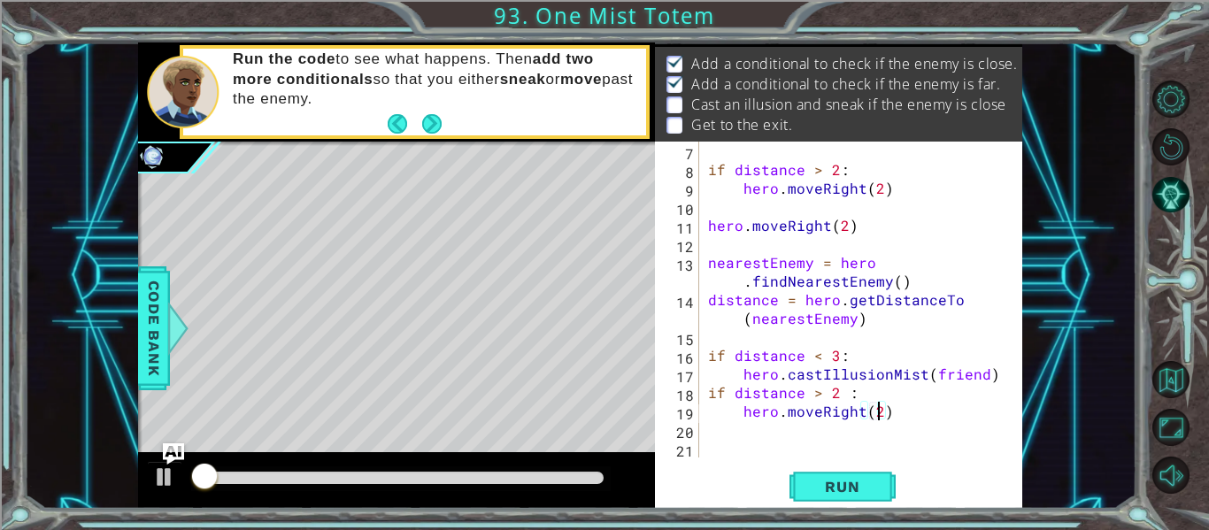
scroll to position [0, 11]
type textarea "hero.moveRight(2)"
click at [845, 475] on button "Run" at bounding box center [843, 487] width 106 height 36
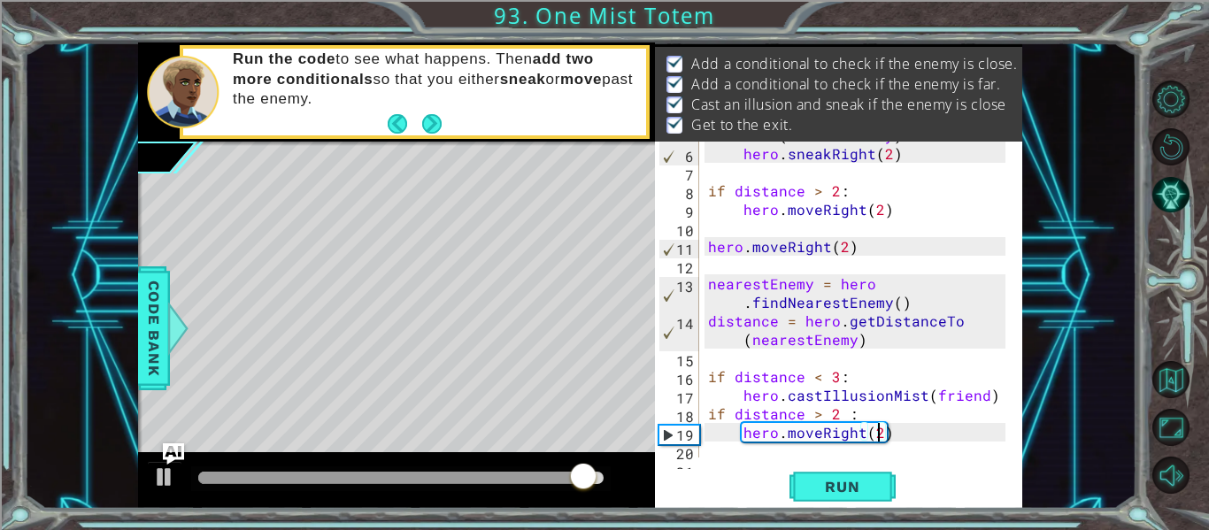
scroll to position [166, 0]
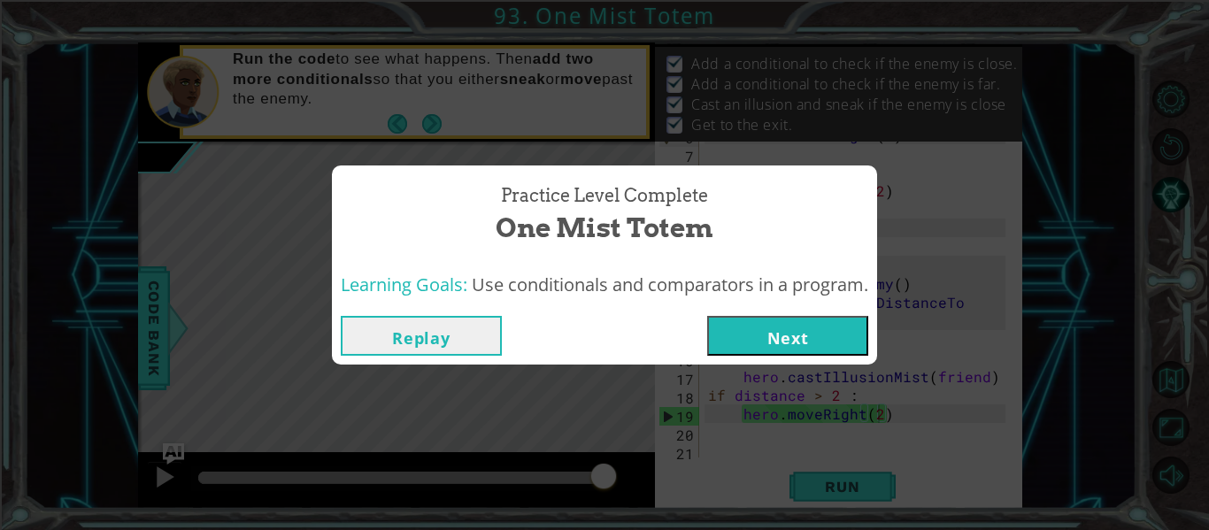
click at [755, 328] on button "Next" at bounding box center [787, 336] width 161 height 40
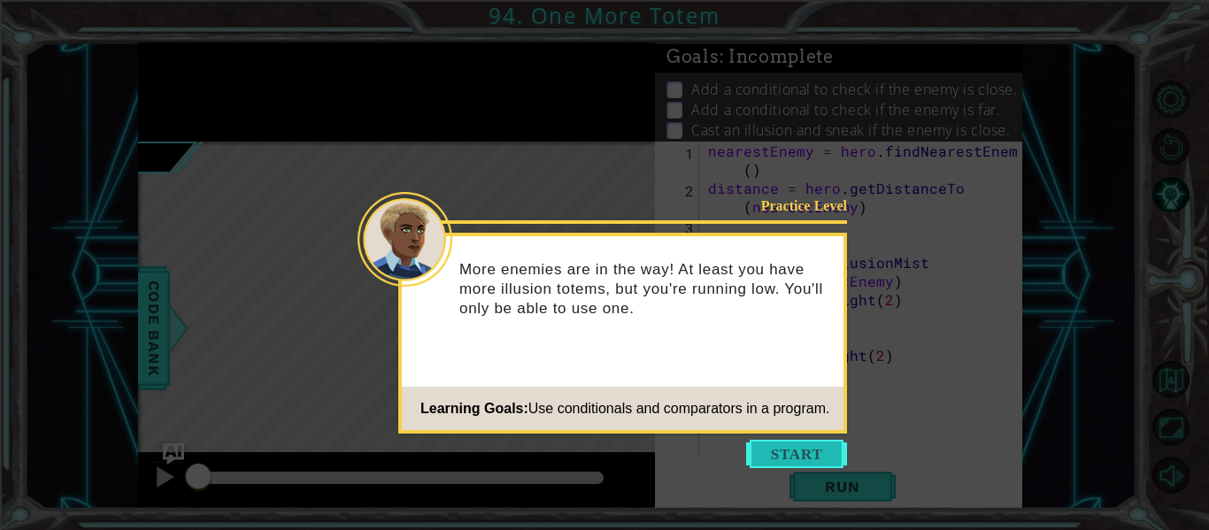
click at [794, 444] on button "Start" at bounding box center [796, 454] width 101 height 28
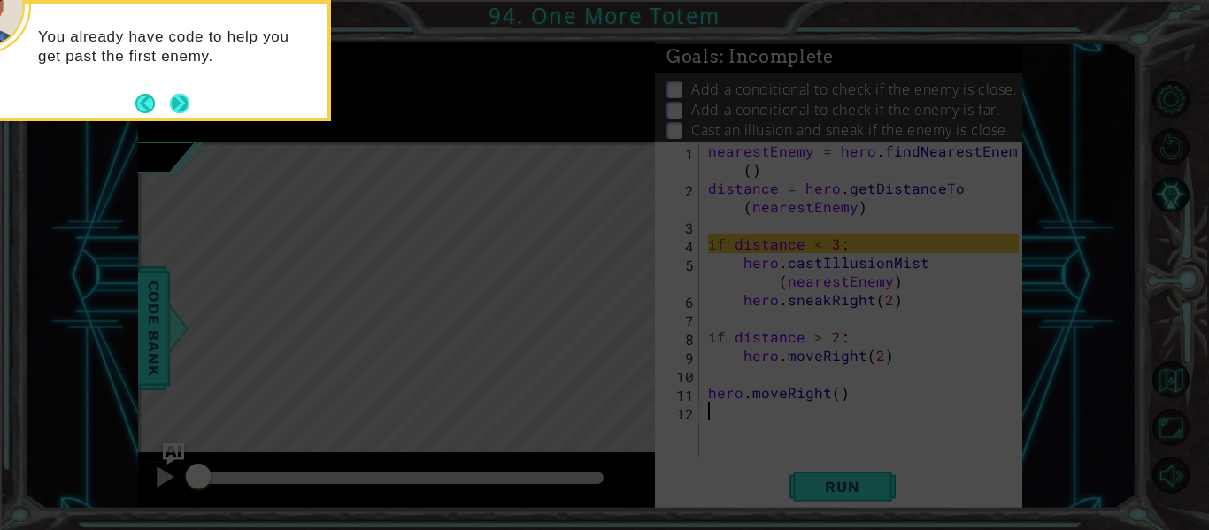
click at [185, 102] on button "Next" at bounding box center [179, 103] width 19 height 19
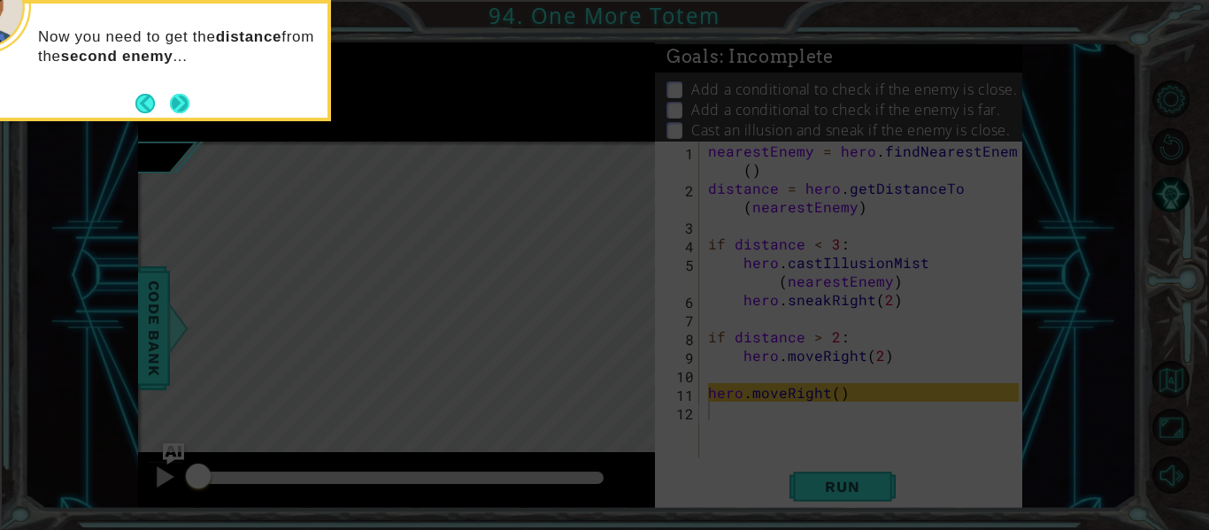
click at [185, 104] on button "Next" at bounding box center [179, 103] width 19 height 19
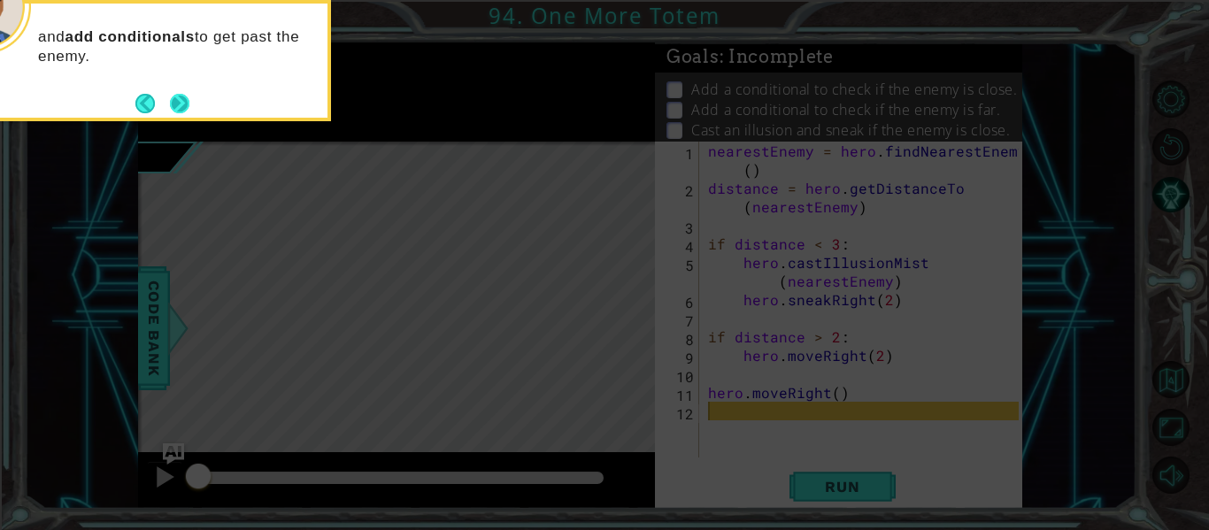
click at [185, 103] on button "Next" at bounding box center [180, 103] width 20 height 20
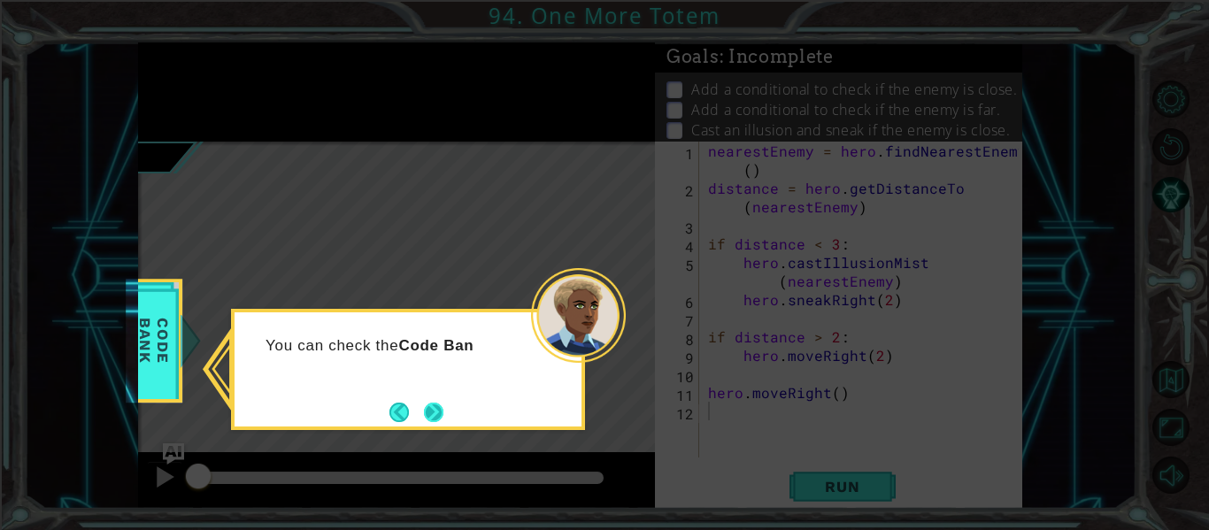
click at [440, 406] on button "Next" at bounding box center [433, 412] width 19 height 19
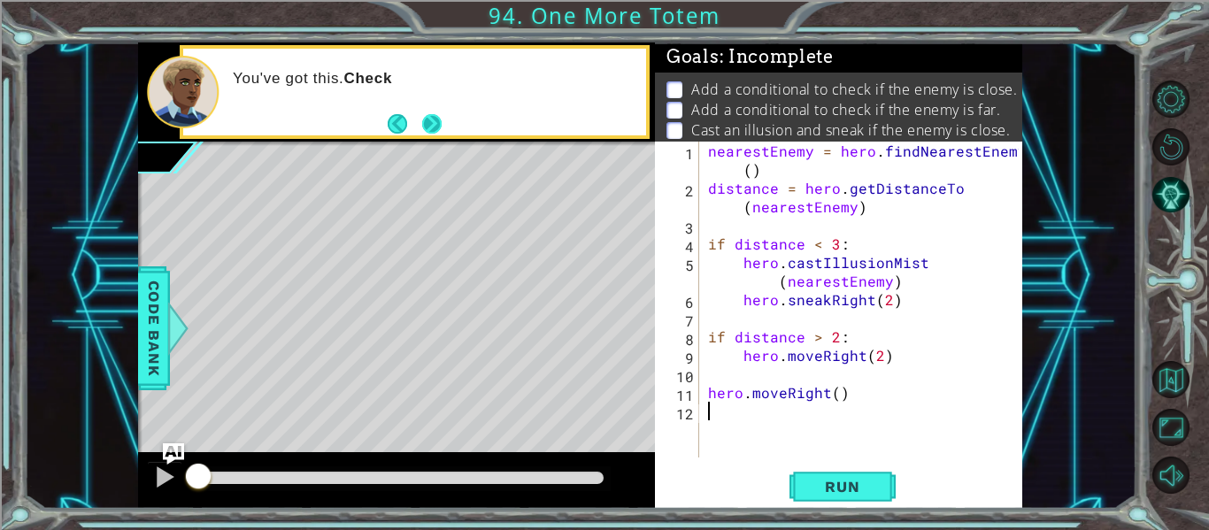
click at [442, 123] on button "Next" at bounding box center [431, 122] width 19 height 19
click at [879, 377] on div "nearestEnemy = hero . findNearestEnemy ( ) distance = hero . getDistanceTo ( ne…" at bounding box center [866, 328] width 323 height 372
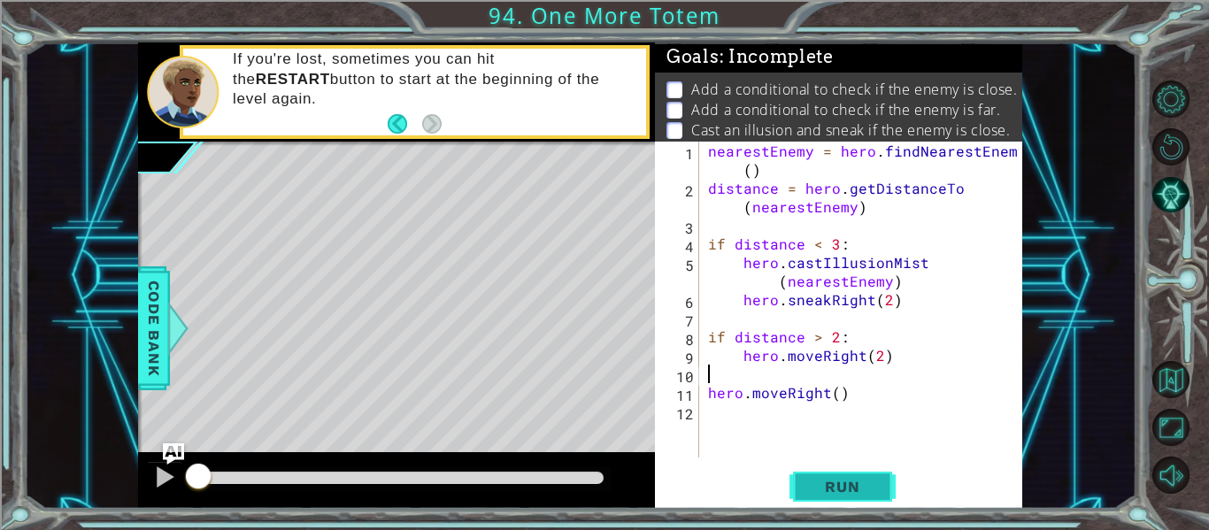
click at [870, 469] on button "Run" at bounding box center [843, 487] width 106 height 36
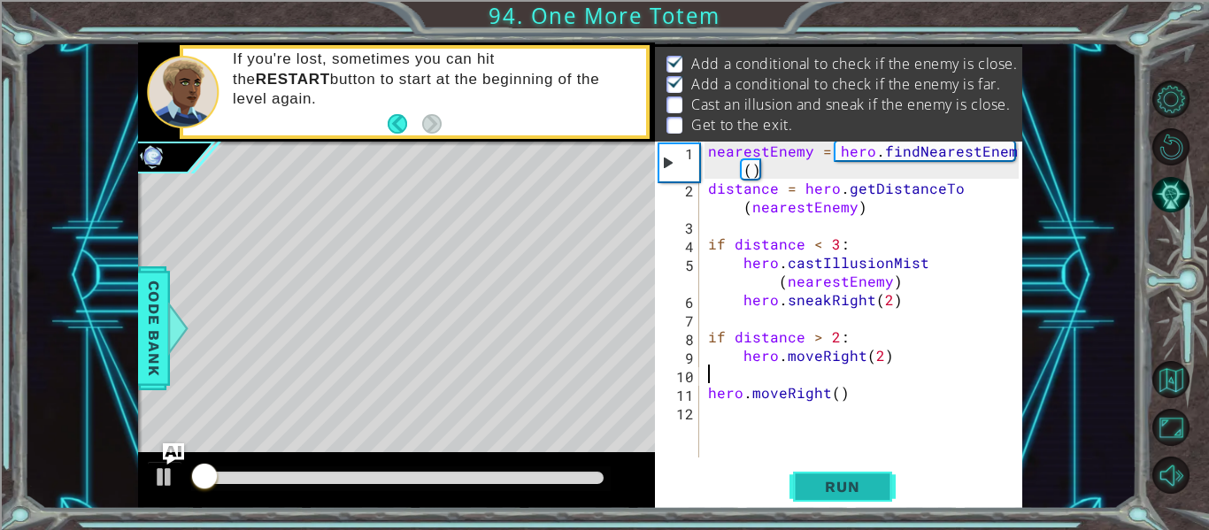
scroll to position [26, 0]
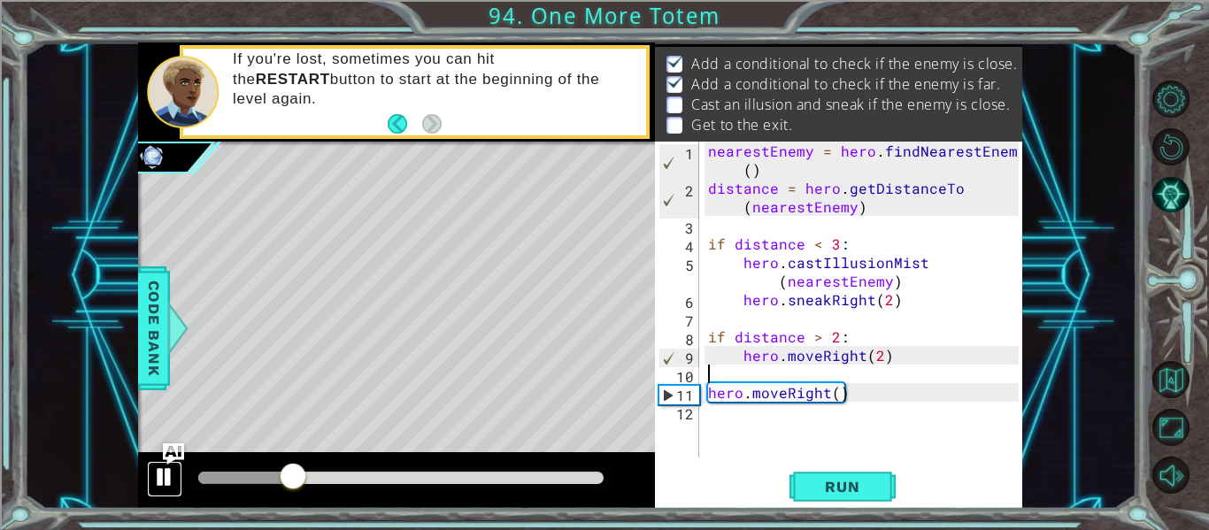
click at [165, 467] on div at bounding box center [164, 477] width 23 height 23
click at [764, 414] on div "nearestEnemy = hero . findNearestEnemy ( ) distance = hero . getDistanceTo ( ne…" at bounding box center [866, 328] width 323 height 372
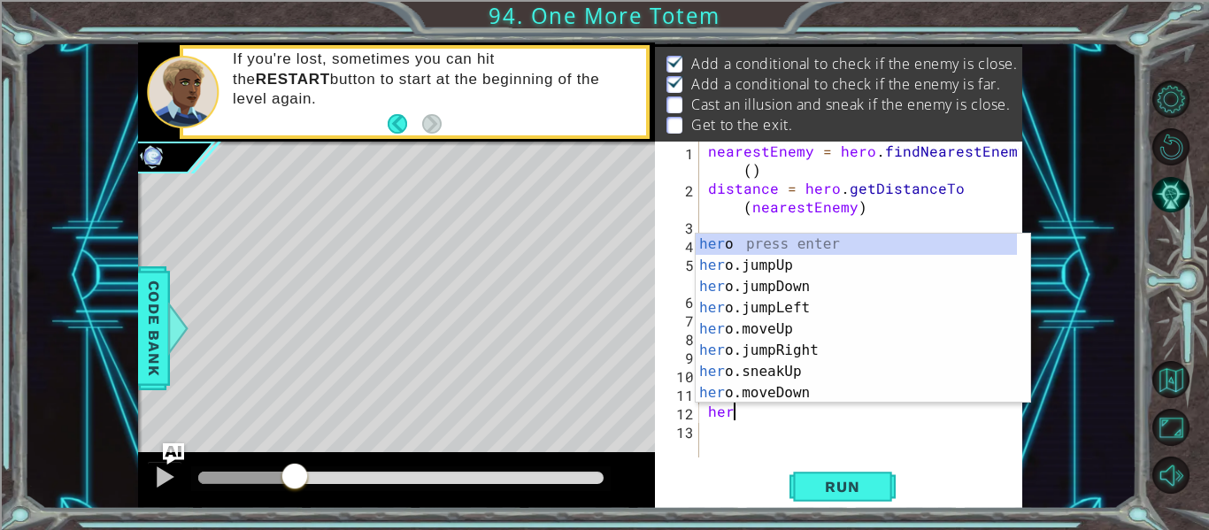
scroll to position [0, 0]
type textarea "h"
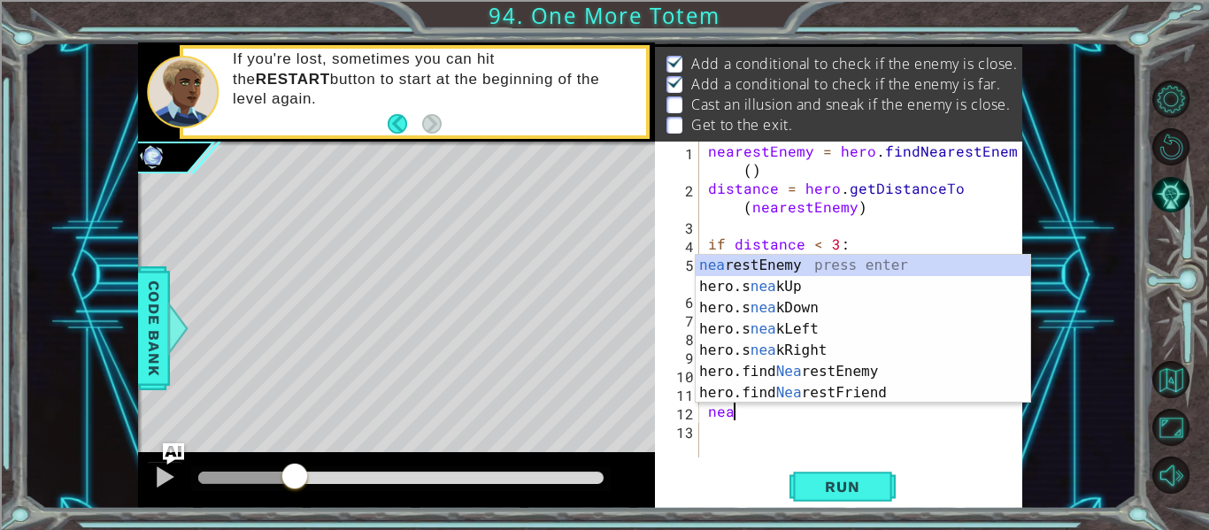
scroll to position [0, 1]
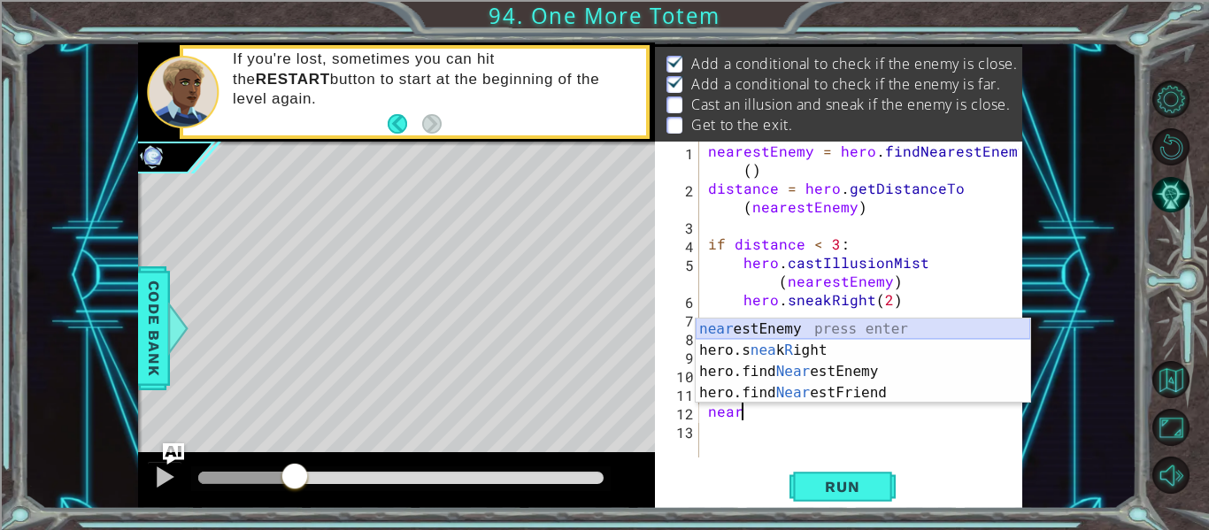
click at [845, 330] on div "near estEnemy press enter hero.s nea k R ight press enter hero.find Near estEne…" at bounding box center [863, 382] width 335 height 127
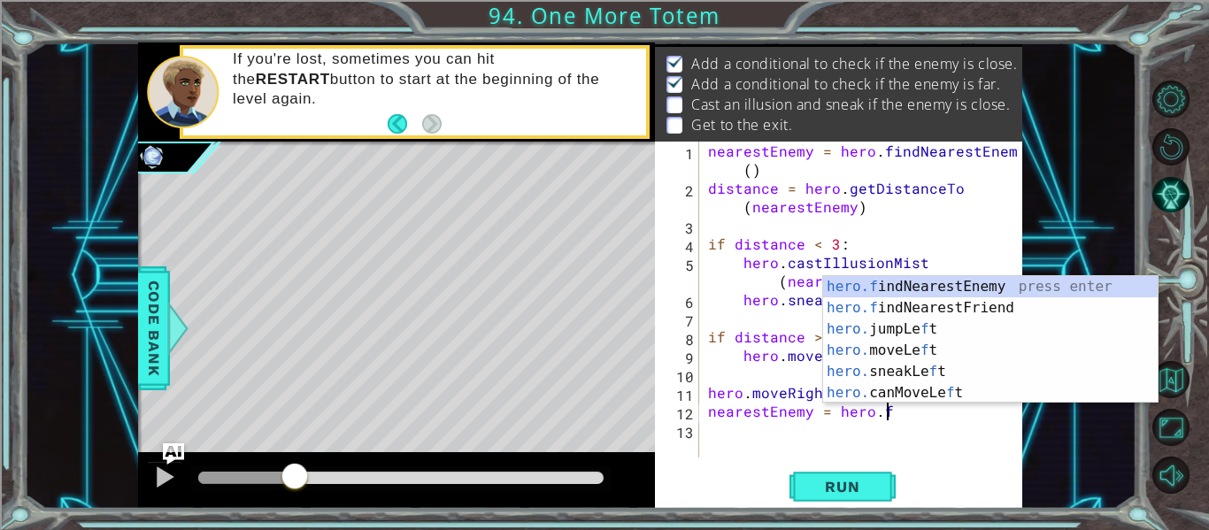
scroll to position [0, 12]
type textarea "nearestEnemy = hero.find"
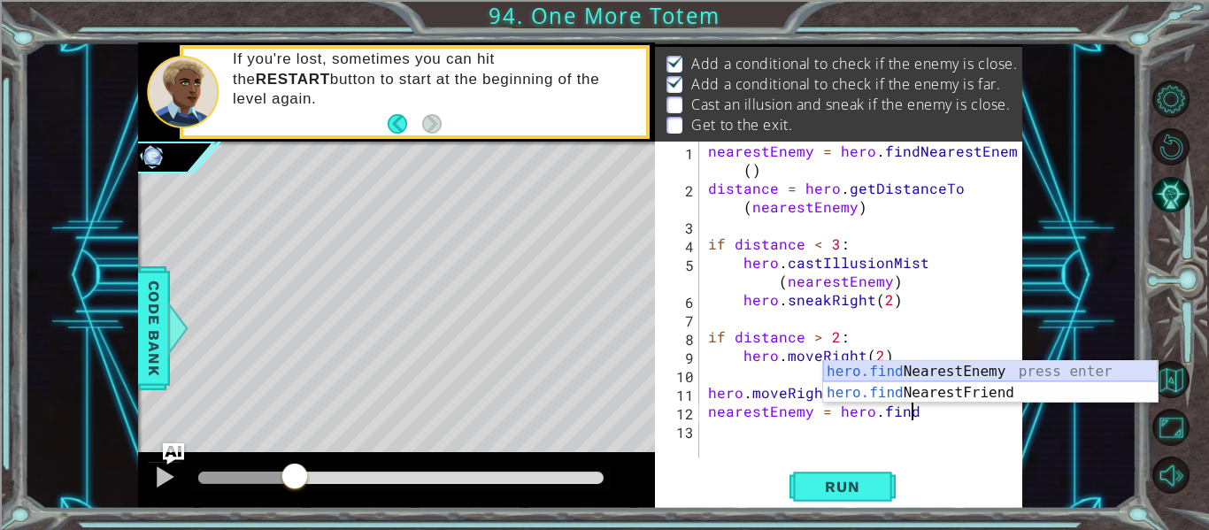
click at [967, 367] on div "hero.find NearestEnemy press enter hero.find NearestFriend press enter" at bounding box center [990, 403] width 335 height 85
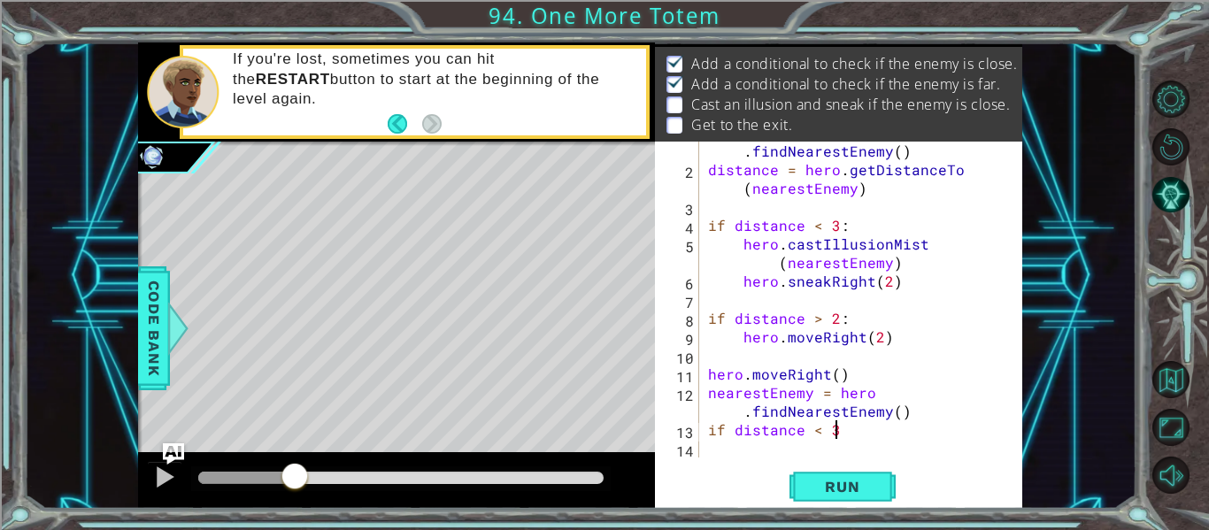
scroll to position [0, 7]
type textarea "if distance < 3:"
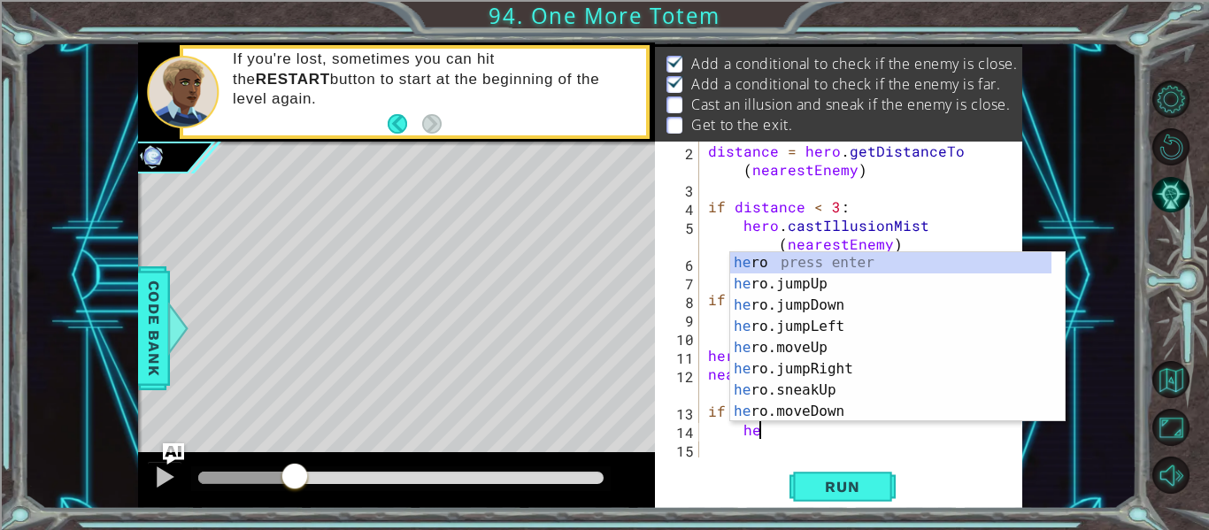
type textarea "hero"
